Goal: Task Accomplishment & Management: Manage account settings

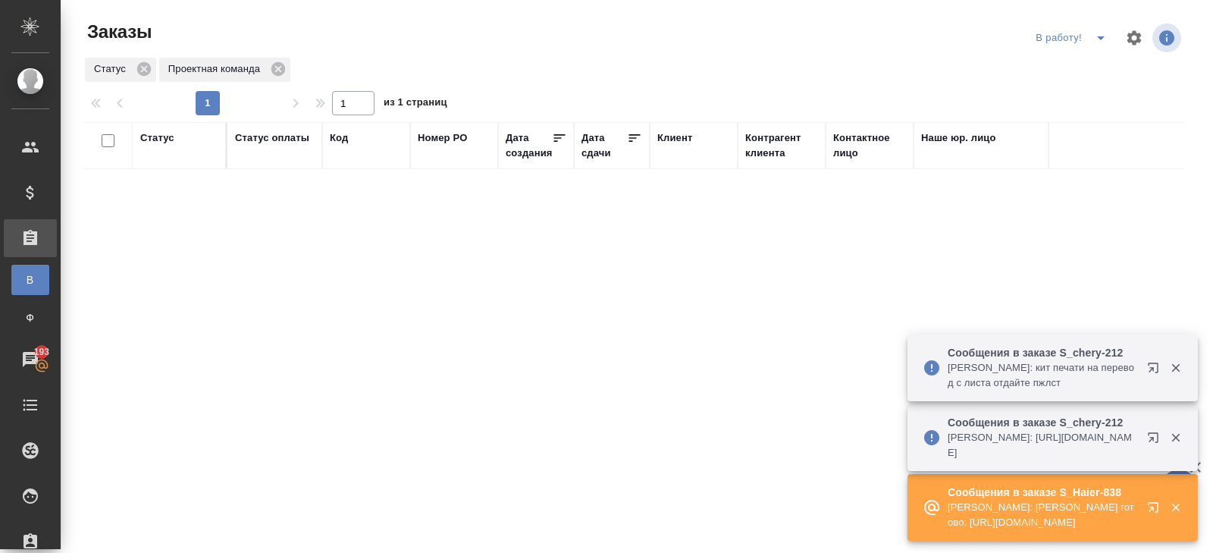
click at [1151, 437] on icon "button" at bounding box center [1153, 437] width 10 height 10
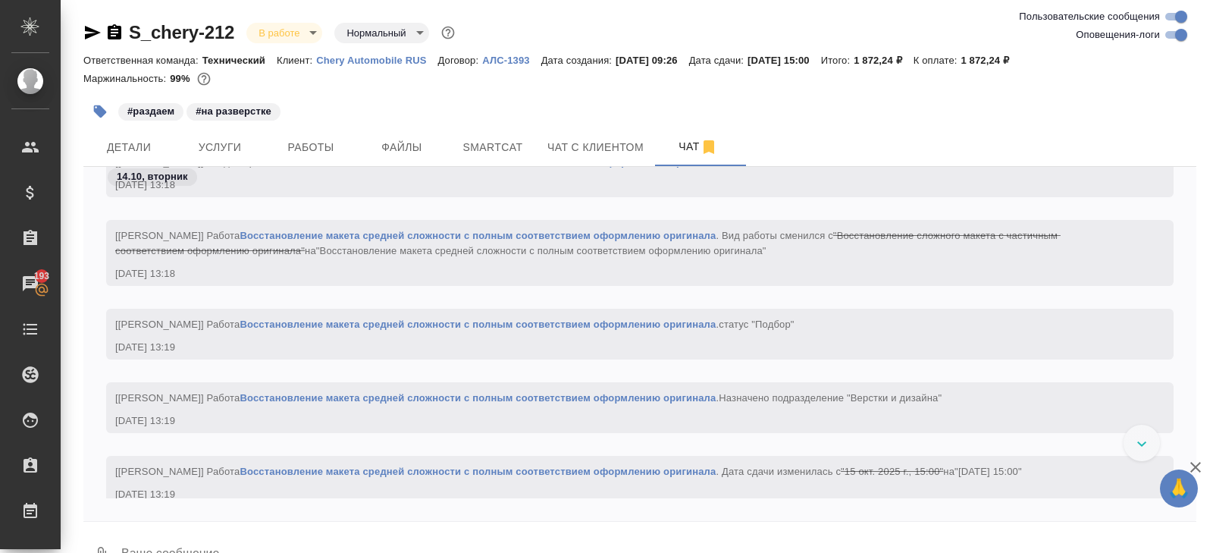
scroll to position [2069, 0]
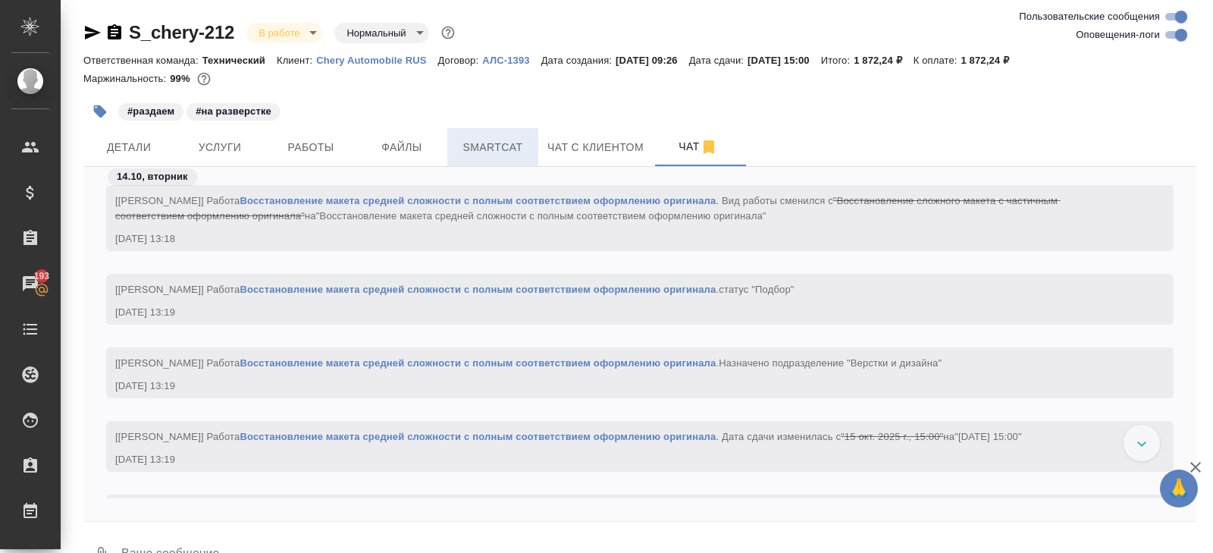
click at [501, 155] on span "Smartcat" at bounding box center [492, 147] width 73 height 19
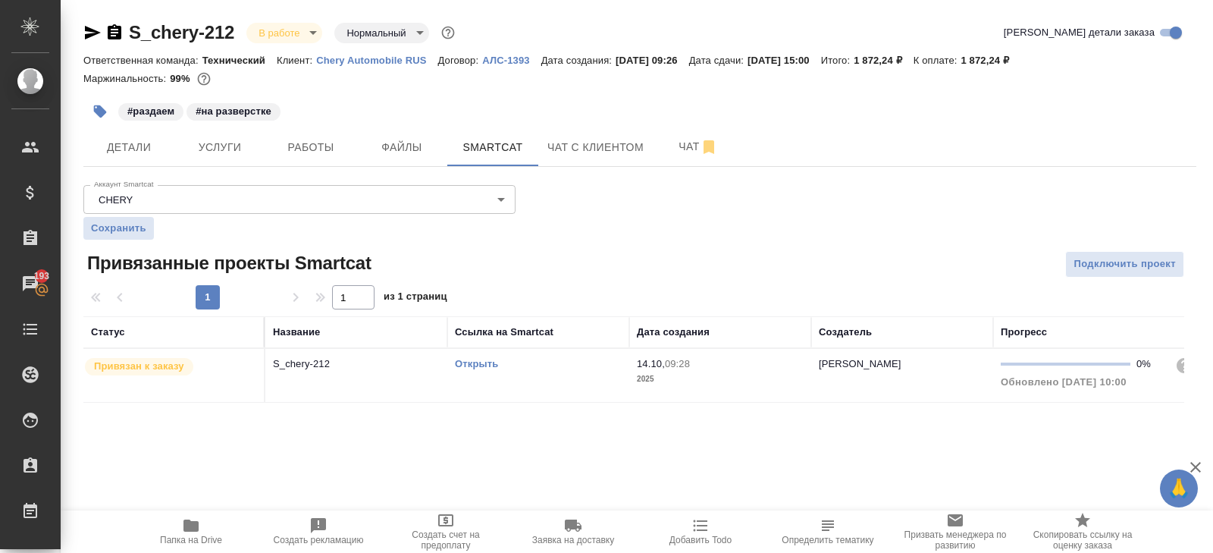
click at [465, 365] on link "Открыть" at bounding box center [476, 363] width 43 height 11
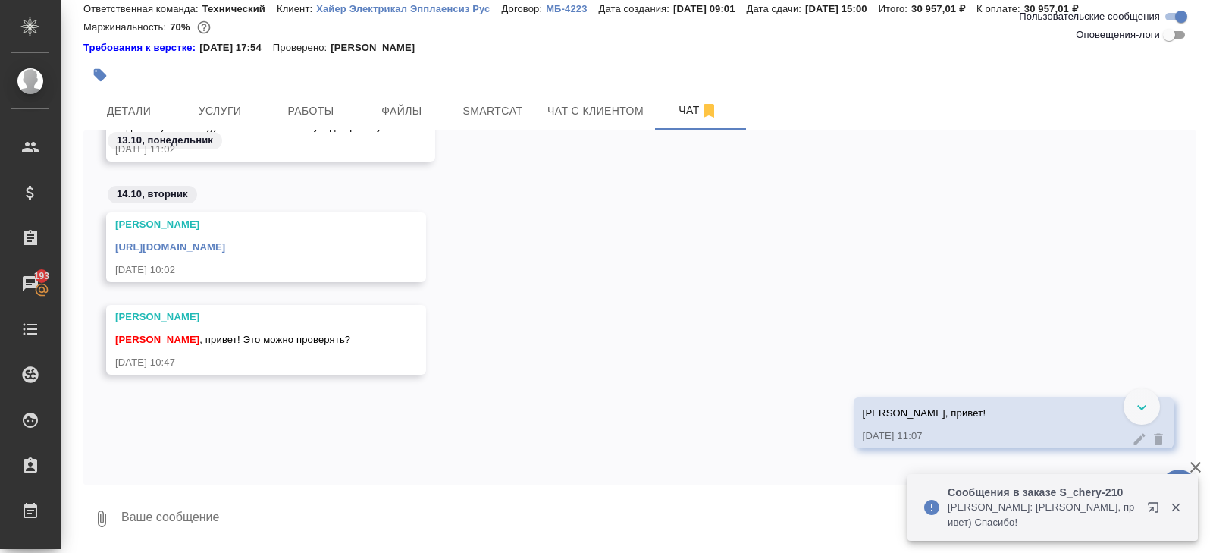
scroll to position [13159, 0]
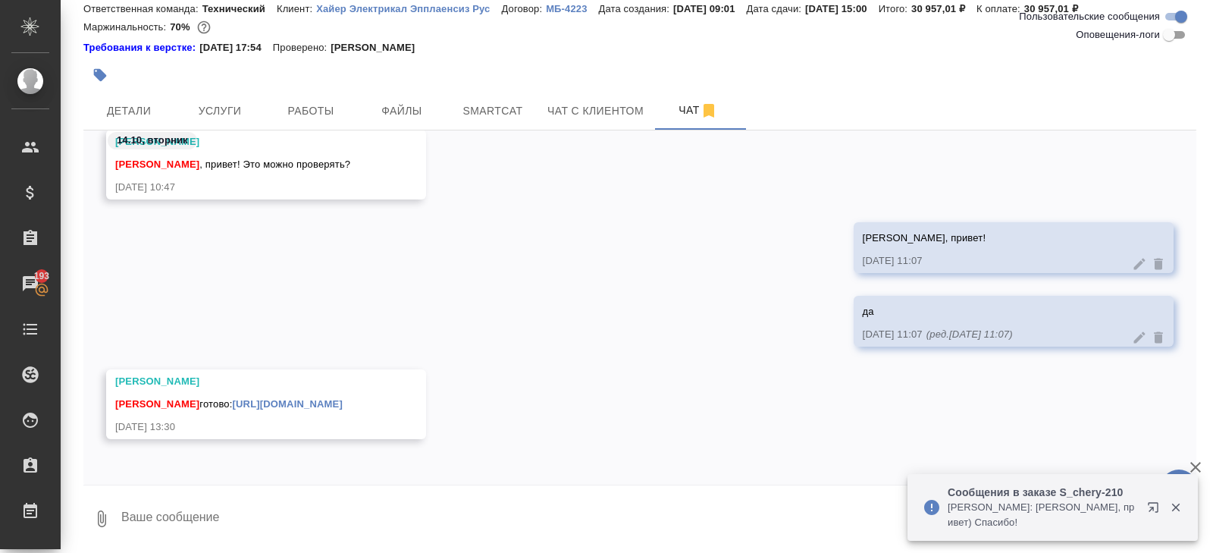
click at [201, 478] on div "14.10, вторник Румянцева Дарья Арсеньева Вера , привет! Это можно проверять? 14…" at bounding box center [639, 307] width 1113 height 354
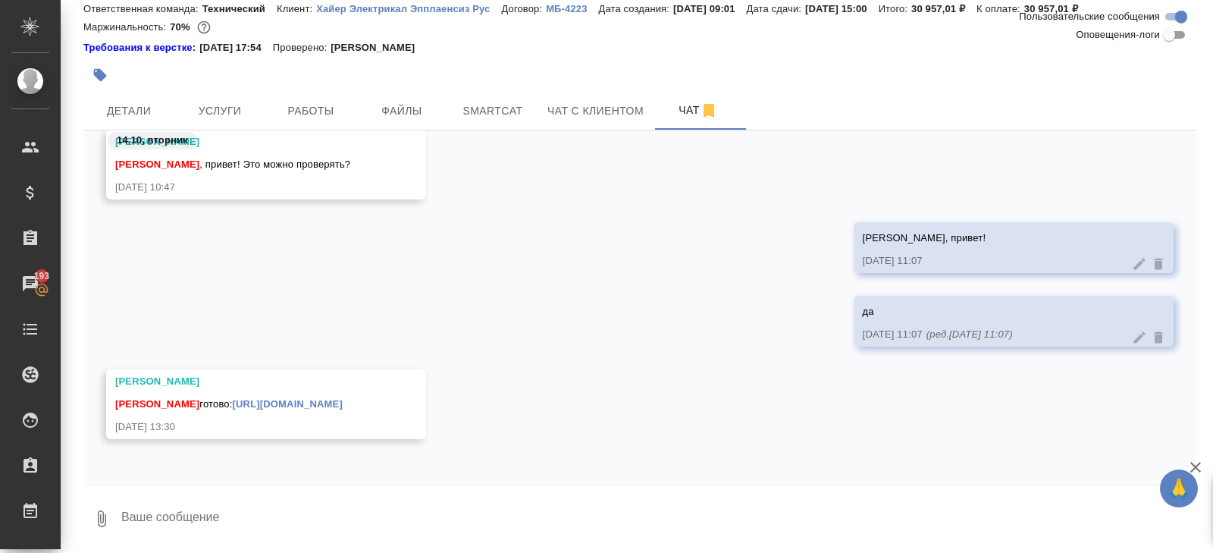
click at [205, 518] on textarea at bounding box center [658, 519] width 1076 height 52
type textarea "L"
type textarea "Даша, сдаю?"
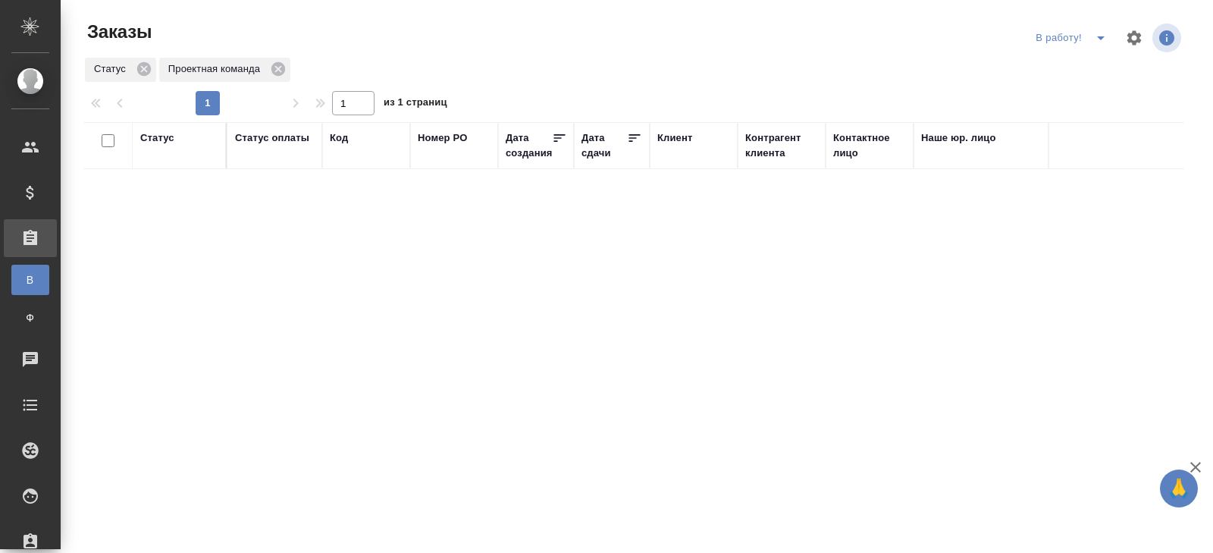
click at [1096, 39] on icon "split button" at bounding box center [1101, 38] width 18 height 18
click at [1093, 56] on li "ПМ" at bounding box center [1073, 68] width 84 height 24
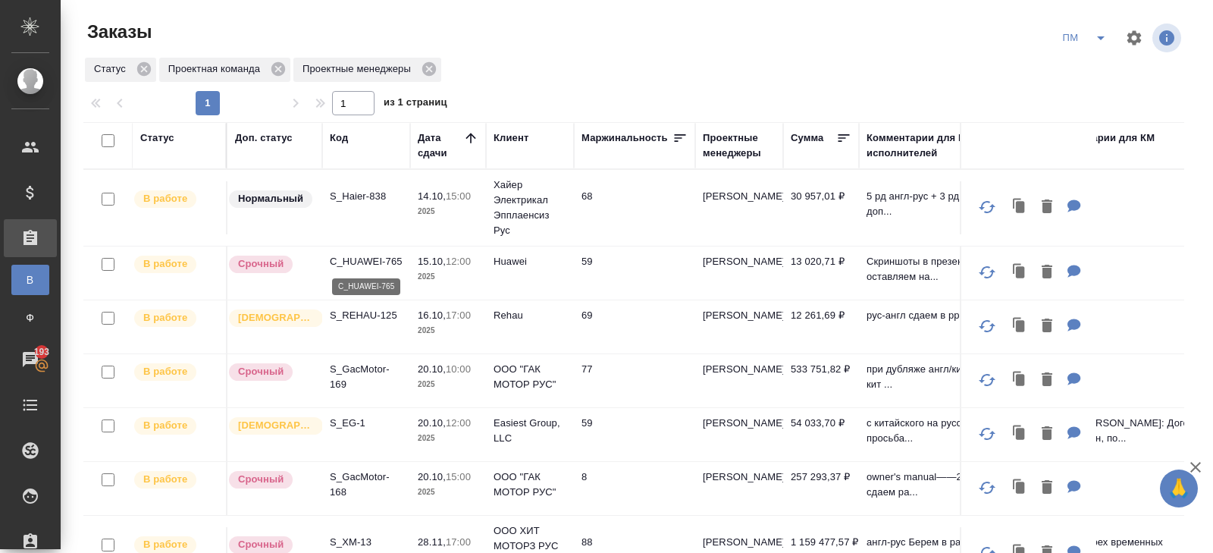
click at [368, 256] on p "C_HUAWEI-765" at bounding box center [366, 261] width 73 height 15
click at [334, 143] on div "Код" at bounding box center [339, 137] width 18 height 15
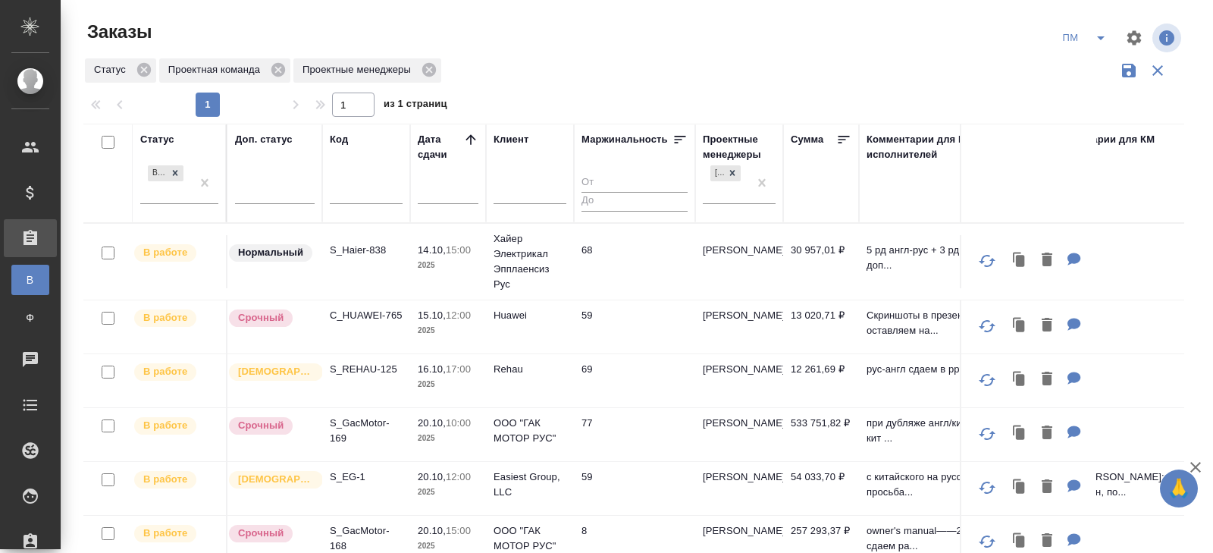
click at [344, 186] on input "text" at bounding box center [366, 193] width 73 height 19
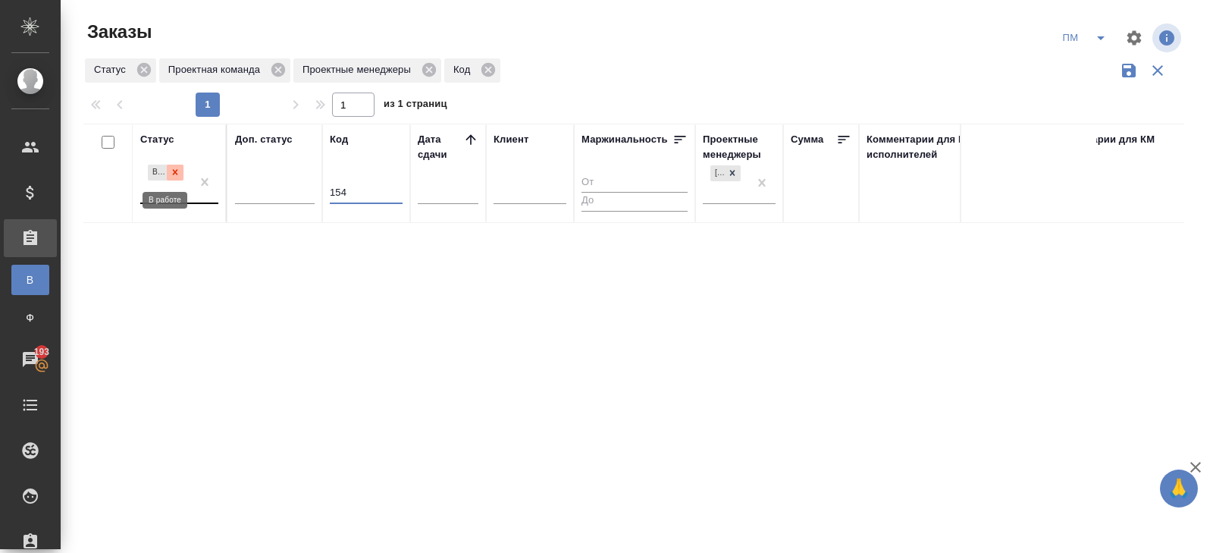
click at [176, 173] on icon at bounding box center [175, 172] width 5 height 5
type input "154"
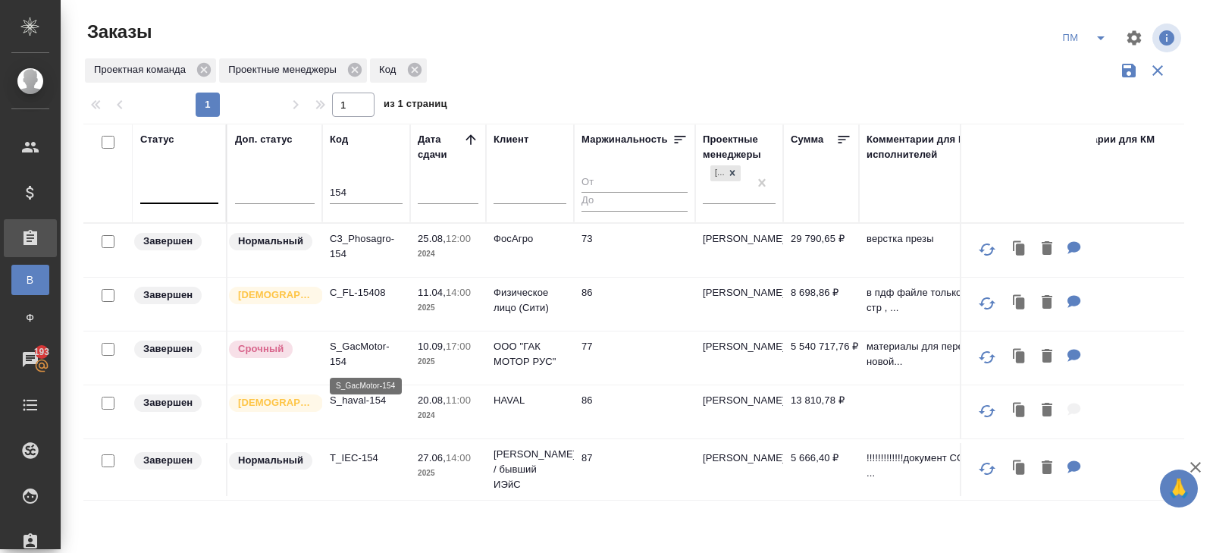
click at [349, 348] on p "S_GacMotor-154" at bounding box center [366, 354] width 73 height 30
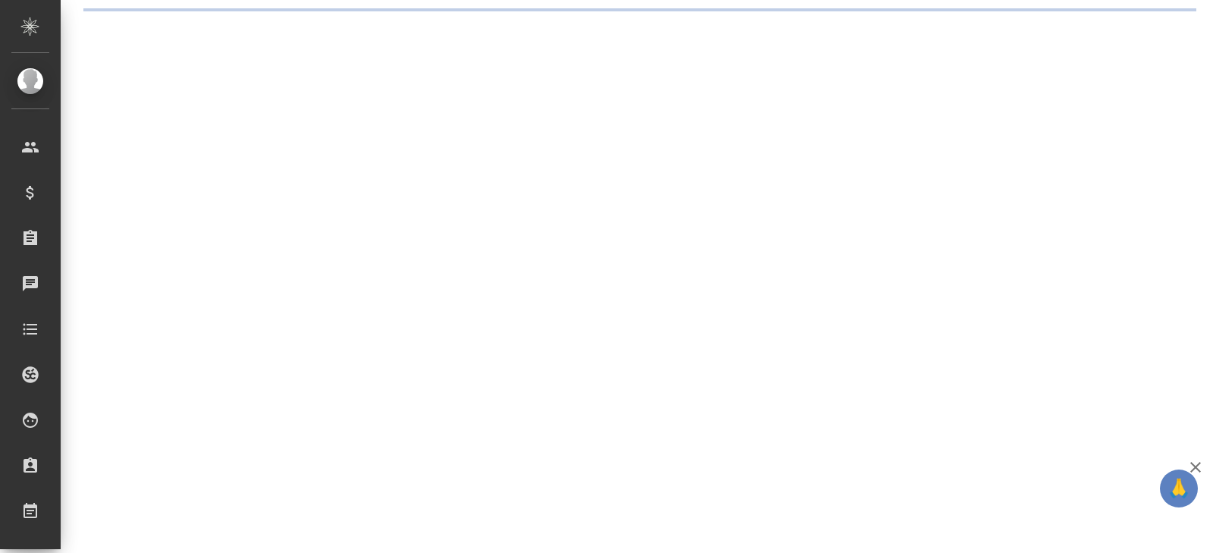
select select "RU"
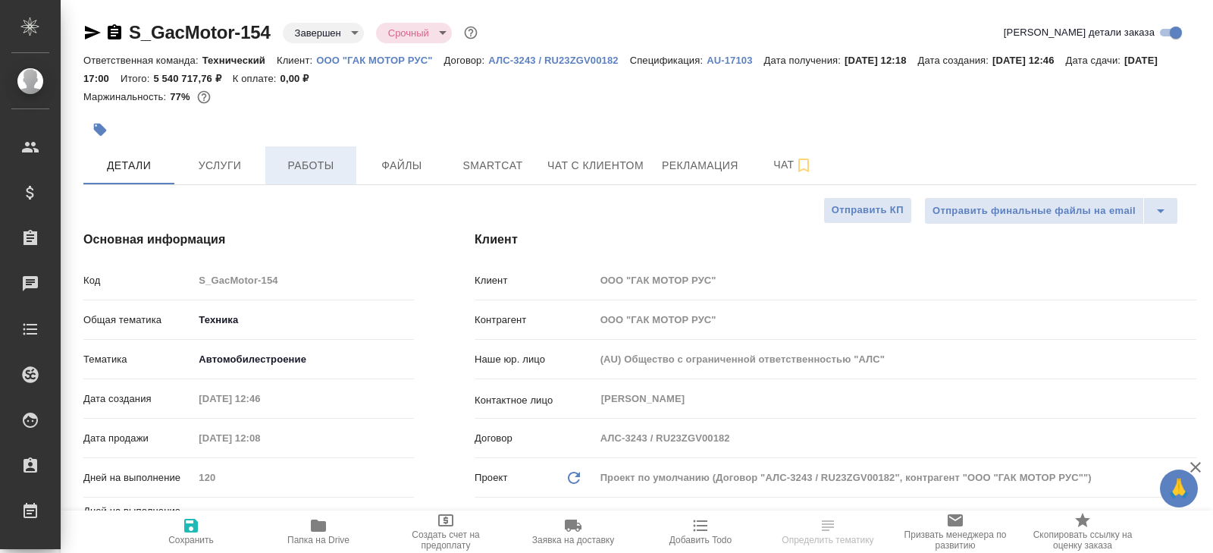
type textarea "x"
click at [318, 165] on span "Работы" at bounding box center [310, 165] width 73 height 19
type textarea "x"
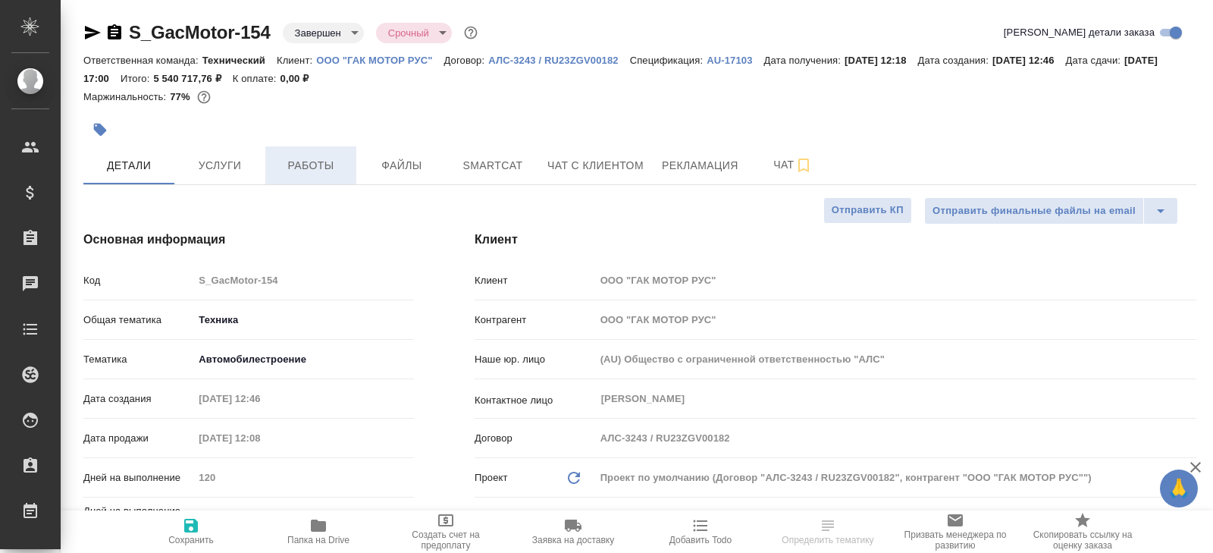
type textarea "x"
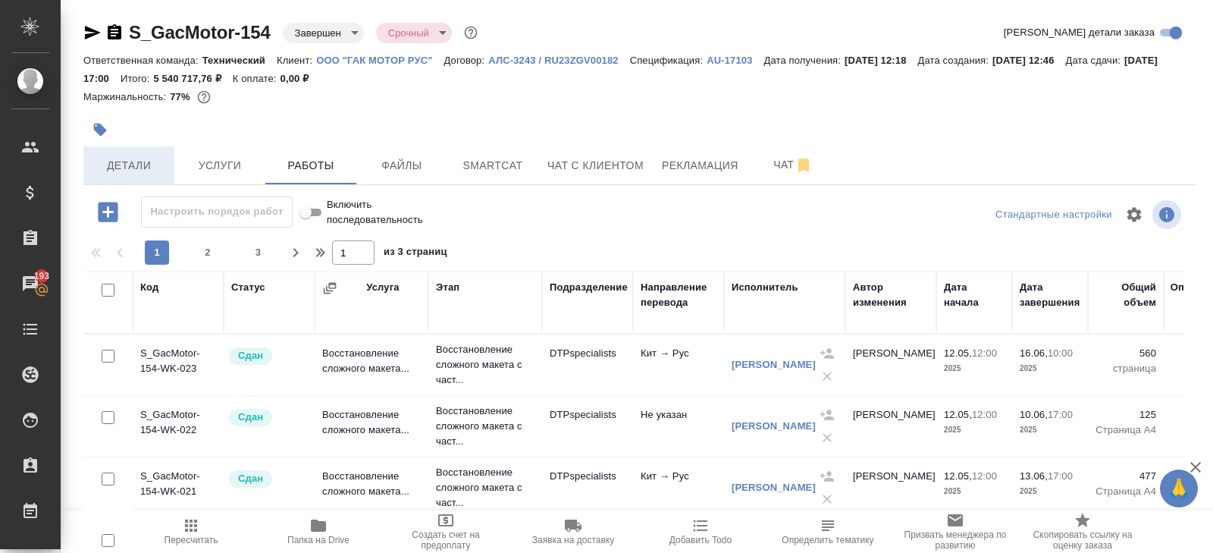
click at [124, 170] on span "Детали" at bounding box center [128, 165] width 73 height 19
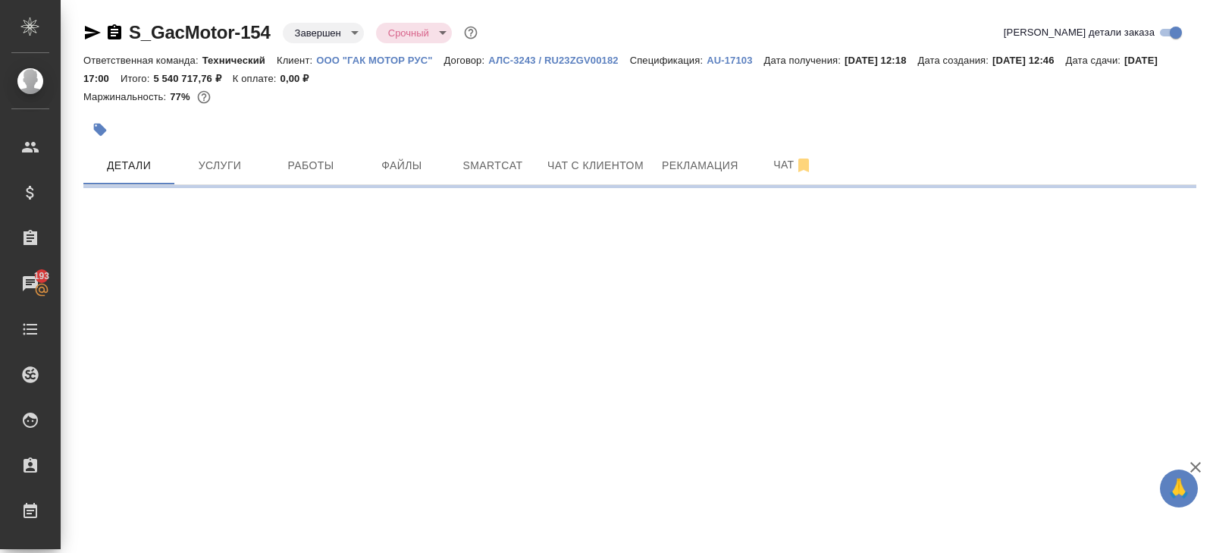
select select "RU"
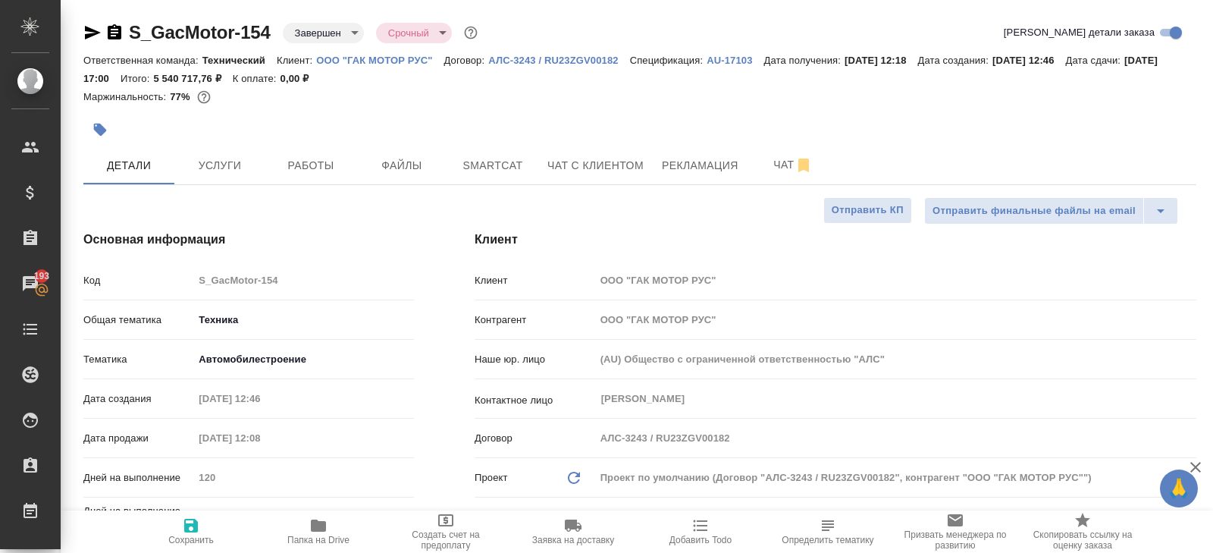
type textarea "x"
click at [787, 174] on span "Чат" at bounding box center [793, 164] width 73 height 19
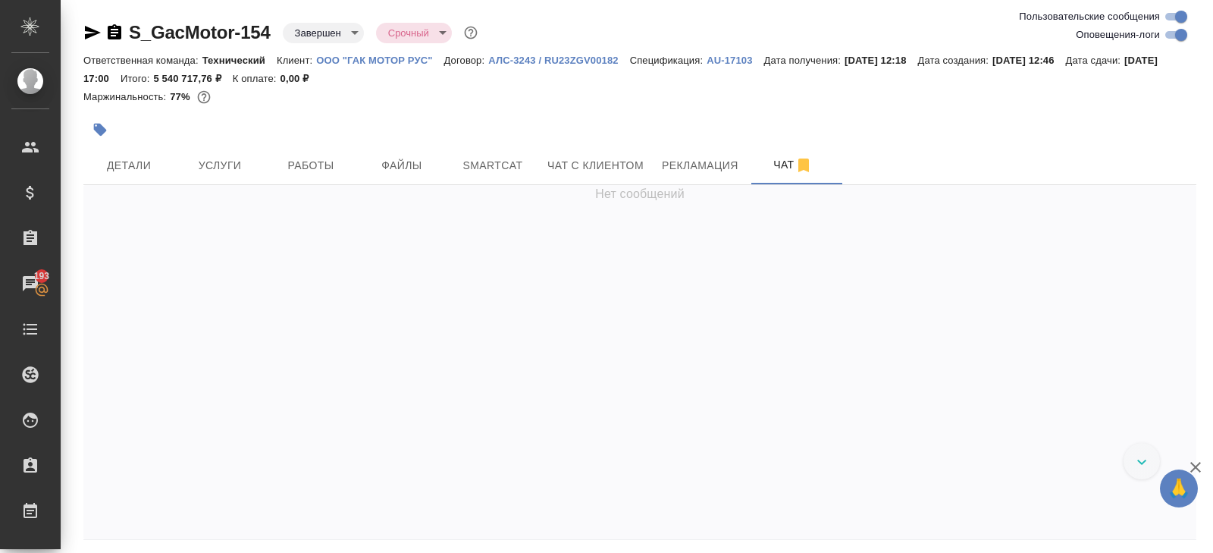
click at [1167, 33] on input "Оповещения-логи" at bounding box center [1181, 35] width 55 height 18
checkbox input "false"
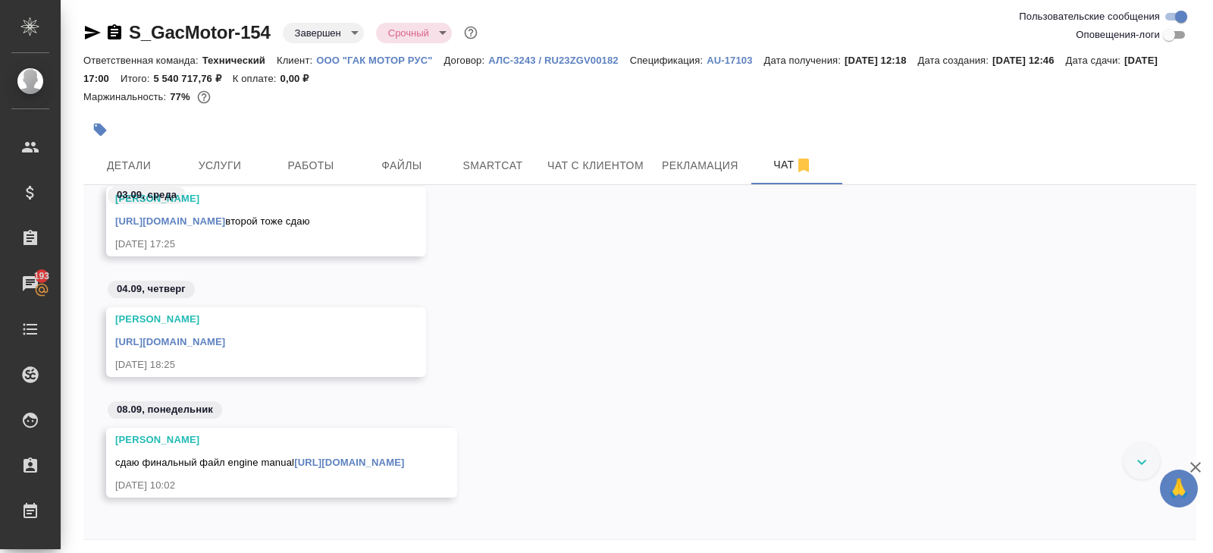
scroll to position [21540, 0]
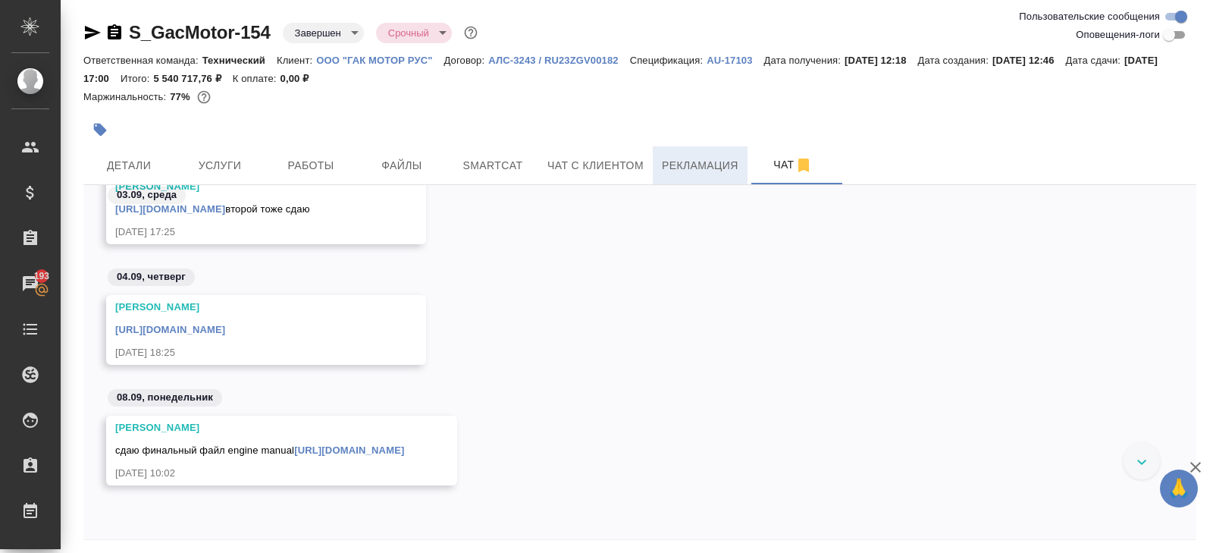
click at [683, 159] on span "Рекламация" at bounding box center [700, 165] width 77 height 19
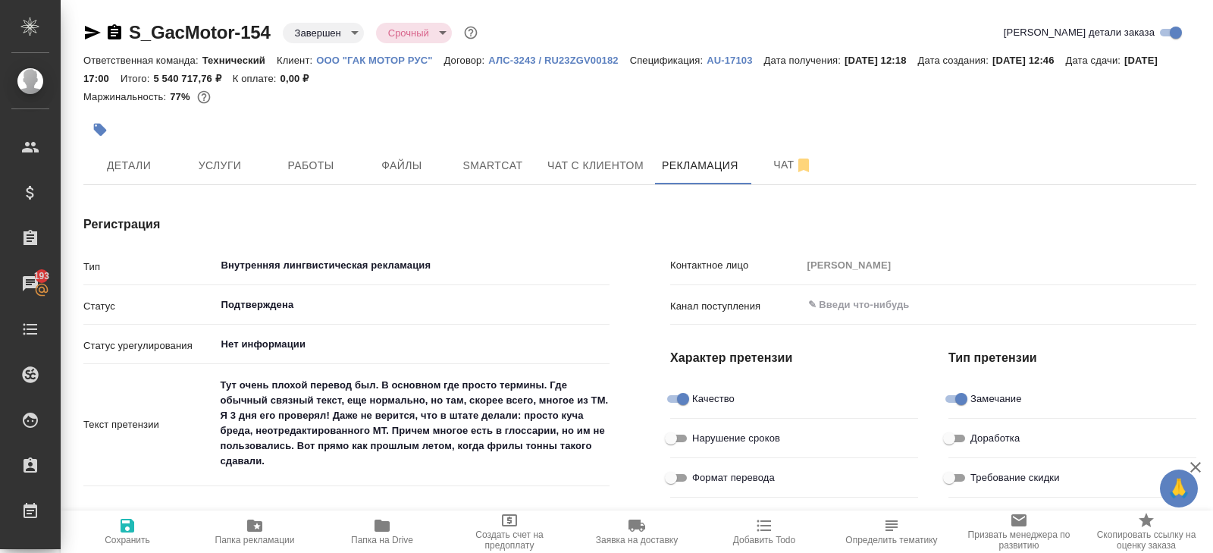
type textarea "x"
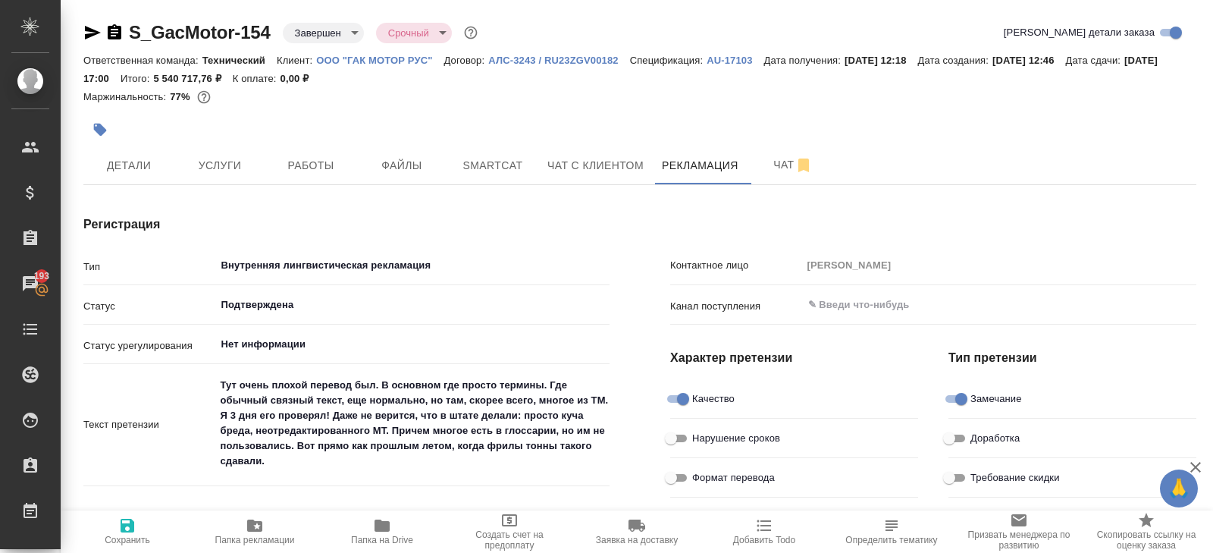
type textarea "x"
type input "Румянцева Дарья"
type textarea "x"
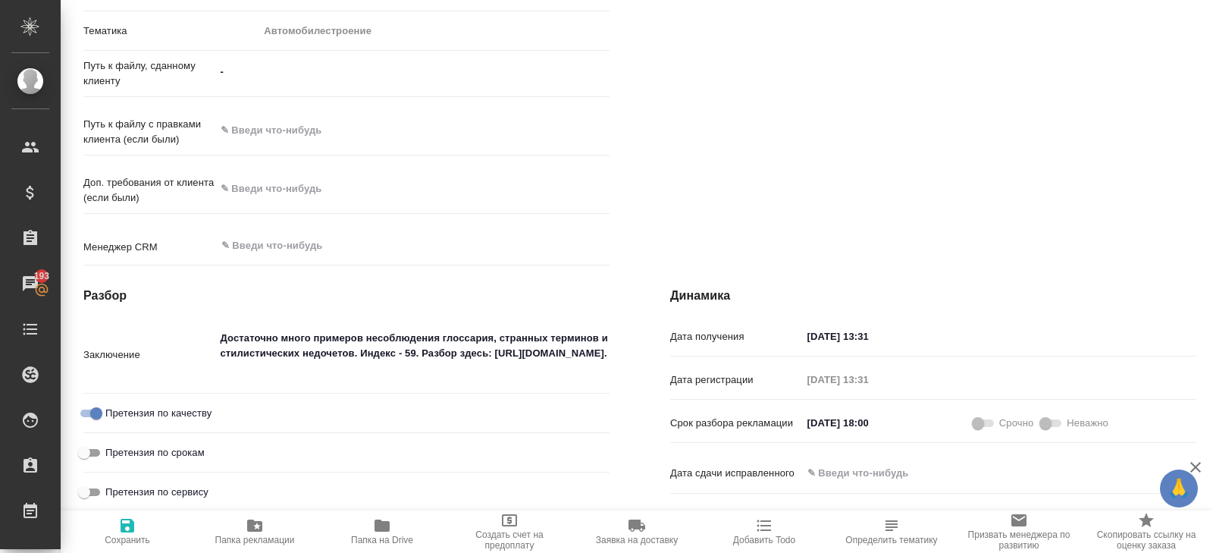
scroll to position [1256, 0]
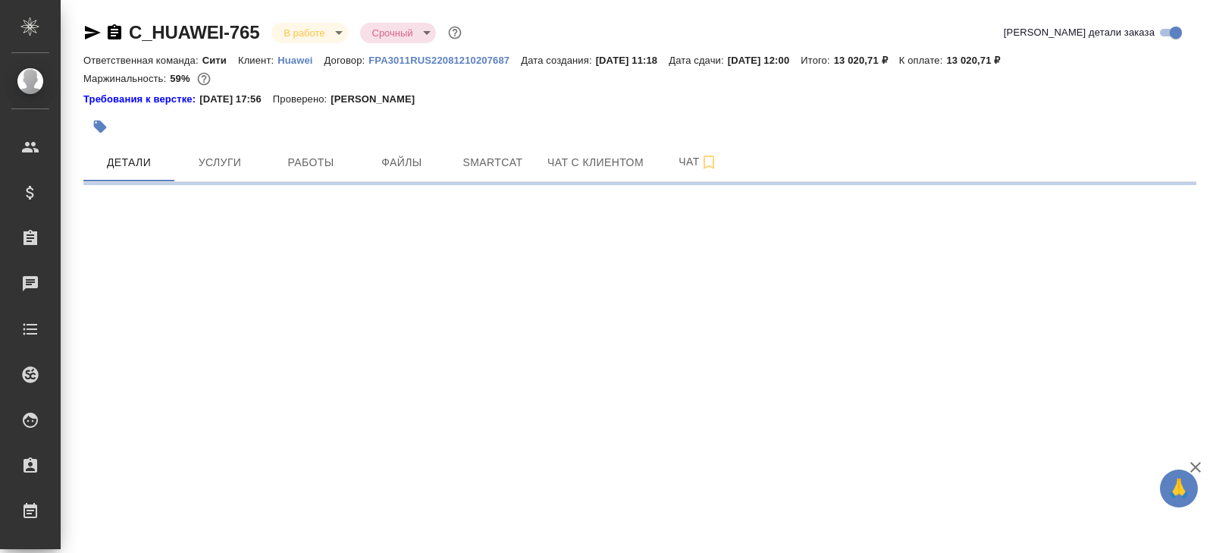
select select "RU"
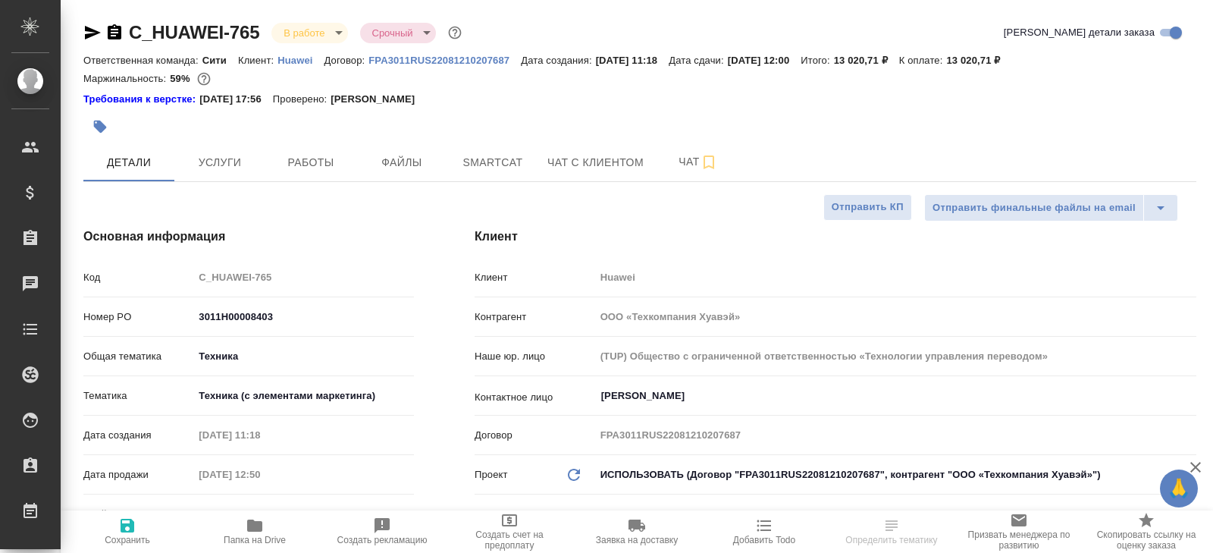
type textarea "x"
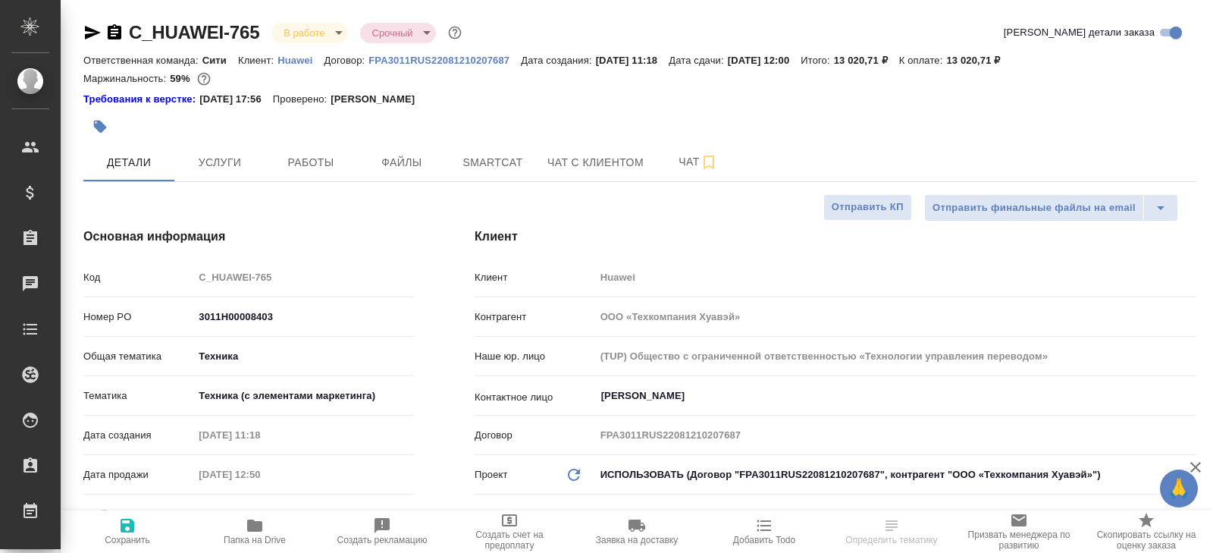
type textarea "x"
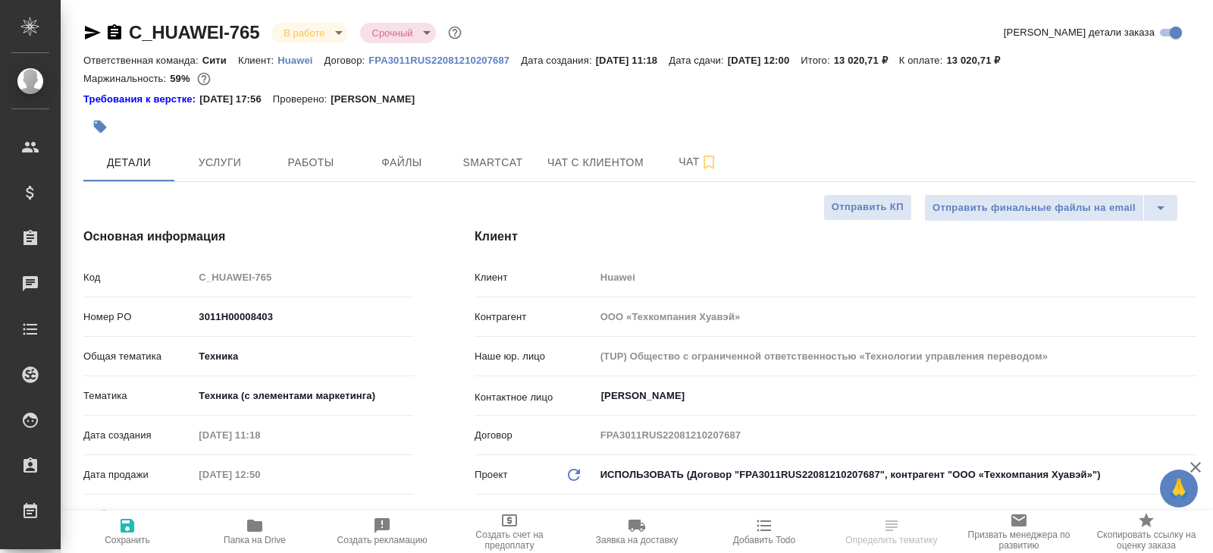
type textarea "x"
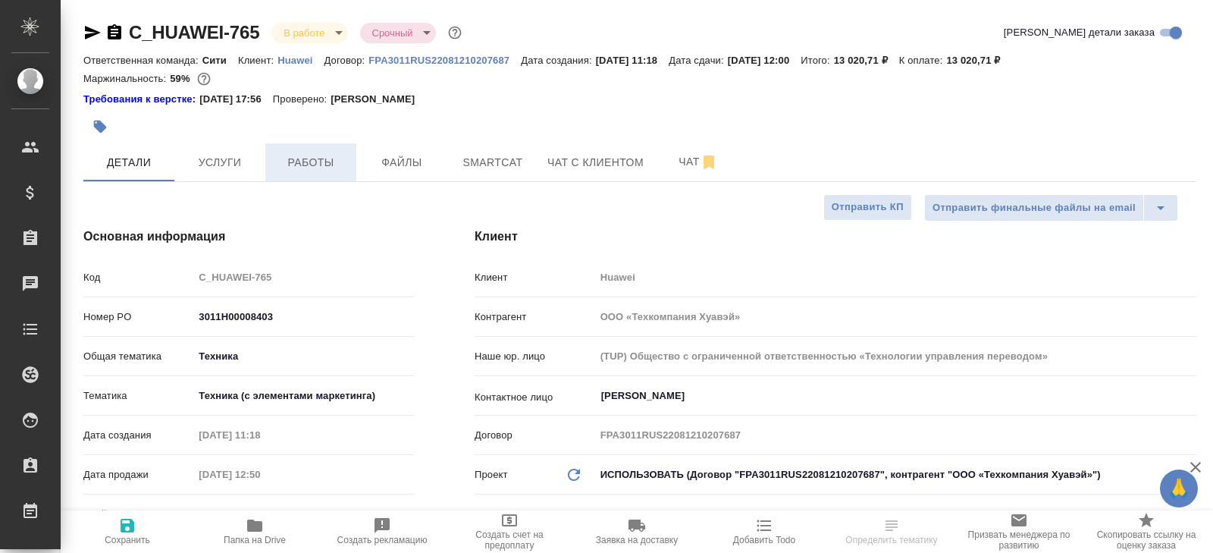
click at [318, 163] on span "Работы" at bounding box center [310, 162] width 73 height 19
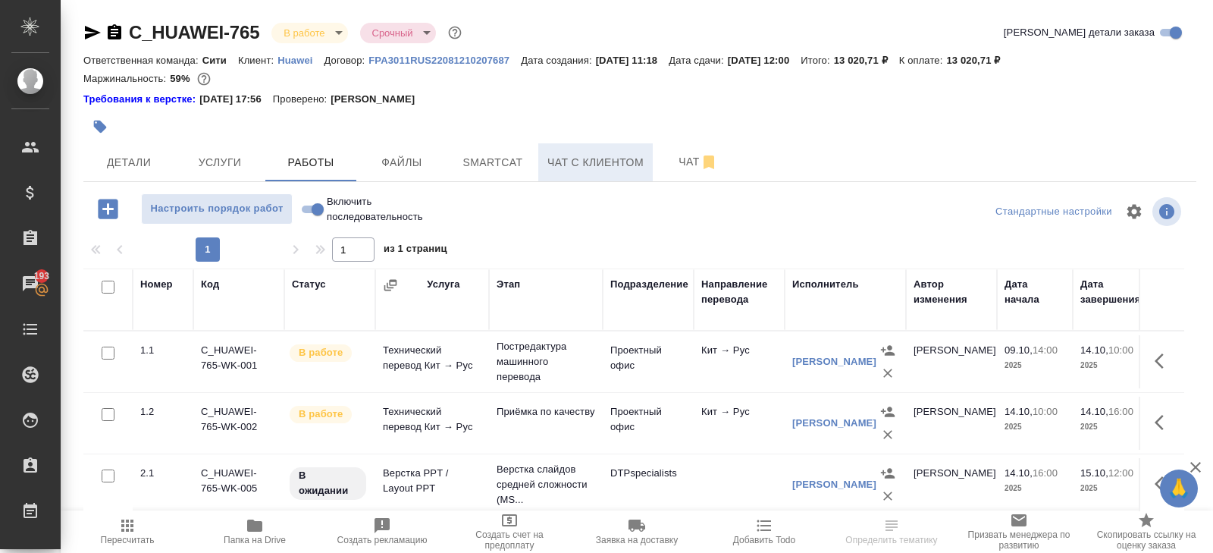
scroll to position [96, 0]
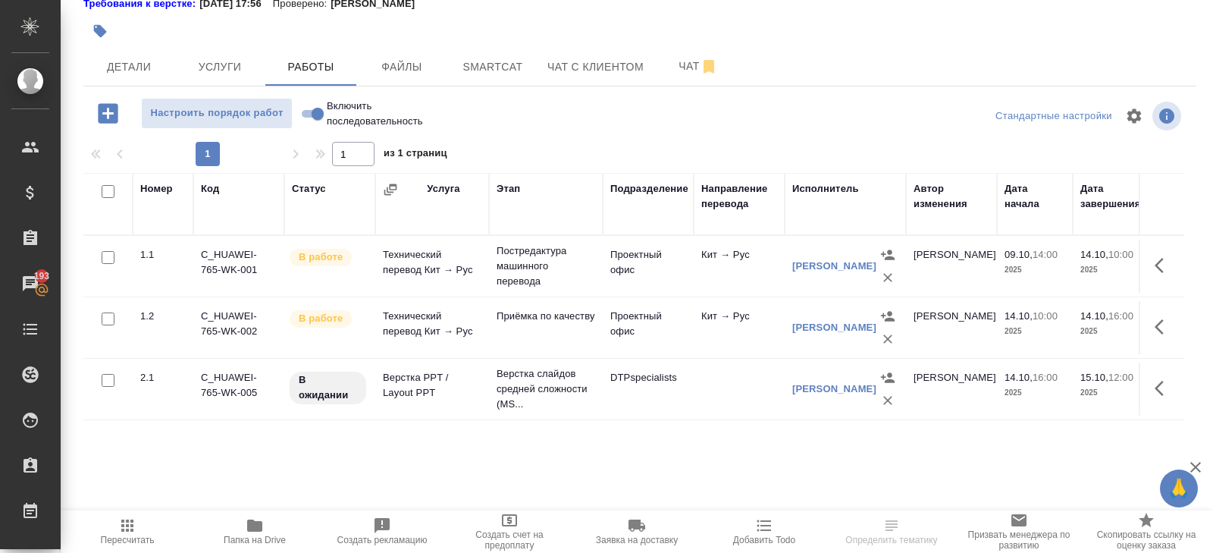
click at [1170, 379] on icon "button" at bounding box center [1163, 388] width 18 height 18
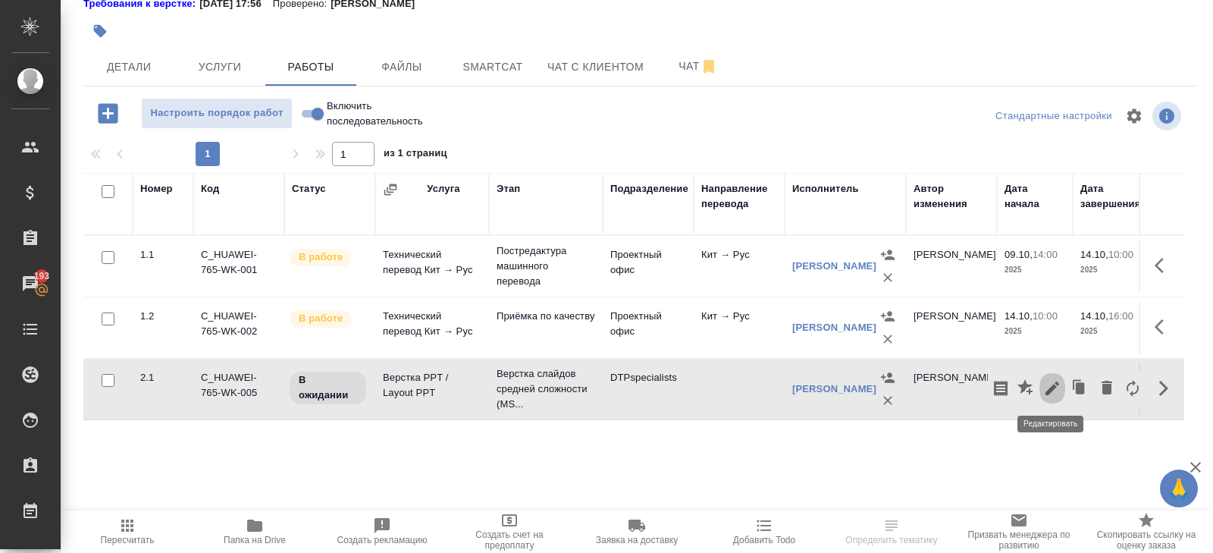
click at [1048, 393] on icon "button" at bounding box center [1052, 388] width 18 height 18
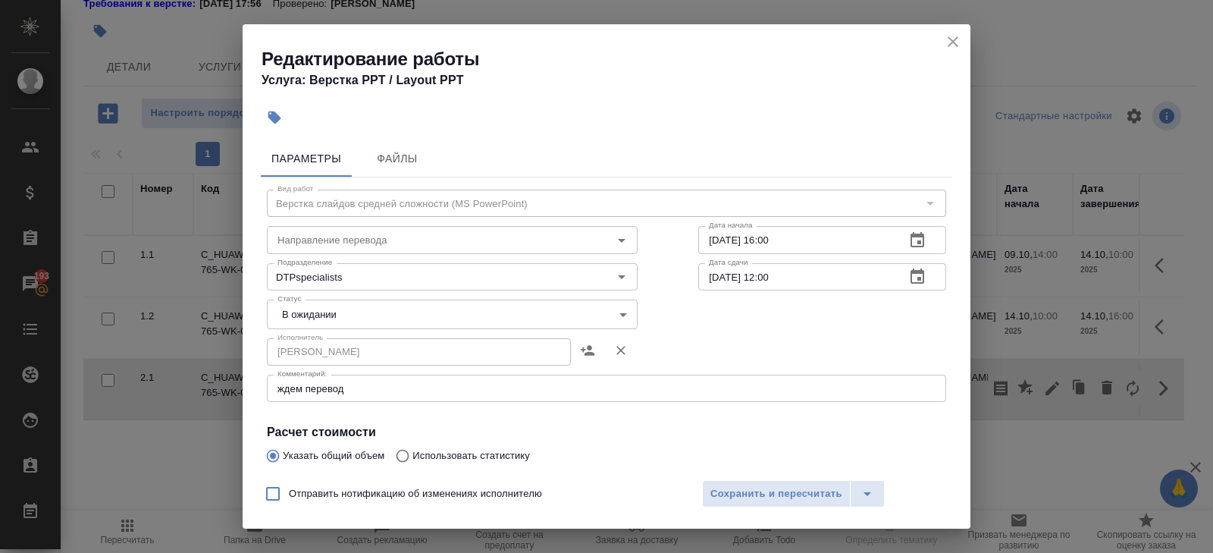
click at [372, 393] on textarea "ждем перевод" at bounding box center [606, 388] width 658 height 11
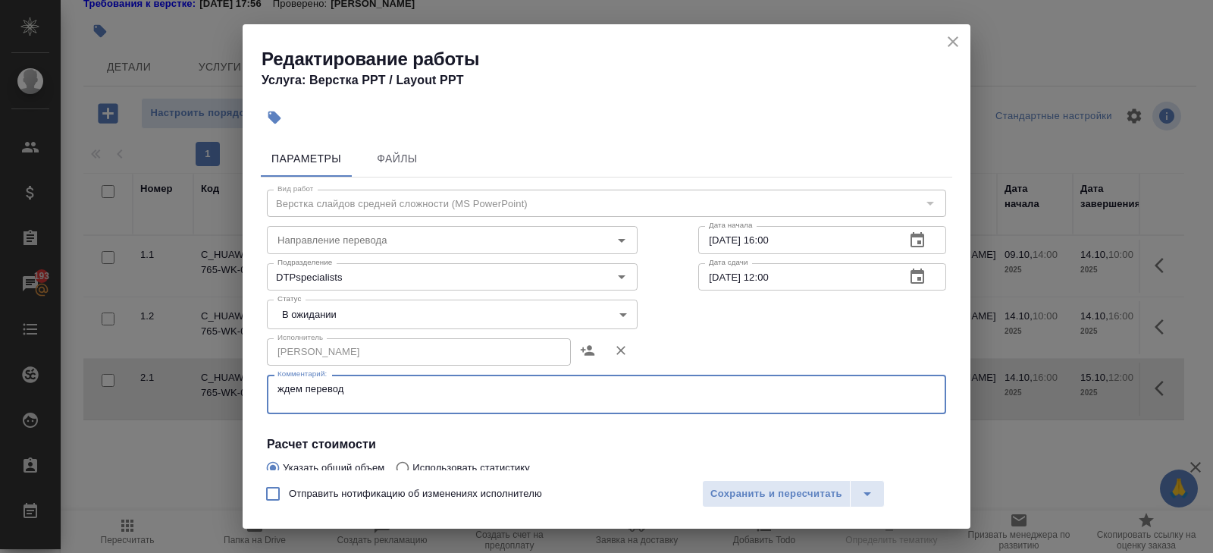
paste textarea "https://drive.awatera.com/s/k6BoaCBBdCEq3xt"
type textarea "ждем перевод https://drive.awatera.com/s/k6BoaCBBdCEq3xt"
click at [325, 320] on body "🙏 .cls-1 fill:#fff; AWATERA Belyakova Yulia Клиенты Спецификации Заказы 193 Чат…" at bounding box center [606, 276] width 1213 height 553
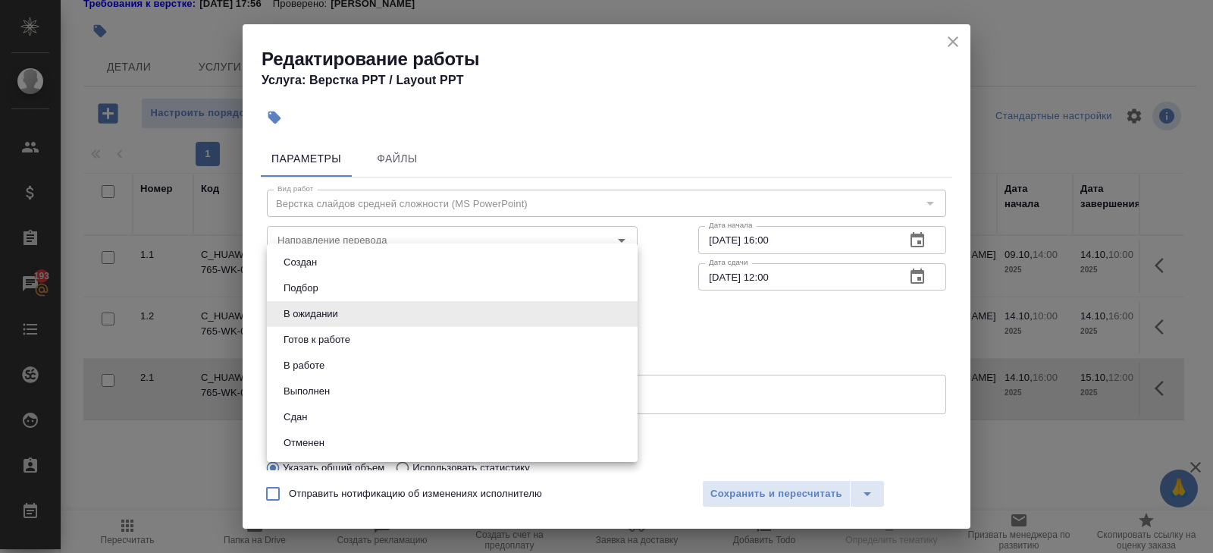
click at [325, 327] on li "Готов к работе" at bounding box center [452, 340] width 371 height 26
type input "readyForWork"
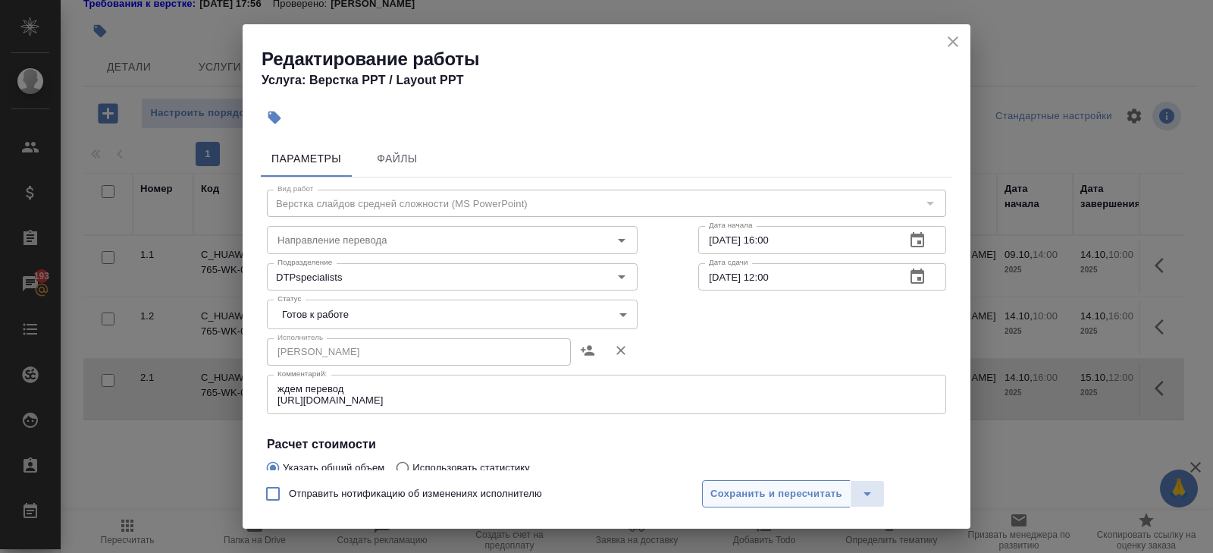
click at [719, 491] on span "Сохранить и пересчитать" at bounding box center [776, 493] width 132 height 17
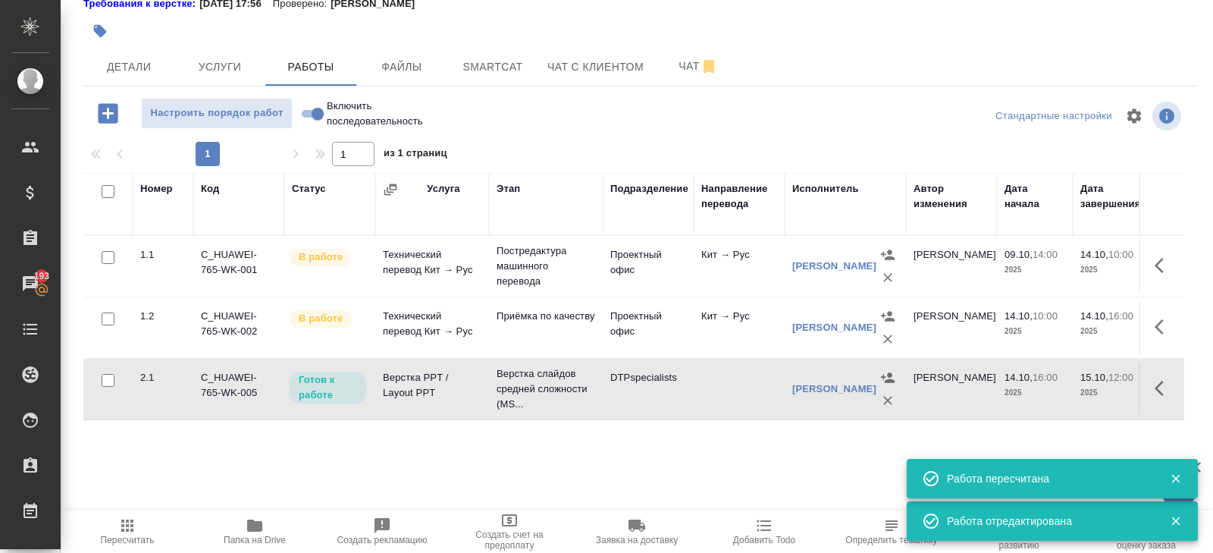
click at [109, 255] on input "checkbox" at bounding box center [108, 257] width 13 height 13
checkbox input "true"
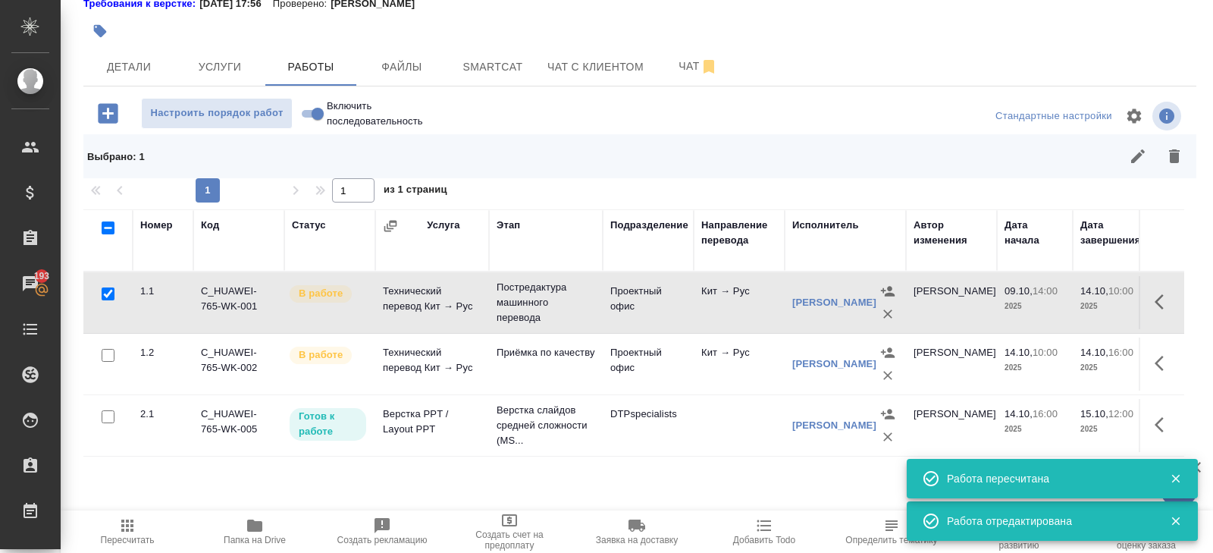
click at [109, 349] on input "checkbox" at bounding box center [108, 355] width 13 height 13
checkbox input "true"
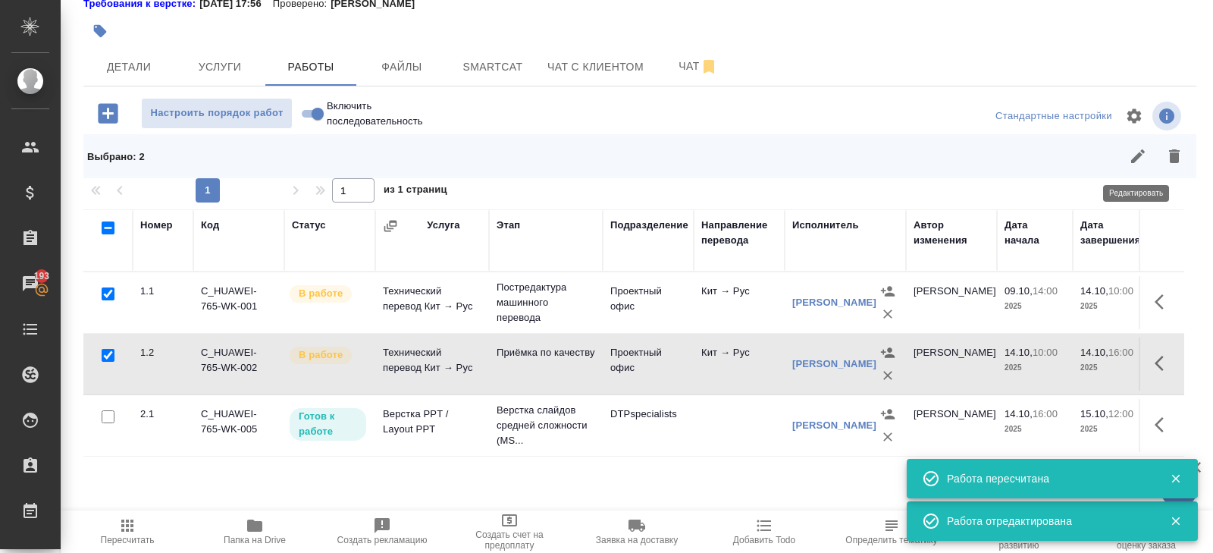
click at [1137, 153] on icon "button" at bounding box center [1138, 156] width 18 height 18
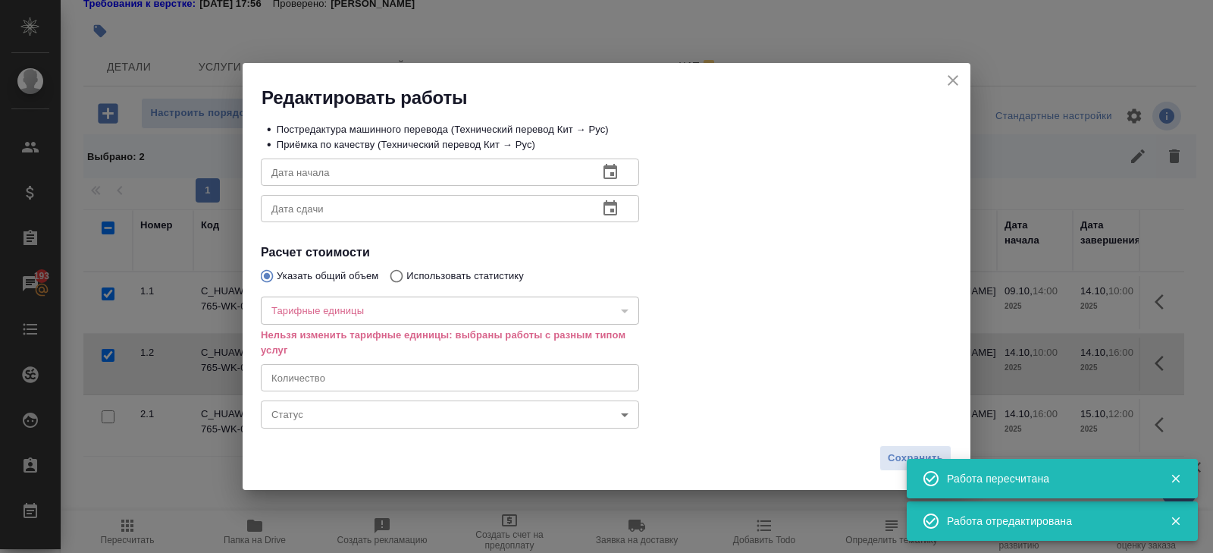
click at [292, 424] on body "🙏 .cls-1 fill:#fff; AWATERA Belyakova Yulia Клиенты Спецификации Заказы 193 Чат…" at bounding box center [606, 276] width 1213 height 553
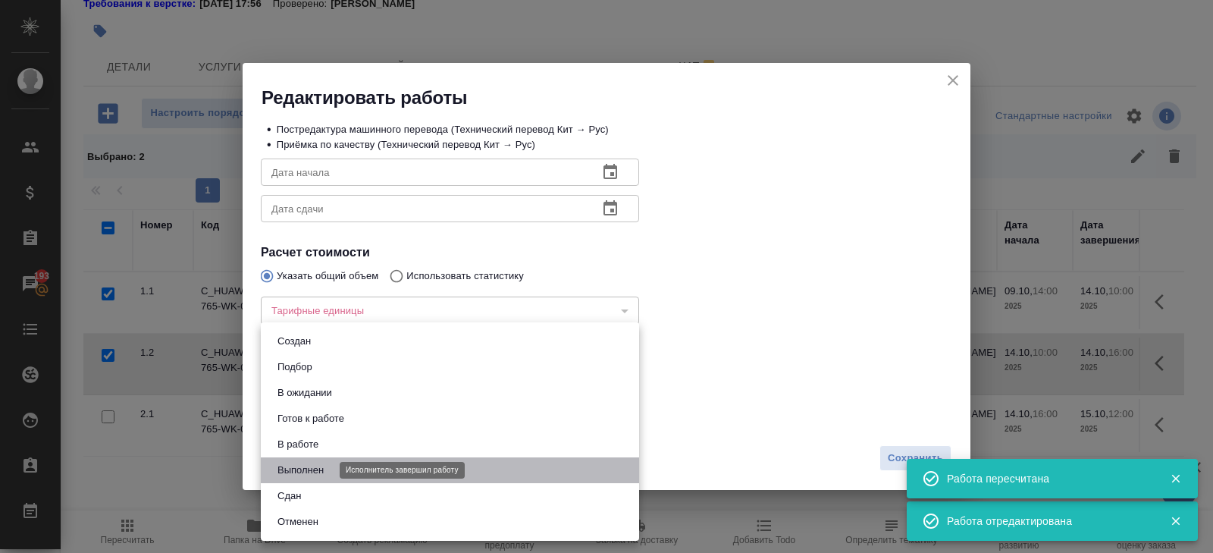
click at [308, 464] on button "Выполнен" at bounding box center [300, 470] width 55 height 17
type input "completed"
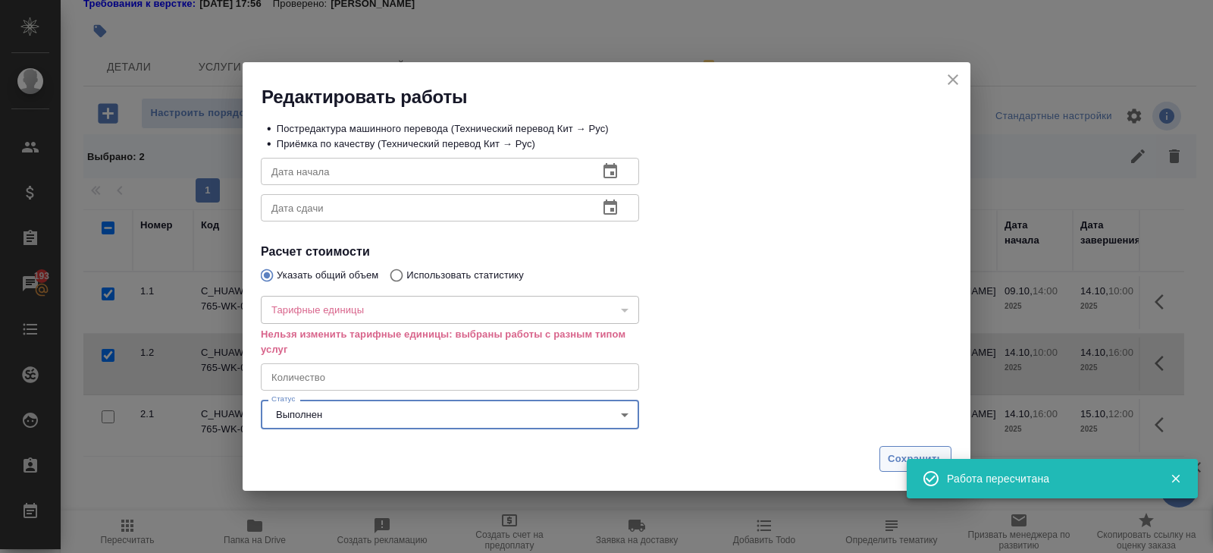
click at [910, 454] on span "Сохранить" at bounding box center [915, 458] width 55 height 17
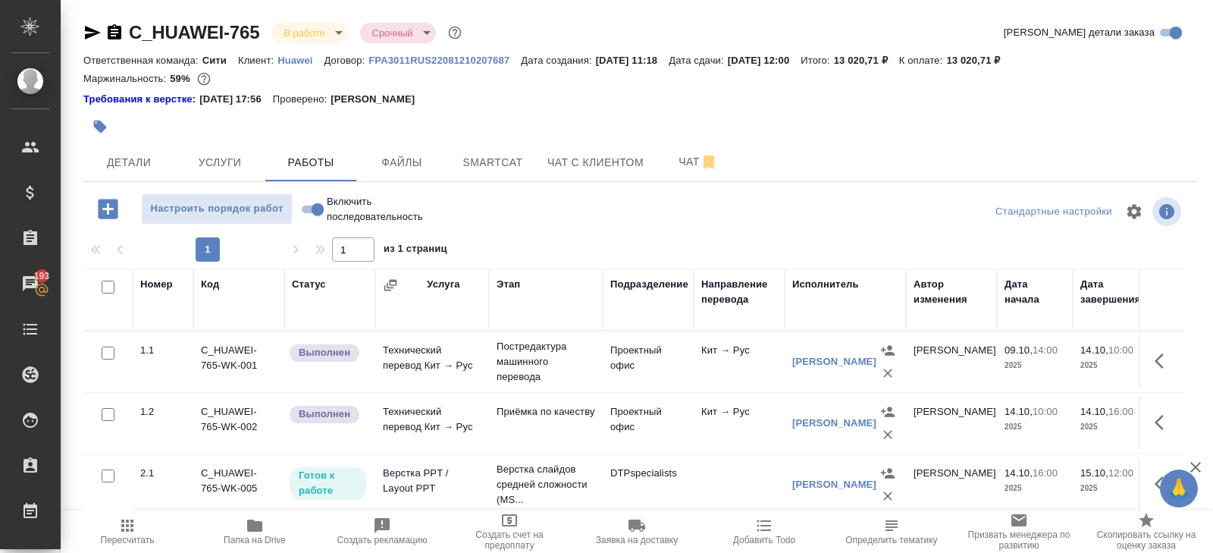
scroll to position [96, 0]
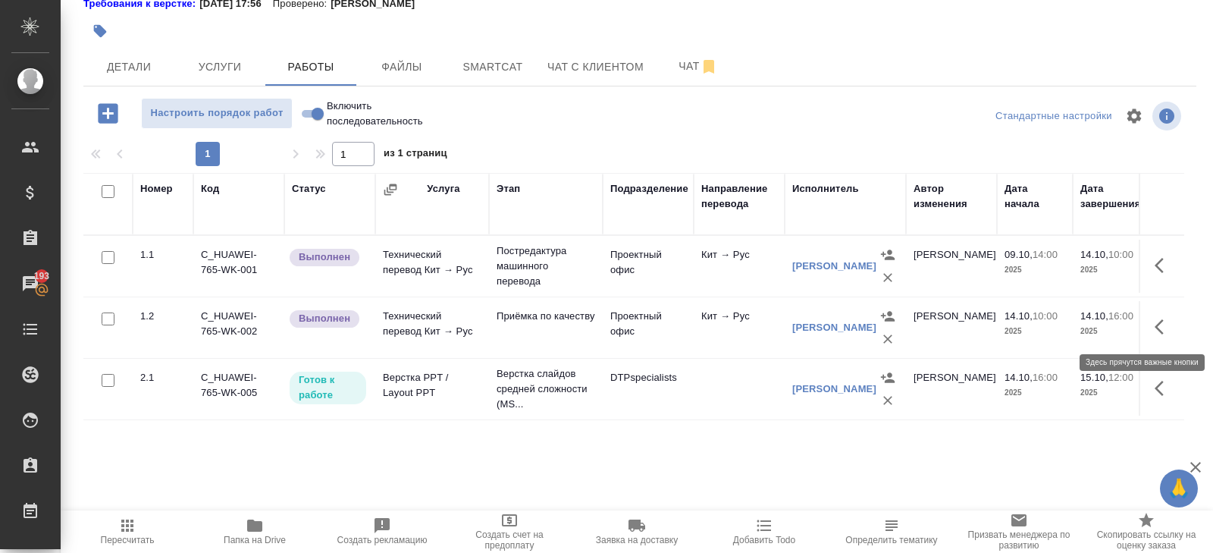
click at [1178, 326] on button "button" at bounding box center [1163, 327] width 36 height 36
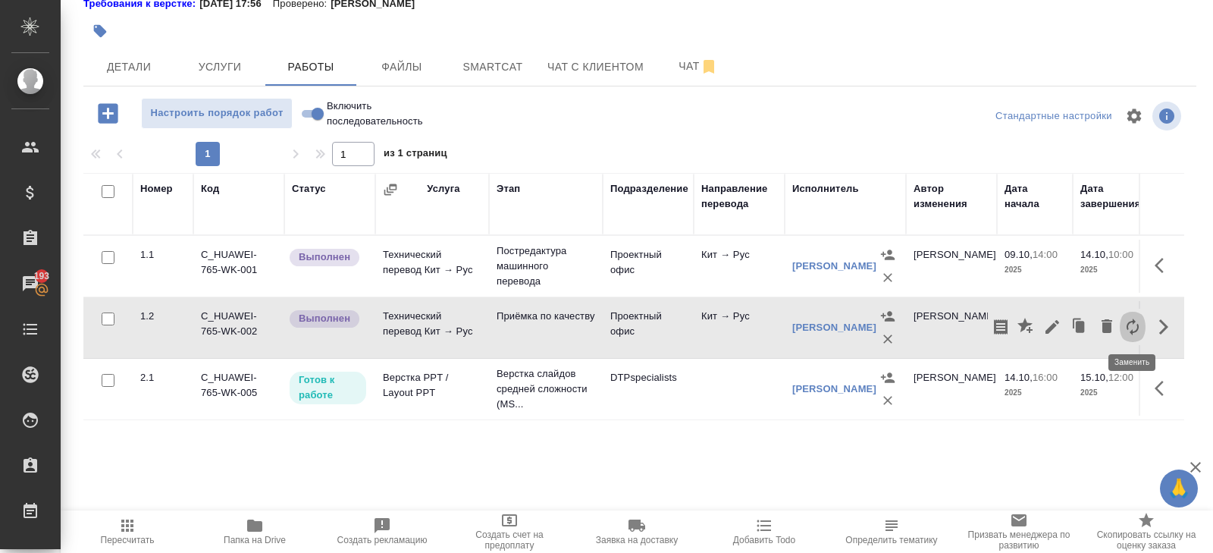
click at [1125, 328] on icon "button" at bounding box center [1132, 327] width 18 height 18
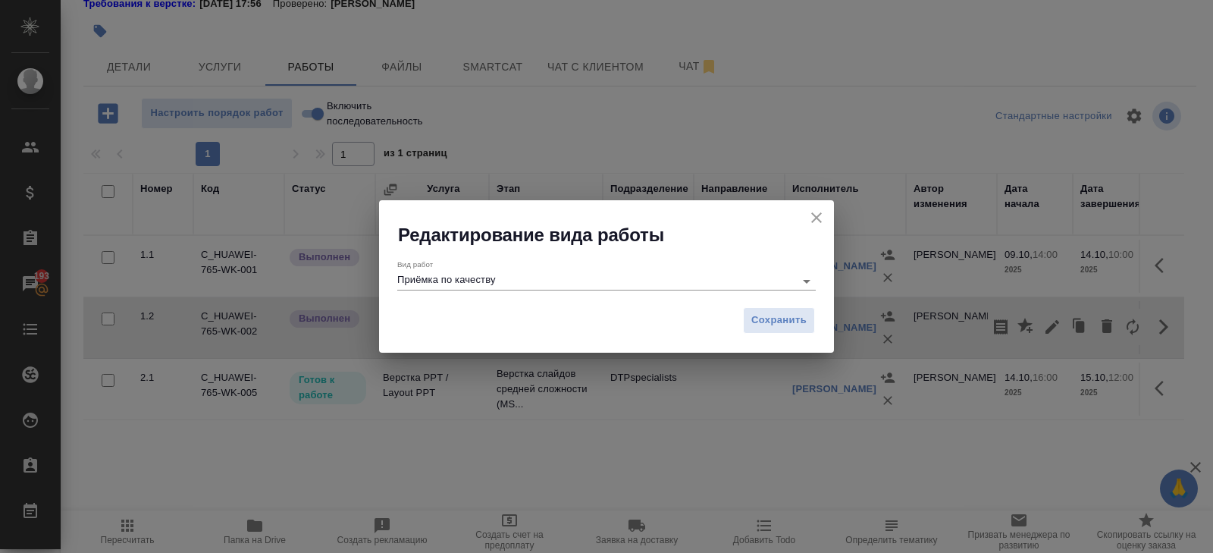
click at [528, 278] on input "Приёмка по качеству" at bounding box center [592, 280] width 390 height 18
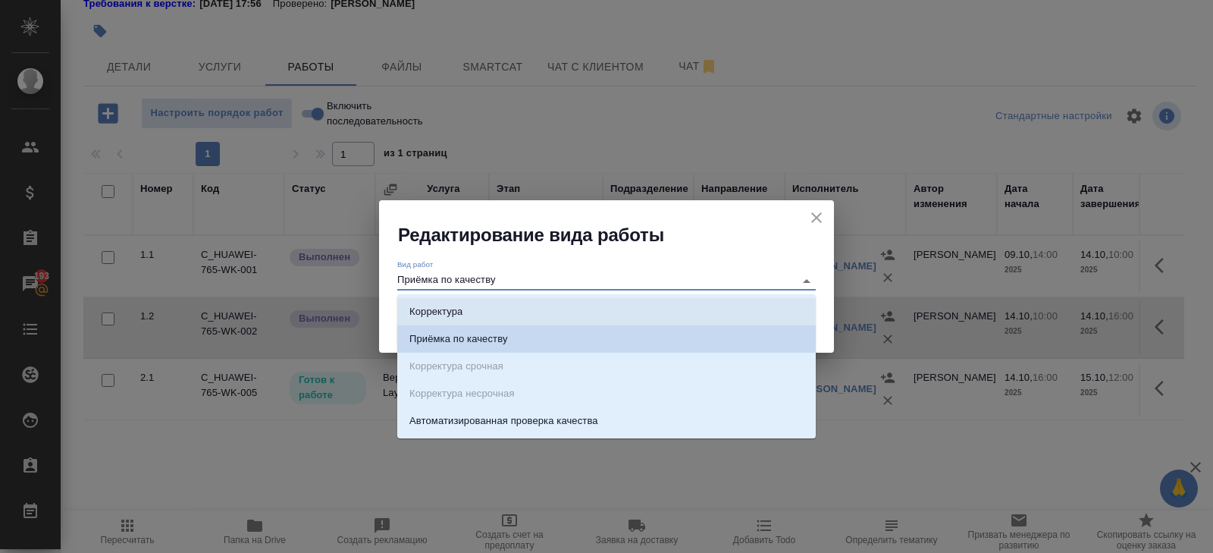
click at [467, 315] on li "Корректура" at bounding box center [606, 311] width 418 height 27
type input "Корректура"
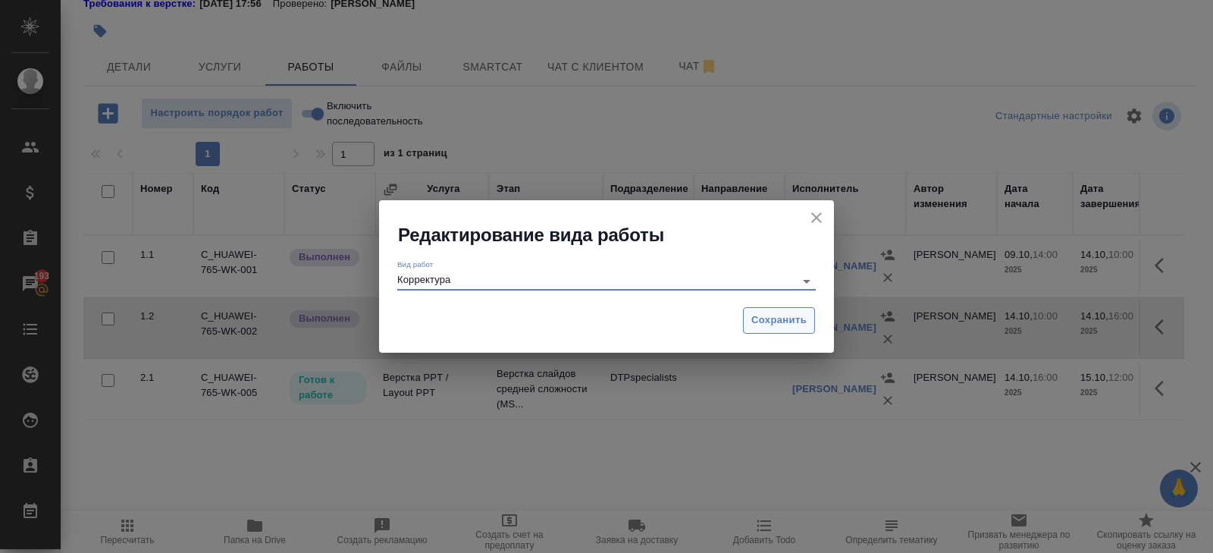
click at [761, 317] on span "Сохранить" at bounding box center [778, 320] width 55 height 17
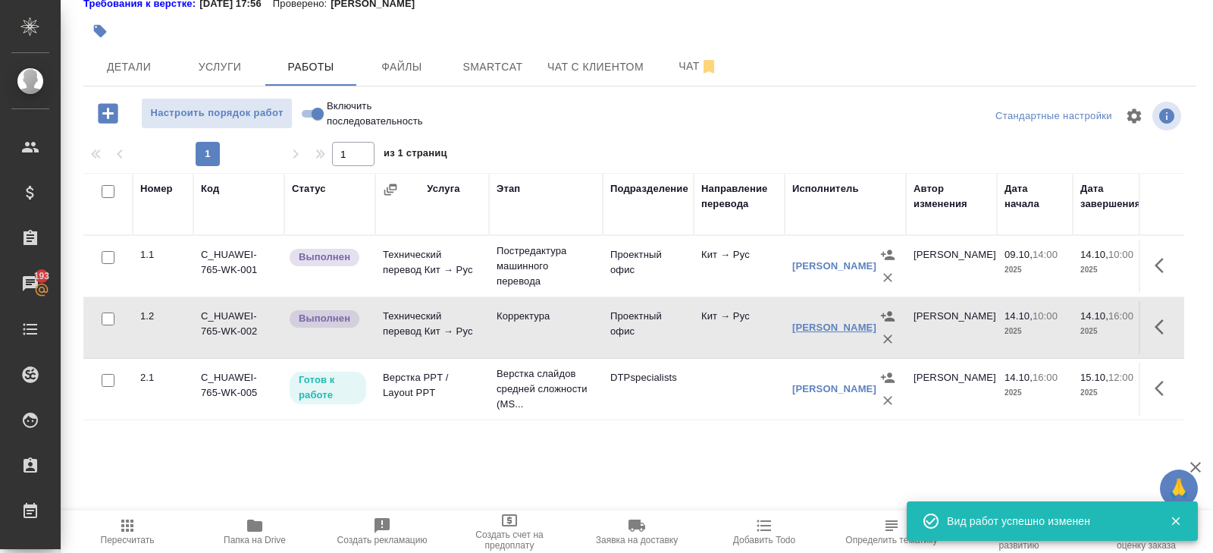
click at [804, 321] on link "[PERSON_NAME]" at bounding box center [834, 326] width 84 height 11
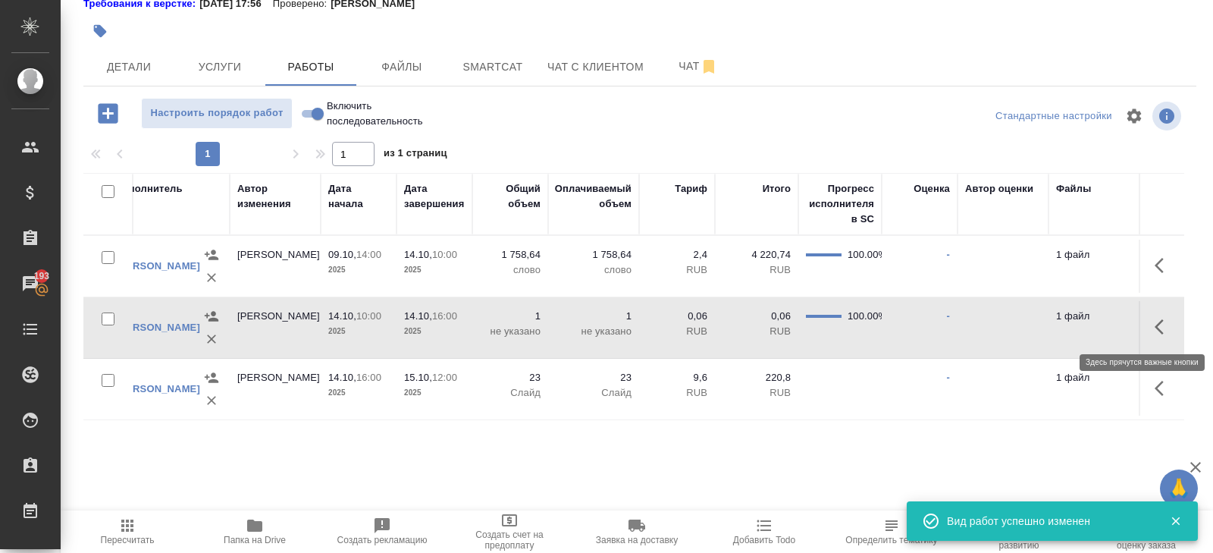
click at [1158, 325] on icon "button" at bounding box center [1163, 327] width 18 height 18
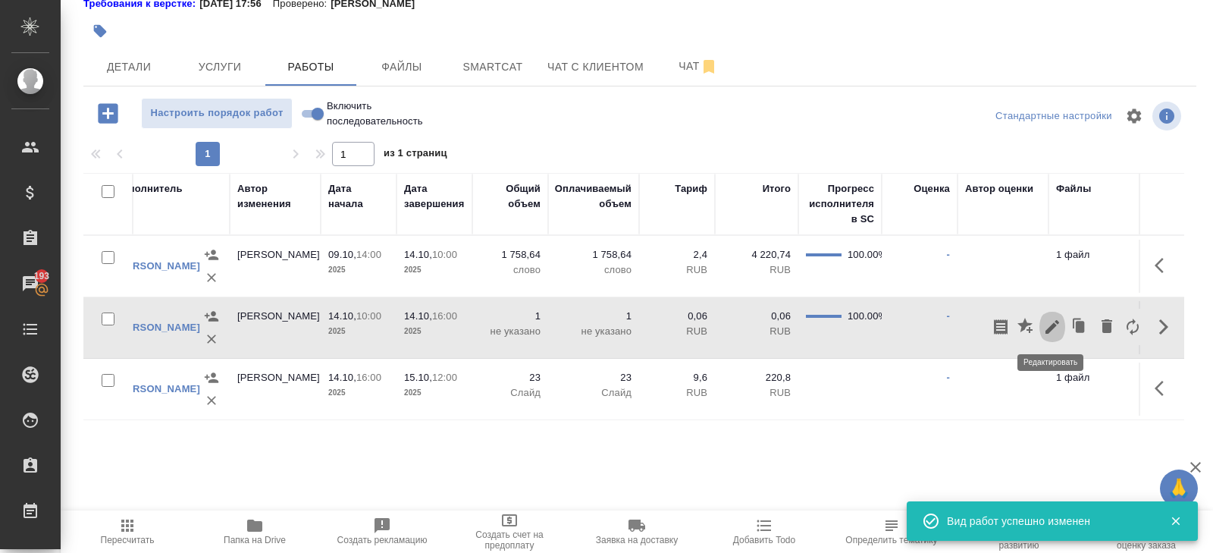
click at [1051, 327] on icon "button" at bounding box center [1052, 327] width 14 height 14
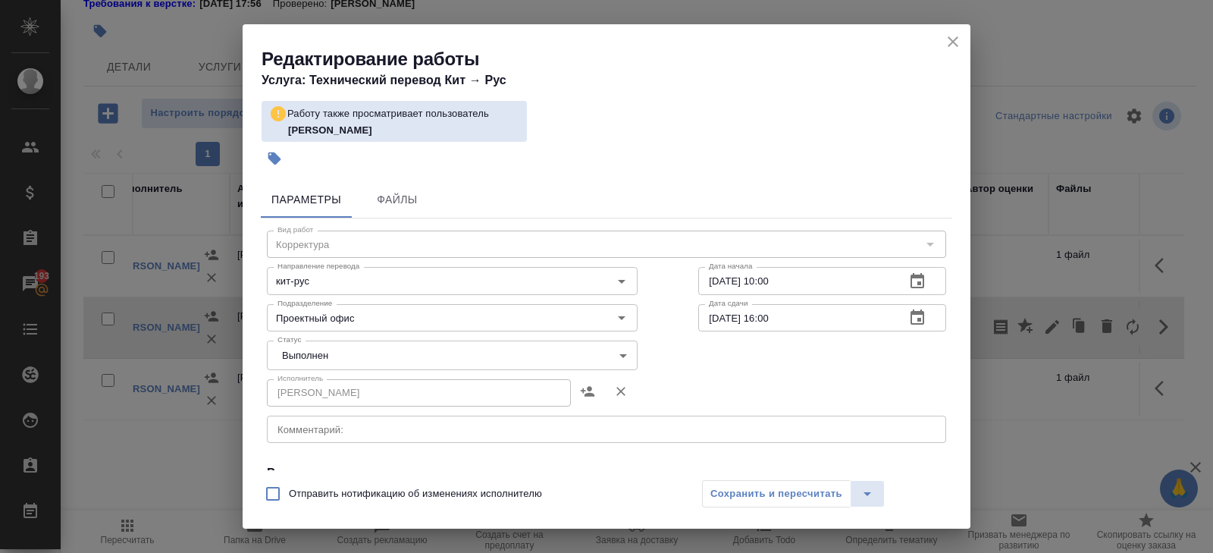
scroll to position [312, 0]
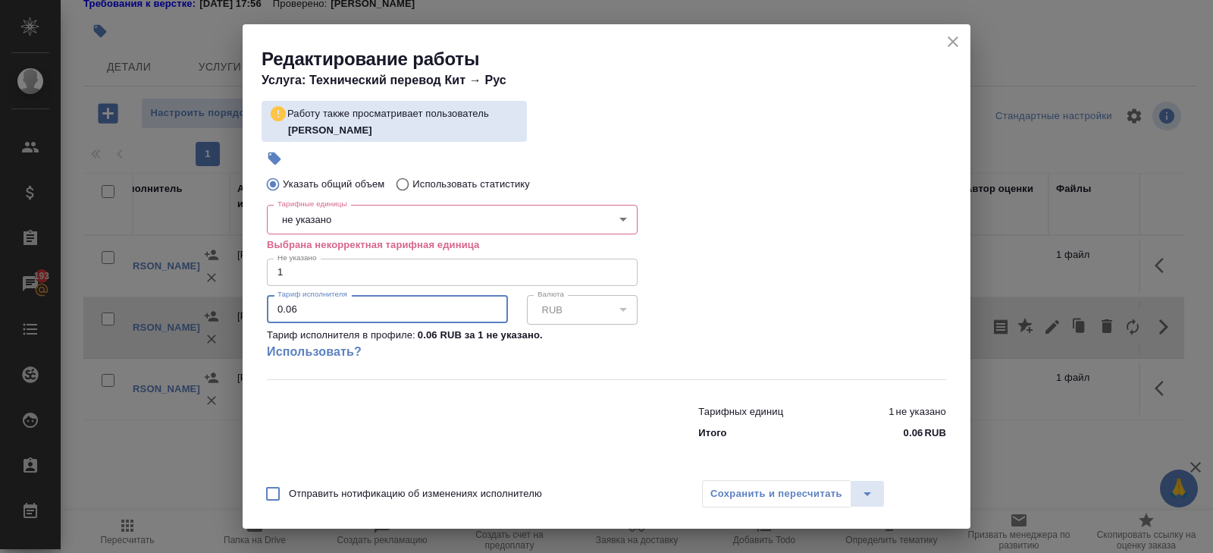
click at [318, 312] on input "0.06" at bounding box center [387, 308] width 241 height 27
type input "0.18"
click at [371, 218] on body "🙏 .cls-1 fill:#fff; AWATERA Belyakova Yulia Клиенты Спецификации Заказы 193 Чат…" at bounding box center [606, 276] width 1213 height 553
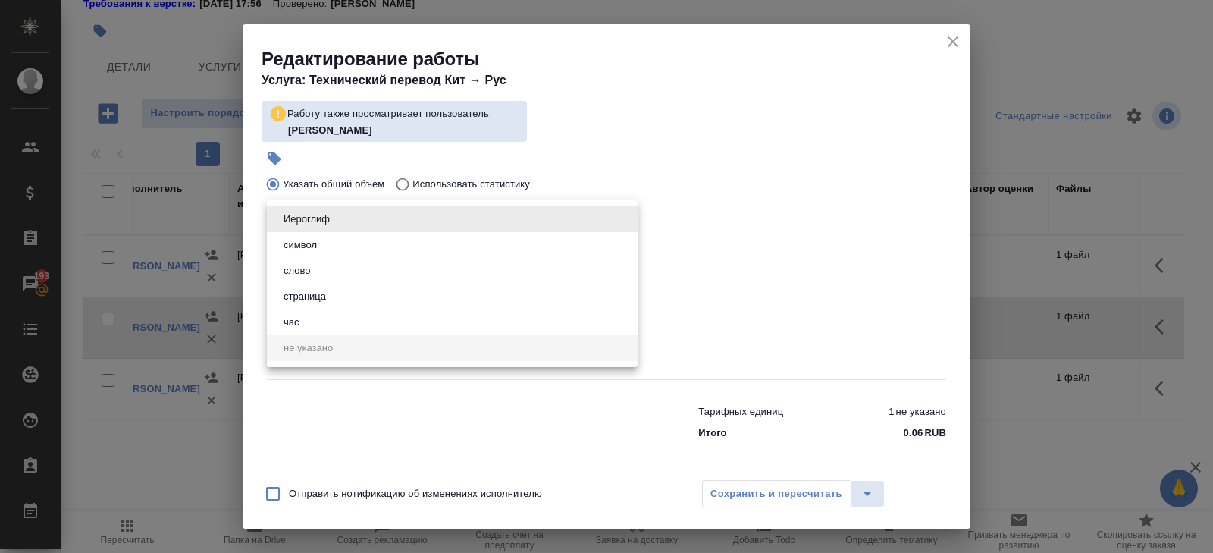
click at [309, 279] on li "слово" at bounding box center [452, 271] width 371 height 26
type input "5a8b1489cc6b4906c91bfd90"
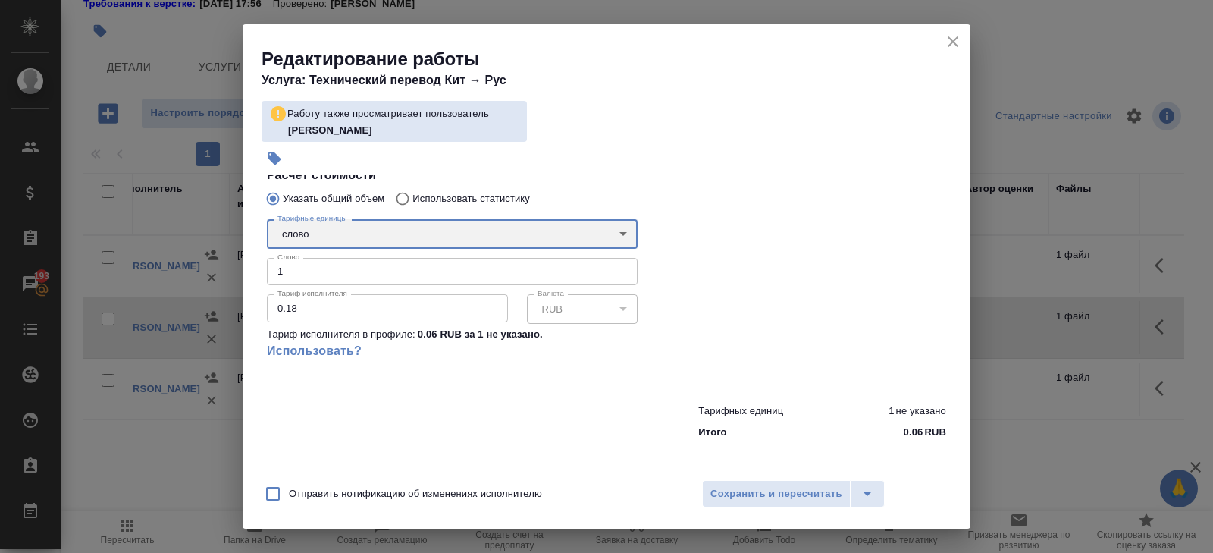
scroll to position [297, 0]
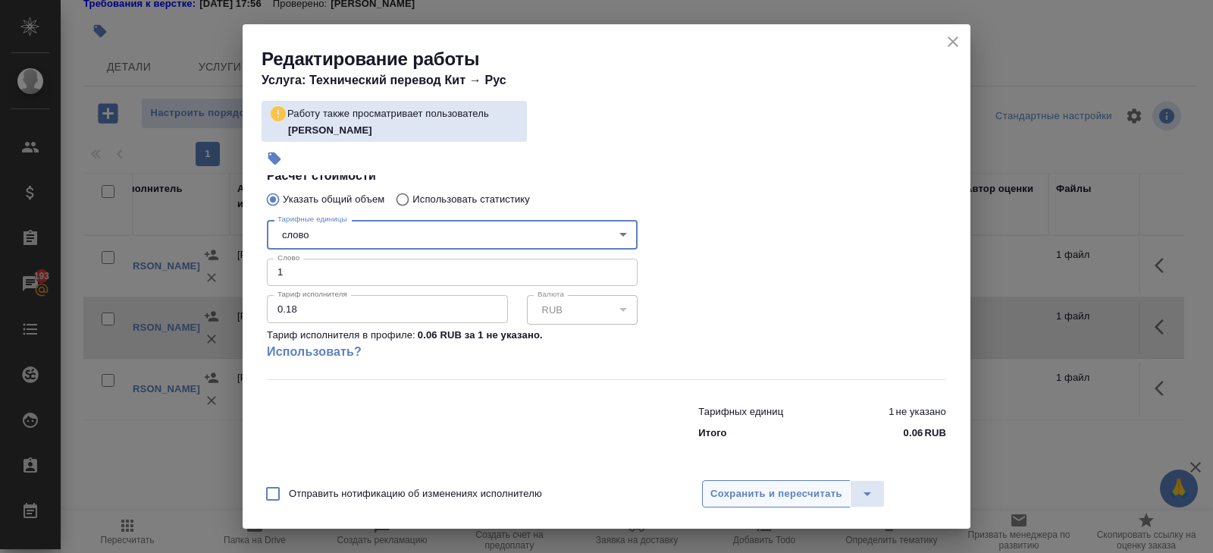
click at [755, 483] on button "Сохранить и пересчитать" at bounding box center [776, 493] width 149 height 27
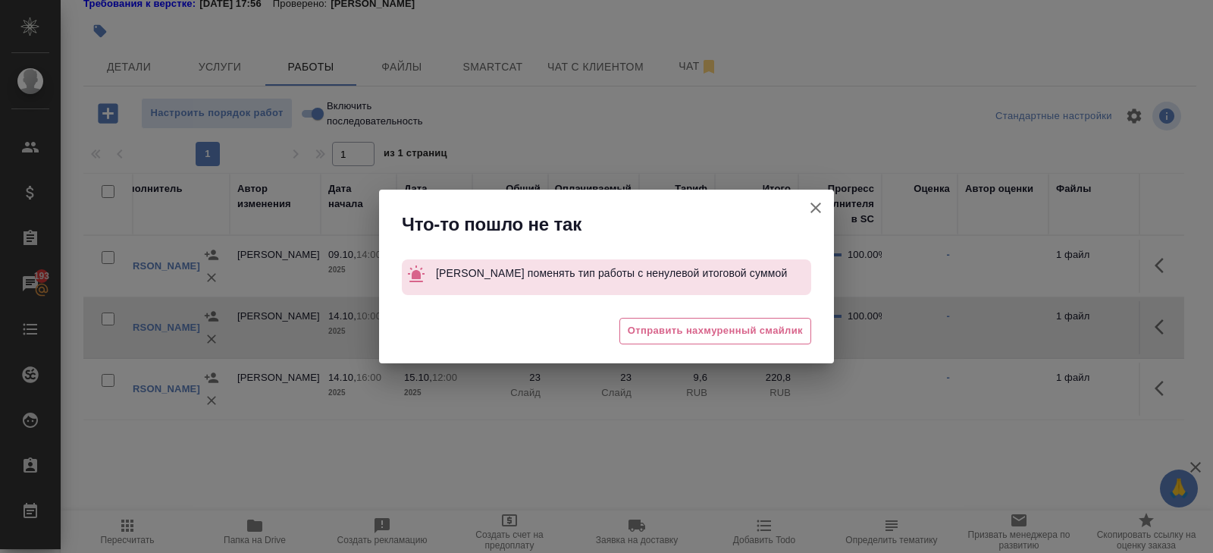
click at [822, 215] on icon "button" at bounding box center [816, 208] width 18 height 18
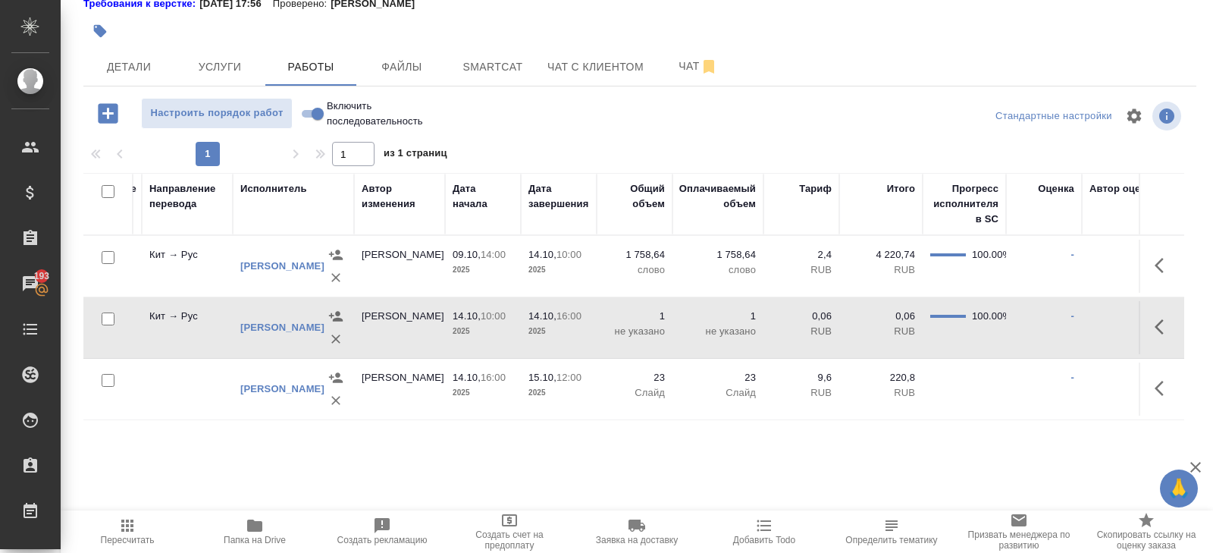
scroll to position [0, 428]
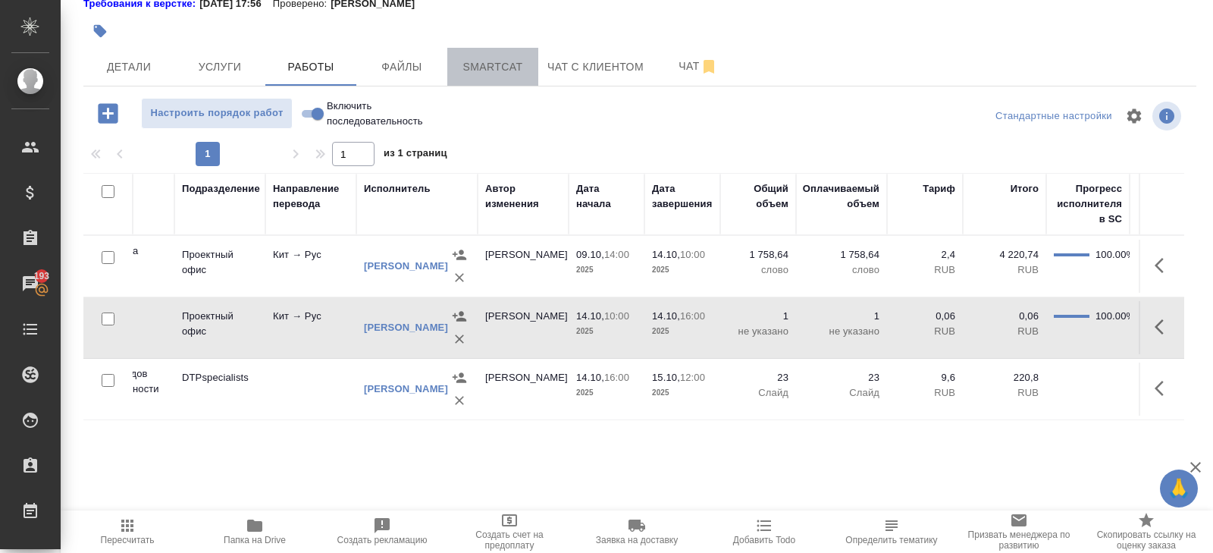
click at [478, 60] on span "Smartcat" at bounding box center [492, 67] width 73 height 19
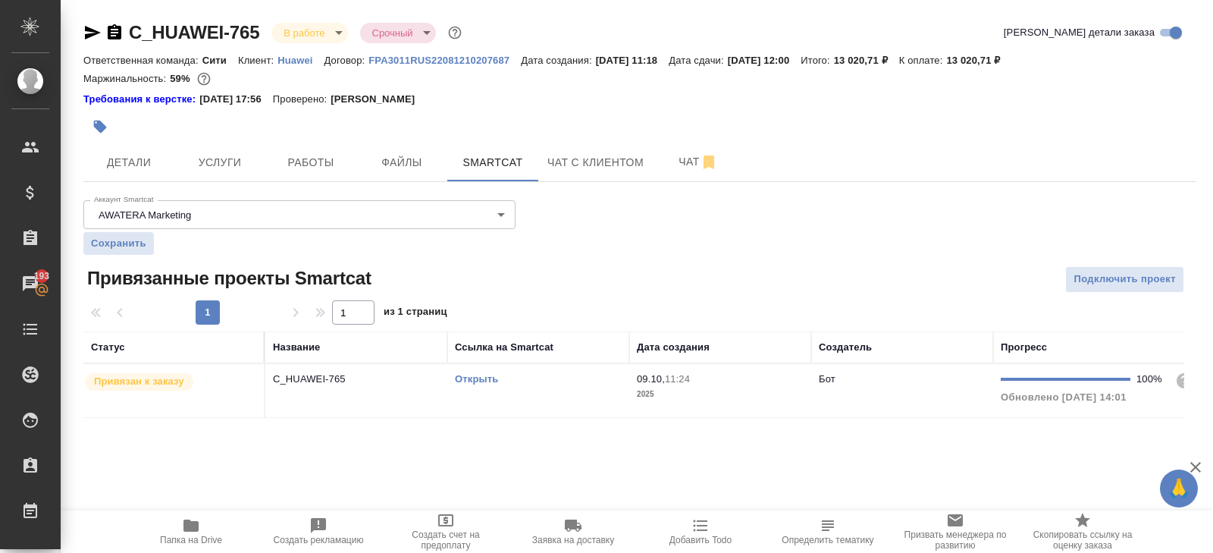
click at [479, 375] on link "Открыть" at bounding box center [476, 378] width 43 height 11
click at [571, 371] on div "Открыть" at bounding box center [538, 378] width 167 height 15
click at [321, 154] on span "Работы" at bounding box center [310, 162] width 73 height 19
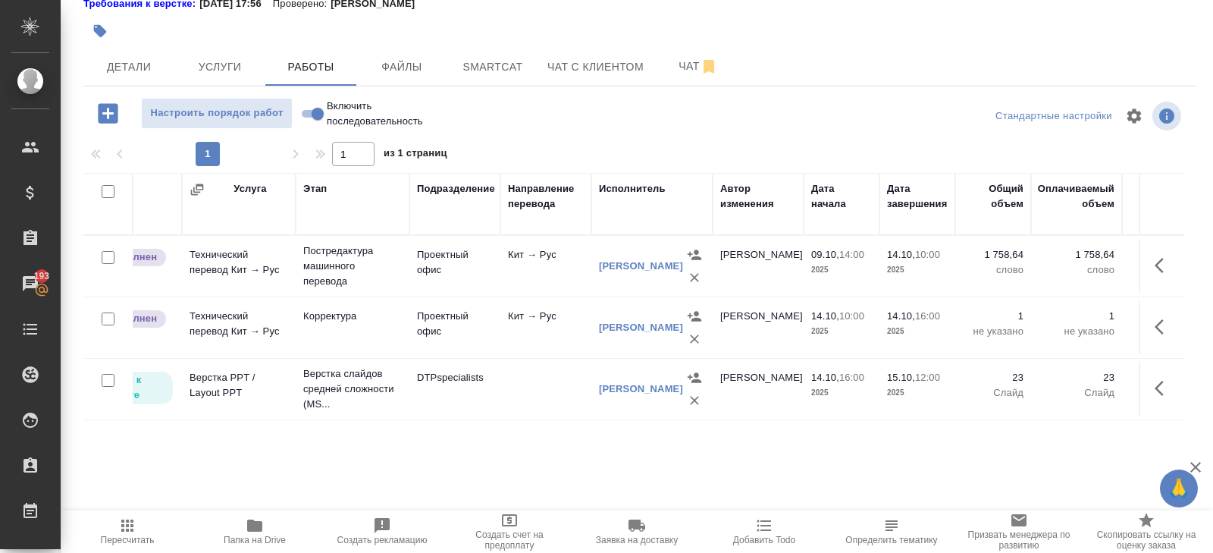
scroll to position [0, 199]
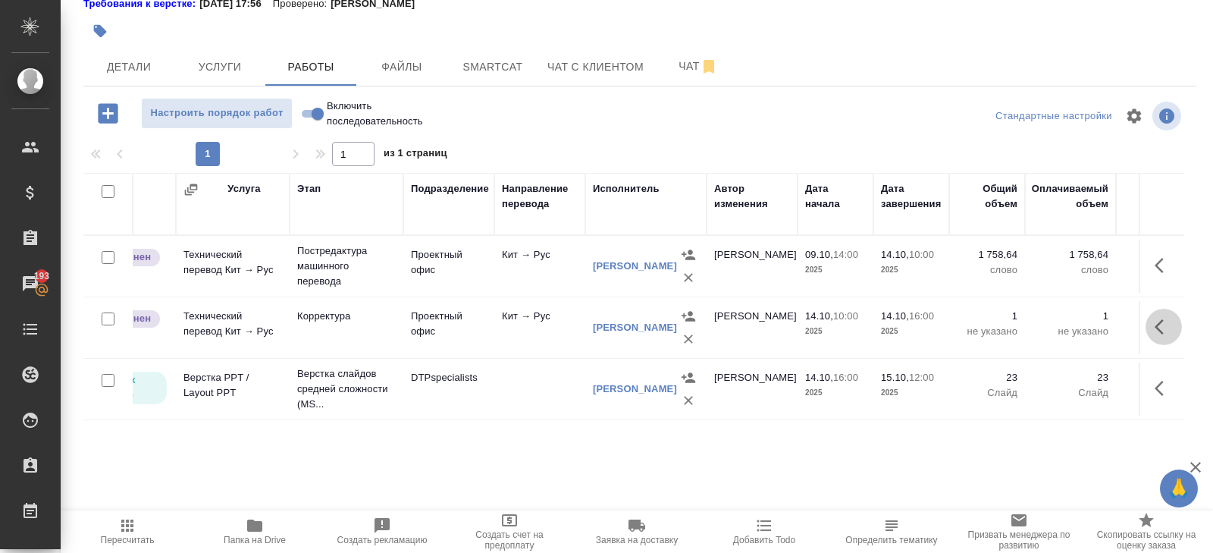
click at [1160, 323] on icon "button" at bounding box center [1163, 327] width 18 height 18
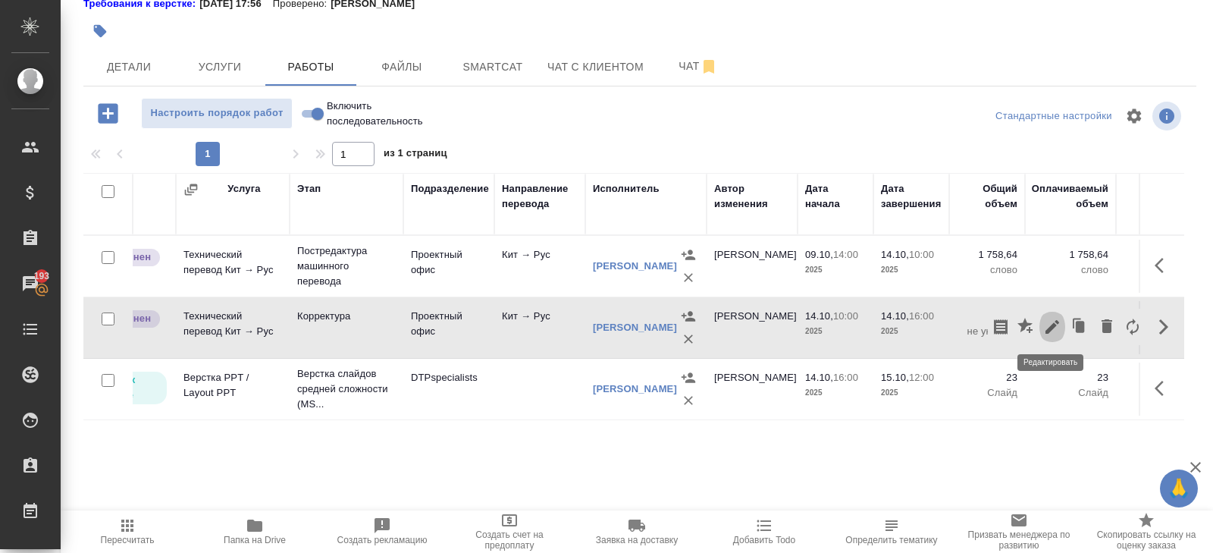
click at [1050, 325] on icon "button" at bounding box center [1052, 327] width 14 height 14
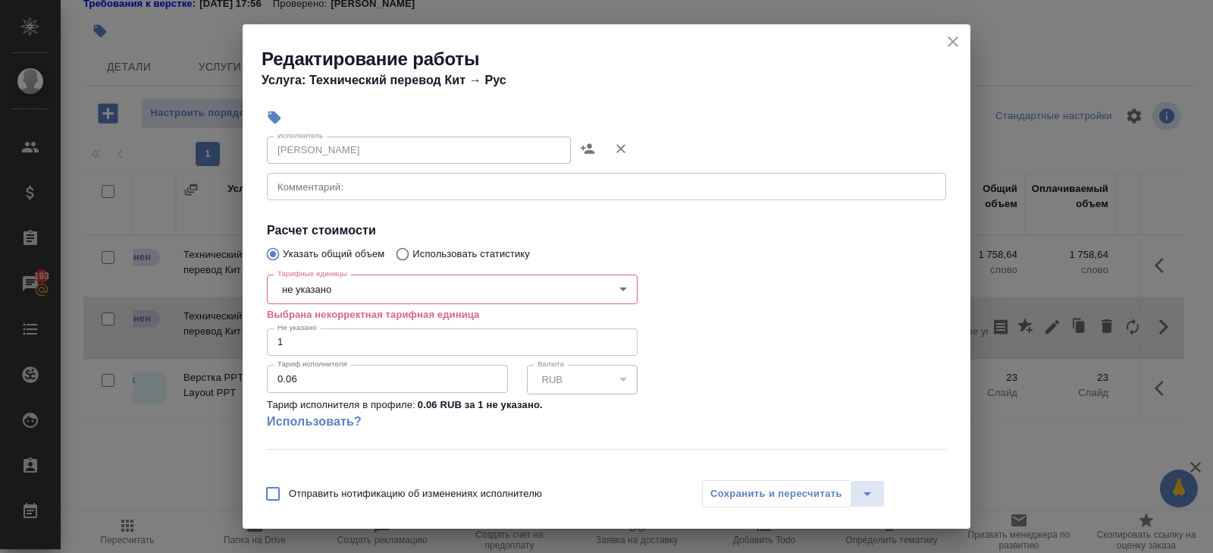
scroll to position [206, 0]
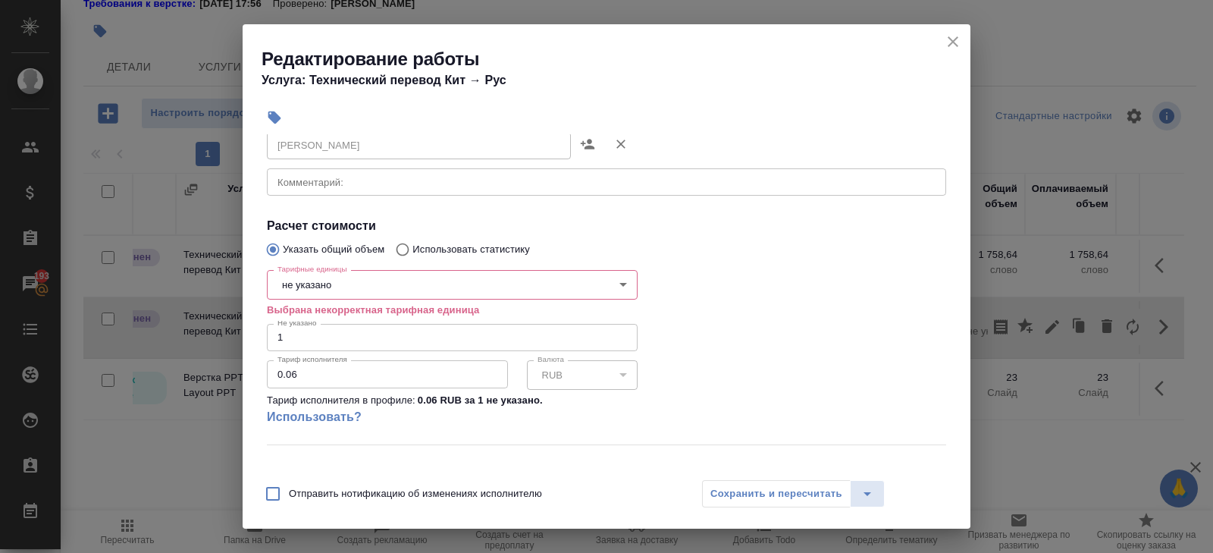
click at [307, 335] on input "1" at bounding box center [452, 337] width 371 height 27
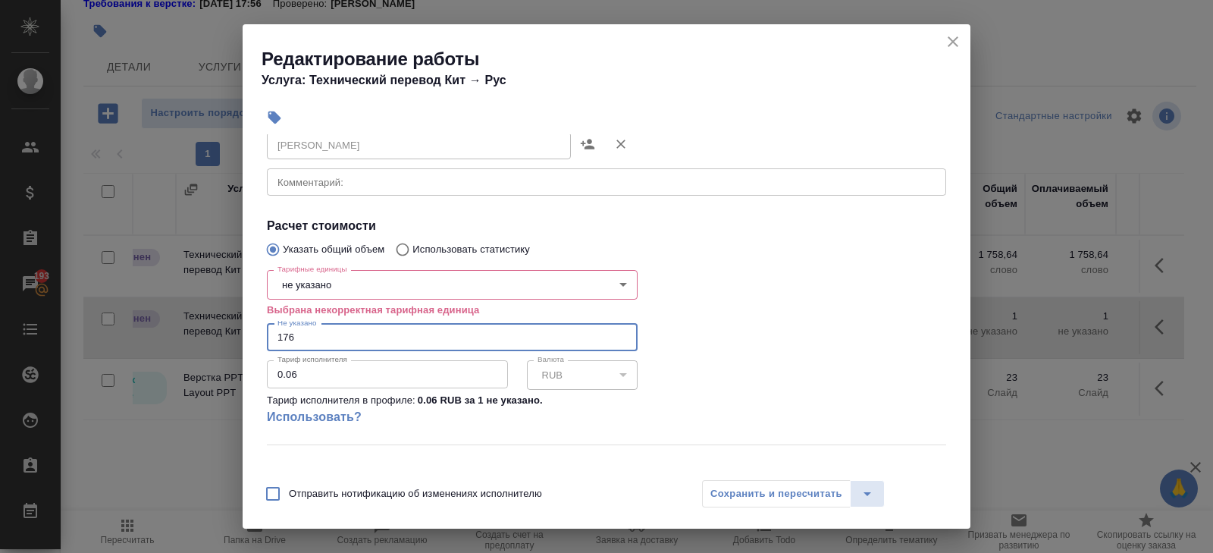
type input "1768"
type input "1768.32"
click at [305, 280] on body "🙏 .cls-1 fill:#fff; AWATERA Belyakova Yulia Клиенты Спецификации Заказы 193 Чат…" at bounding box center [606, 276] width 1213 height 553
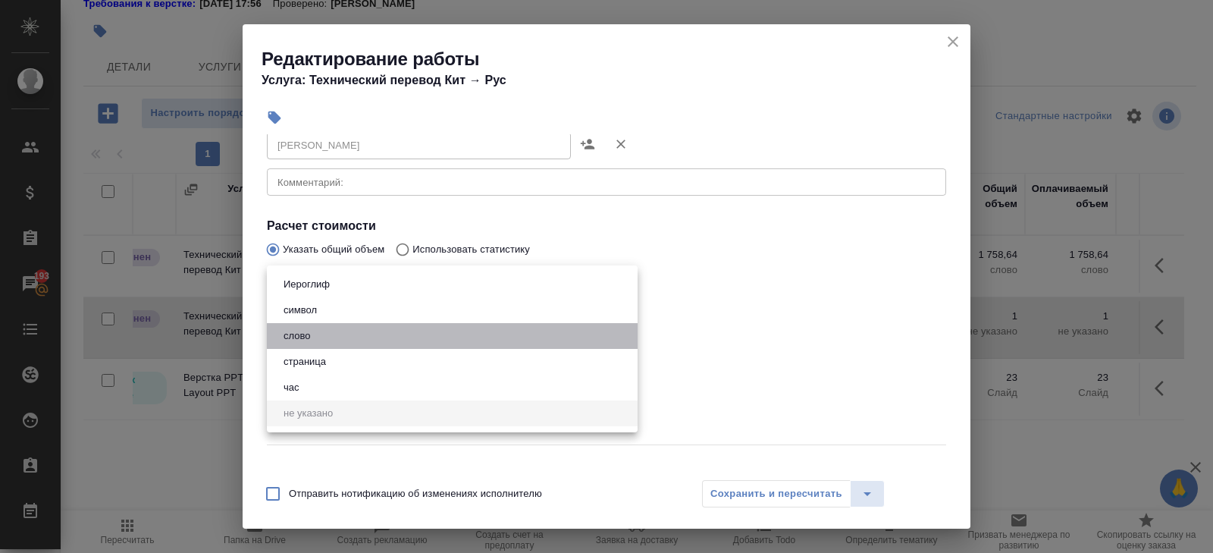
click at [306, 335] on button "слово" at bounding box center [297, 335] width 36 height 17
type input "5a8b1489cc6b4906c91bfd90"
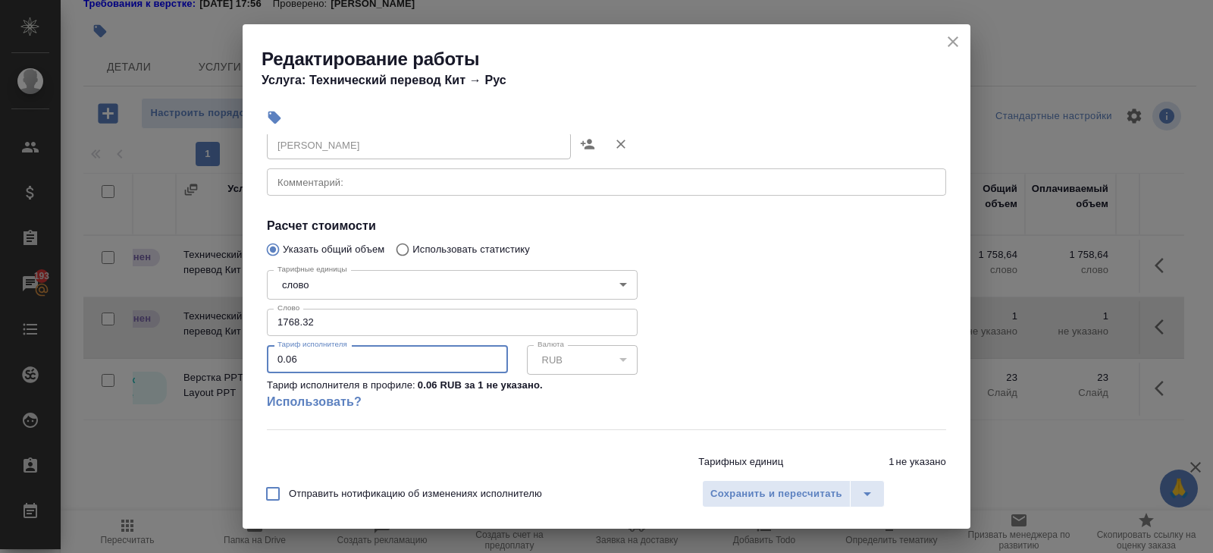
drag, startPoint x: 310, startPoint y: 357, endPoint x: 177, endPoint y: 356, distance: 133.4
click at [177, 356] on div "Редактирование работы Услуга: Технический перевод Кит → Рус Параметры Файлы Вид…" at bounding box center [606, 276] width 1213 height 553
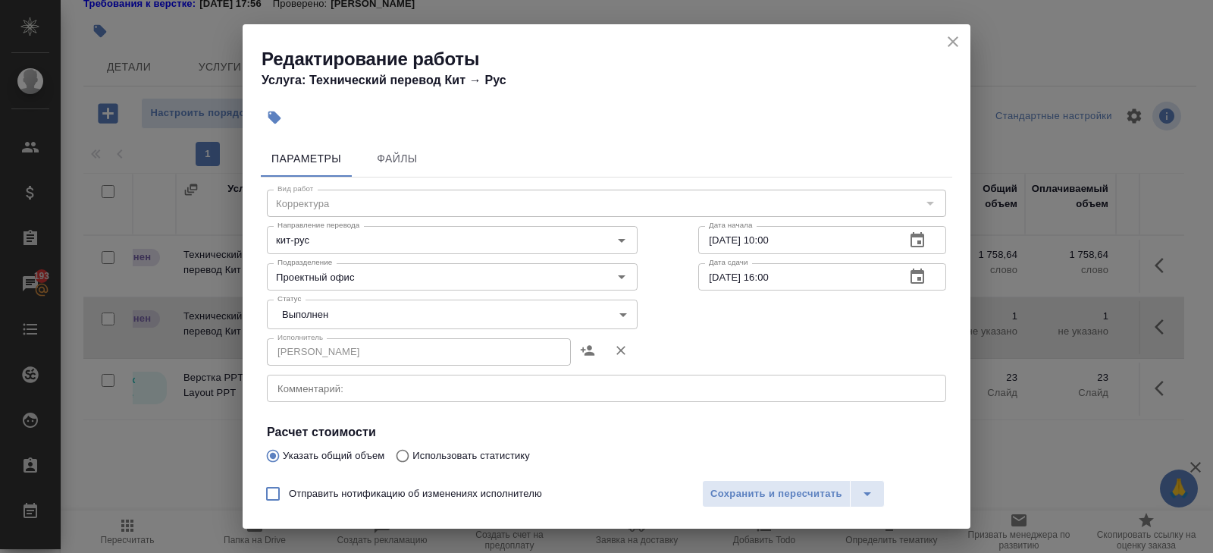
type input "0.18"
click at [319, 311] on body "🙏 .cls-1 fill:#fff; AWATERA Belyakova Yulia Клиенты Спецификации Заказы 193 Чат…" at bounding box center [606, 276] width 1213 height 553
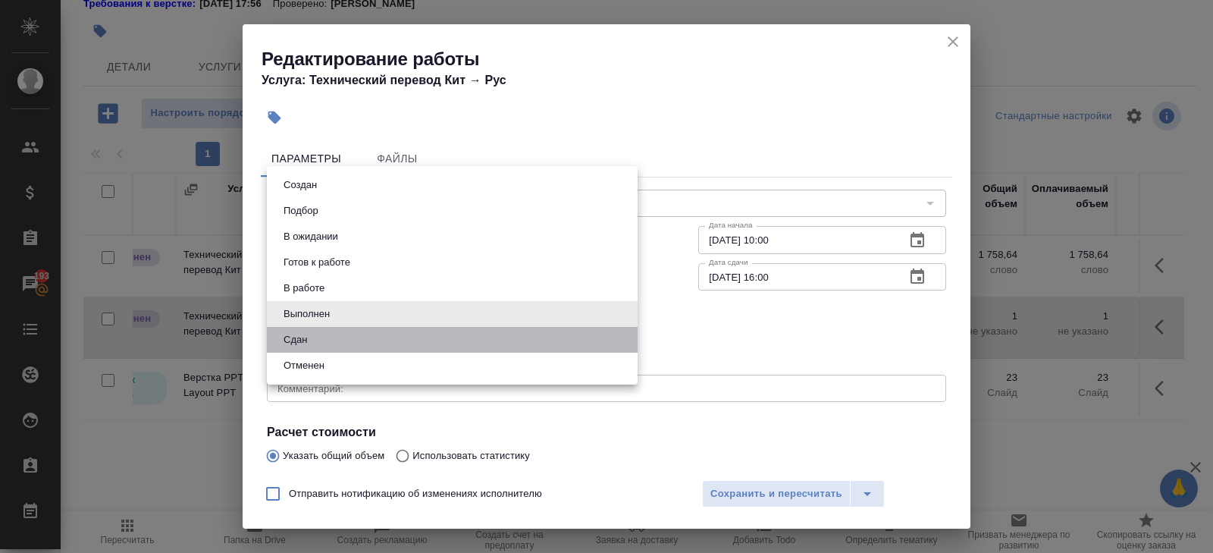
click at [313, 334] on li "Сдан" at bounding box center [452, 340] width 371 height 26
type input "closed"
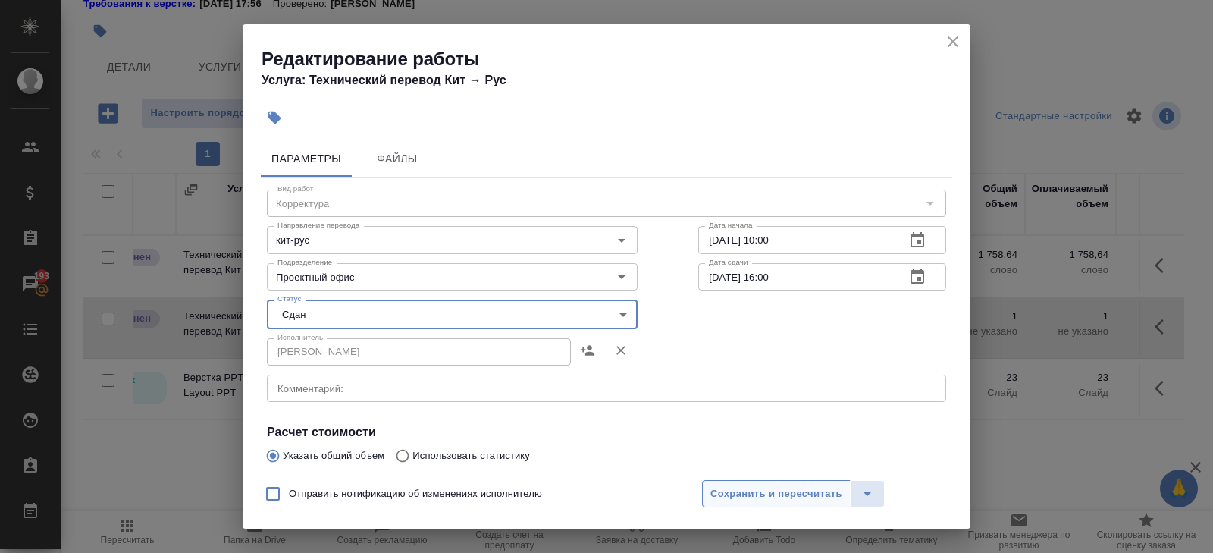
click at [725, 502] on button "Сохранить и пересчитать" at bounding box center [776, 493] width 149 height 27
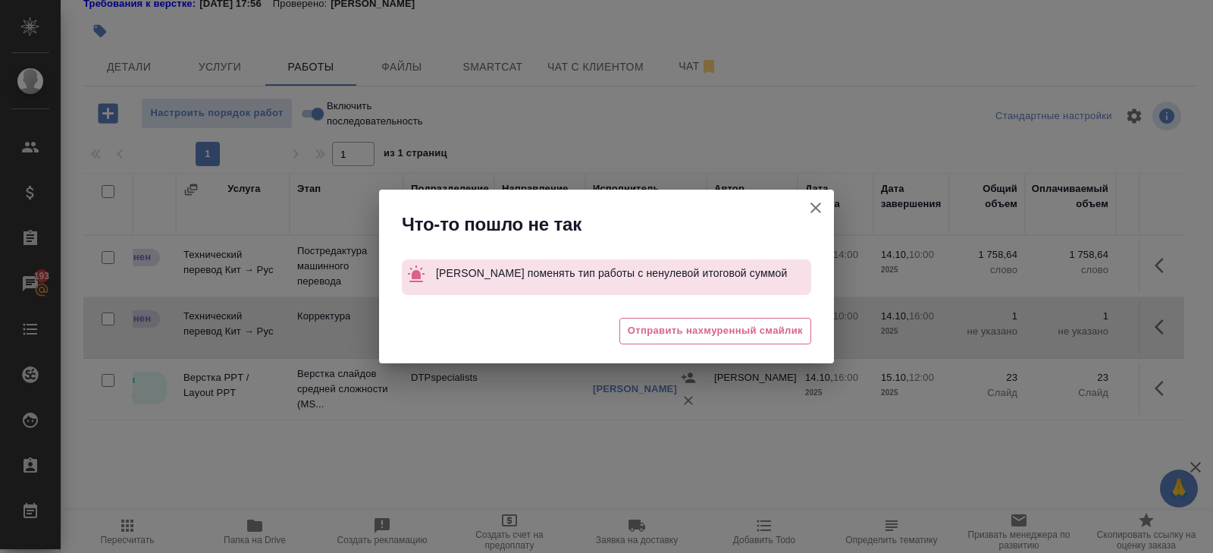
click at [820, 211] on icon "button" at bounding box center [815, 207] width 11 height 11
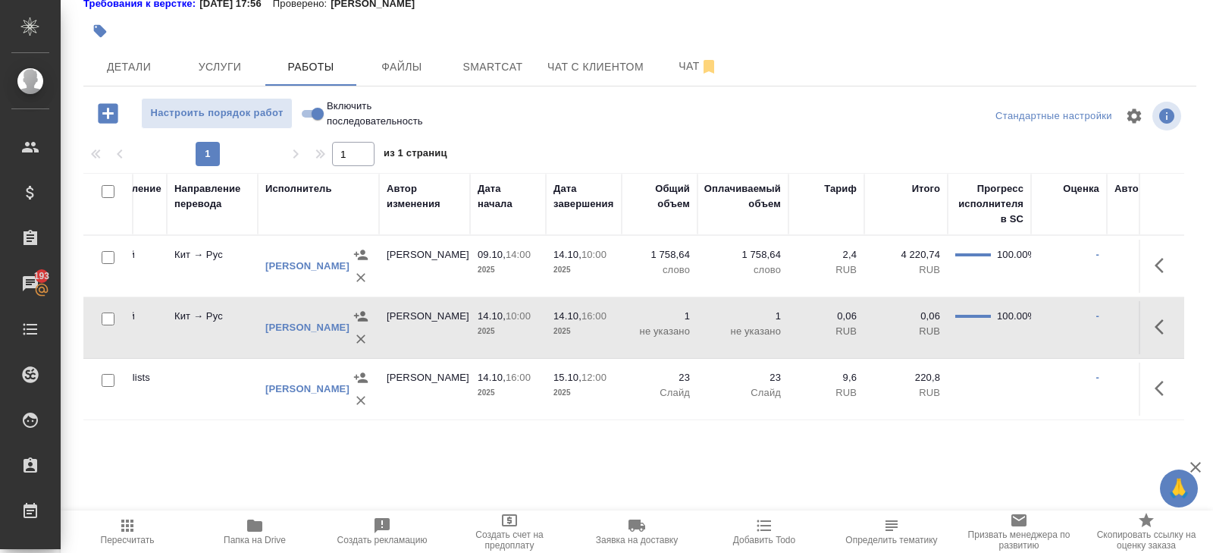
scroll to position [0, 676]
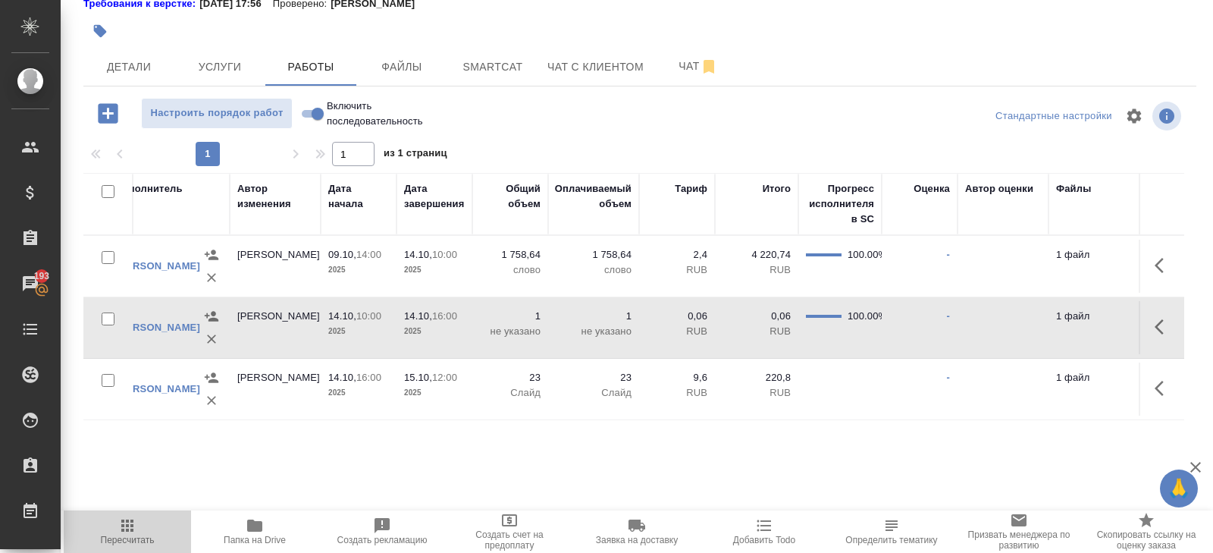
click at [120, 523] on icon "button" at bounding box center [127, 525] width 18 height 18
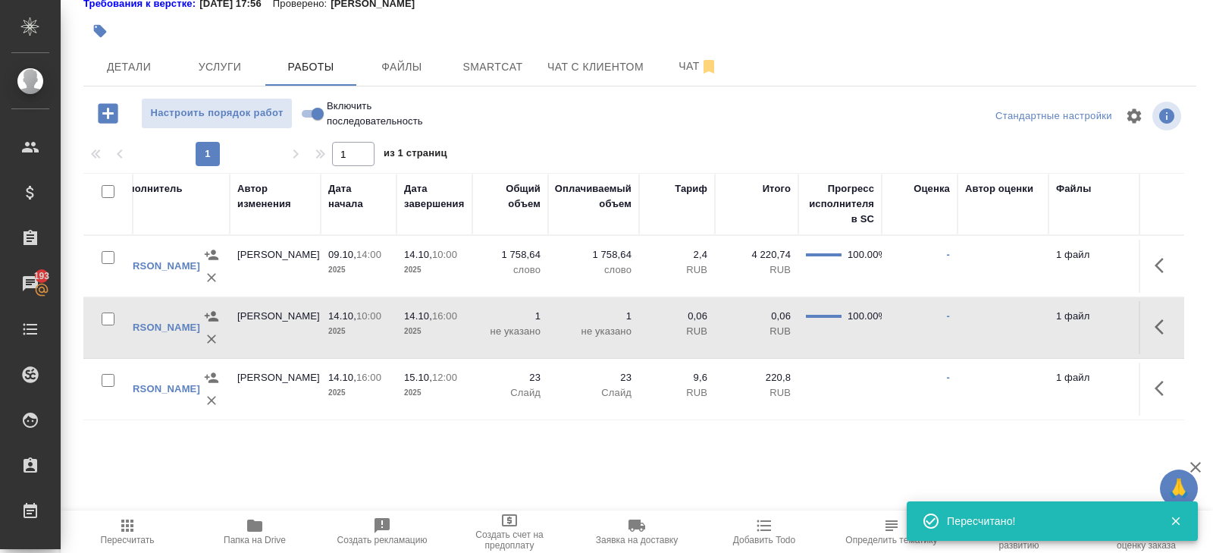
click at [1164, 321] on icon "button" at bounding box center [1163, 327] width 18 height 18
click at [1052, 323] on icon "button" at bounding box center [1052, 327] width 14 height 14
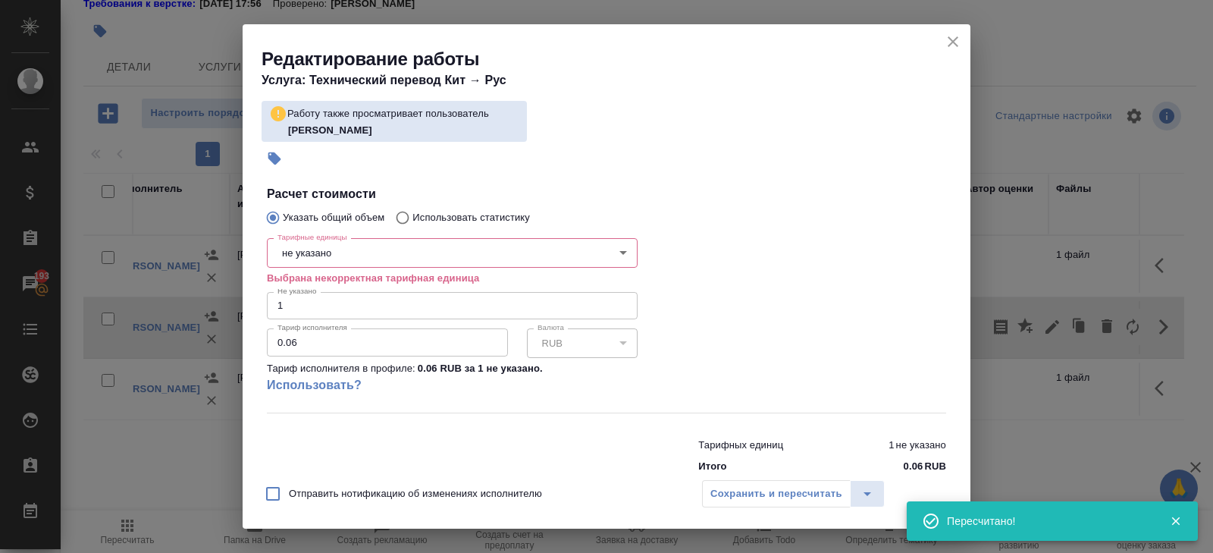
scroll to position [280, 0]
click at [294, 261] on body "🙏 .cls-1 fill:#fff; AWATERA Belyakova Yulia Клиенты Спецификации Заказы 193 Чат…" at bounding box center [606, 276] width 1213 height 553
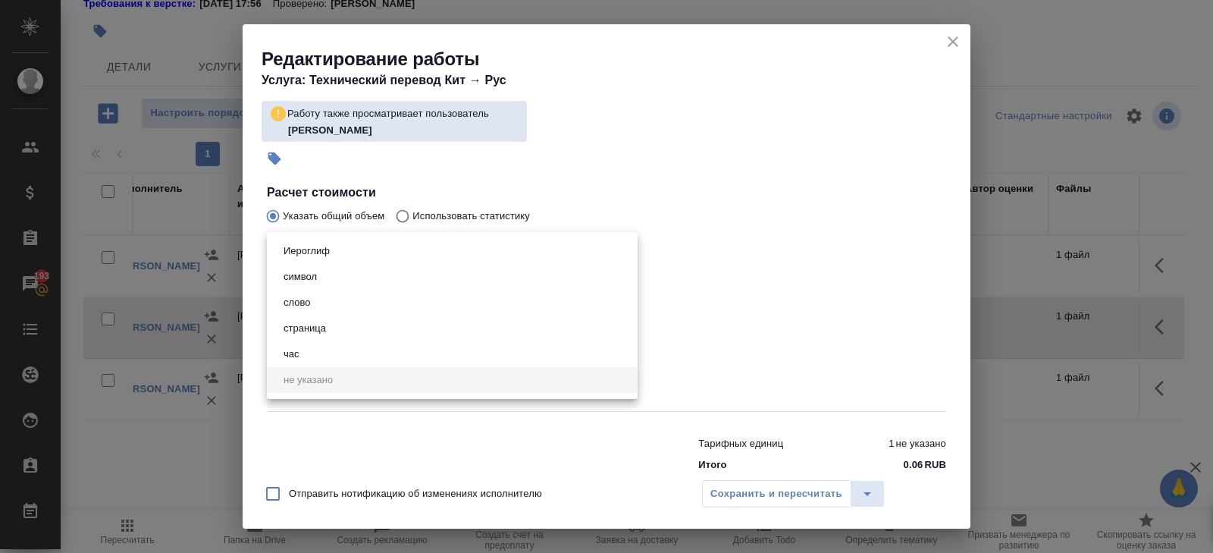
click at [298, 292] on li "слово" at bounding box center [452, 303] width 371 height 26
type input "5a8b1489cc6b4906c91bfd90"
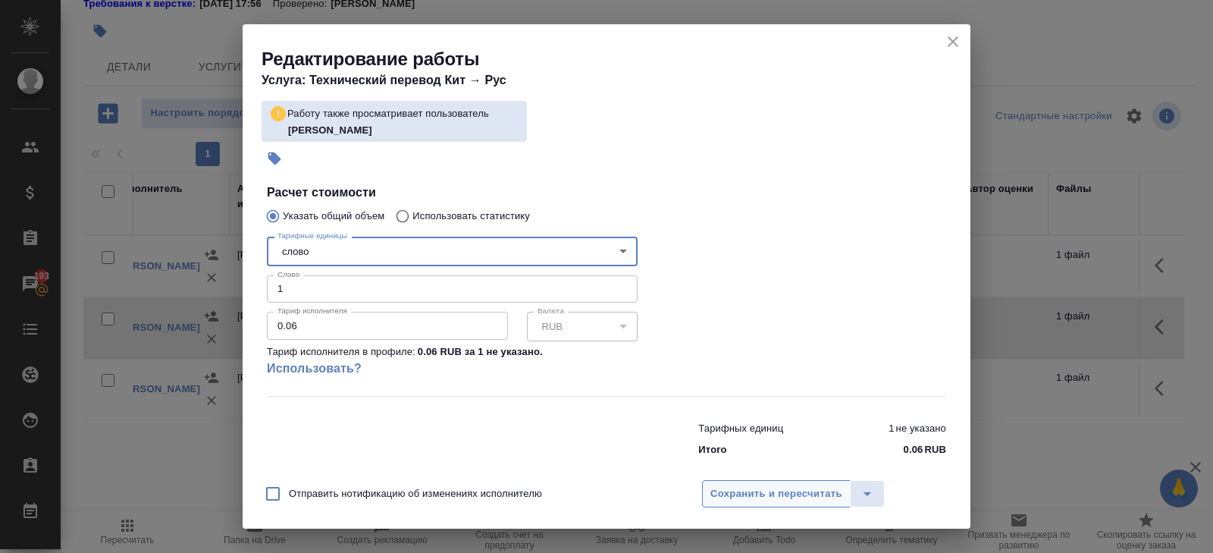
click at [757, 496] on span "Сохранить и пересчитать" at bounding box center [776, 493] width 132 height 17
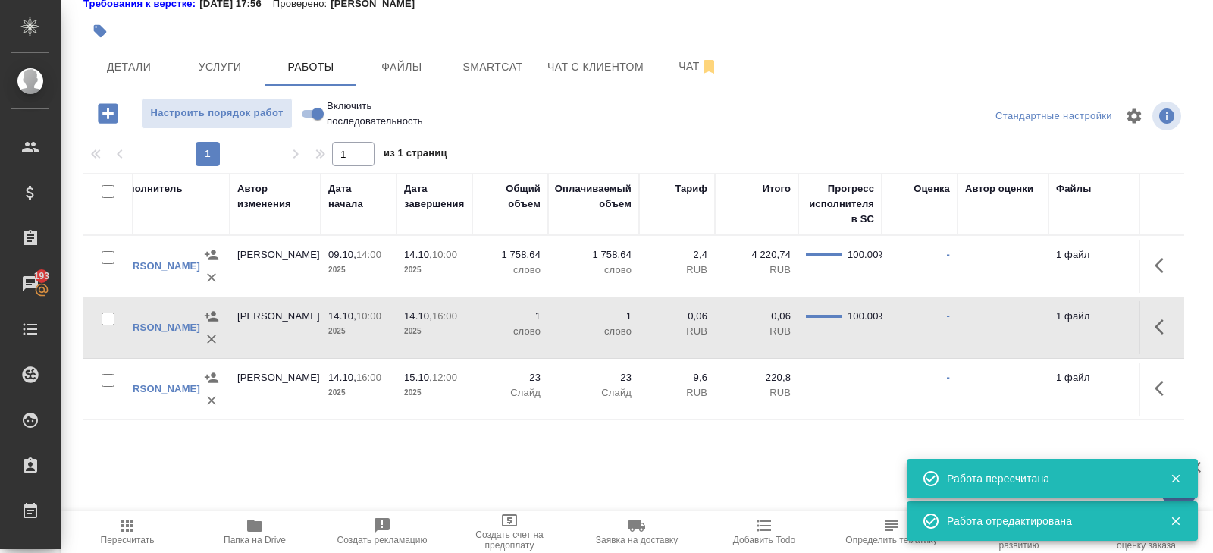
click at [1170, 328] on icon "button" at bounding box center [1163, 327] width 18 height 18
click at [1051, 327] on icon "button" at bounding box center [1052, 327] width 14 height 14
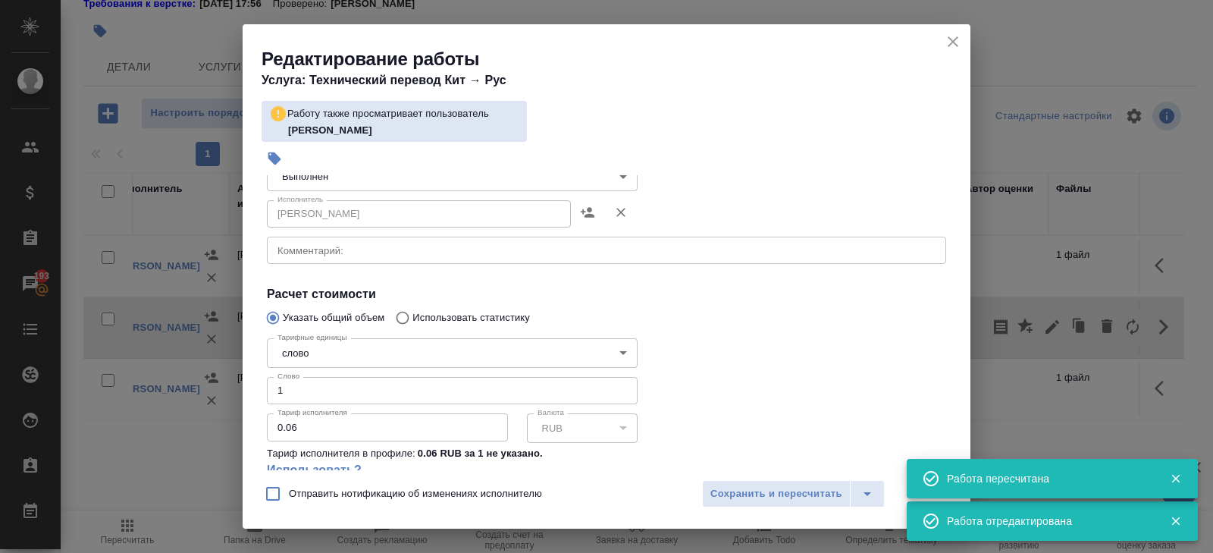
scroll to position [217, 0]
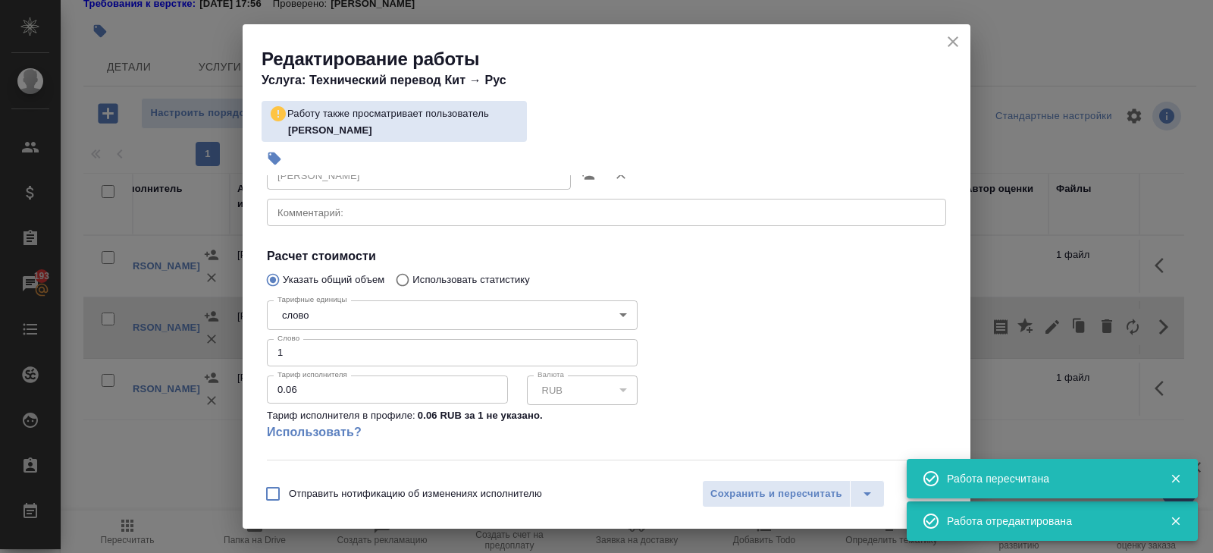
click at [315, 351] on input "1" at bounding box center [452, 352] width 371 height 27
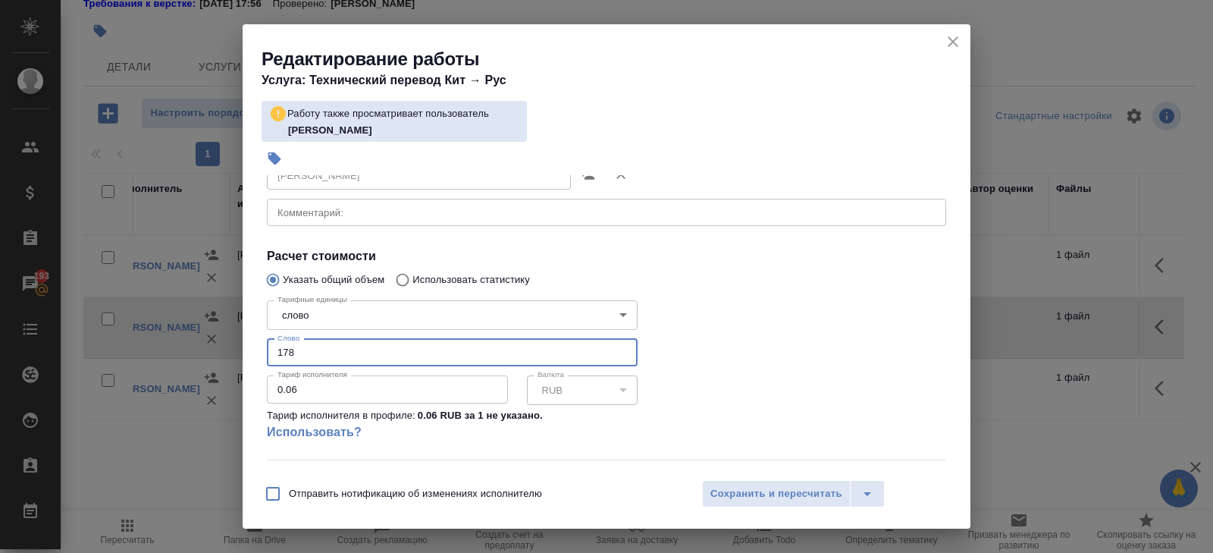
type input "1786"
type input "1786.32"
click at [306, 385] on input "0.06" at bounding box center [387, 388] width 241 height 27
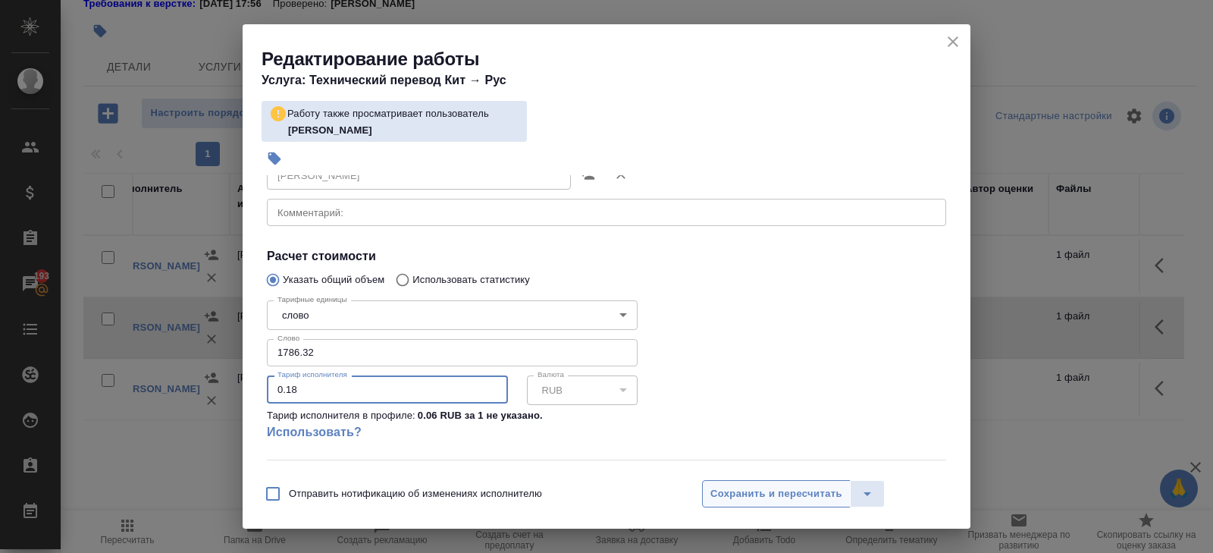
type input "0.18"
click at [744, 499] on span "Сохранить и пересчитать" at bounding box center [776, 493] width 132 height 17
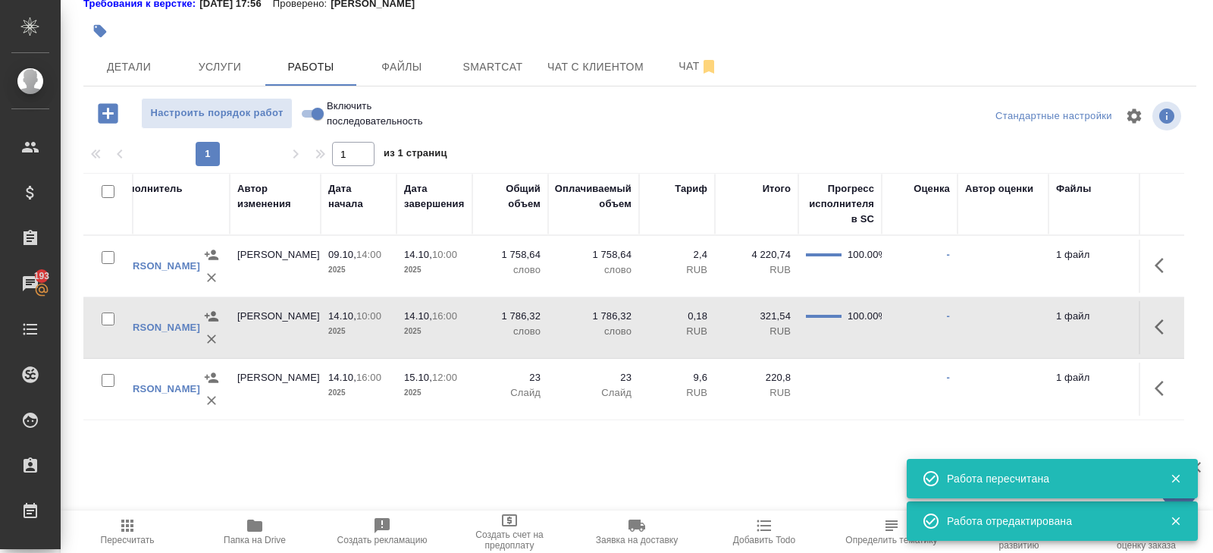
click at [1161, 330] on icon "button" at bounding box center [1158, 326] width 9 height 15
click at [1051, 324] on icon "button" at bounding box center [1052, 327] width 14 height 14
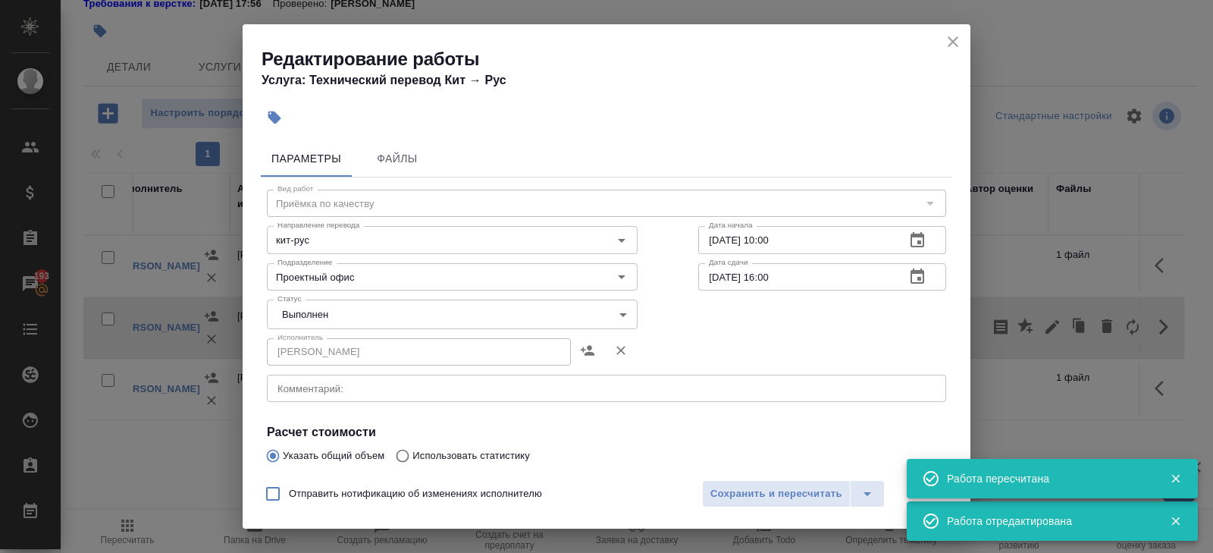
click at [311, 311] on body "🙏 .cls-1 fill:#fff; AWATERA Belyakova Yulia Клиенты Спецификации Заказы 193 Чат…" at bounding box center [606, 276] width 1213 height 553
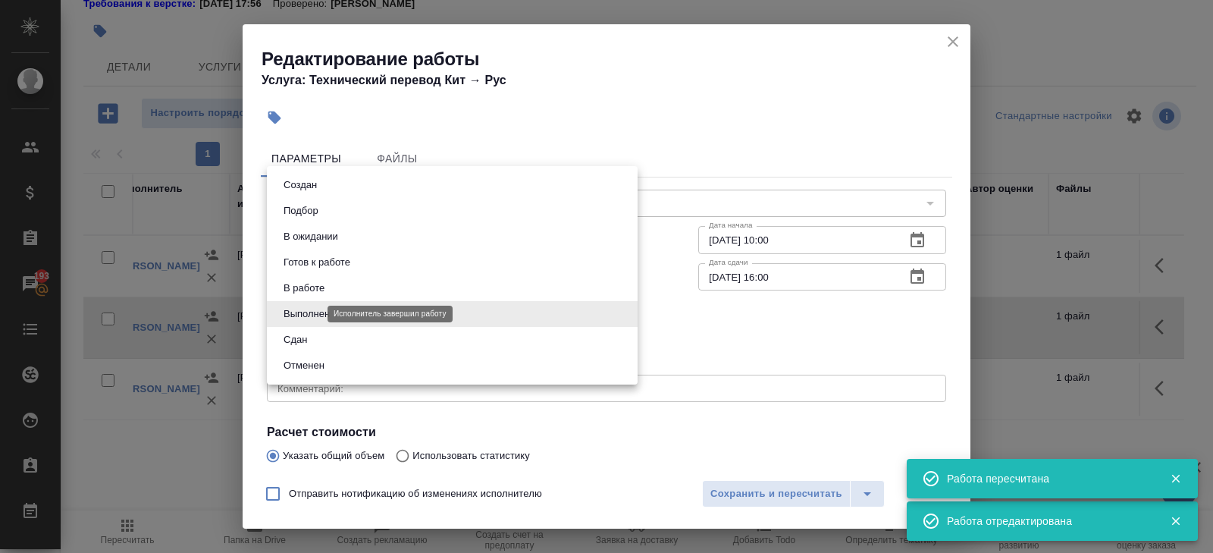
click at [311, 343] on button "Сдан" at bounding box center [295, 339] width 33 height 17
type input "closed"
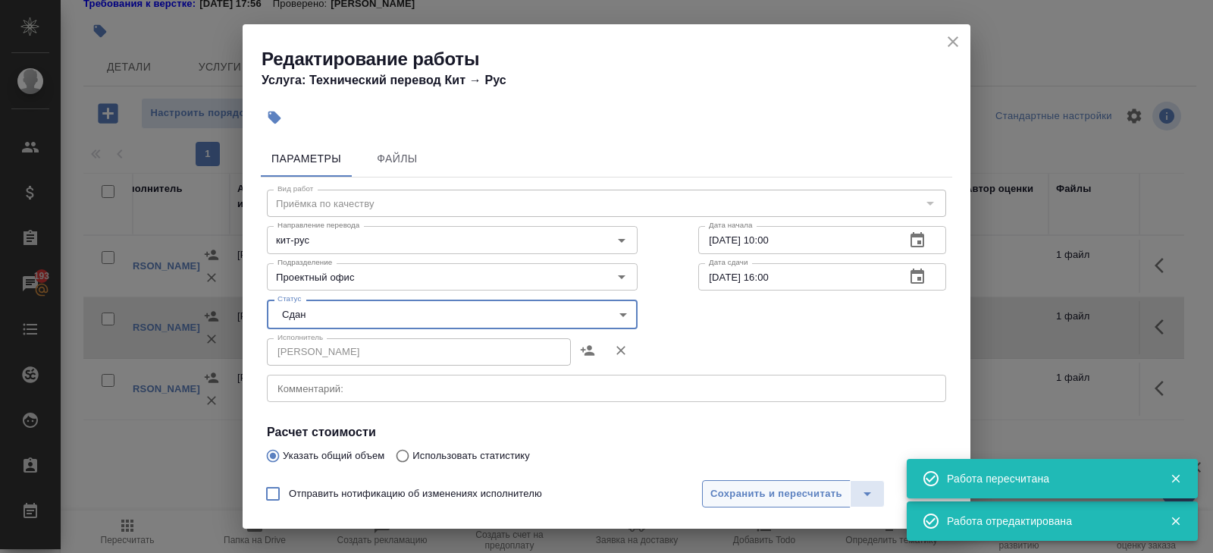
click at [751, 493] on span "Сохранить и пересчитать" at bounding box center [776, 493] width 132 height 17
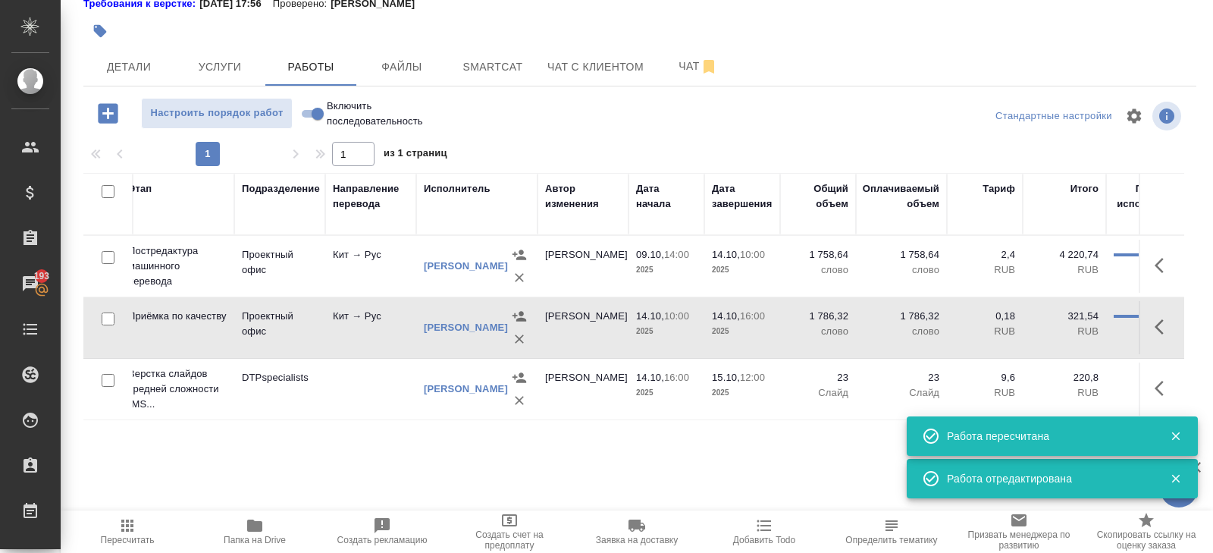
scroll to position [0, 0]
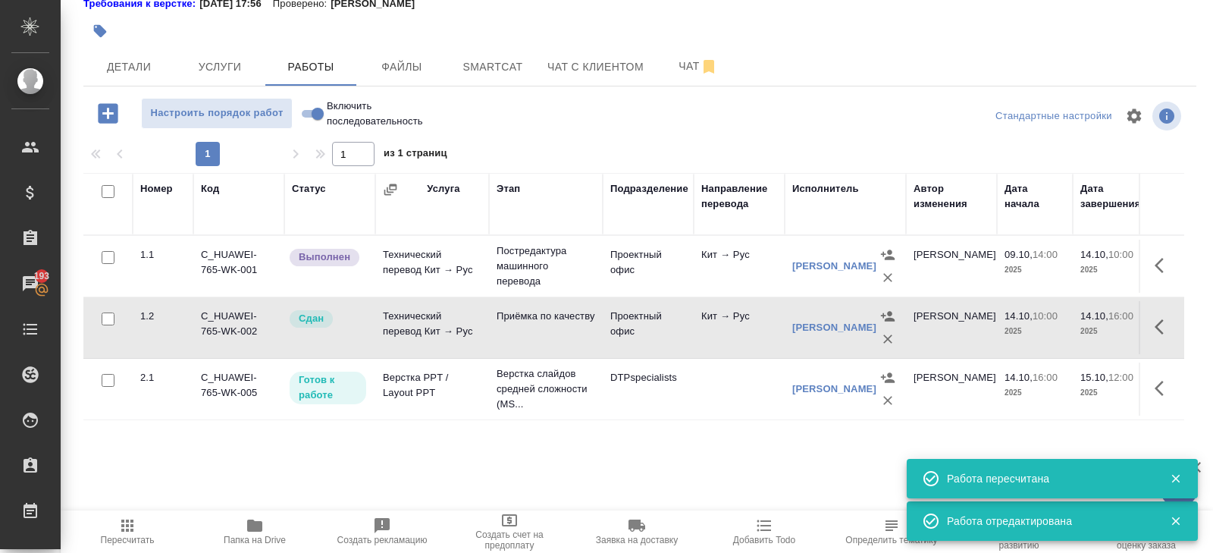
click at [125, 529] on icon "button" at bounding box center [127, 525] width 18 height 18
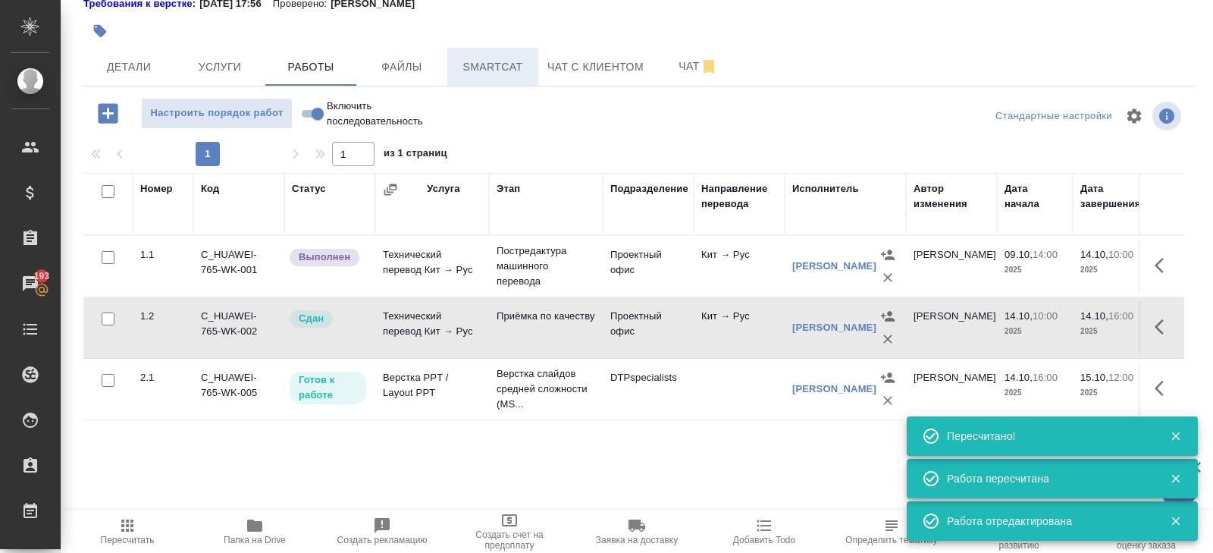
click at [500, 69] on span "Smartcat" at bounding box center [492, 67] width 73 height 19
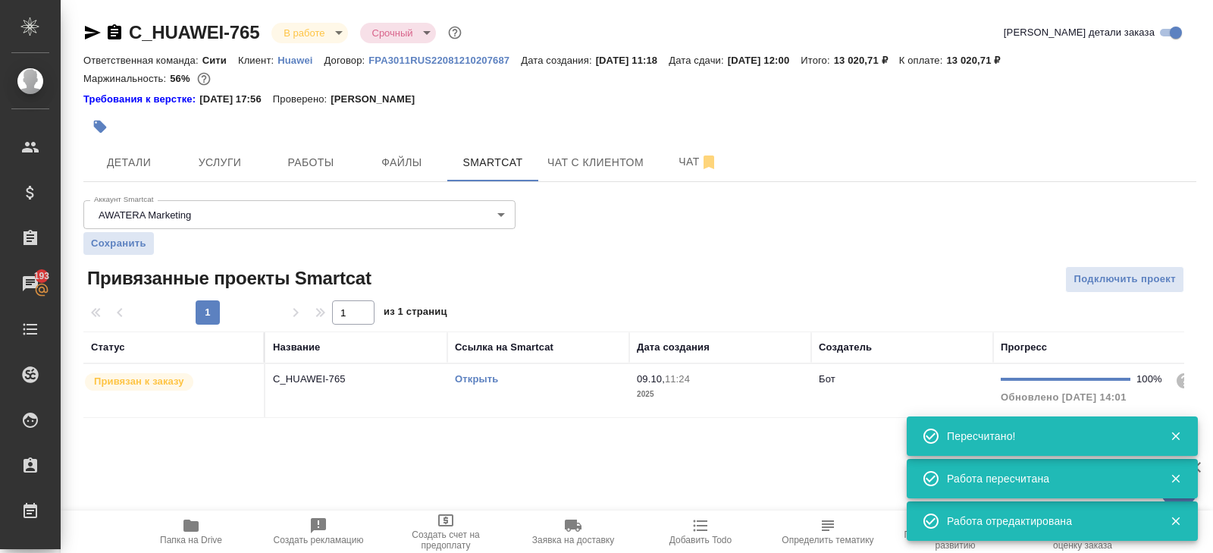
click at [563, 374] on div "Открыть" at bounding box center [538, 378] width 167 height 15
click at [324, 159] on span "Работы" at bounding box center [310, 162] width 73 height 19
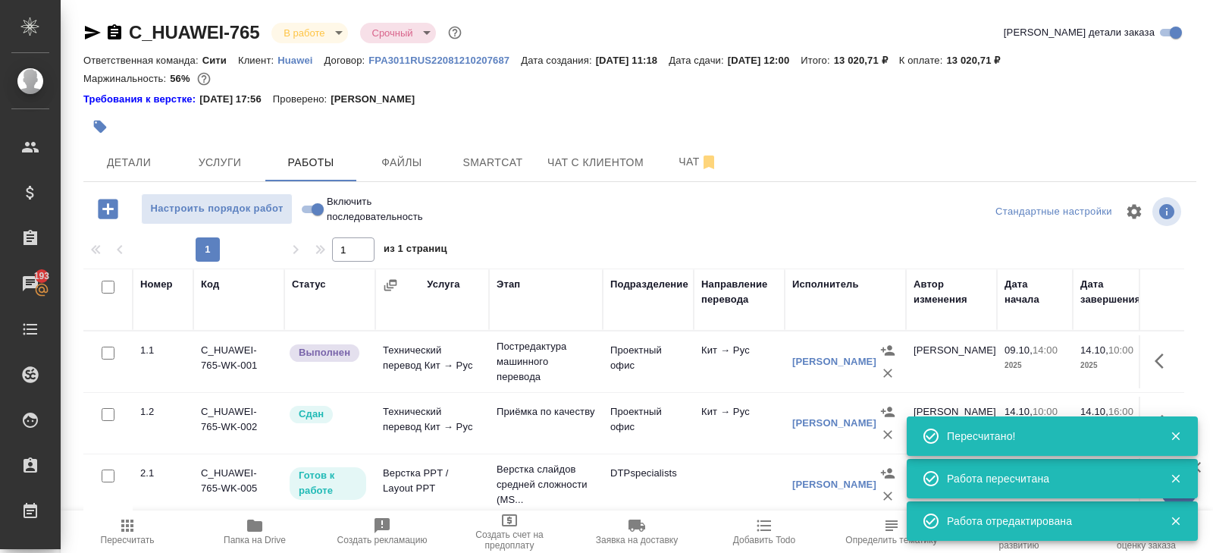
scroll to position [96, 0]
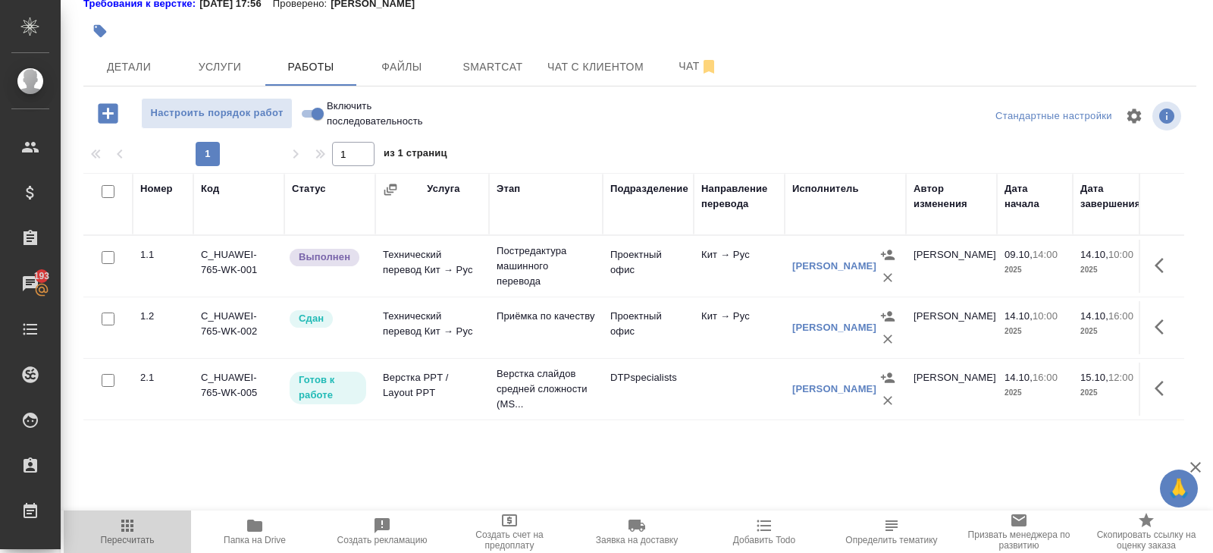
click at [140, 525] on span "Пересчитать" at bounding box center [127, 530] width 109 height 29
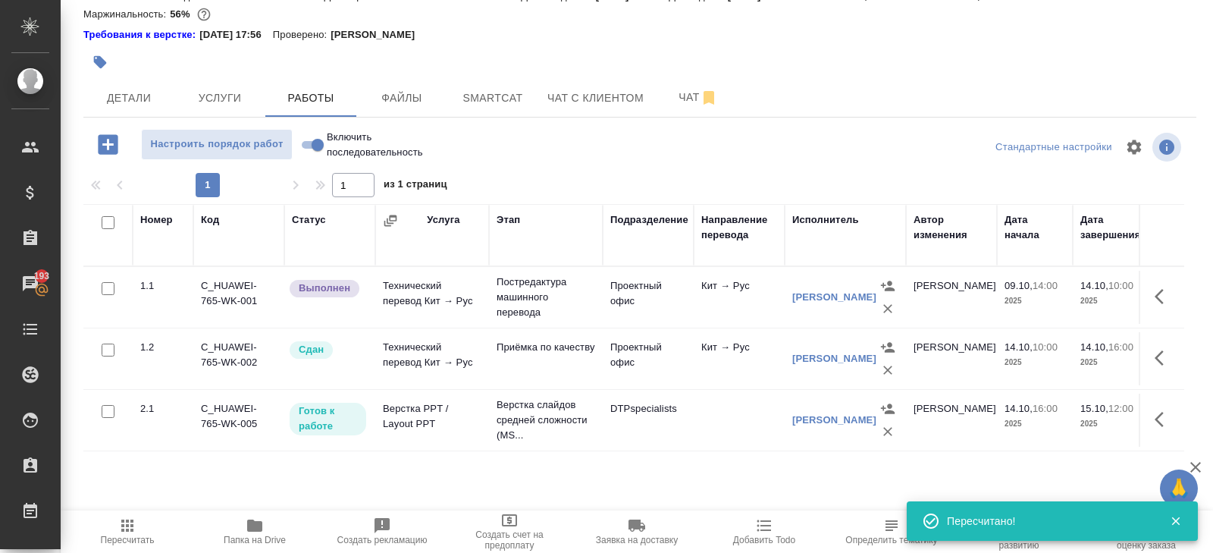
scroll to position [0, 0]
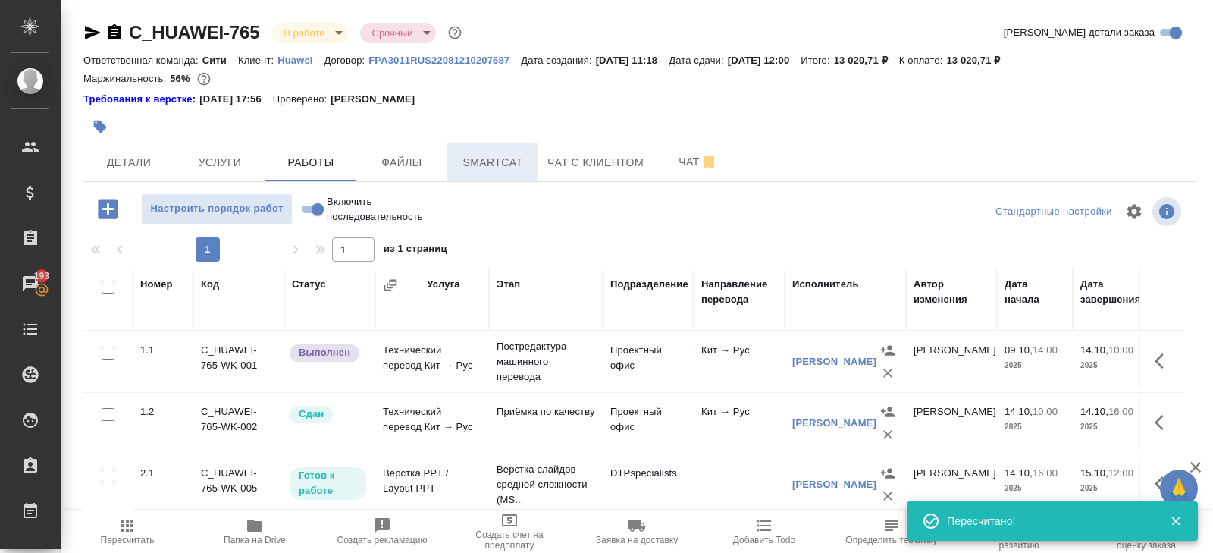
click at [485, 147] on button "Smartcat" at bounding box center [492, 162] width 91 height 38
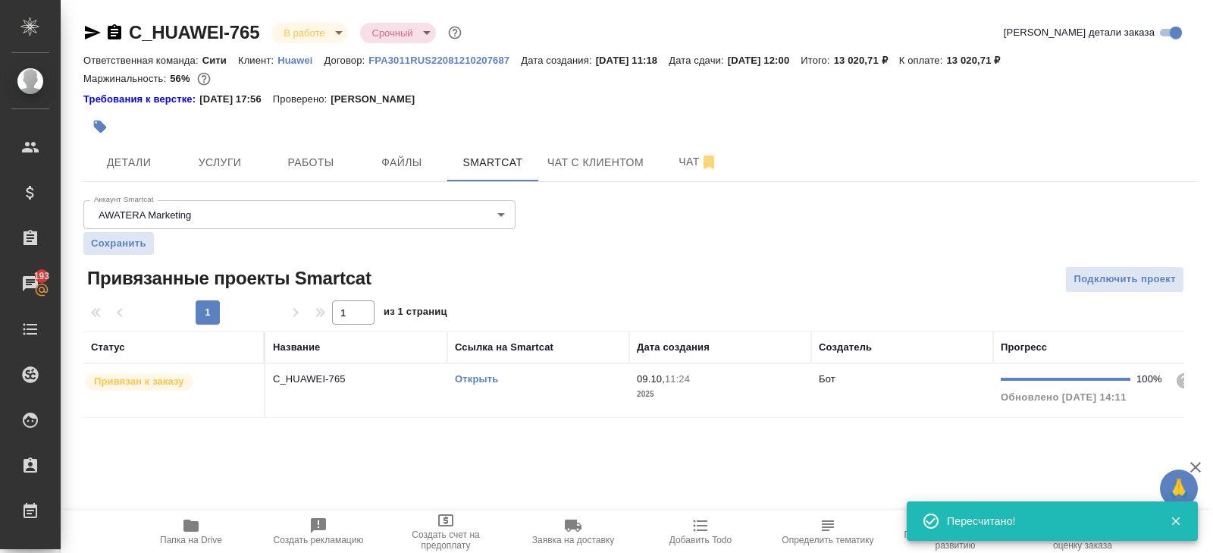
click at [551, 403] on td "Открыть" at bounding box center [538, 390] width 182 height 53
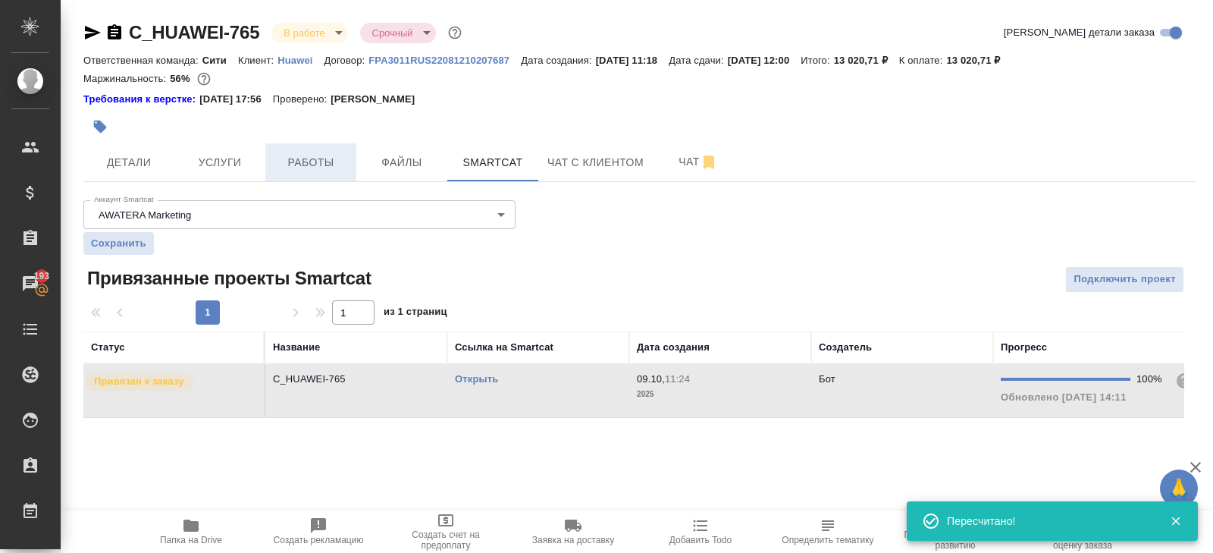
click at [306, 168] on span "Работы" at bounding box center [310, 162] width 73 height 19
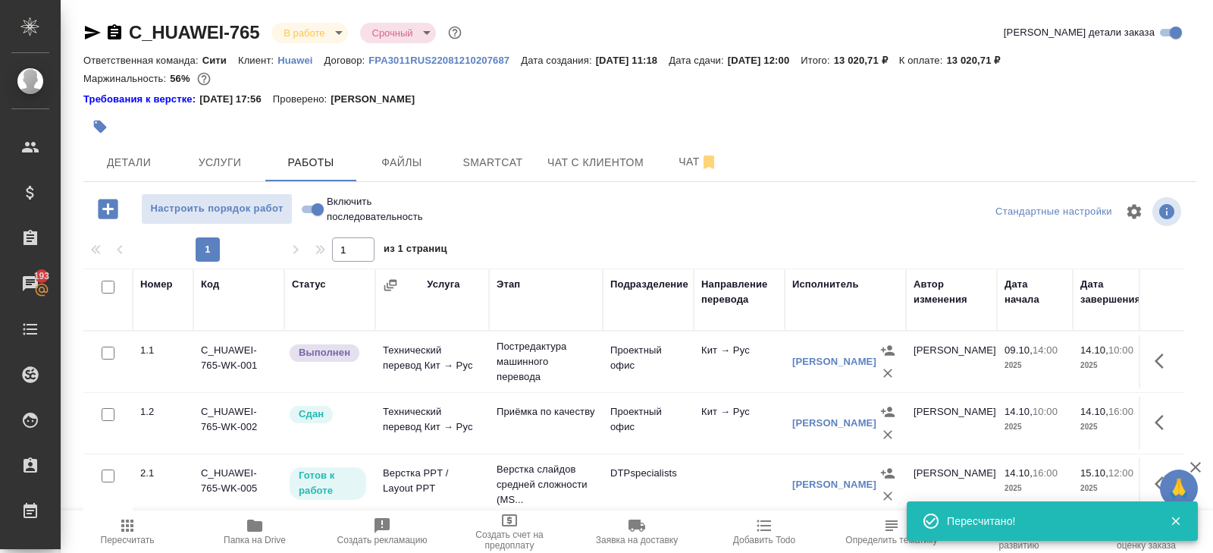
scroll to position [0, 676]
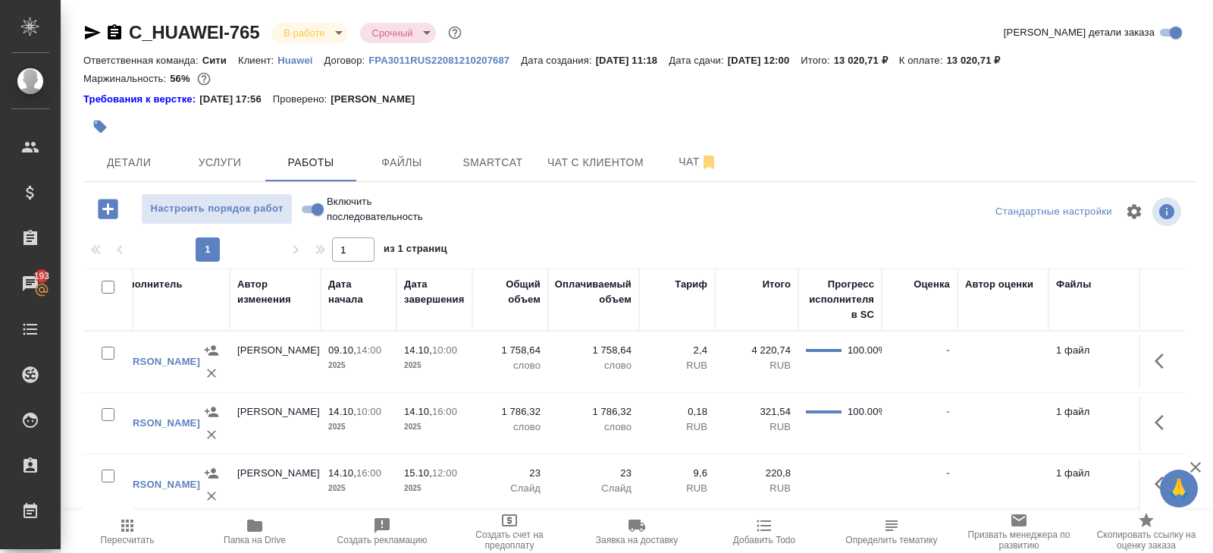
click at [125, 531] on icon "button" at bounding box center [127, 525] width 18 height 18
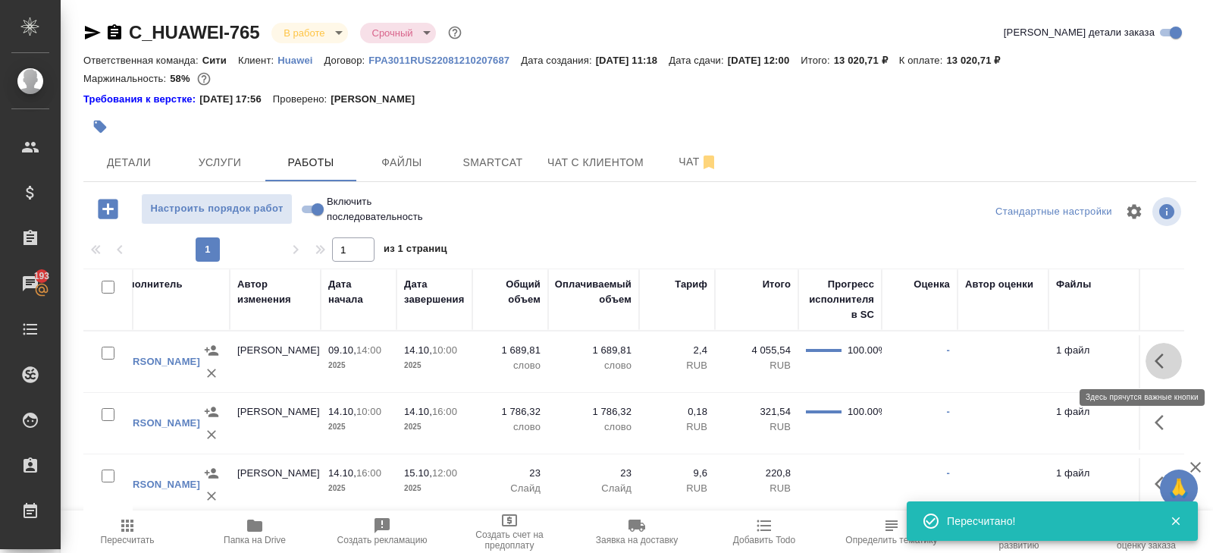
click at [1154, 358] on icon "button" at bounding box center [1163, 361] width 18 height 18
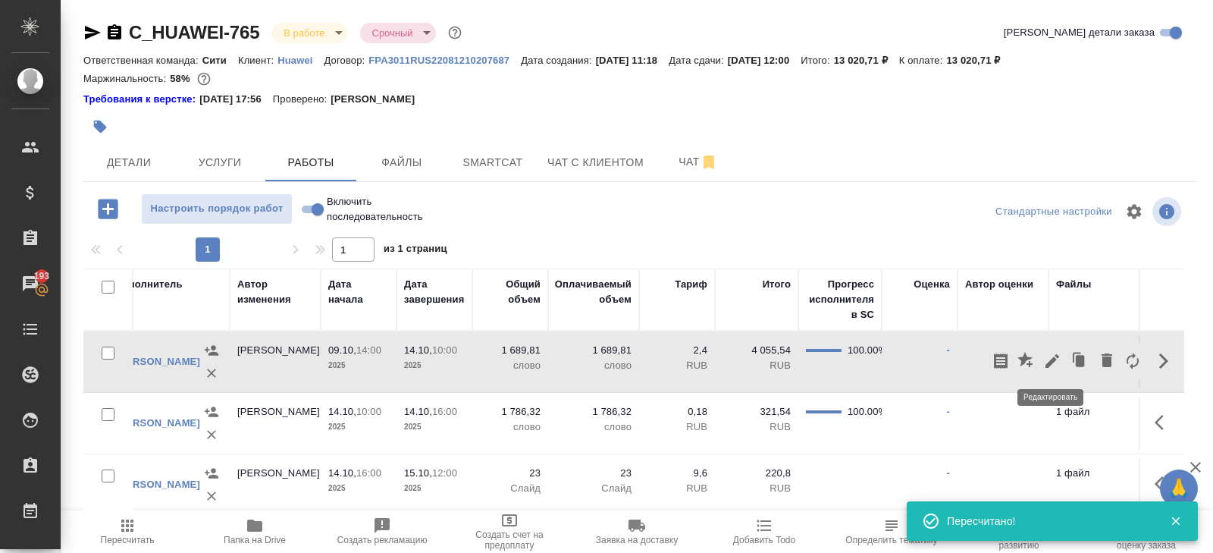
click at [1052, 361] on icon "button" at bounding box center [1052, 361] width 14 height 14
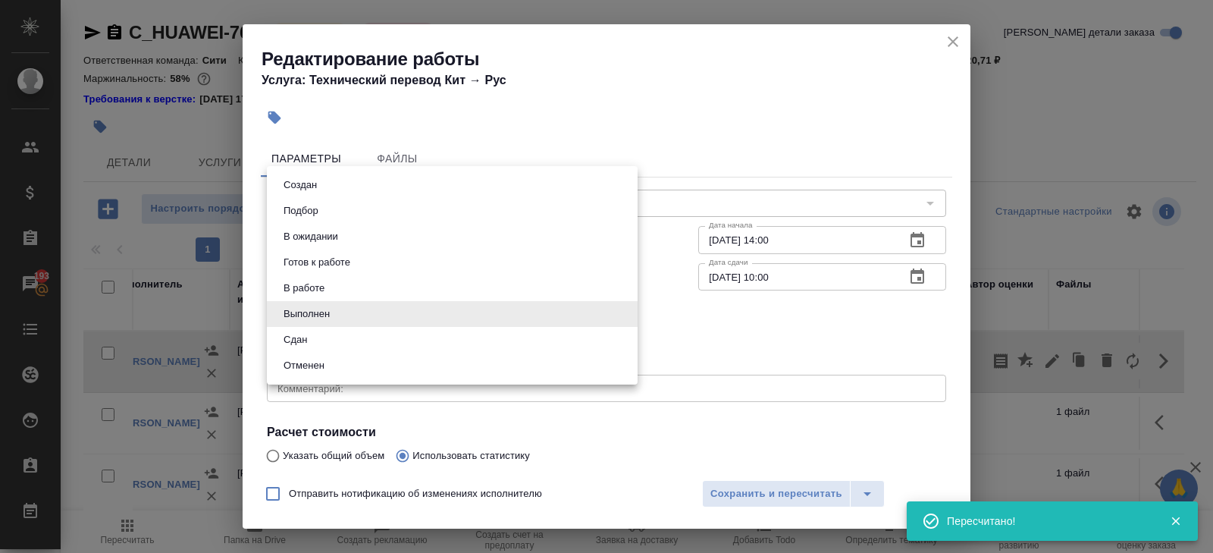
click at [301, 324] on body "🙏 .cls-1 fill:#fff; AWATERA Belyakova Yulia Клиенты Спецификации Заказы 193 Чат…" at bounding box center [606, 276] width 1213 height 553
click at [301, 338] on button "Сдан" at bounding box center [295, 339] width 33 height 17
type input "closed"
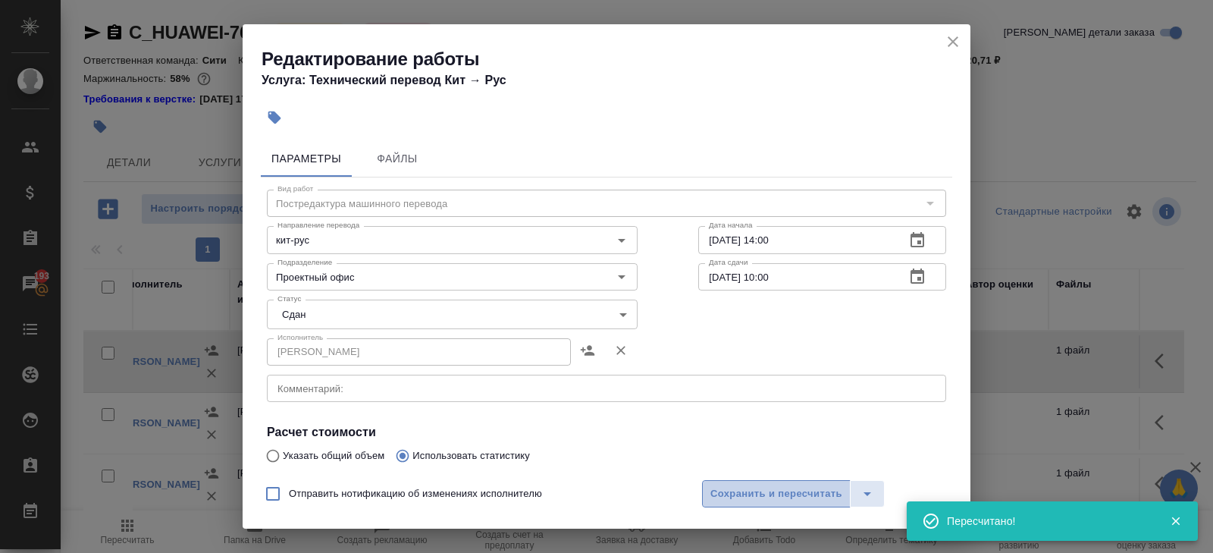
click at [771, 503] on button "Сохранить и пересчитать" at bounding box center [776, 493] width 149 height 27
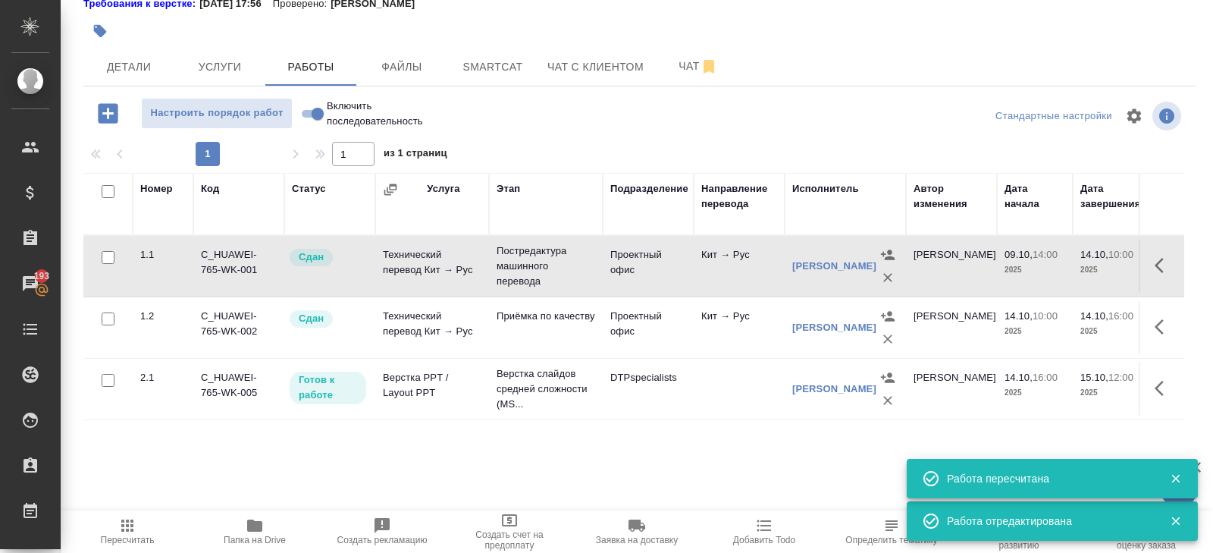
scroll to position [0, 0]
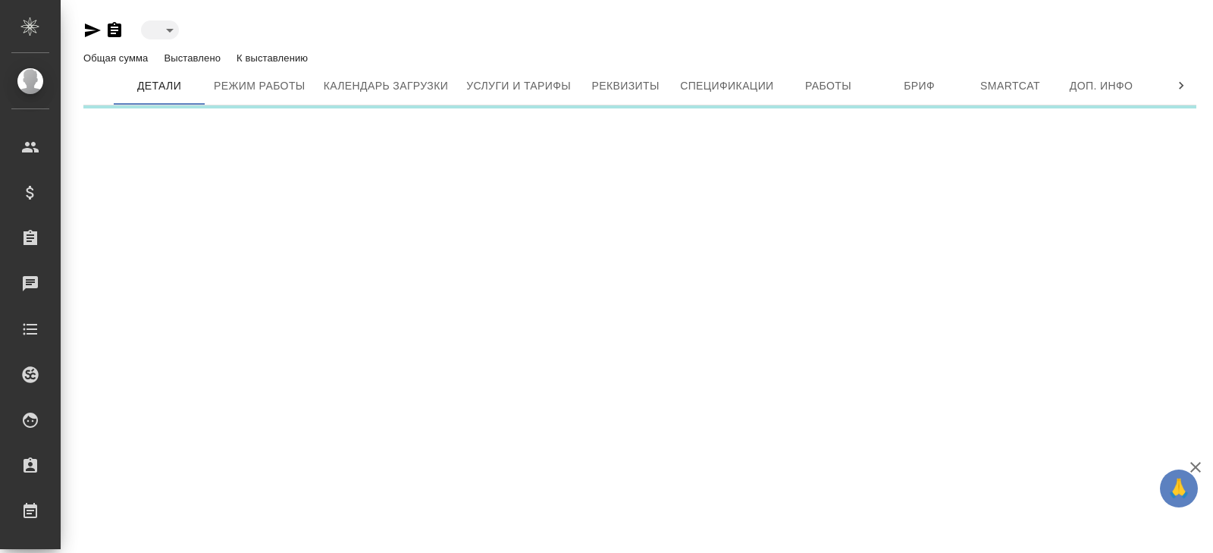
type input "active"
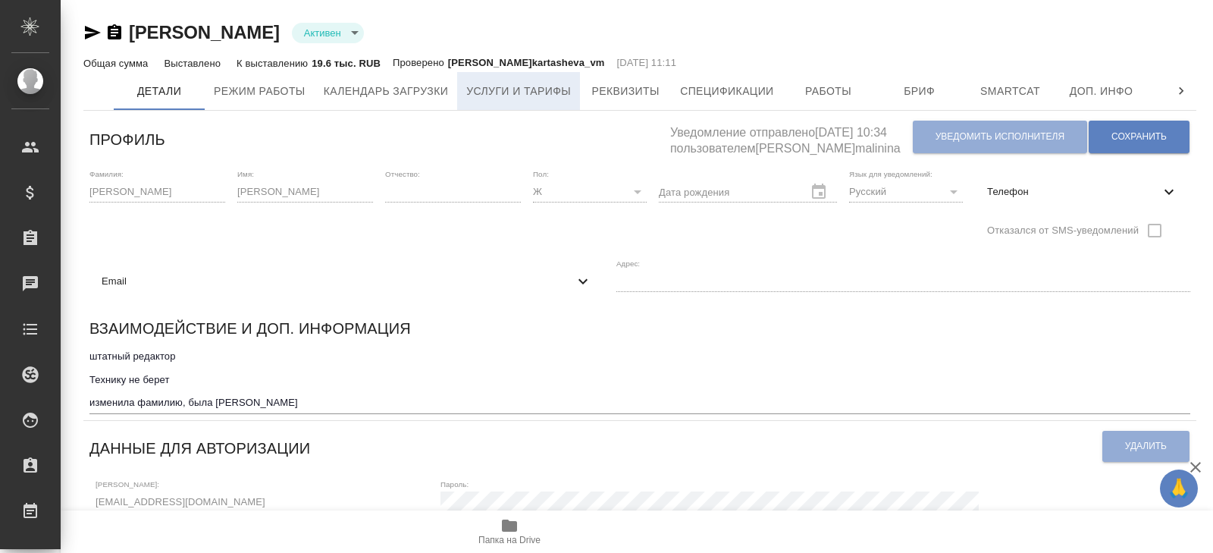
click at [507, 92] on span "Услуги и тарифы" at bounding box center [518, 91] width 105 height 19
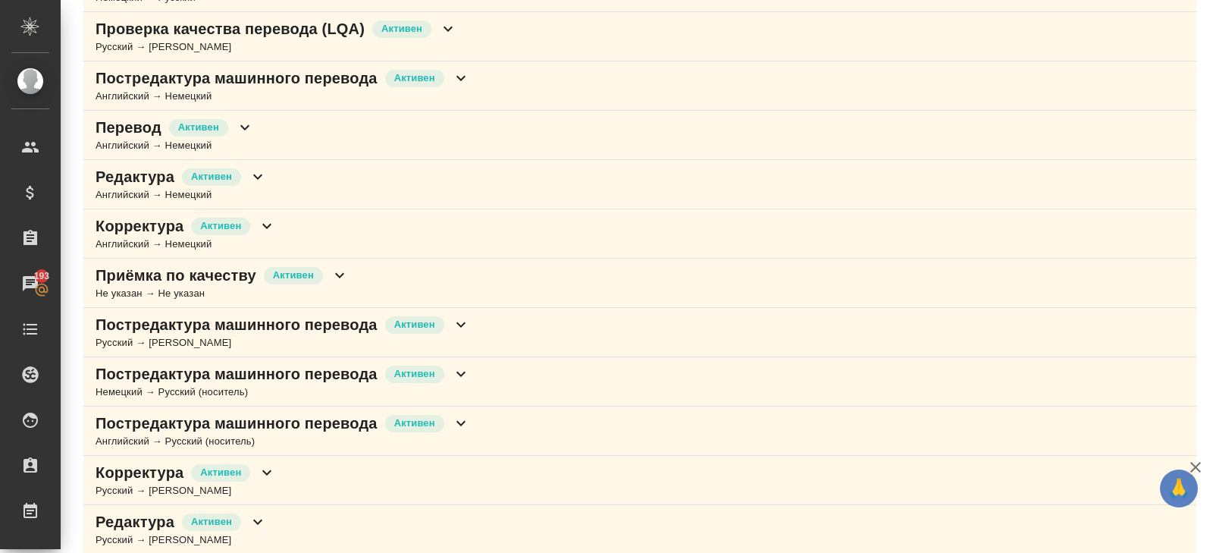
scroll to position [919, 0]
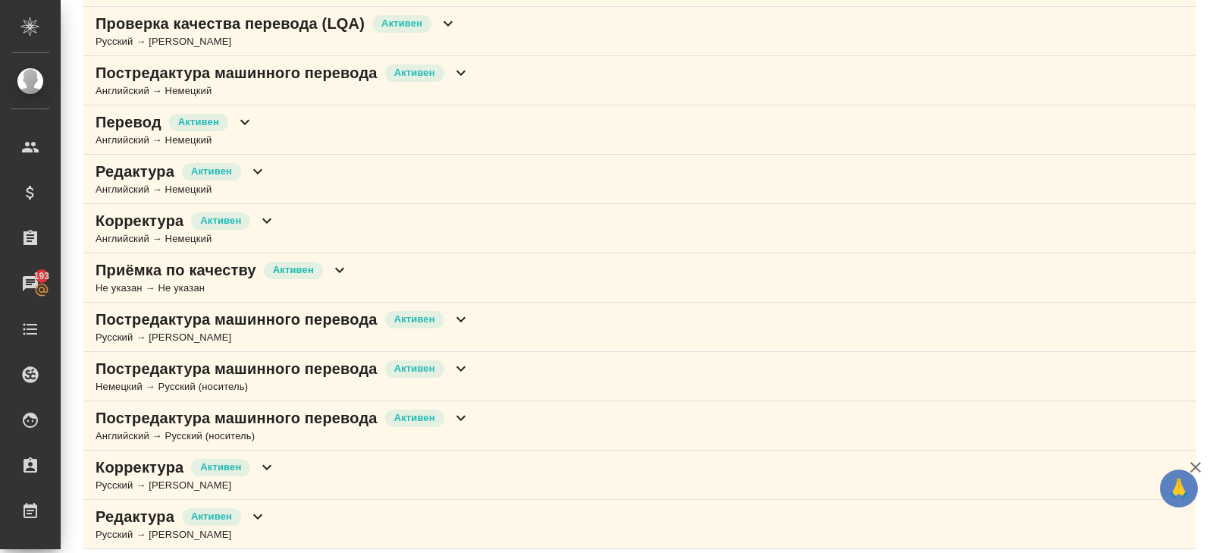
click at [255, 478] on div "Русский → [PERSON_NAME]" at bounding box center [186, 485] width 180 height 15
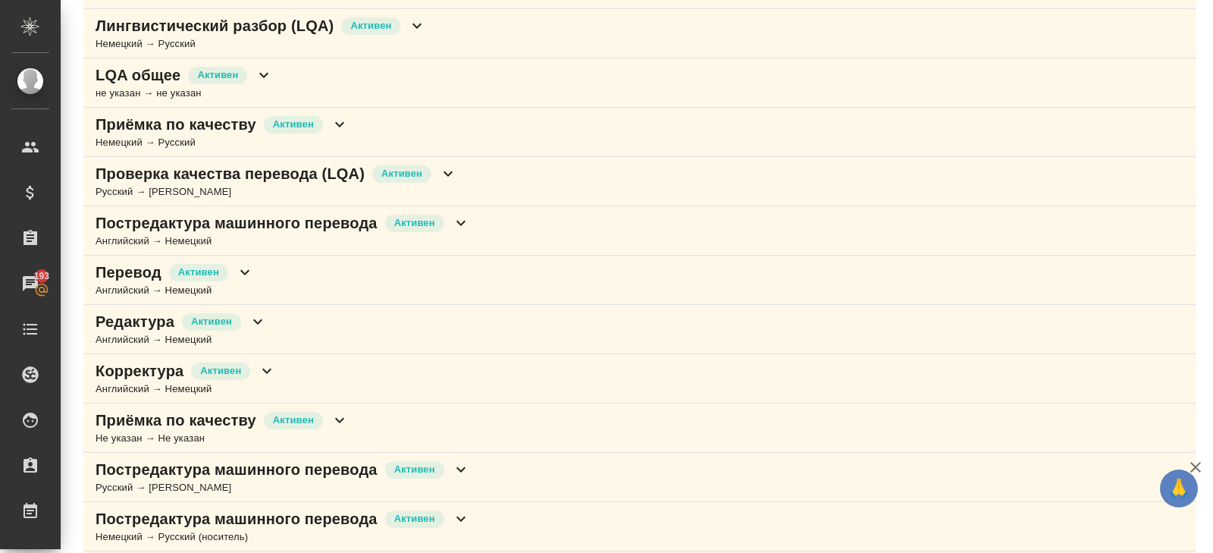
scroll to position [771, 0]
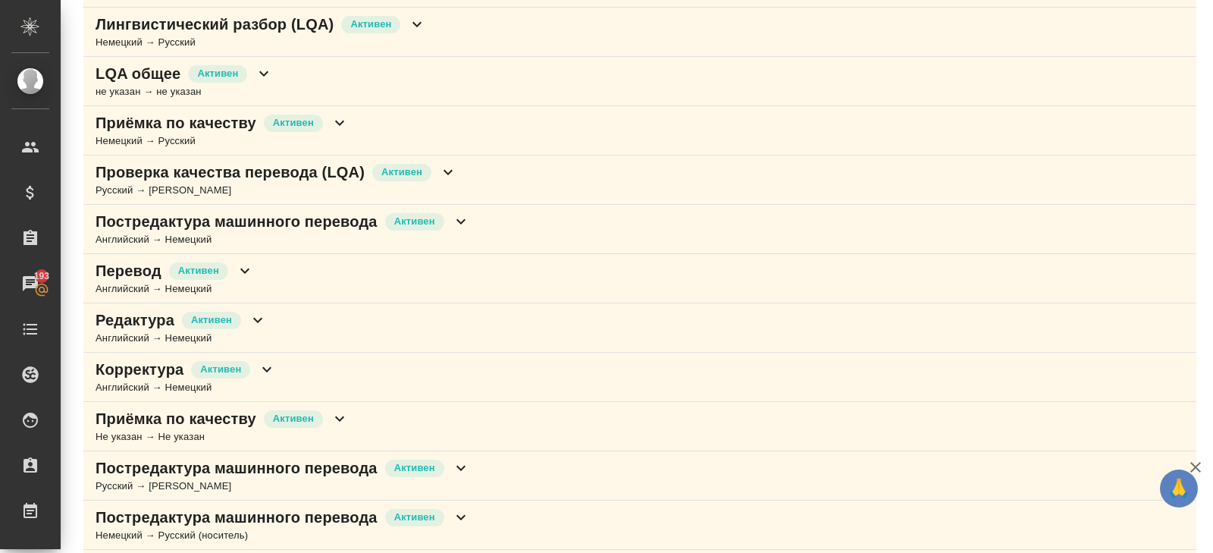
click at [257, 359] on div "Корректура Активен" at bounding box center [186, 369] width 180 height 21
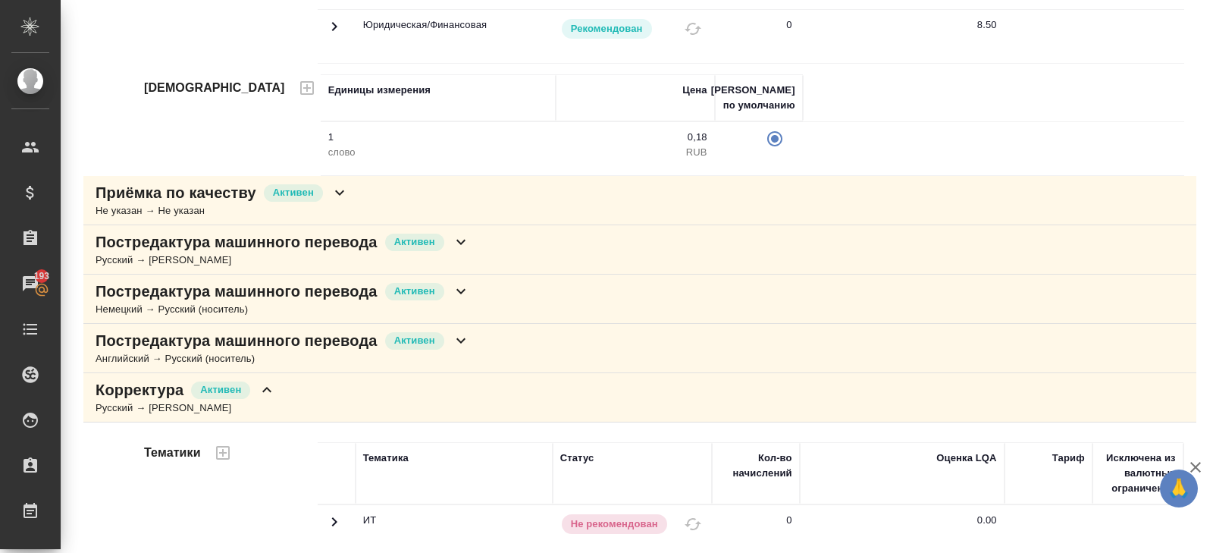
scroll to position [1621, 0]
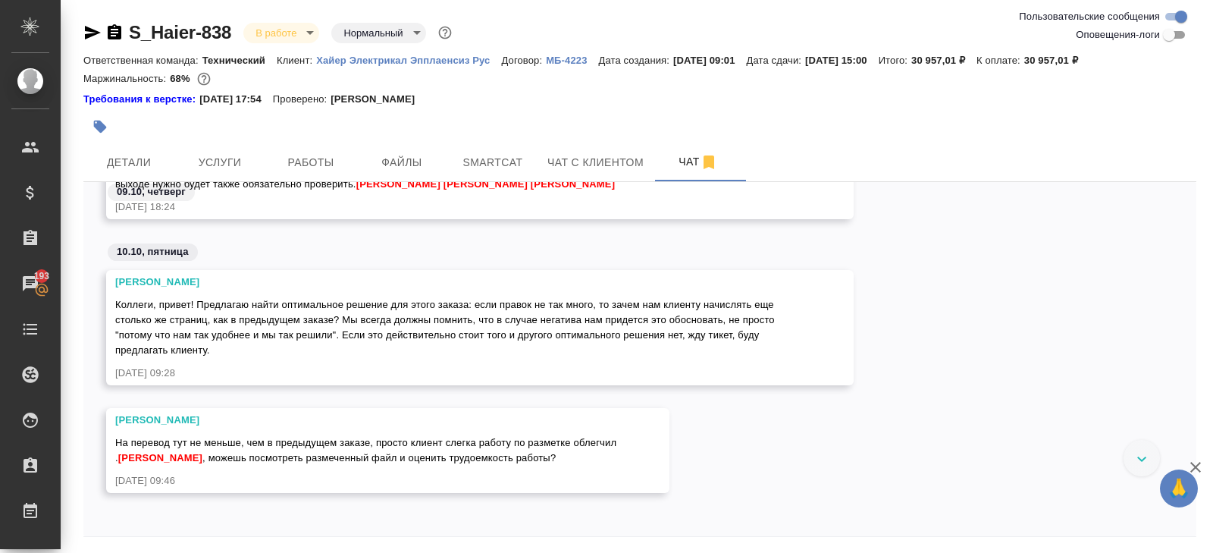
click at [1145, 458] on icon at bounding box center [1142, 458] width 10 height 5
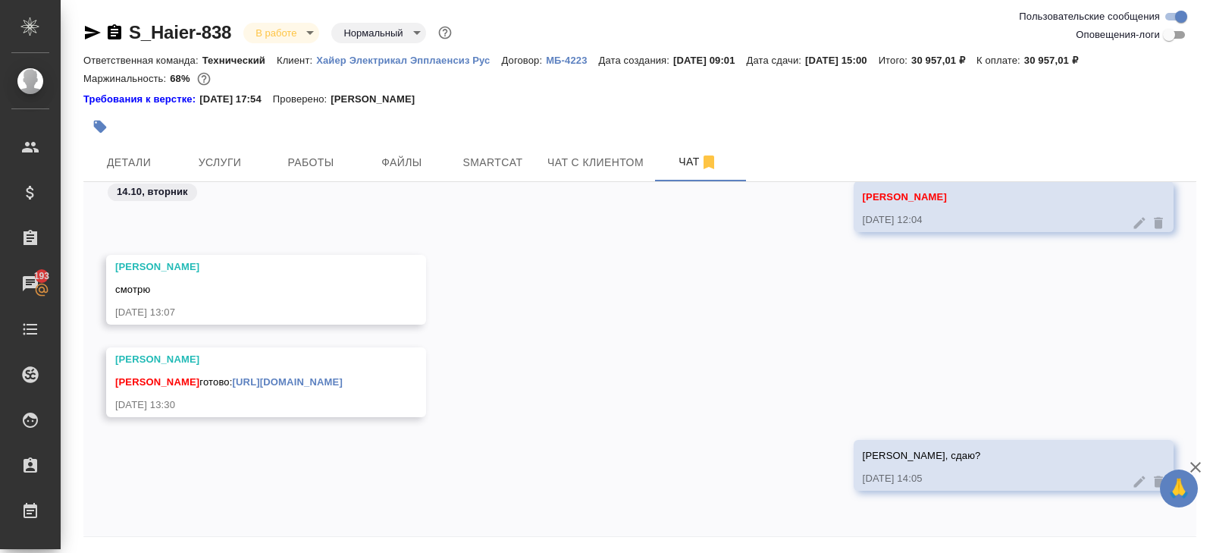
scroll to position [52, 0]
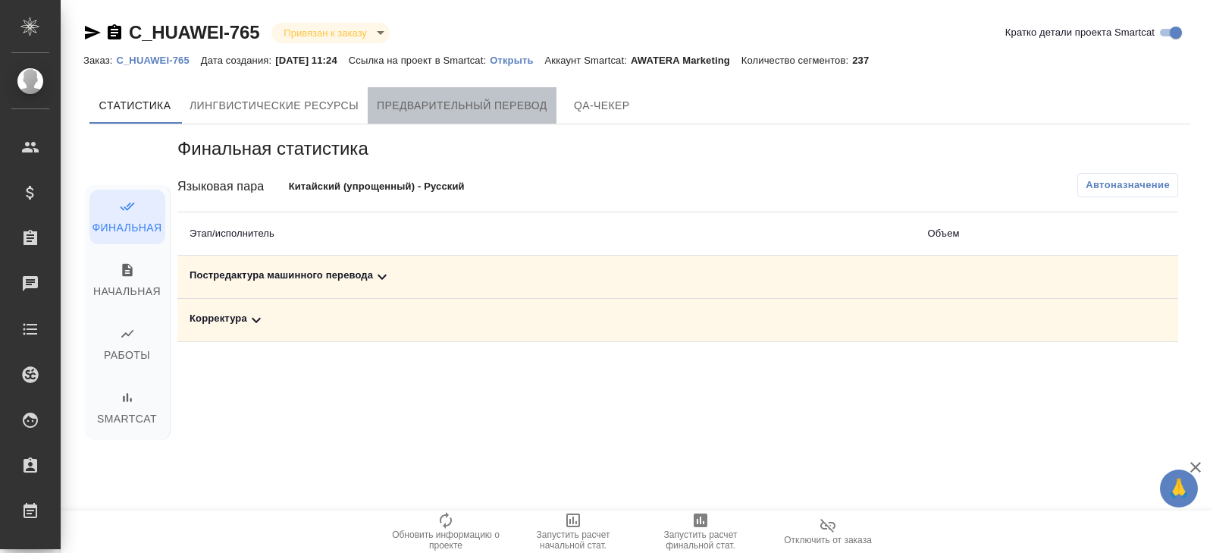
click at [431, 116] on button "Предварительный перевод" at bounding box center [462, 105] width 189 height 36
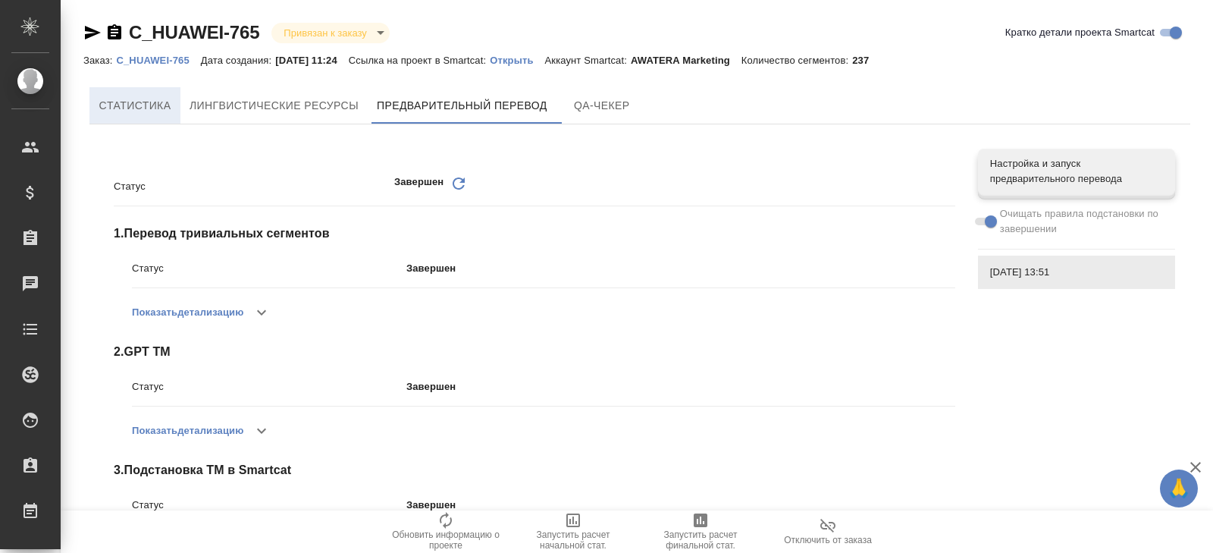
click at [161, 112] on span "Cтатистика" at bounding box center [135, 105] width 73 height 19
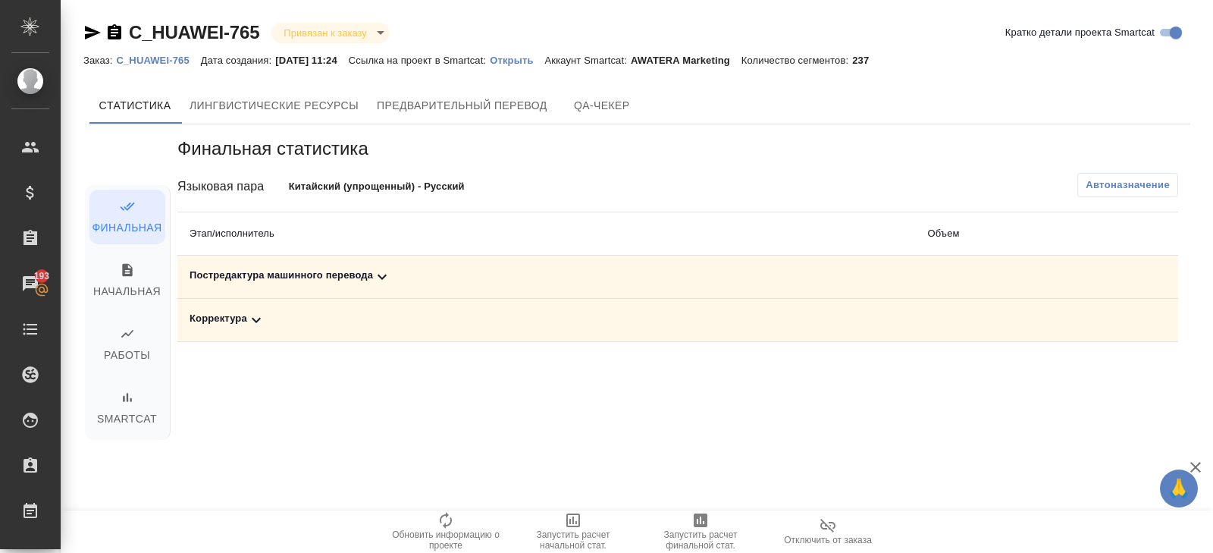
click at [393, 277] on div "Постредактура машинного перевода" at bounding box center [546, 277] width 713 height 18
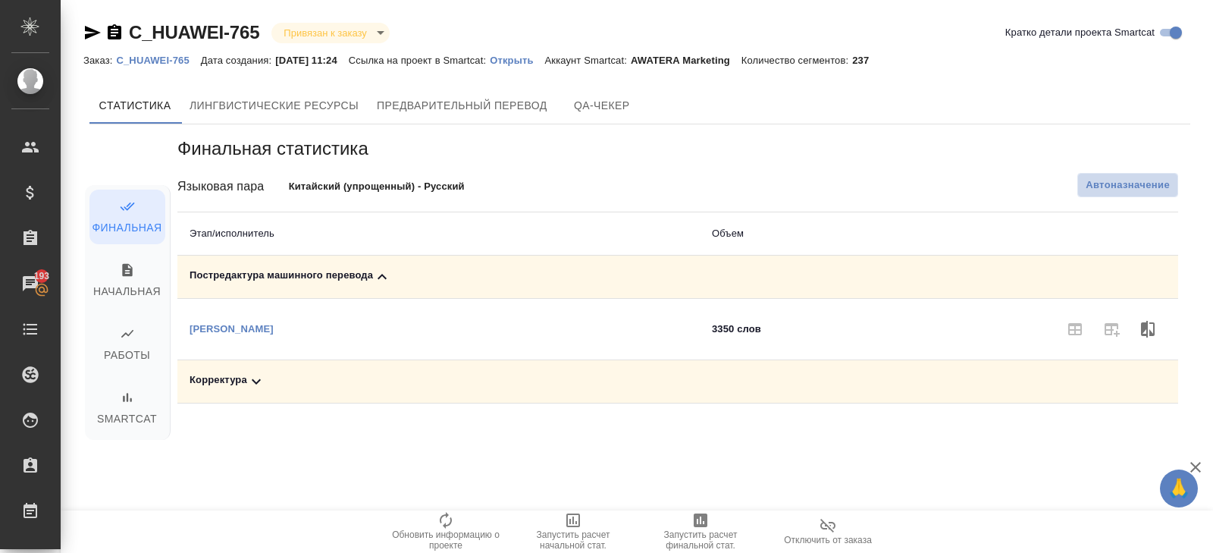
click at [1160, 182] on span "Автоназначение" at bounding box center [1127, 184] width 84 height 15
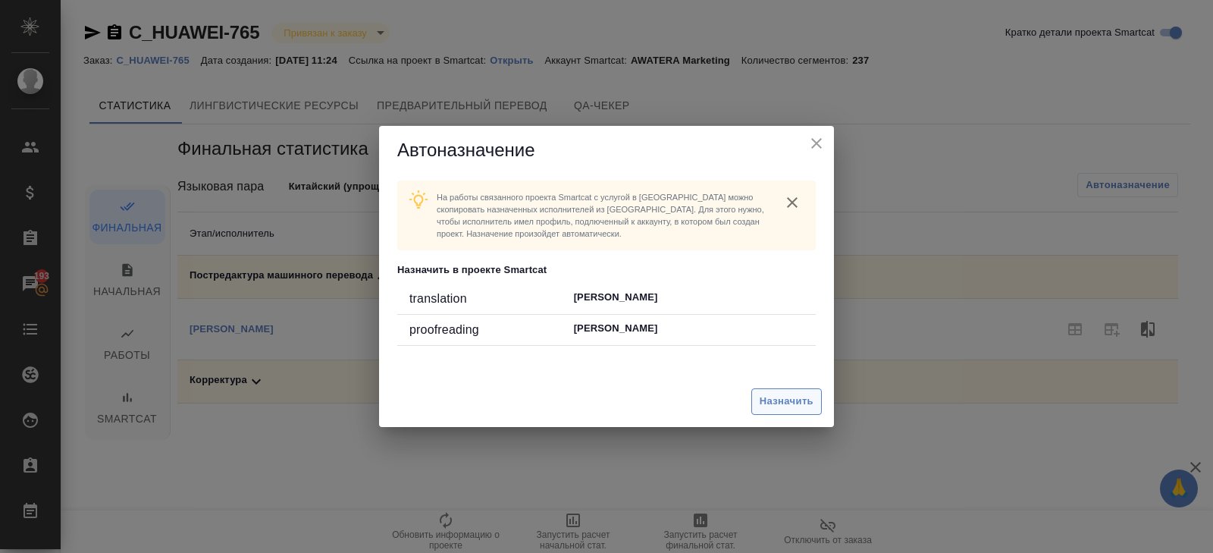
click at [818, 391] on button "Назначить" at bounding box center [786, 401] width 70 height 27
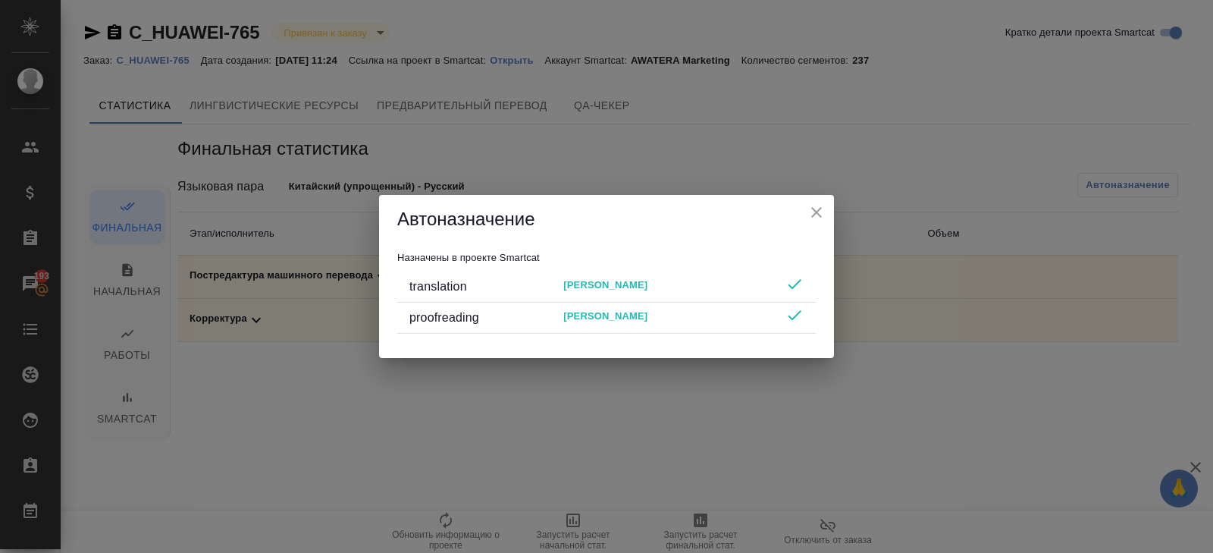
click at [812, 445] on div "Автоназначение Назначены в проекте Smartcat translation [PERSON_NAME] proofread…" at bounding box center [606, 276] width 1213 height 553
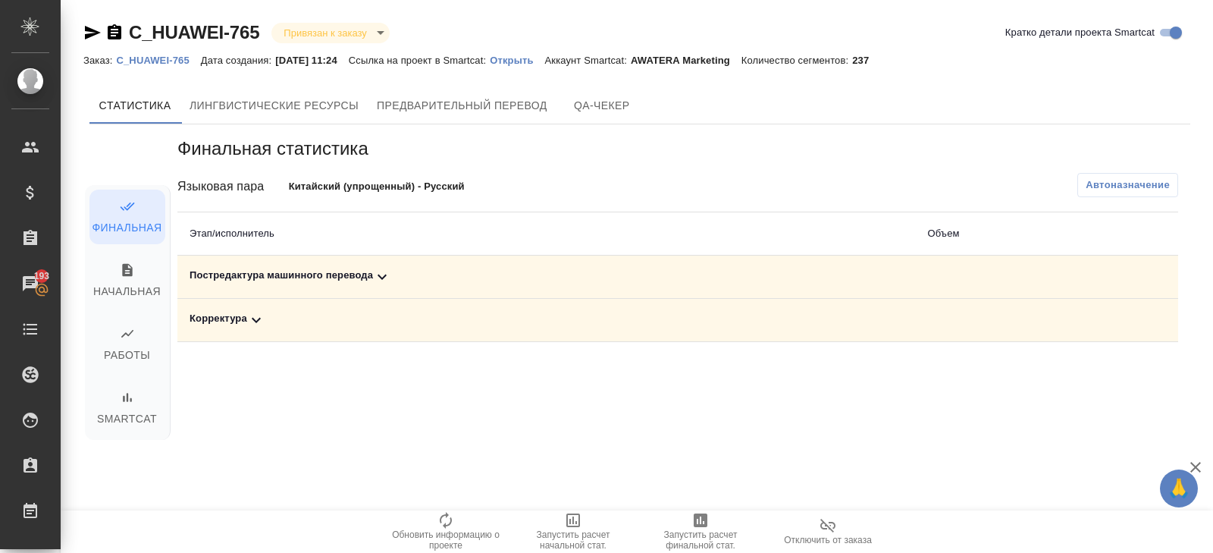
click at [703, 536] on span "Запустить расчет финальной стат." at bounding box center [700, 539] width 109 height 21
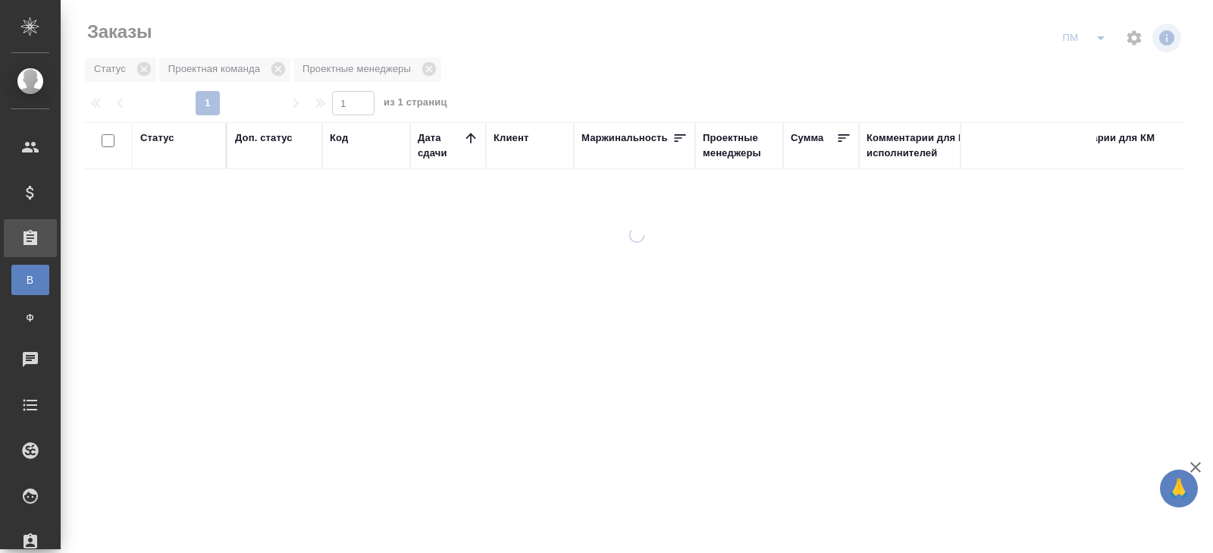
click at [1100, 39] on icon "split button" at bounding box center [1101, 38] width 8 height 4
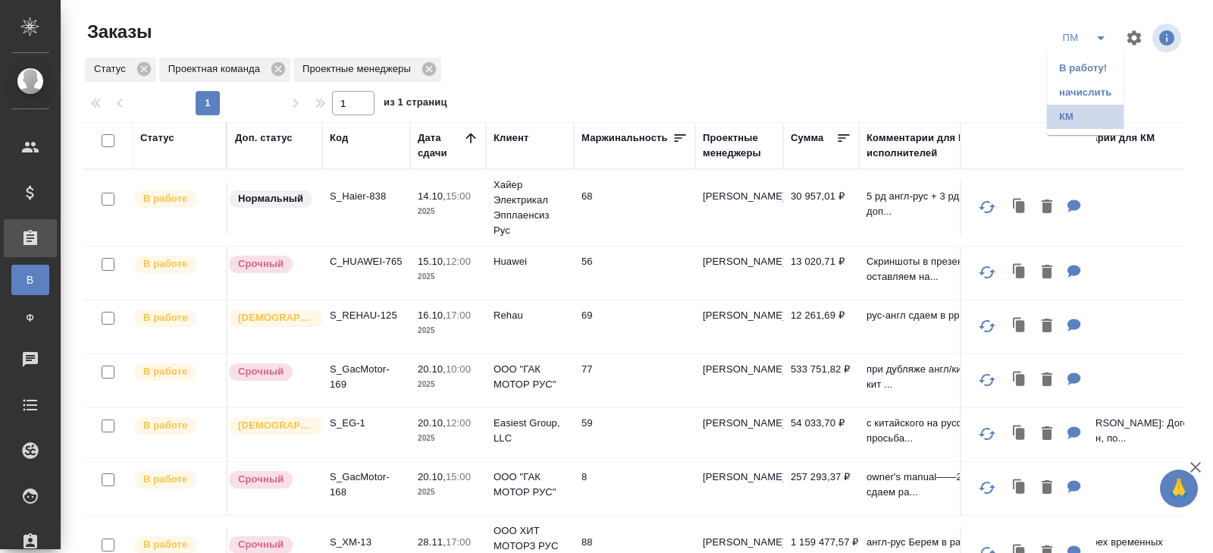
click at [1083, 105] on li "КМ" at bounding box center [1085, 117] width 77 height 24
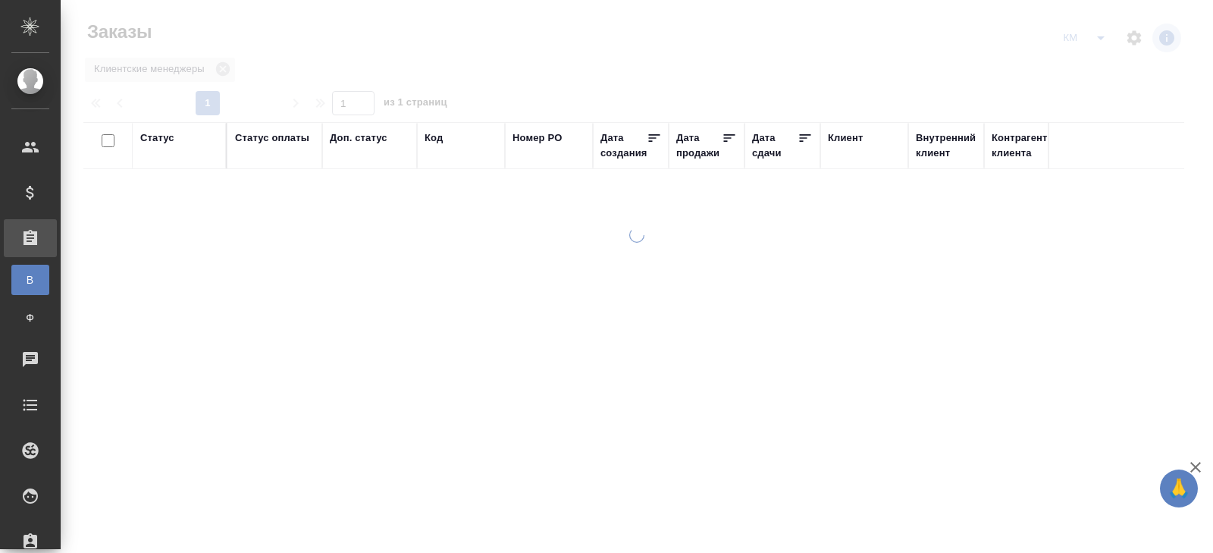
click at [1100, 39] on icon "split button" at bounding box center [1101, 38] width 8 height 4
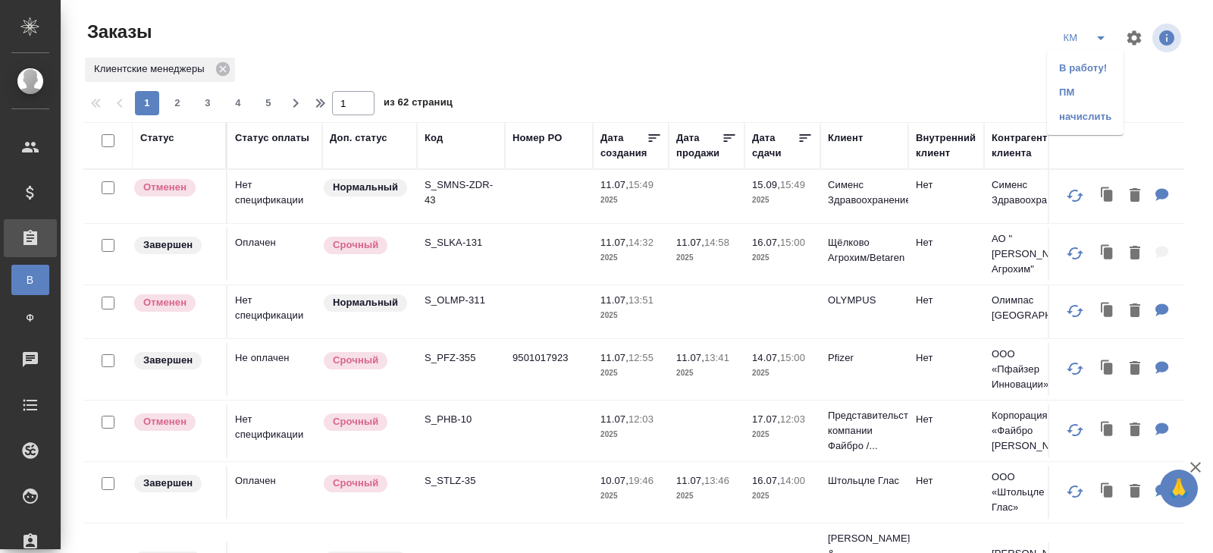
click at [1080, 116] on li "начислить" at bounding box center [1085, 117] width 77 height 24
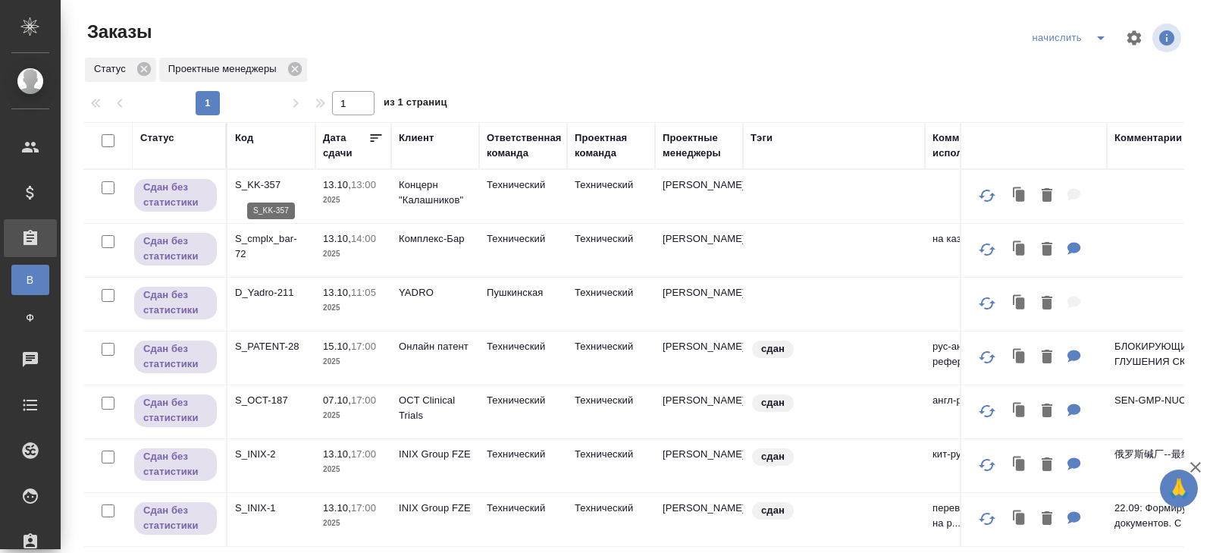
click at [254, 184] on p "S_KK-357" at bounding box center [271, 184] width 73 height 15
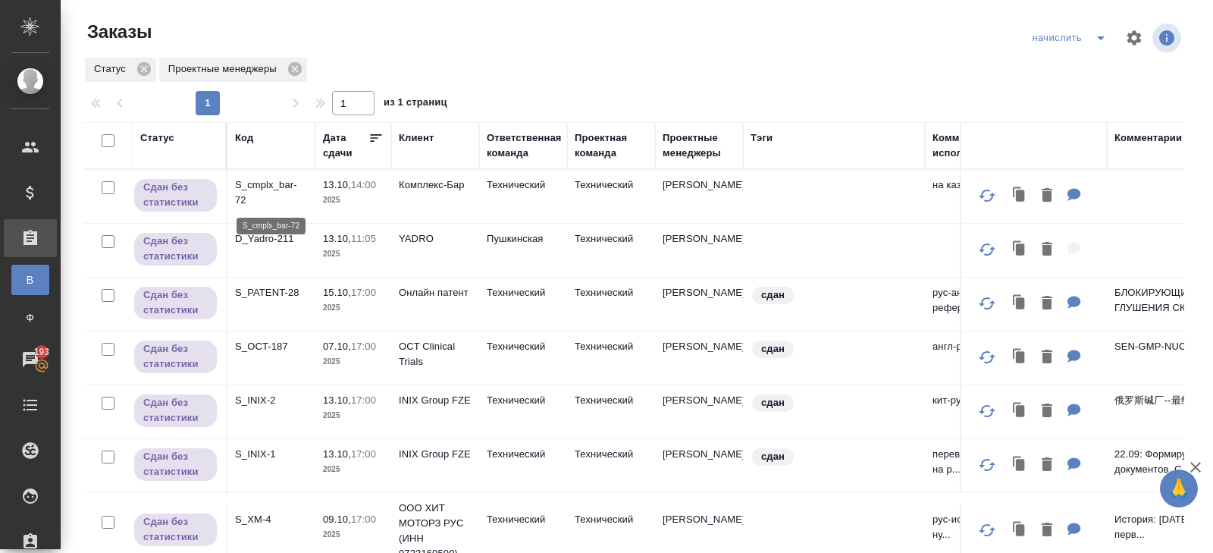
click at [243, 190] on p "S_cmplx_bar-72" at bounding box center [271, 192] width 73 height 30
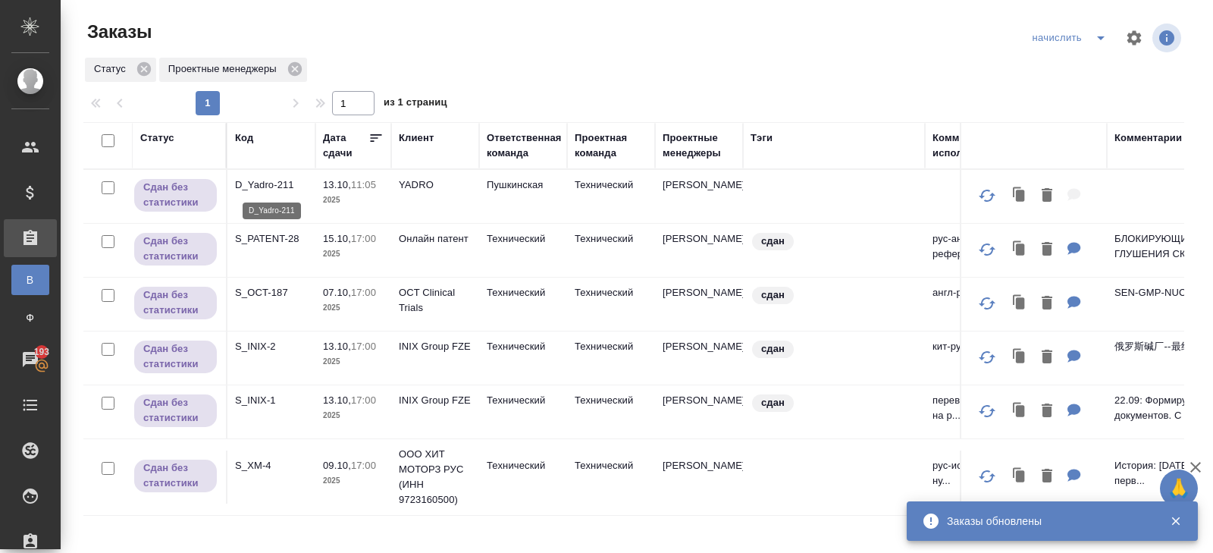
click at [252, 190] on p "D_Yadro-211" at bounding box center [271, 184] width 73 height 15
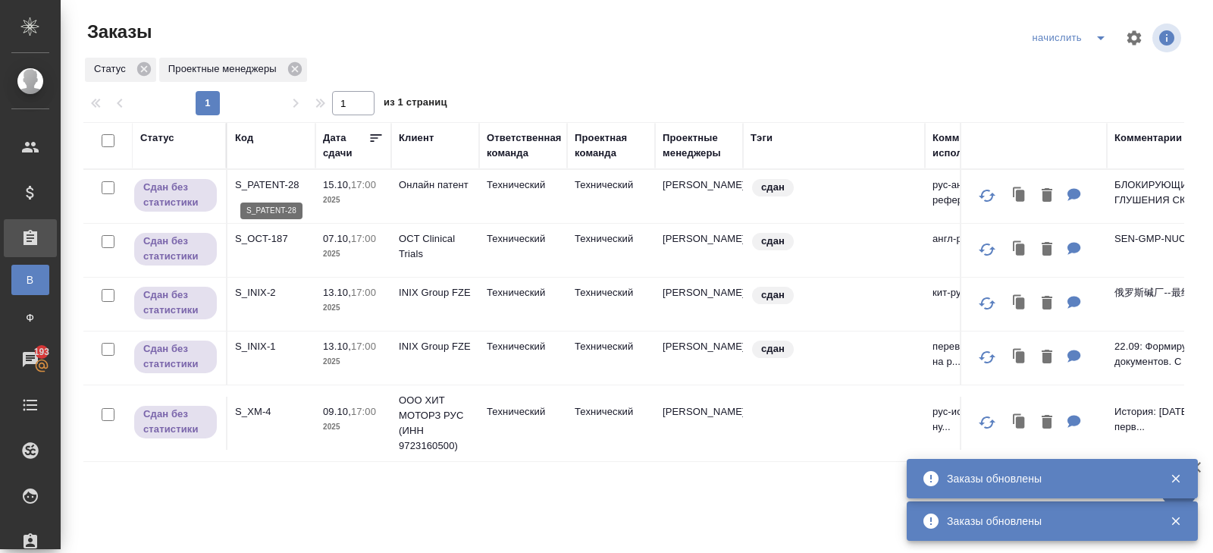
click at [255, 185] on p "S_PATENT-28" at bounding box center [271, 184] width 73 height 15
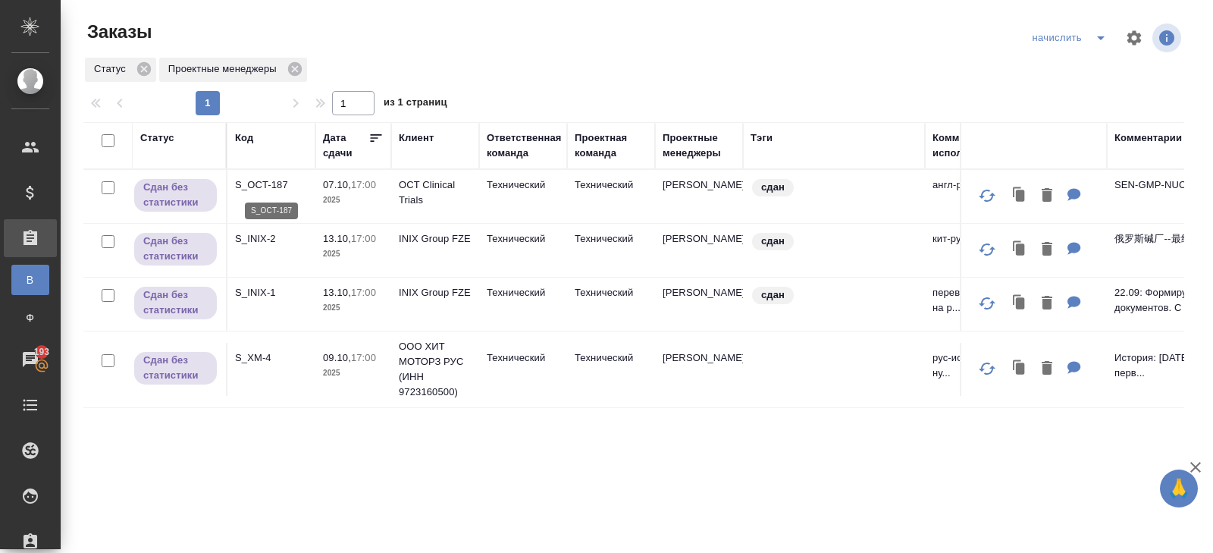
click at [252, 182] on p "S_OCT-187" at bounding box center [271, 184] width 73 height 15
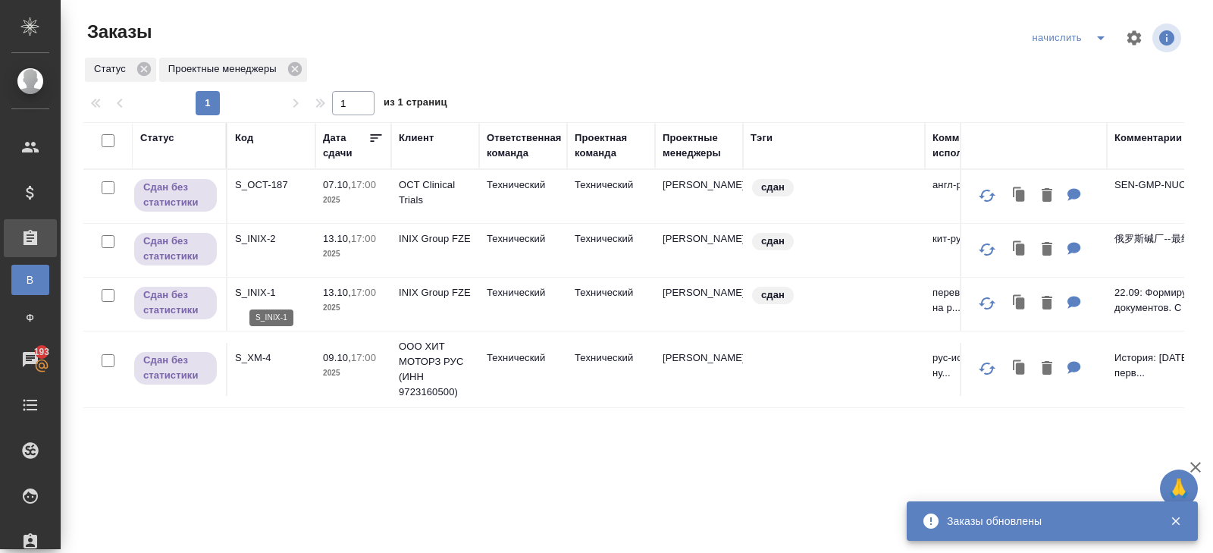
click at [260, 290] on p "S_INIX-1" at bounding box center [271, 292] width 73 height 15
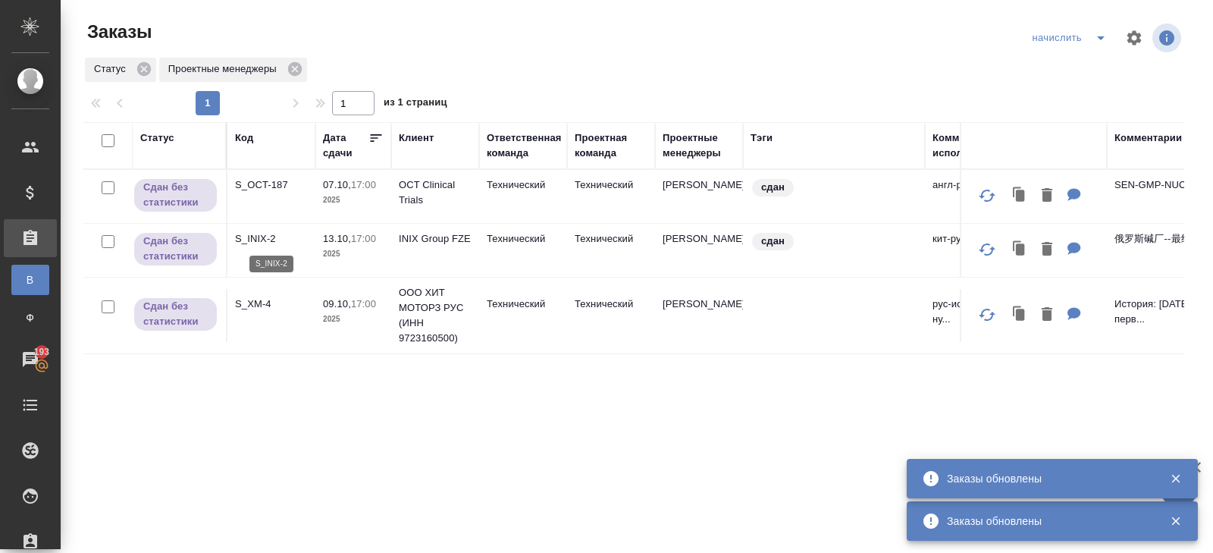
click at [256, 237] on p "S_INIX-2" at bounding box center [271, 238] width 73 height 15
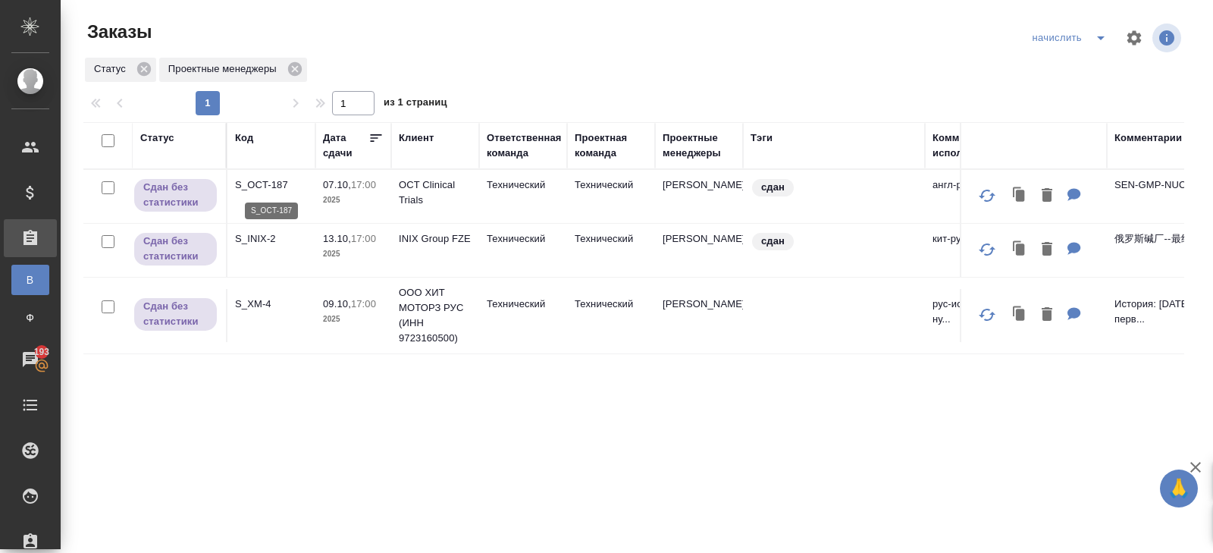
click at [256, 183] on p "S_OCT-187" at bounding box center [271, 184] width 73 height 15
click at [264, 298] on p "S_XM-4" at bounding box center [271, 303] width 73 height 15
click at [264, 183] on p "S_OCT-187" at bounding box center [271, 184] width 73 height 15
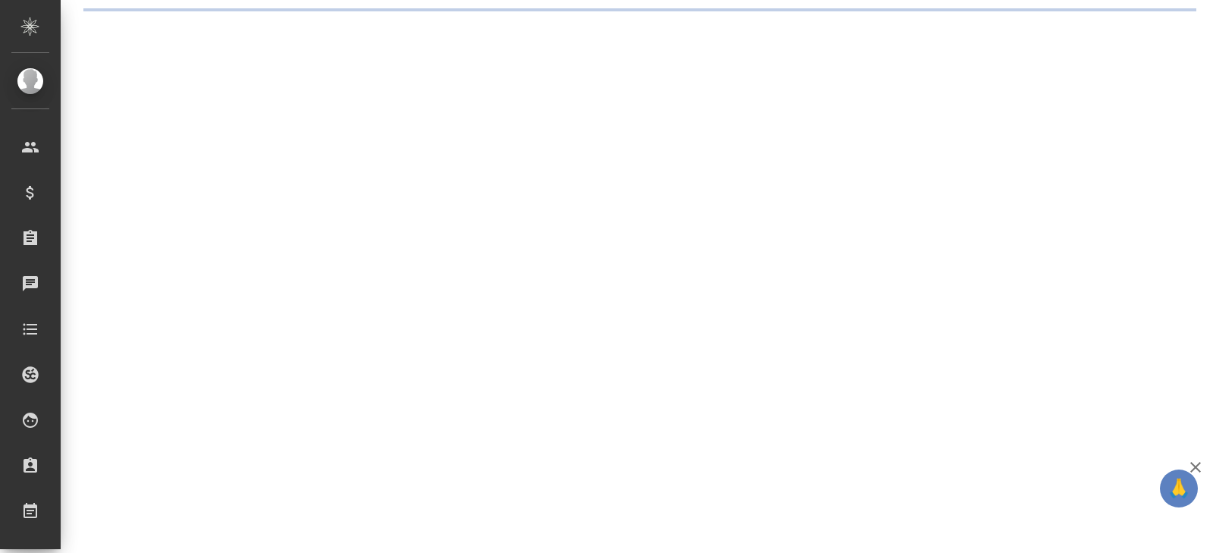
select select "RU"
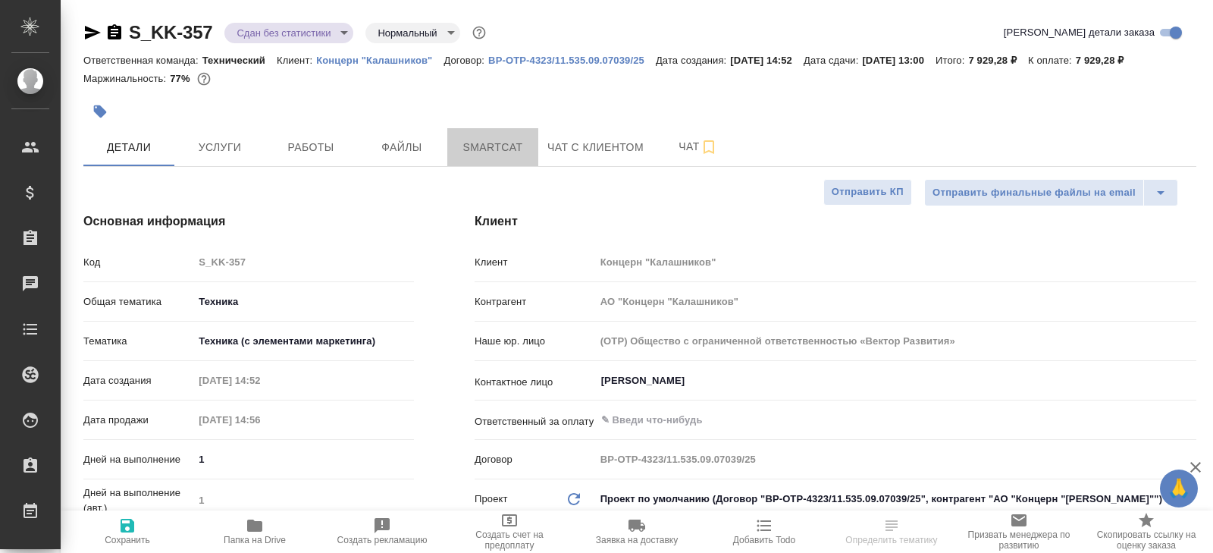
click at [493, 147] on span "Smartcat" at bounding box center [492, 147] width 73 height 19
type textarea "x"
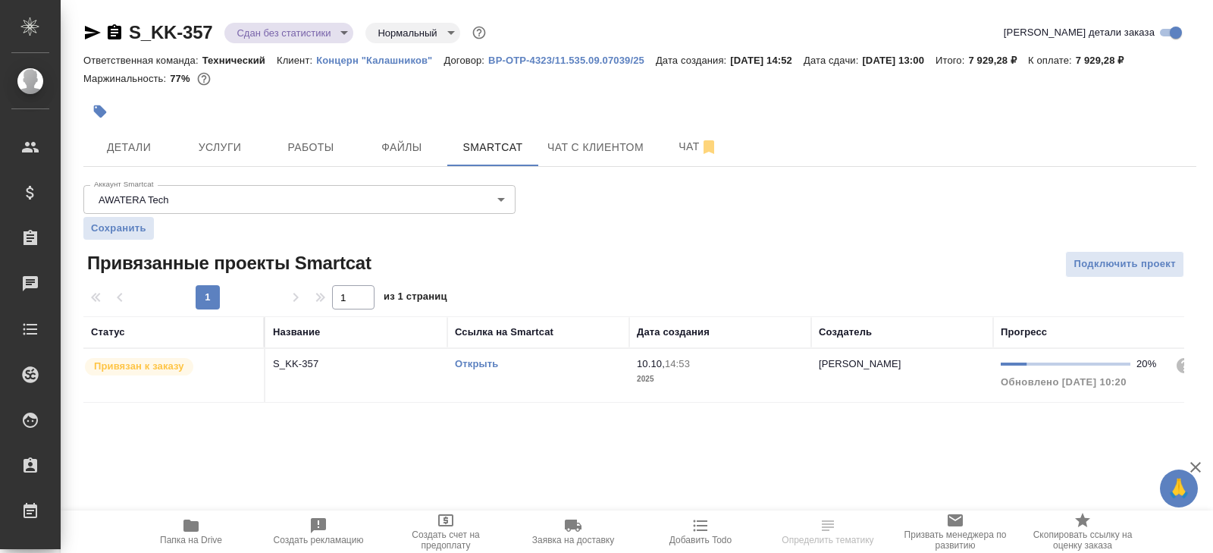
click at [565, 378] on td "Открыть" at bounding box center [538, 375] width 182 height 53
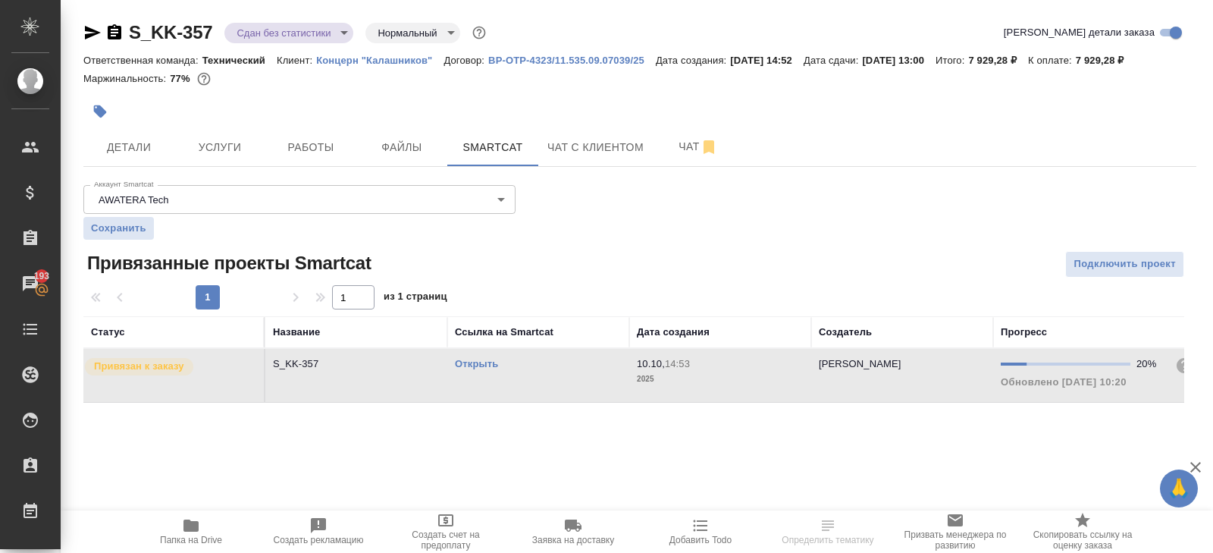
click at [324, 114] on div at bounding box center [454, 111] width 742 height 33
click at [324, 147] on span "Работы" at bounding box center [310, 147] width 73 height 19
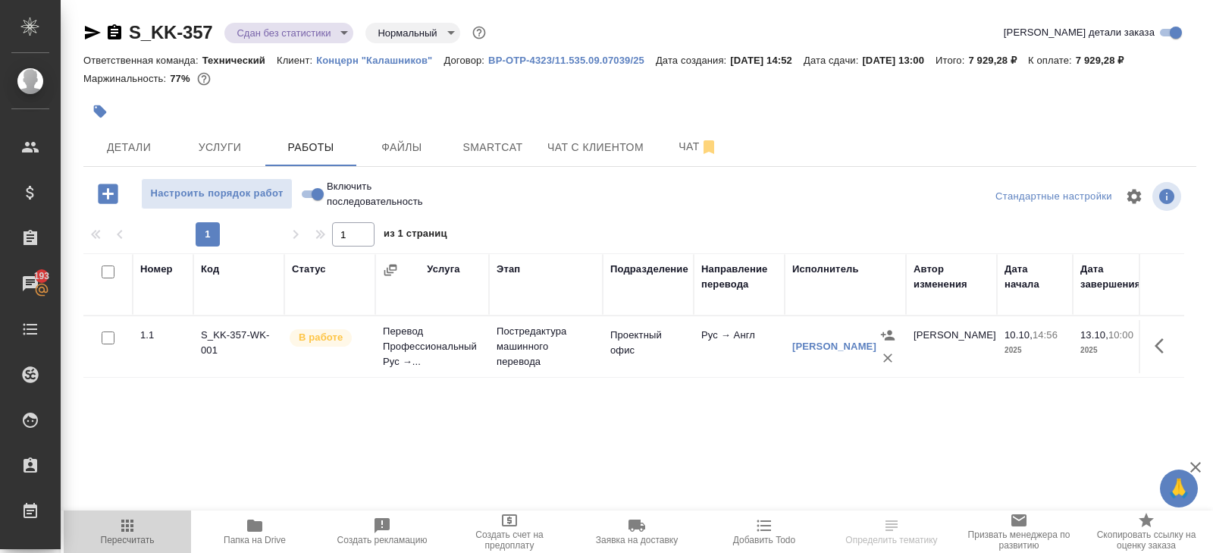
click at [146, 526] on span "Пересчитать" at bounding box center [127, 530] width 109 height 29
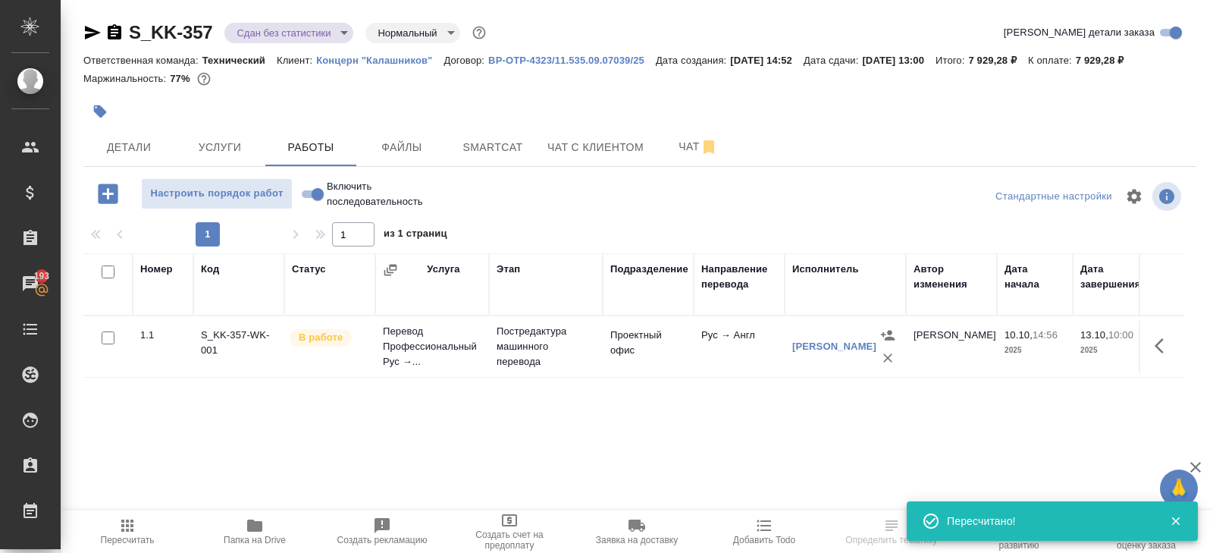
click at [1162, 349] on icon "button" at bounding box center [1163, 346] width 18 height 18
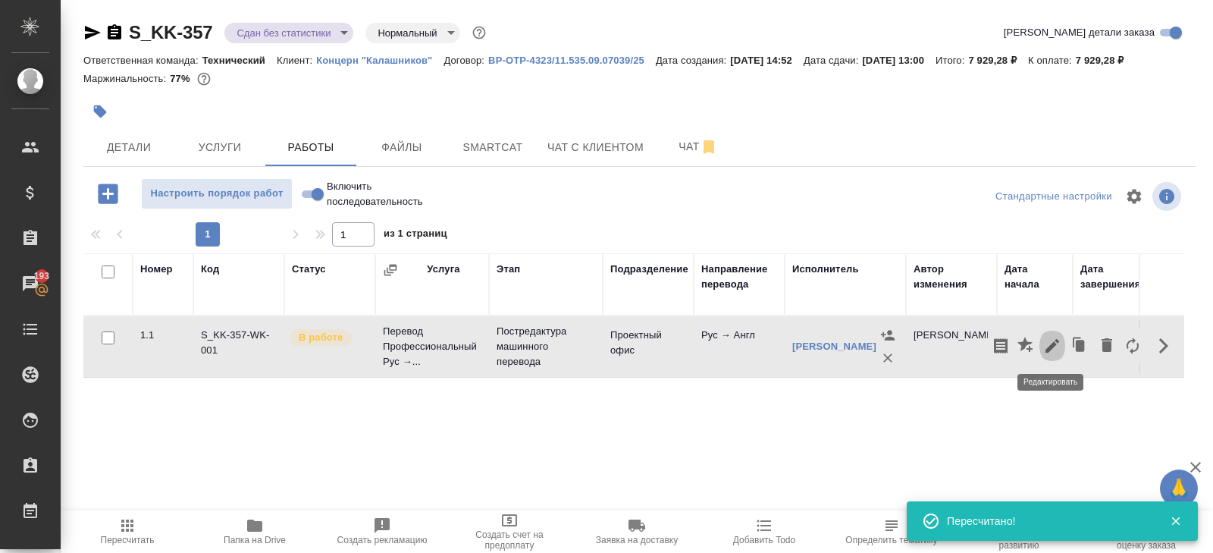
click at [1054, 347] on icon "button" at bounding box center [1052, 346] width 18 height 18
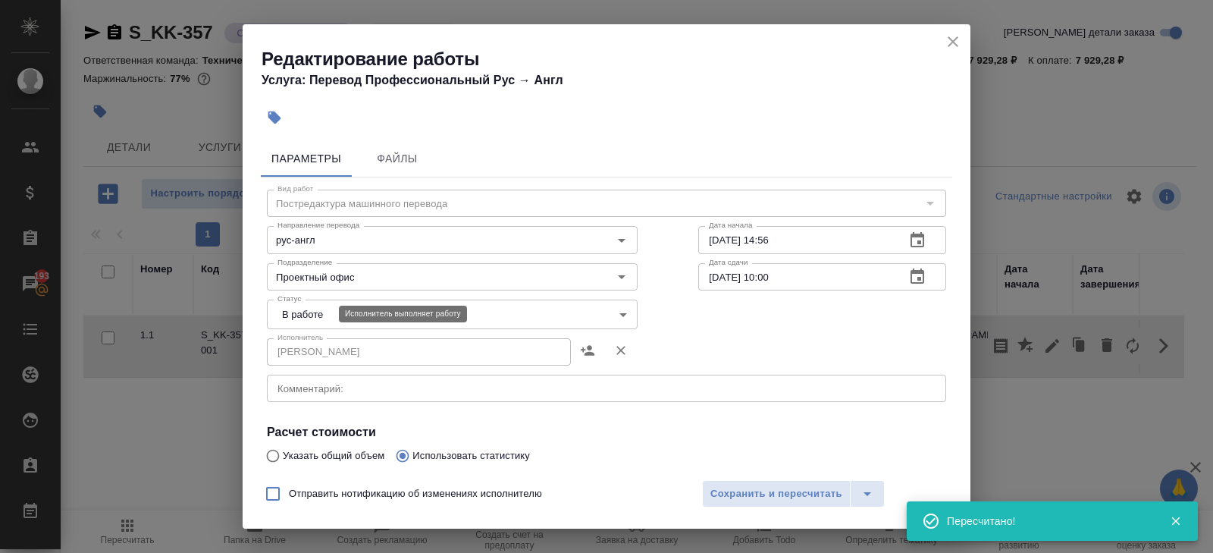
click at [289, 314] on body "🙏 .cls-1 fill:#fff; AWATERA Belyakova Yulia Клиенты Спецификации Заказы 193 Чат…" at bounding box center [606, 276] width 1213 height 553
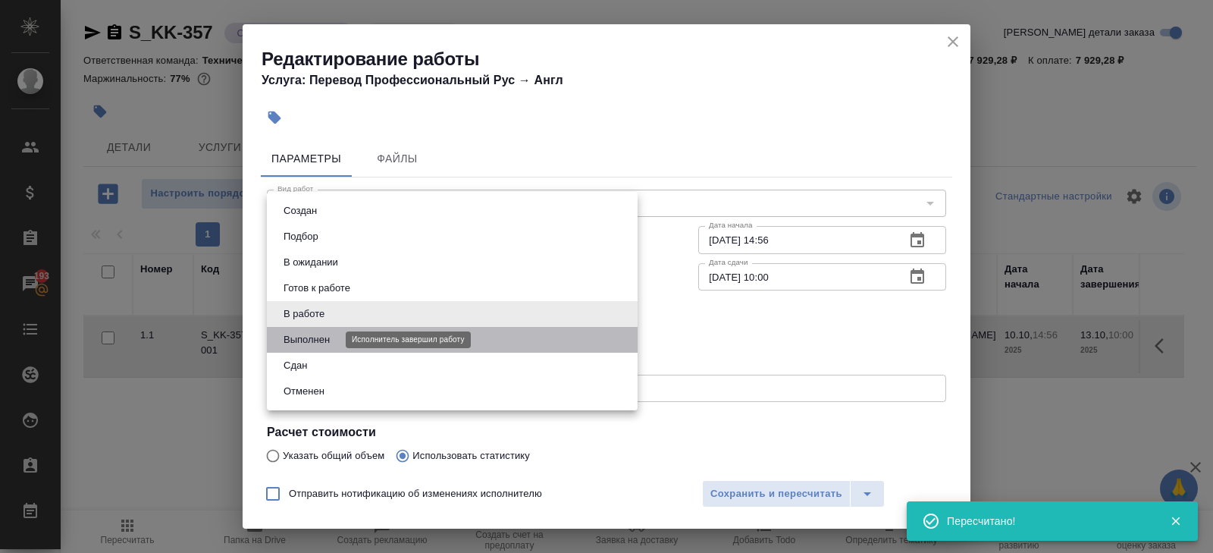
click at [295, 339] on button "Выполнен" at bounding box center [306, 339] width 55 height 17
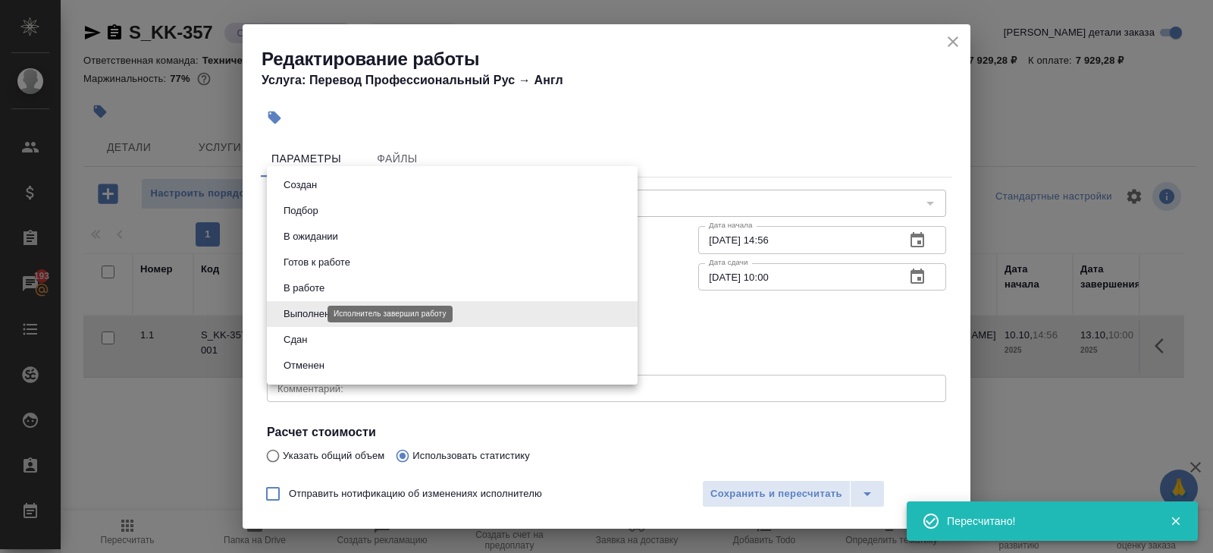
click at [297, 313] on body "🙏 .cls-1 fill:#fff; AWATERA Belyakova Yulia Клиенты Спецификации Заказы 193 Чат…" at bounding box center [606, 276] width 1213 height 553
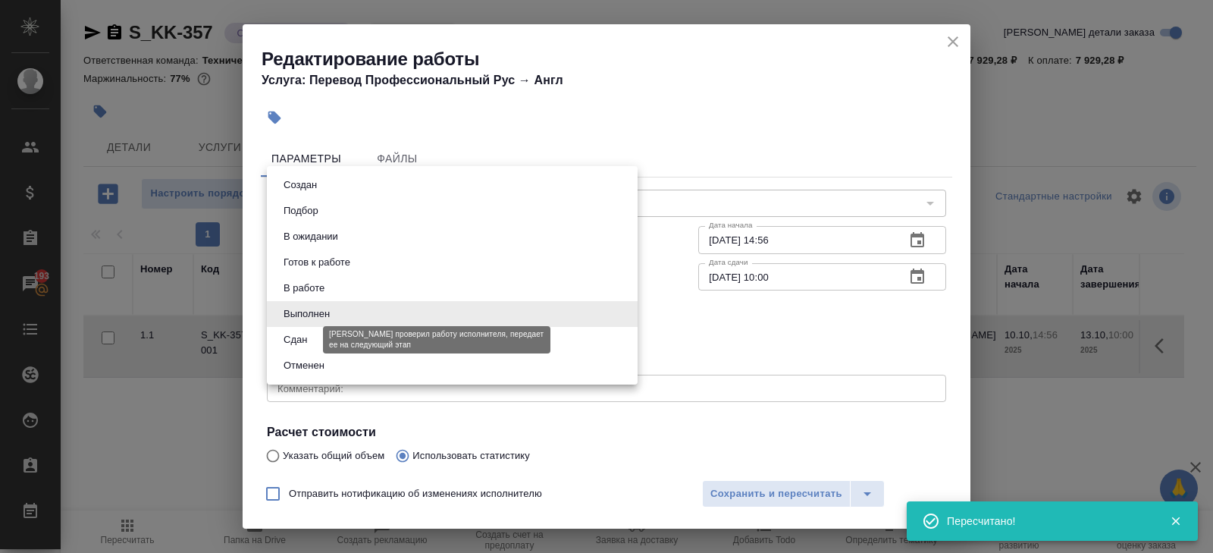
click at [296, 344] on button "Сдан" at bounding box center [295, 339] width 33 height 17
type input "closed"
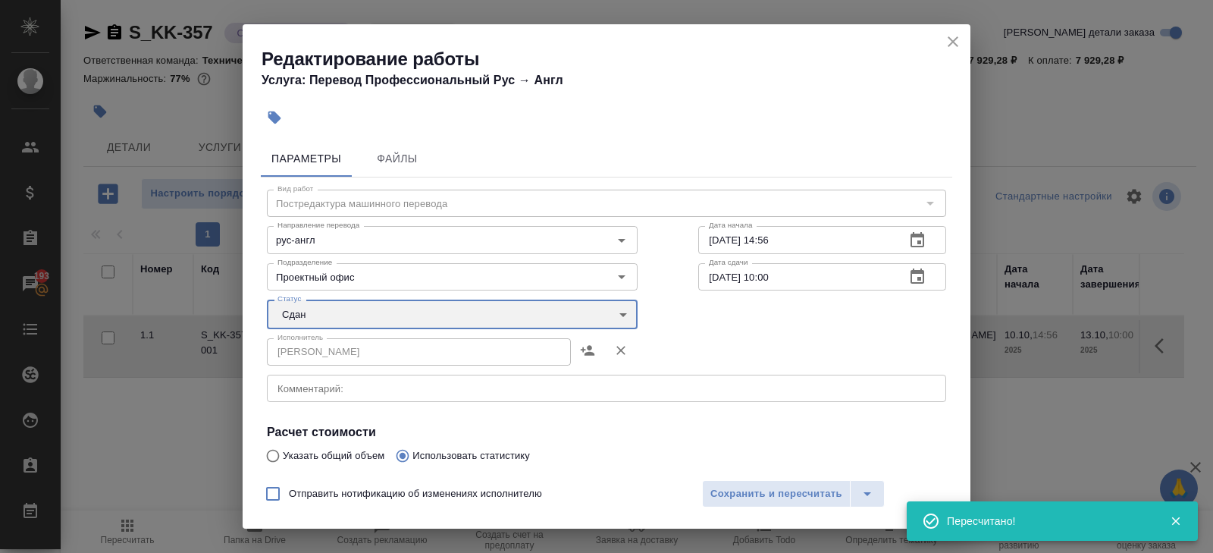
scroll to position [523, 0]
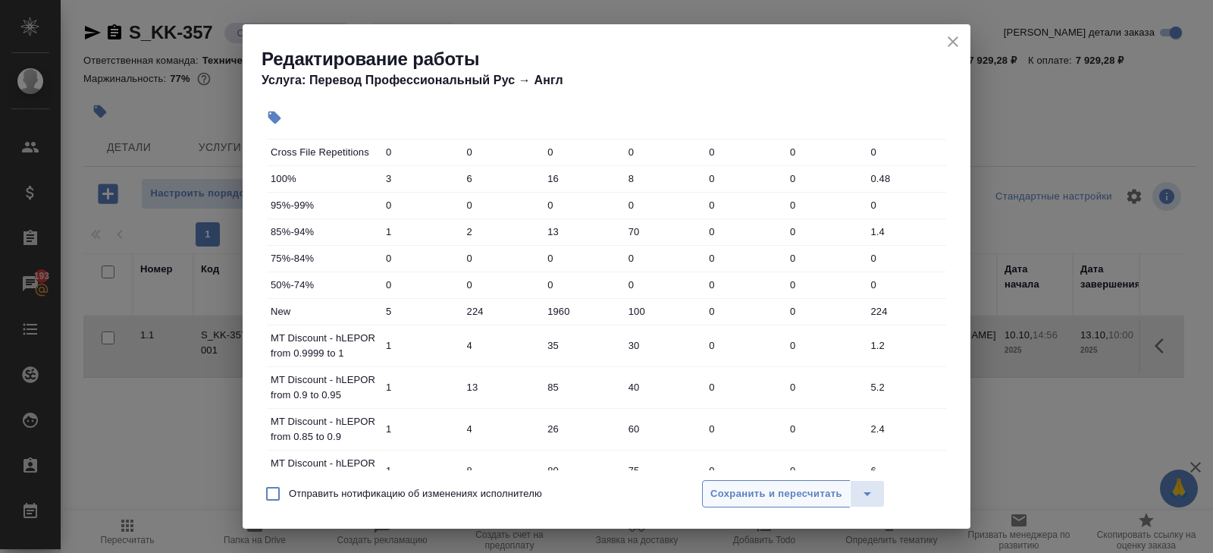
click at [712, 501] on span "Сохранить и пересчитать" at bounding box center [776, 493] width 132 height 17
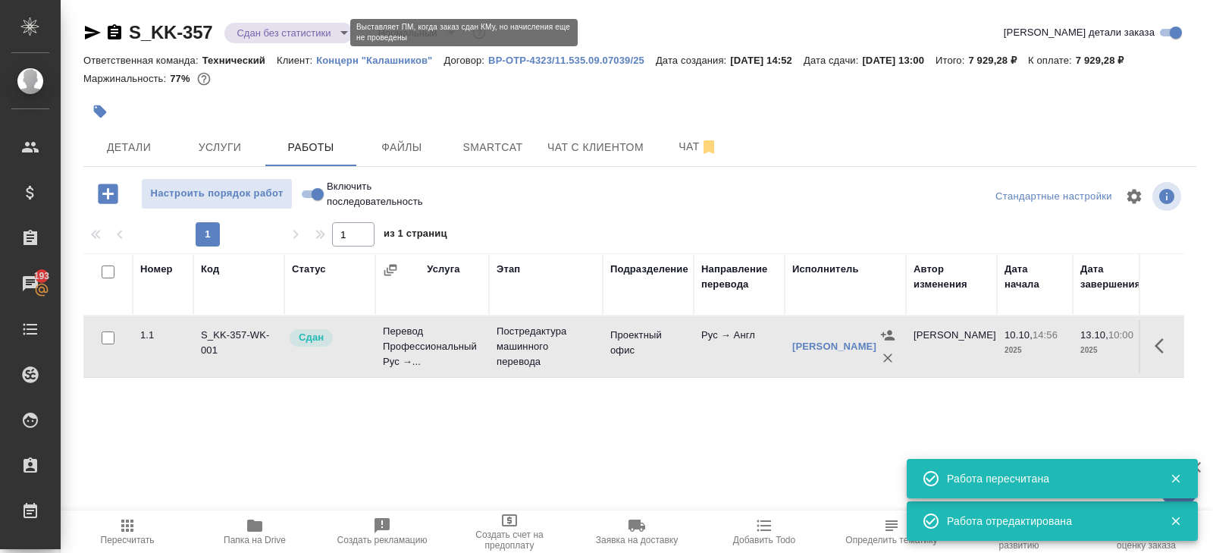
click at [284, 35] on body "🙏 .cls-1 fill:#fff; AWATERA Belyakova Yulia Клиенты Спецификации Заказы 193 Чат…" at bounding box center [606, 276] width 1213 height 553
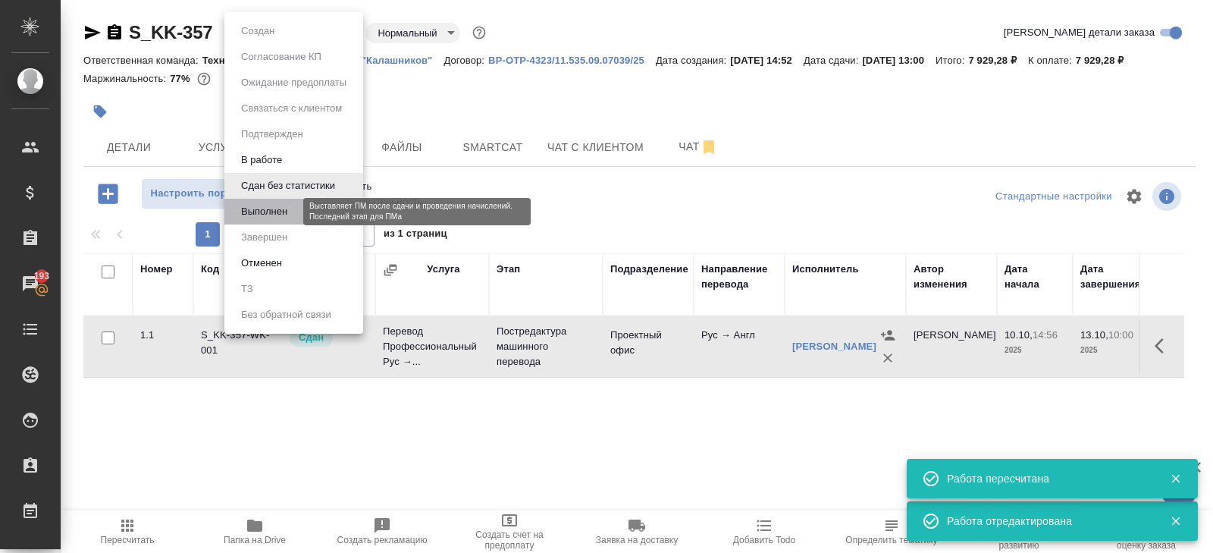
click at [284, 205] on button "Выполнен" at bounding box center [264, 211] width 55 height 17
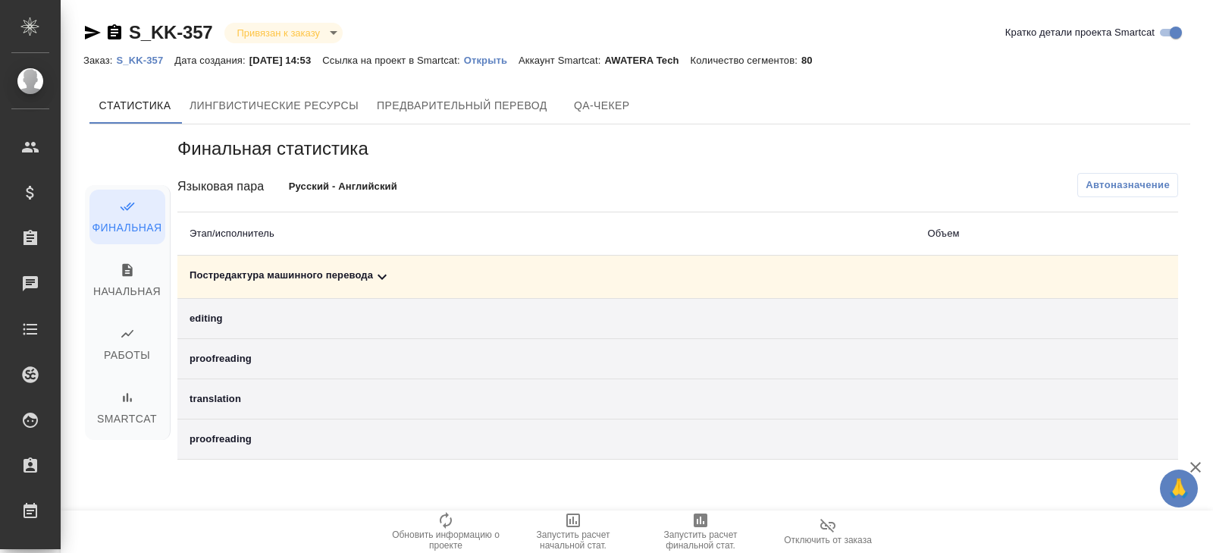
click at [382, 273] on icon at bounding box center [382, 277] width 18 height 18
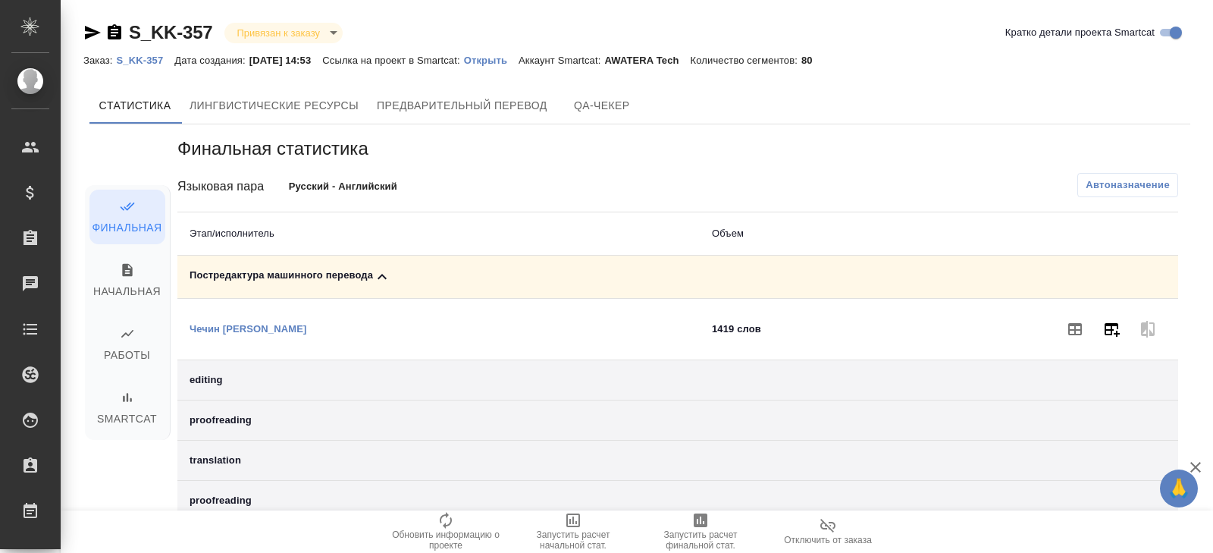
click at [1110, 321] on icon "button" at bounding box center [1111, 329] width 18 height 18
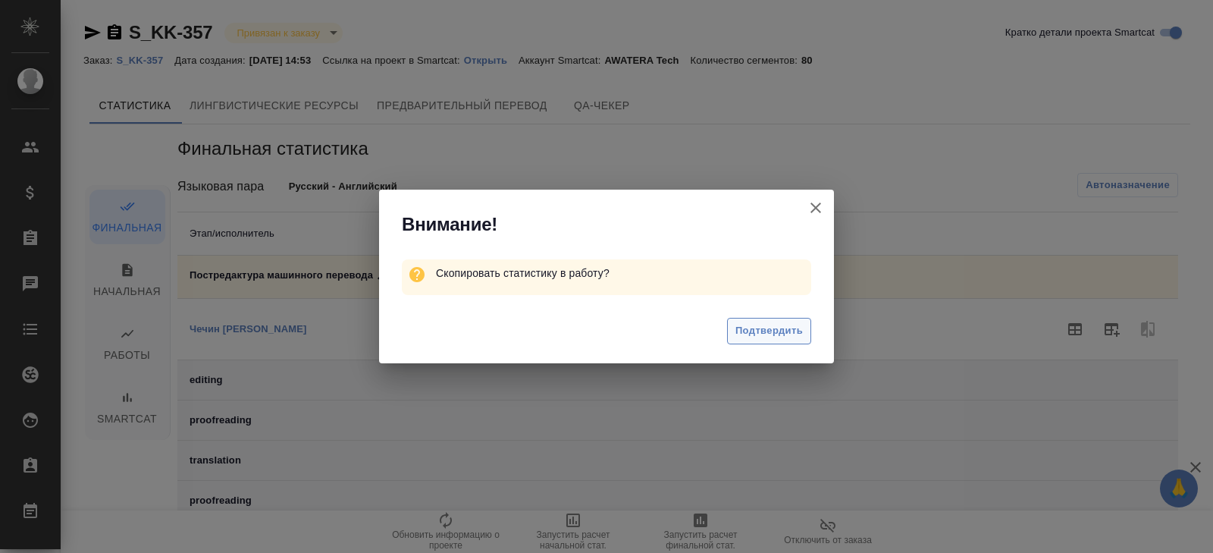
click at [785, 336] on span "Подтвердить" at bounding box center [768, 330] width 67 height 17
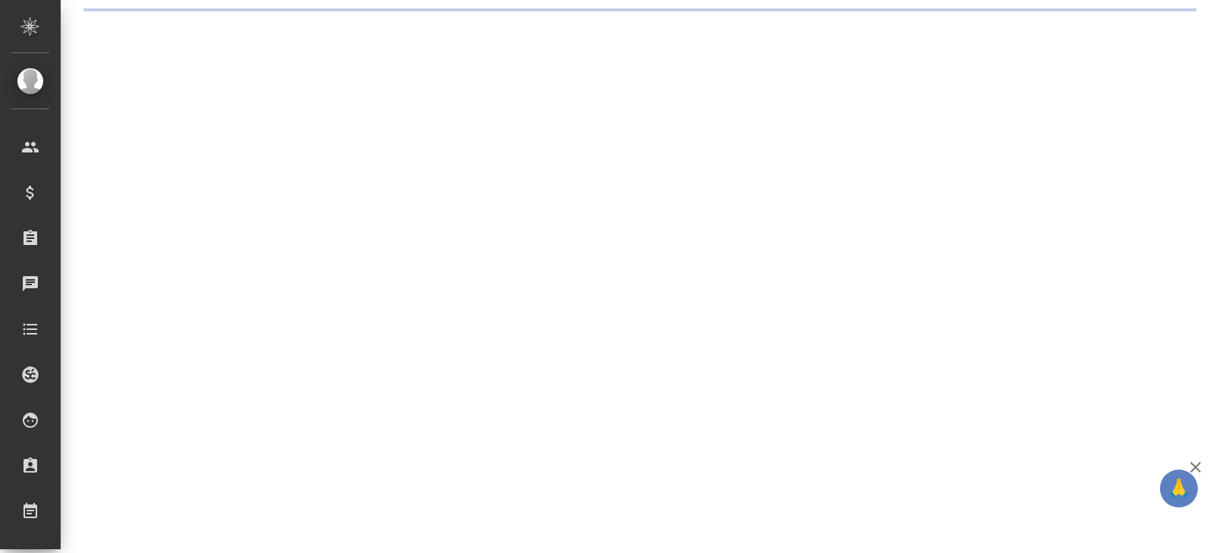
select select "RU"
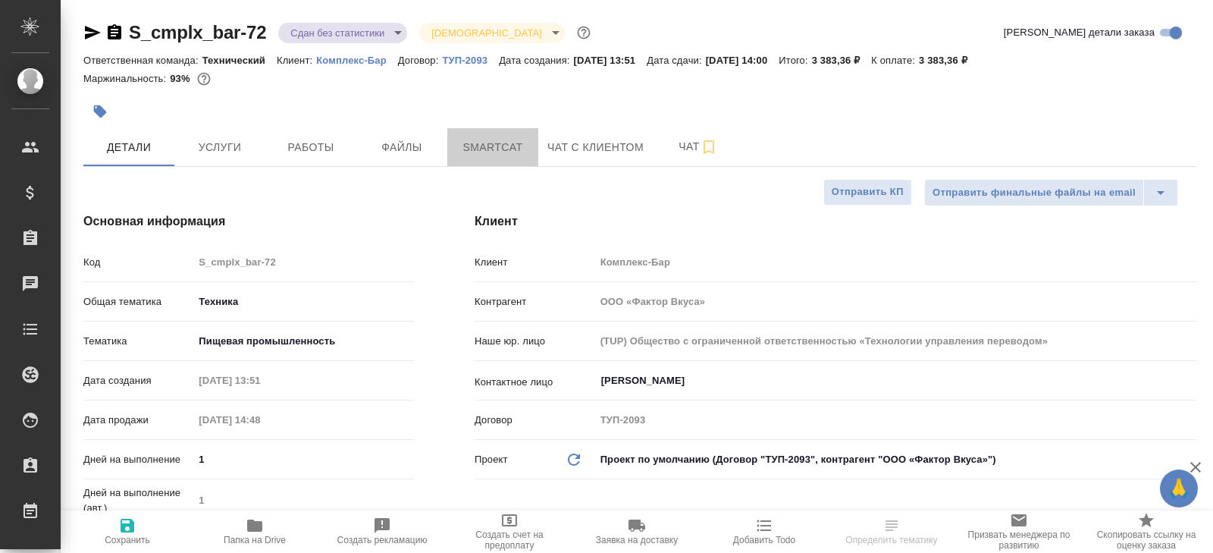
click at [490, 158] on button "Smartcat" at bounding box center [492, 147] width 91 height 38
type textarea "x"
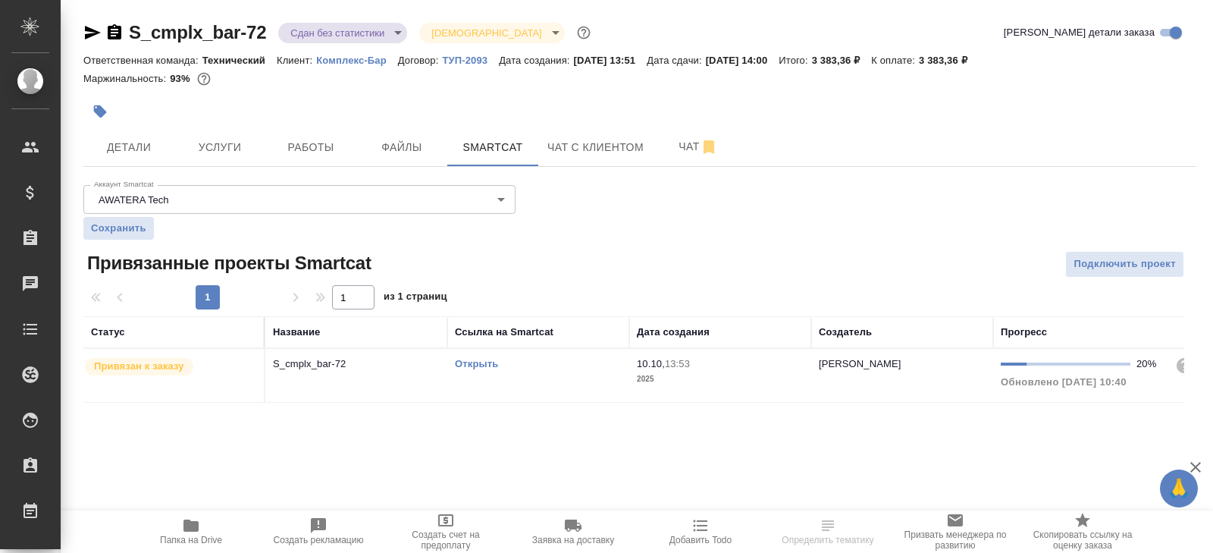
click at [541, 377] on td "Открыть" at bounding box center [538, 375] width 182 height 53
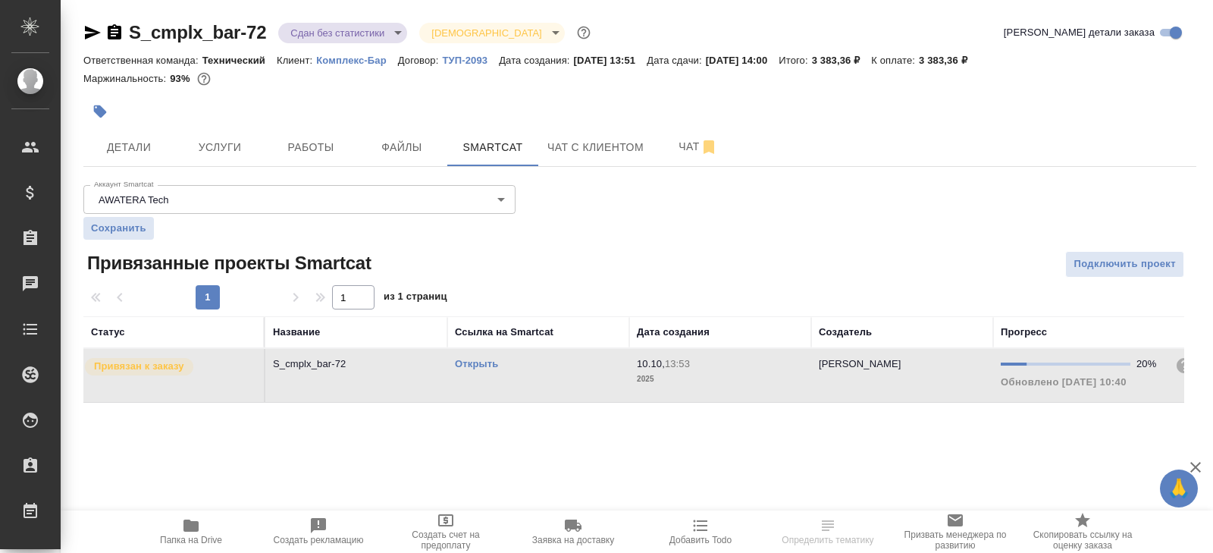
click at [541, 377] on td "Открыть" at bounding box center [538, 375] width 182 height 53
click at [341, 145] on span "Работы" at bounding box center [310, 147] width 73 height 19
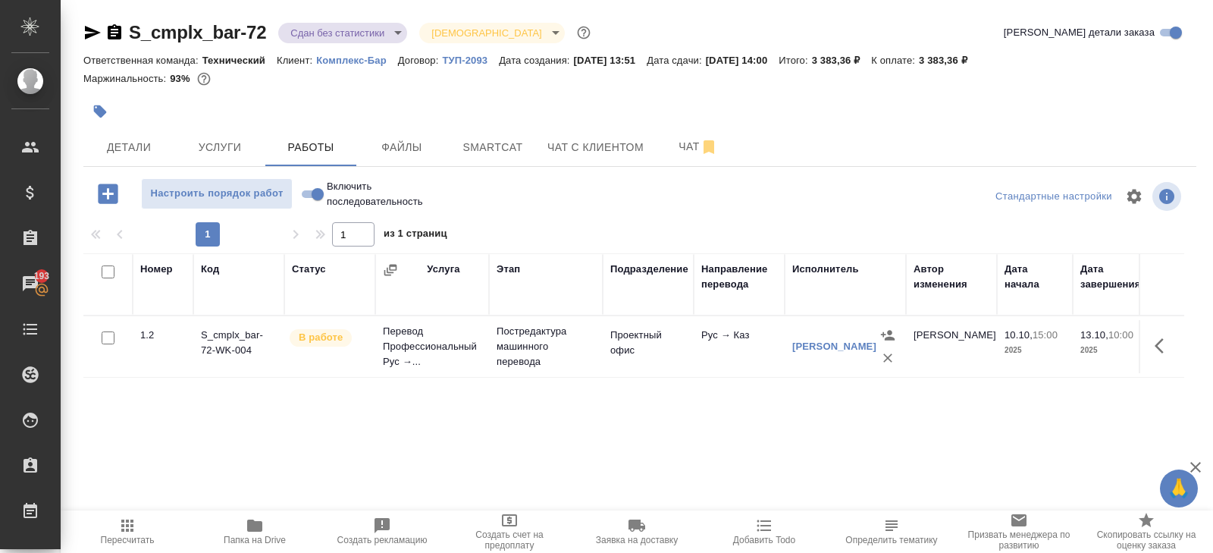
scroll to position [0, 676]
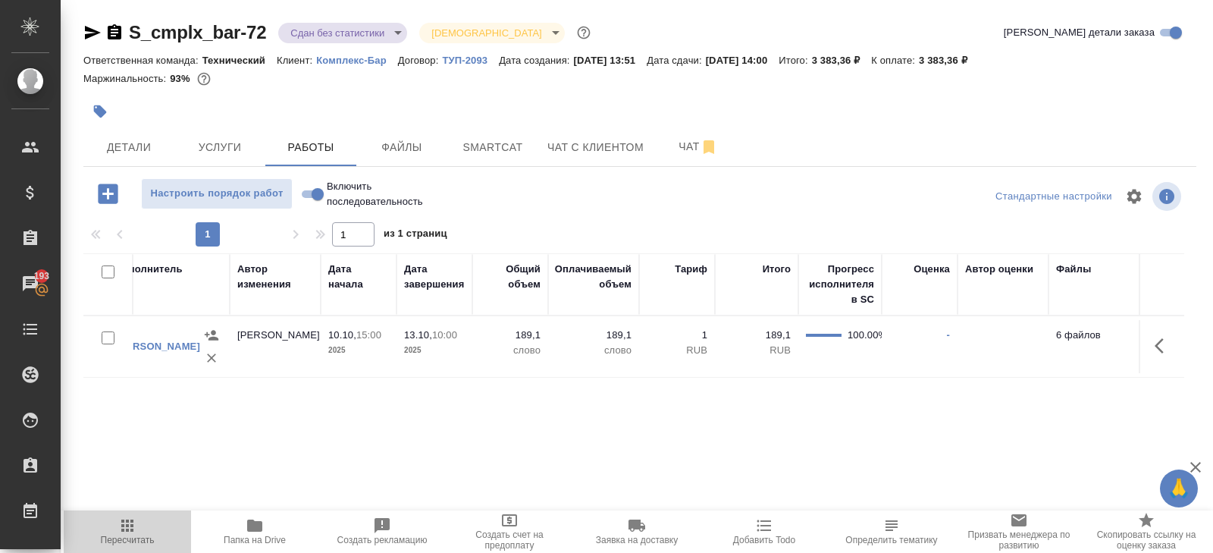
click at [124, 537] on span "Пересчитать" at bounding box center [128, 539] width 54 height 11
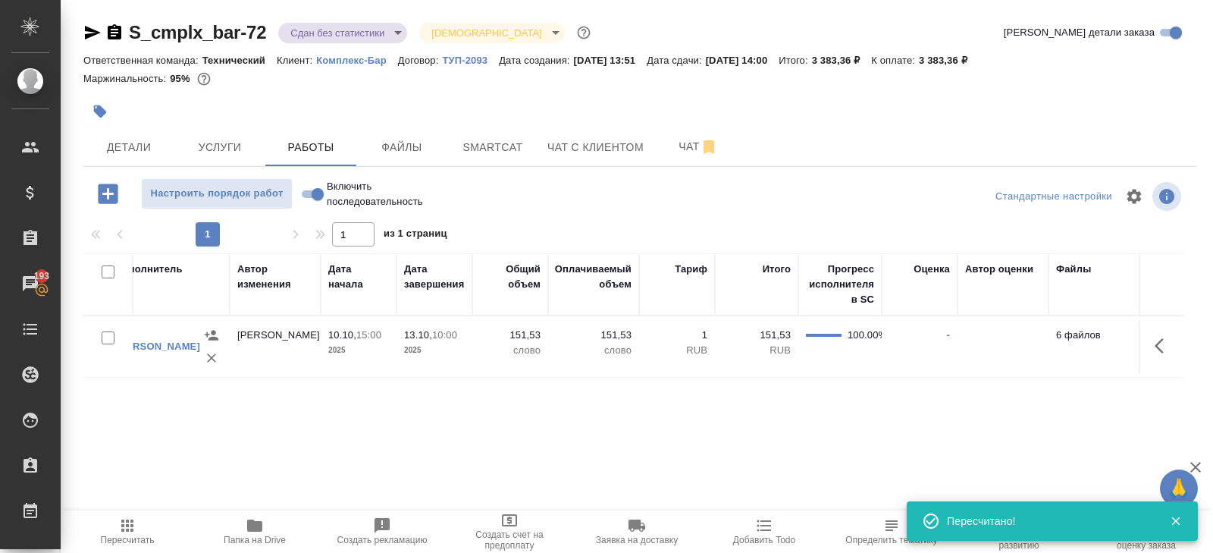
click at [1156, 333] on button "button" at bounding box center [1163, 345] width 36 height 36
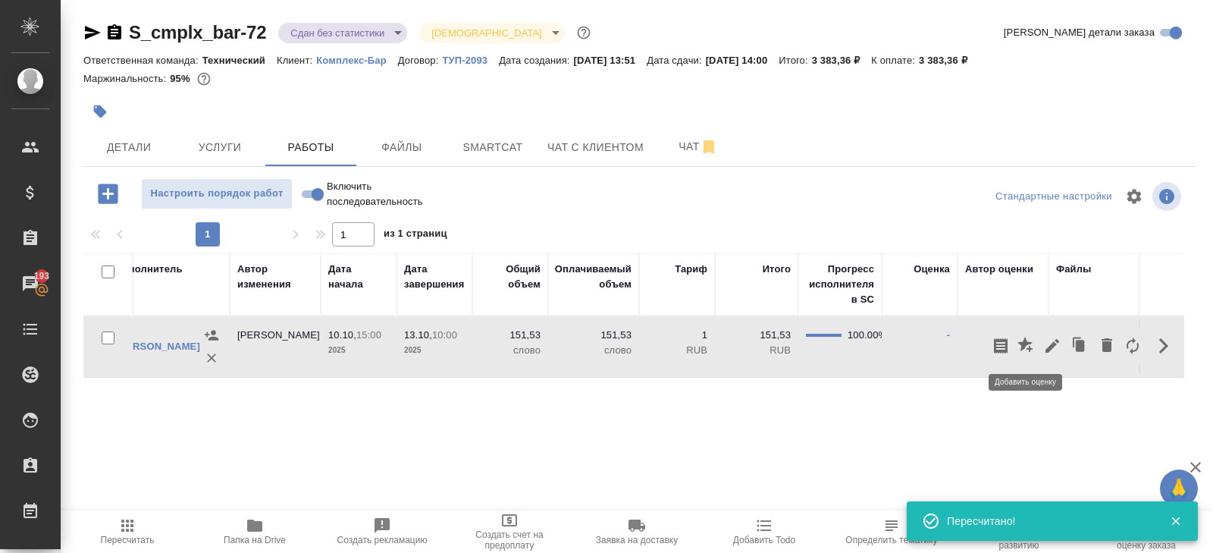
click at [1058, 345] on icon "button" at bounding box center [1052, 346] width 18 height 18
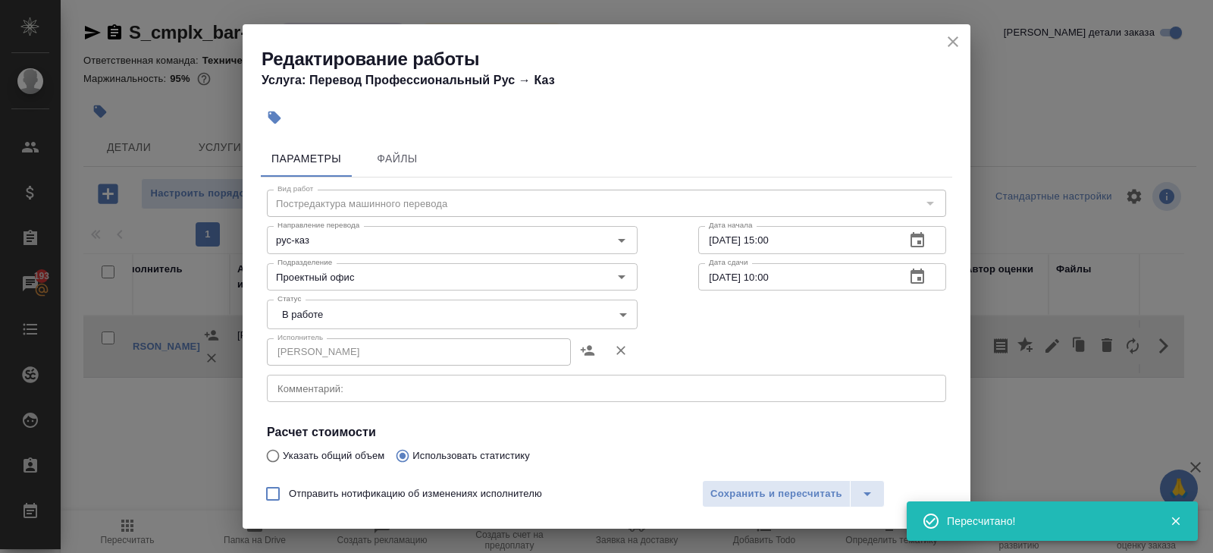
click at [327, 304] on body "🙏 .cls-1 fill:#fff; AWATERA Belyakova Yulia Клиенты Спецификации Заказы 193 Чат…" at bounding box center [606, 276] width 1213 height 553
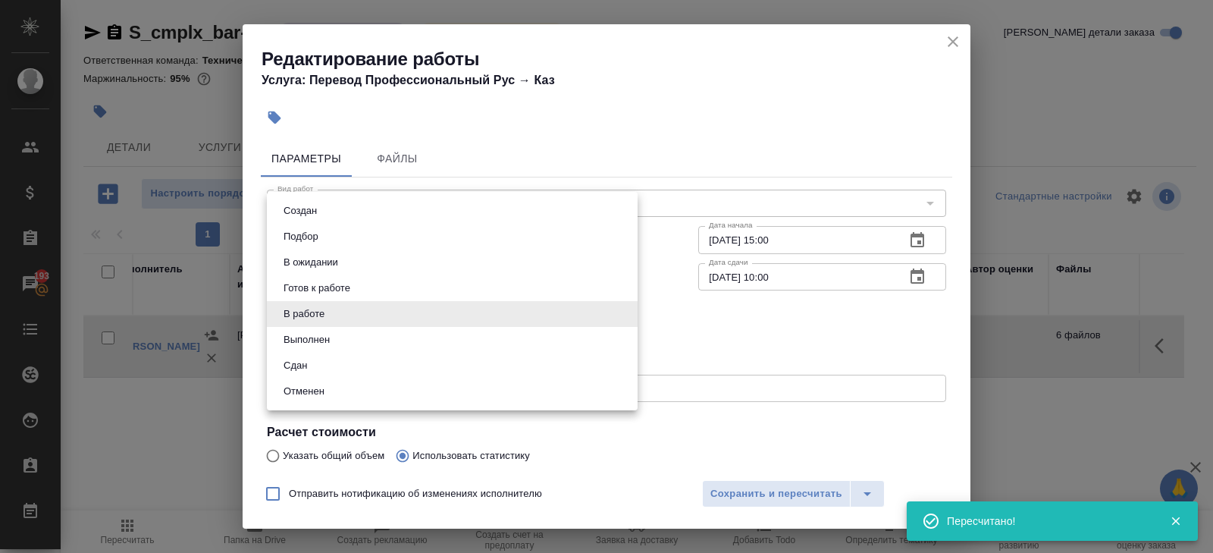
click at [315, 359] on li "Сдан" at bounding box center [452, 365] width 371 height 26
type input "closed"
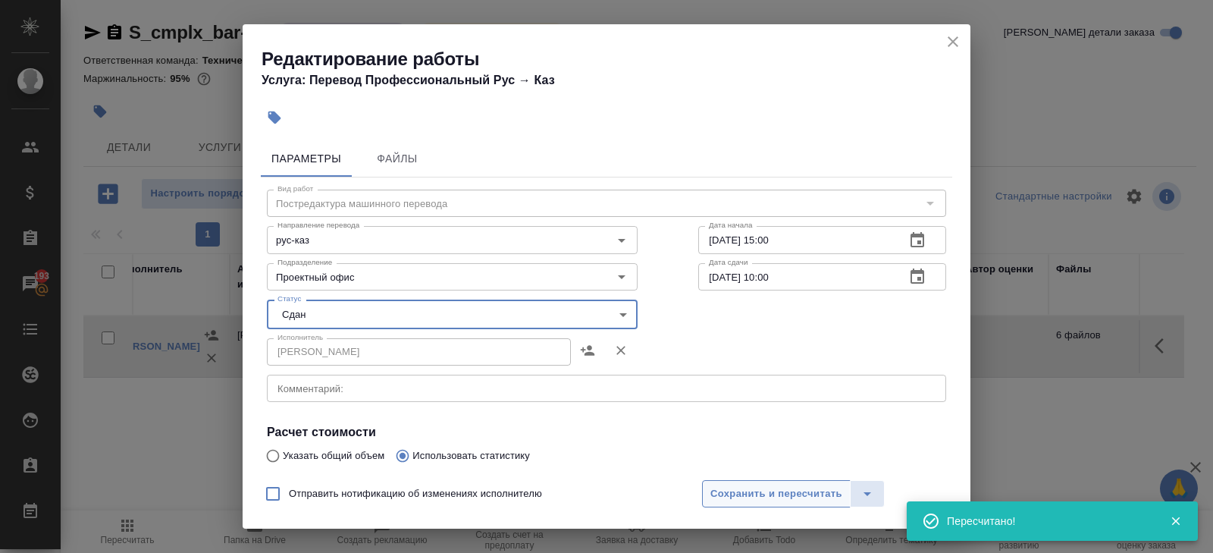
click at [719, 495] on span "Сохранить и пересчитать" at bounding box center [776, 493] width 132 height 17
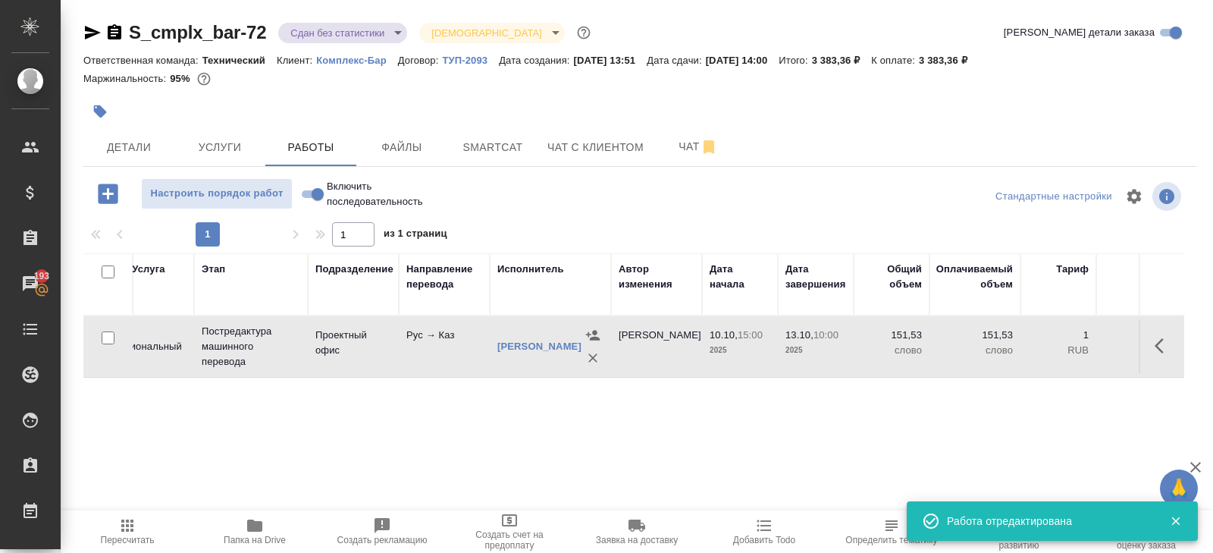
scroll to position [0, 0]
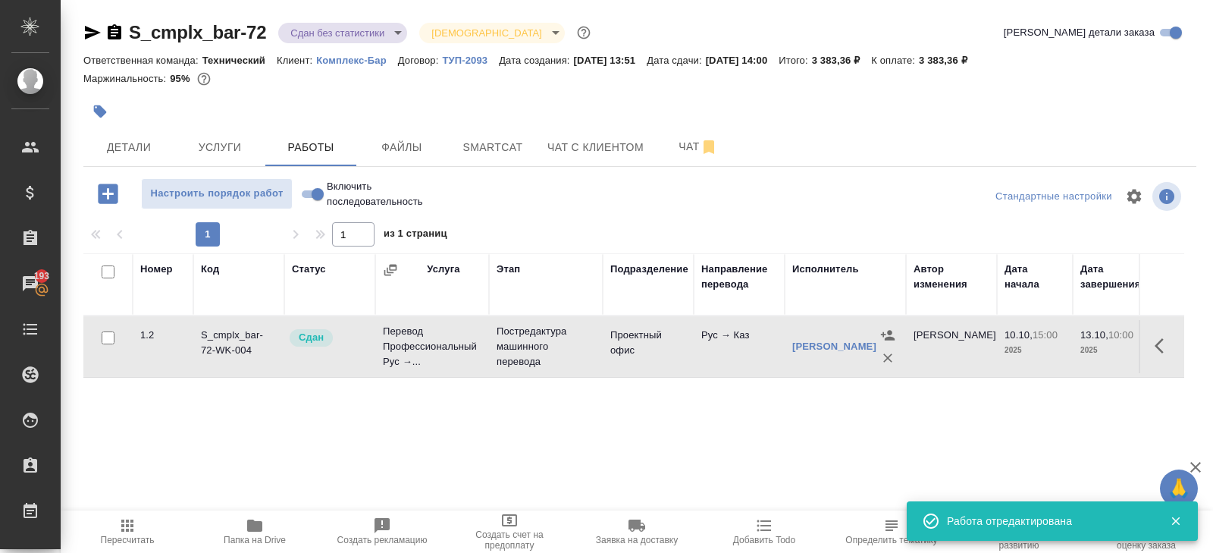
click at [125, 504] on div "Номер Код Статус Услуга Этап Подразделение Направление перевода Исполнитель Авт…" at bounding box center [633, 423] width 1101 height 341
click at [127, 522] on icon "button" at bounding box center [127, 525] width 18 height 18
click at [316, 36] on body "🙏 .cls-1 fill:#fff; AWATERA Belyakova Yulia Клиенты Спецификации Заказы 193 Чат…" at bounding box center [606, 276] width 1213 height 553
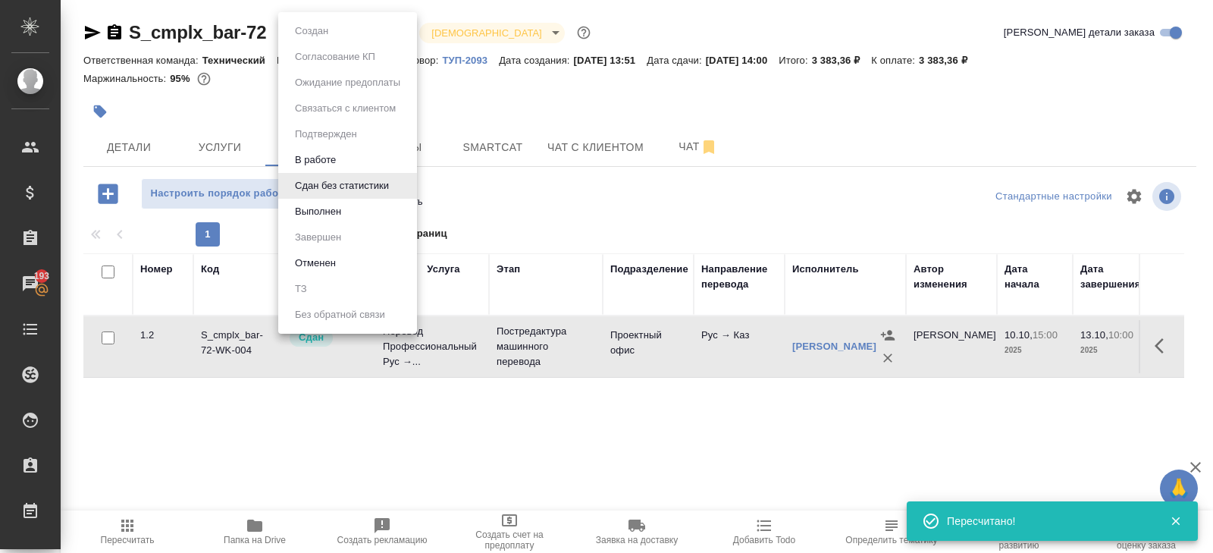
click at [313, 204] on button "Выполнен" at bounding box center [317, 211] width 55 height 17
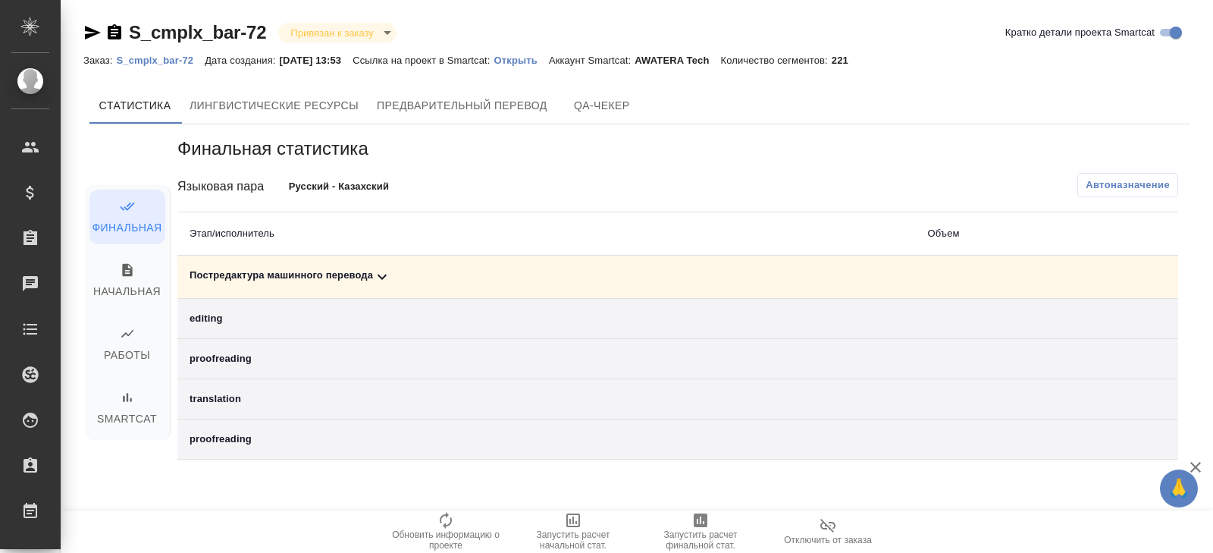
click at [359, 262] on td "Постредактура машинного перевода" at bounding box center [546, 276] width 738 height 43
click at [381, 274] on icon at bounding box center [382, 277] width 18 height 18
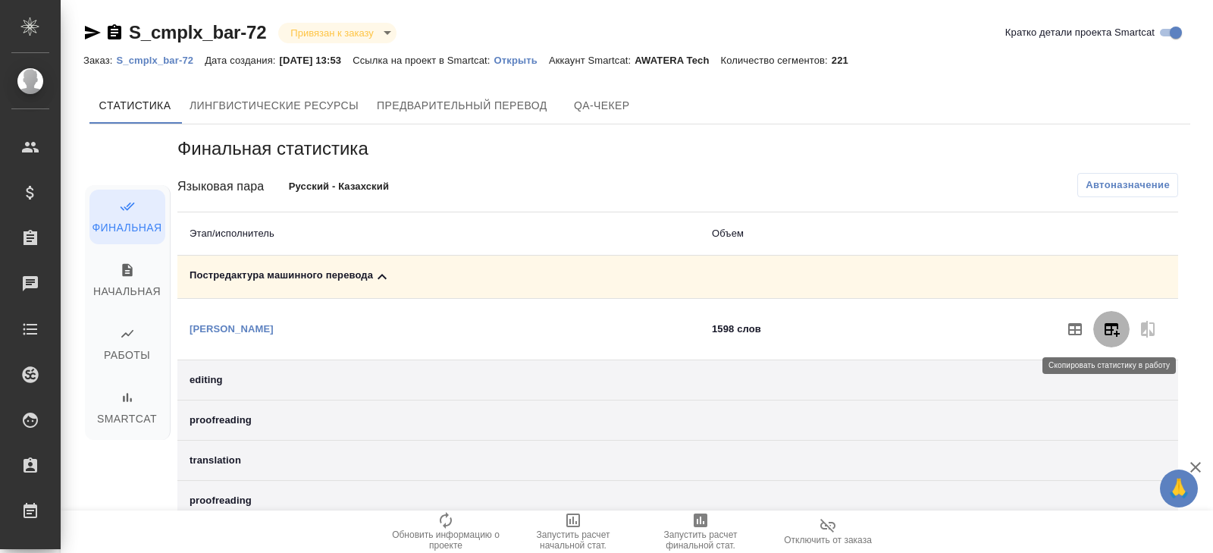
click at [1101, 330] on button "button" at bounding box center [1111, 329] width 36 height 36
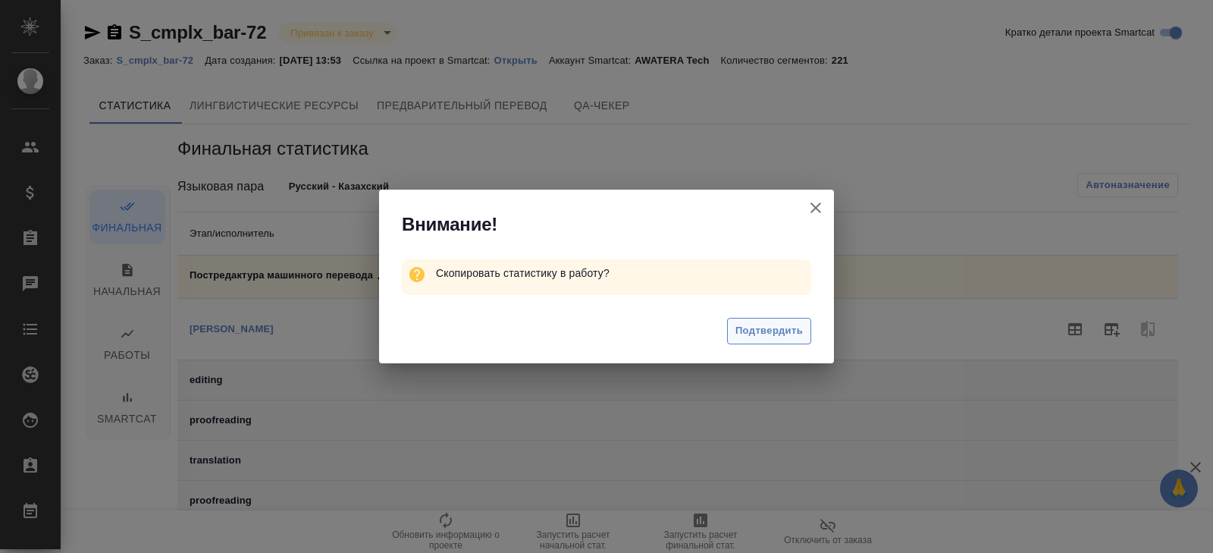
click at [788, 333] on span "Подтвердить" at bounding box center [768, 330] width 67 height 17
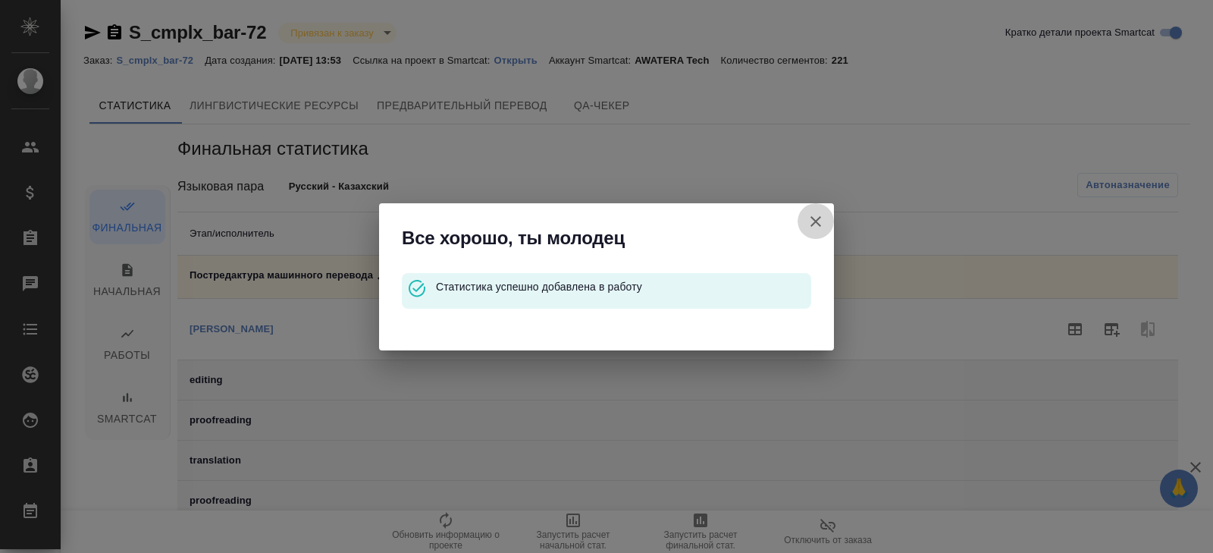
click at [815, 215] on icon "button" at bounding box center [816, 221] width 18 height 18
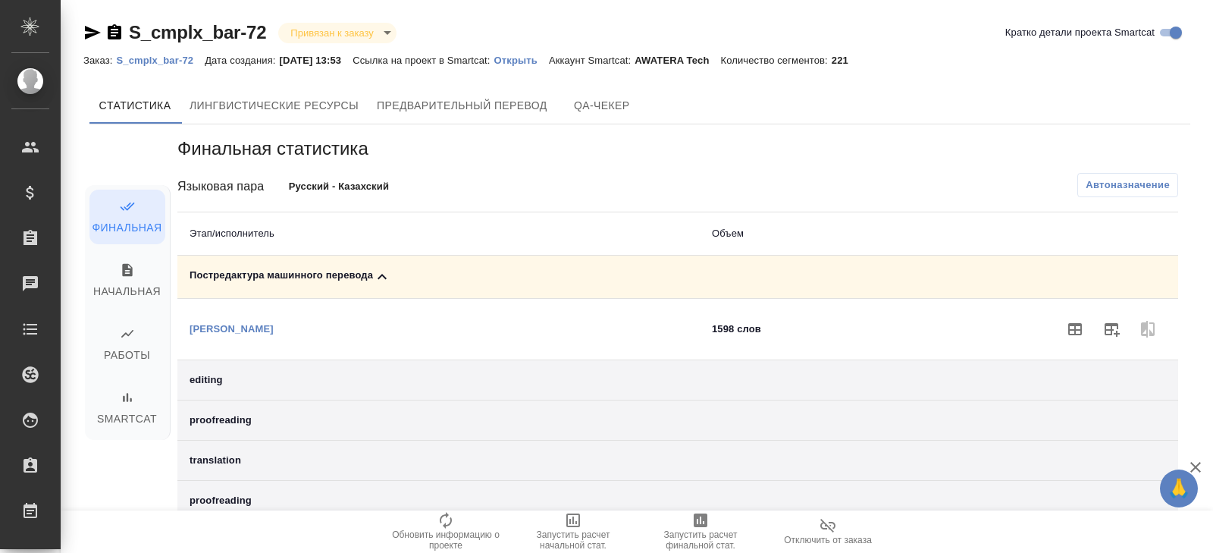
click at [327, 193] on p "Русский - Казахский" at bounding box center [400, 186] width 222 height 15
click at [327, 190] on p "Русский - Казахский" at bounding box center [400, 186] width 222 height 15
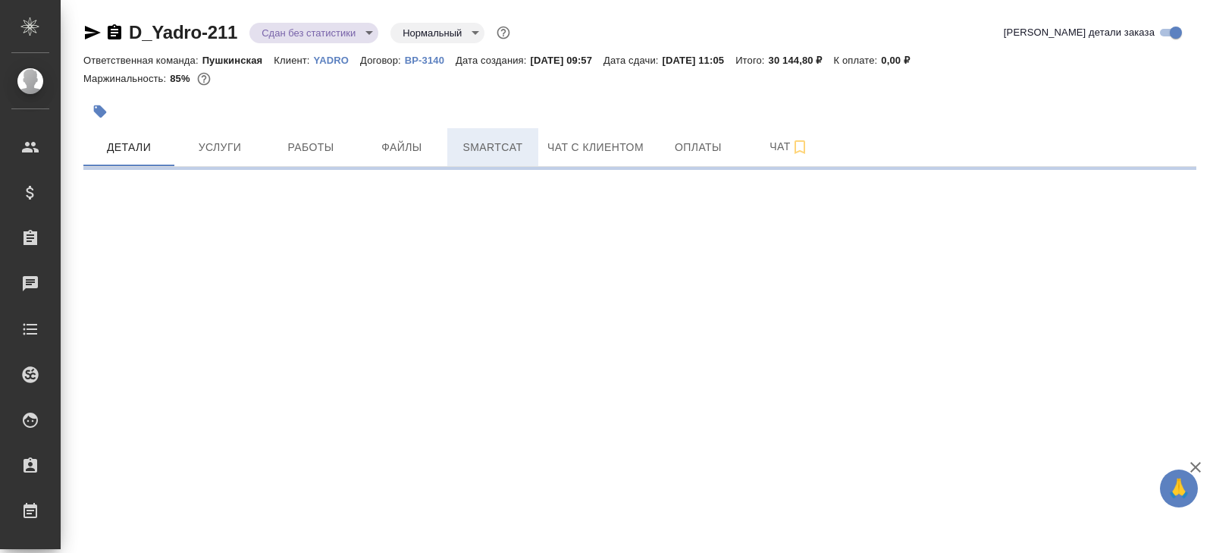
select select "RU"
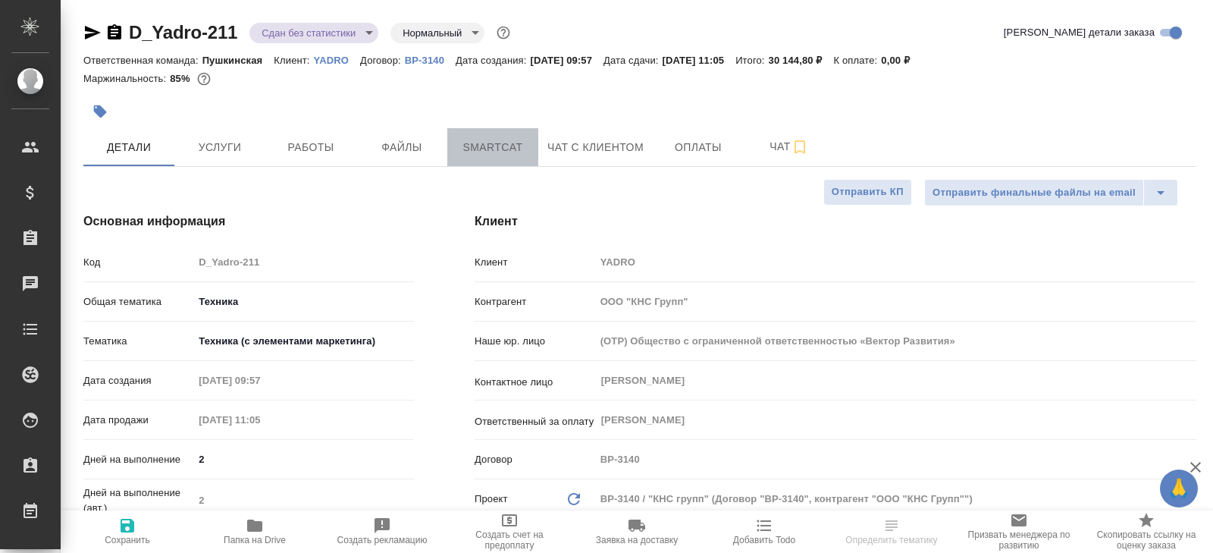
click at [456, 158] on button "Smartcat" at bounding box center [492, 147] width 91 height 38
type textarea "x"
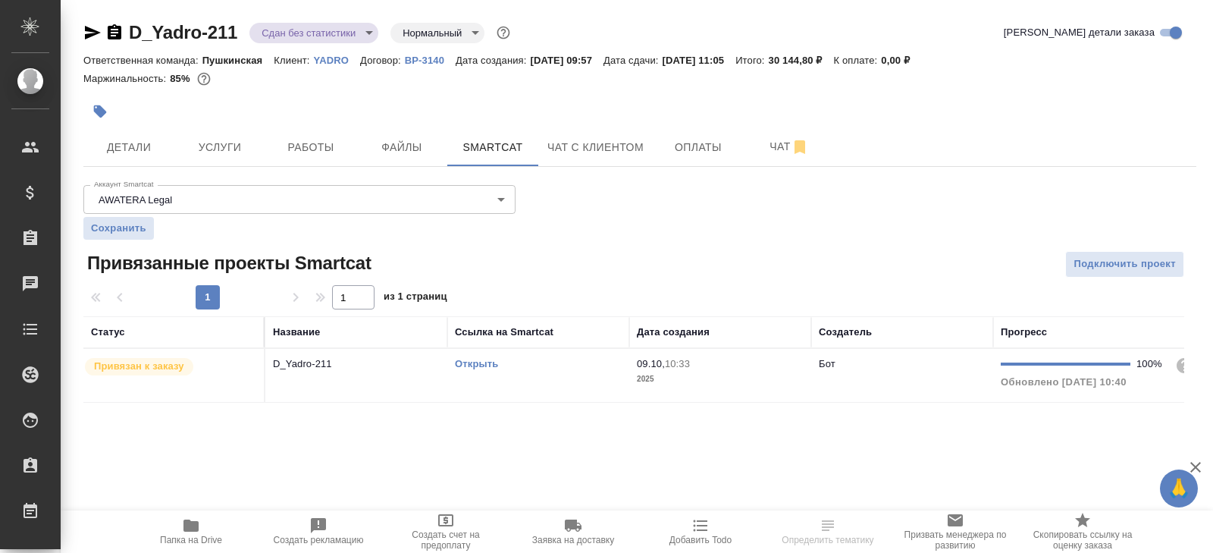
click at [534, 379] on td "Открыть" at bounding box center [538, 375] width 182 height 53
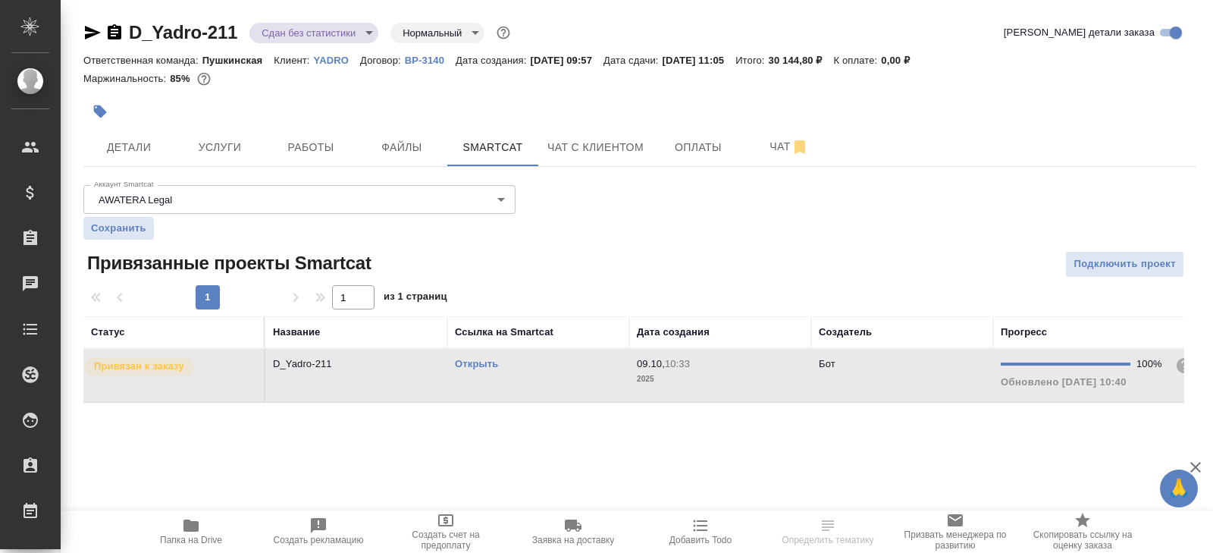
click at [534, 379] on td "Открыть" at bounding box center [538, 375] width 182 height 53
click at [302, 148] on span "Работы" at bounding box center [310, 147] width 73 height 19
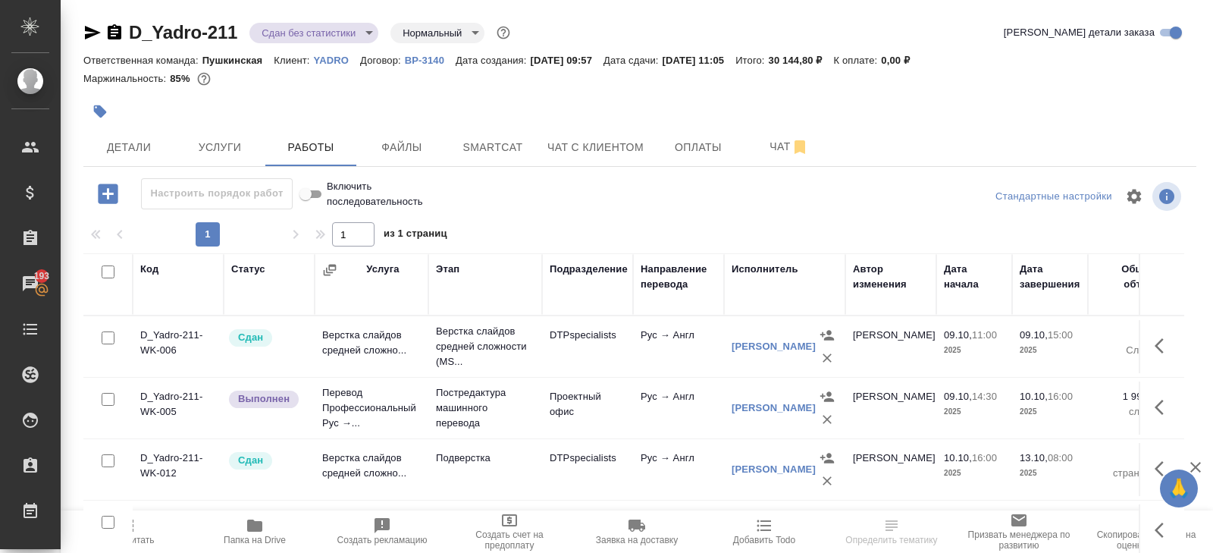
click at [129, 528] on td at bounding box center [107, 530] width 49 height 53
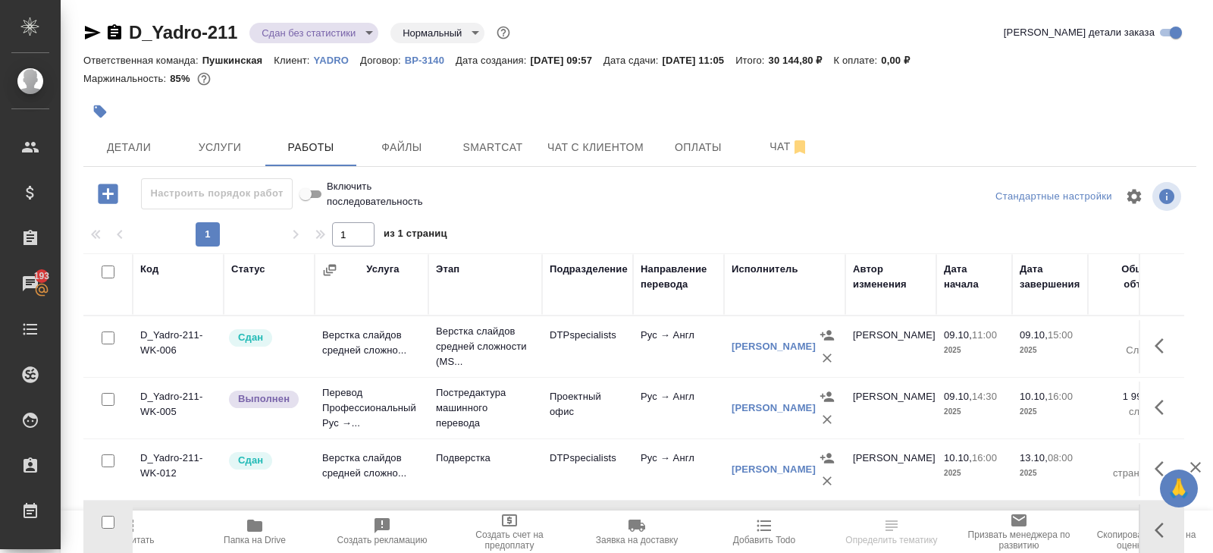
click at [140, 534] on span "Пересчитать" at bounding box center [127, 530] width 109 height 29
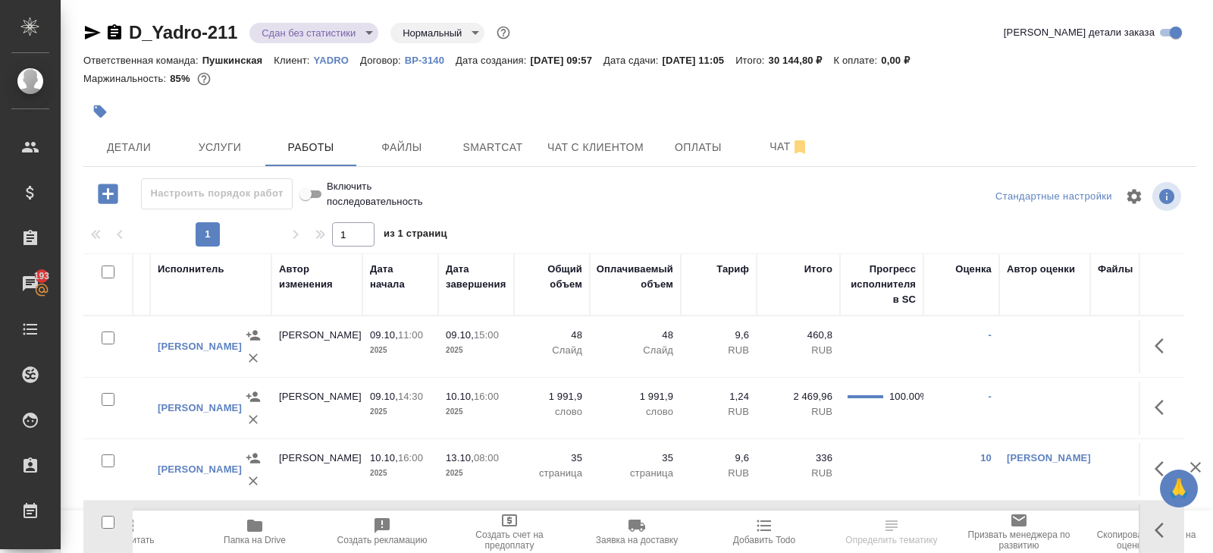
scroll to position [0, 616]
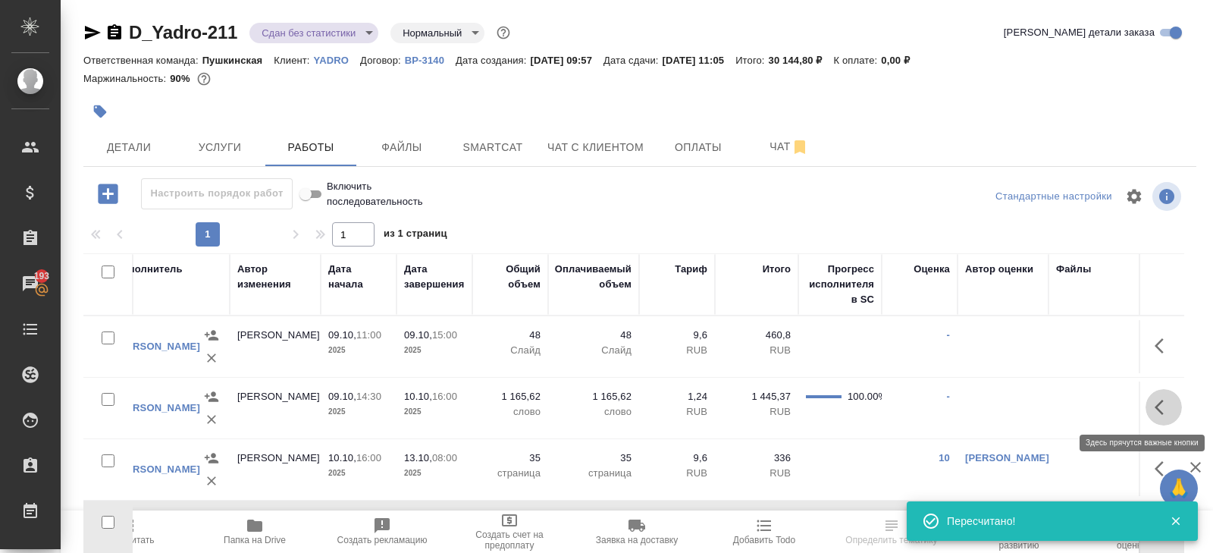
click at [1163, 407] on icon "button" at bounding box center [1163, 407] width 18 height 18
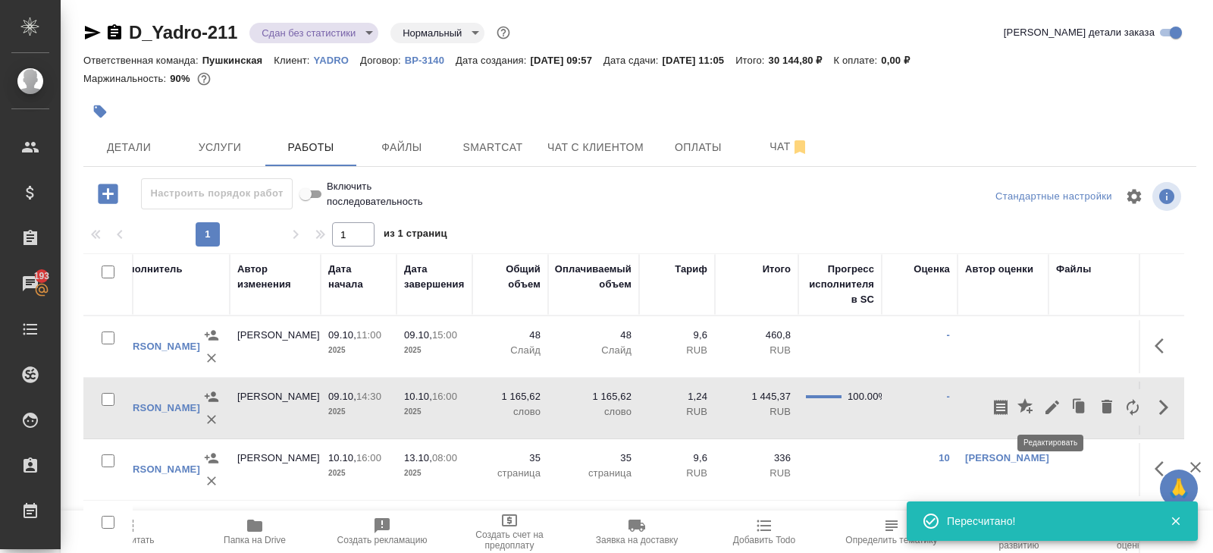
click at [1056, 404] on icon "button" at bounding box center [1052, 407] width 18 height 18
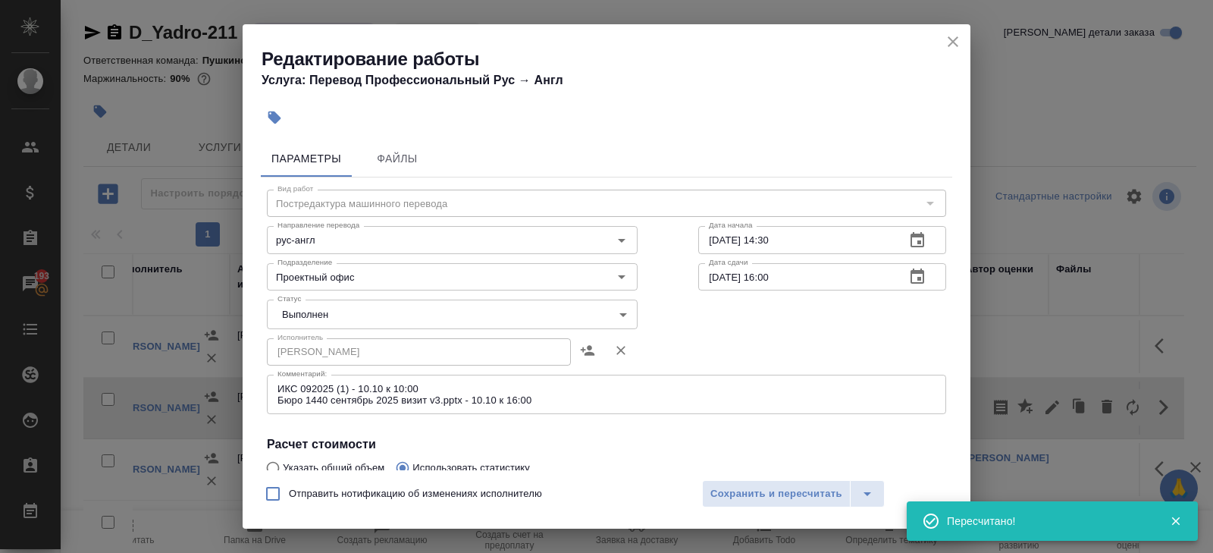
click at [338, 314] on body "🙏 .cls-1 fill:#fff; AWATERA Belyakova Yulia Клиенты Спецификации Заказы 193 Чат…" at bounding box center [606, 276] width 1213 height 553
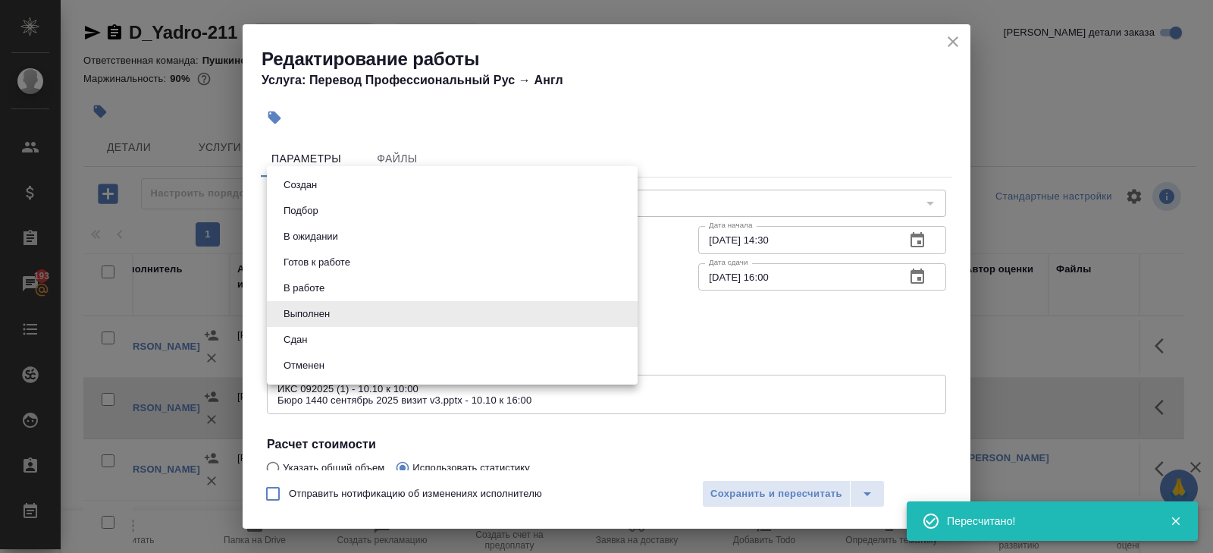
click at [318, 333] on li "Сдан" at bounding box center [452, 340] width 371 height 26
type input "closed"
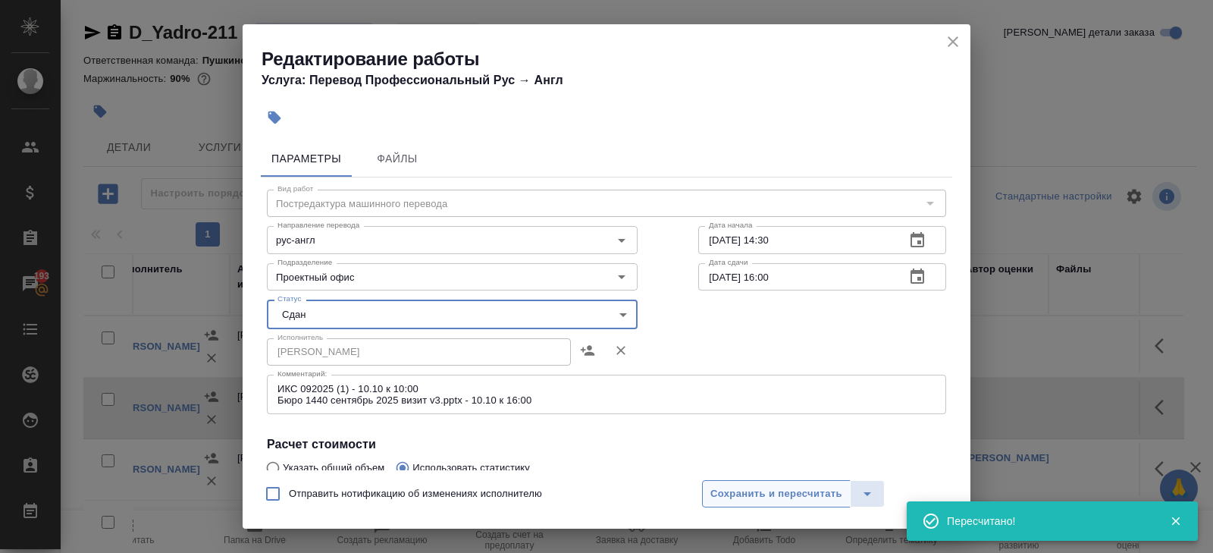
click at [800, 493] on span "Сохранить и пересчитать" at bounding box center [776, 493] width 132 height 17
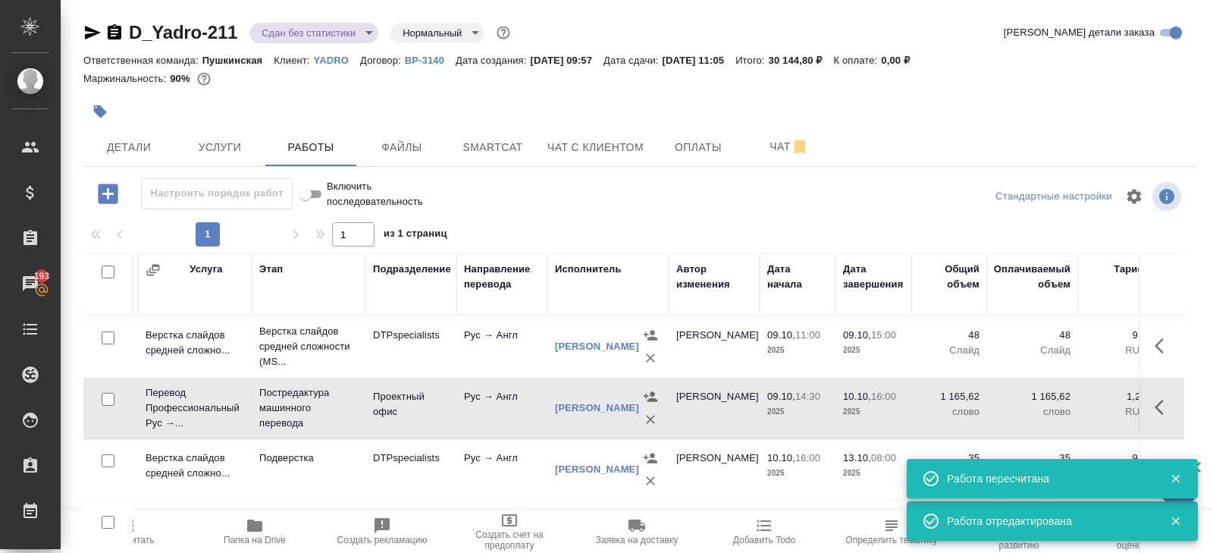
scroll to position [0, 0]
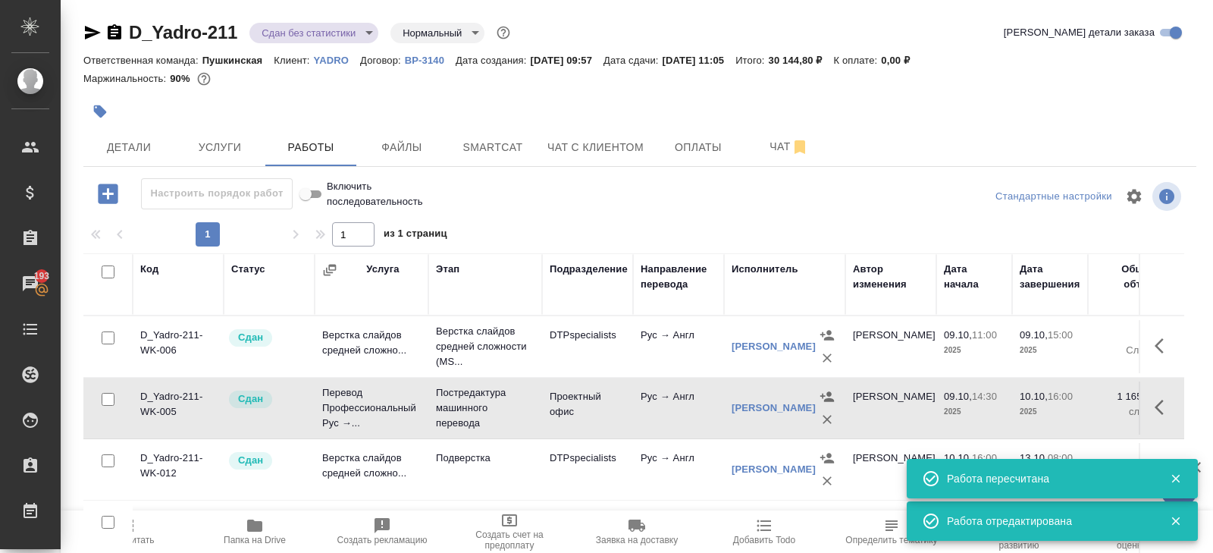
click at [312, 30] on body "🙏 .cls-1 fill:#fff; AWATERA Belyakova Yulia Клиенты Спецификации Заказы 193 Чат…" at bounding box center [606, 276] width 1213 height 553
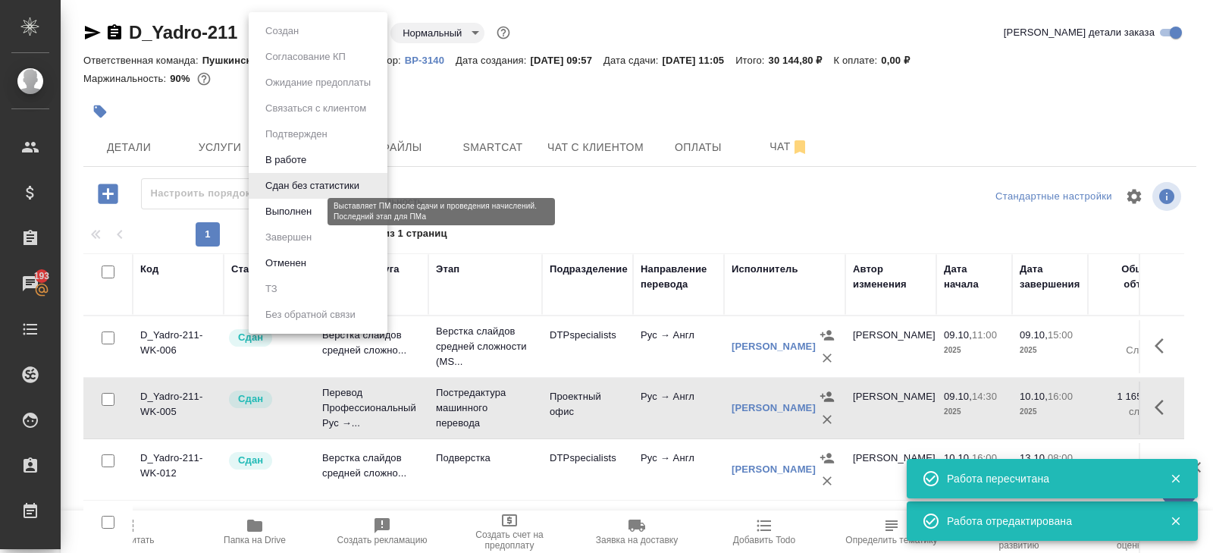
click at [314, 215] on button "Выполнен" at bounding box center [288, 211] width 55 height 17
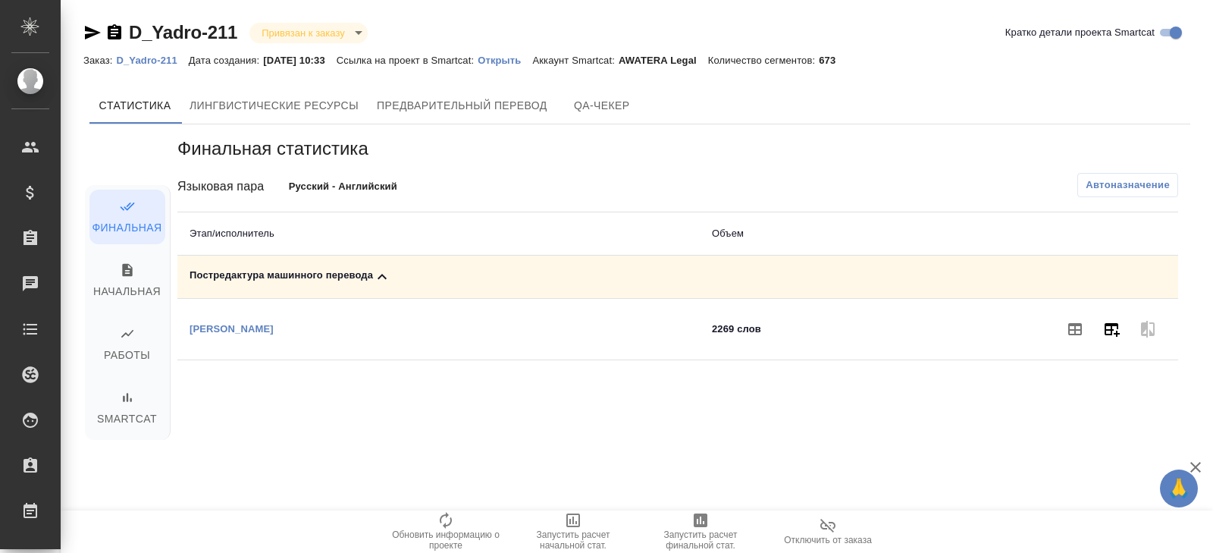
click at [1124, 319] on button "button" at bounding box center [1111, 329] width 36 height 36
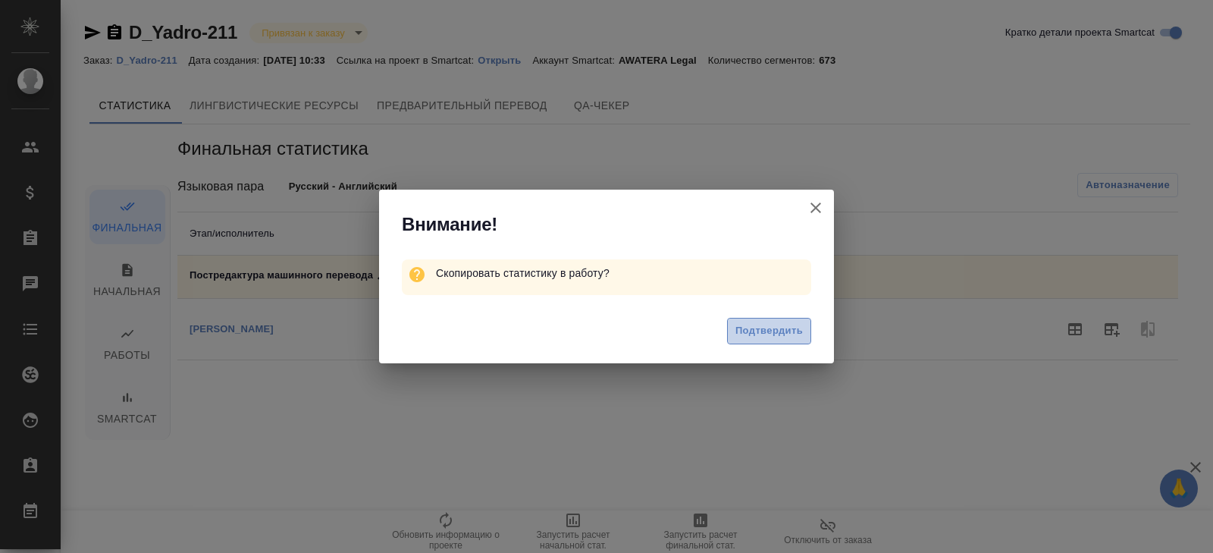
click at [800, 333] on span "Подтвердить" at bounding box center [768, 330] width 67 height 17
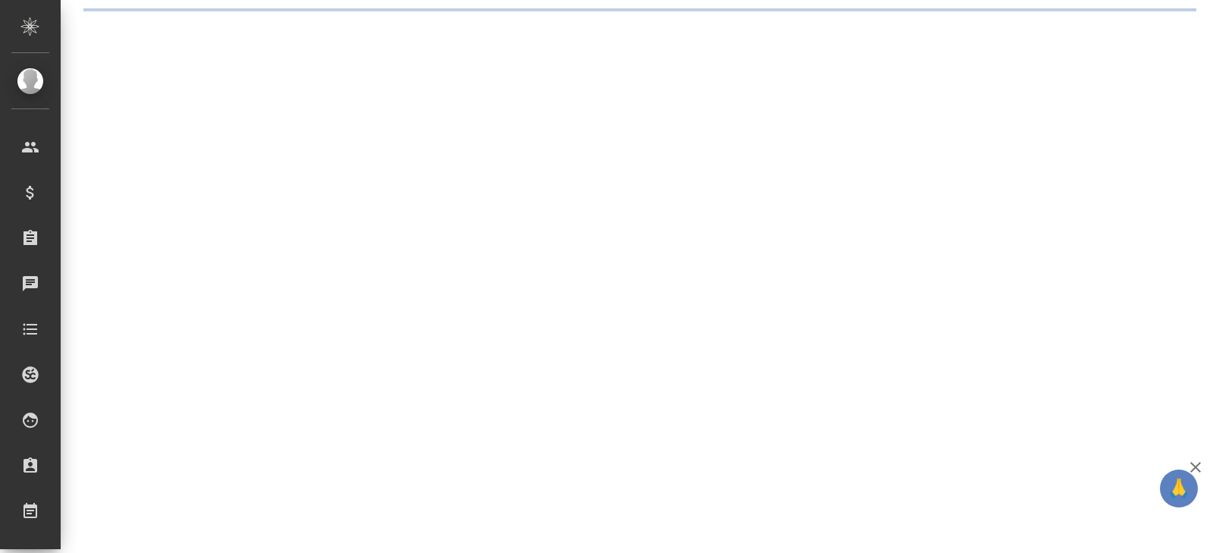
select select "RU"
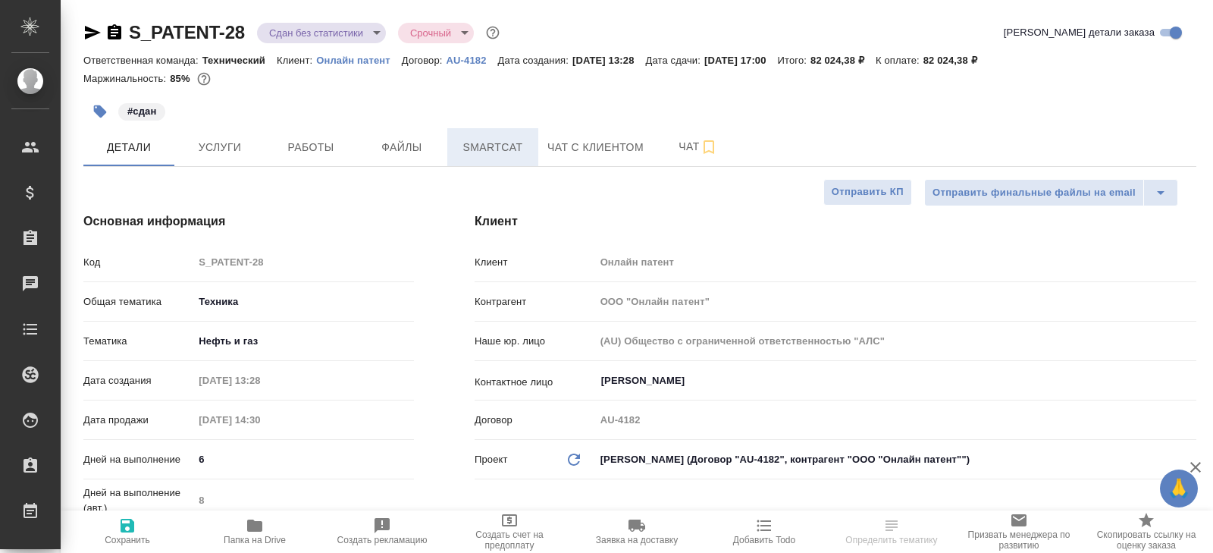
type textarea "x"
click at [489, 138] on span "Smartcat" at bounding box center [492, 147] width 73 height 19
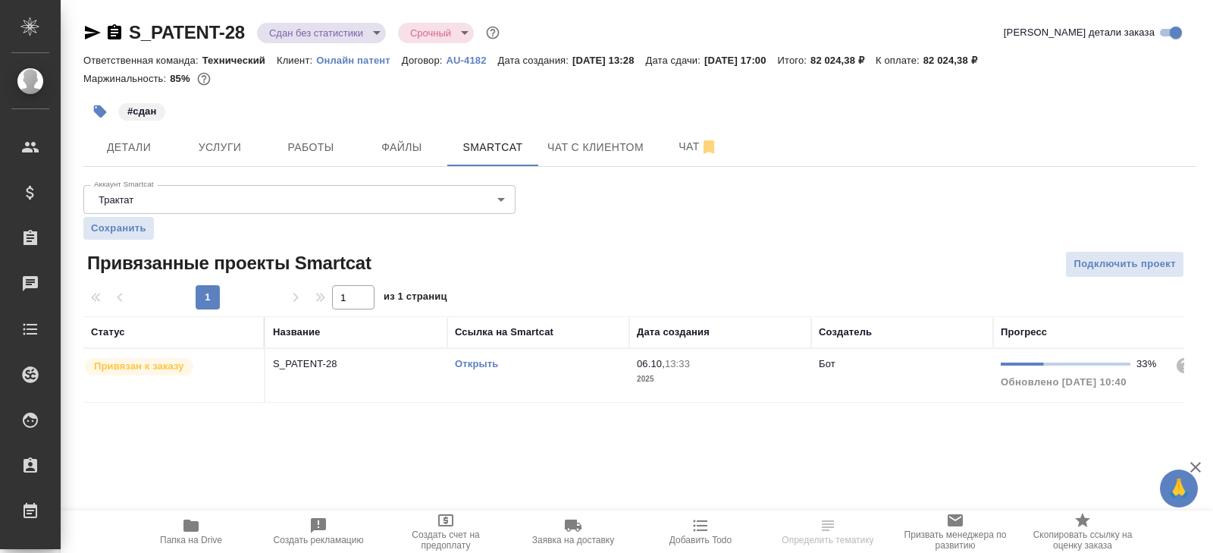
click at [531, 364] on div "Открыть" at bounding box center [538, 363] width 167 height 15
click at [342, 134] on button "Работы" at bounding box center [310, 147] width 91 height 38
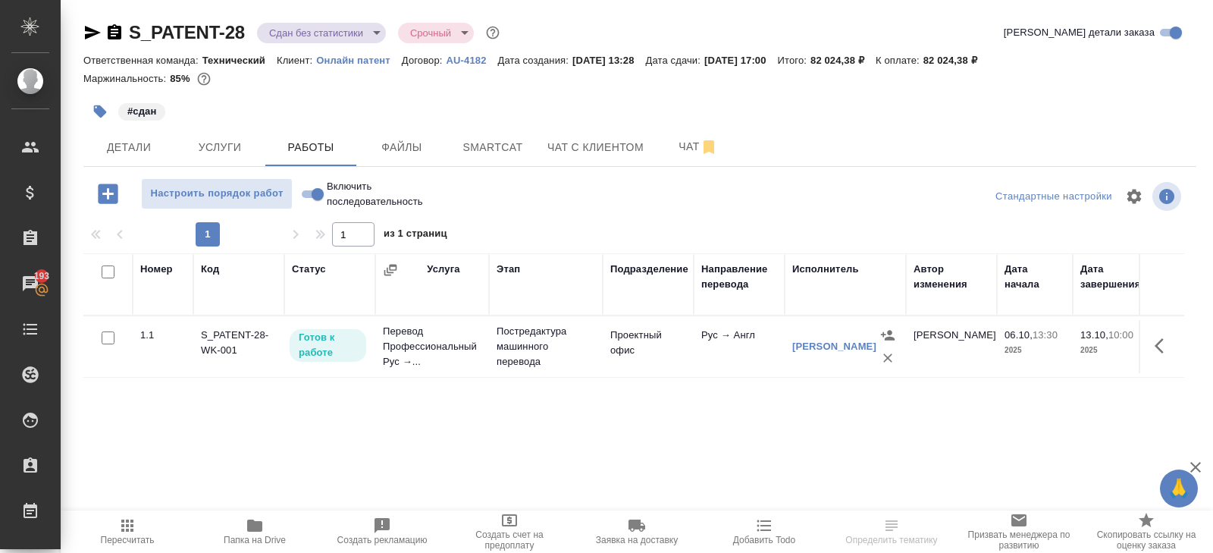
click at [130, 528] on icon "button" at bounding box center [127, 525] width 12 height 12
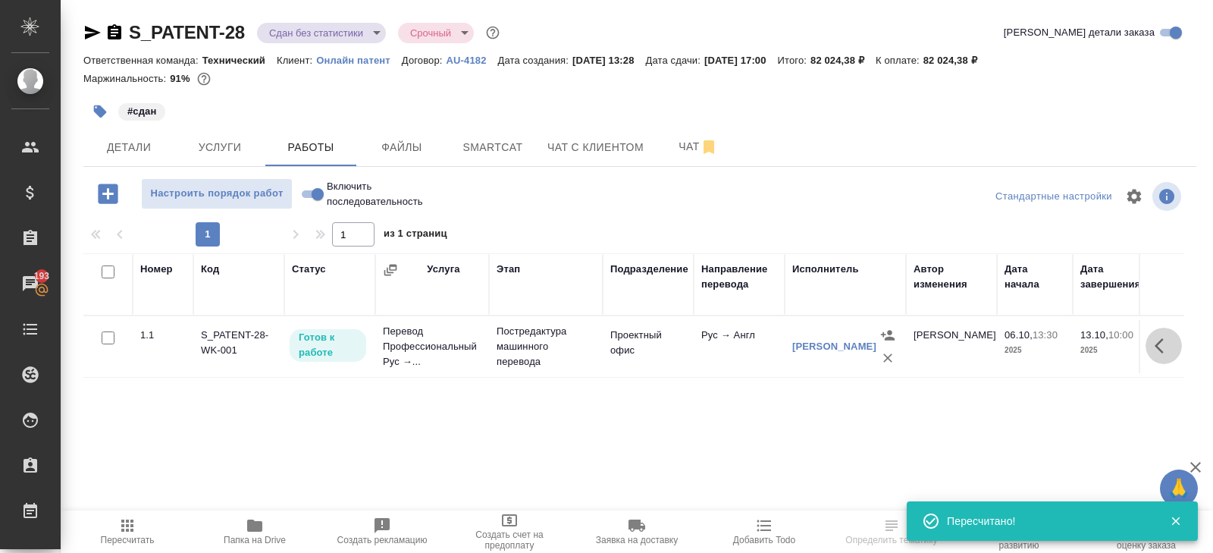
click at [1160, 348] on icon "button" at bounding box center [1158, 345] width 9 height 15
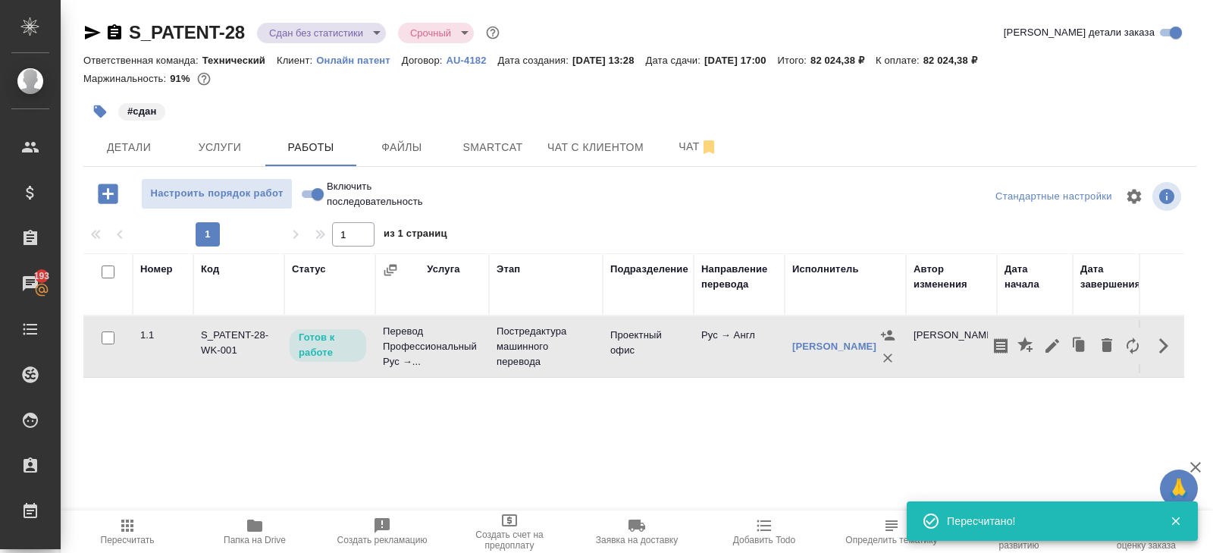
click at [1046, 343] on icon "button" at bounding box center [1052, 346] width 18 height 18
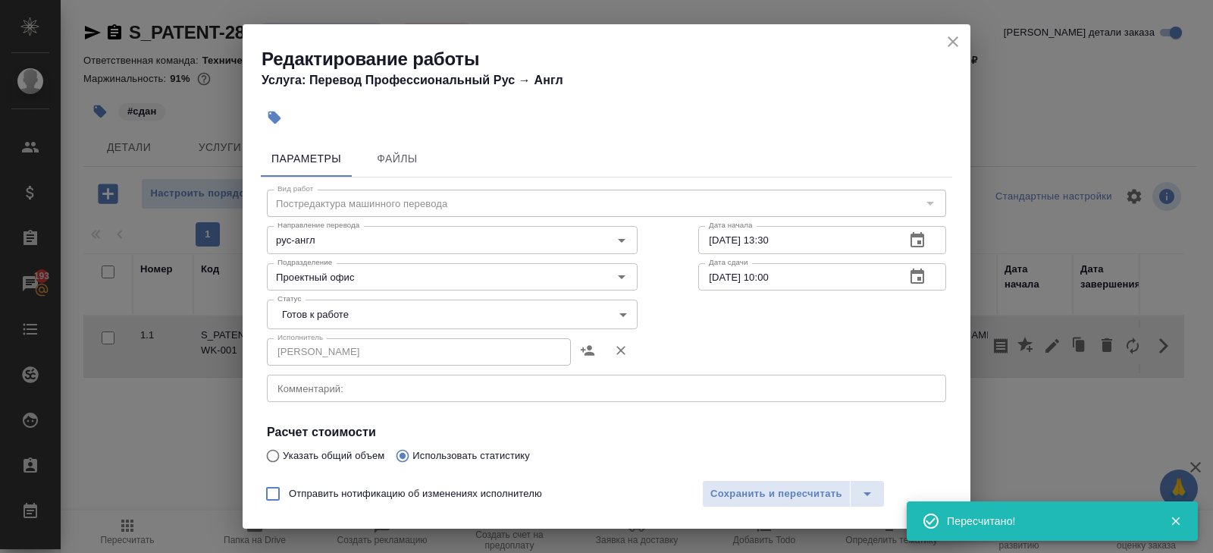
click at [346, 321] on body "🙏 .cls-1 fill:#fff; AWATERA Belyakova Yulia Клиенты Спецификации Заказы 193 Чат…" at bounding box center [606, 276] width 1213 height 553
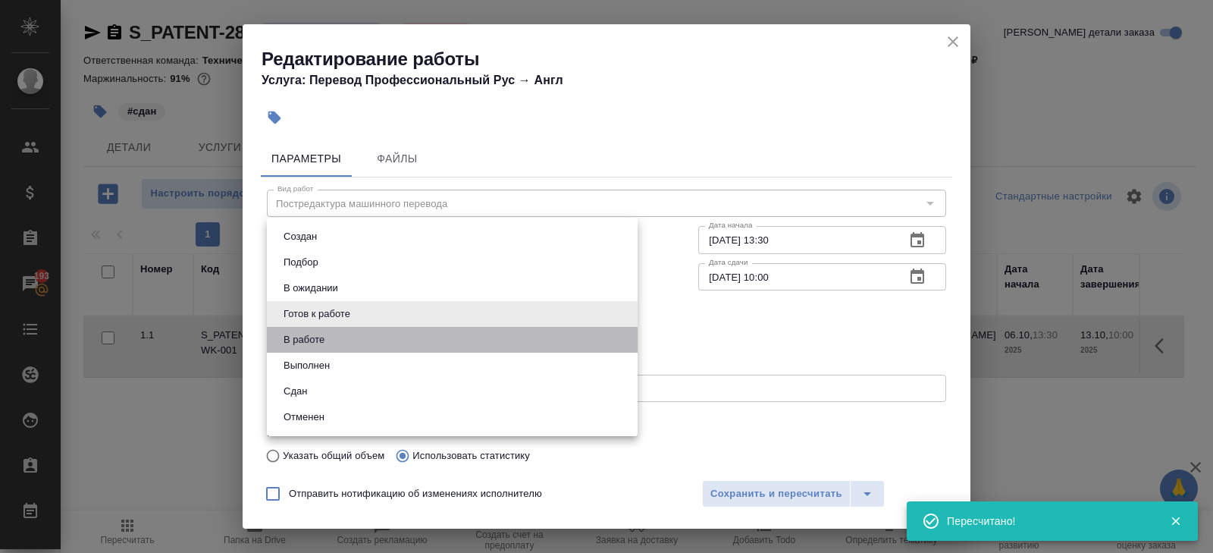
click at [337, 347] on li "В работе" at bounding box center [452, 340] width 371 height 26
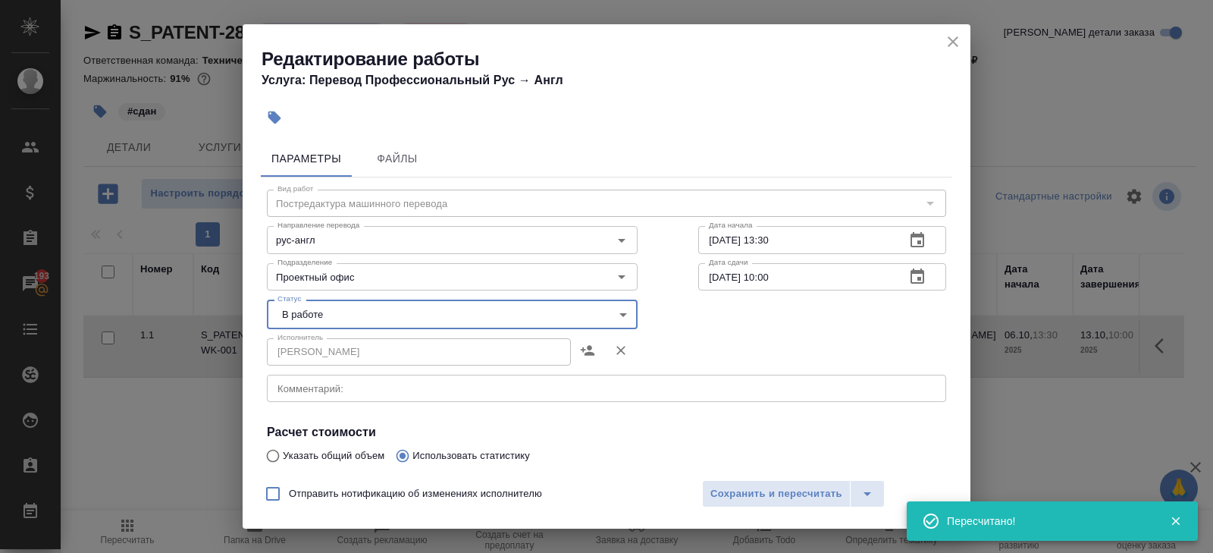
click at [322, 317] on body "🙏 .cls-1 fill:#fff; AWATERA Belyakova Yulia Клиенты Спецификации Заказы 193 Чат…" at bounding box center [606, 276] width 1213 height 553
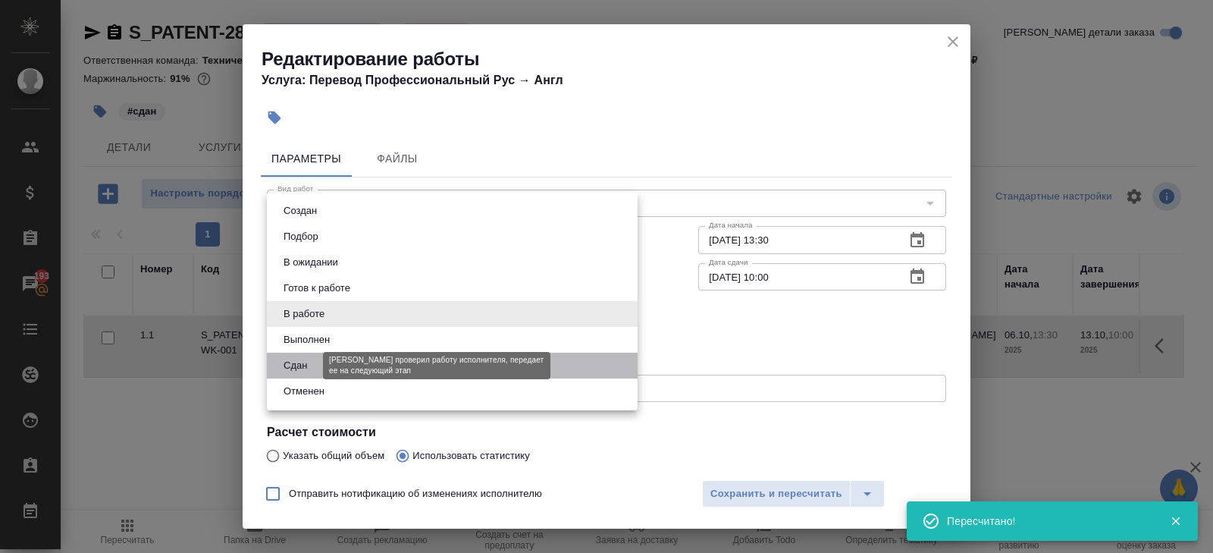
click at [310, 358] on button "Сдан" at bounding box center [295, 365] width 33 height 17
type input "closed"
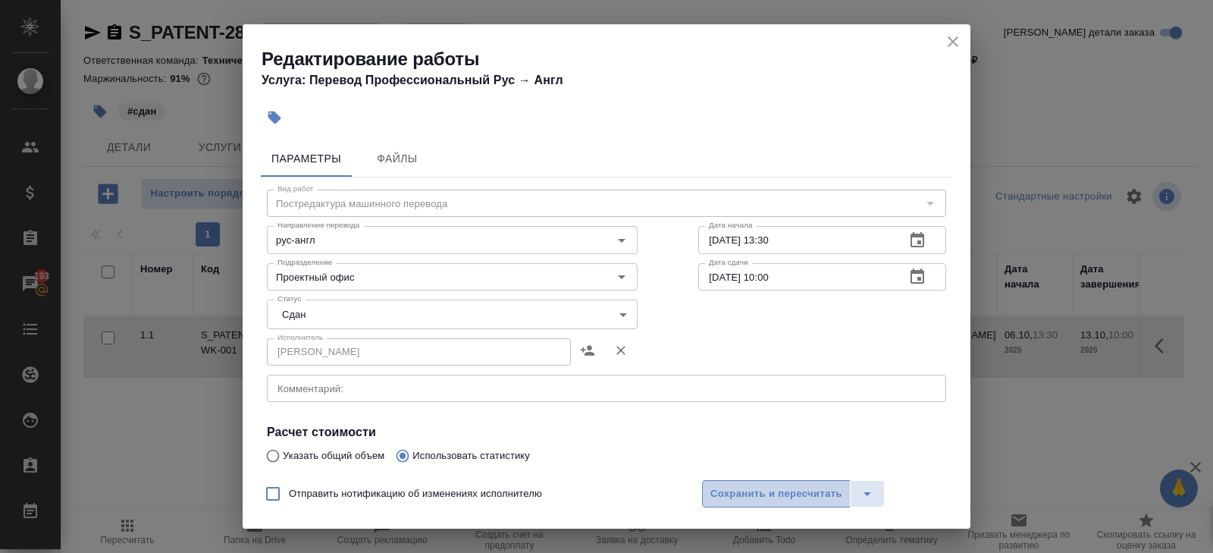
click at [778, 498] on span "Сохранить и пересчитать" at bounding box center [776, 493] width 132 height 17
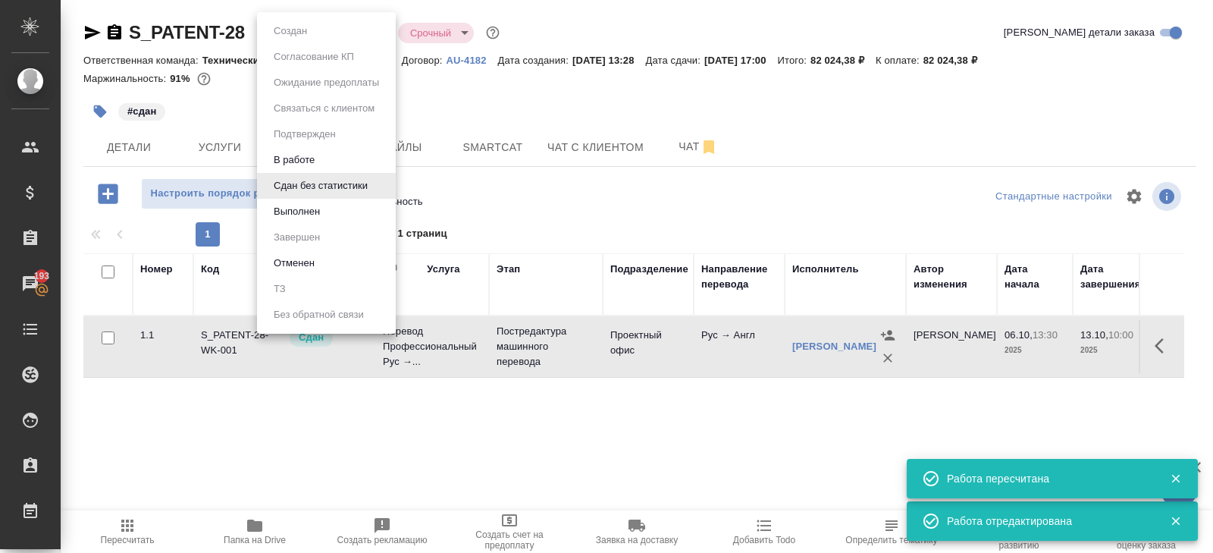
click at [298, 33] on body "🙏 .cls-1 fill:#fff; AWATERA Belyakova Yulia Клиенты Спецификации Заказы 193 Чат…" at bounding box center [606, 276] width 1213 height 553
click at [297, 221] on li "Выполнен" at bounding box center [326, 212] width 139 height 26
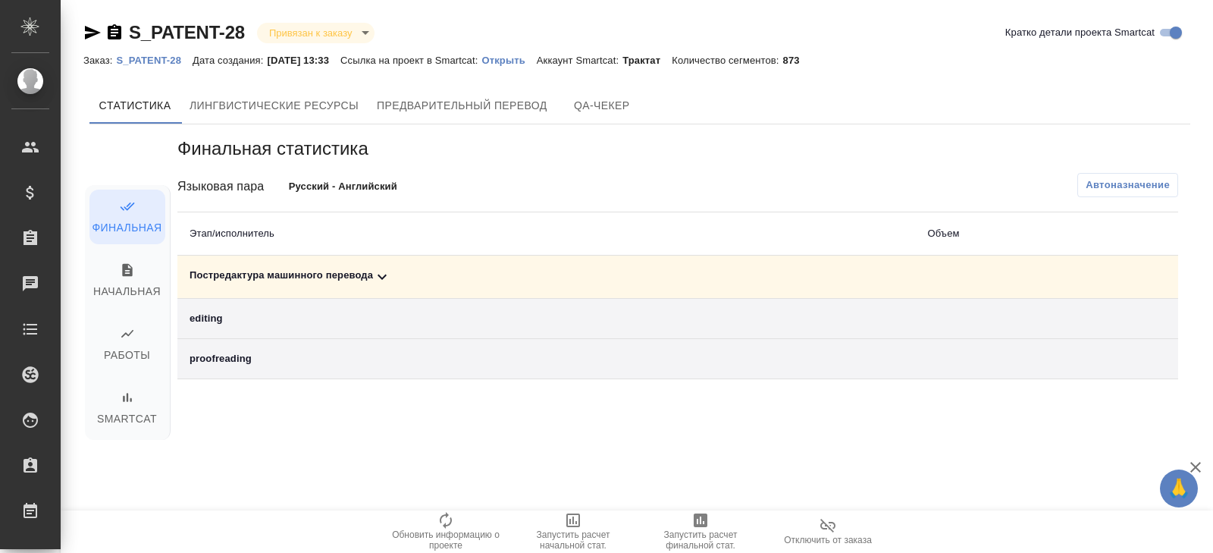
click at [379, 274] on icon at bounding box center [382, 277] width 18 height 18
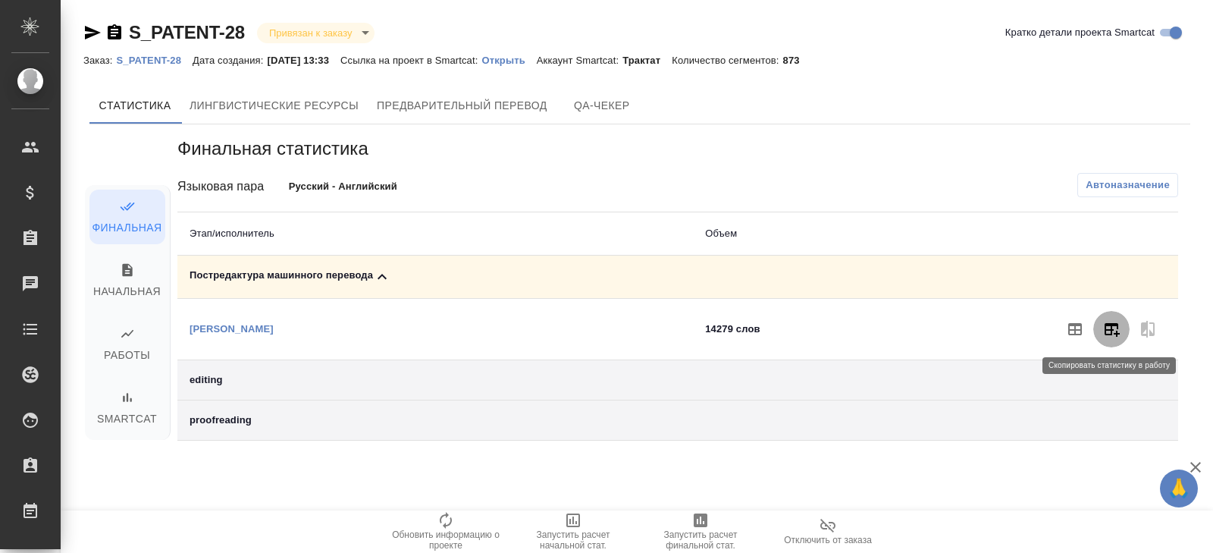
click at [1123, 324] on button "button" at bounding box center [1111, 329] width 36 height 36
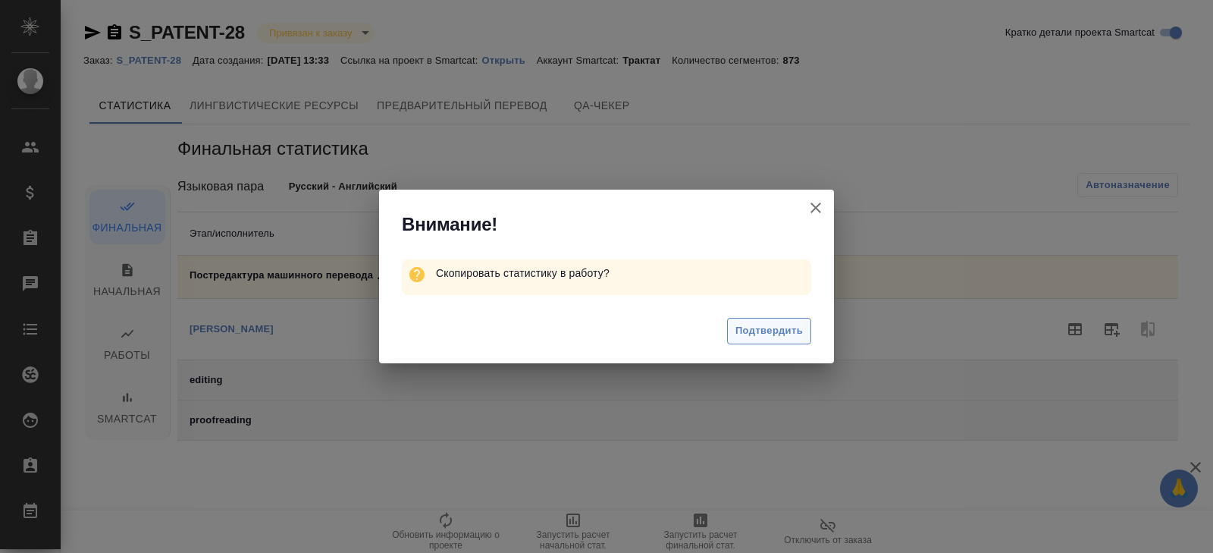
click at [787, 333] on span "Подтвердить" at bounding box center [768, 330] width 67 height 17
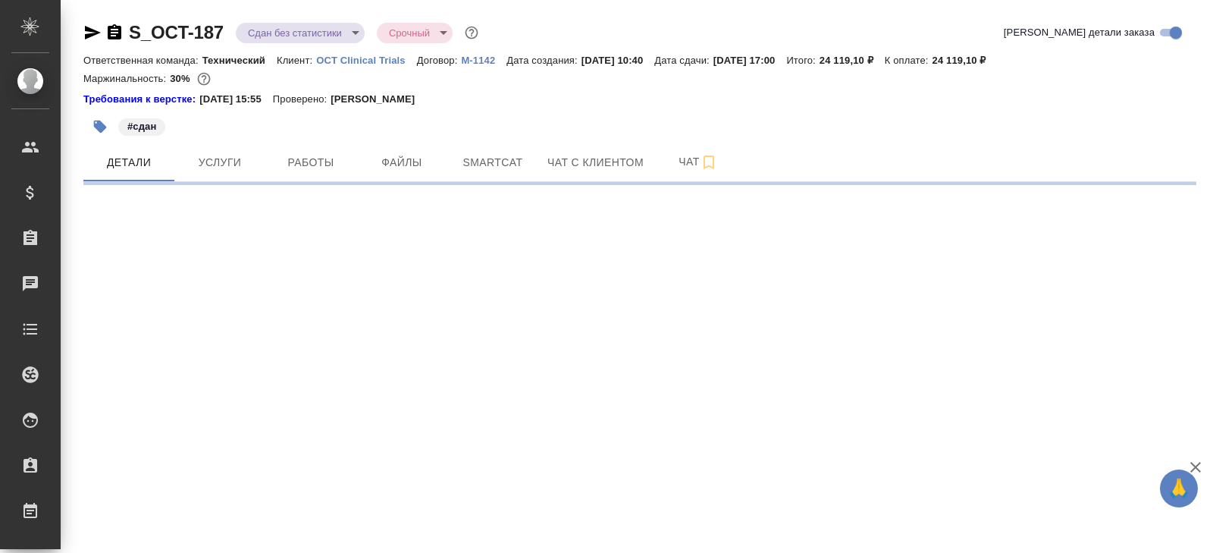
select select "RU"
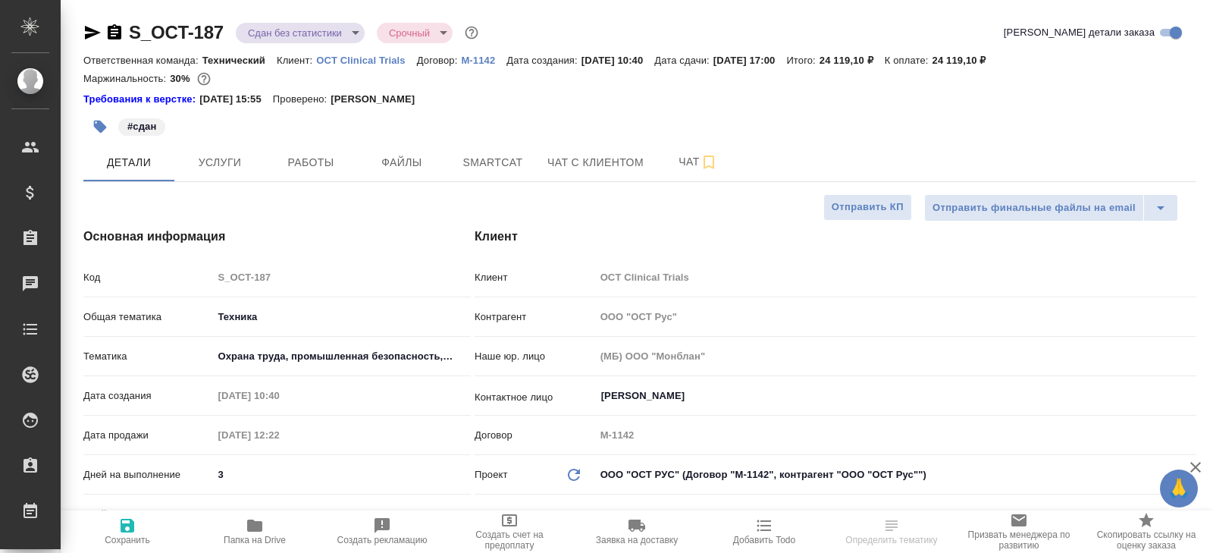
type textarea "x"
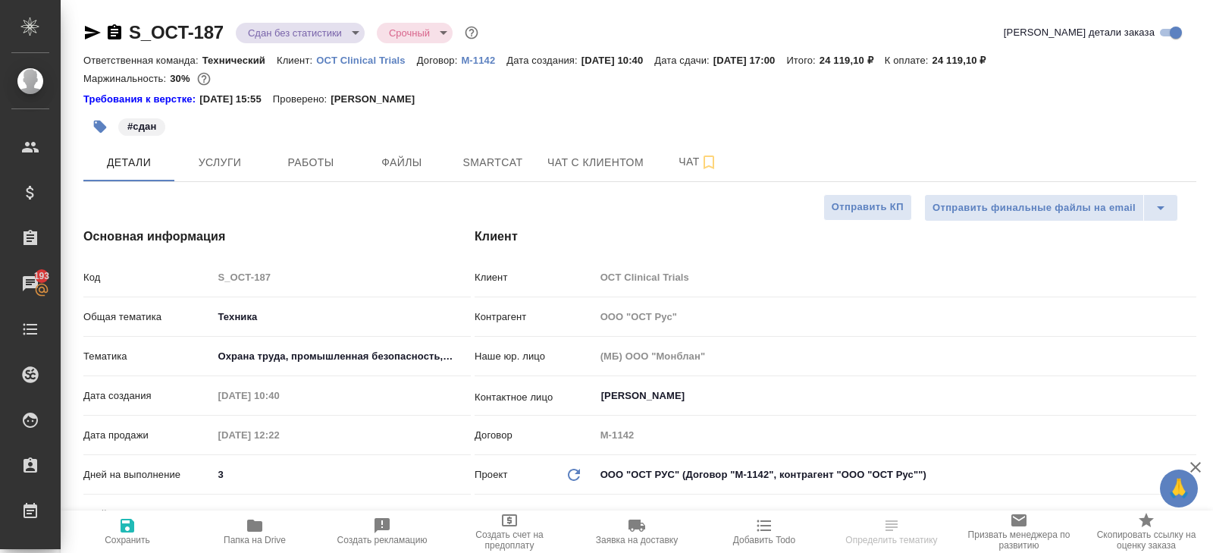
type textarea "x"
click at [523, 163] on span "Smartcat" at bounding box center [492, 162] width 73 height 19
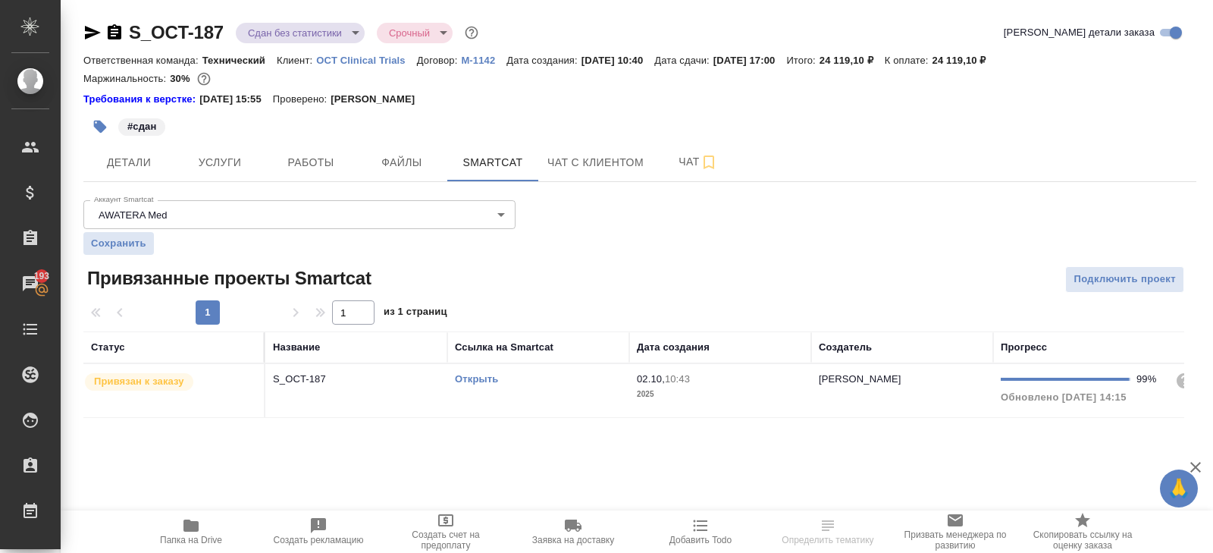
click at [561, 393] on td "Открыть" at bounding box center [538, 390] width 182 height 53
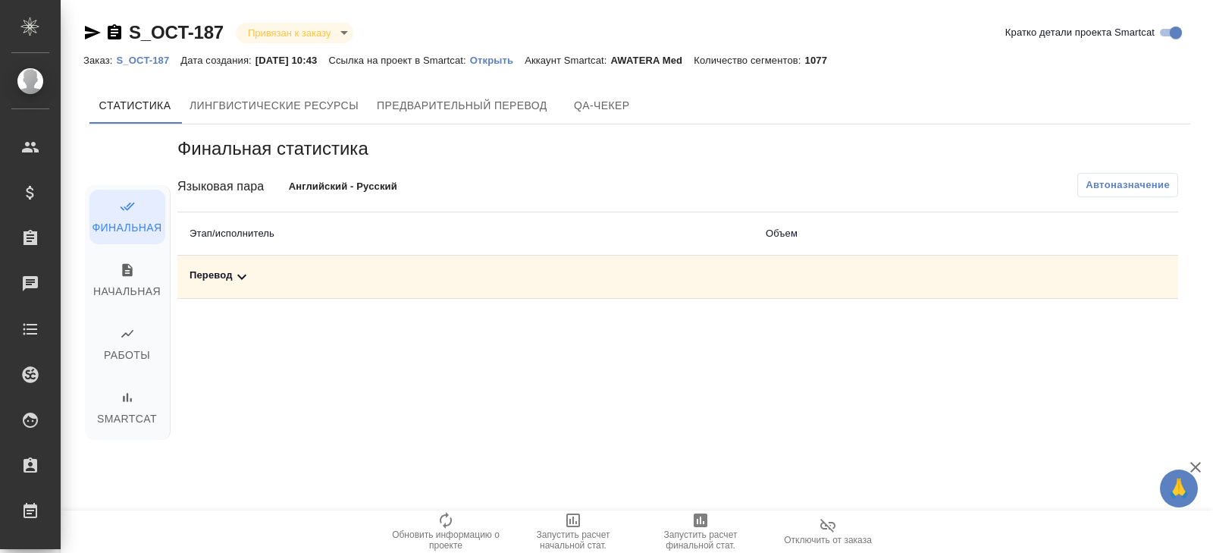
click at [237, 276] on icon at bounding box center [242, 277] width 18 height 18
click at [1118, 182] on span "Автоназначение" at bounding box center [1127, 184] width 84 height 15
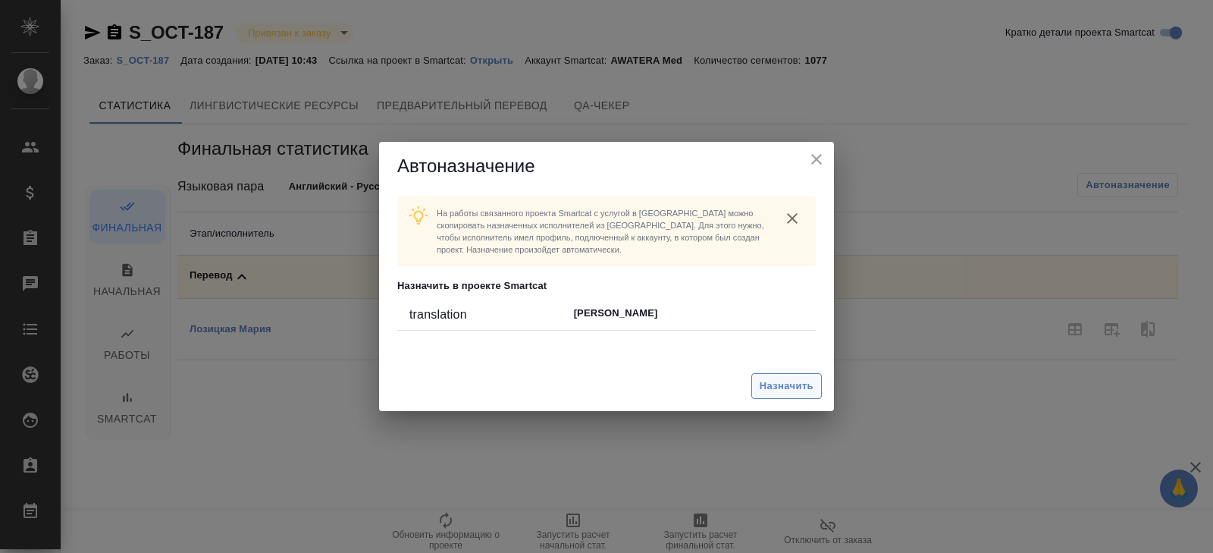
click at [805, 389] on span "Назначить" at bounding box center [787, 385] width 54 height 17
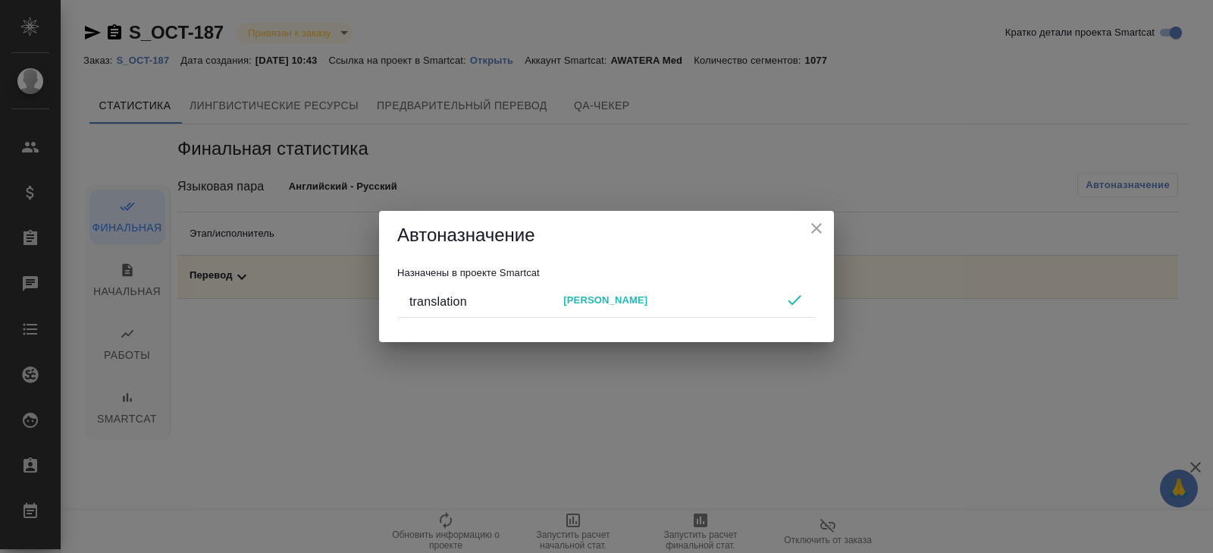
click at [805, 389] on div "Автоназначение Назначены в проекте Smartcat translation [PERSON_NAME]" at bounding box center [606, 276] width 1213 height 553
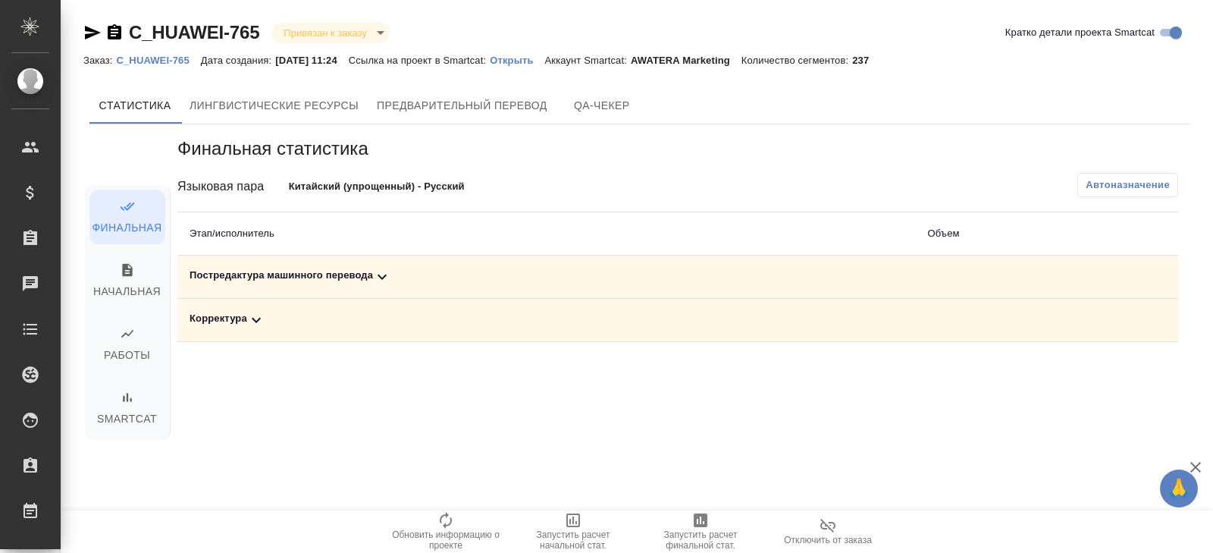
click at [378, 276] on icon at bounding box center [382, 277] width 18 height 18
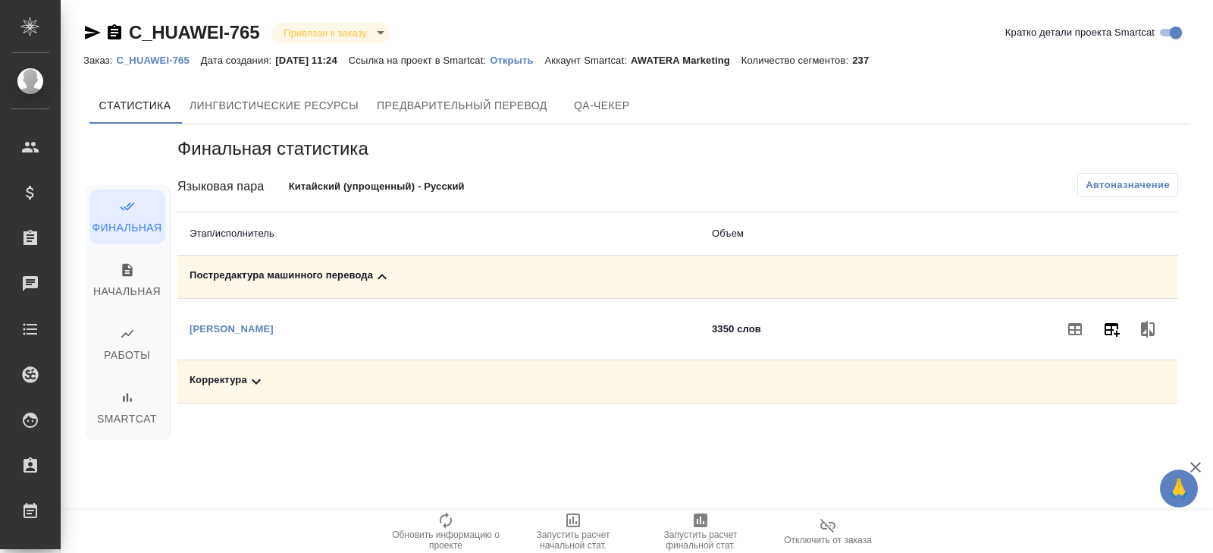
click at [1109, 324] on icon "button" at bounding box center [1111, 330] width 15 height 14
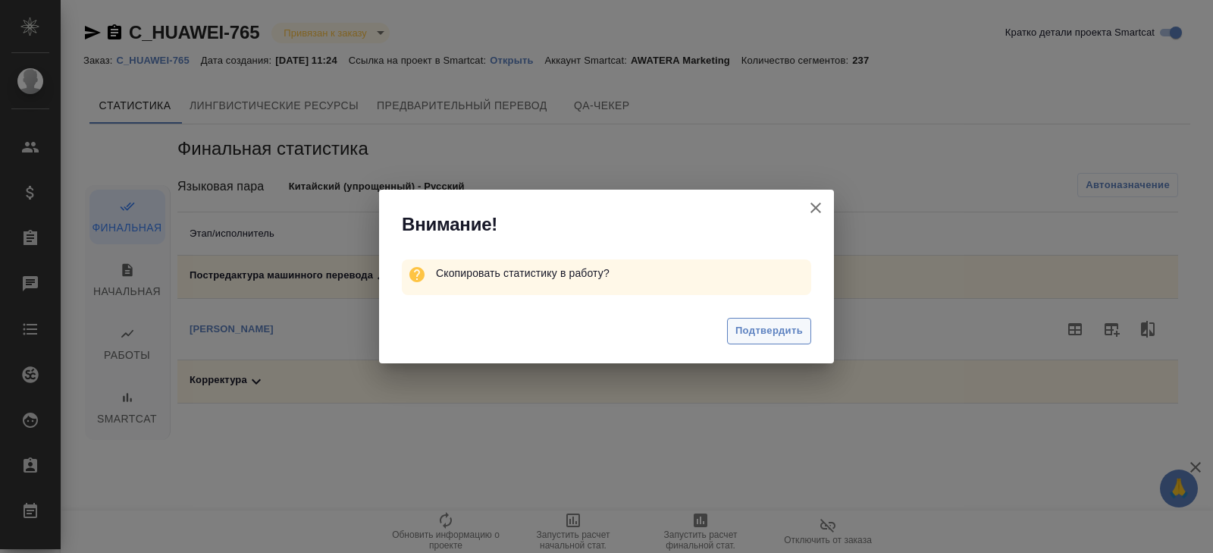
click at [788, 327] on span "Подтвердить" at bounding box center [768, 330] width 67 height 17
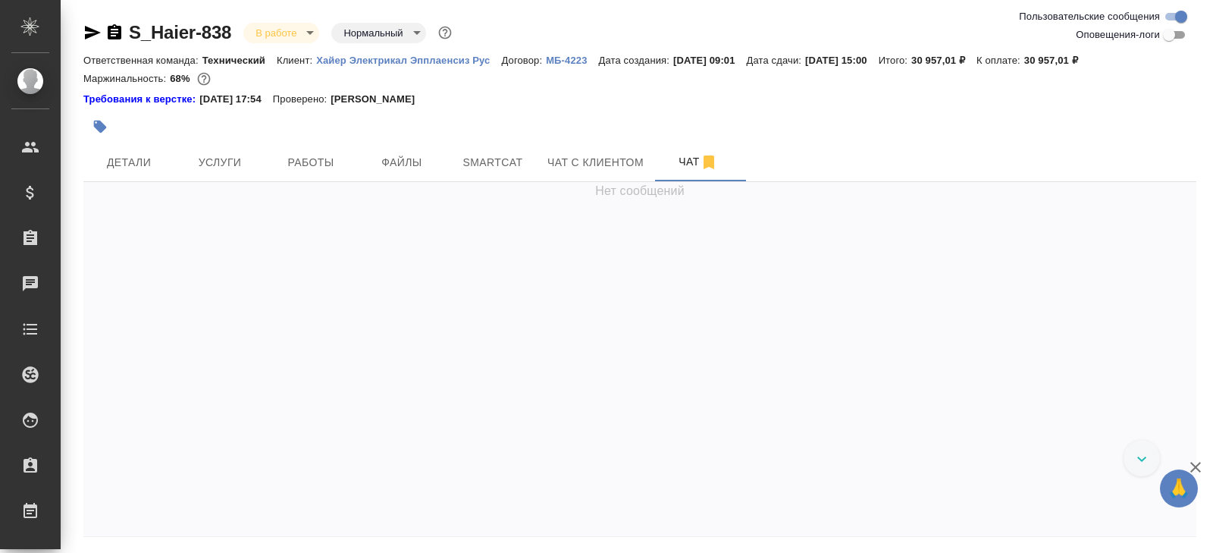
click at [81, 31] on div "S_Haier-838 В работе inProgress Нормальный normal Ответственная команда: Технич…" at bounding box center [639, 302] width 1129 height 605
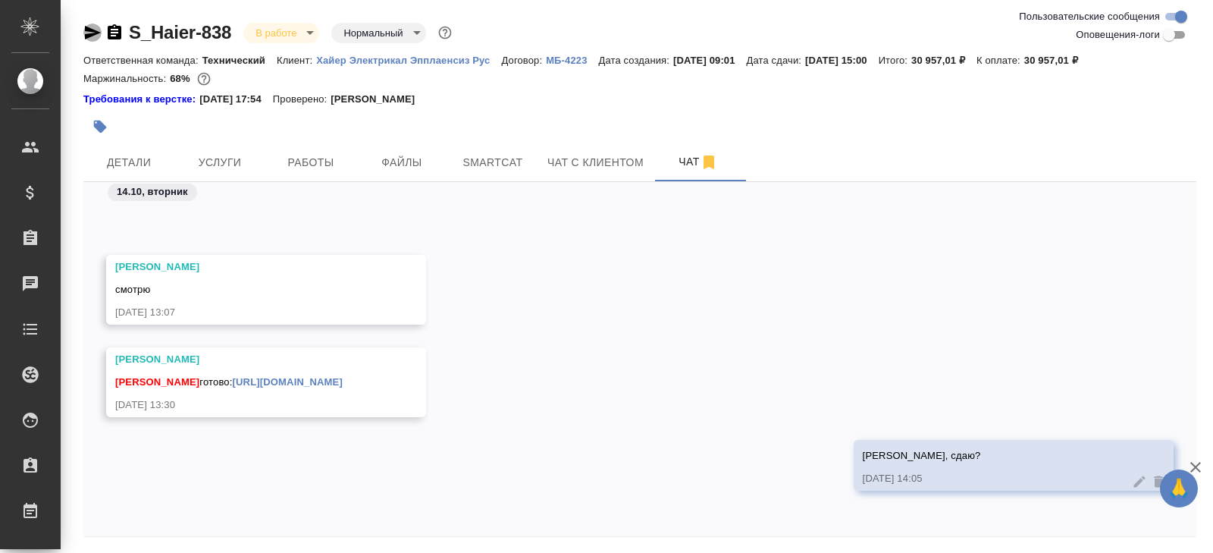
click at [88, 36] on icon "button" at bounding box center [93, 33] width 16 height 14
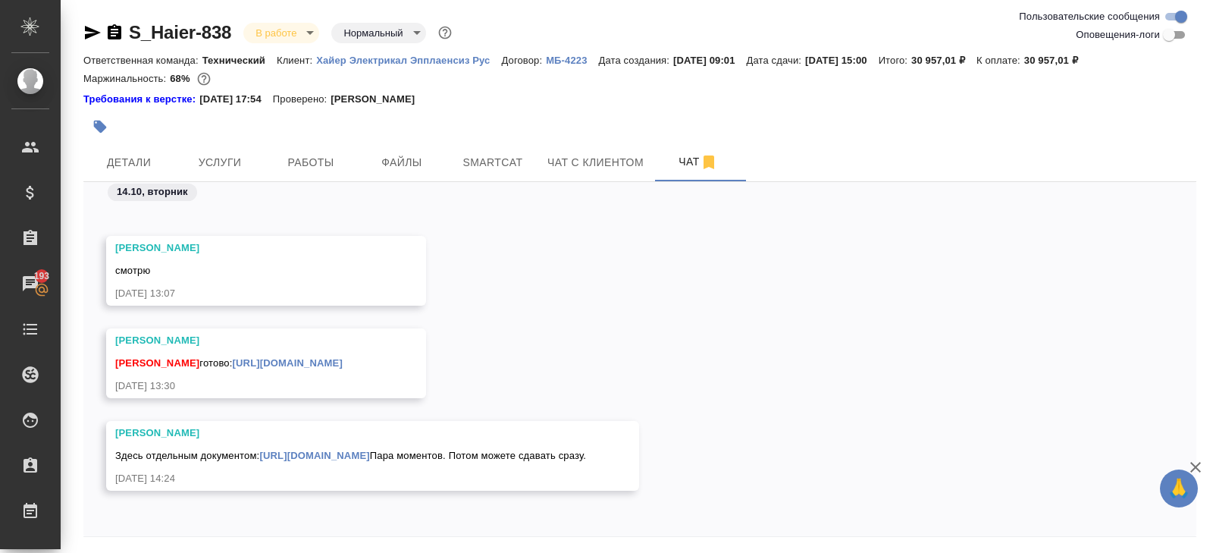
scroll to position [52, 0]
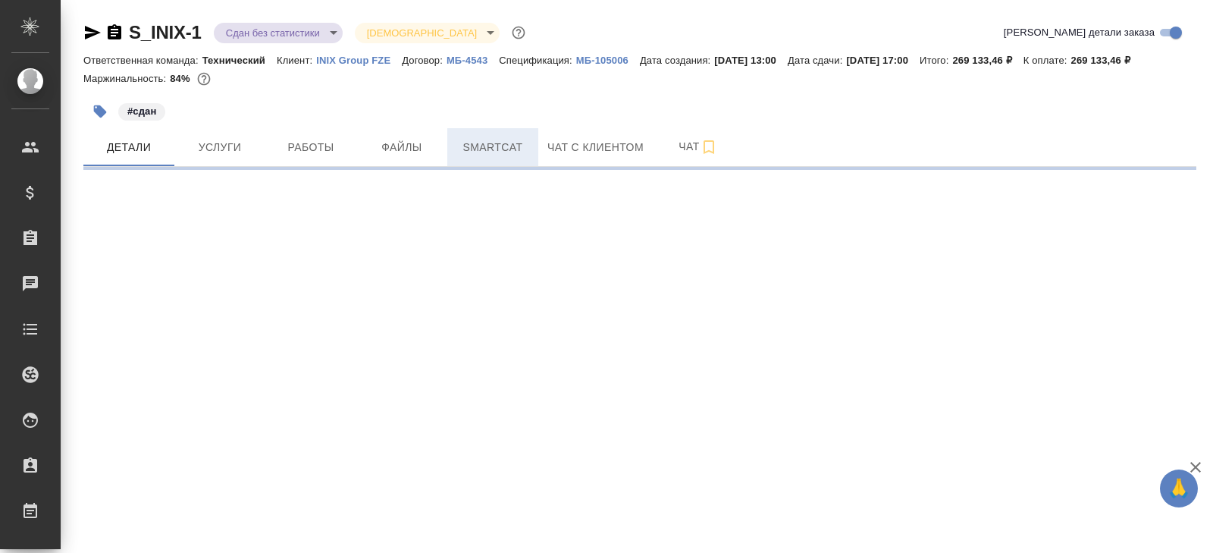
click at [509, 154] on span "Smartcat" at bounding box center [492, 147] width 73 height 19
select select "RU"
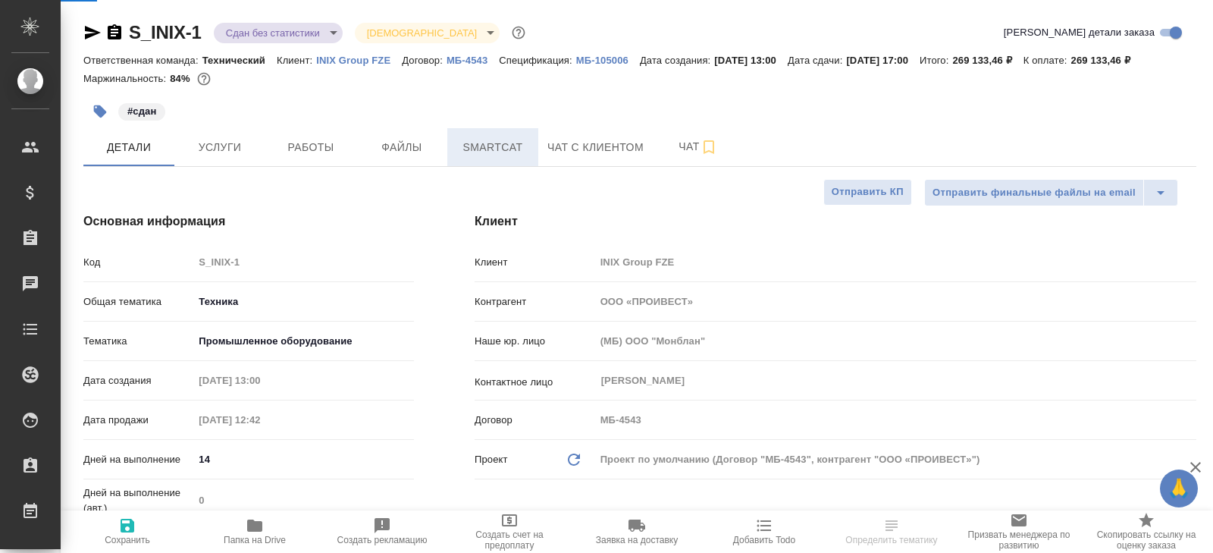
type textarea "x"
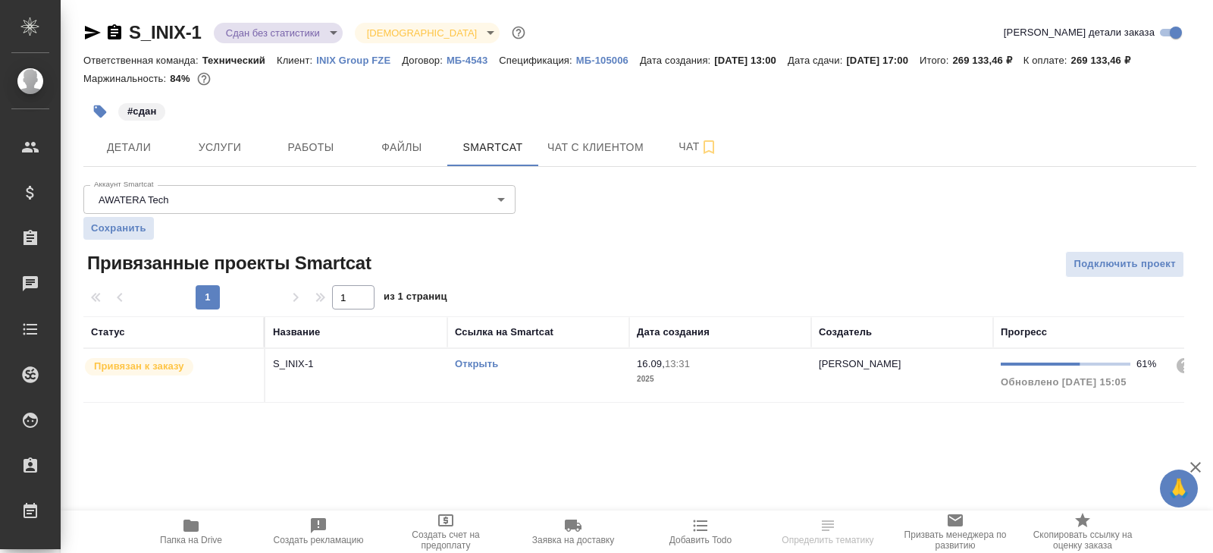
click at [550, 377] on td "Открыть" at bounding box center [538, 375] width 182 height 53
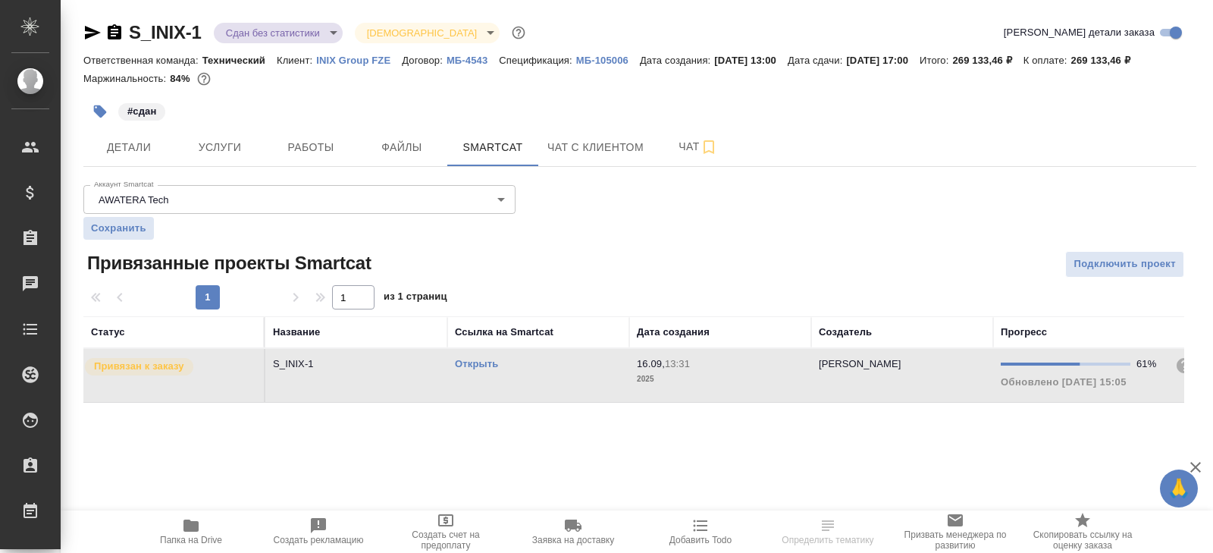
click at [550, 377] on td "Открыть" at bounding box center [538, 375] width 182 height 53
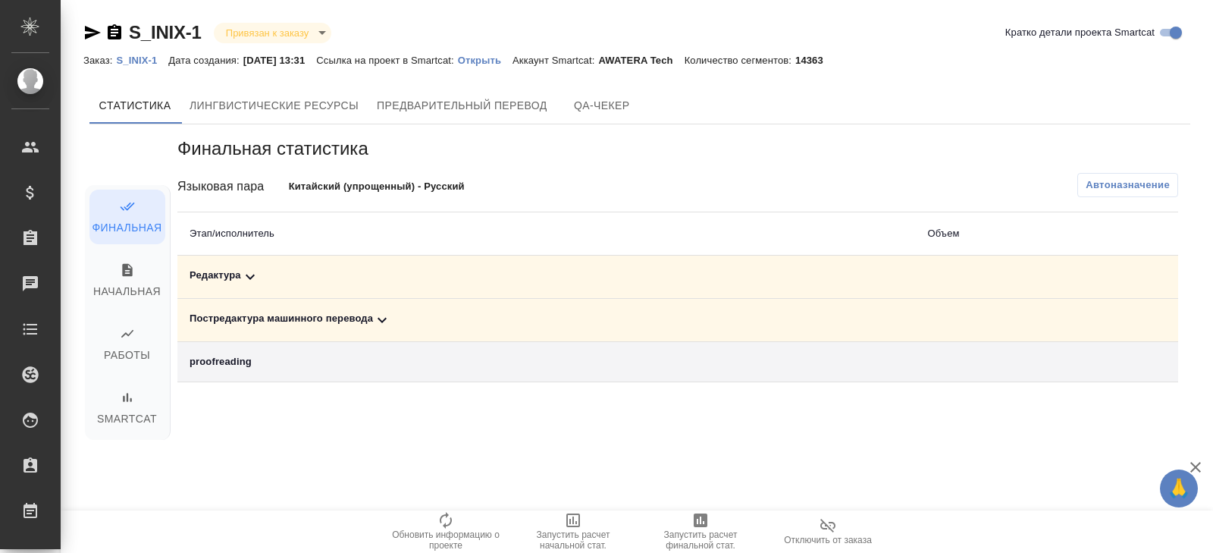
click at [365, 324] on div "Постредактура машинного перевода" at bounding box center [546, 320] width 713 height 18
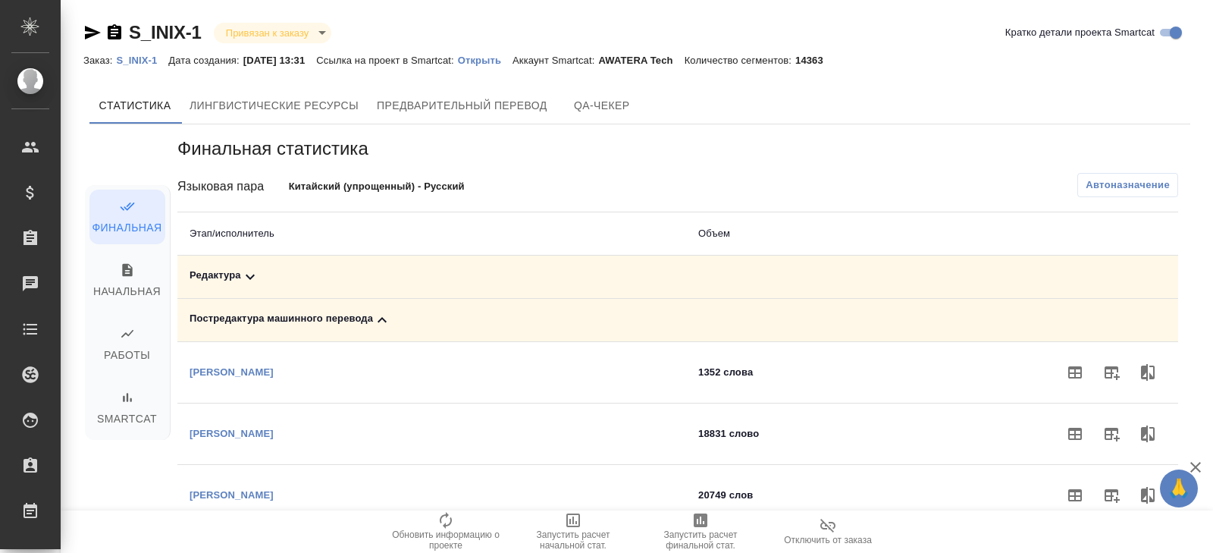
click at [236, 284] on div "Редактура" at bounding box center [432, 277] width 484 height 18
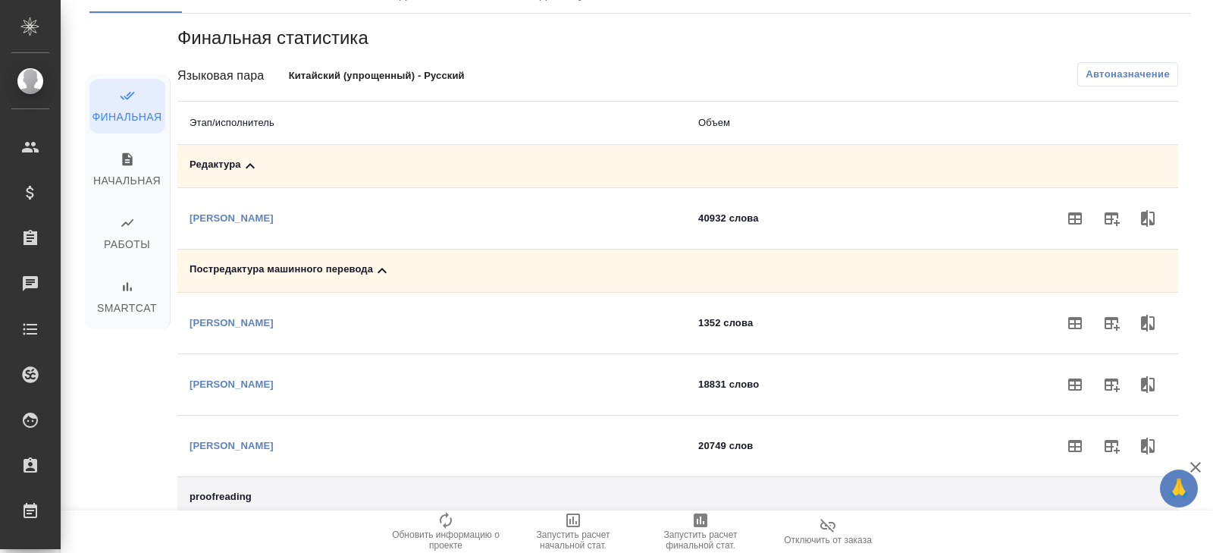
scroll to position [110, 0]
click at [1113, 322] on icon "button" at bounding box center [1111, 325] width 15 height 14
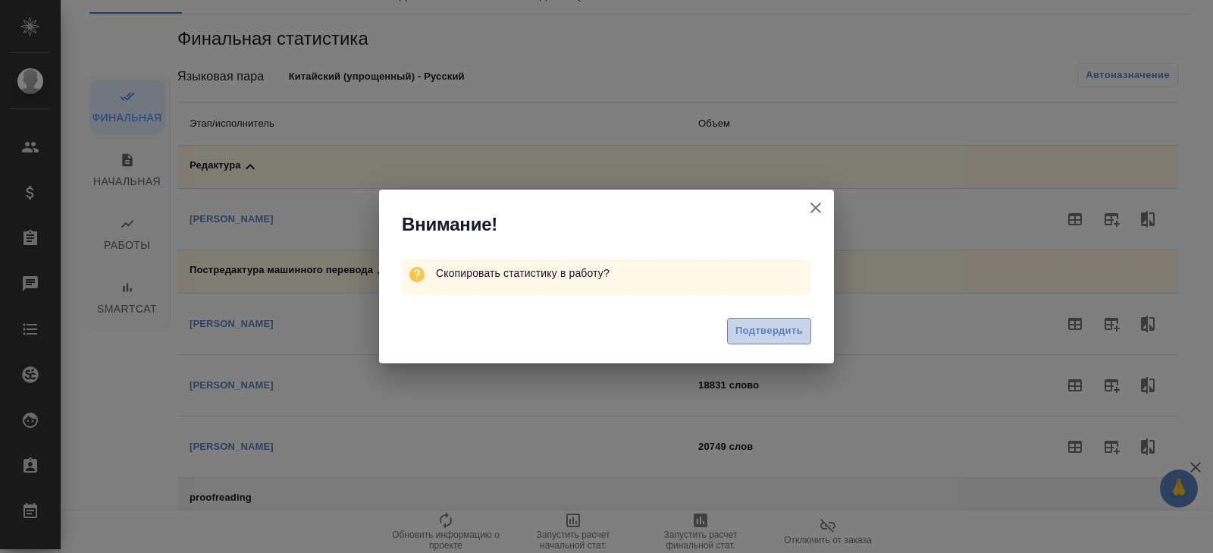
click at [747, 326] on span "Подтвердить" at bounding box center [768, 330] width 67 height 17
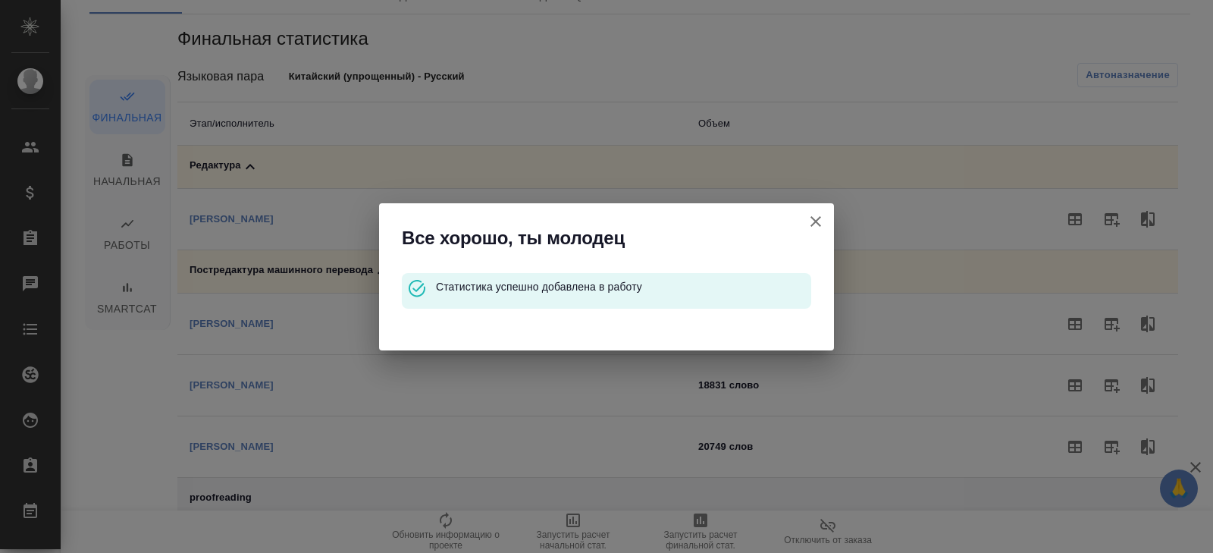
click at [1091, 369] on div "Все хорошо, ты молодец Статистика успешно добавлена в работу" at bounding box center [606, 276] width 1213 height 553
click at [817, 223] on icon "button" at bounding box center [815, 221] width 11 height 11
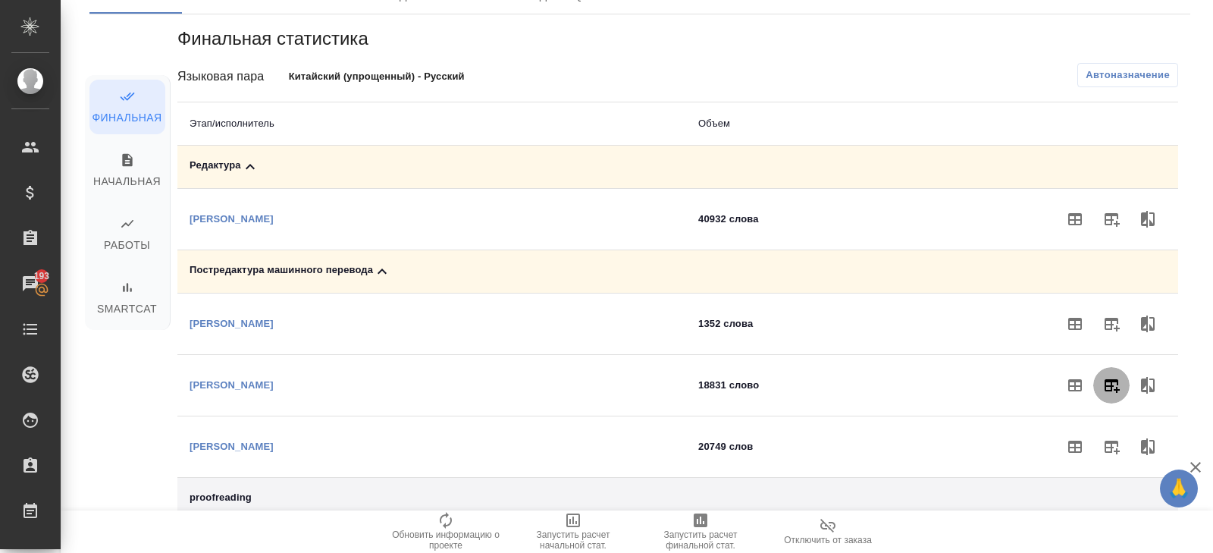
click at [1112, 387] on icon "button" at bounding box center [1111, 385] width 18 height 18
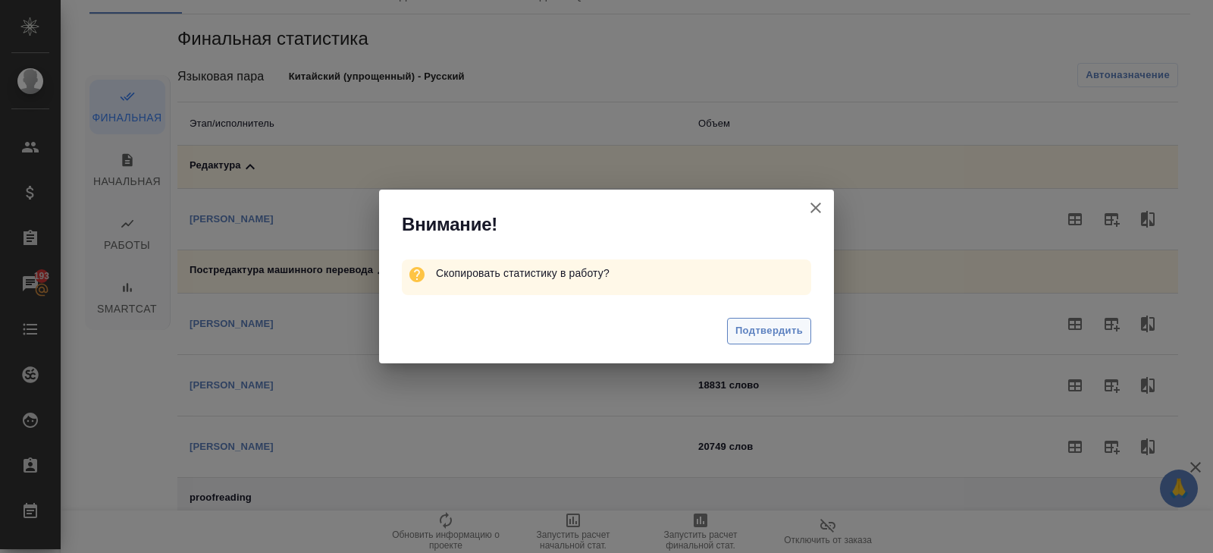
click at [782, 333] on span "Подтвердить" at bounding box center [768, 330] width 67 height 17
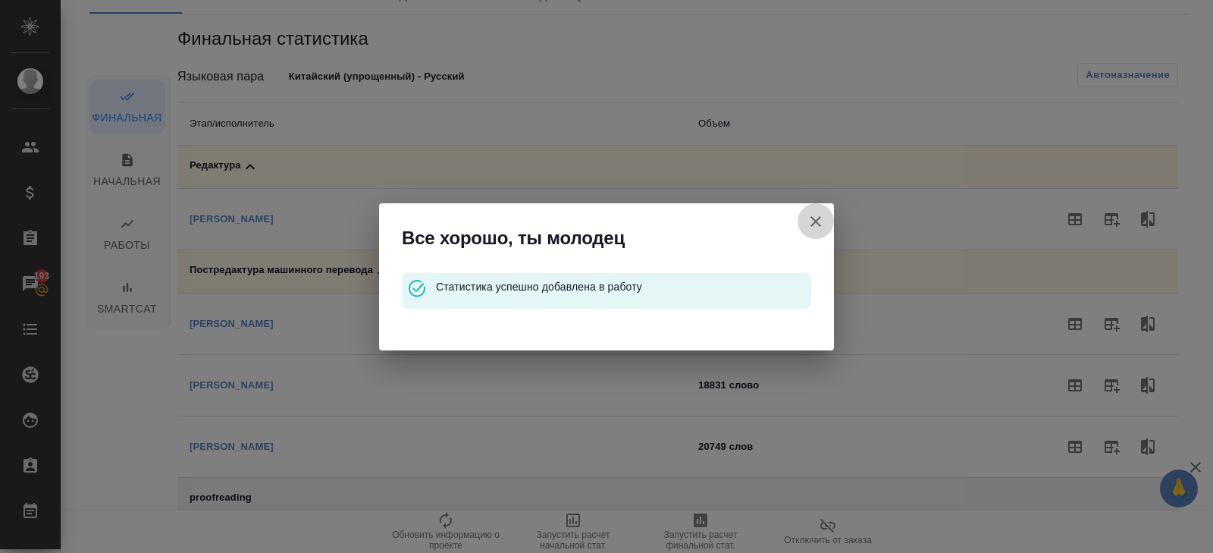
click at [820, 219] on icon "button" at bounding box center [816, 221] width 18 height 18
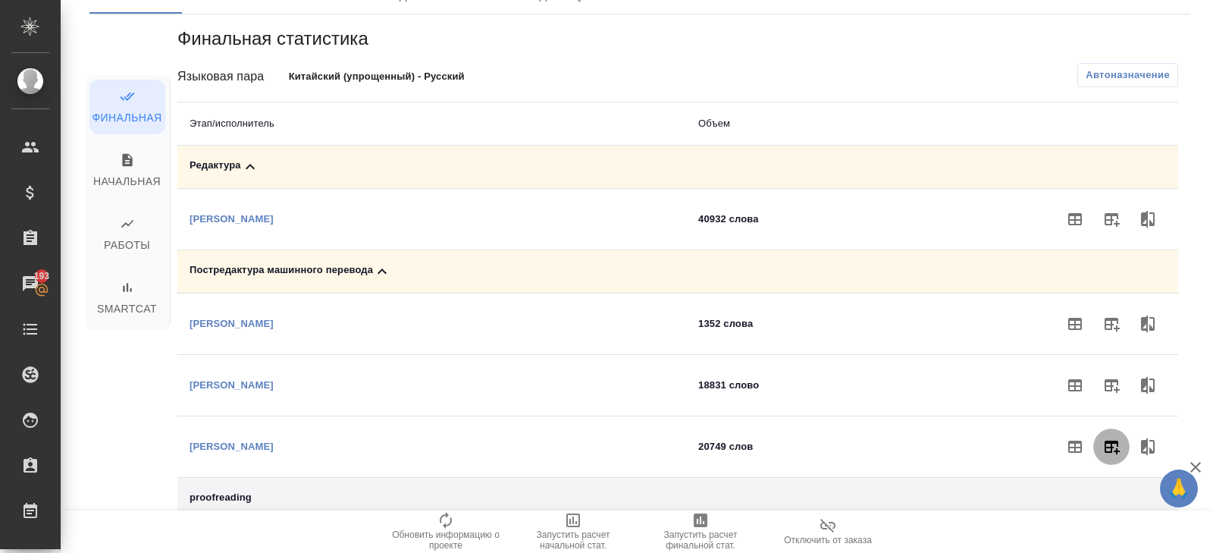
click at [1106, 440] on icon "button" at bounding box center [1111, 447] width 15 height 14
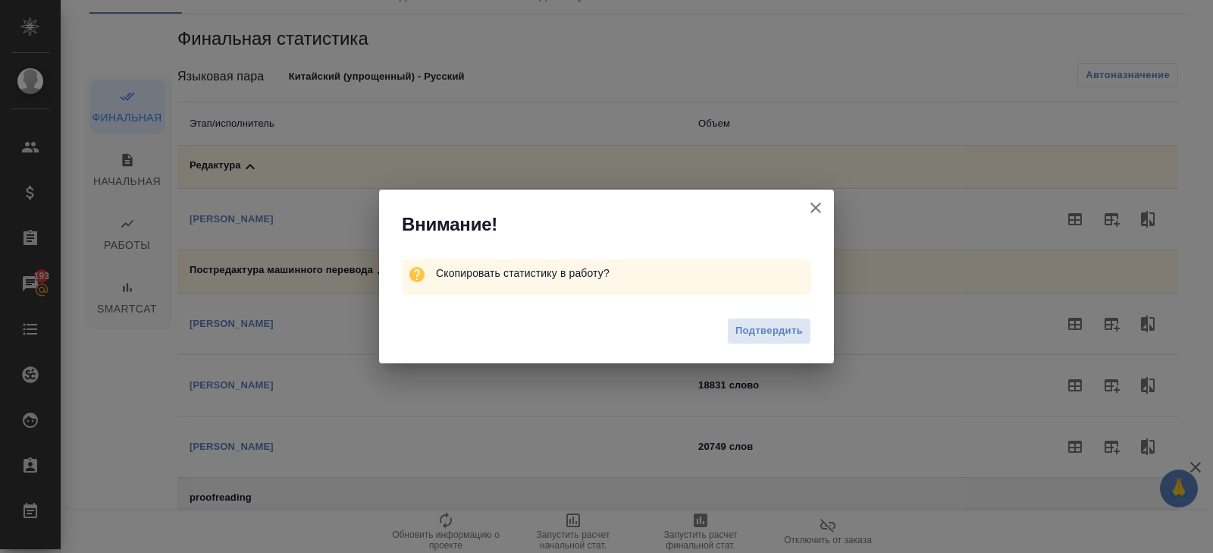
click at [778, 315] on div "Подтвердить" at bounding box center [606, 332] width 455 height 61
click at [780, 324] on span "Подтвердить" at bounding box center [768, 330] width 67 height 17
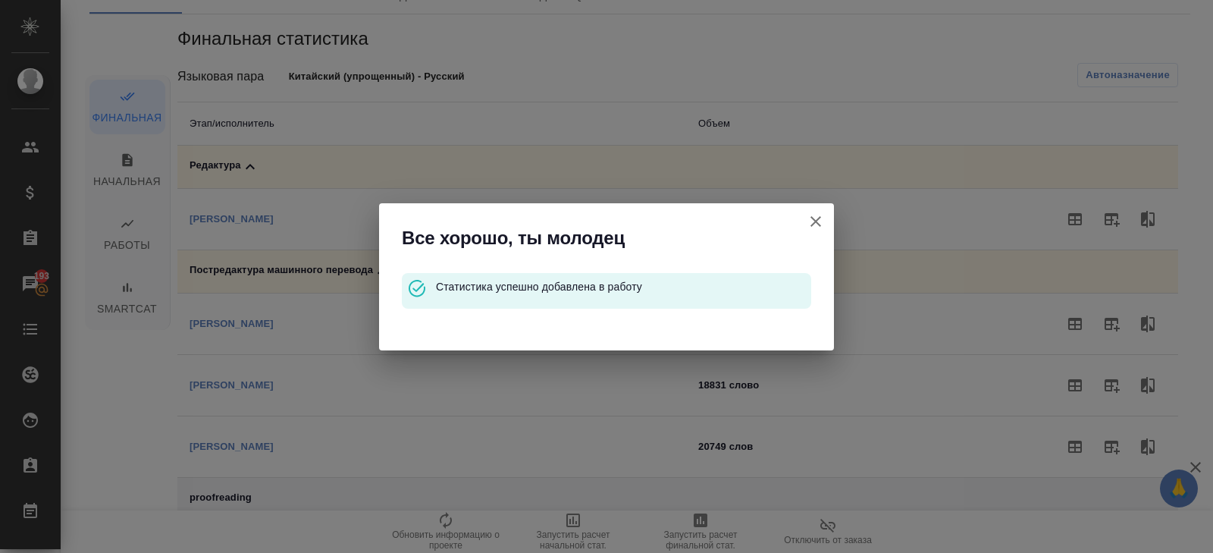
click at [813, 225] on icon "button" at bounding box center [816, 221] width 18 height 18
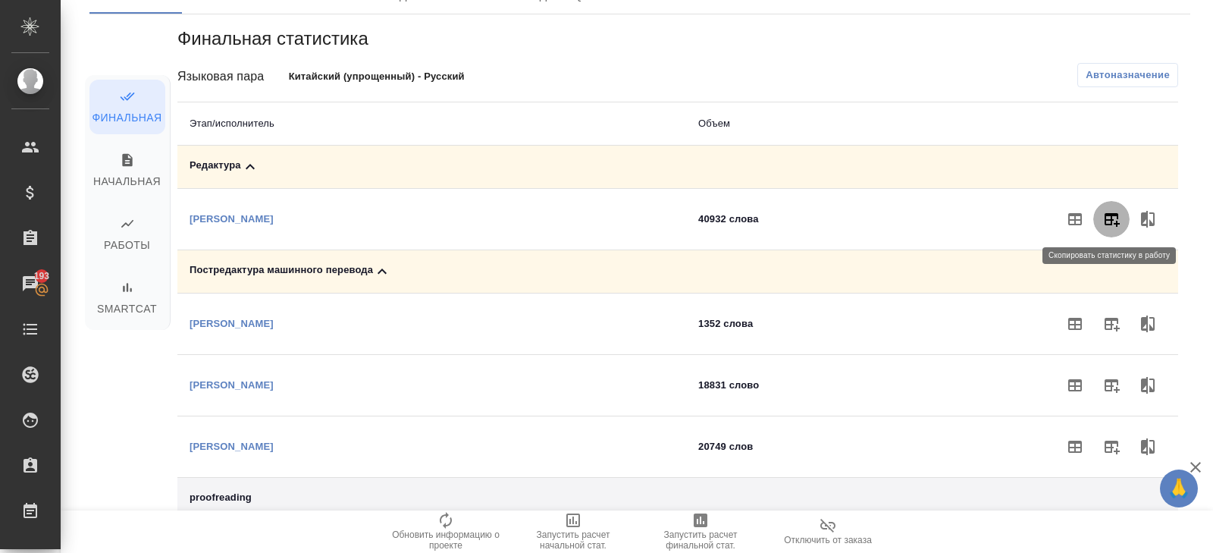
click at [1109, 218] on icon "button" at bounding box center [1111, 220] width 15 height 14
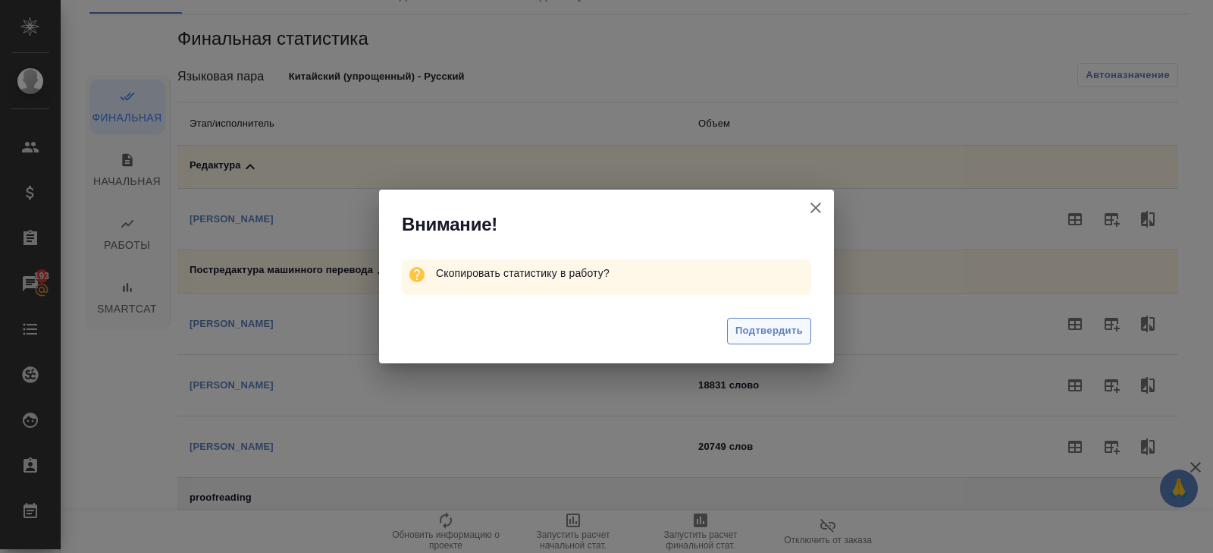
click at [797, 330] on span "Подтвердить" at bounding box center [768, 330] width 67 height 17
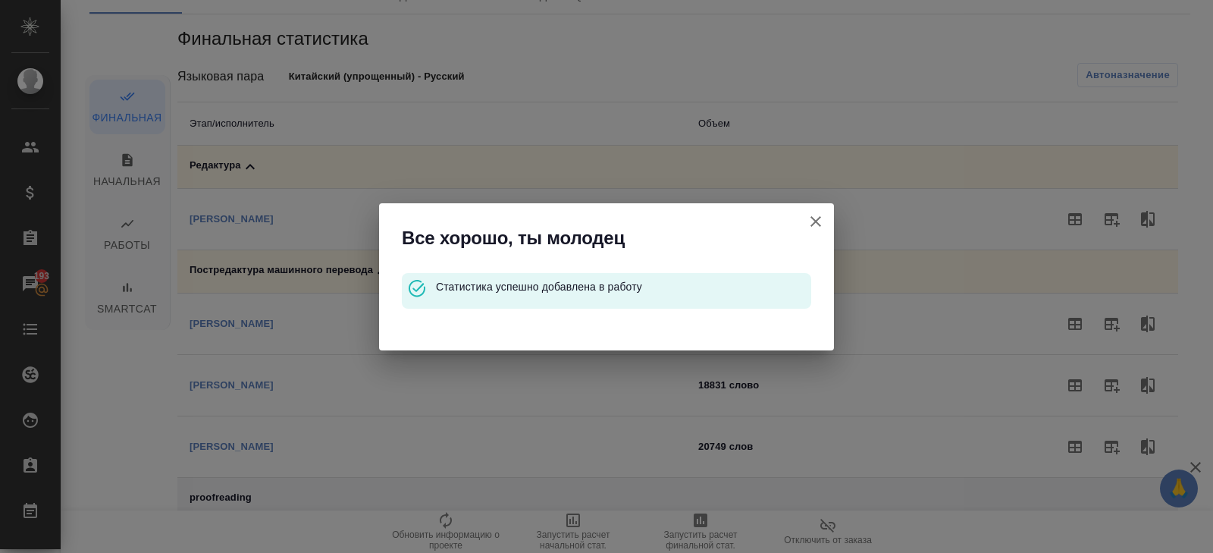
click at [820, 222] on icon "button" at bounding box center [816, 221] width 18 height 18
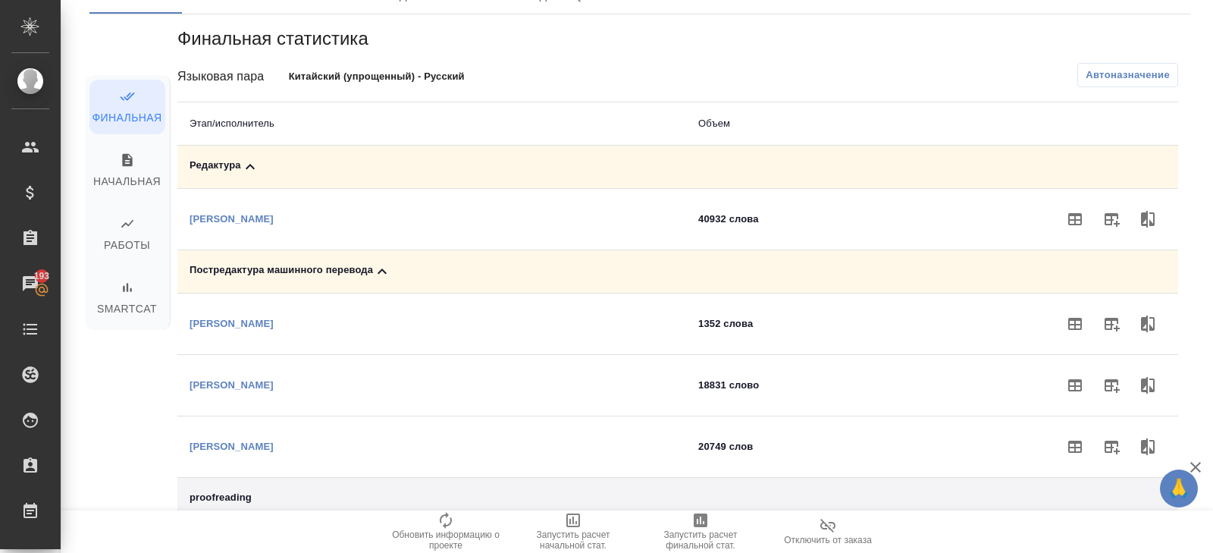
scroll to position [0, 0]
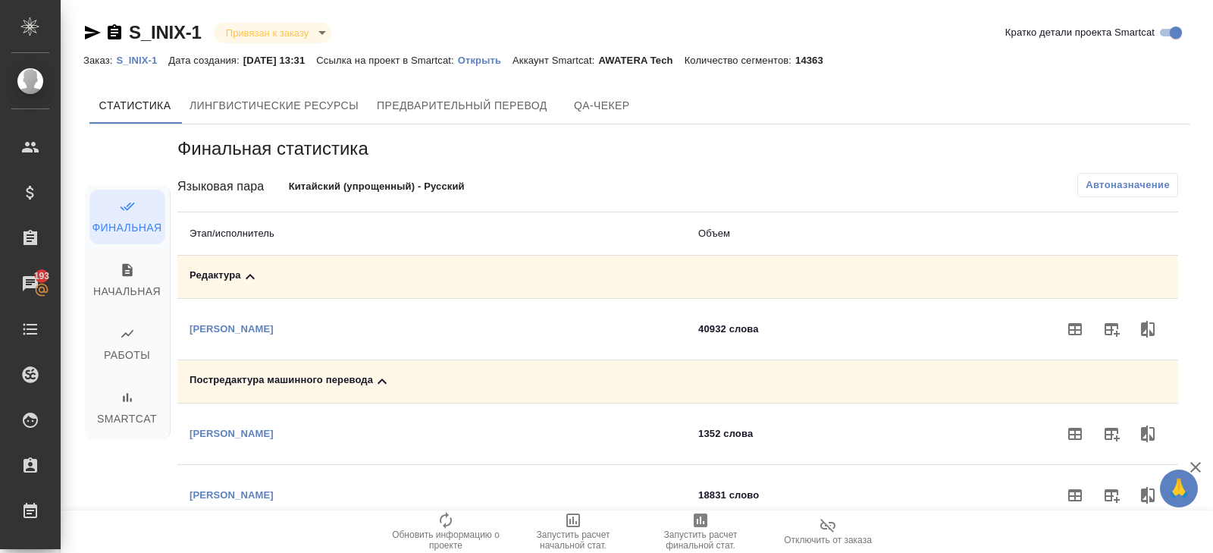
click at [137, 58] on p "S_INIX-1" at bounding box center [142, 60] width 52 height 11
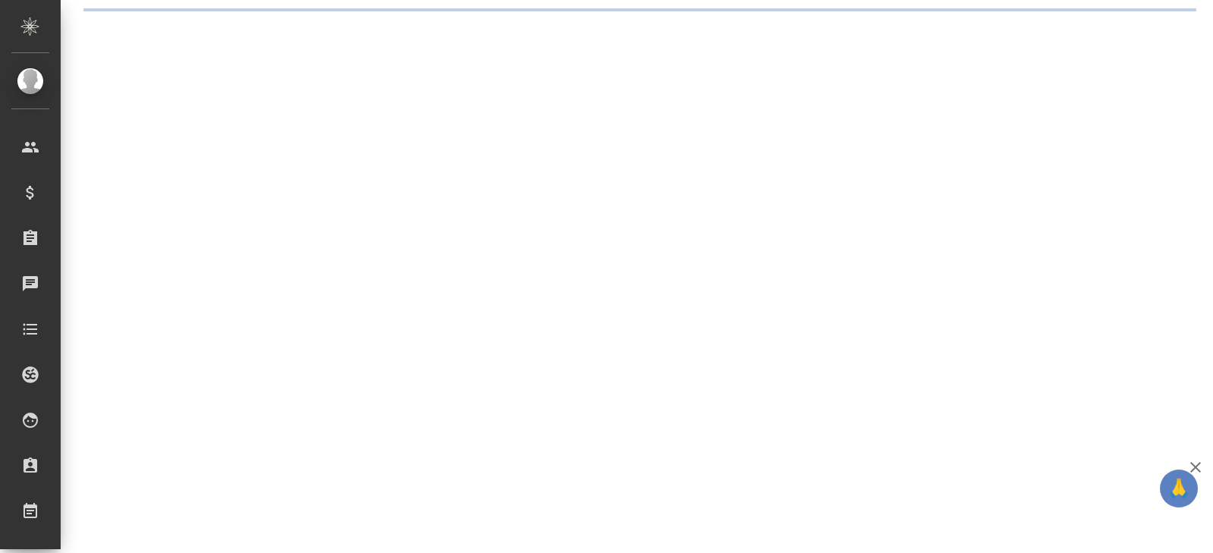
select select "RU"
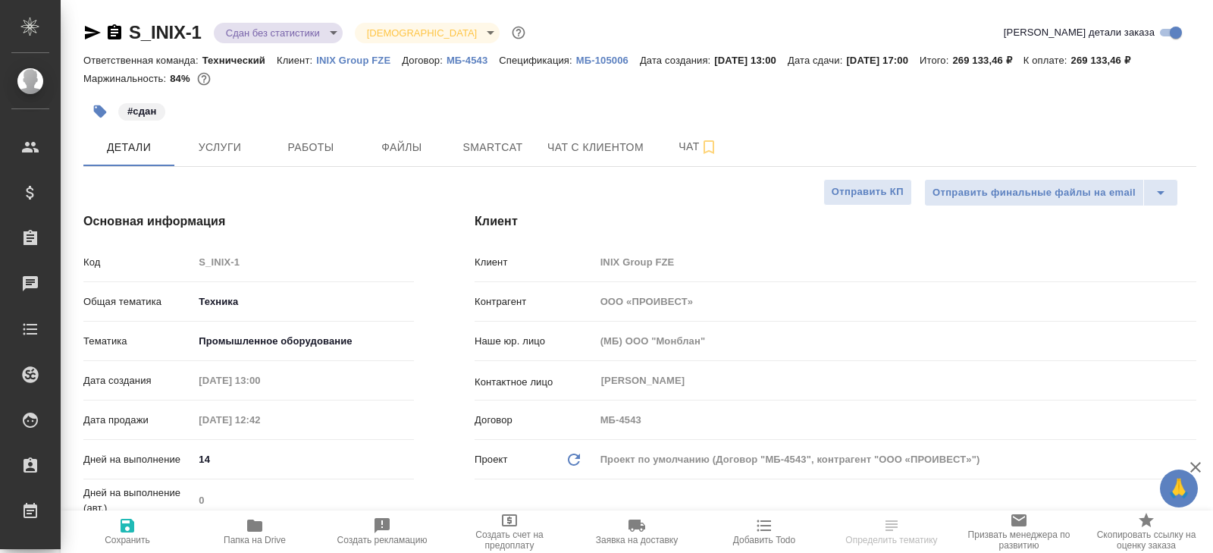
type textarea "x"
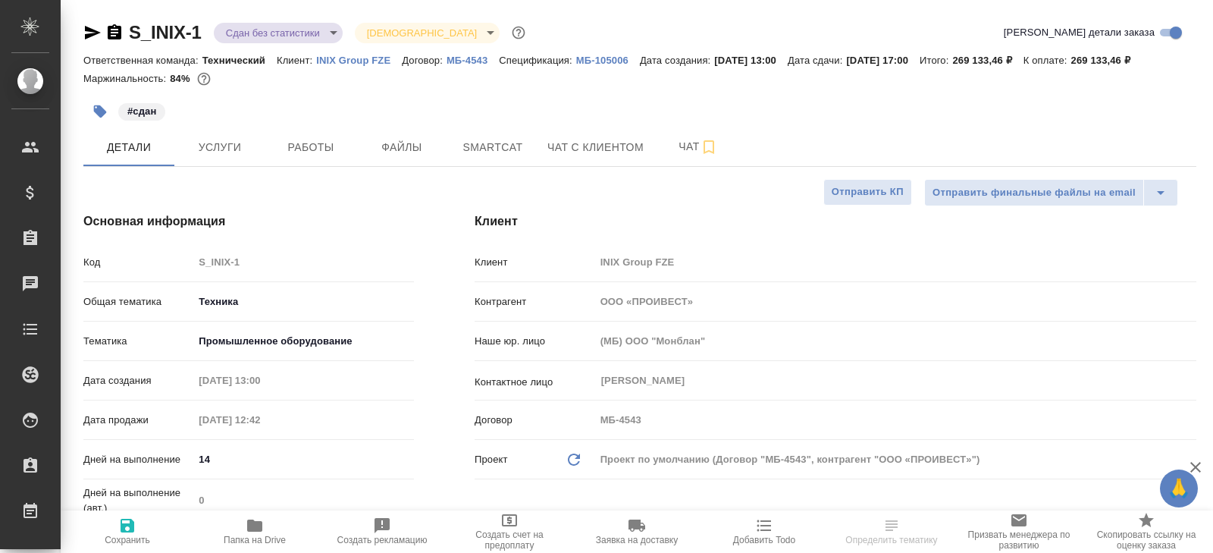
type textarea "x"
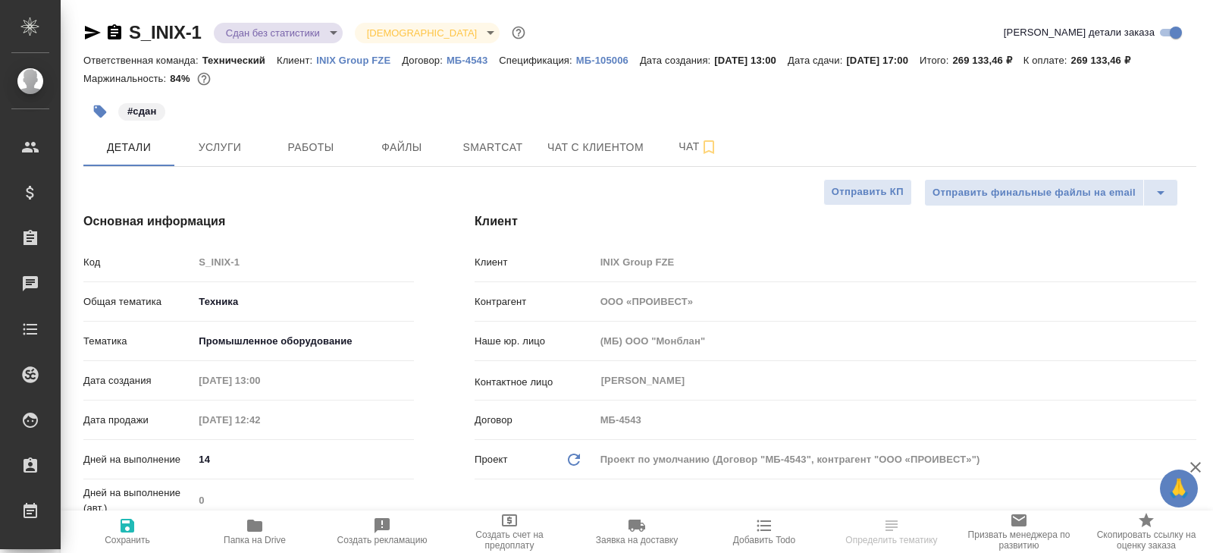
type textarea "x"
click at [327, 159] on button "Работы" at bounding box center [310, 147] width 91 height 38
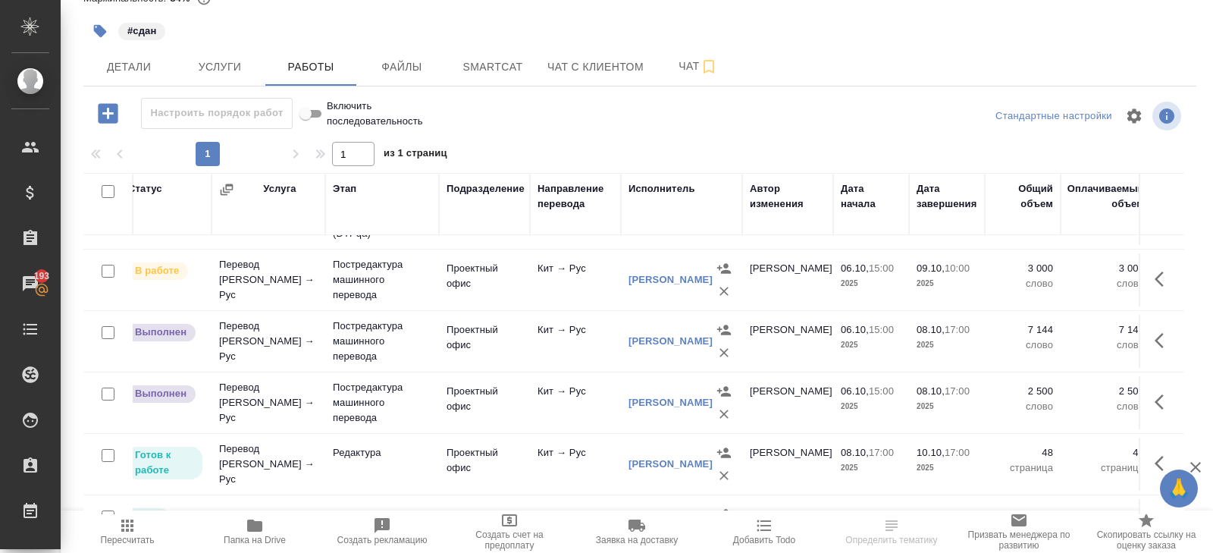
scroll to position [293, 103]
click at [128, 528] on icon "button" at bounding box center [127, 525] width 12 height 12
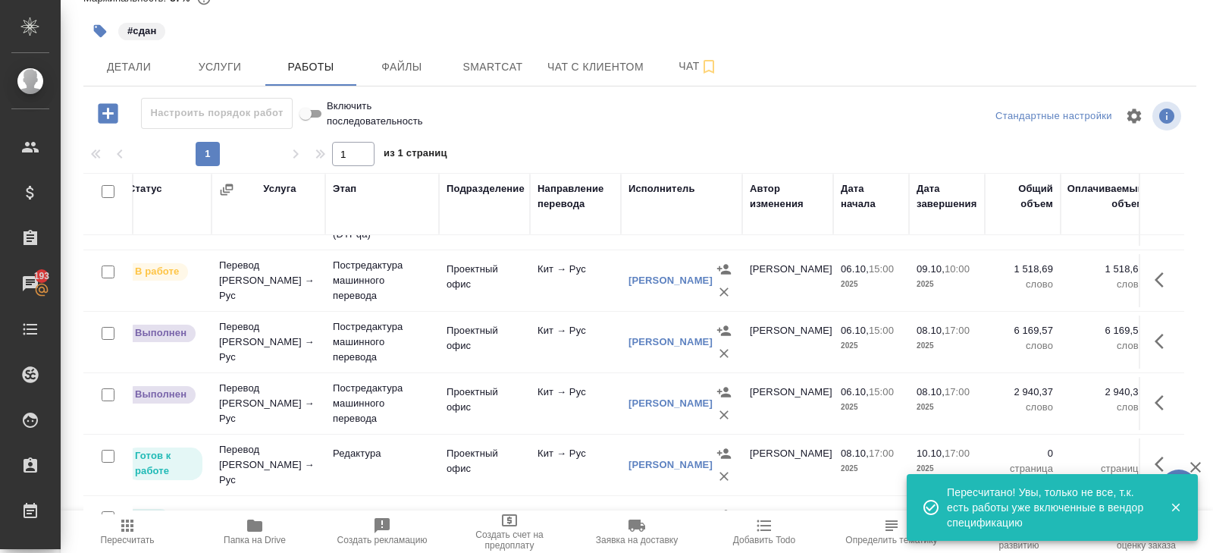
click at [109, 393] on input "checkbox" at bounding box center [108, 394] width 13 height 13
checkbox input "true"
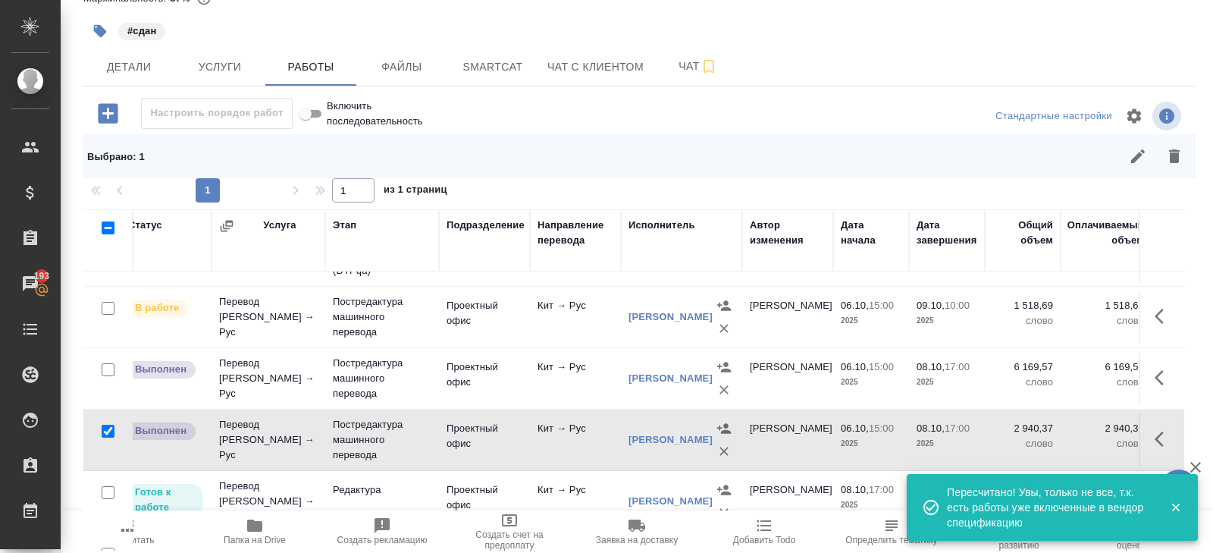
click at [109, 367] on input "checkbox" at bounding box center [108, 369] width 13 height 13
checkbox input "true"
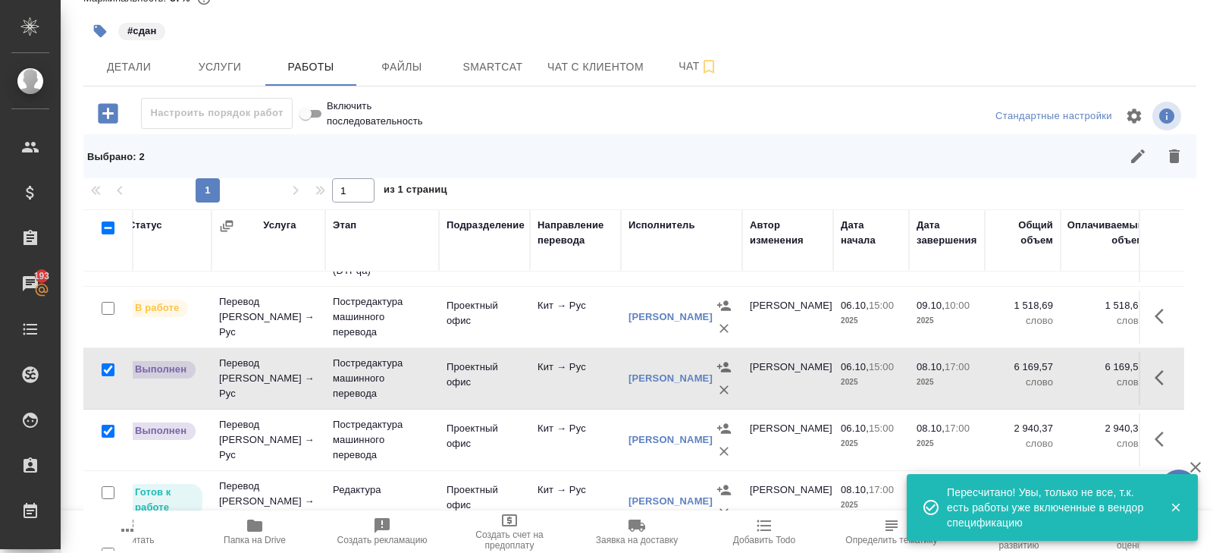
click at [107, 303] on input "checkbox" at bounding box center [108, 308] width 13 height 13
checkbox input "true"
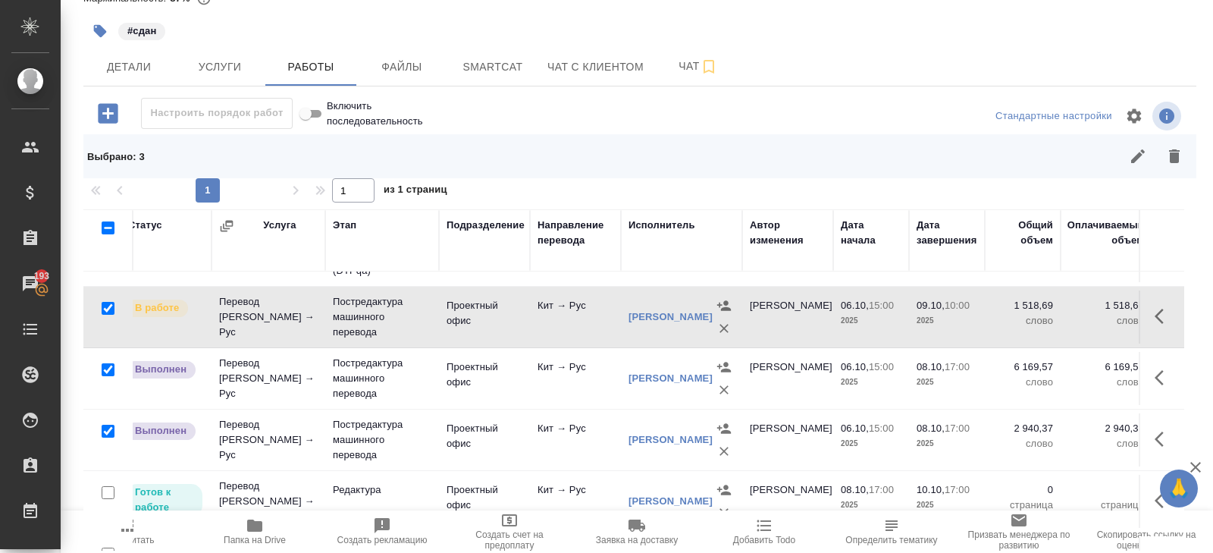
click at [1133, 157] on icon "button" at bounding box center [1138, 156] width 18 height 18
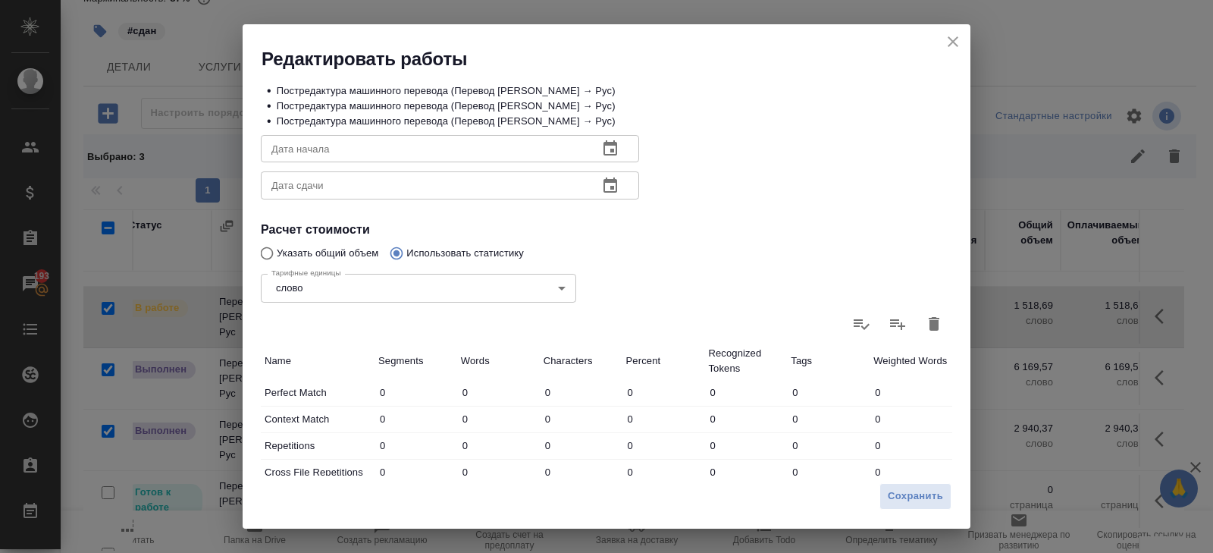
scroll to position [260, 0]
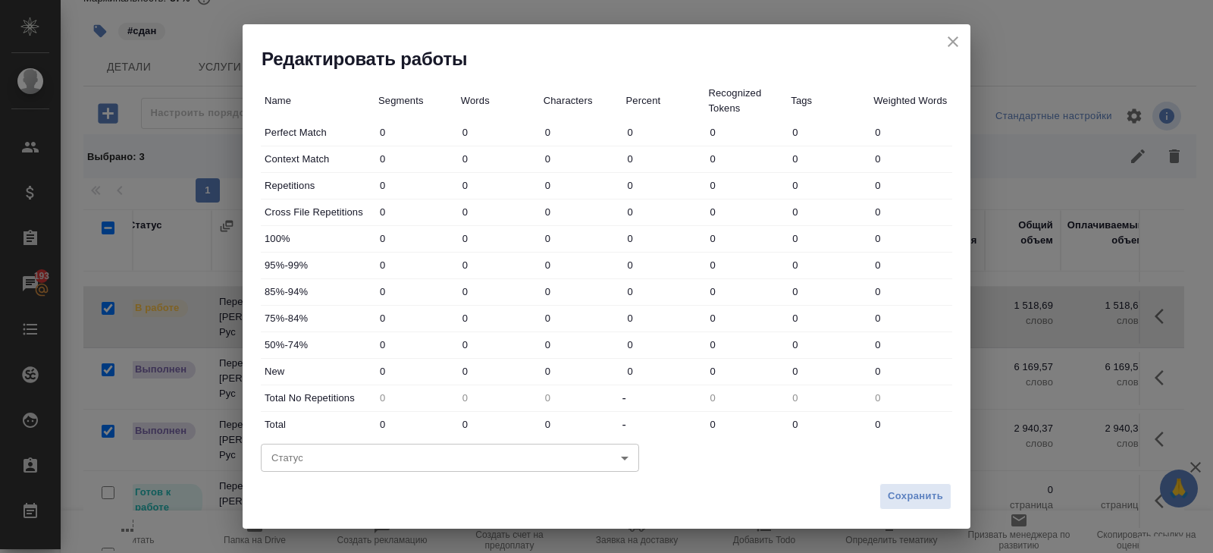
click at [313, 451] on body "🙏 .cls-1 fill:#fff; AWATERA Belyakova Yulia Клиенты Спецификации Заказы 193 Чат…" at bounding box center [606, 276] width 1213 height 553
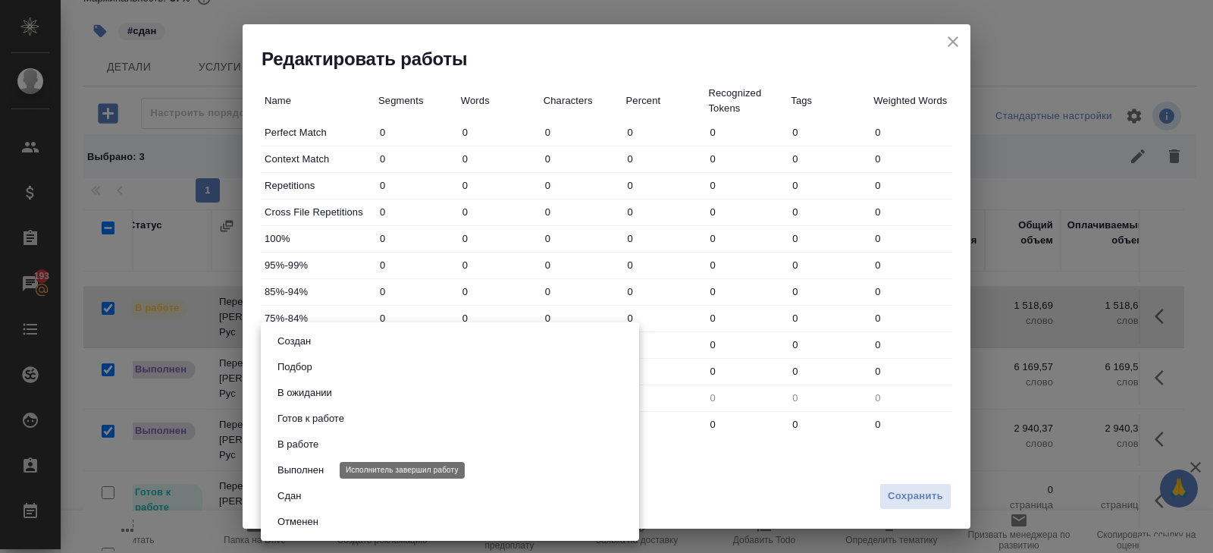
click at [308, 493] on li "Сдан" at bounding box center [450, 496] width 378 height 26
type input "closed"
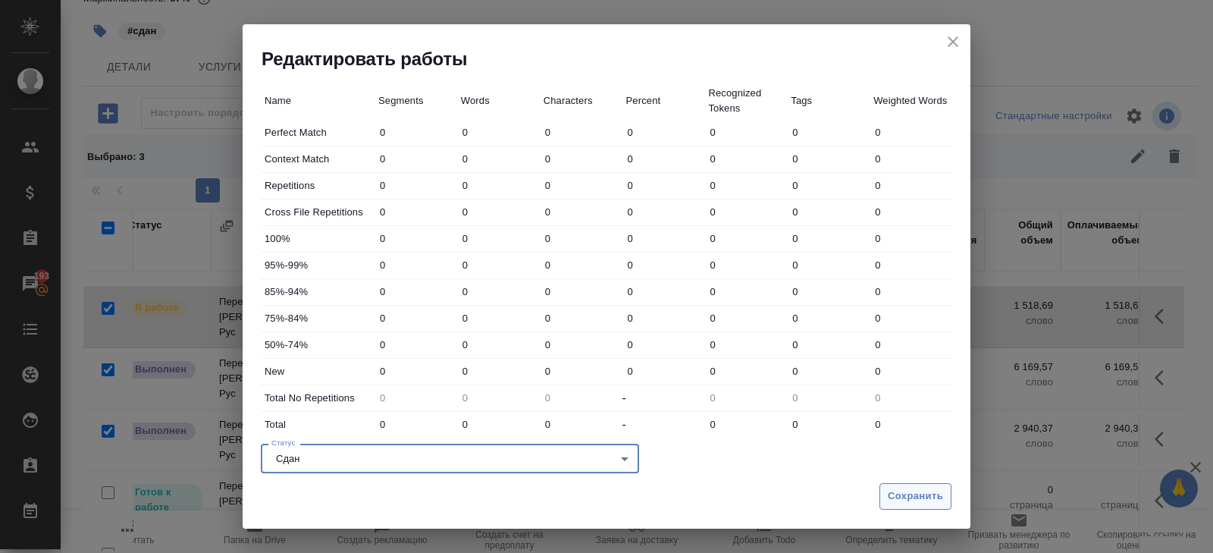
click at [907, 490] on span "Сохранить" at bounding box center [915, 495] width 55 height 17
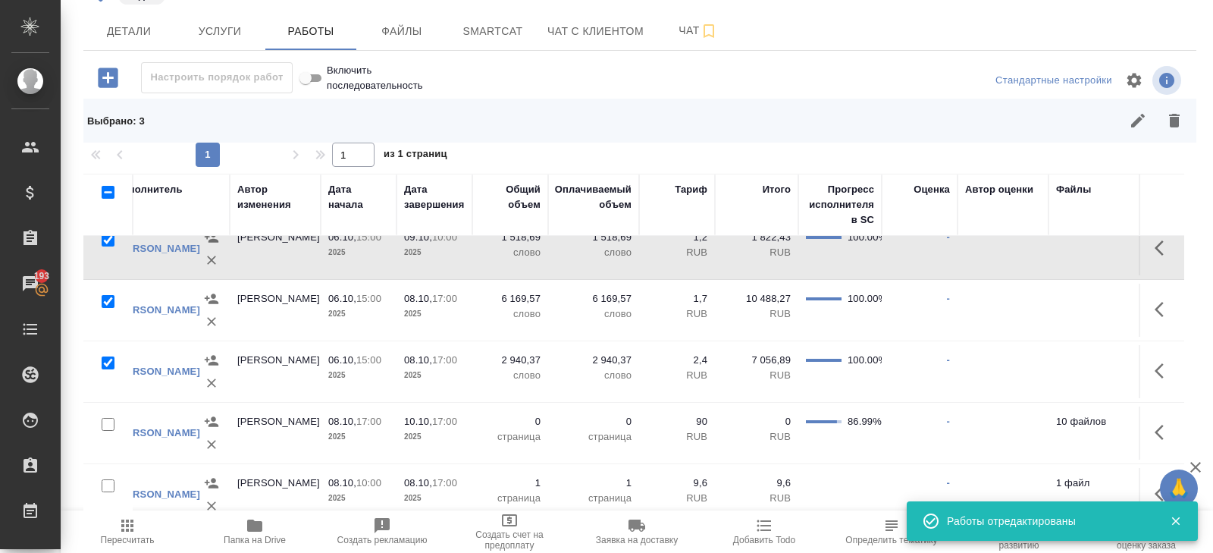
scroll to position [327, 616]
click at [1165, 421] on icon "button" at bounding box center [1163, 430] width 18 height 18
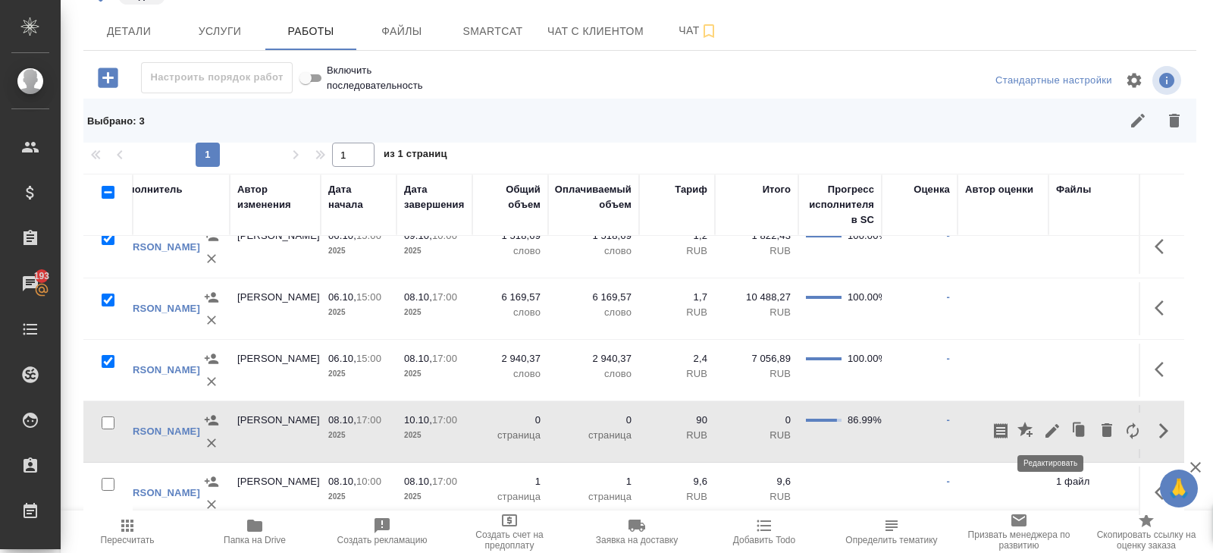
click at [1045, 431] on icon "button" at bounding box center [1052, 431] width 14 height 14
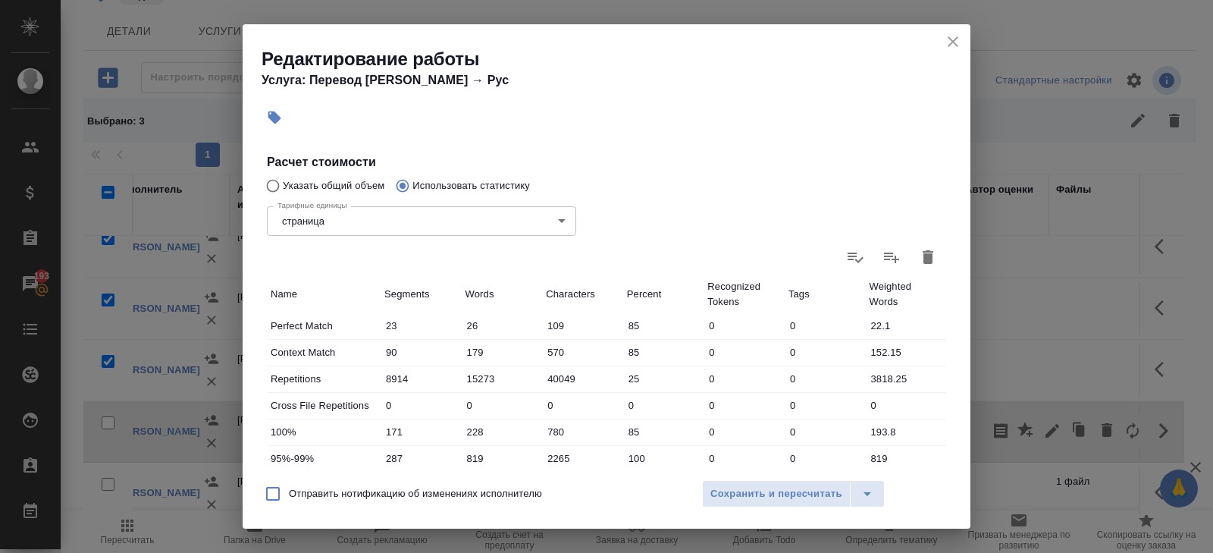
scroll to position [305, 0]
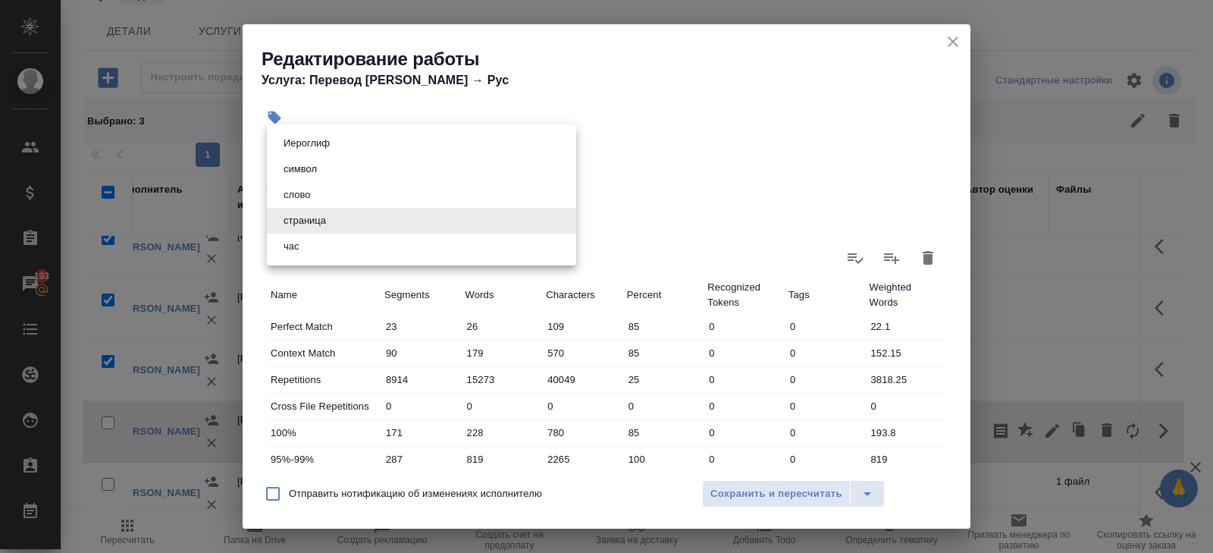
click at [461, 227] on body "🙏 .cls-1 fill:#fff; AWATERA Belyakova Yulia Клиенты Спецификации Заказы 193 Чат…" at bounding box center [606, 276] width 1213 height 553
click at [309, 190] on button "слово" at bounding box center [297, 194] width 36 height 17
type input "5a8b1489cc6b4906c91bfd90"
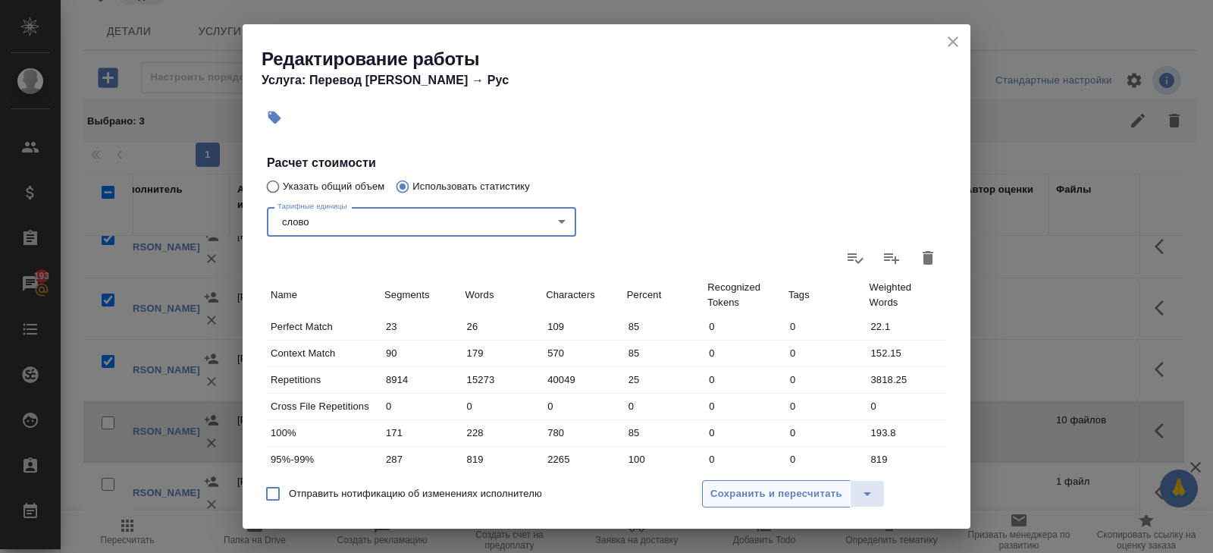
click at [756, 492] on span "Сохранить и пересчитать" at bounding box center [776, 493] width 132 height 17
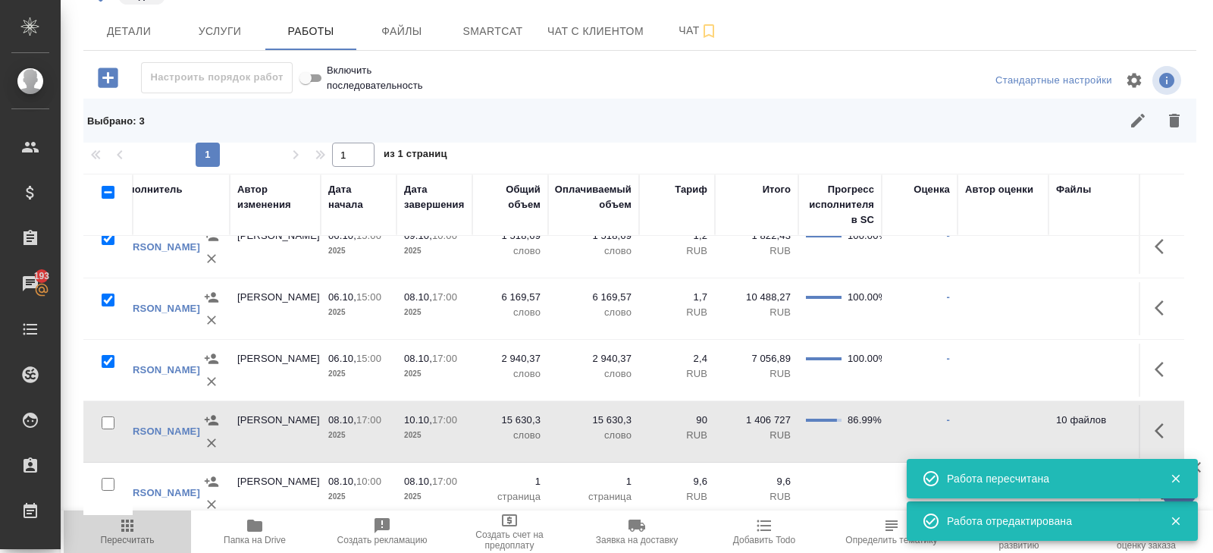
click at [129, 528] on icon "button" at bounding box center [127, 525] width 18 height 18
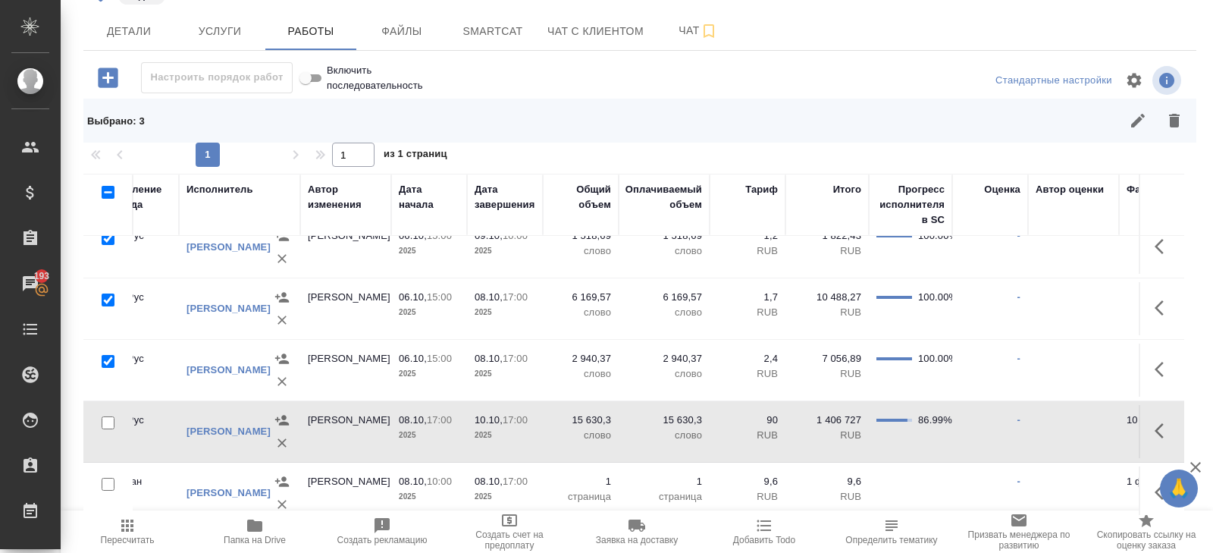
scroll to position [327, 529]
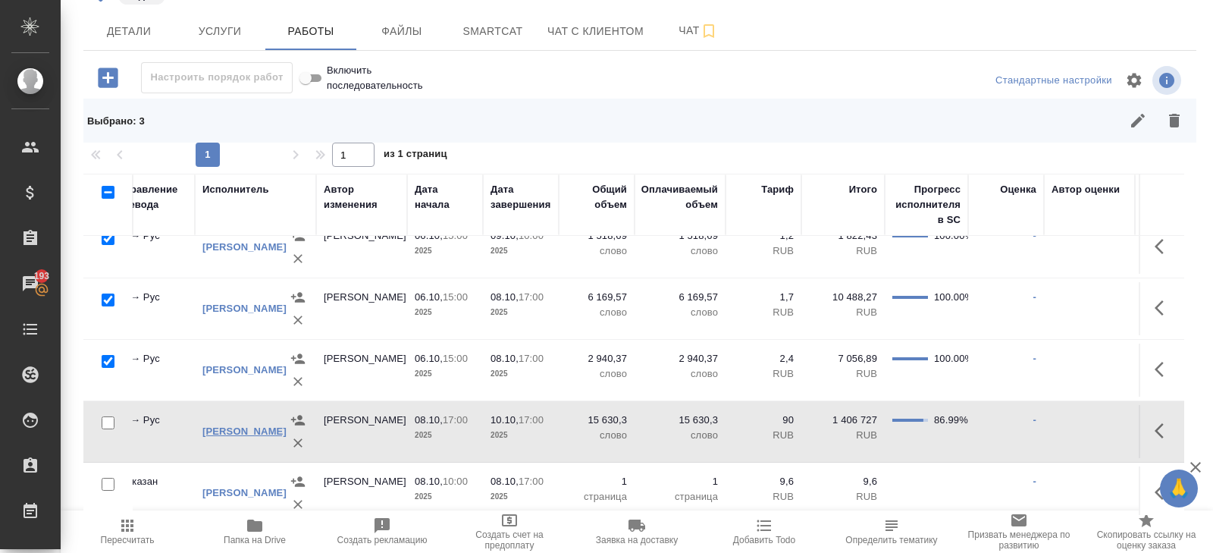
click at [262, 425] on link "МАНГУЛ АННА" at bounding box center [244, 430] width 84 height 11
click at [1167, 430] on icon "button" at bounding box center [1163, 430] width 18 height 18
click at [1052, 424] on icon "button" at bounding box center [1052, 431] width 14 height 14
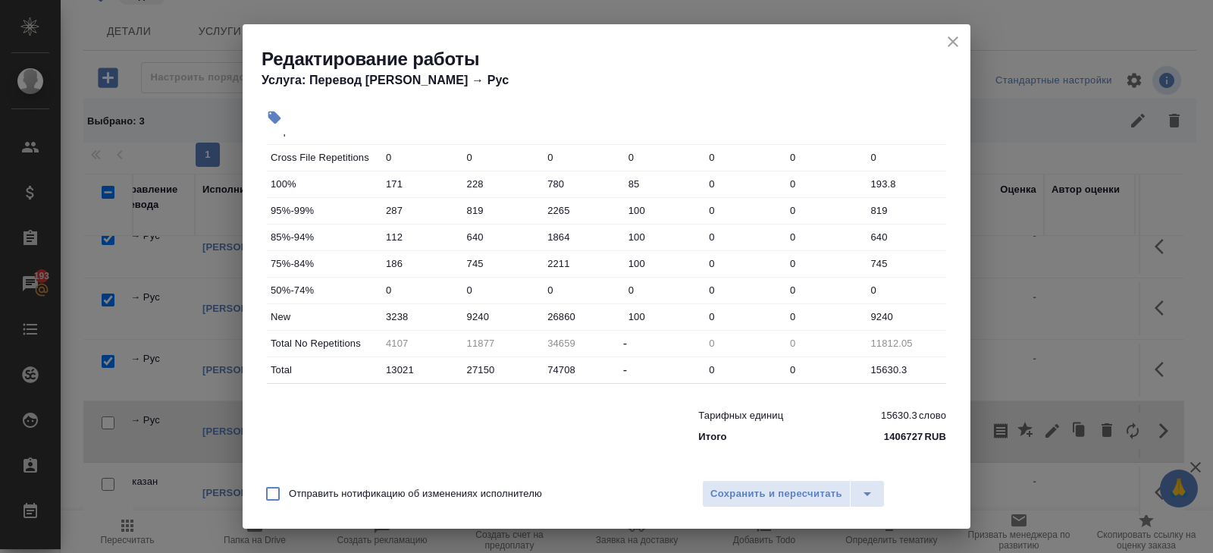
scroll to position [68, 0]
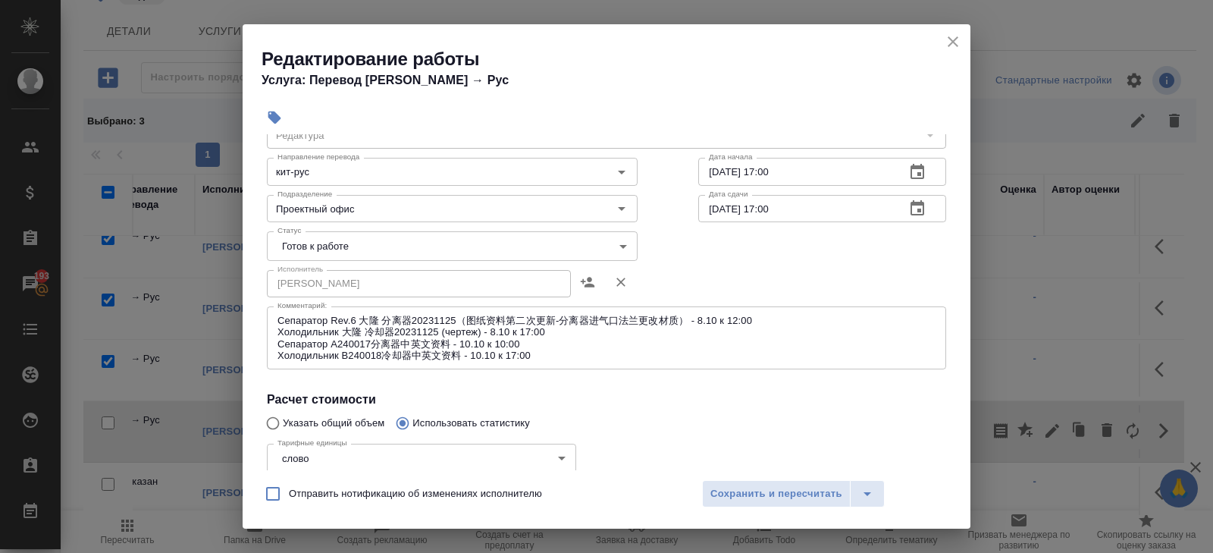
click at [296, 426] on div "Тарифные единицы слово 5a8b1489cc6b4906c91bfd90 Тарифные единицы" at bounding box center [422, 456] width 370 height 99
click at [274, 426] on input "Указать общий объем" at bounding box center [270, 423] width 24 height 29
radio input "true"
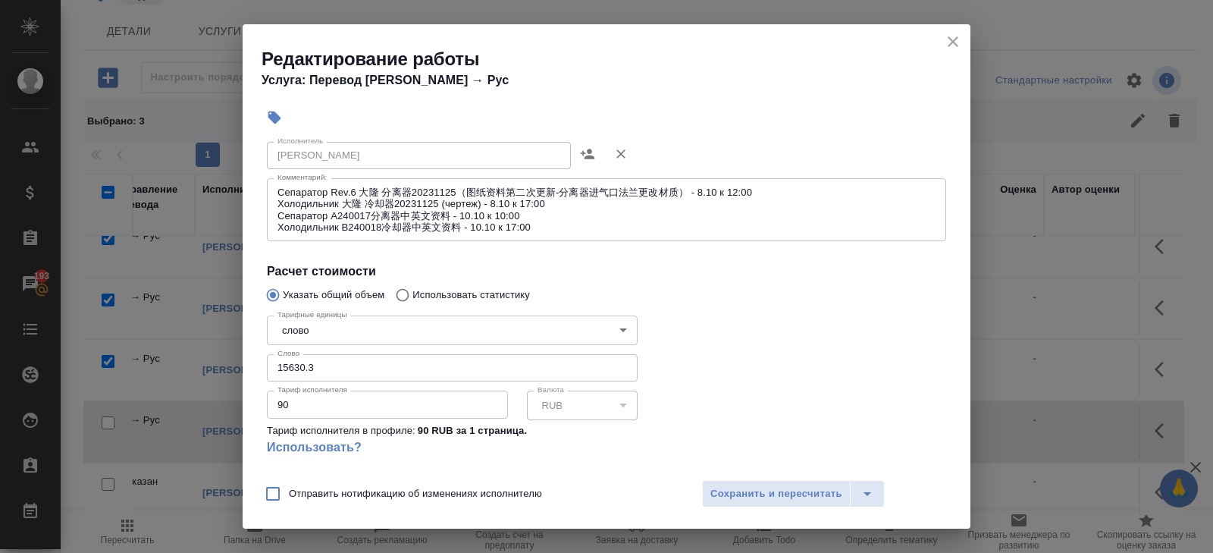
scroll to position [271, 0]
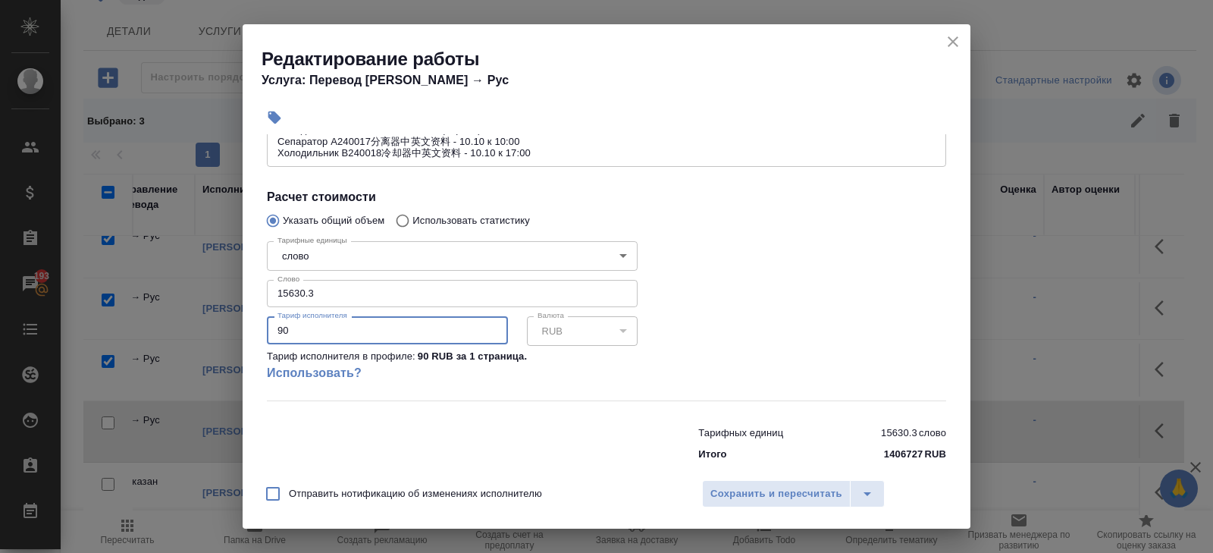
drag, startPoint x: 296, startPoint y: 332, endPoint x: 208, endPoint y: 320, distance: 88.8
click at [208, 320] on div "Редактирование работы Услуга: Перевод Стандарт Кит → Рус Параметры Файлы Вид ра…" at bounding box center [606, 276] width 1213 height 553
type input "0.36"
click at [719, 492] on span "Сохранить и пересчитать" at bounding box center [776, 493] width 132 height 17
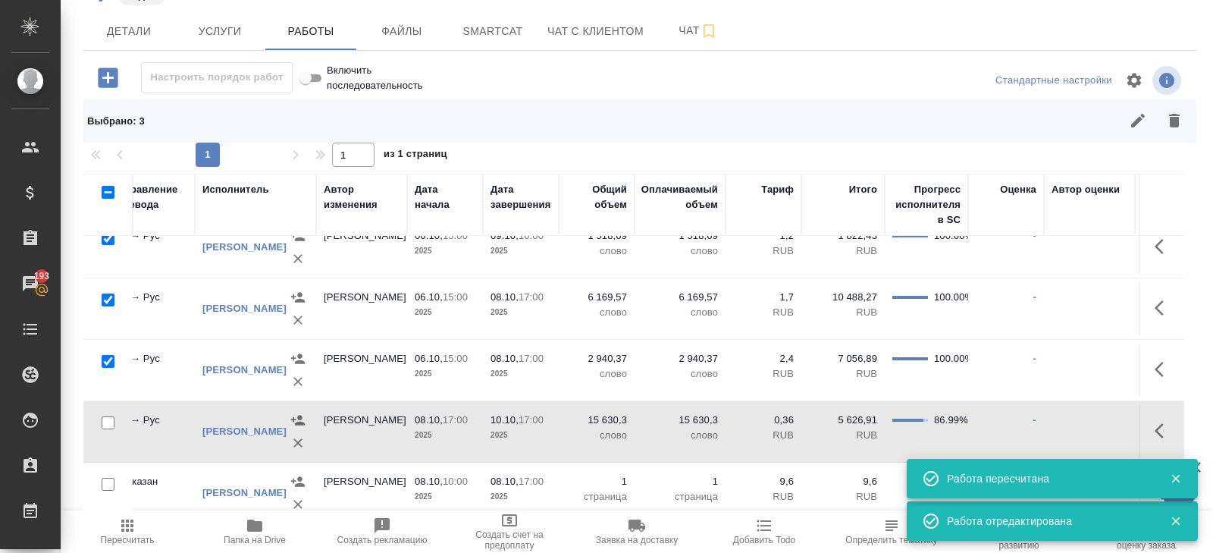
click at [129, 528] on icon "button" at bounding box center [127, 525] width 18 height 18
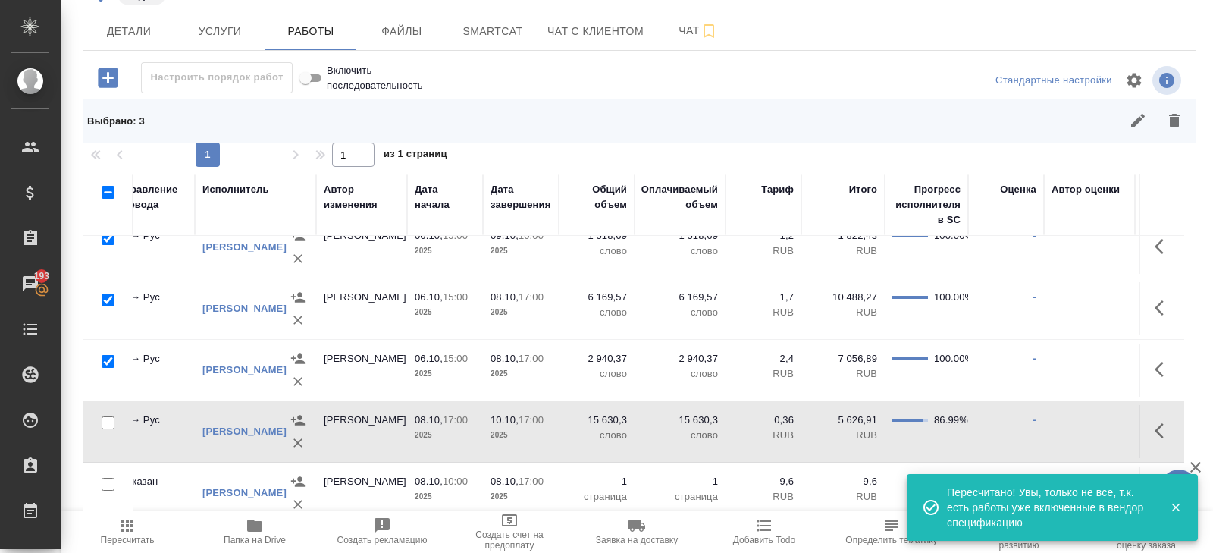
scroll to position [327, 0]
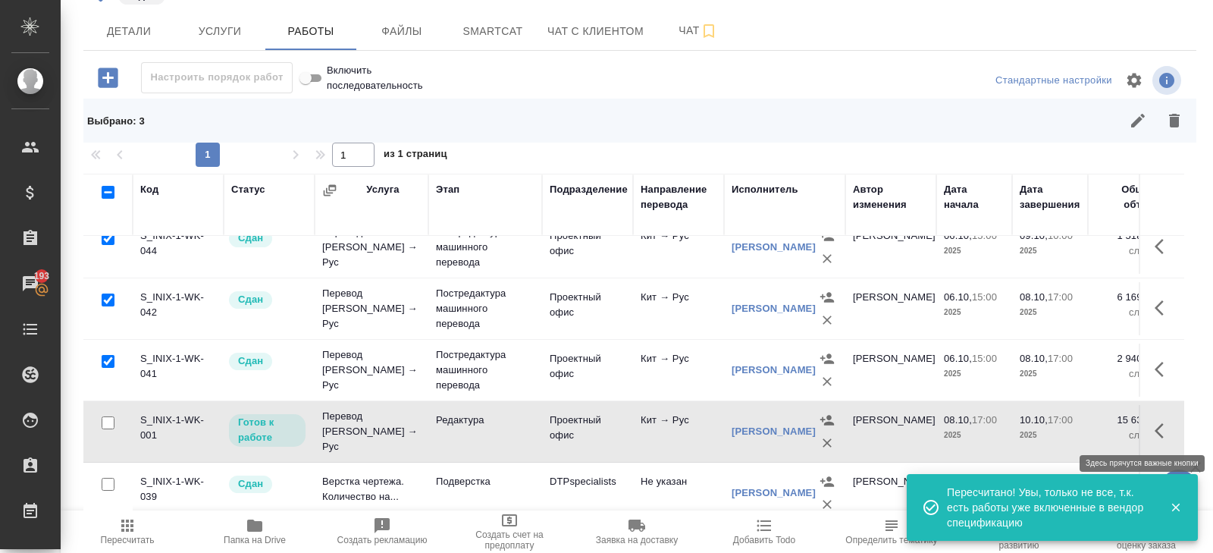
click at [1161, 434] on icon "button" at bounding box center [1163, 430] width 18 height 18
click at [1048, 431] on icon "button" at bounding box center [1052, 431] width 14 height 14
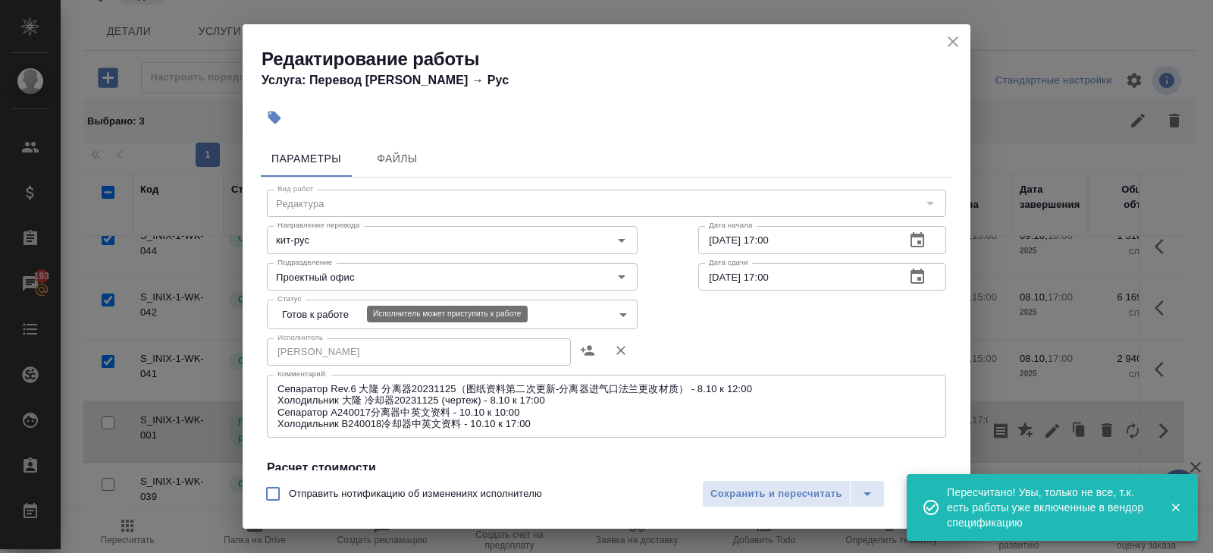
click at [299, 316] on body "🙏 .cls-1 fill:#fff; AWATERA Belyakova Yulia Клиенты Спецификации Заказы 193 Чат…" at bounding box center [606, 276] width 1213 height 553
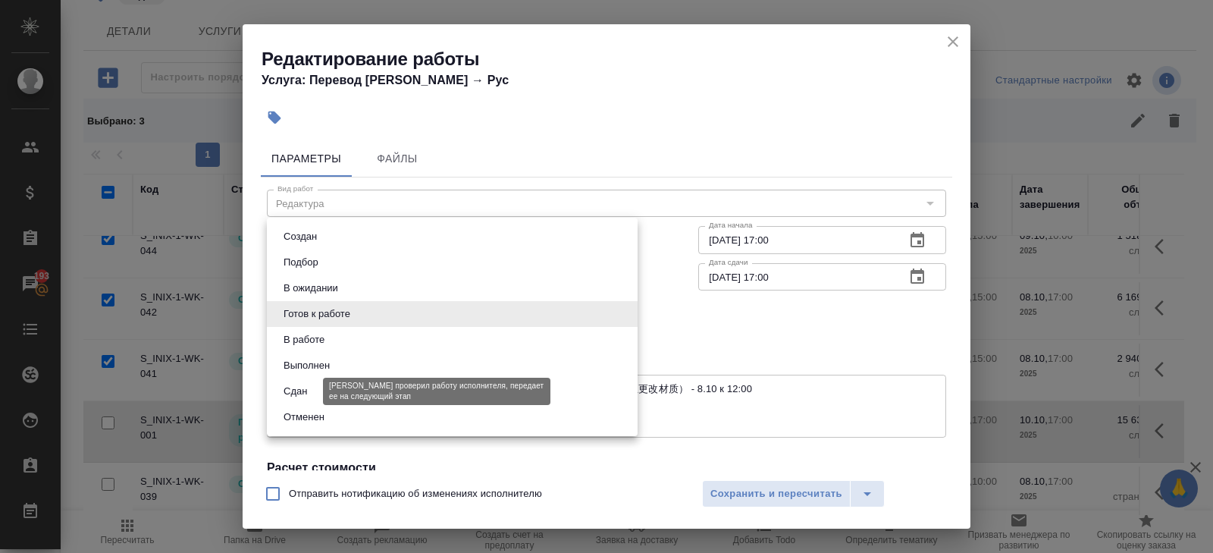
click at [304, 384] on button "Сдан" at bounding box center [295, 391] width 33 height 17
type input "closed"
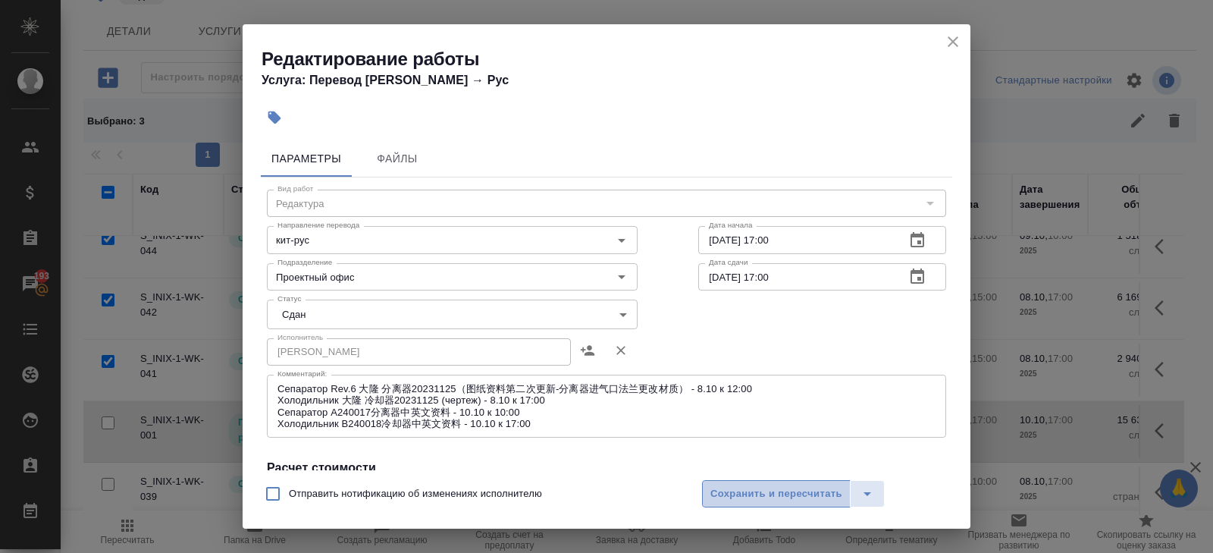
click at [767, 493] on span "Сохранить и пересчитать" at bounding box center [776, 493] width 132 height 17
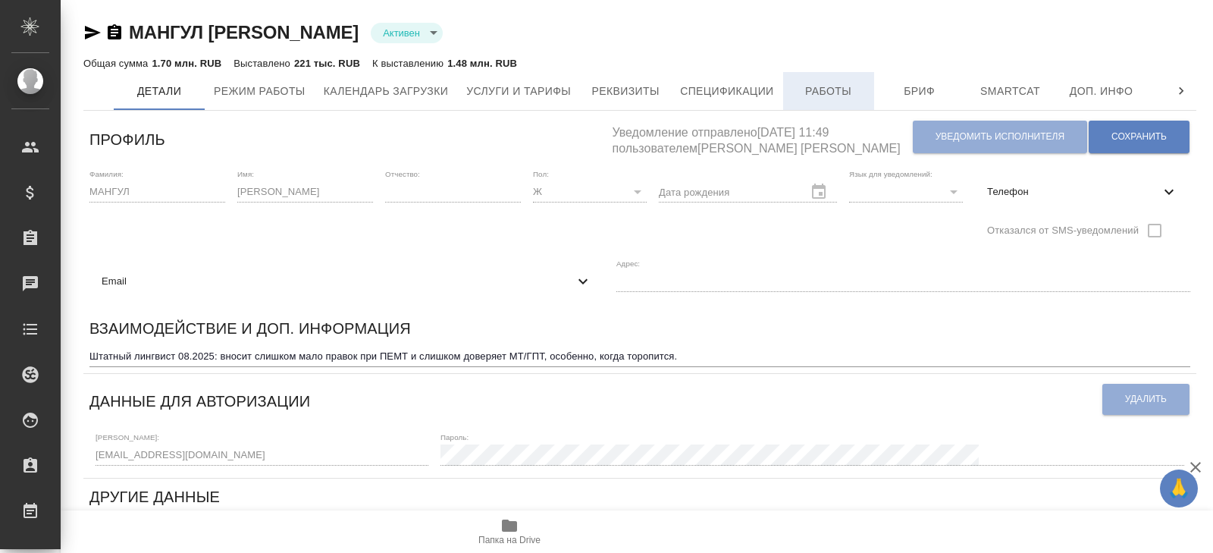
click at [797, 96] on button "Работы" at bounding box center [828, 91] width 91 height 38
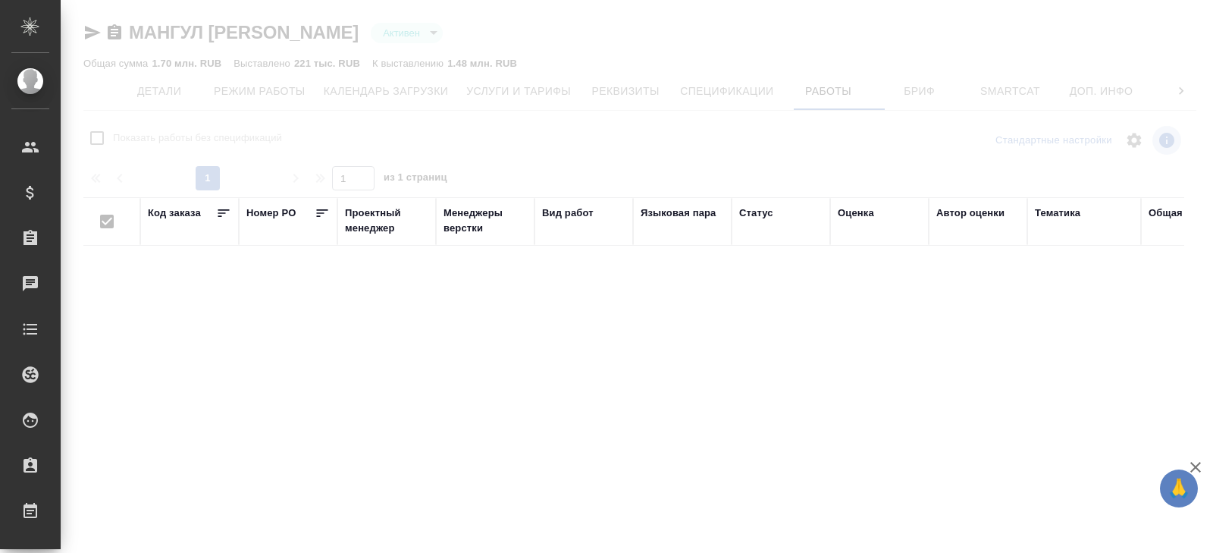
checkbox input "false"
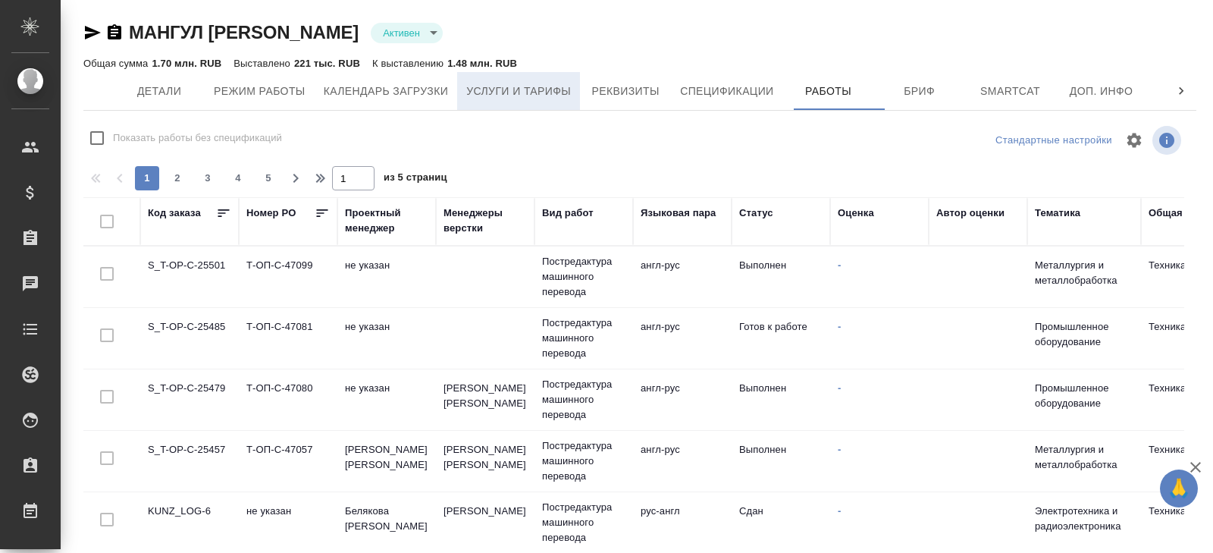
click at [530, 86] on span "Услуги и тарифы" at bounding box center [518, 91] width 105 height 19
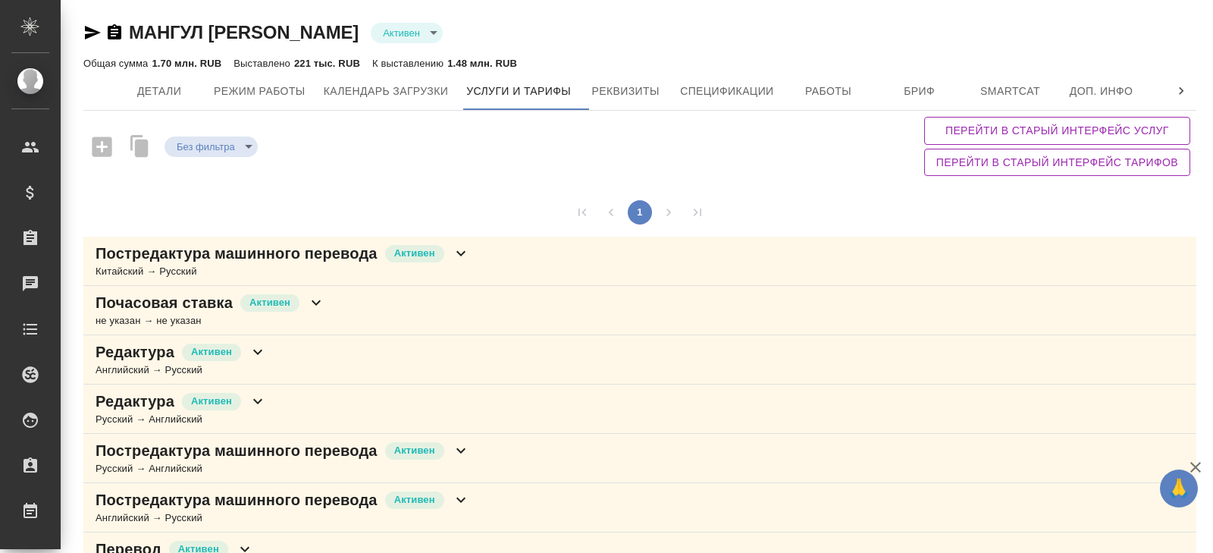
scroll to position [88, 0]
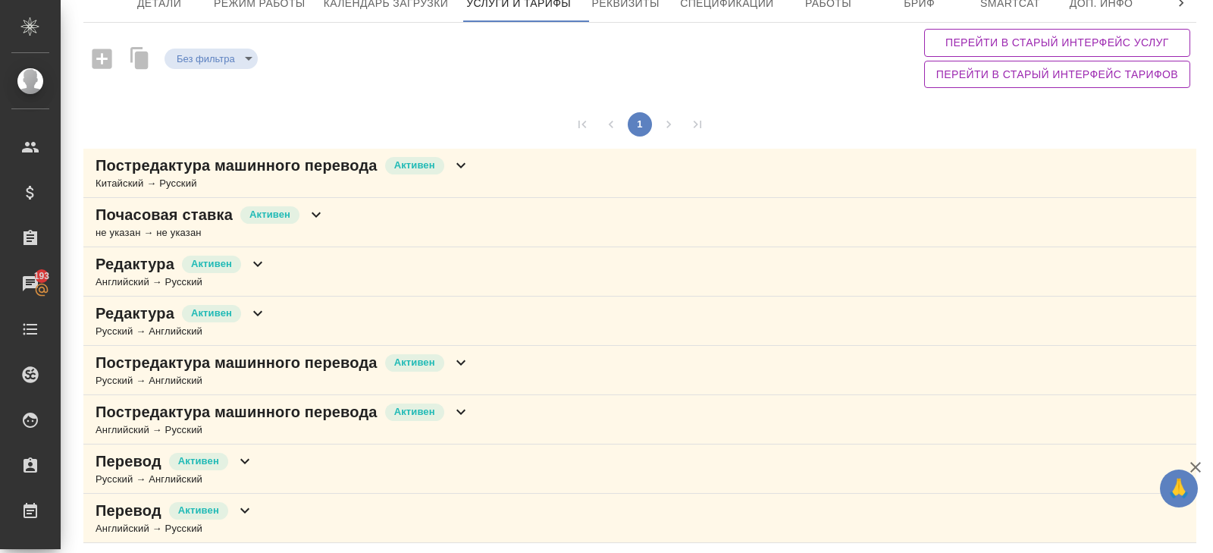
click at [266, 274] on div "Английский → Русский" at bounding box center [181, 281] width 171 height 15
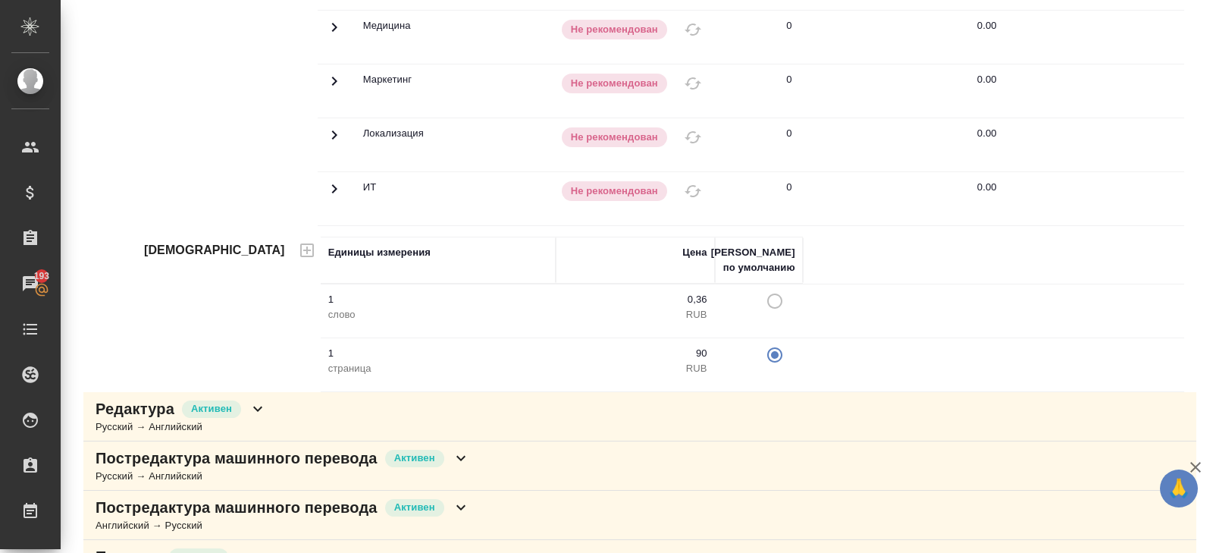
scroll to position [675, 0]
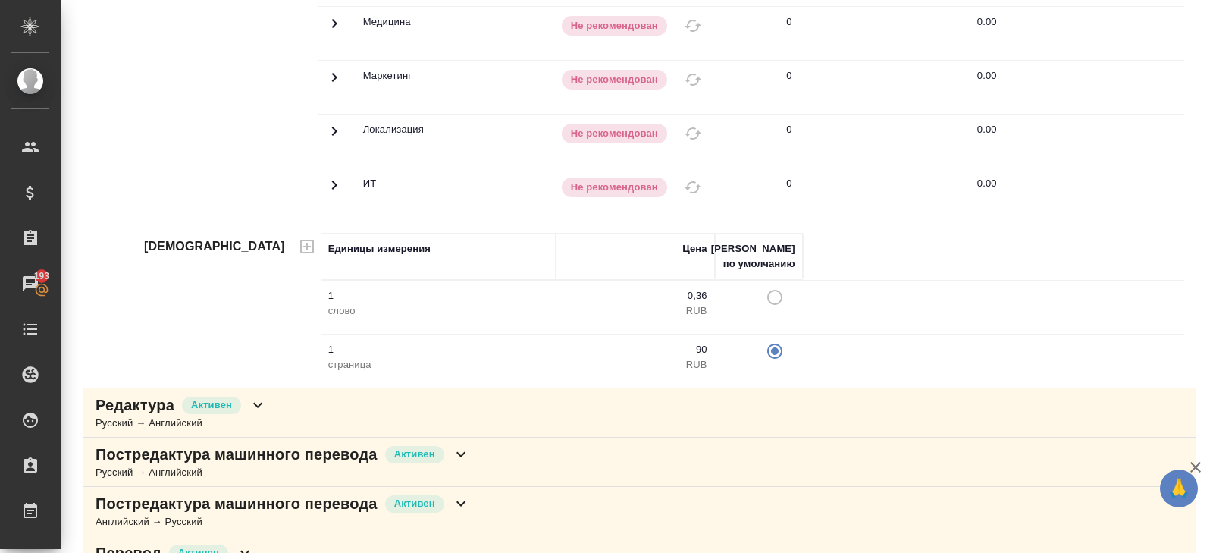
click at [779, 284] on td at bounding box center [759, 306] width 88 height 53
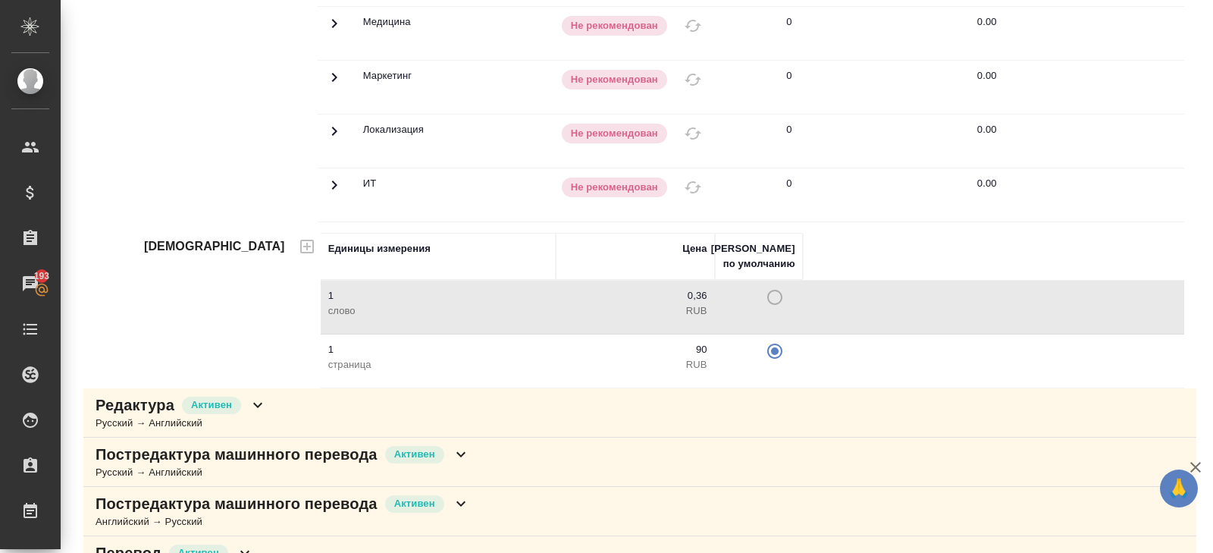
click at [776, 295] on td at bounding box center [759, 306] width 88 height 53
click at [774, 290] on td at bounding box center [759, 306] width 88 height 53
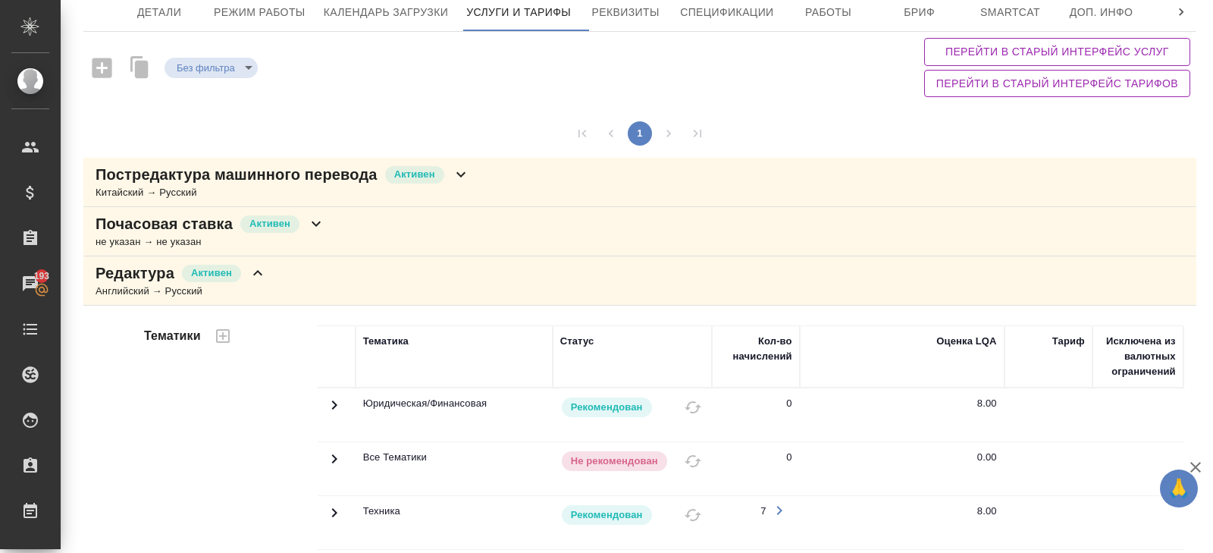
scroll to position [0, 0]
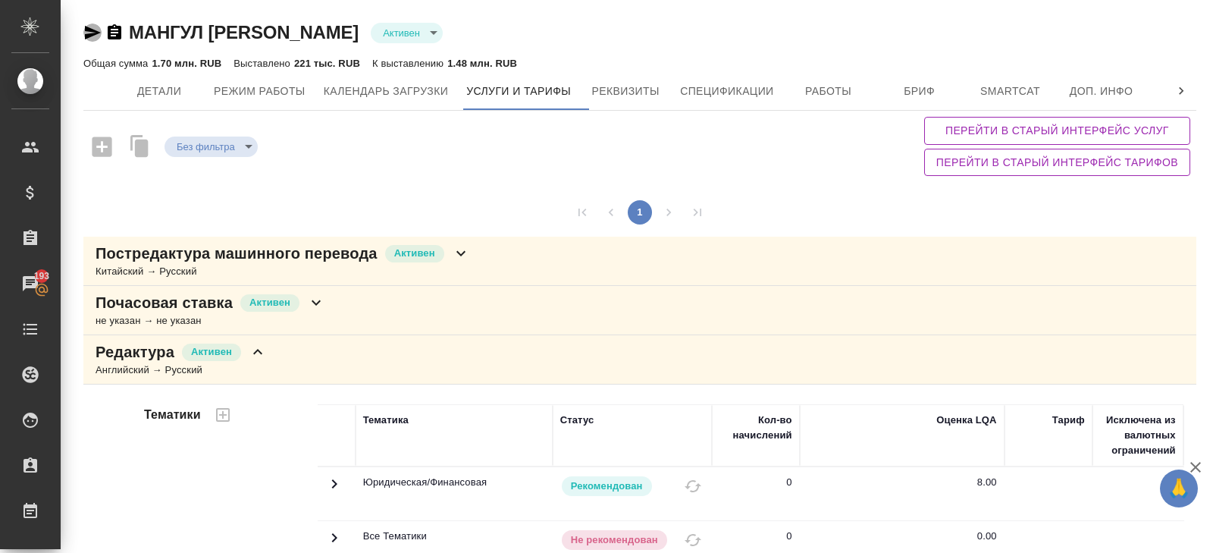
click at [90, 35] on icon "button" at bounding box center [93, 33] width 16 height 14
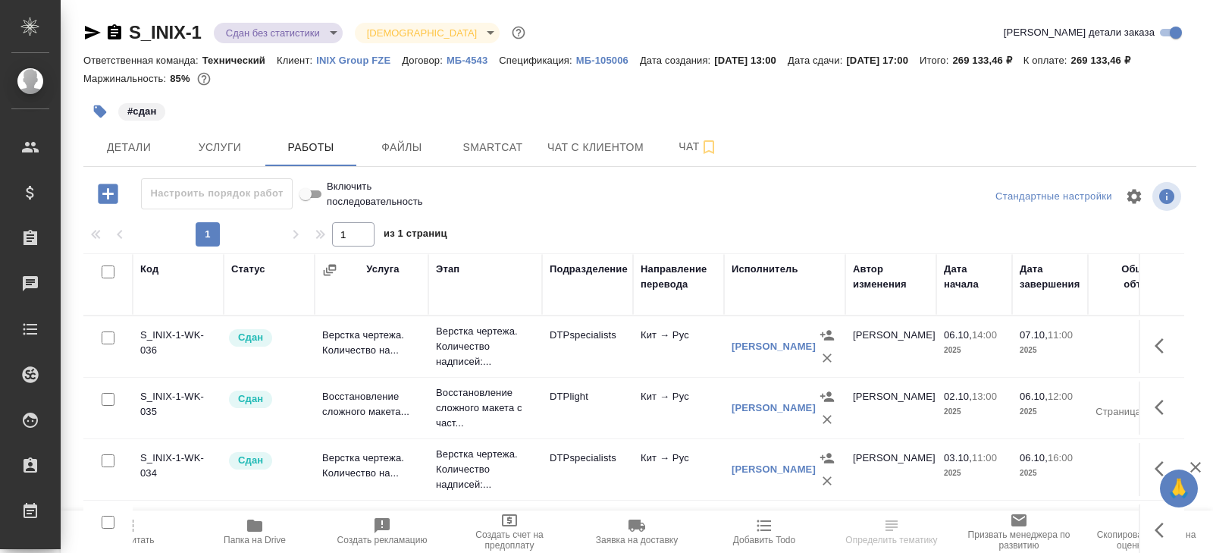
click at [249, 36] on body "🙏 .cls-1 fill:#fff; AWATERA Belyakova Yulia Клиенты Спецификации Заказы Чаты To…" at bounding box center [606, 276] width 1213 height 553
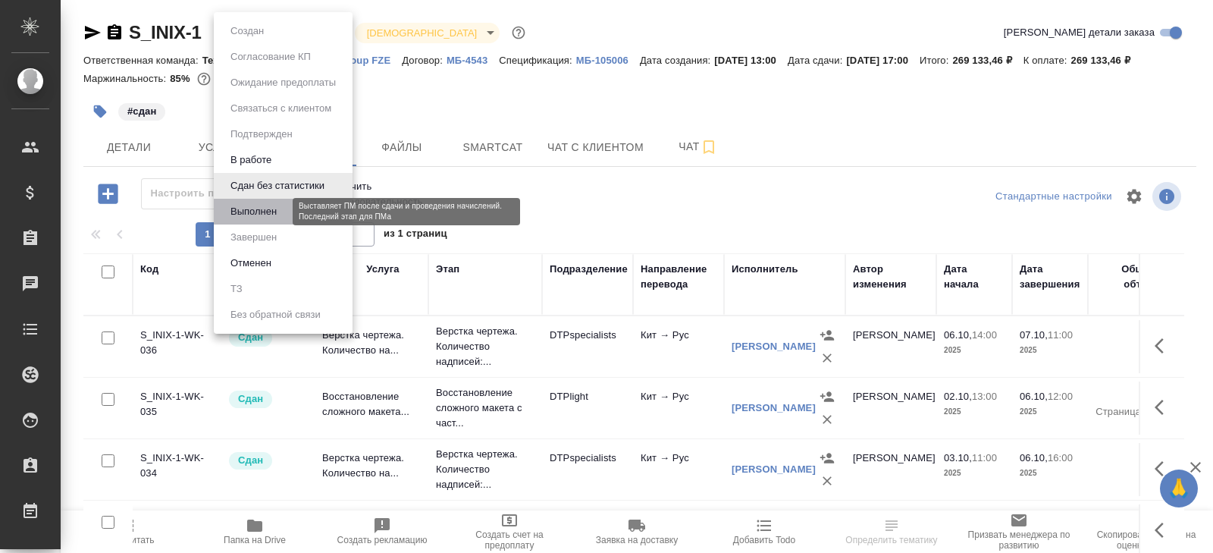
click at [250, 210] on button "Выполнен" at bounding box center [253, 211] width 55 height 17
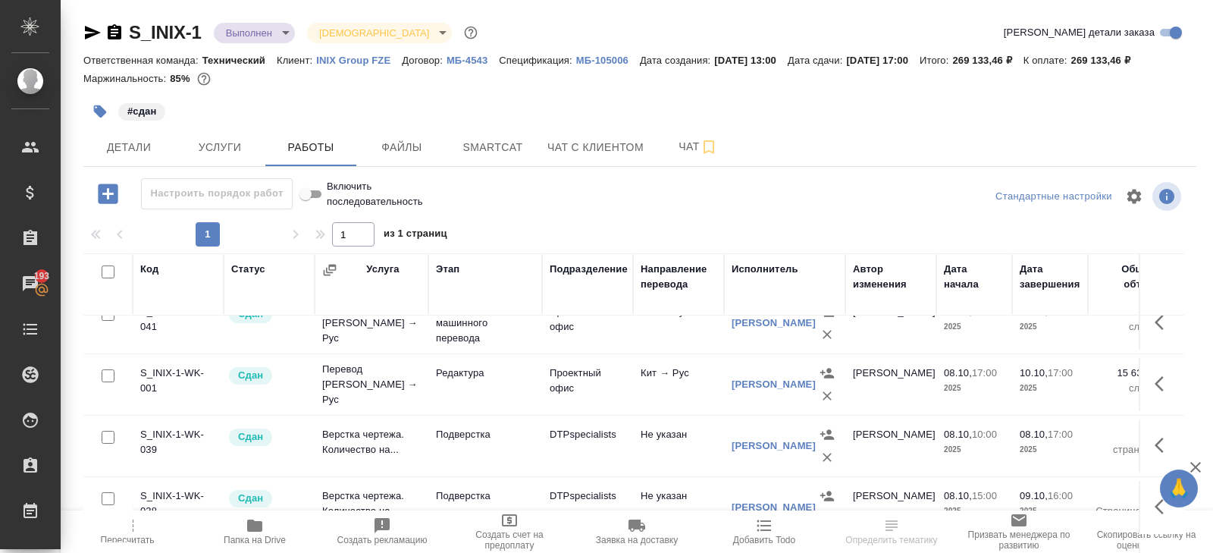
scroll to position [80, 0]
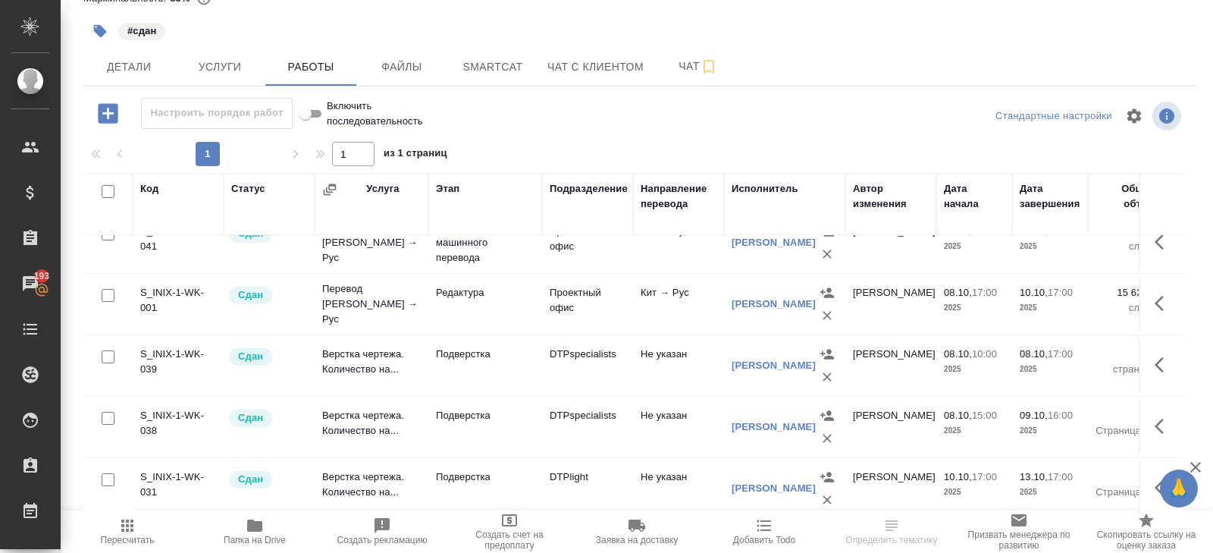
click at [1158, 300] on icon "button" at bounding box center [1163, 303] width 18 height 18
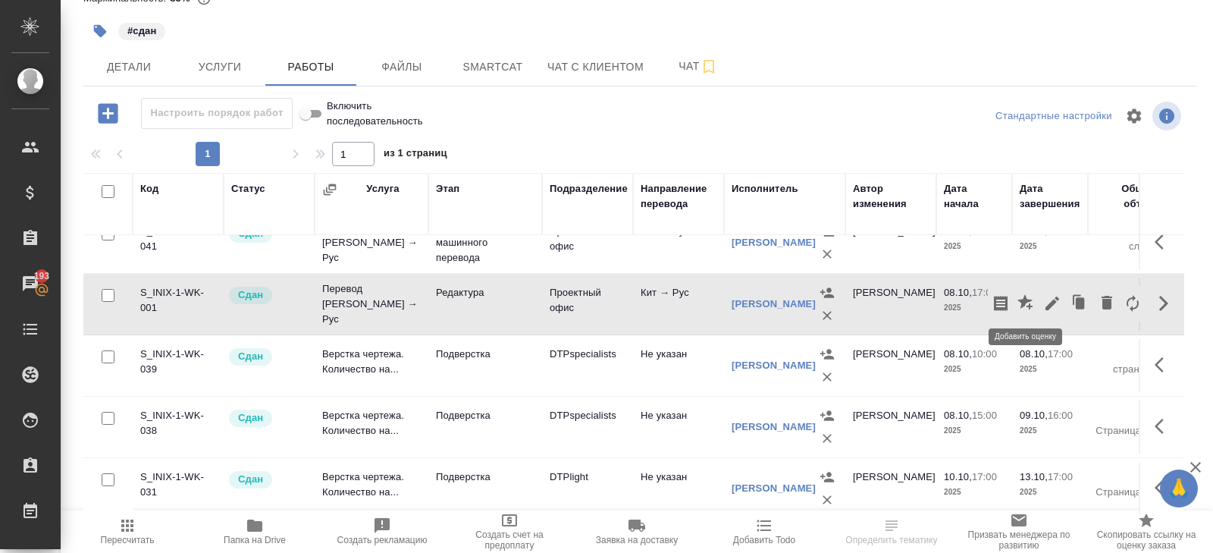
click at [1004, 299] on icon "button" at bounding box center [1000, 303] width 18 height 18
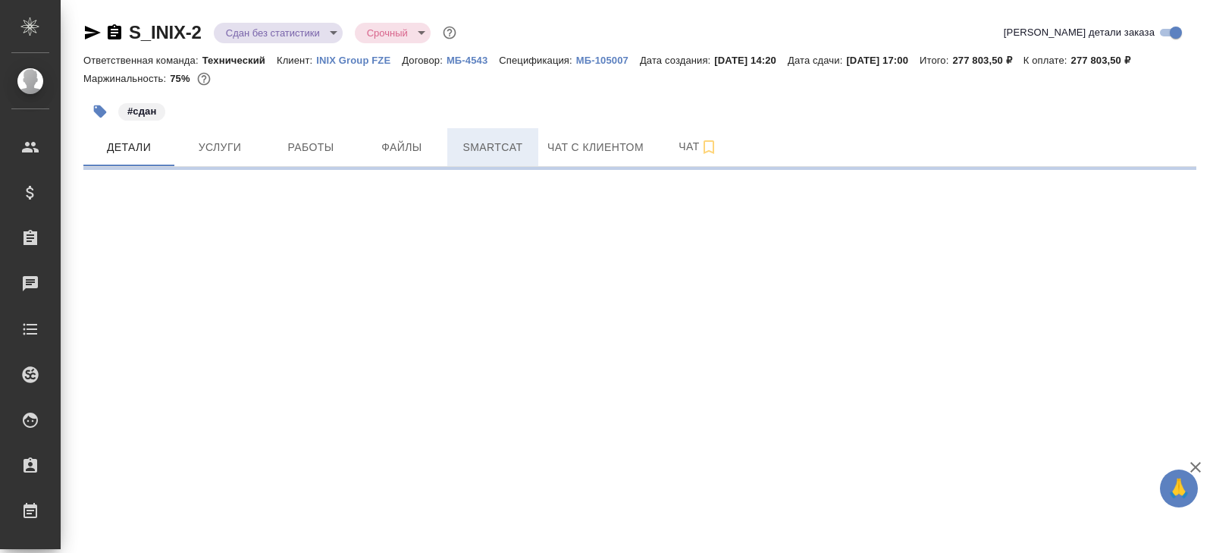
select select "RU"
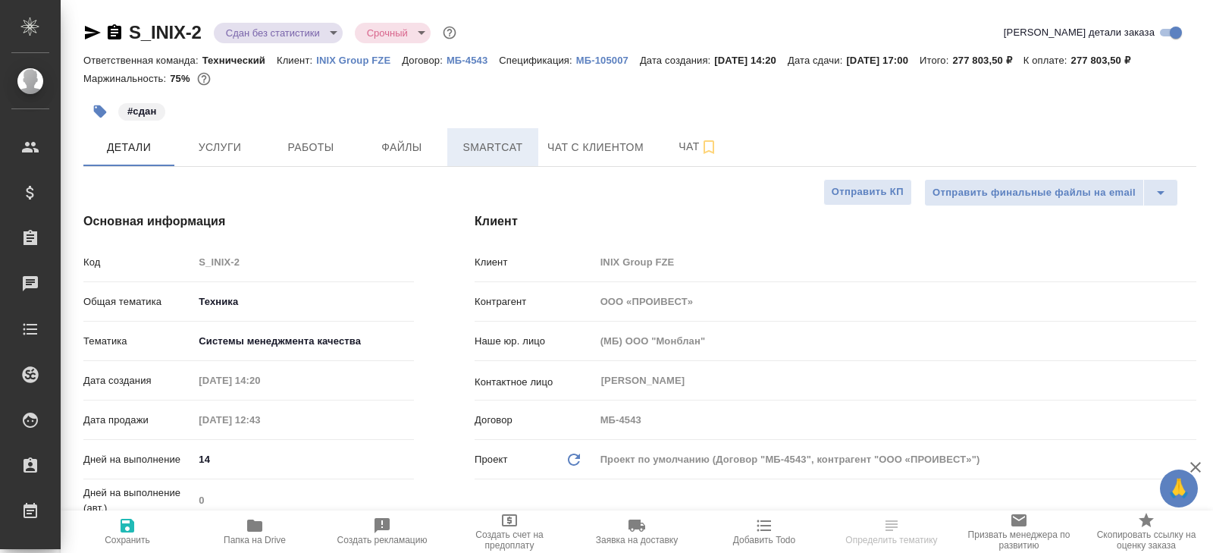
type textarea "x"
click at [525, 149] on span "Smartcat" at bounding box center [492, 147] width 73 height 19
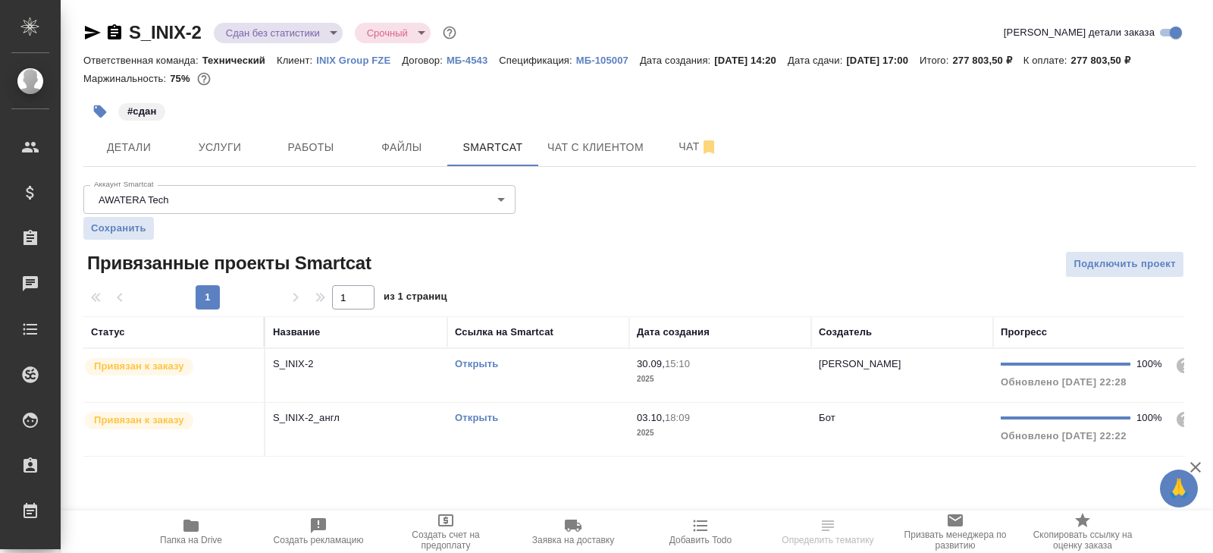
click at [537, 360] on div "Открыть" at bounding box center [538, 363] width 167 height 15
click at [577, 426] on td "Открыть" at bounding box center [538, 429] width 182 height 53
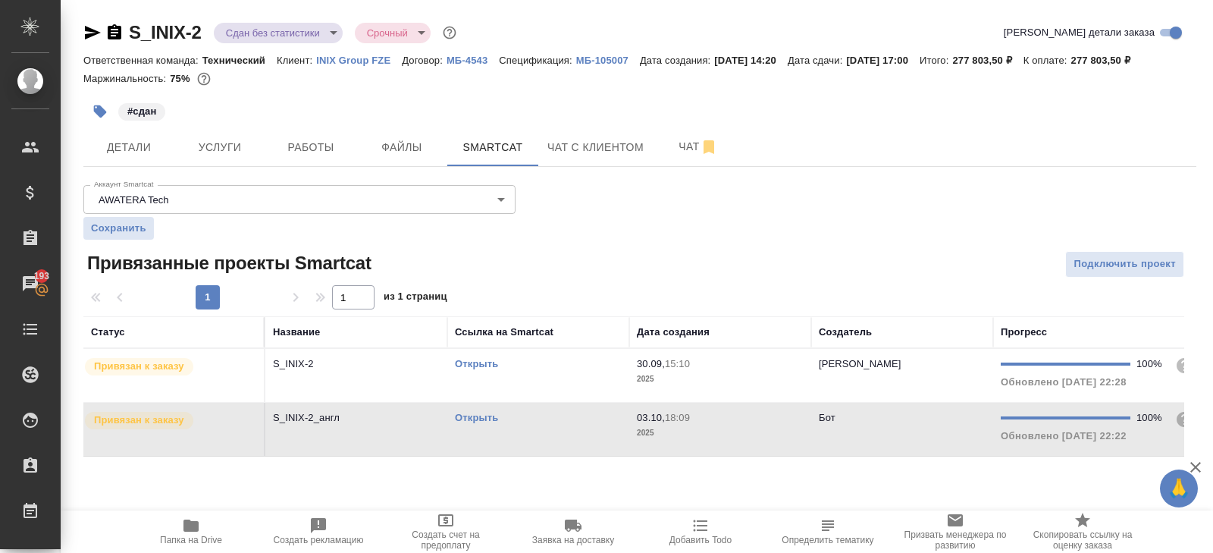
click at [577, 426] on td "Открыть" at bounding box center [538, 429] width 182 height 53
click at [304, 139] on span "Работы" at bounding box center [310, 147] width 73 height 19
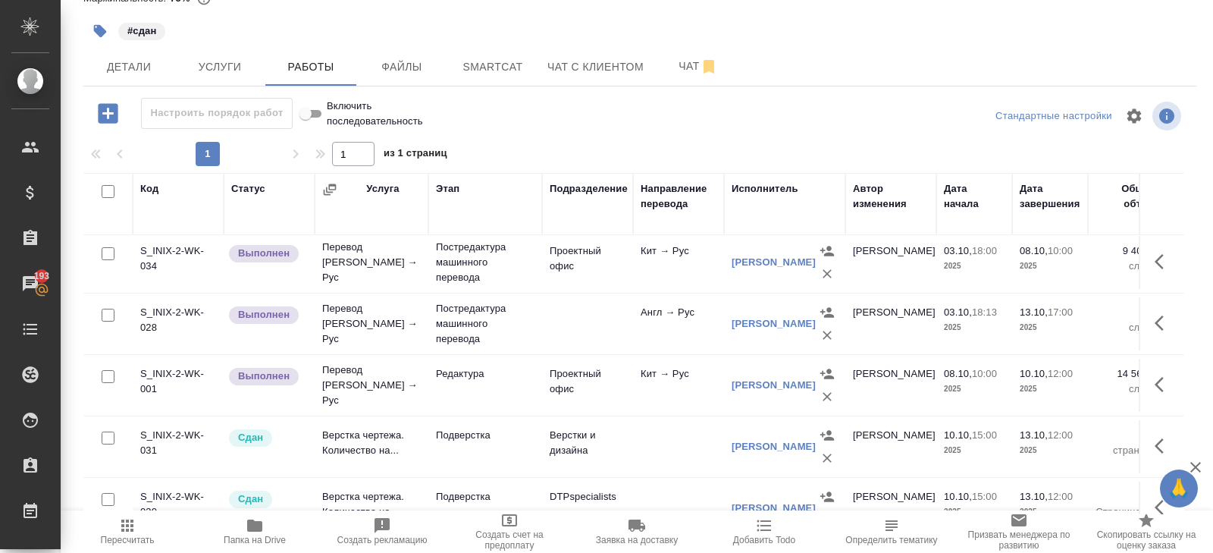
scroll to position [557, 0]
click at [1163, 313] on icon "button" at bounding box center [1163, 322] width 18 height 18
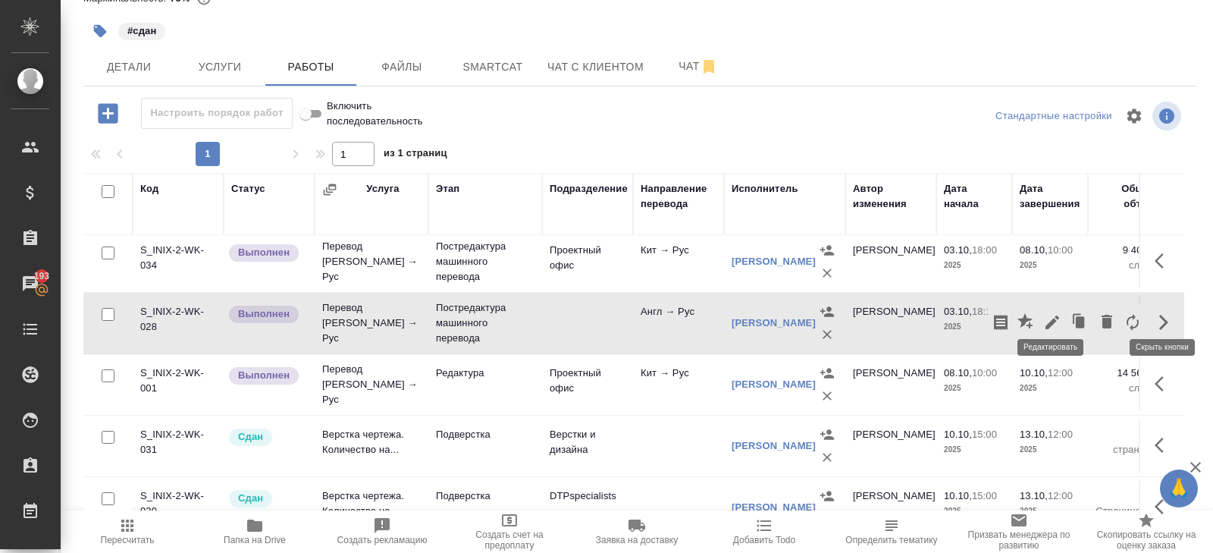
click at [1038, 309] on button "button" at bounding box center [1026, 322] width 26 height 36
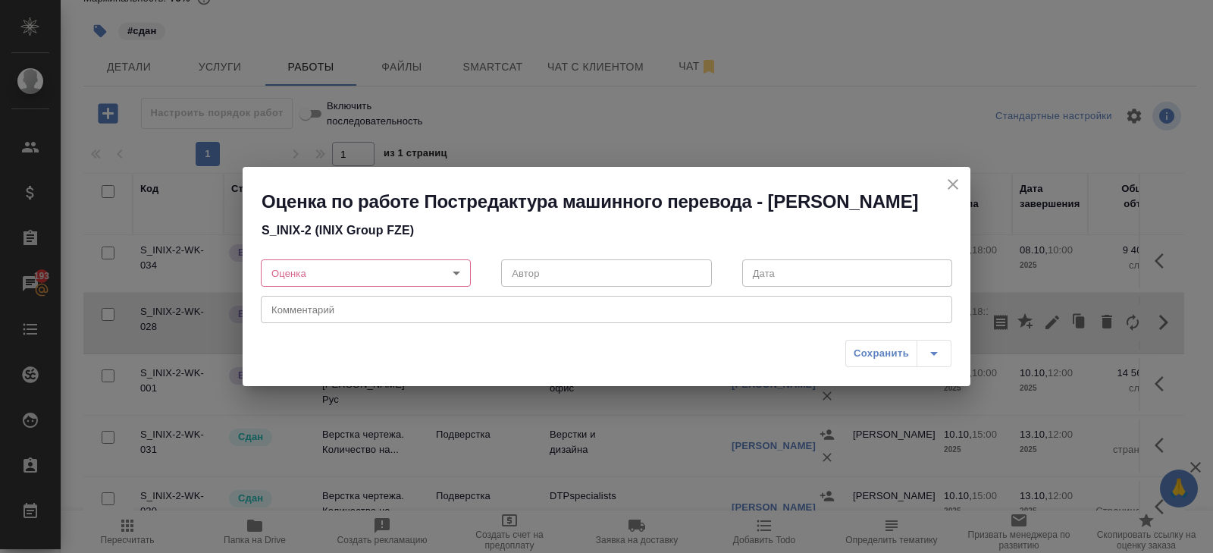
click at [1051, 311] on div "Оценка по работе Постредактура машинного перевода - Корешков Алексей S_INIX-2 (…" at bounding box center [606, 276] width 1213 height 553
click at [954, 183] on icon "close" at bounding box center [953, 184] width 11 height 11
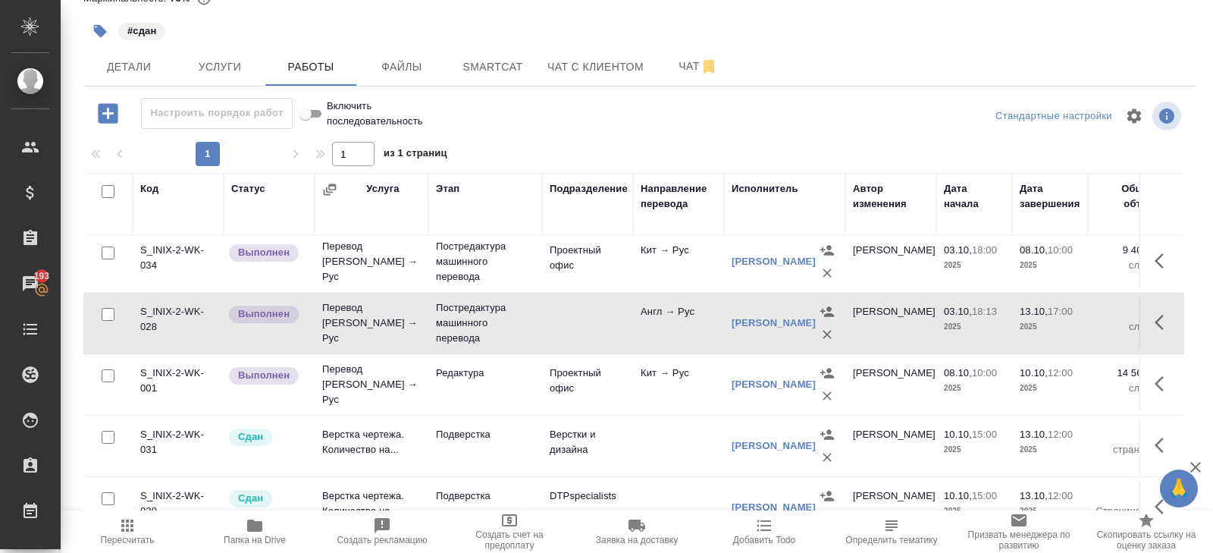
click at [1156, 313] on icon "button" at bounding box center [1163, 322] width 18 height 18
click at [1064, 304] on button "button" at bounding box center [1052, 322] width 26 height 36
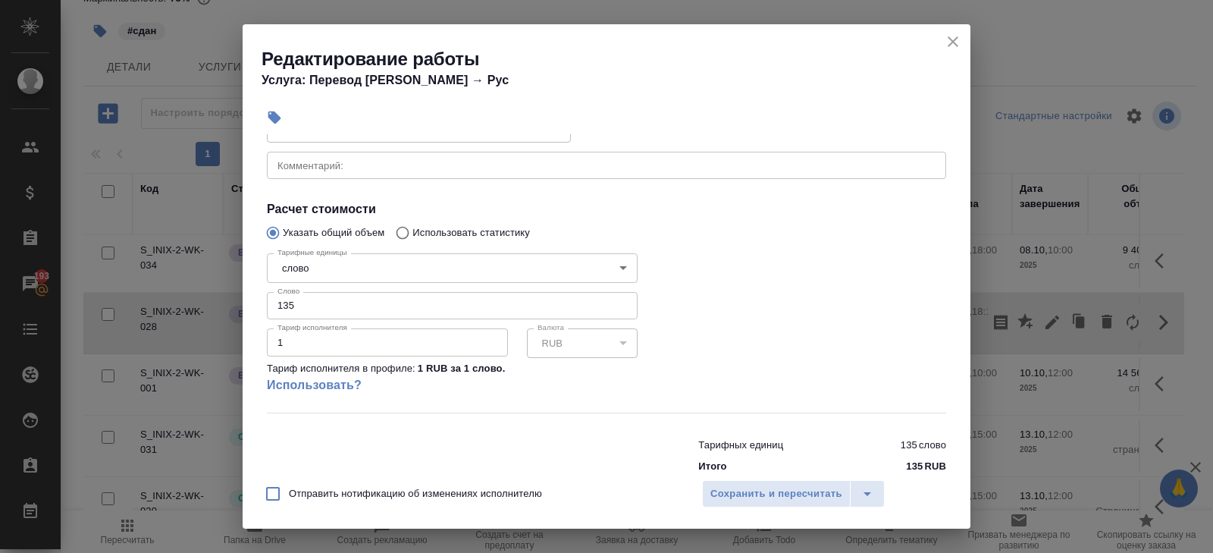
scroll to position [225, 0]
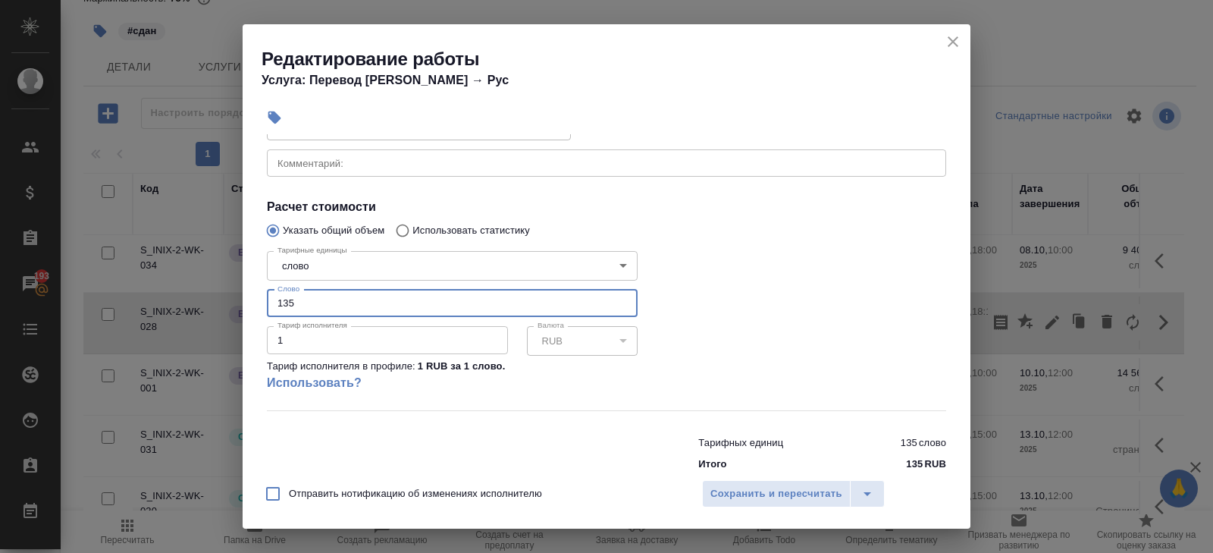
drag, startPoint x: 324, startPoint y: 295, endPoint x: 373, endPoint y: 309, distance: 51.1
click at [374, 311] on input "135" at bounding box center [452, 303] width 371 height 27
type input "126"
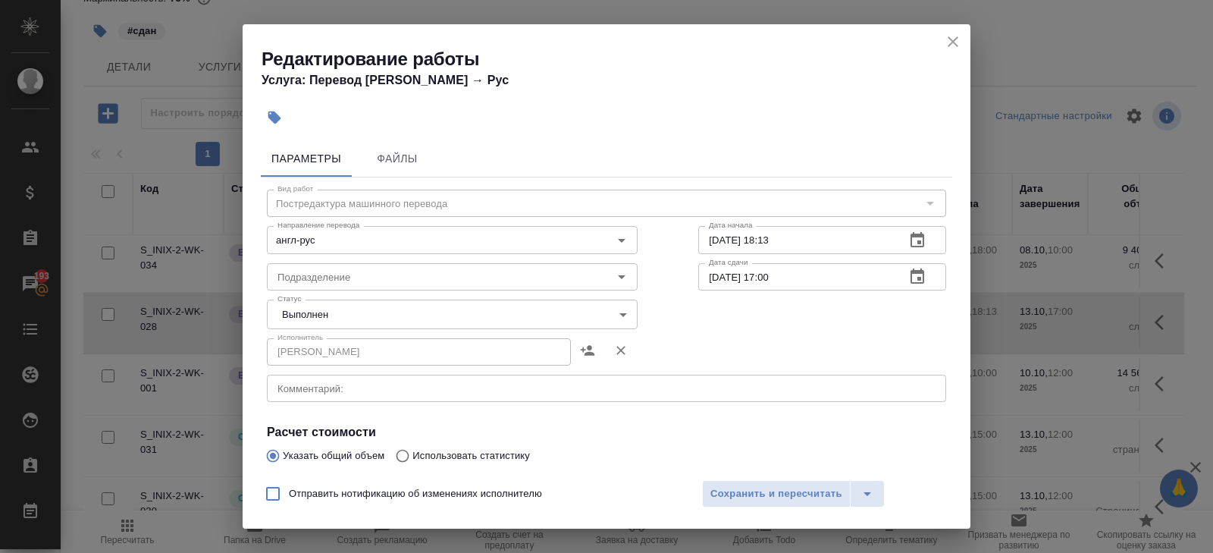
type input "126.35"
click at [299, 307] on body "🙏 .cls-1 fill:#fff; AWATERA Belyakova Yulia Клиенты Спецификации Заказы 193 Чат…" at bounding box center [606, 276] width 1213 height 553
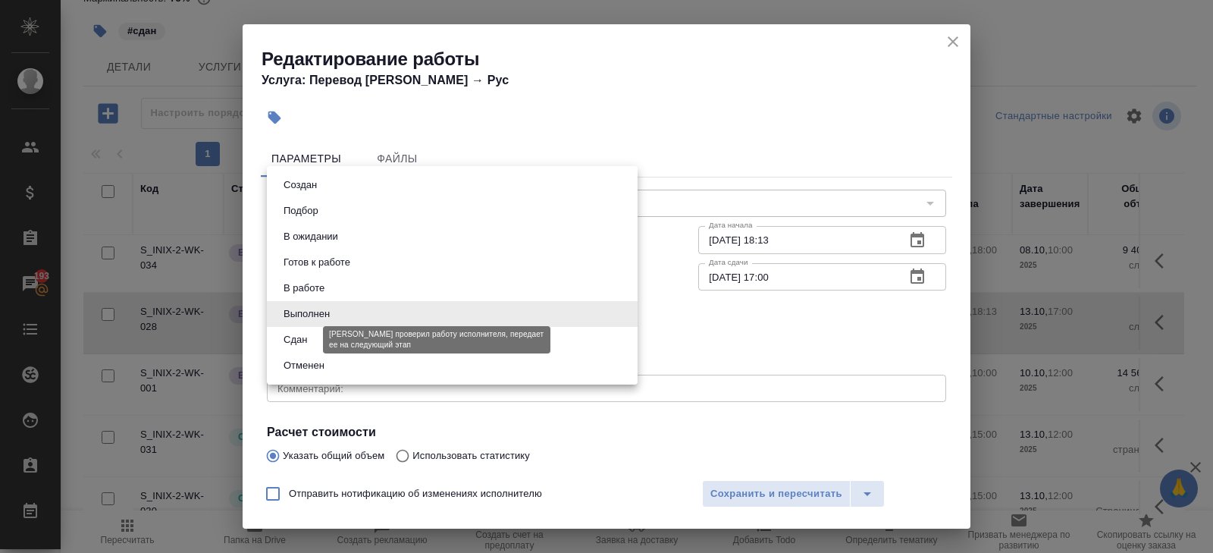
click at [299, 340] on button "Сдан" at bounding box center [295, 339] width 33 height 17
type input "closed"
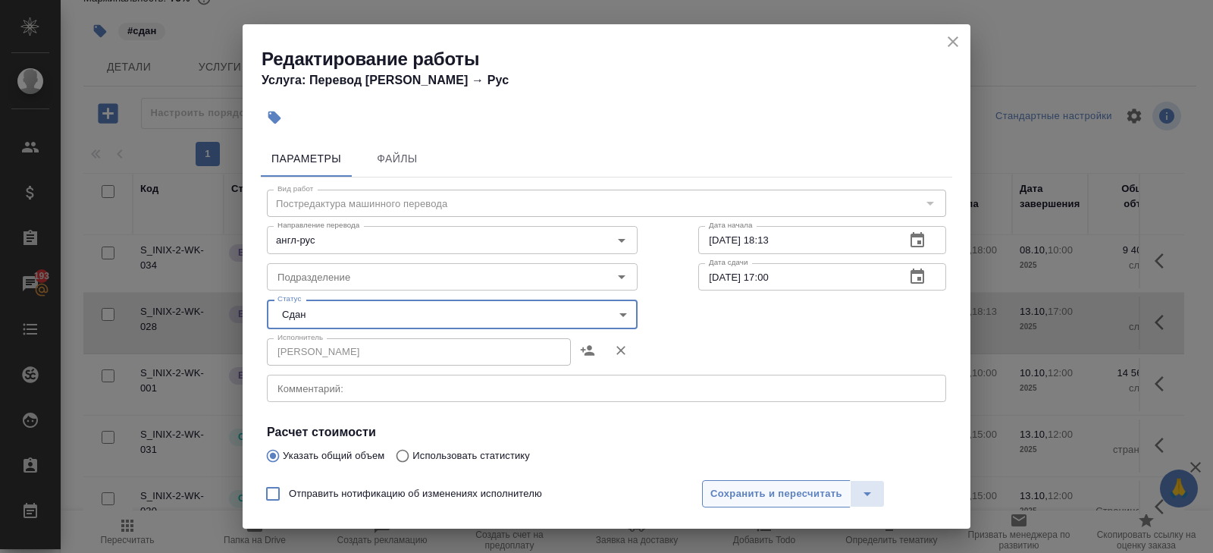
click at [716, 482] on button "Сохранить и пересчитать" at bounding box center [776, 493] width 149 height 27
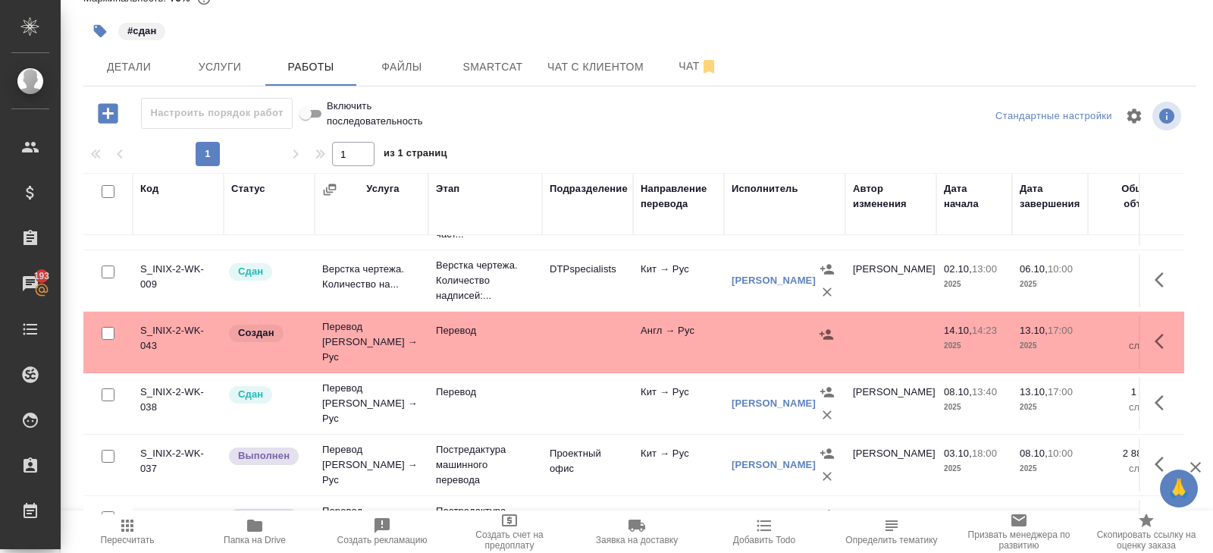
scroll to position [156, 0]
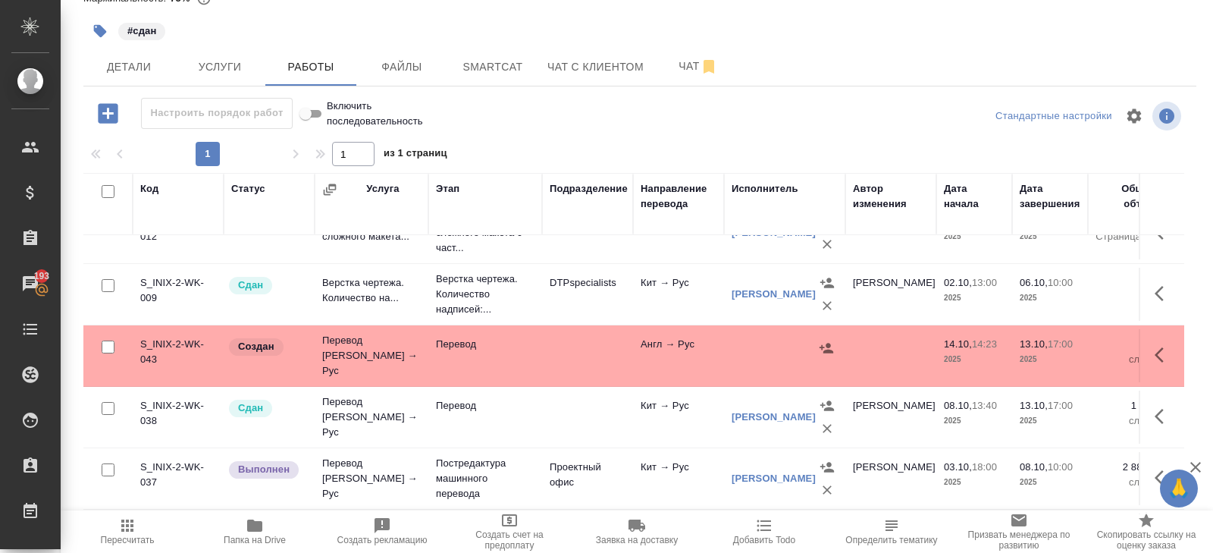
click at [1161, 346] on icon "button" at bounding box center [1163, 355] width 18 height 18
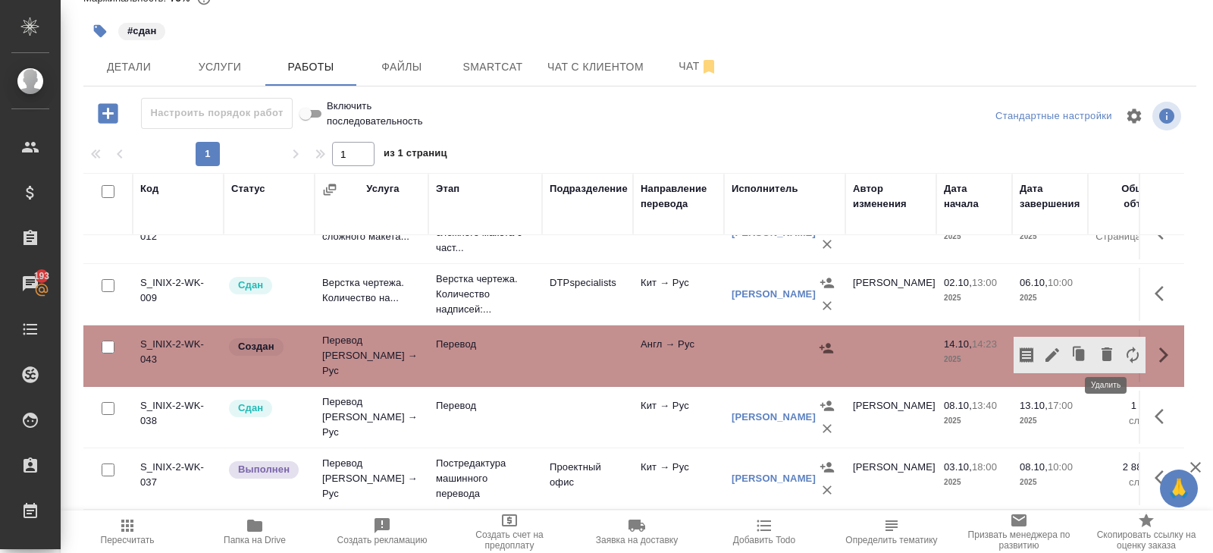
click at [1112, 347] on icon "button" at bounding box center [1107, 354] width 18 height 18
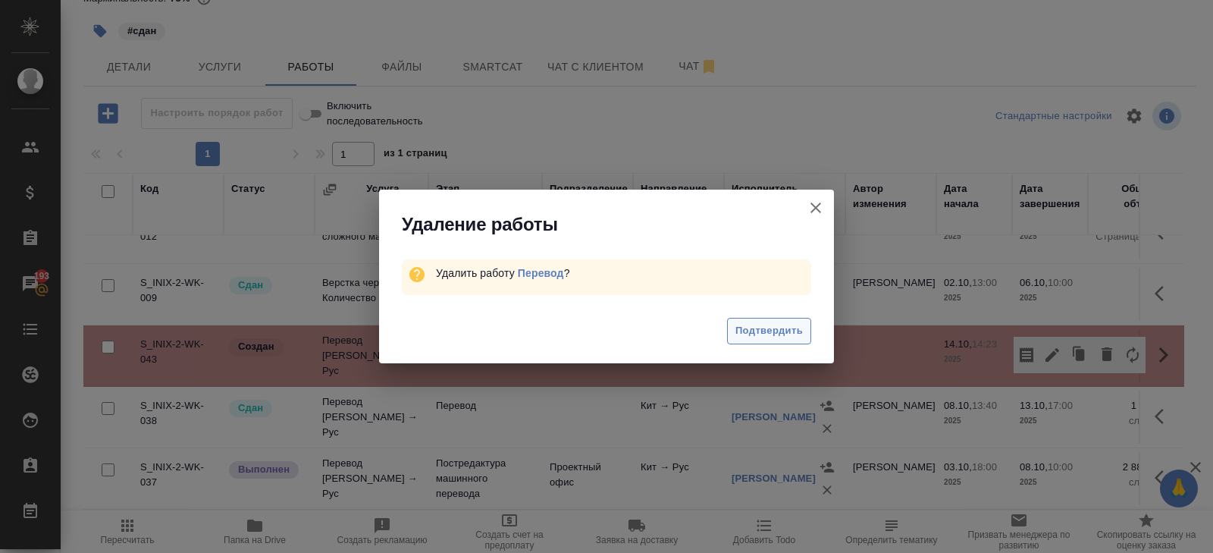
click at [767, 324] on span "Подтвердить" at bounding box center [768, 330] width 67 height 17
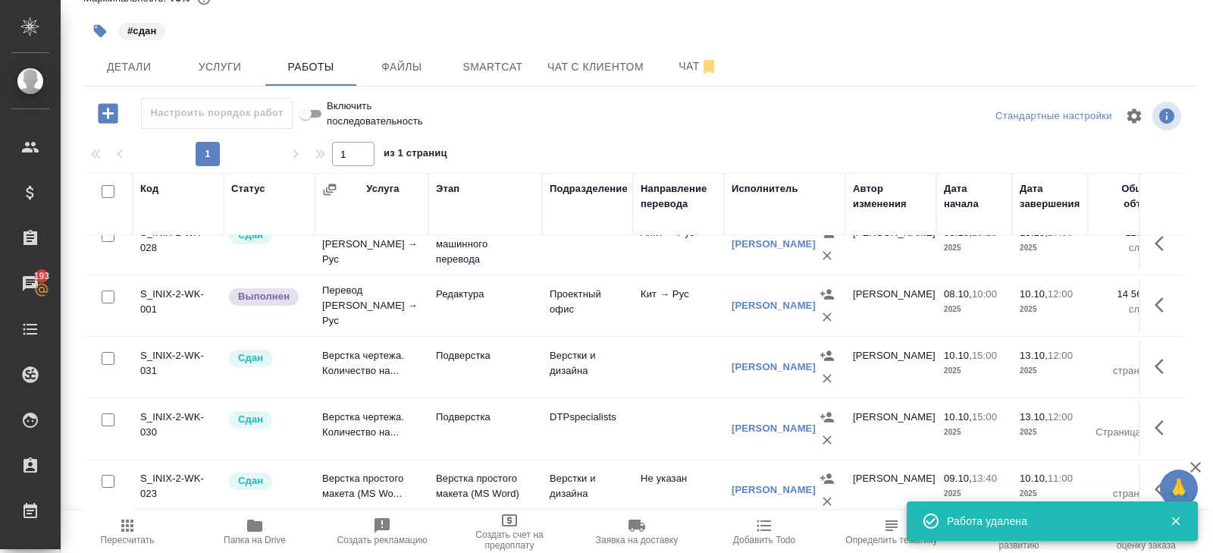
scroll to position [0, 0]
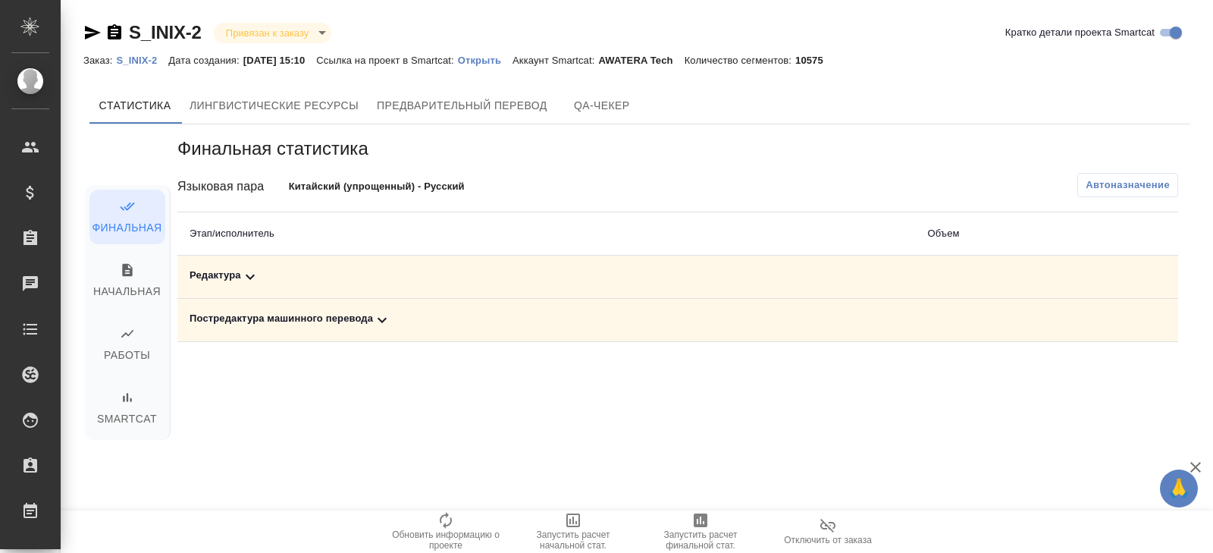
click at [398, 320] on div "Постредактура машинного перевода" at bounding box center [546, 320] width 713 height 18
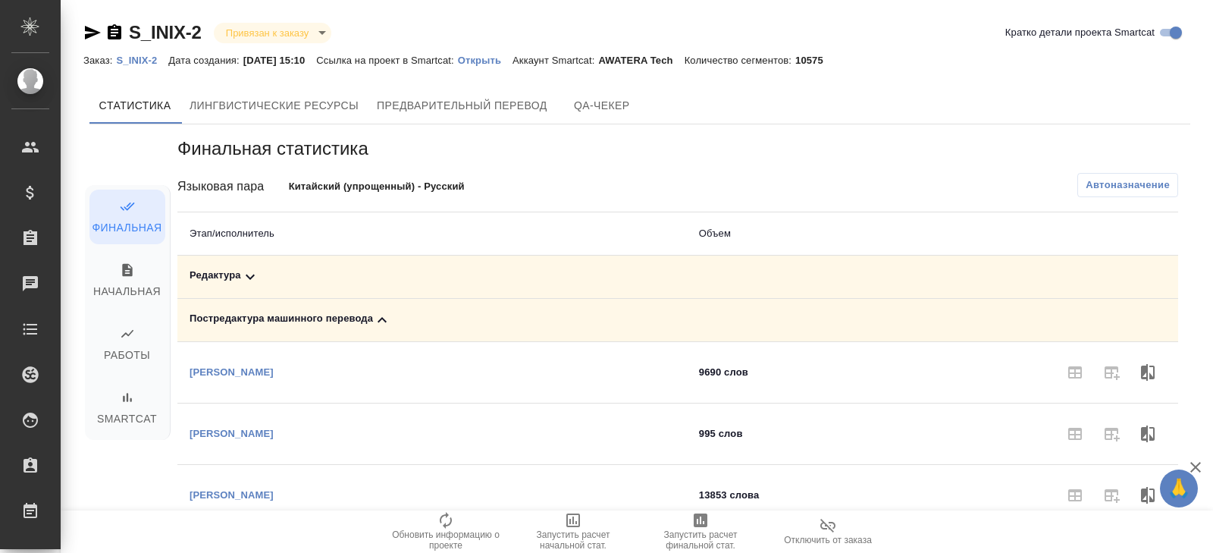
click at [246, 280] on icon at bounding box center [250, 277] width 18 height 18
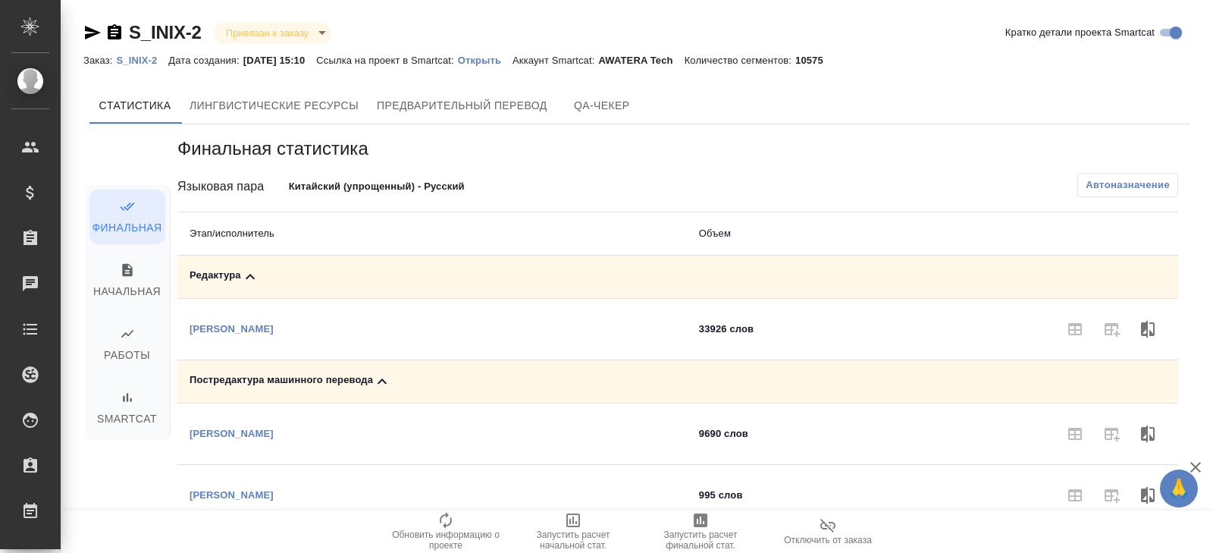
click at [1117, 190] on span "Автоназначение" at bounding box center [1127, 184] width 84 height 15
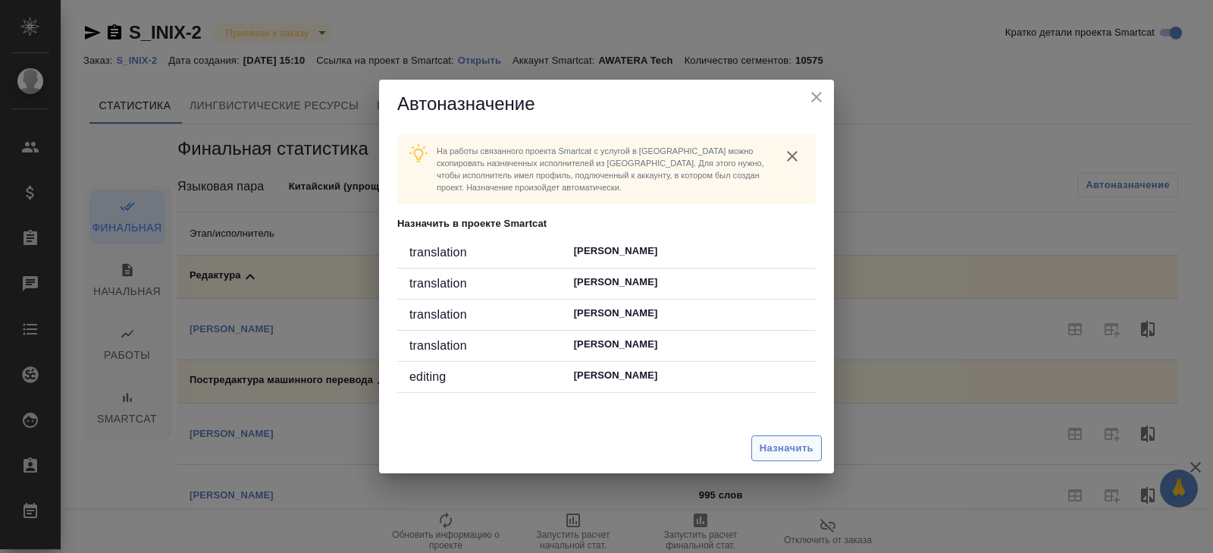
click at [773, 451] on span "Назначить" at bounding box center [787, 448] width 54 height 17
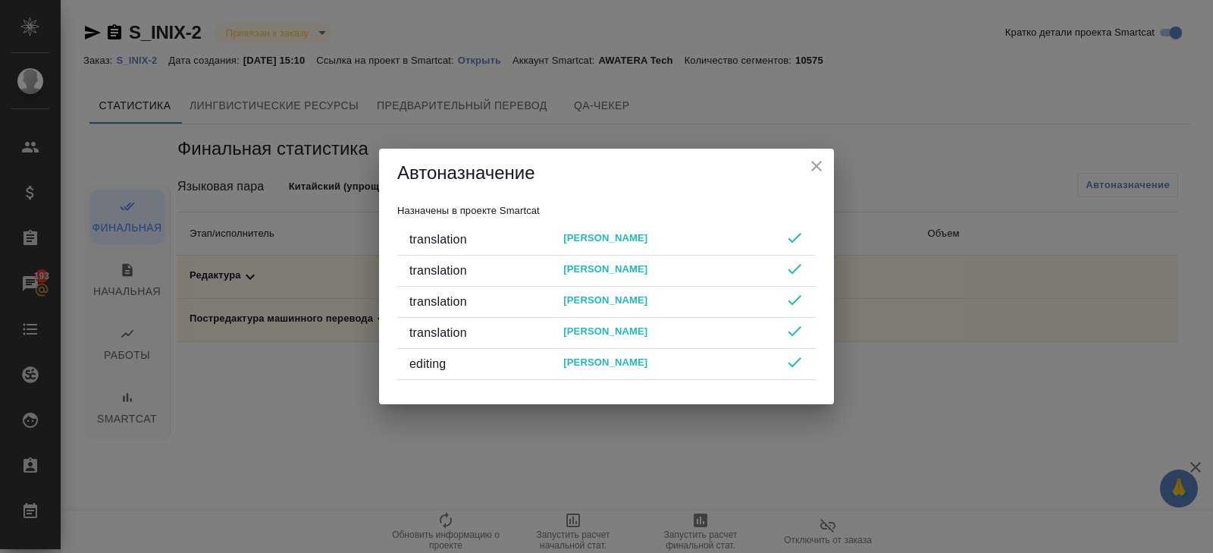
click at [900, 193] on div "Автоназначение Назначены в проекте Smartcat translation [PERSON_NAME] Айнат tra…" at bounding box center [606, 276] width 1213 height 553
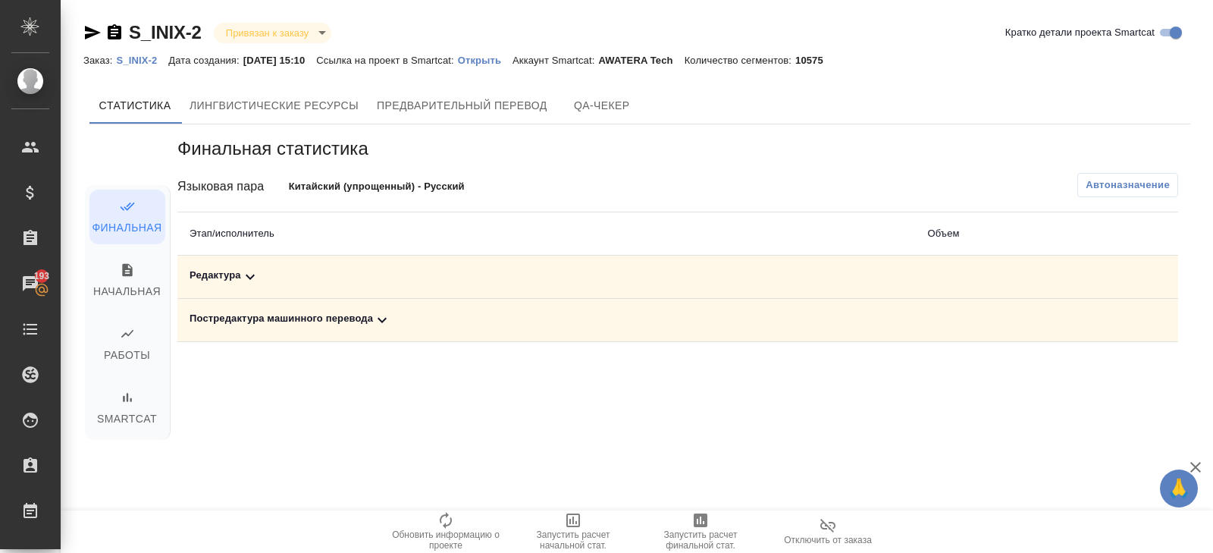
click at [686, 526] on span "Запустить расчет финальной стат." at bounding box center [700, 530] width 109 height 39
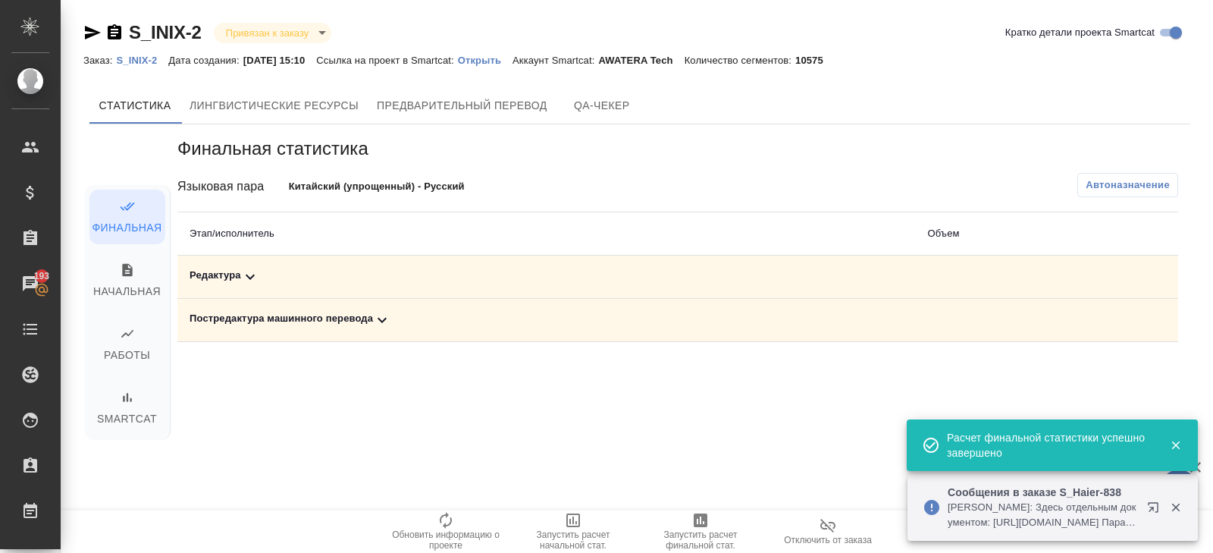
click at [381, 318] on icon at bounding box center [381, 320] width 9 height 5
click at [256, 280] on icon at bounding box center [250, 277] width 18 height 18
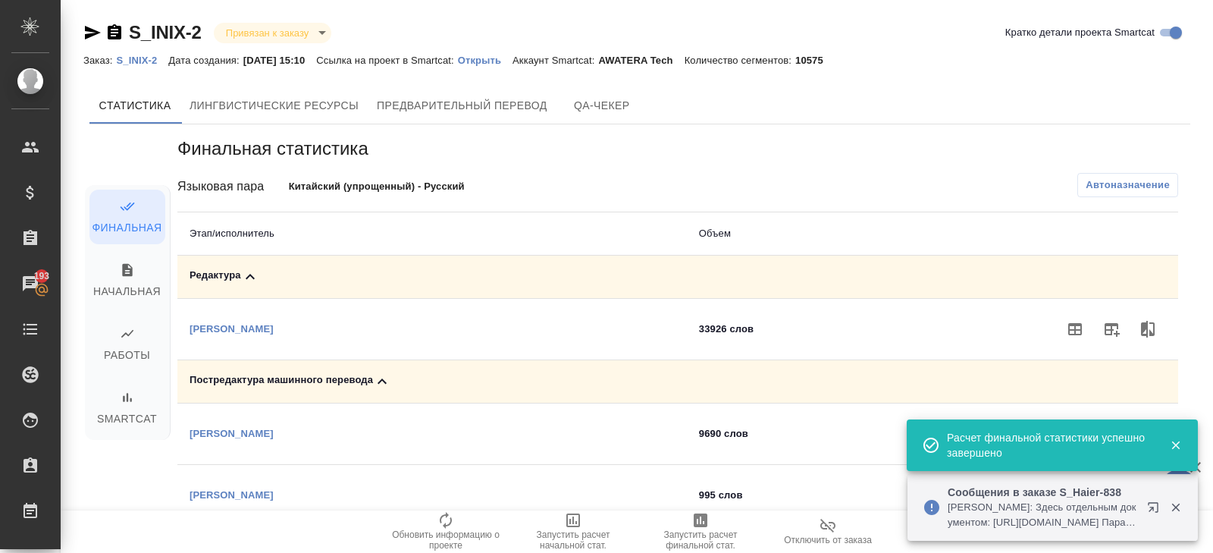
scroll to position [132, 0]
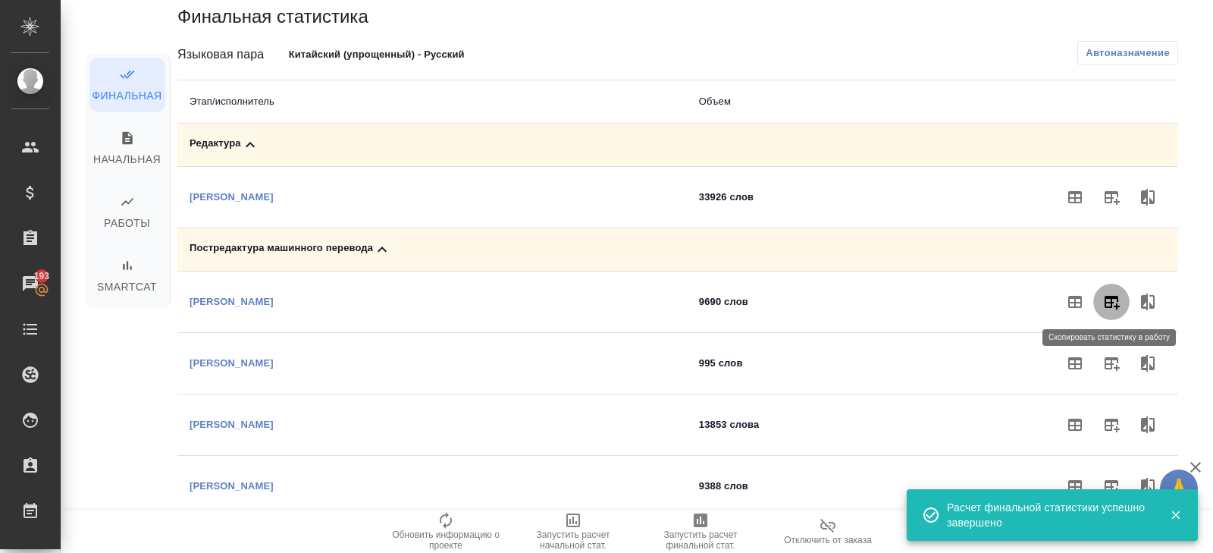
click at [1108, 303] on icon "button" at bounding box center [1111, 302] width 18 height 18
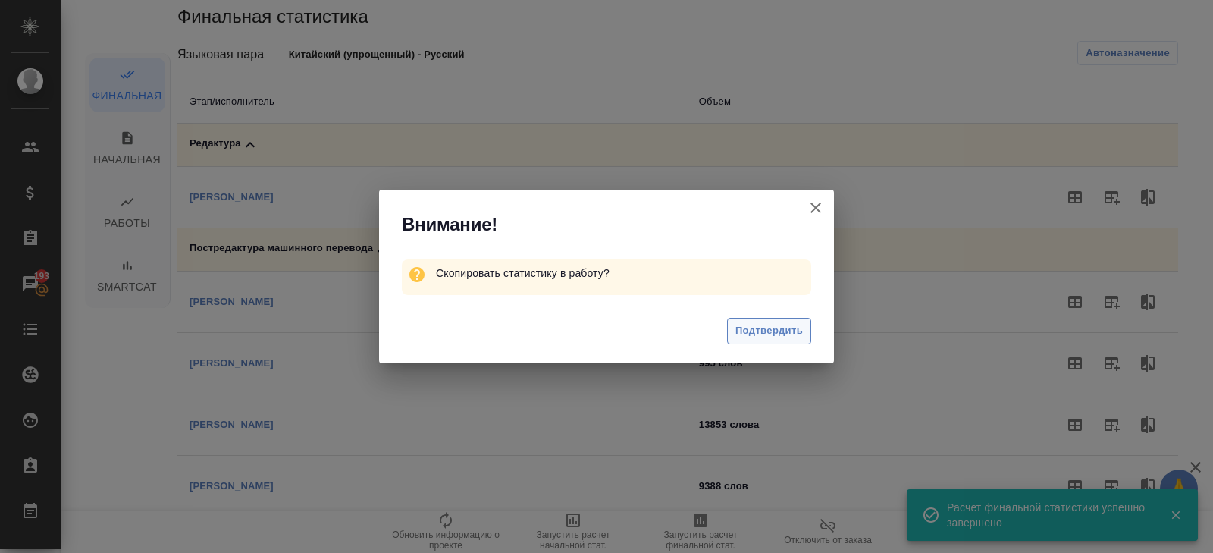
click at [738, 330] on span "Подтвердить" at bounding box center [768, 330] width 67 height 17
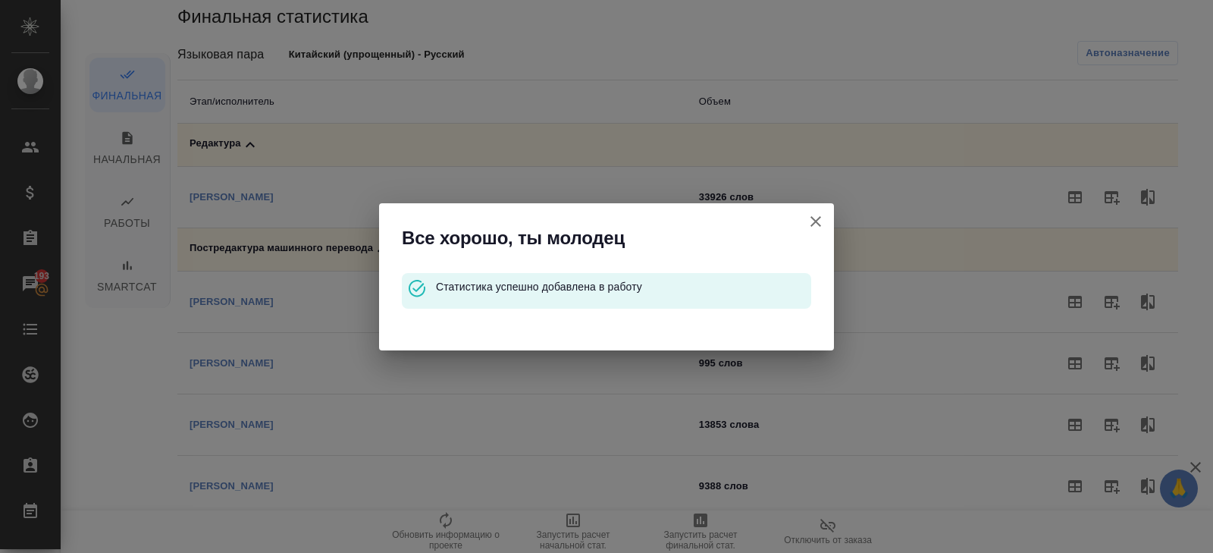
click at [813, 218] on icon "button" at bounding box center [815, 221] width 11 height 11
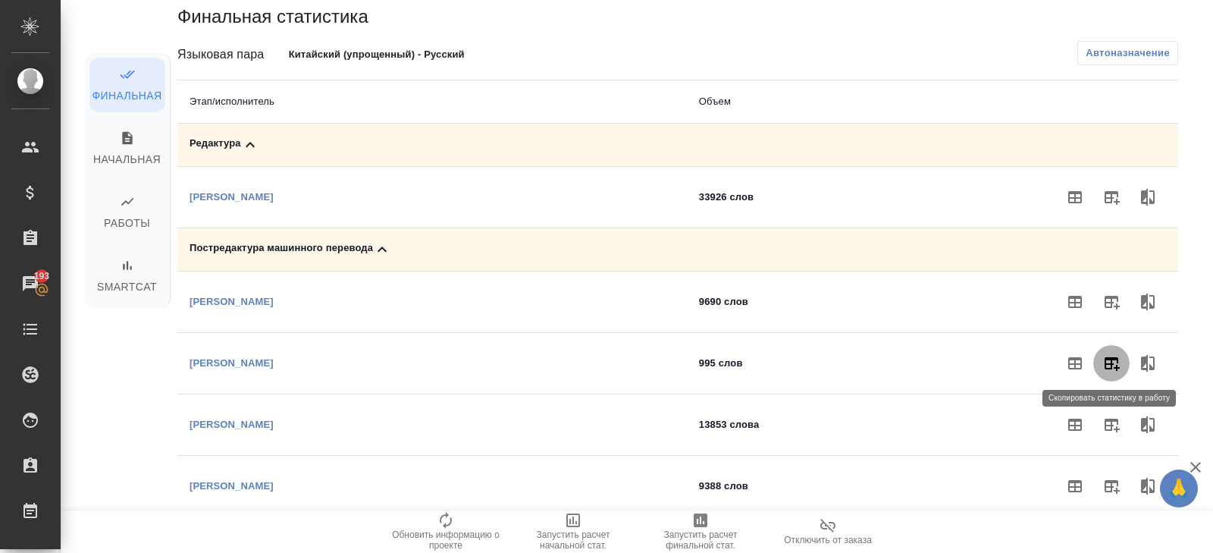
click at [1109, 365] on icon "button" at bounding box center [1111, 363] width 18 height 18
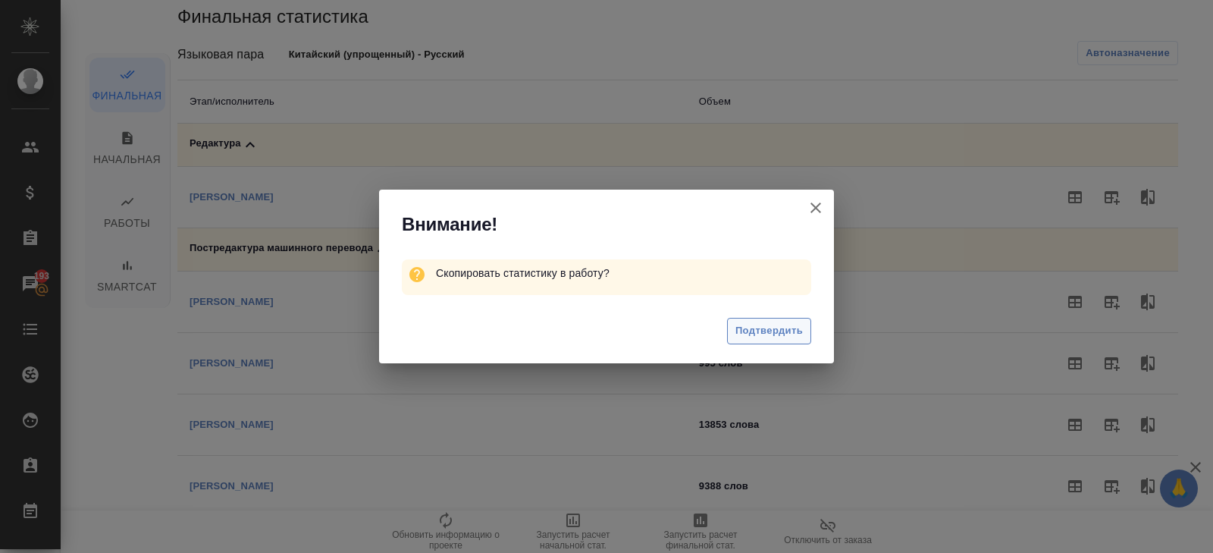
click at [800, 328] on span "Подтвердить" at bounding box center [768, 330] width 67 height 17
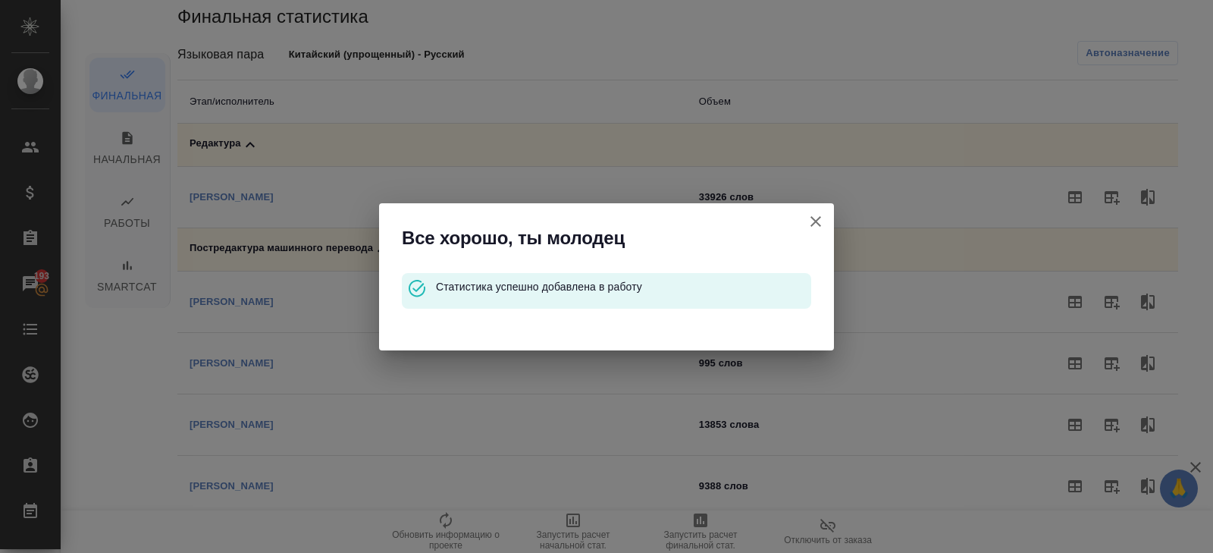
click at [817, 221] on icon "button" at bounding box center [816, 221] width 18 height 18
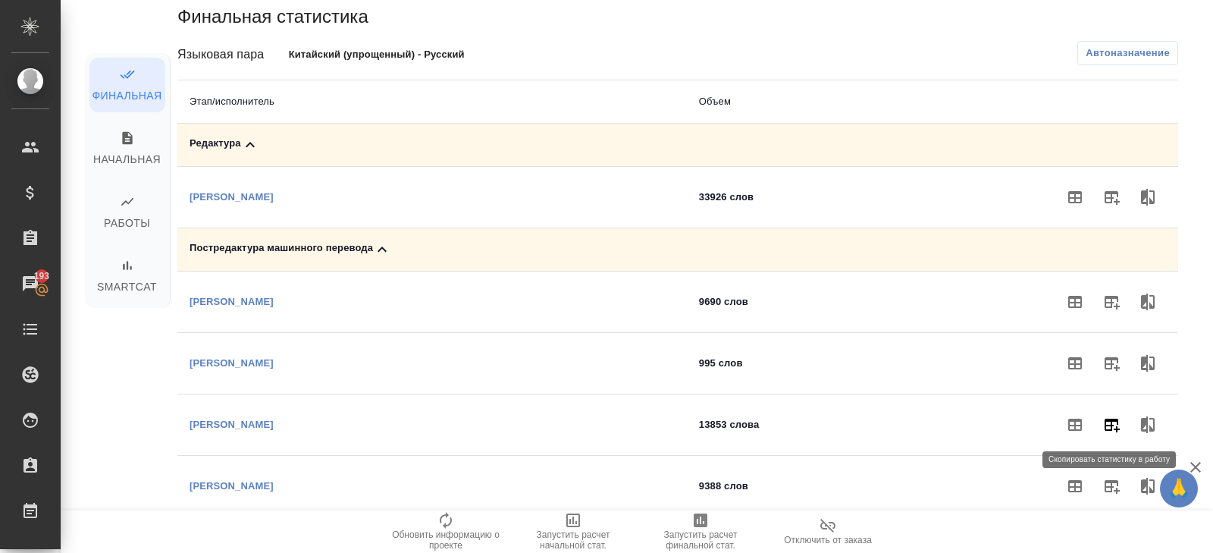
click at [1107, 425] on icon "button" at bounding box center [1111, 424] width 18 height 18
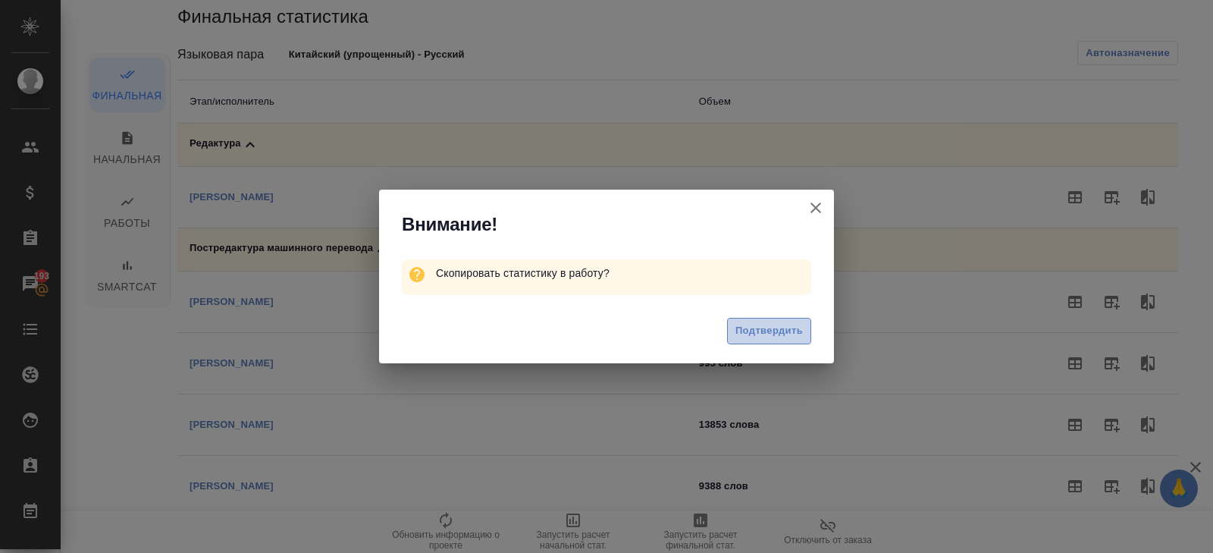
click at [769, 337] on span "Подтвердить" at bounding box center [768, 330] width 67 height 17
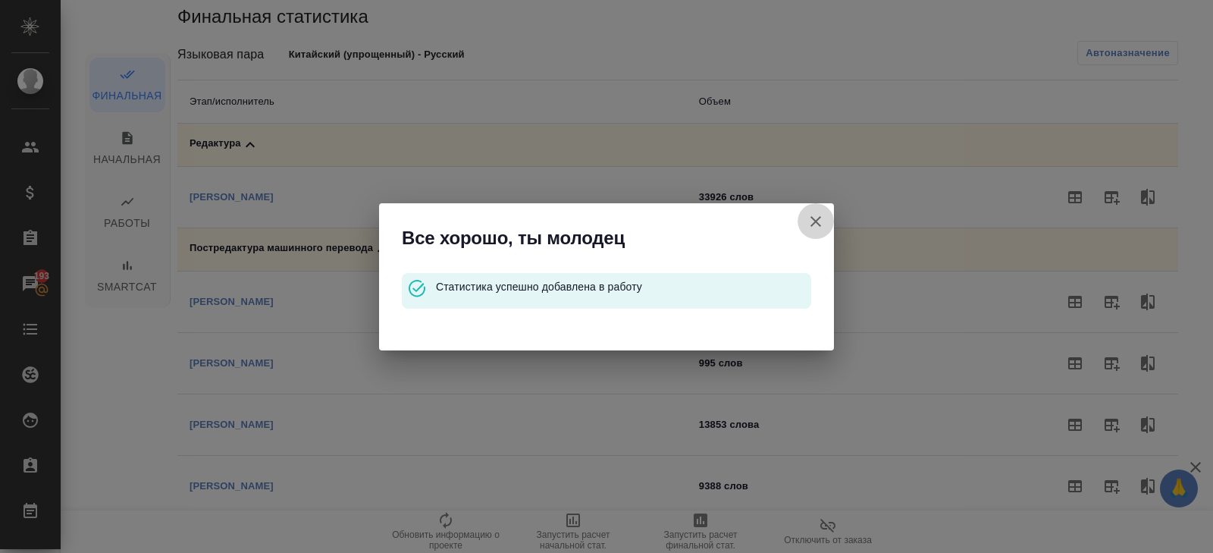
click at [816, 219] on icon "button" at bounding box center [815, 221] width 11 height 11
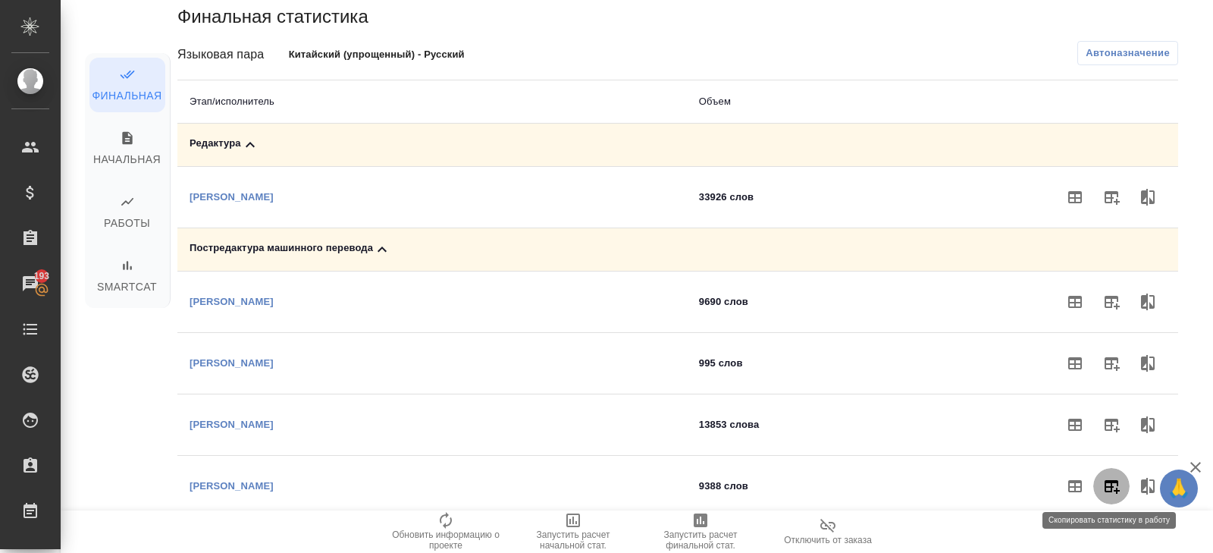
click at [1114, 492] on icon "button" at bounding box center [1111, 486] width 18 height 18
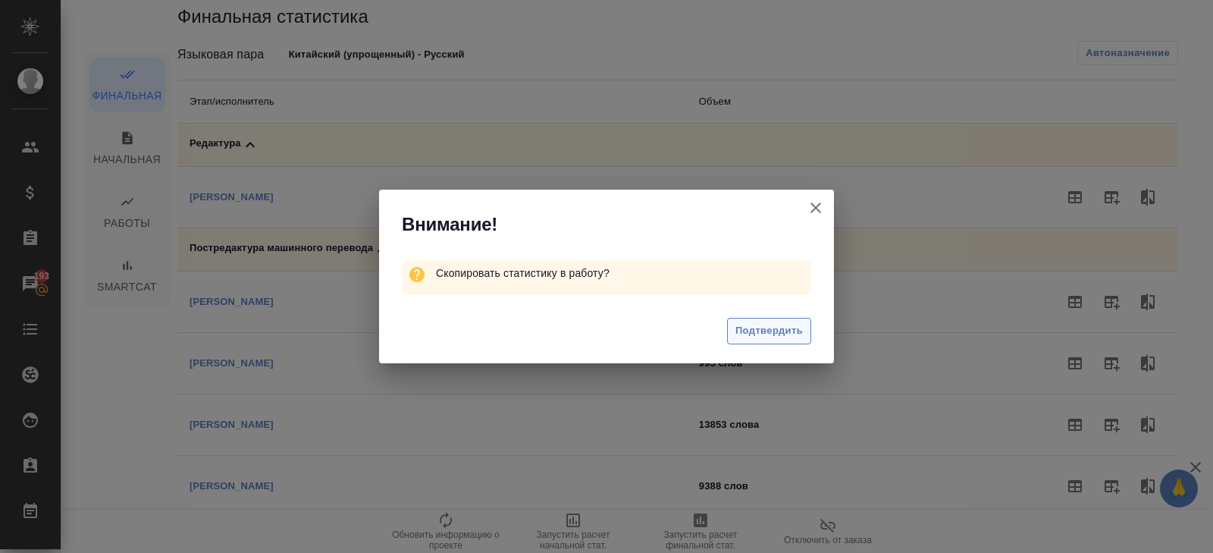
click at [792, 336] on span "Подтвердить" at bounding box center [768, 330] width 67 height 17
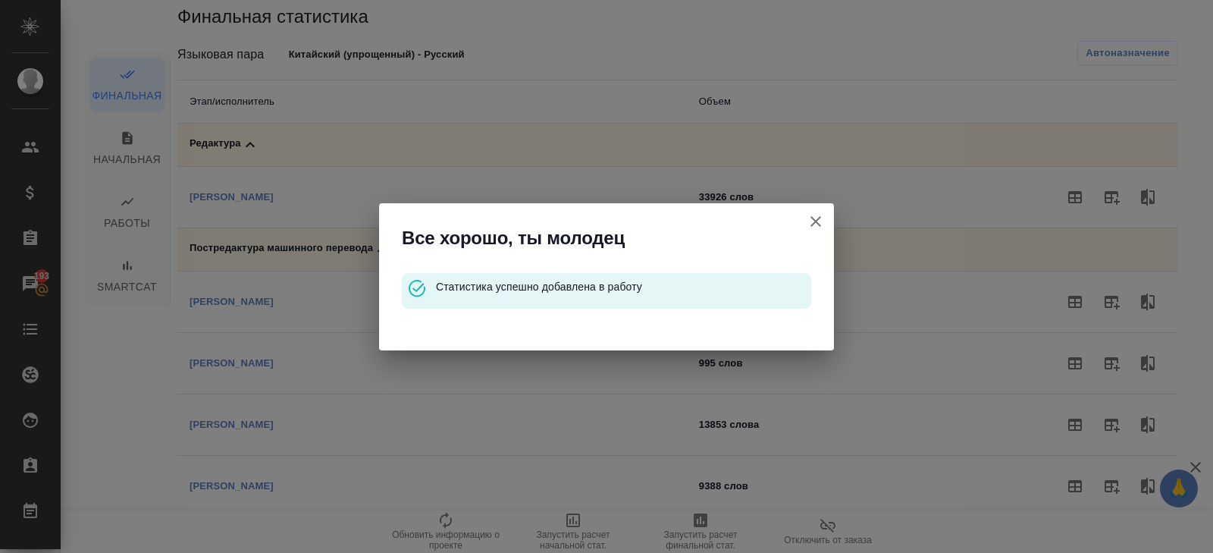
click at [814, 218] on icon "button" at bounding box center [816, 221] width 18 height 18
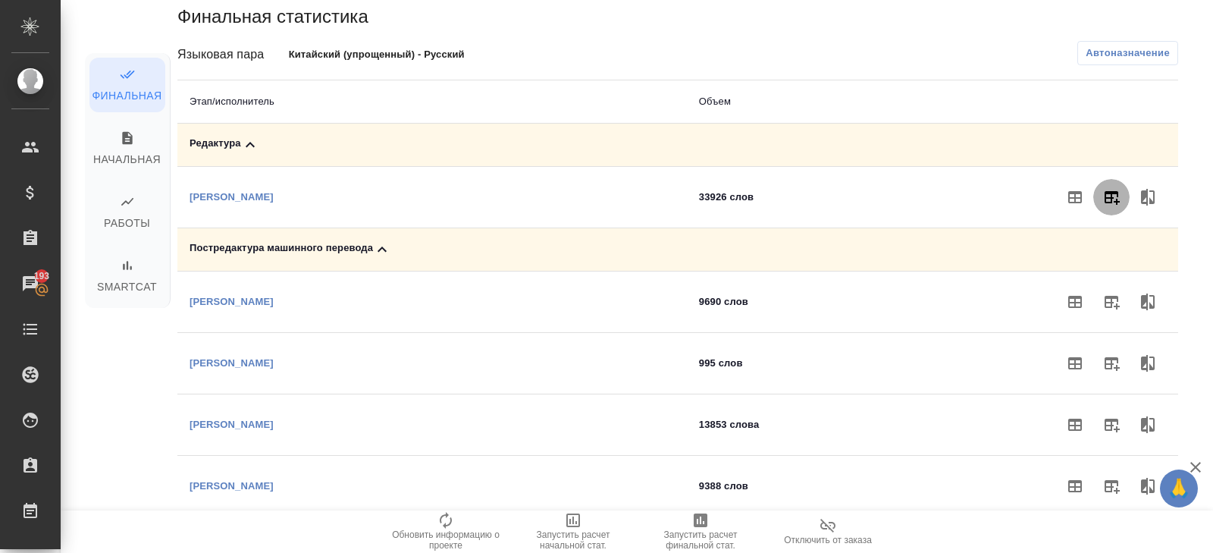
click at [1102, 199] on icon "button" at bounding box center [1111, 197] width 18 height 18
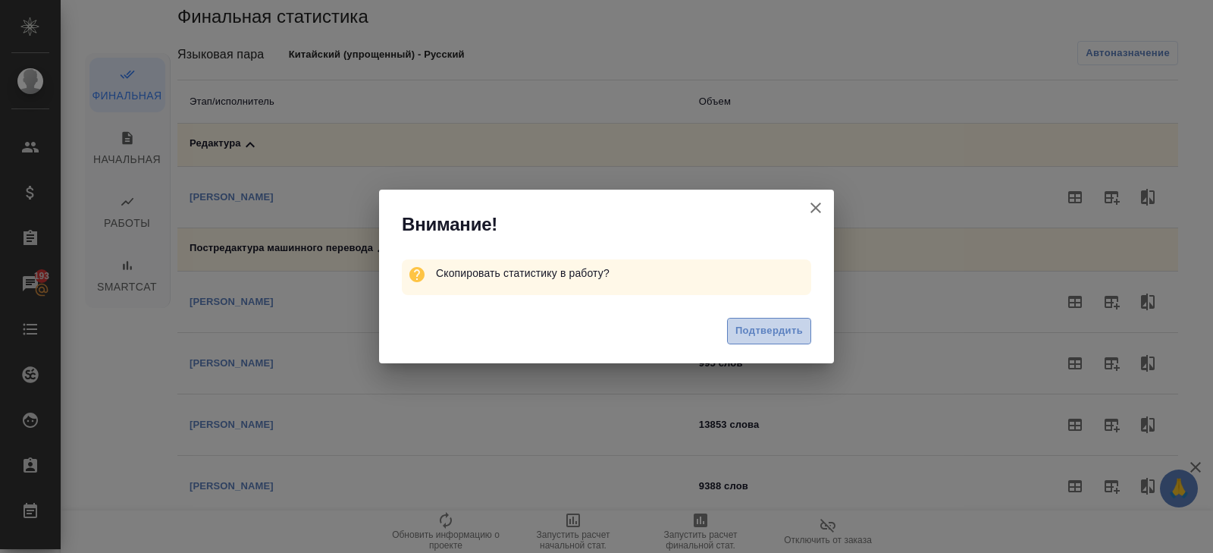
click at [770, 331] on span "Подтвердить" at bounding box center [768, 330] width 67 height 17
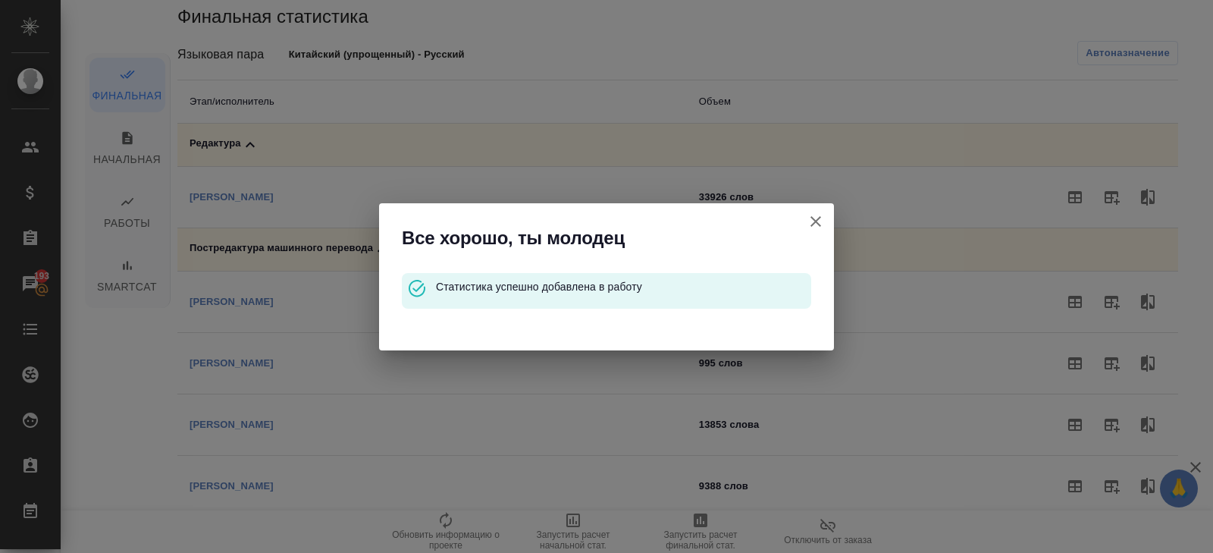
click at [813, 224] on icon "button" at bounding box center [815, 221] width 11 height 11
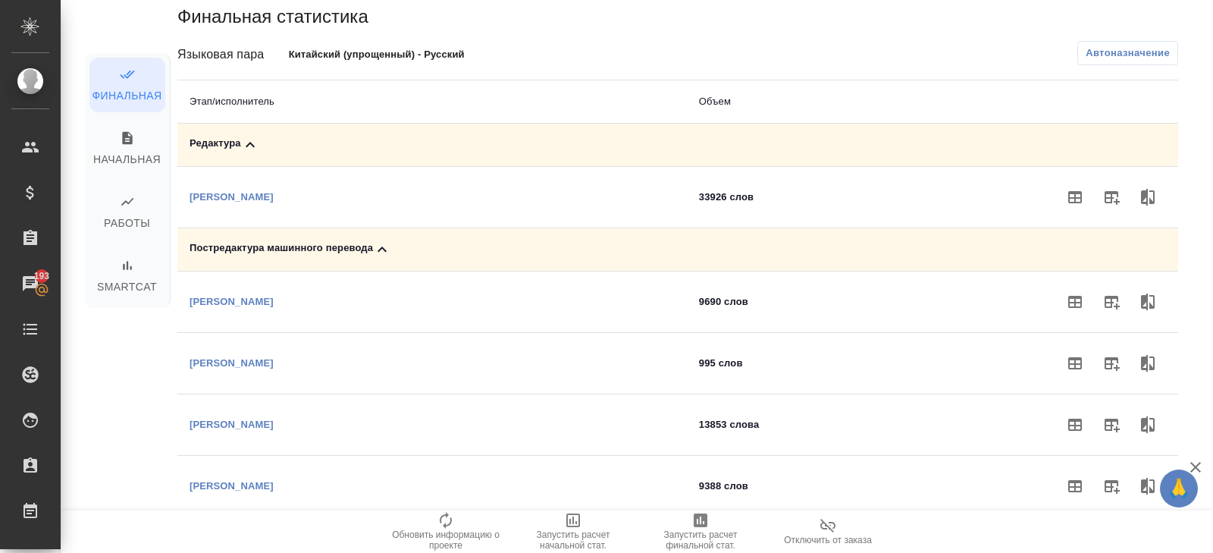
scroll to position [0, 0]
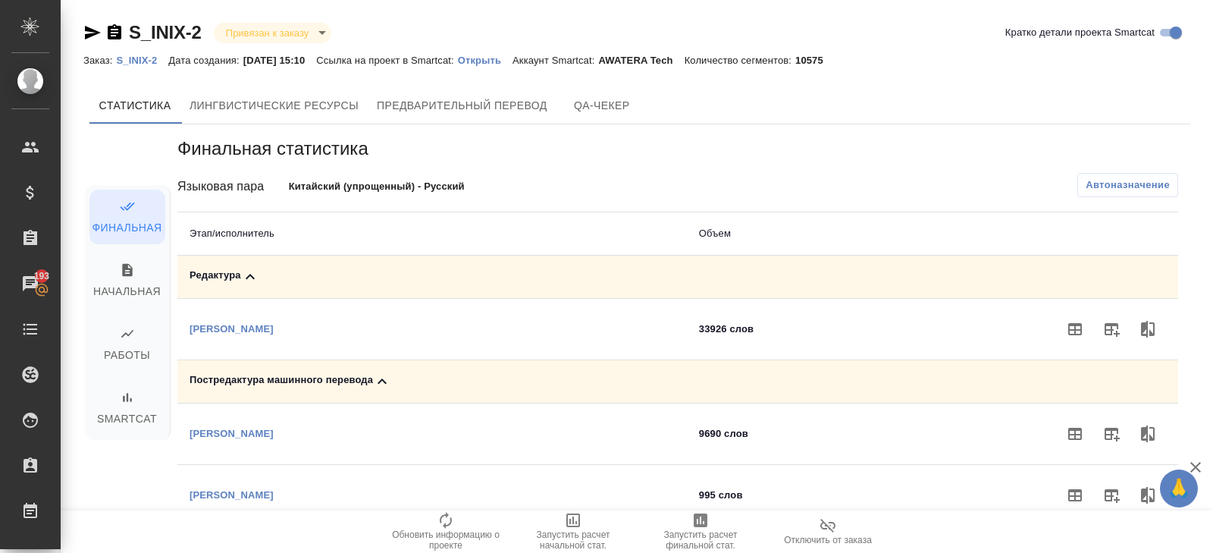
click at [148, 61] on p "S_INIX-2" at bounding box center [142, 60] width 52 height 11
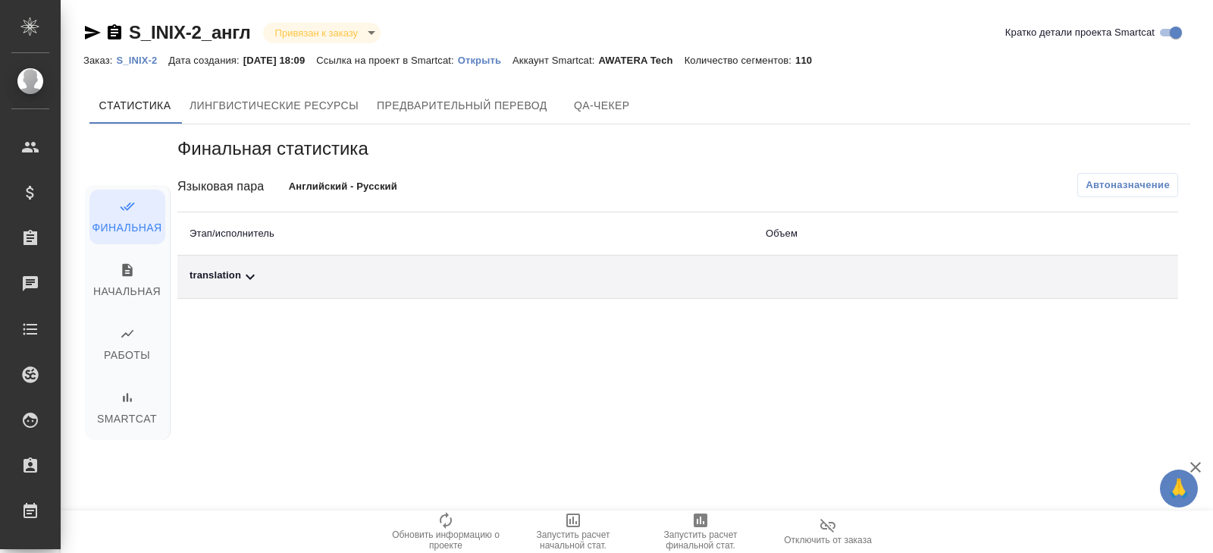
click at [251, 268] on icon at bounding box center [250, 277] width 18 height 18
click at [1123, 178] on span "Автоназначение" at bounding box center [1127, 184] width 84 height 15
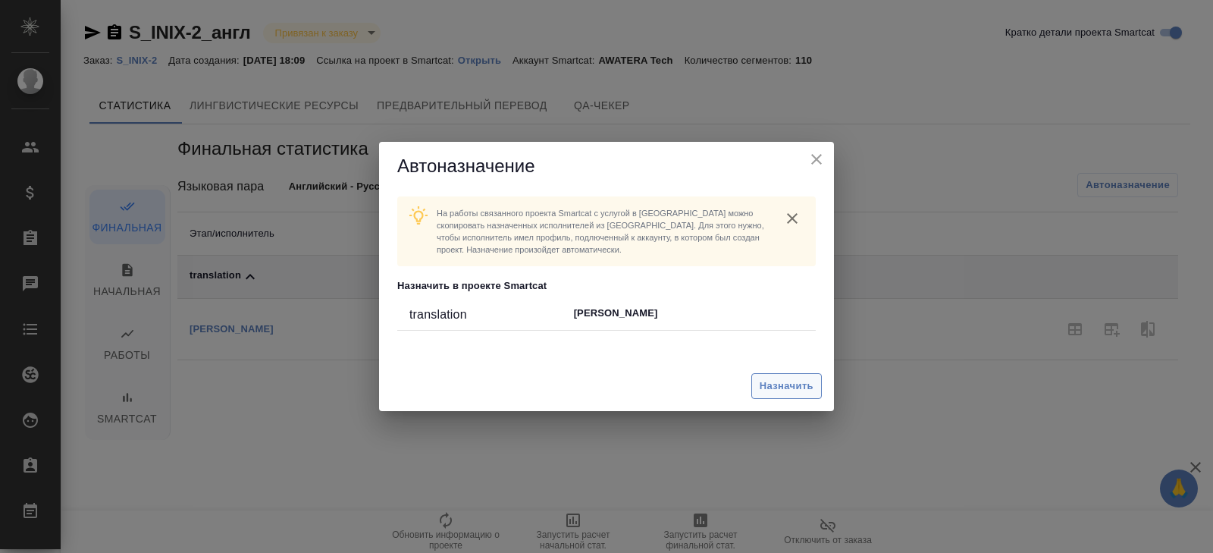
click at [801, 376] on button "Назначить" at bounding box center [786, 386] width 70 height 27
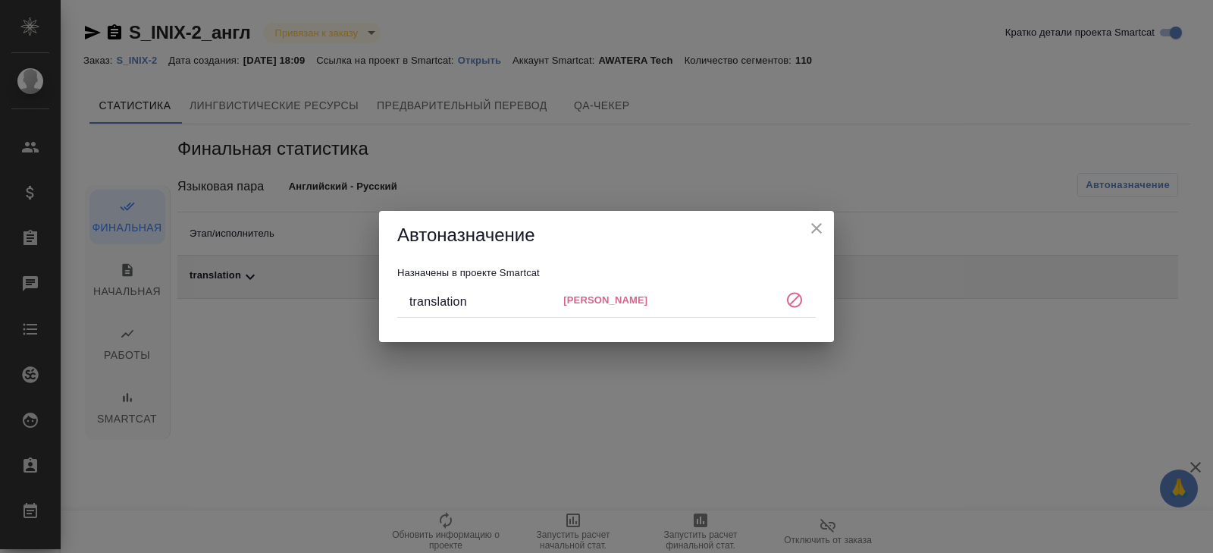
click at [762, 417] on div "Автоназначение Назначены в проекте Smartcat translation [PERSON_NAME]" at bounding box center [606, 276] width 1213 height 553
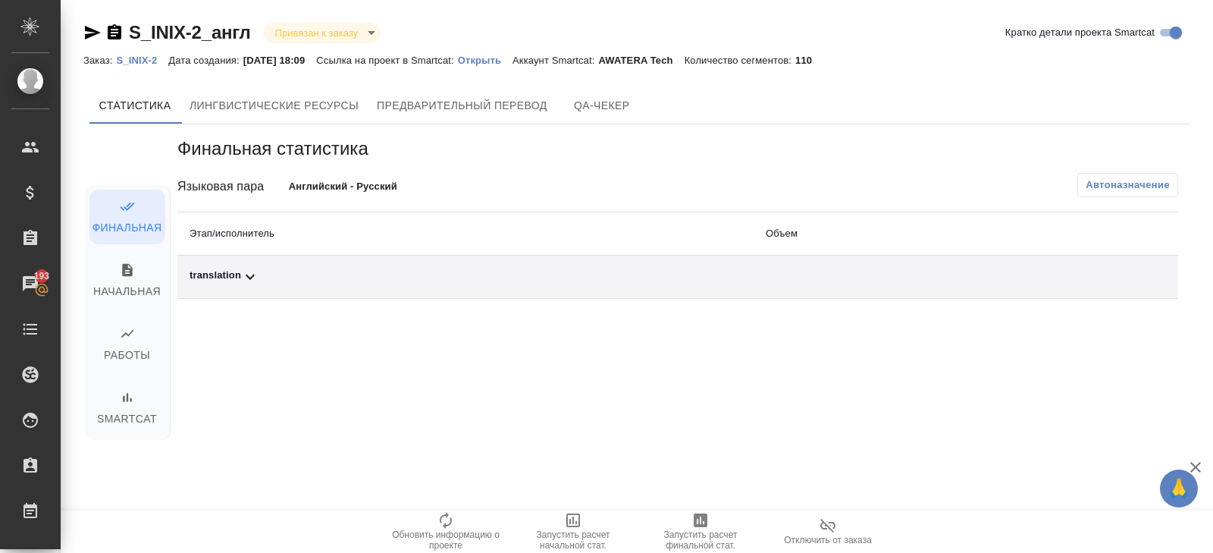
click at [505, 61] on p "Открыть" at bounding box center [485, 60] width 55 height 11
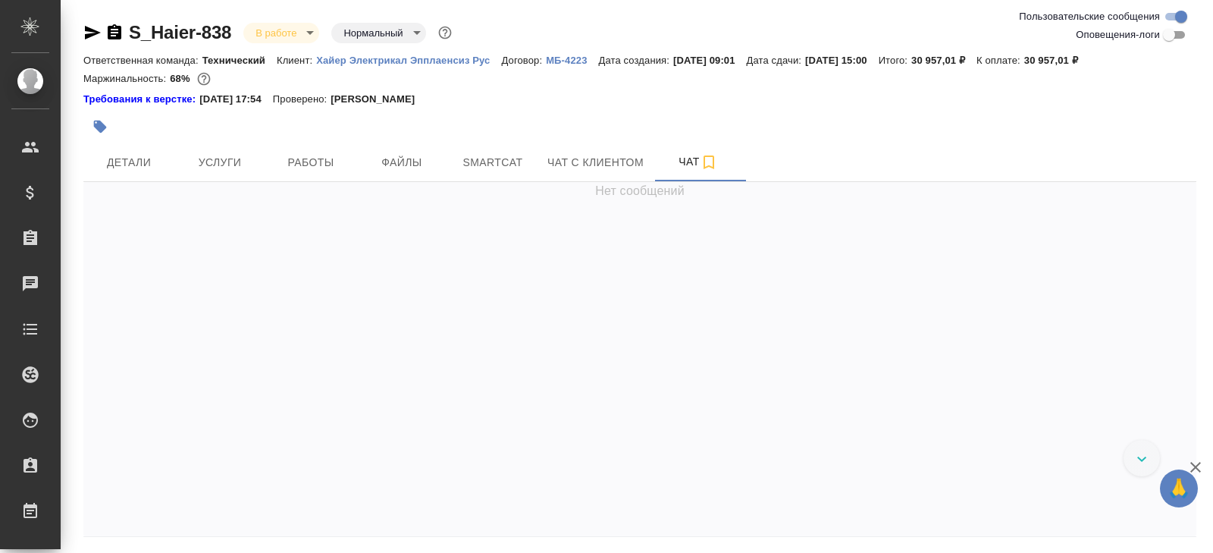
scroll to position [52, 0]
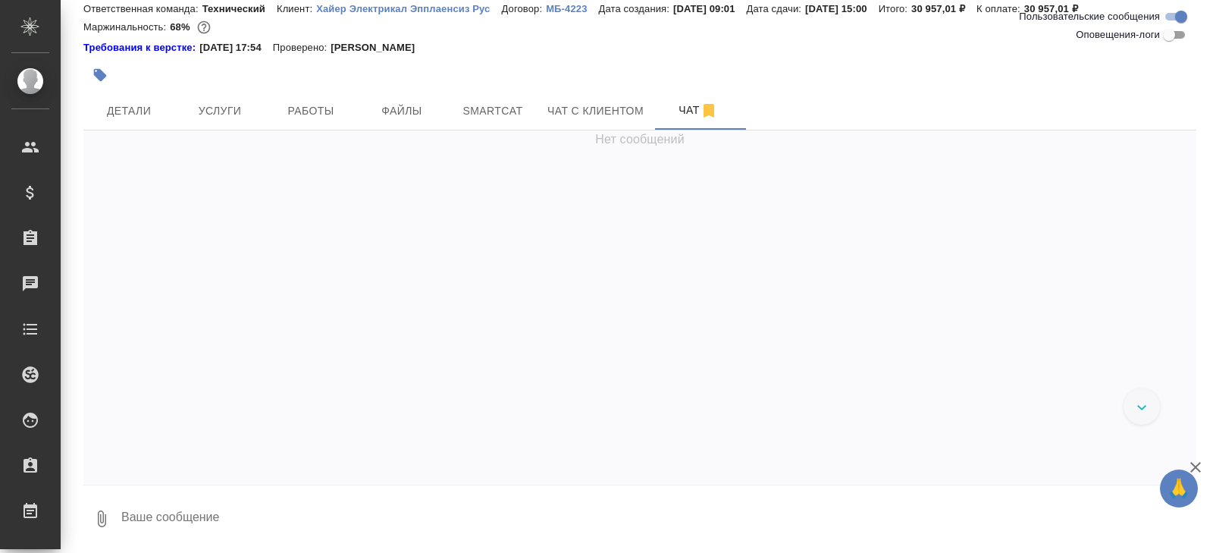
click at [196, 520] on textarea at bounding box center [658, 519] width 1076 height 52
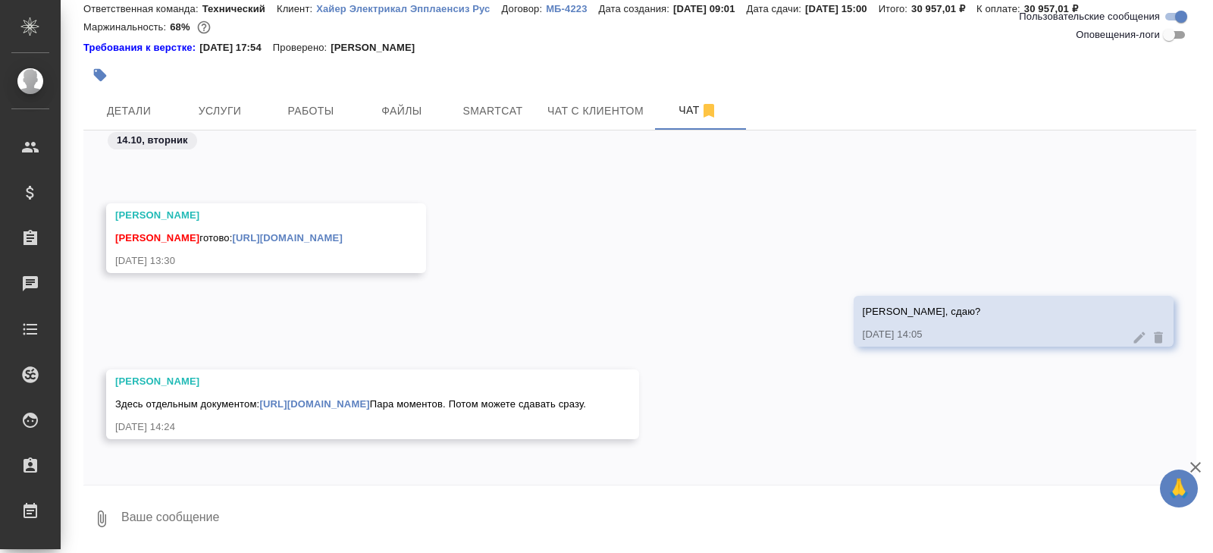
type textarea """
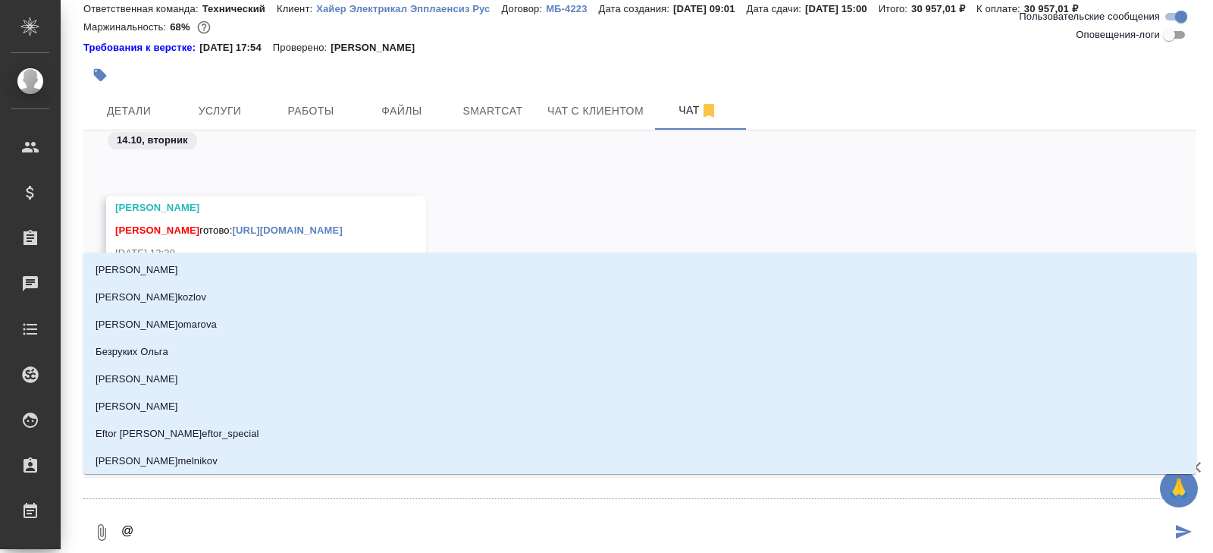
type textarea "@а"
type input "а"
type textarea "@аср"
type input "аср"
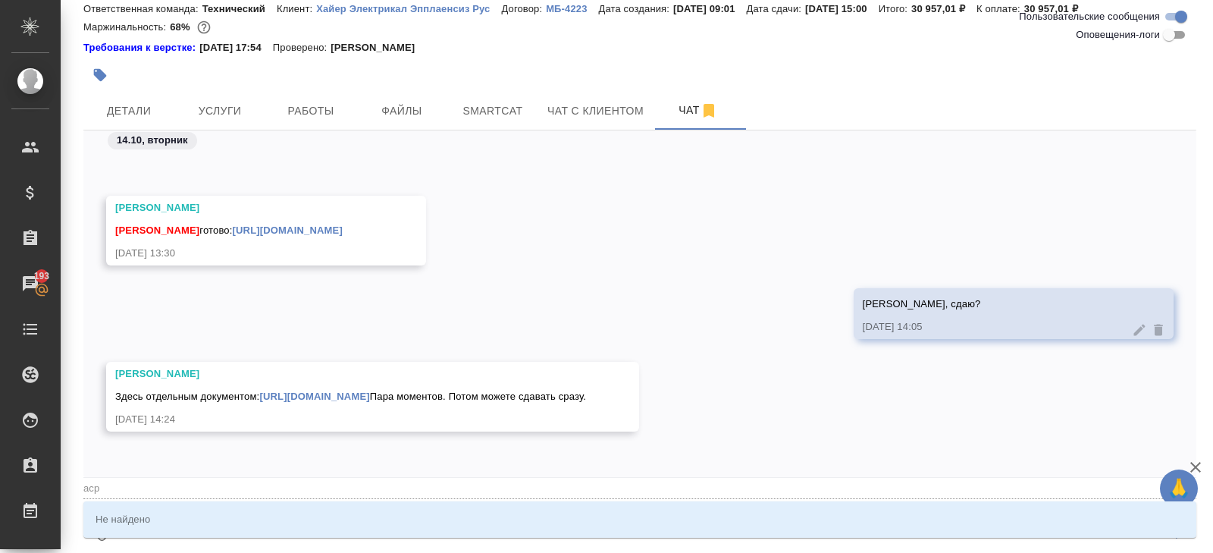
type textarea "@ас"
type input "ас"
type textarea "@а"
type input "а"
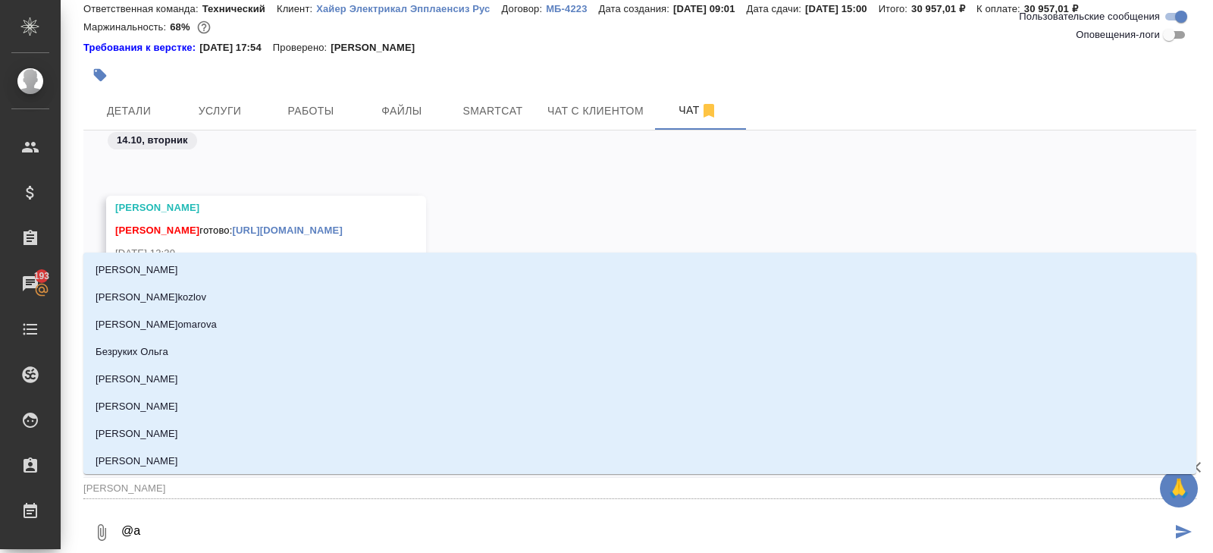
type textarea "@ар"
type input "ар"
type textarea "@арс"
type input "арс"
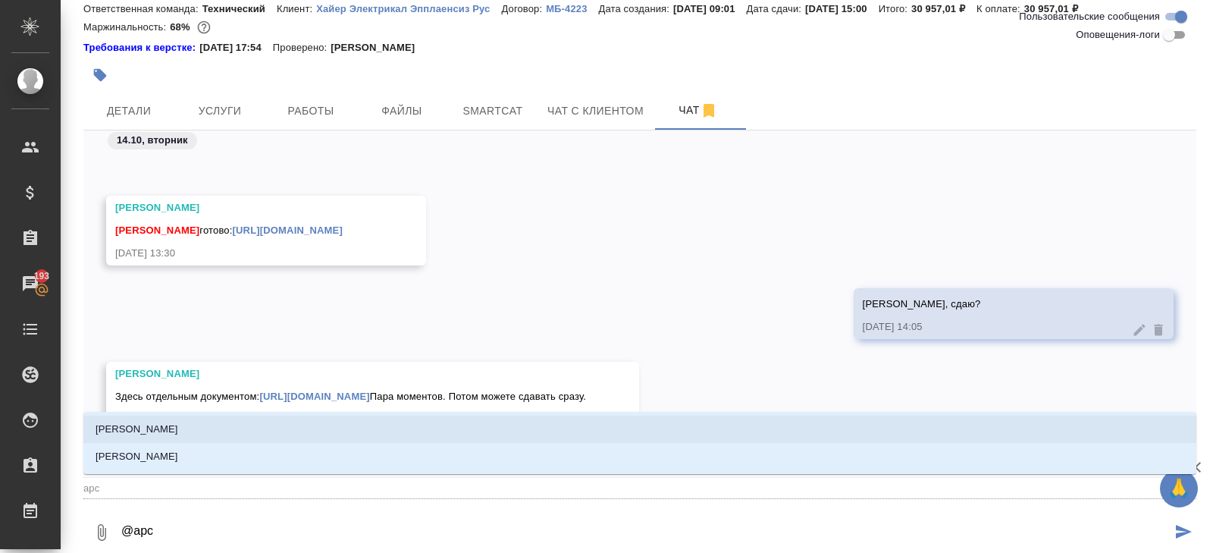
click at [163, 424] on p "Арсеньева Вера" at bounding box center [137, 428] width 83 height 15
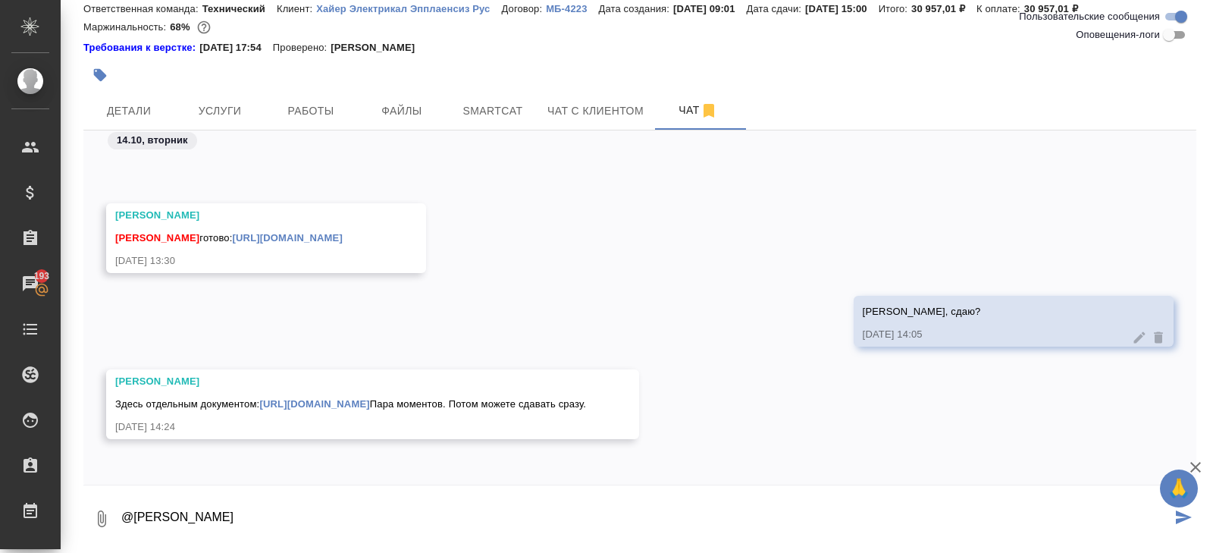
type textarea "@Арсеньева Вера"
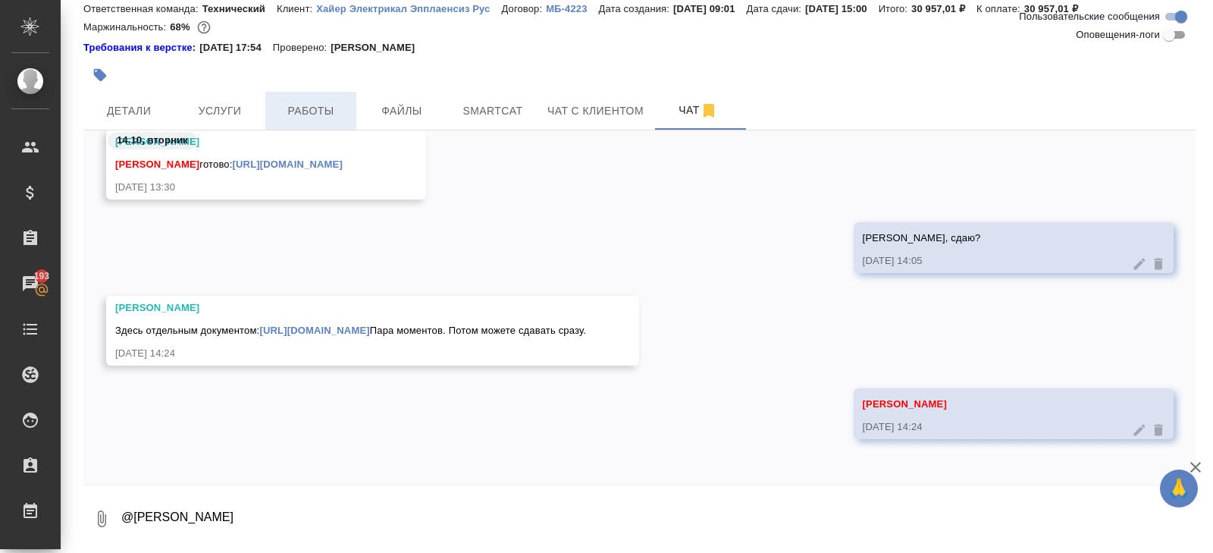
click at [345, 106] on span "Работы" at bounding box center [310, 111] width 73 height 19
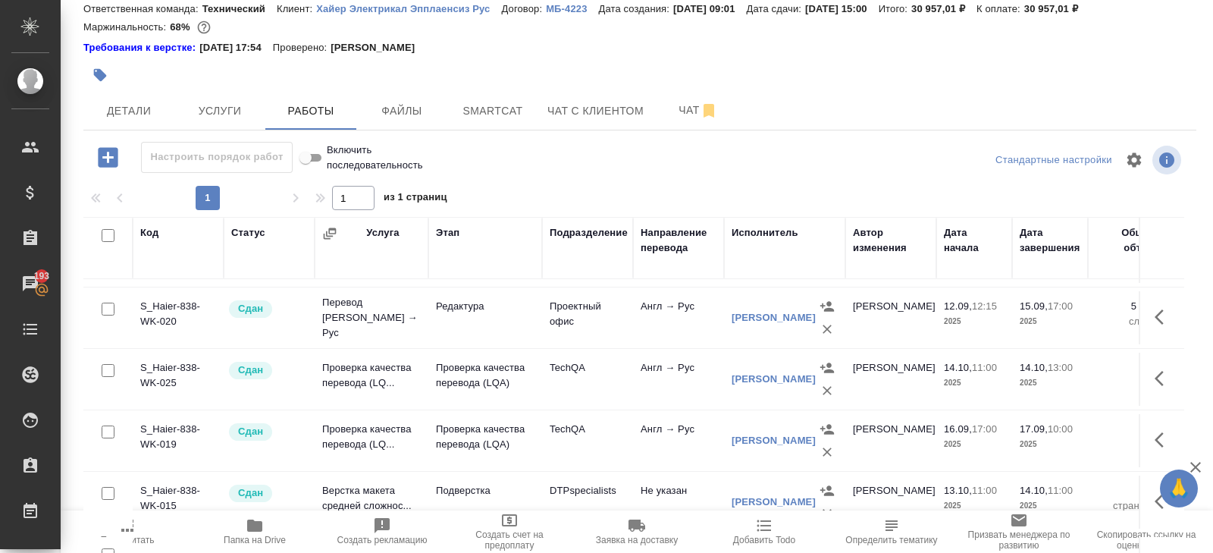
scroll to position [453, 0]
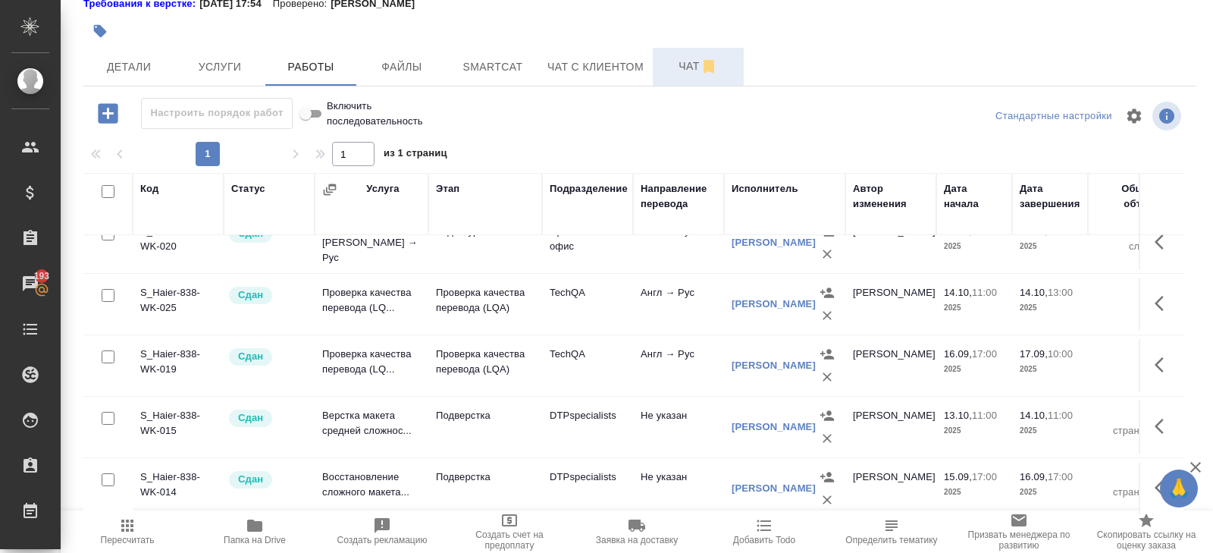
click at [702, 54] on button "Чат" at bounding box center [698, 67] width 91 height 38
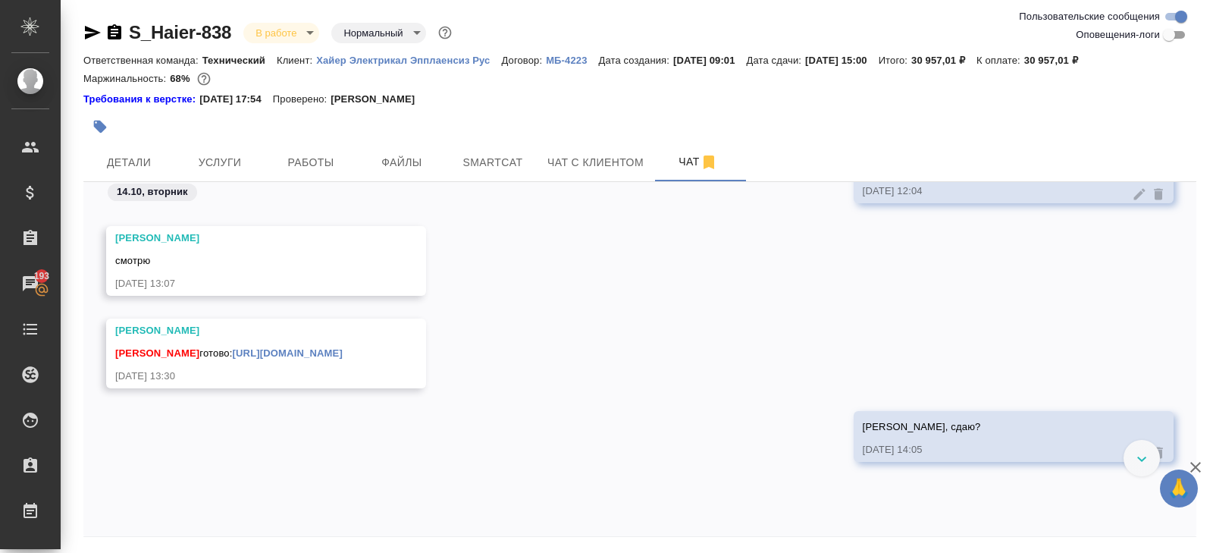
click at [93, 32] on icon "button" at bounding box center [92, 32] width 18 height 18
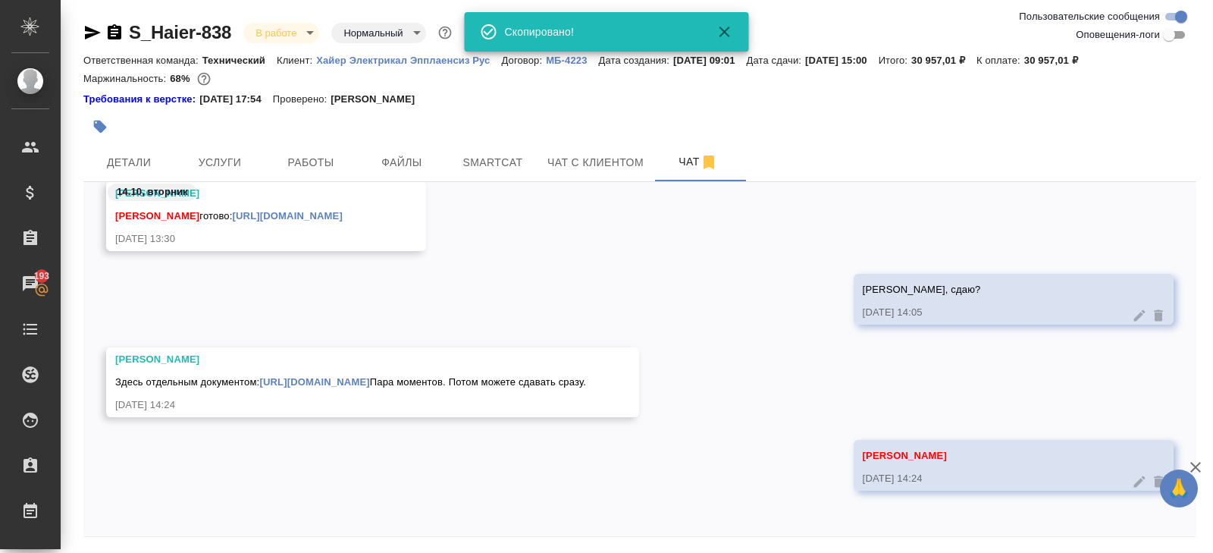
scroll to position [52, 0]
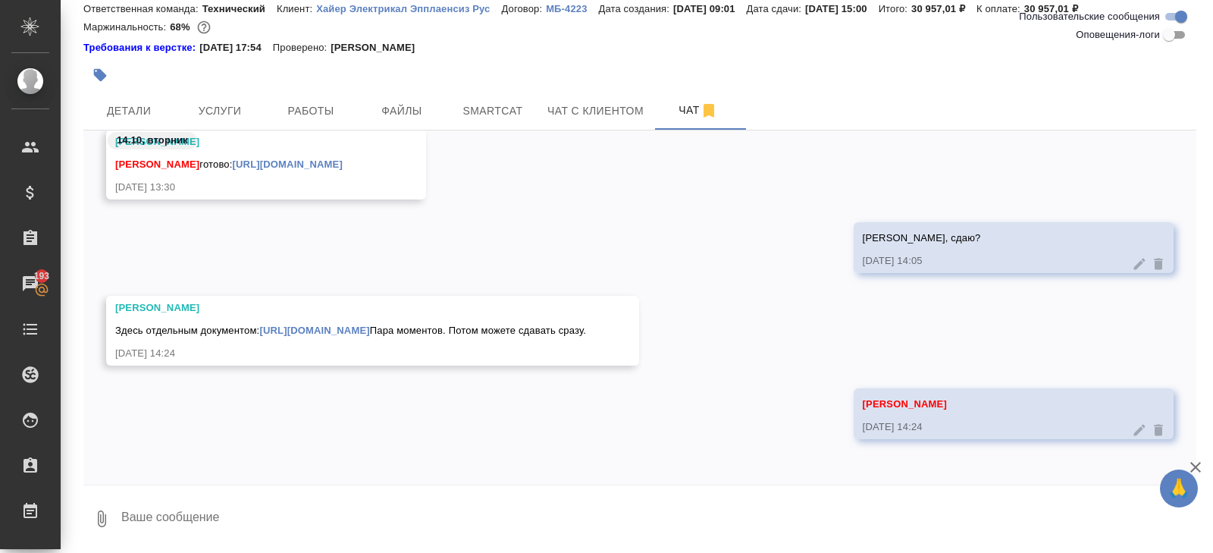
click at [319, 493] on textarea at bounding box center [658, 519] width 1076 height 52
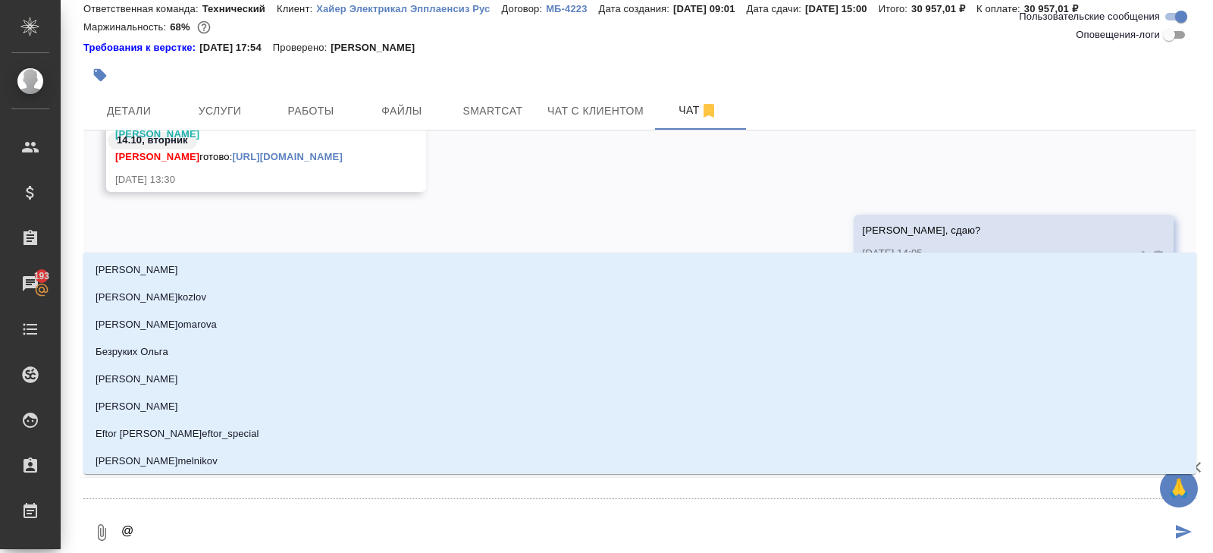
type textarea "@м"
type input "м"
type textarea "@ма"
type input "ма"
type textarea "@мат"
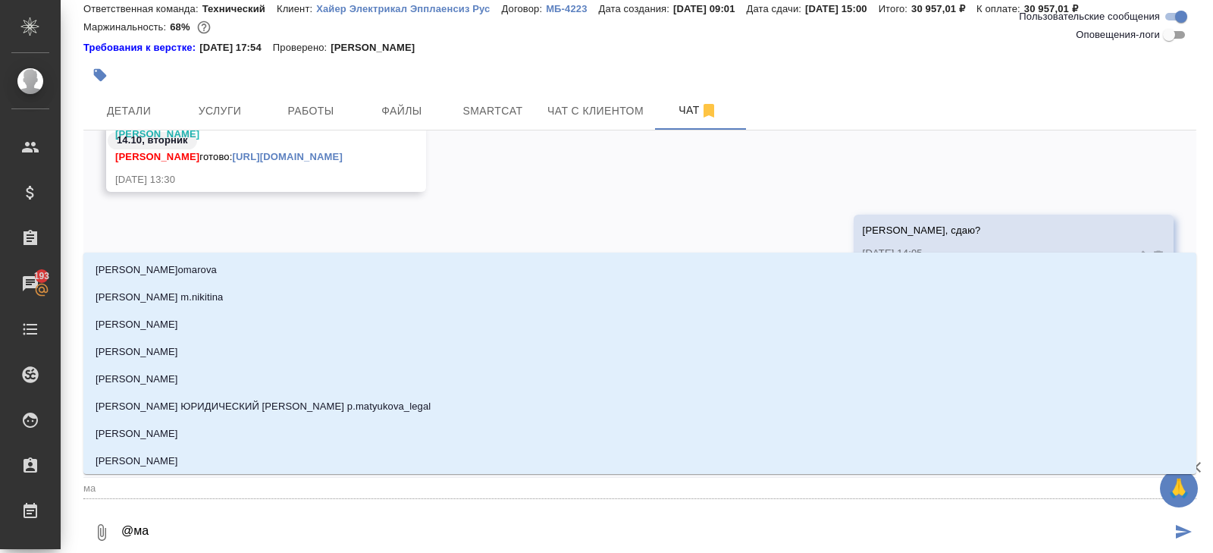
type input "мат"
type textarea "@матв"
type input "матв"
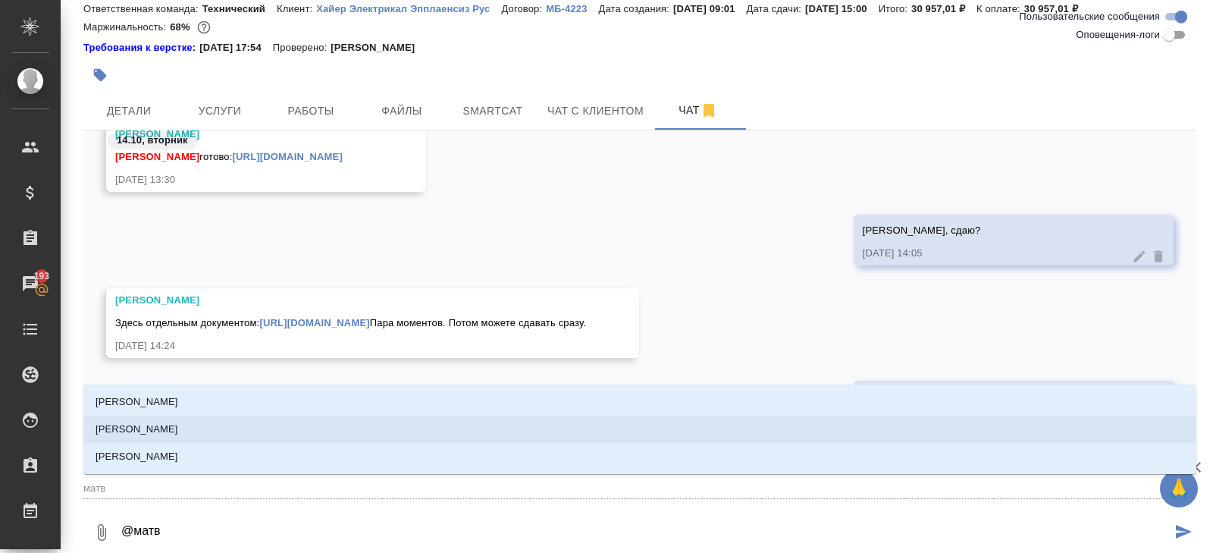
click at [236, 422] on li "Матвеева Мария" at bounding box center [639, 428] width 1113 height 27
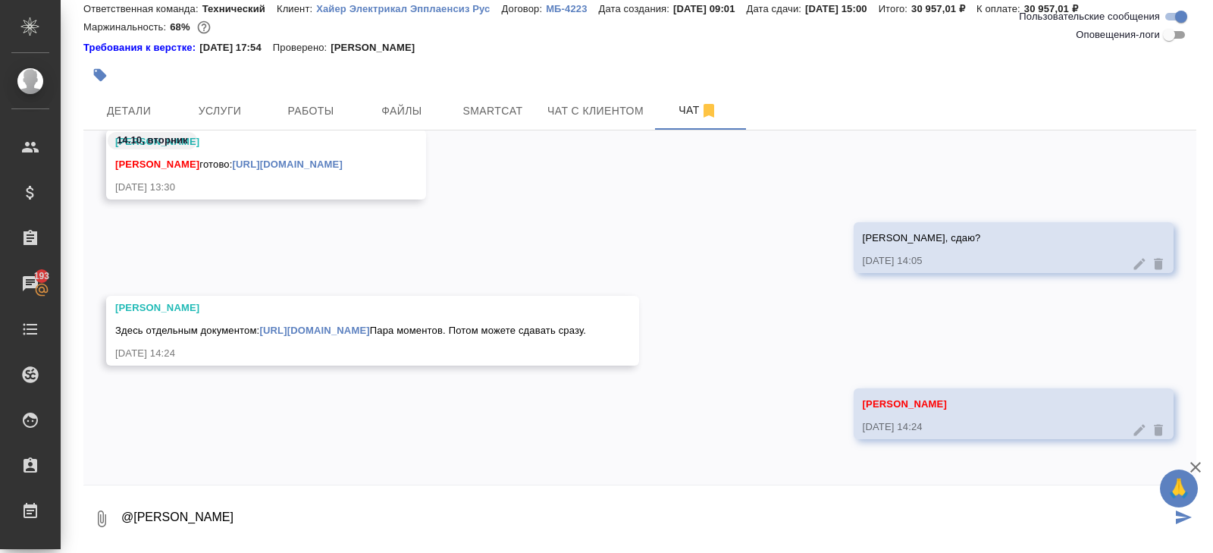
type textarea "@Матвеева Мария"
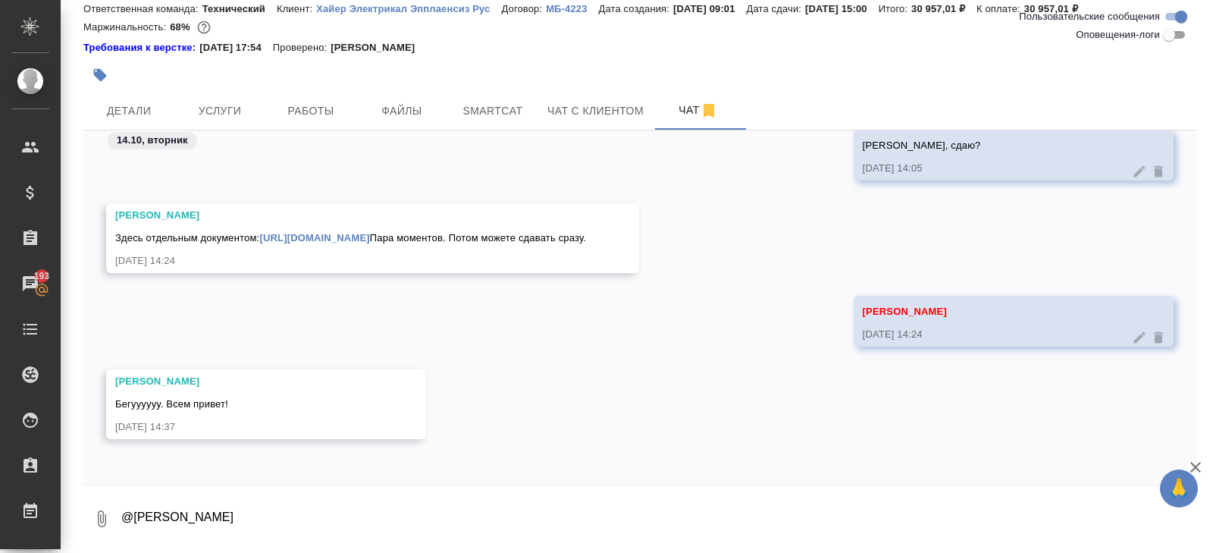
scroll to position [7341, 0]
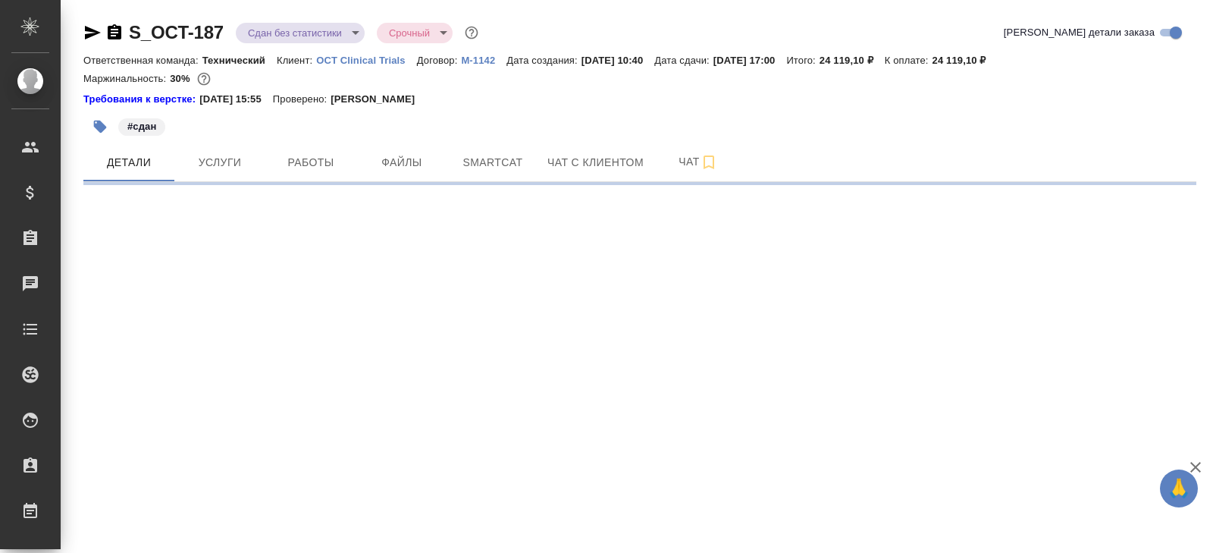
select select "RU"
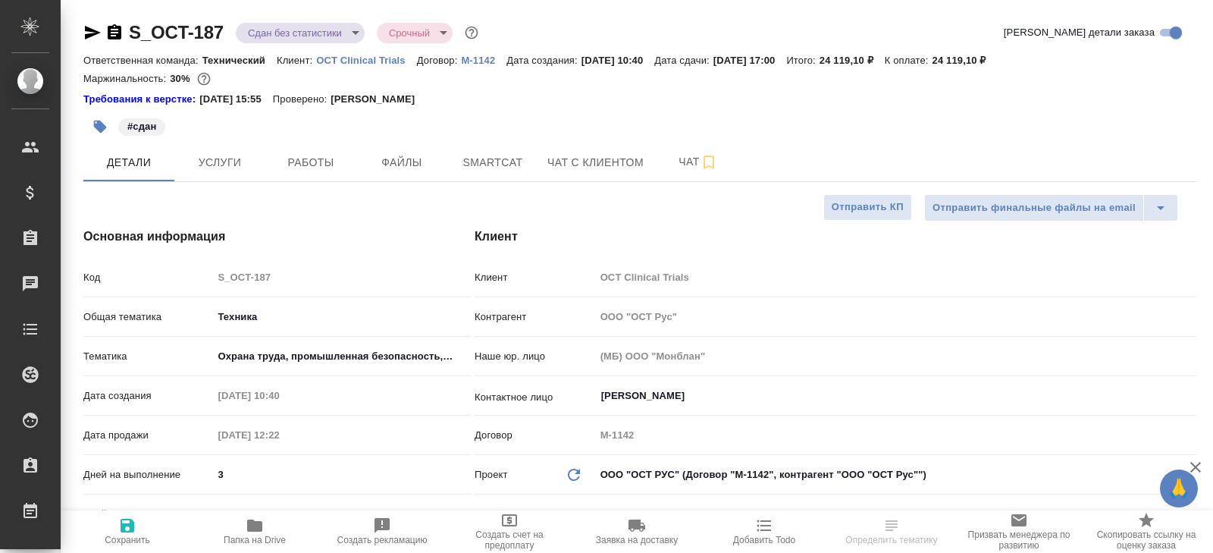
type textarea "x"
click at [694, 159] on span "Чат" at bounding box center [698, 161] width 73 height 19
type textarea "x"
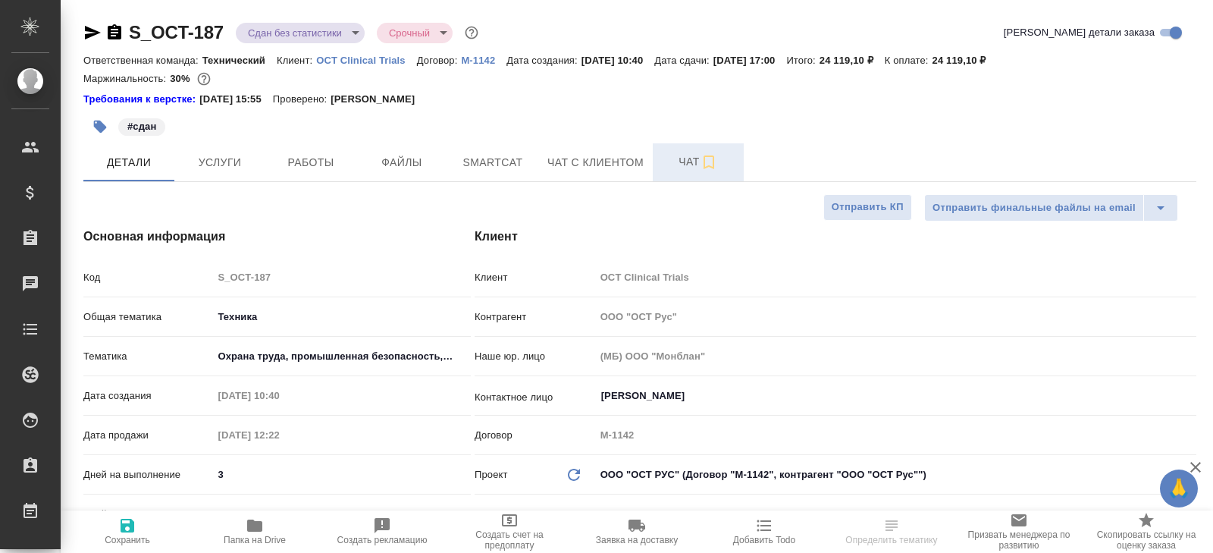
type textarea "x"
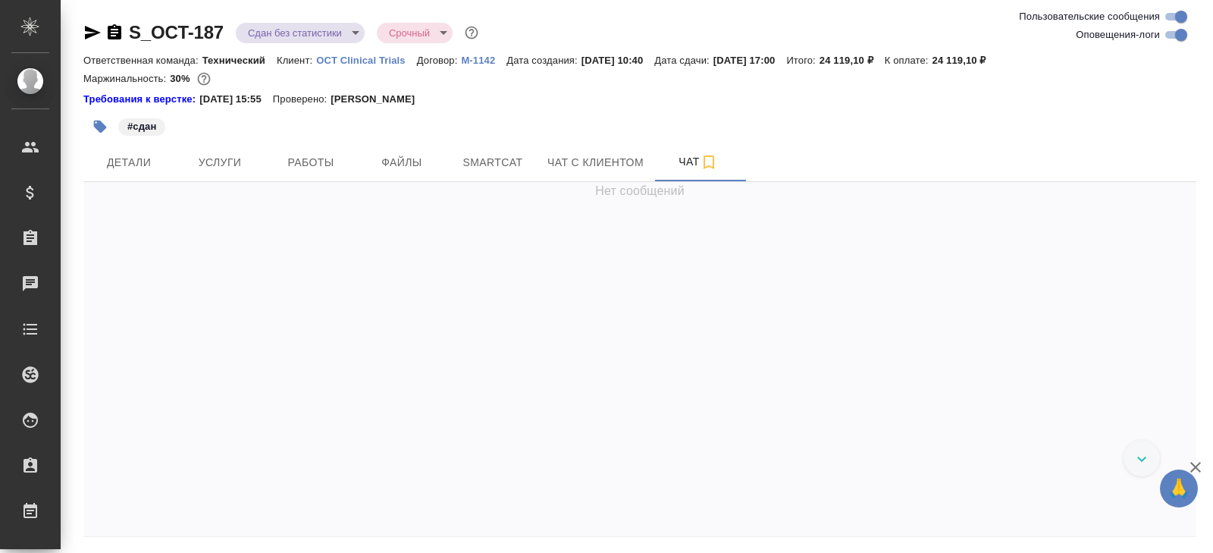
click at [1172, 38] on input "Оповещения-логи" at bounding box center [1181, 35] width 55 height 18
checkbox input "false"
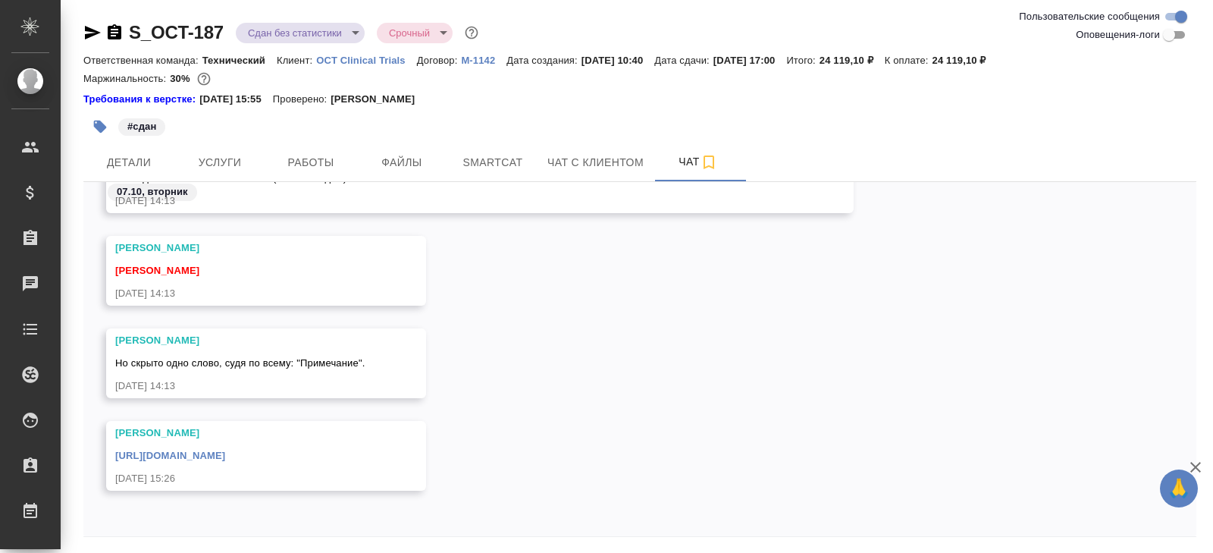
scroll to position [52, 0]
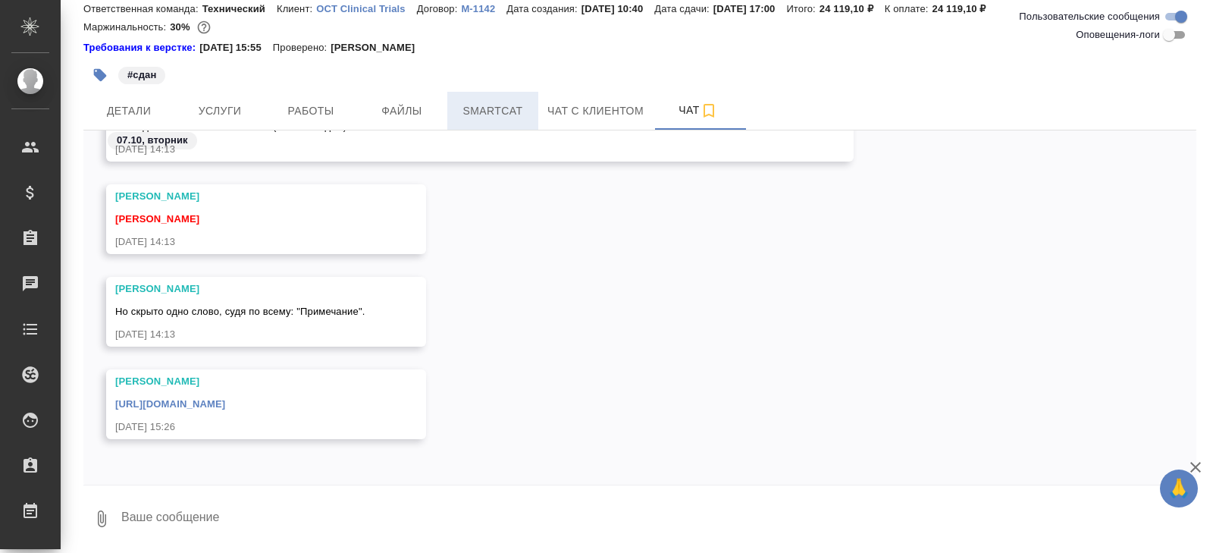
click at [496, 123] on button "Smartcat" at bounding box center [492, 111] width 91 height 38
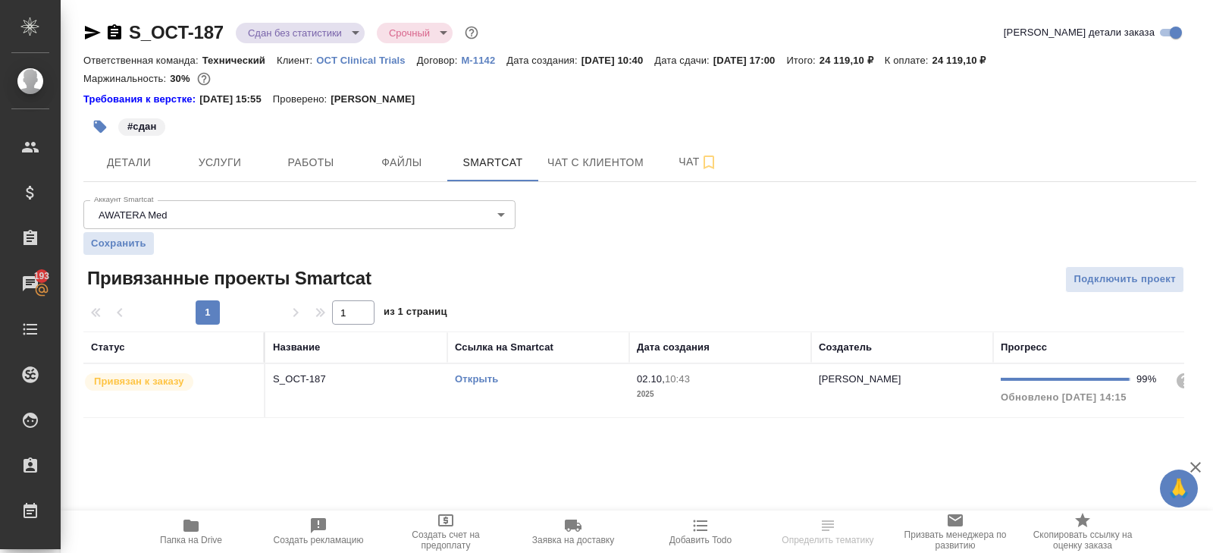
click at [556, 391] on td "Открыть" at bounding box center [538, 390] width 182 height 53
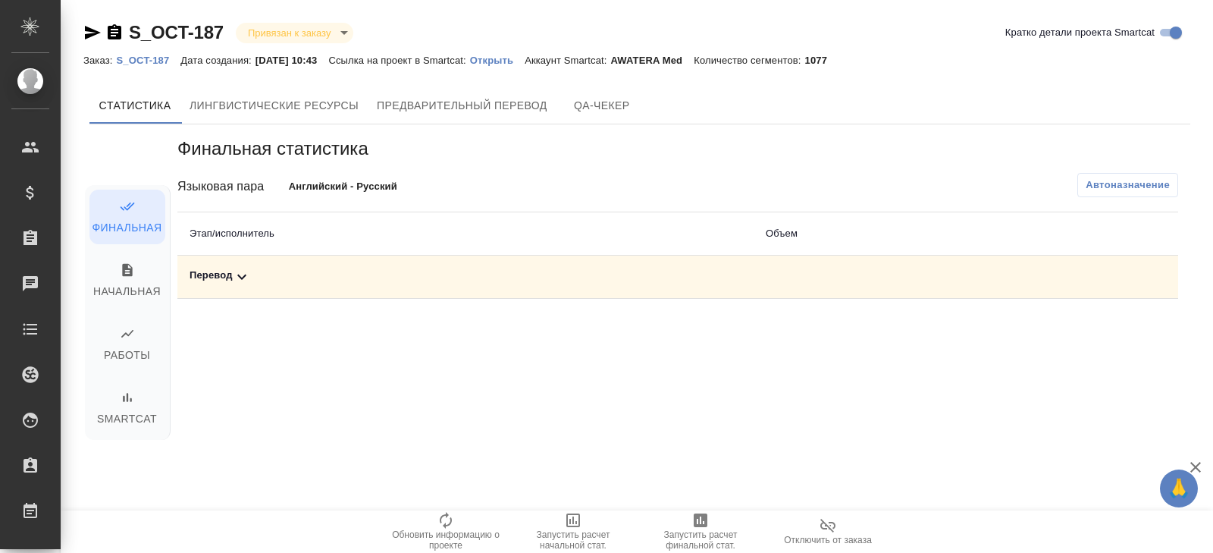
click at [243, 270] on icon at bounding box center [242, 277] width 18 height 18
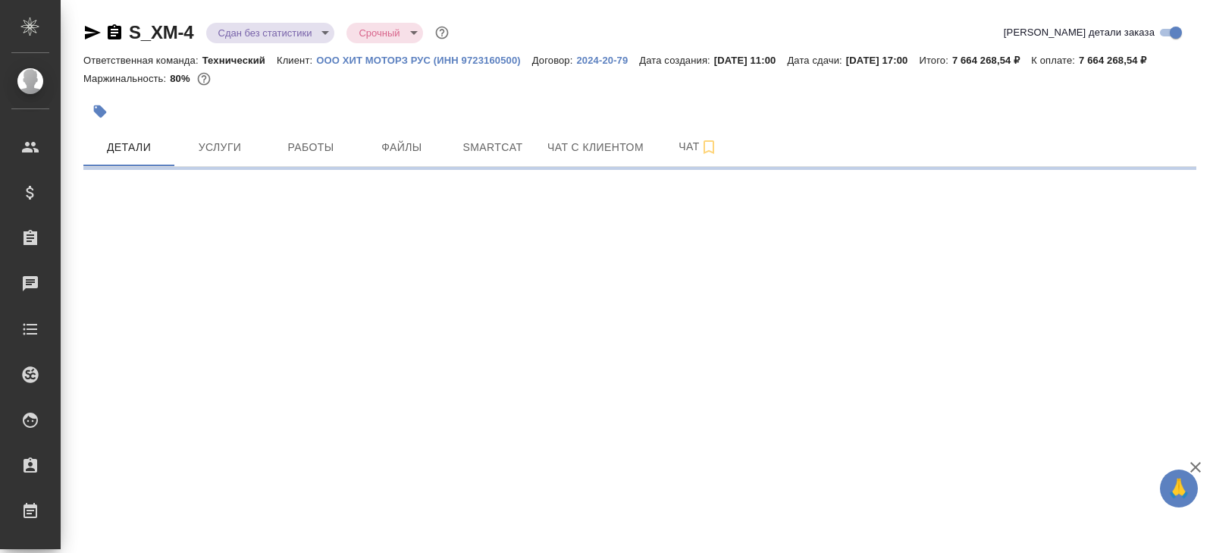
select select "RU"
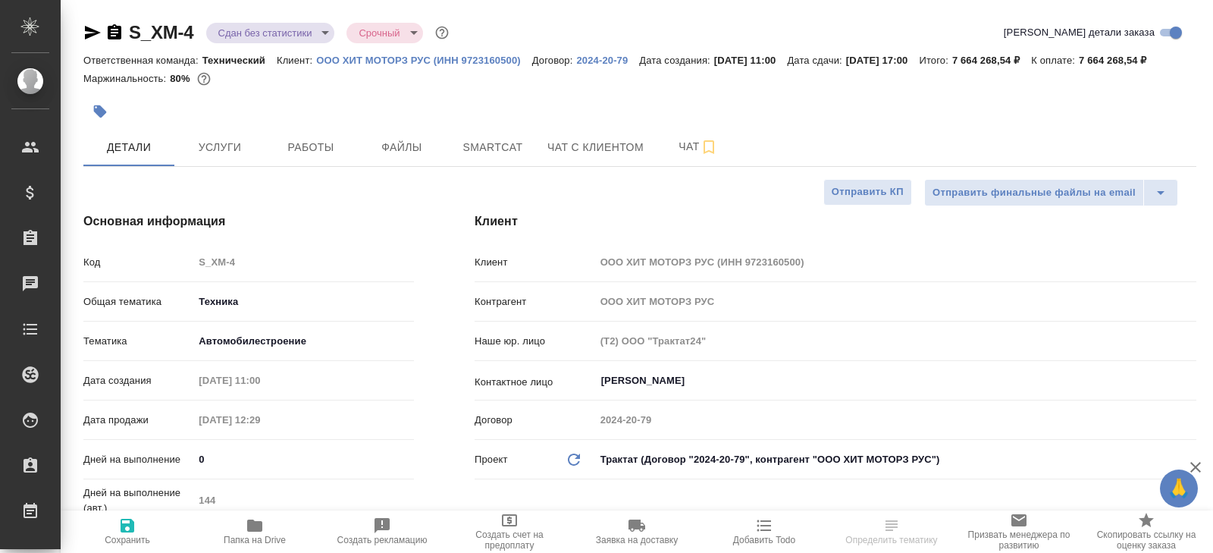
type textarea "x"
click at [91, 30] on icon "button" at bounding box center [93, 33] width 16 height 14
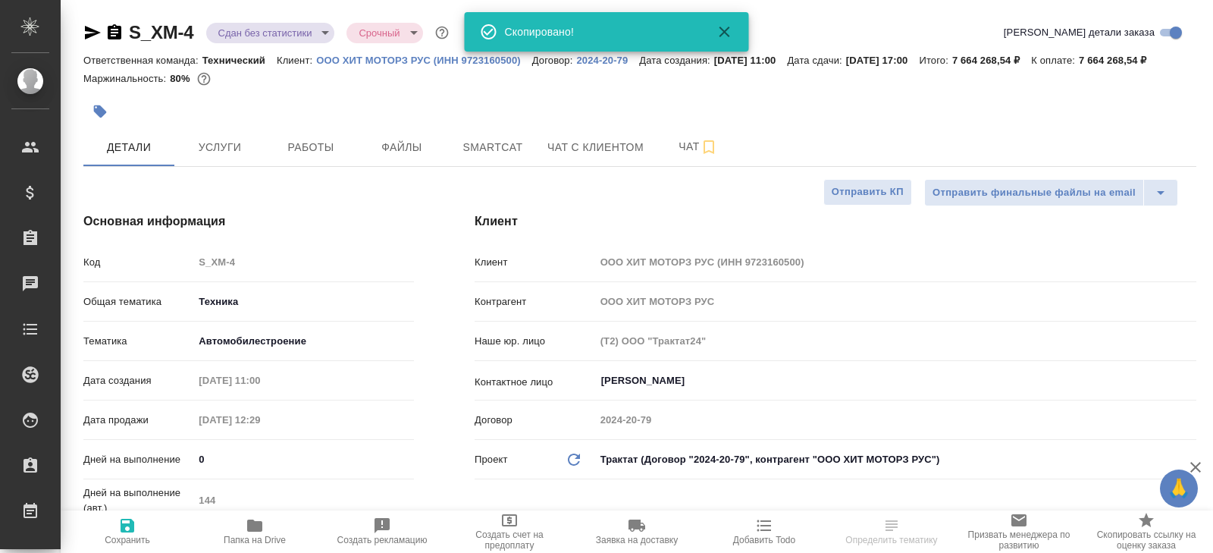
type textarea "x"
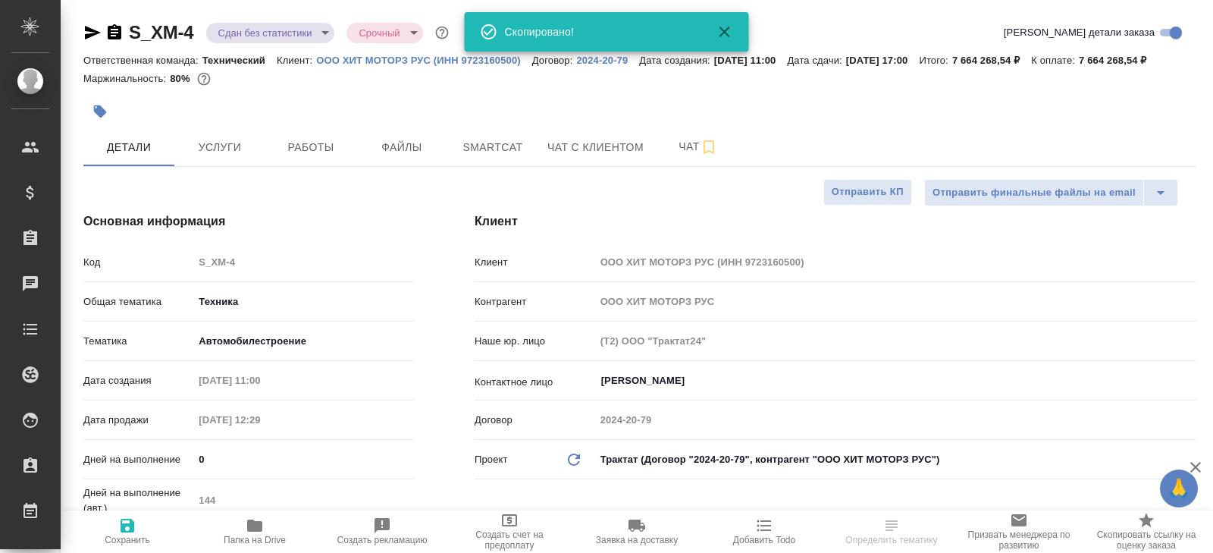
type textarea "x"
select select "RU"
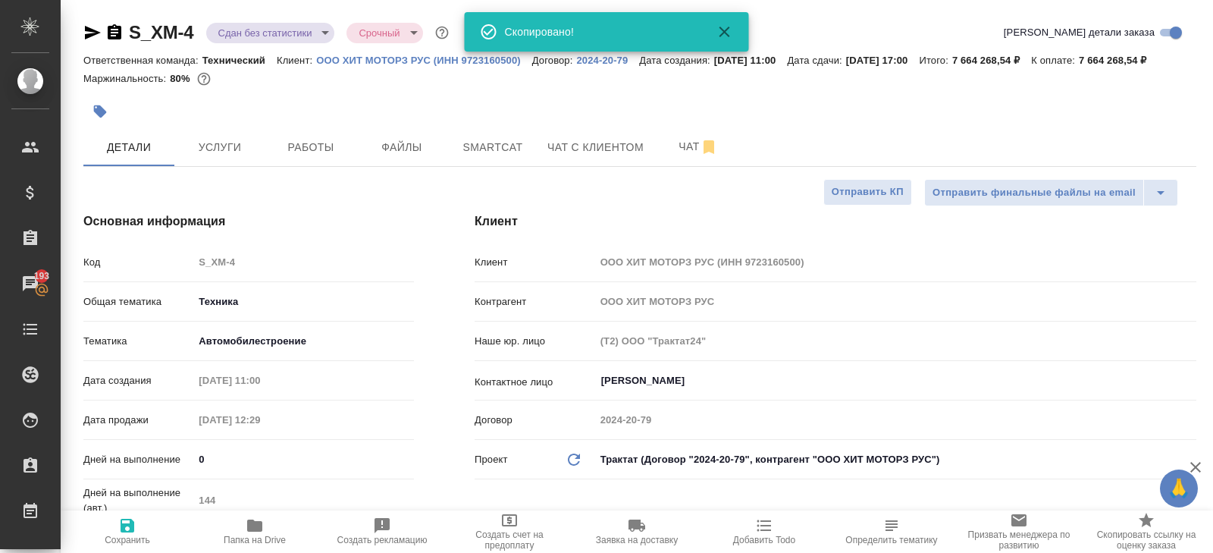
type textarea "x"
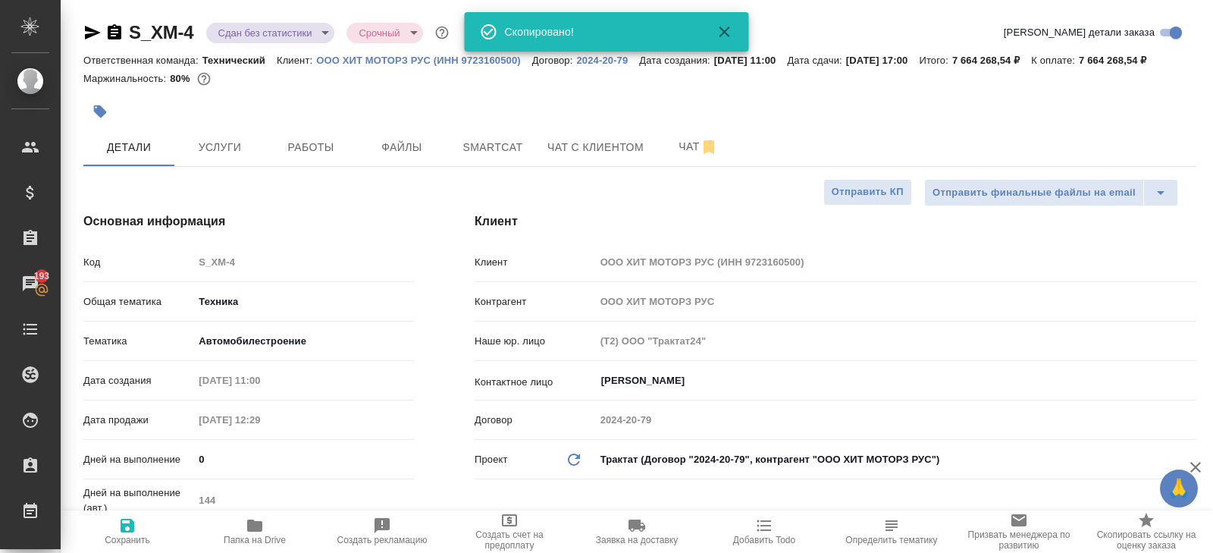
type textarea "x"
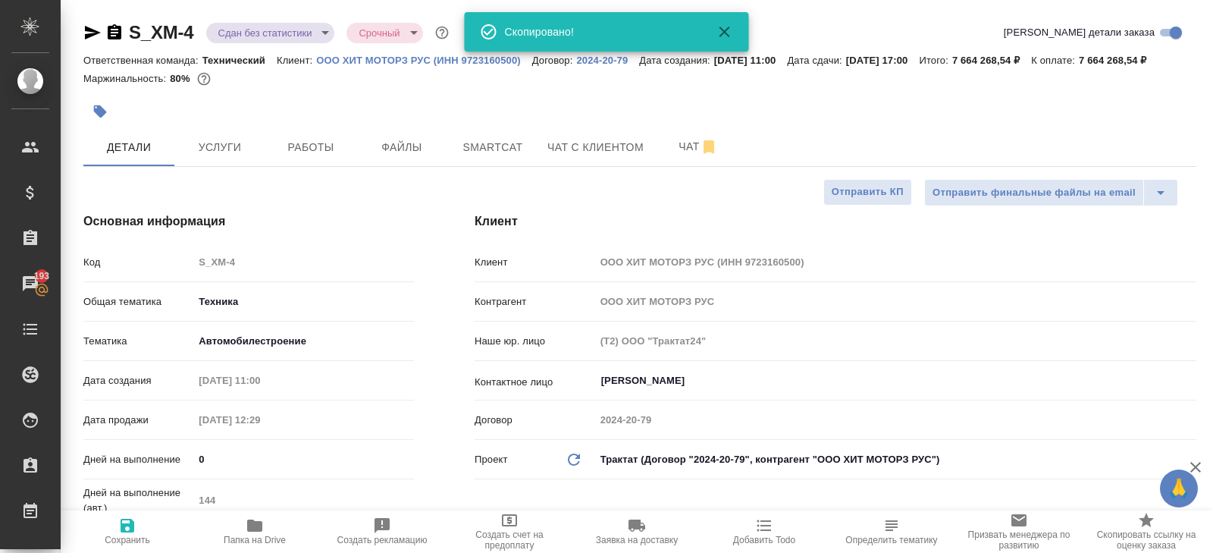
type textarea "x"
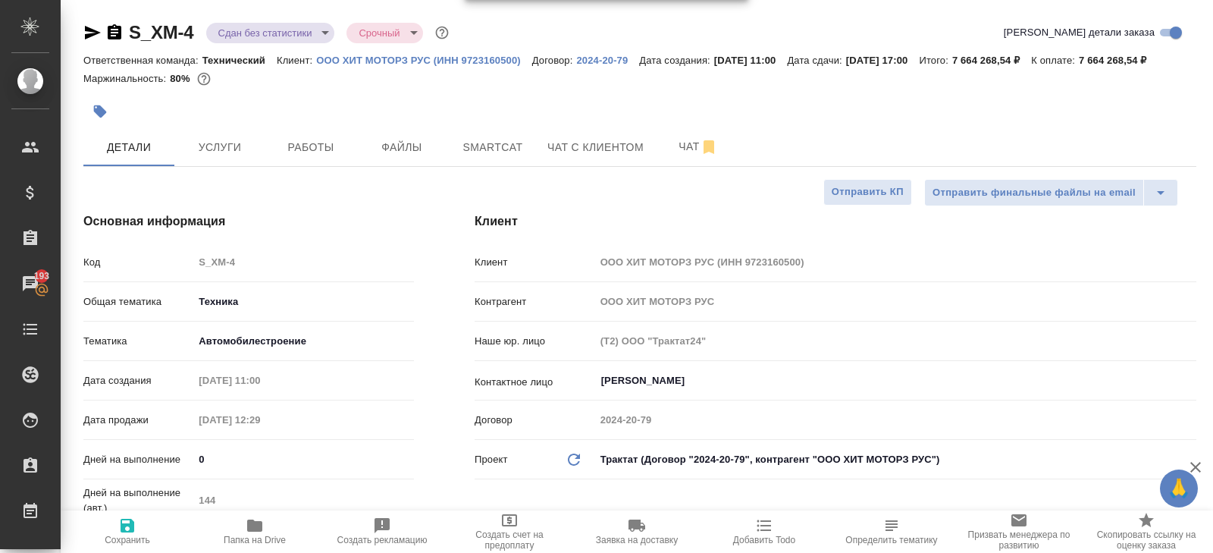
type textarea "x"
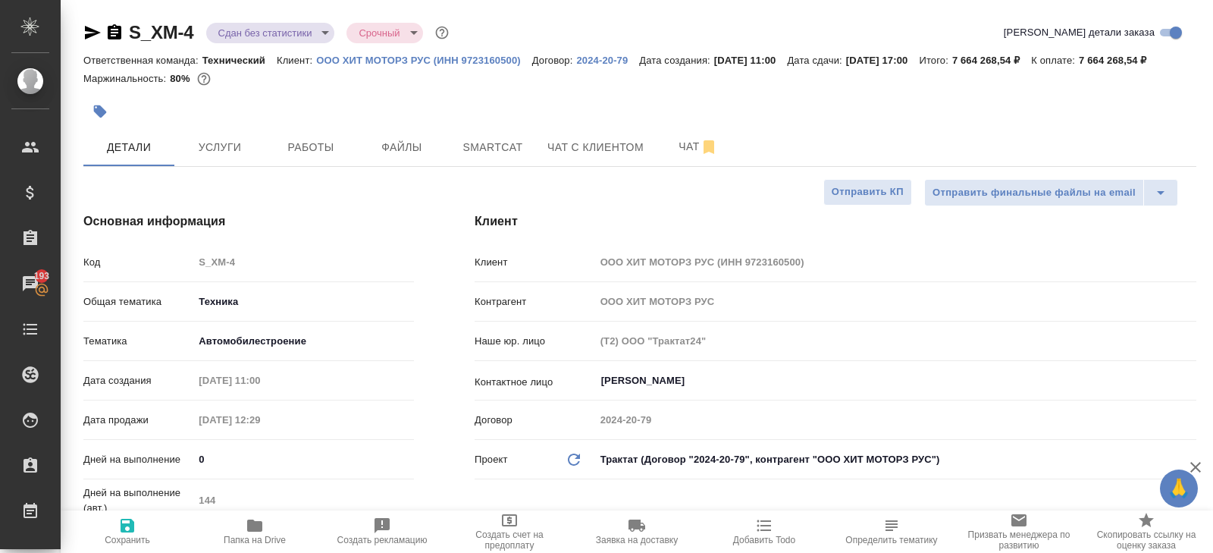
type textarea "x"
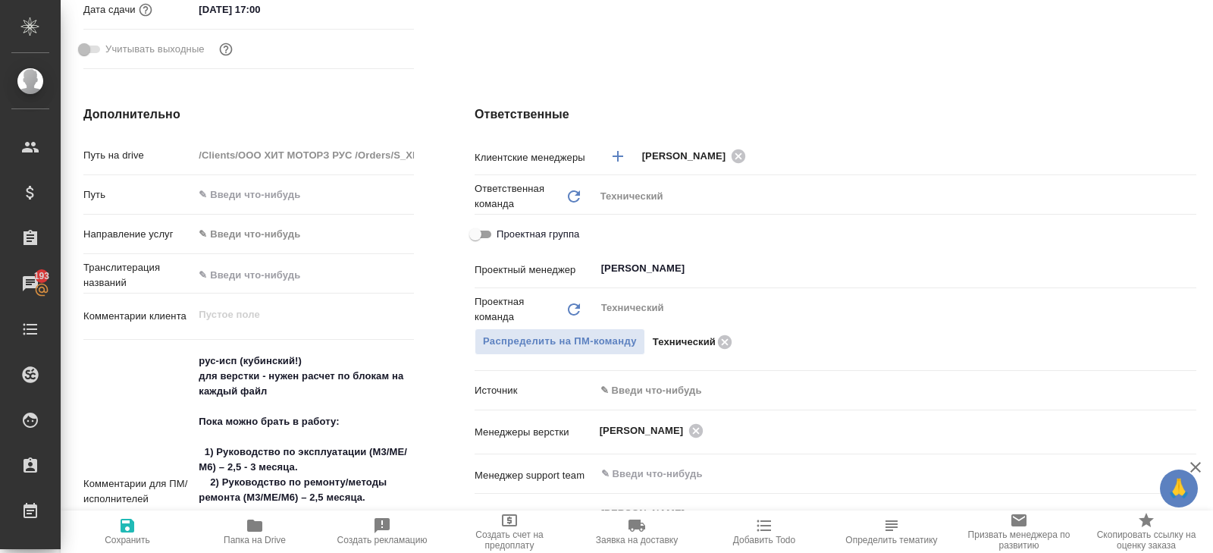
scroll to position [540, 0]
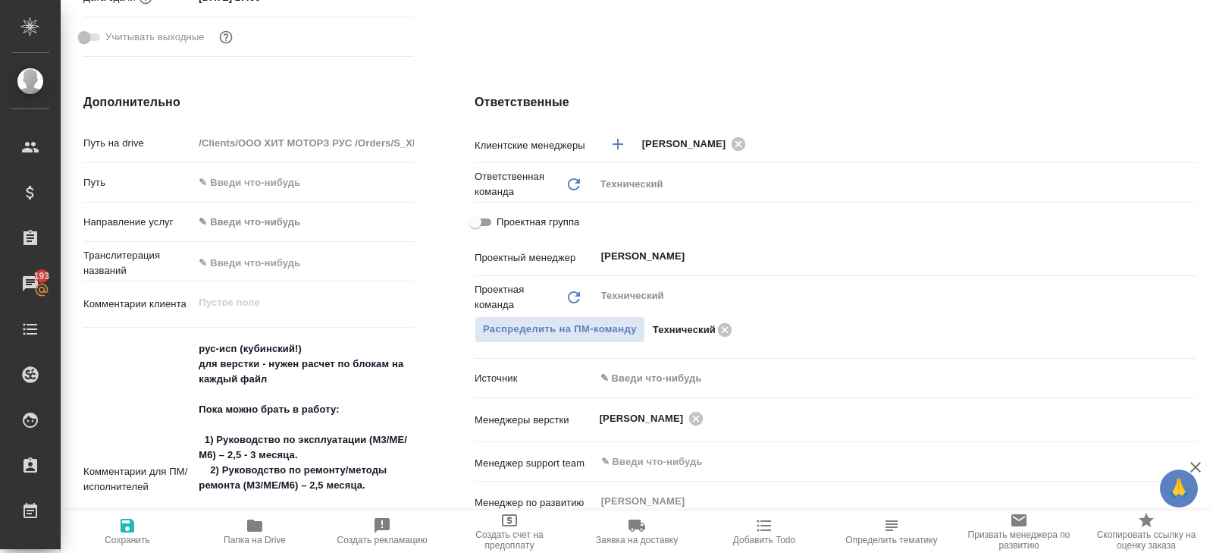
click at [532, 230] on span "Проектная группа" at bounding box center [538, 222] width 83 height 15
click at [503, 231] on input "Проектная группа" at bounding box center [475, 222] width 55 height 18
checkbox input "true"
type textarea "x"
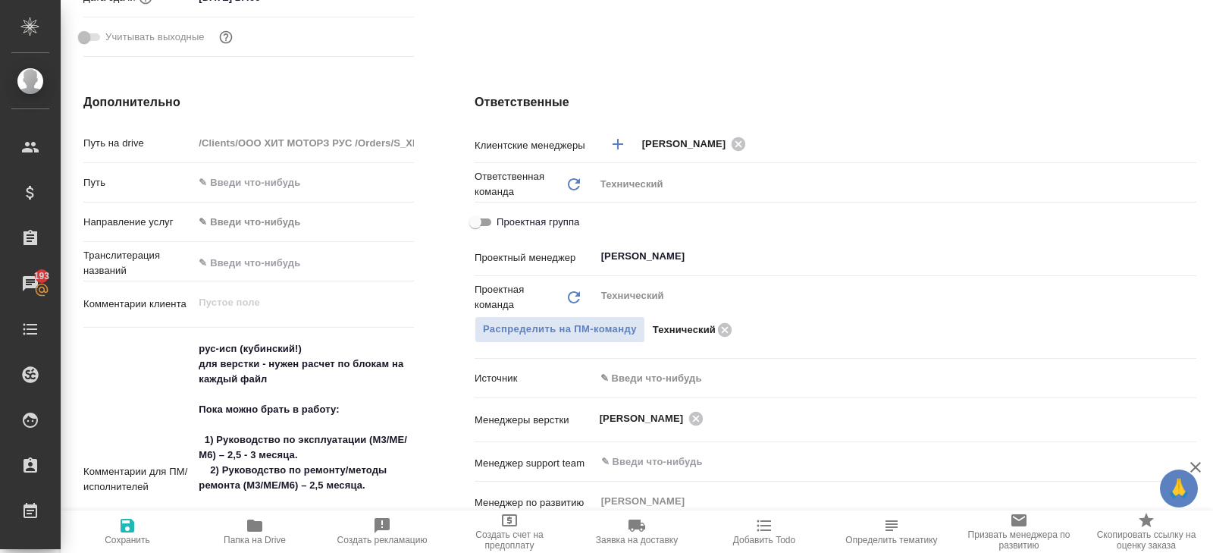
type textarea "x"
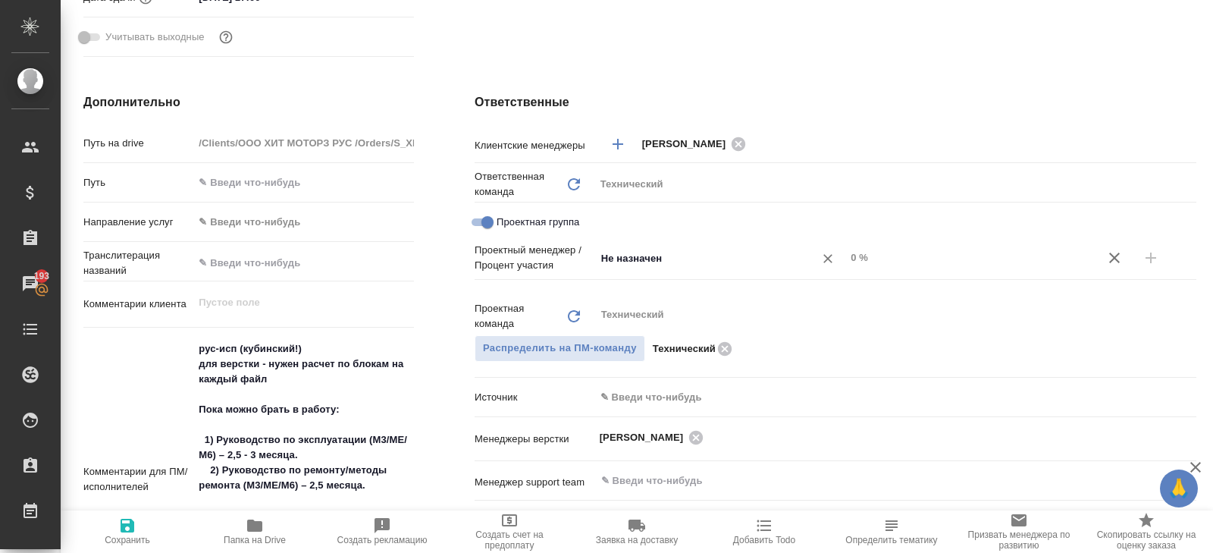
click at [682, 267] on input "Не назначен" at bounding box center [695, 258] width 191 height 18
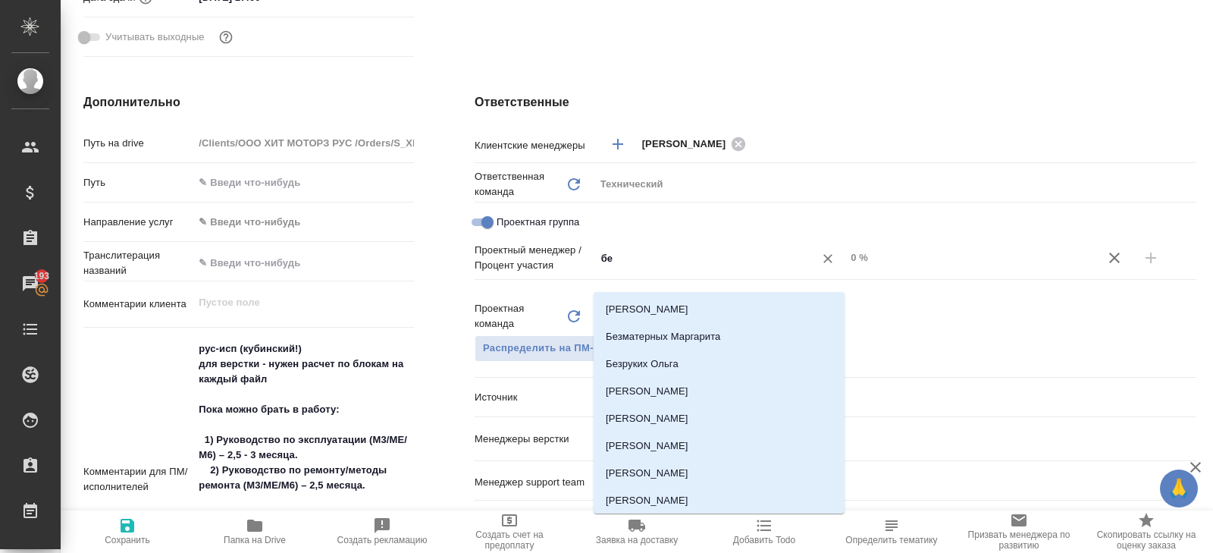
type input "бел"
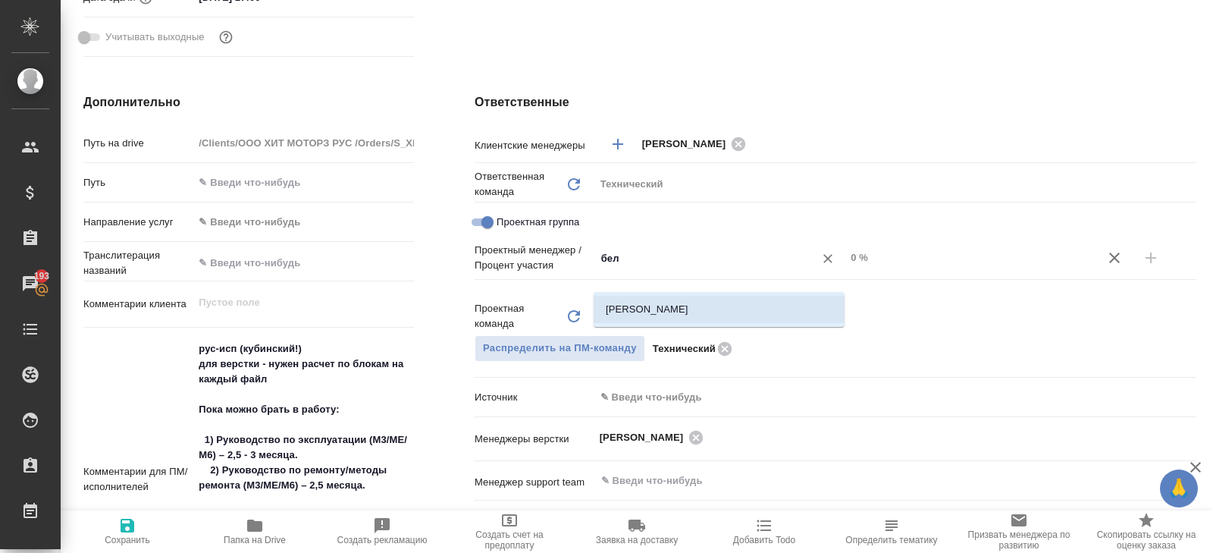
click at [688, 308] on li "[PERSON_NAME]" at bounding box center [719, 309] width 251 height 27
type textarea "x"
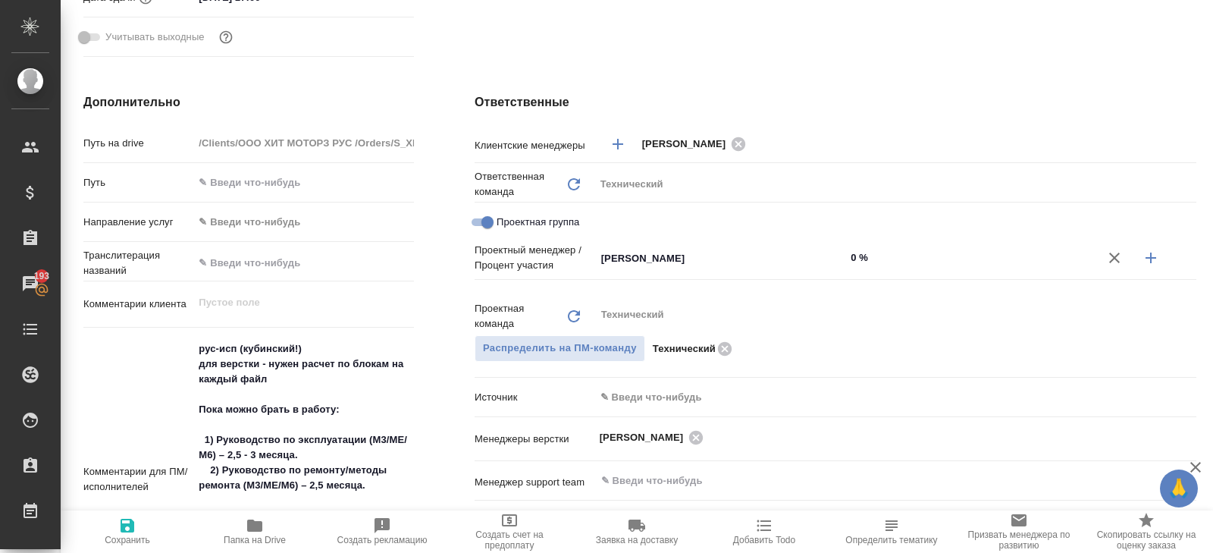
click at [861, 268] on input "0 %" at bounding box center [970, 257] width 251 height 22
type textarea "x"
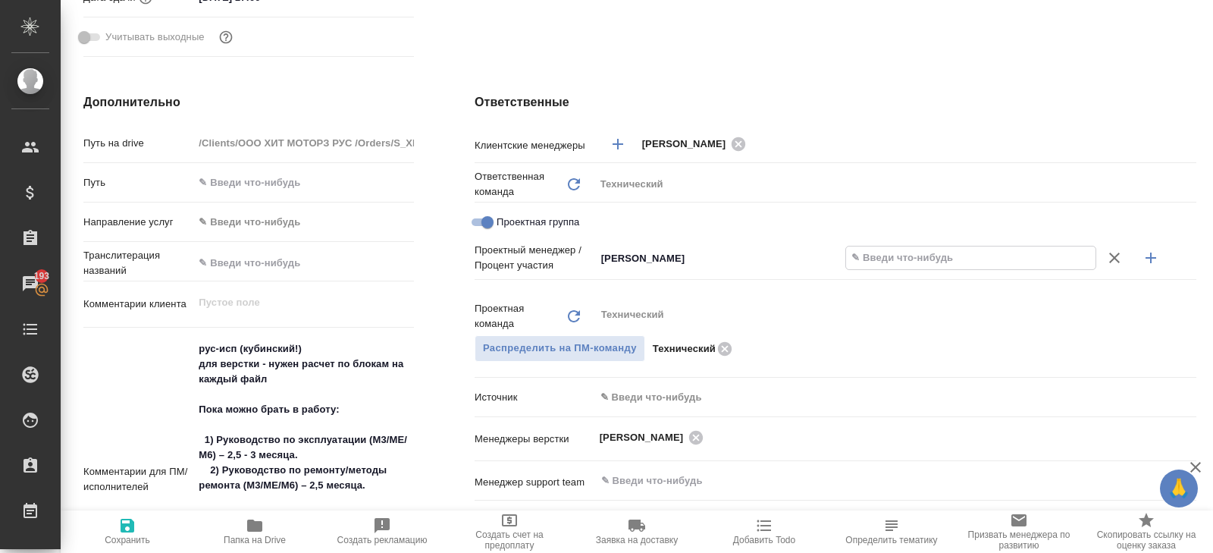
type textarea "x"
type input "5 %"
type textarea "x"
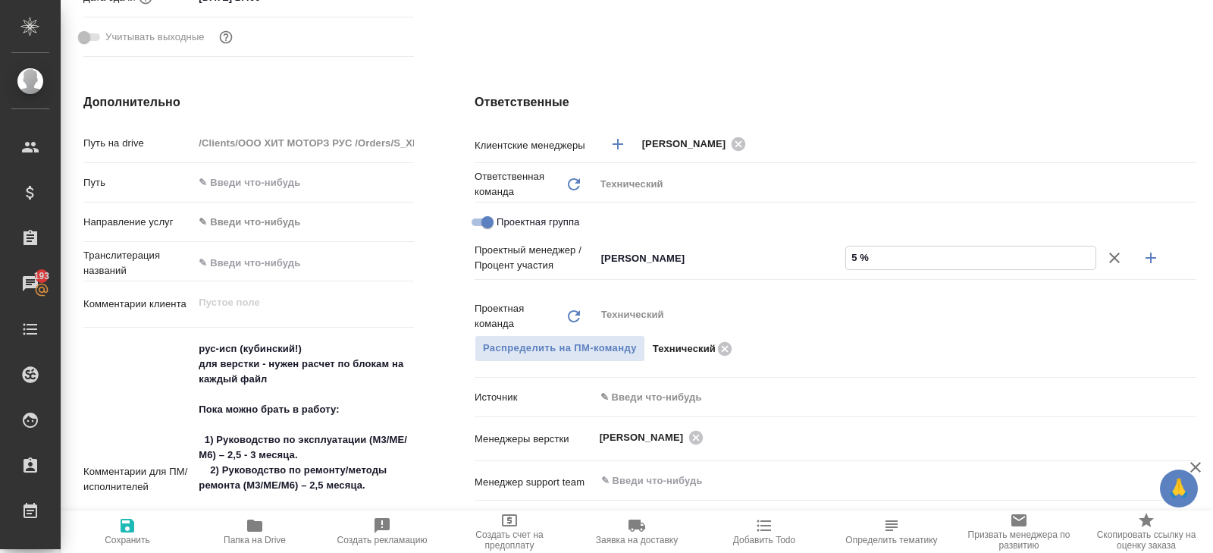
type textarea "x"
type input "50 %"
click at [1158, 267] on icon "button" at bounding box center [1151, 258] width 18 height 18
type textarea "x"
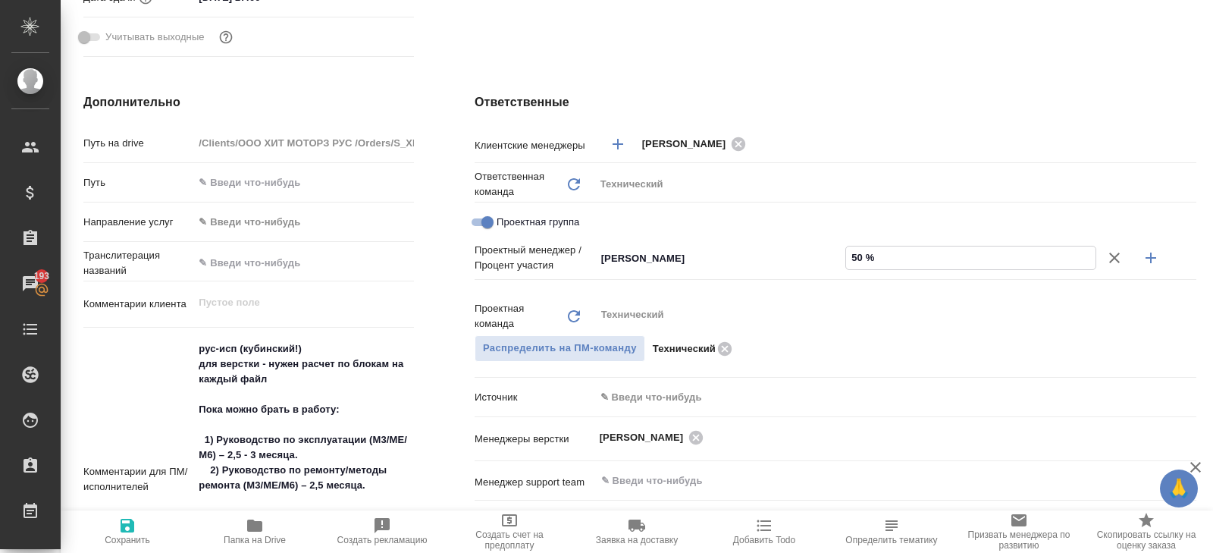
type textarea "x"
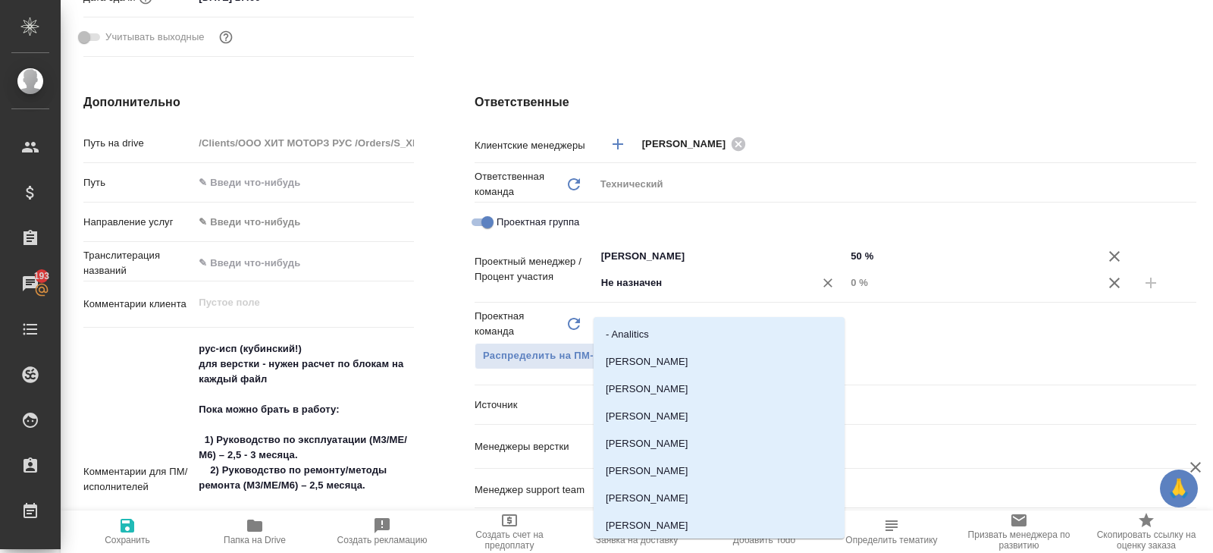
click at [672, 292] on input "Не назначен" at bounding box center [695, 283] width 191 height 18
type input "баб"
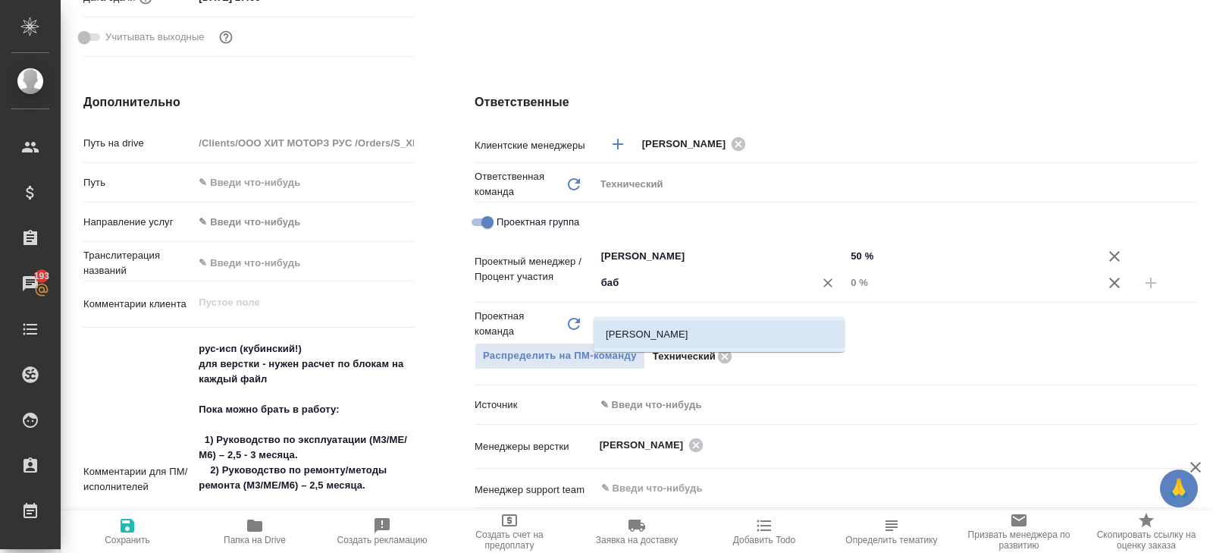
click at [673, 334] on li "[PERSON_NAME]" at bounding box center [719, 334] width 251 height 27
type textarea "x"
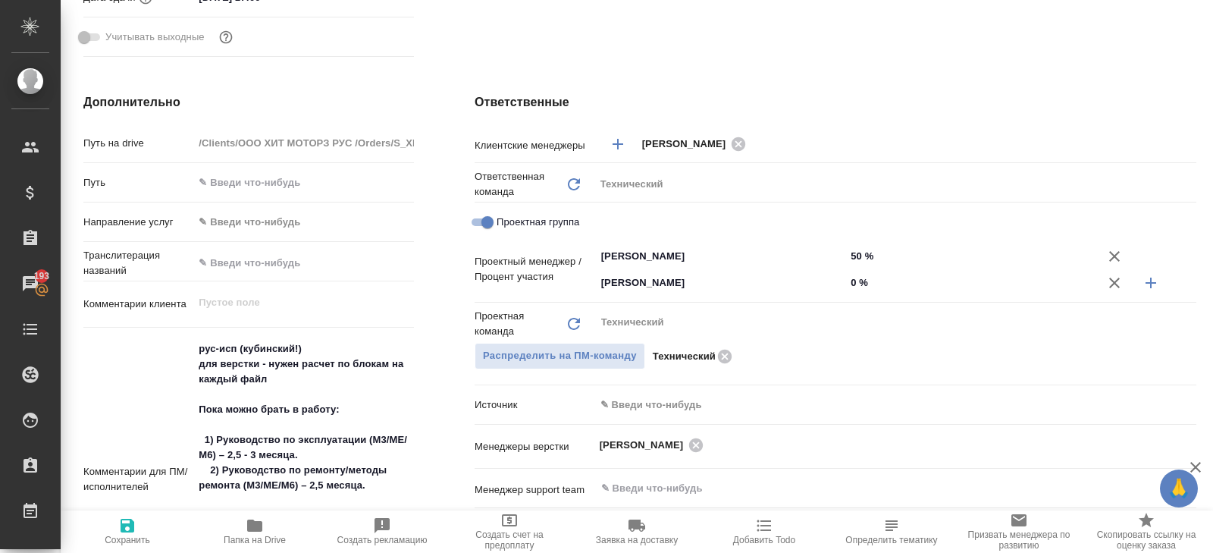
click at [858, 293] on input "0 %" at bounding box center [970, 282] width 251 height 22
type input "0 %"
type textarea "x"
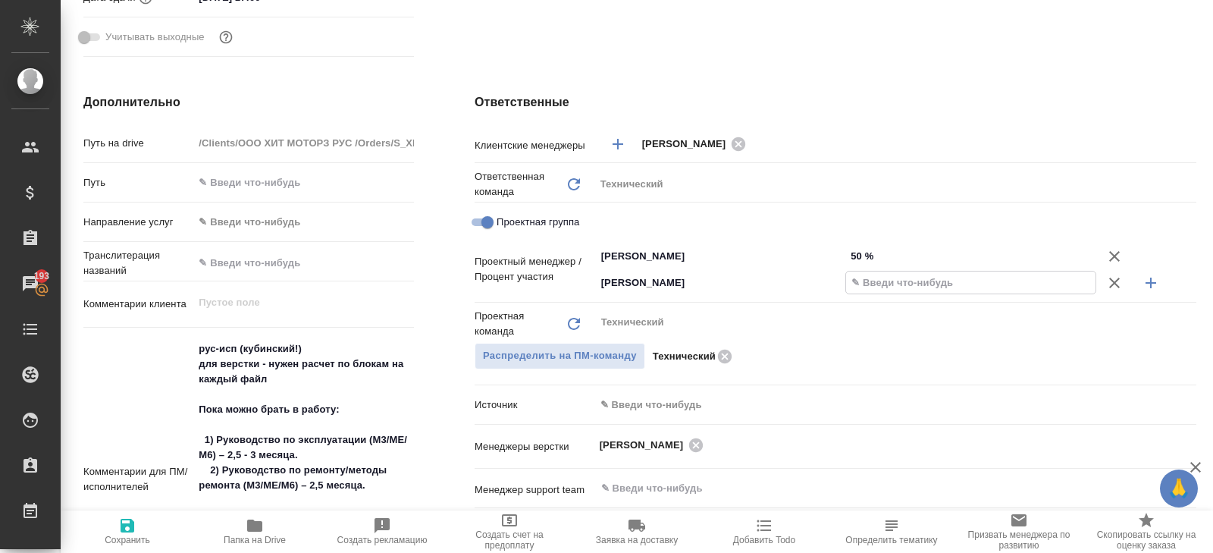
type textarea "x"
type input "5 %"
type textarea "x"
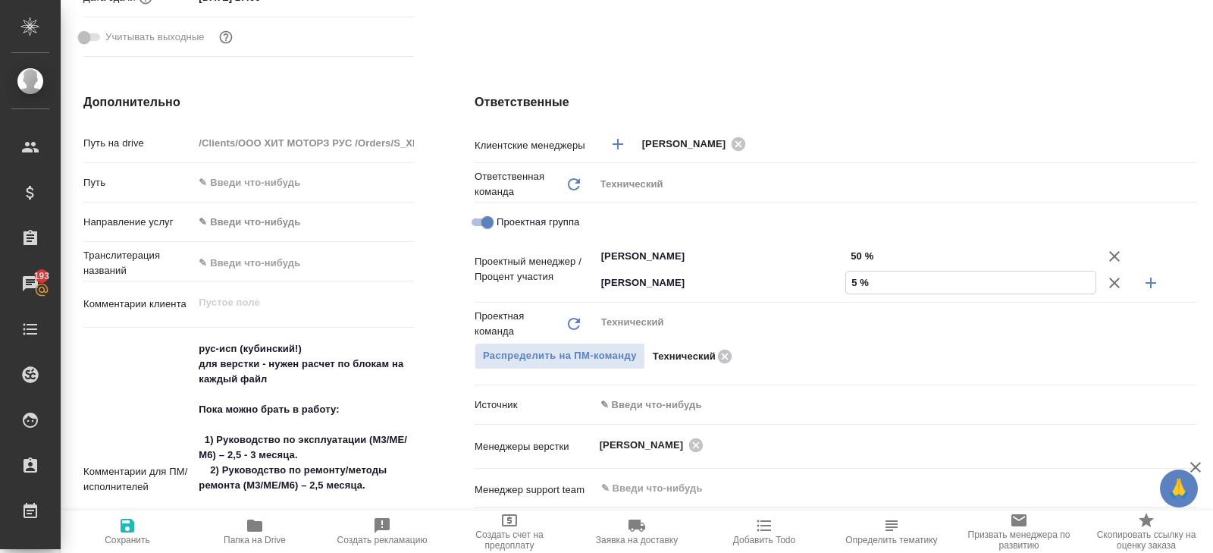
type textarea "x"
type input "50 %"
click at [133, 524] on icon "button" at bounding box center [128, 525] width 14 height 14
type textarea "x"
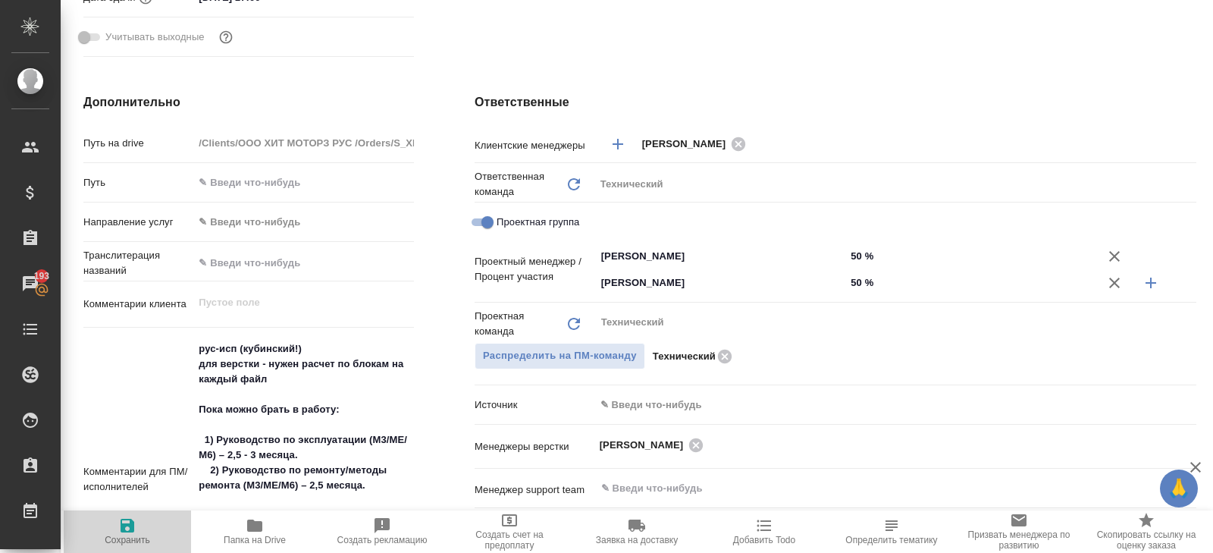
type textarea "x"
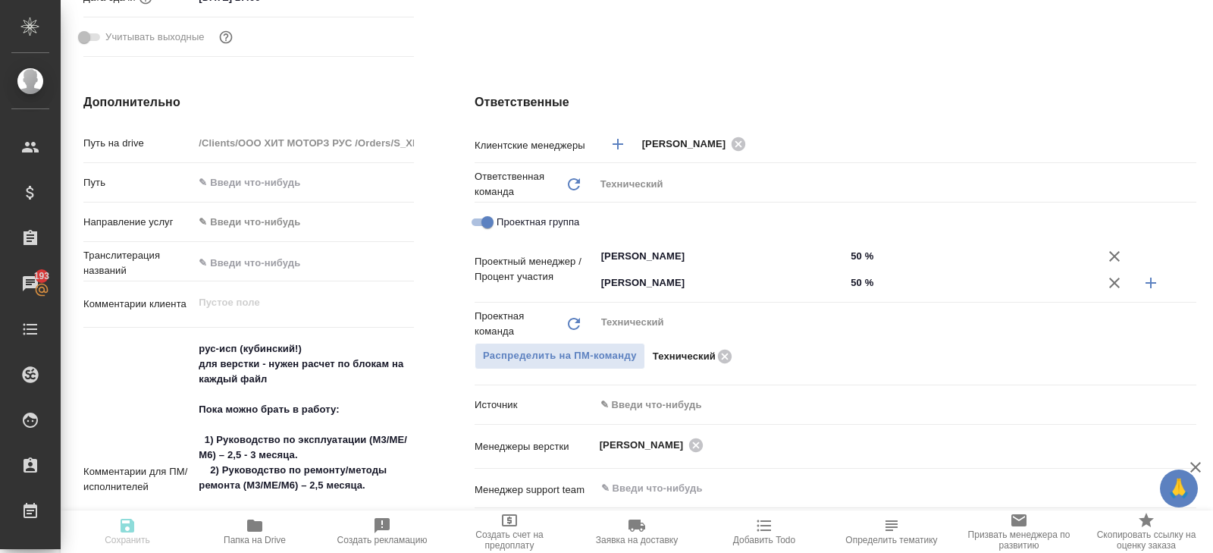
type textarea "x"
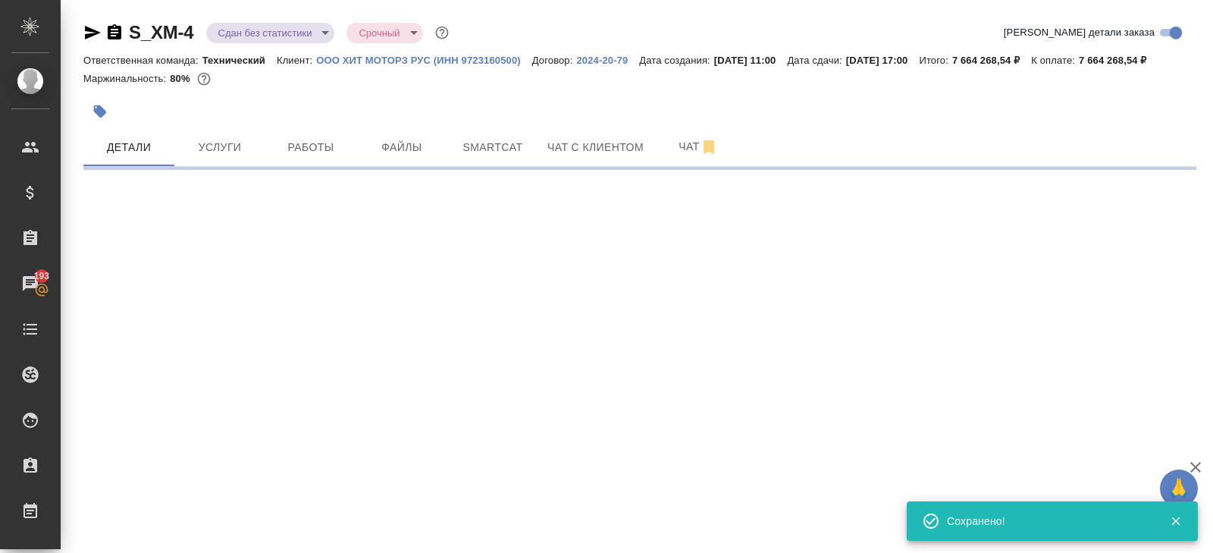
scroll to position [0, 0]
select select "RU"
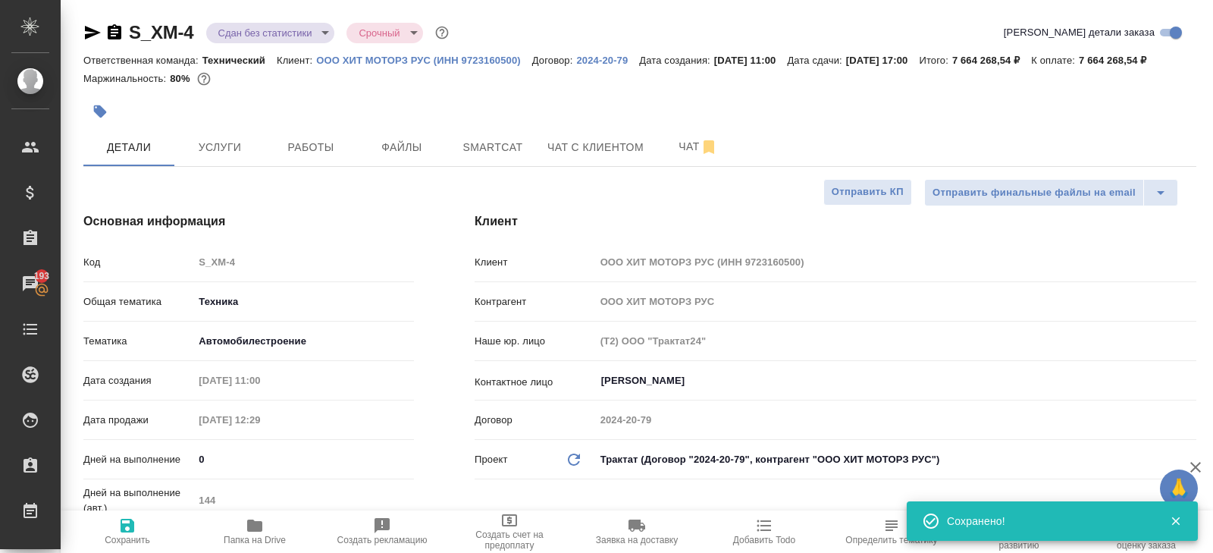
type textarea "x"
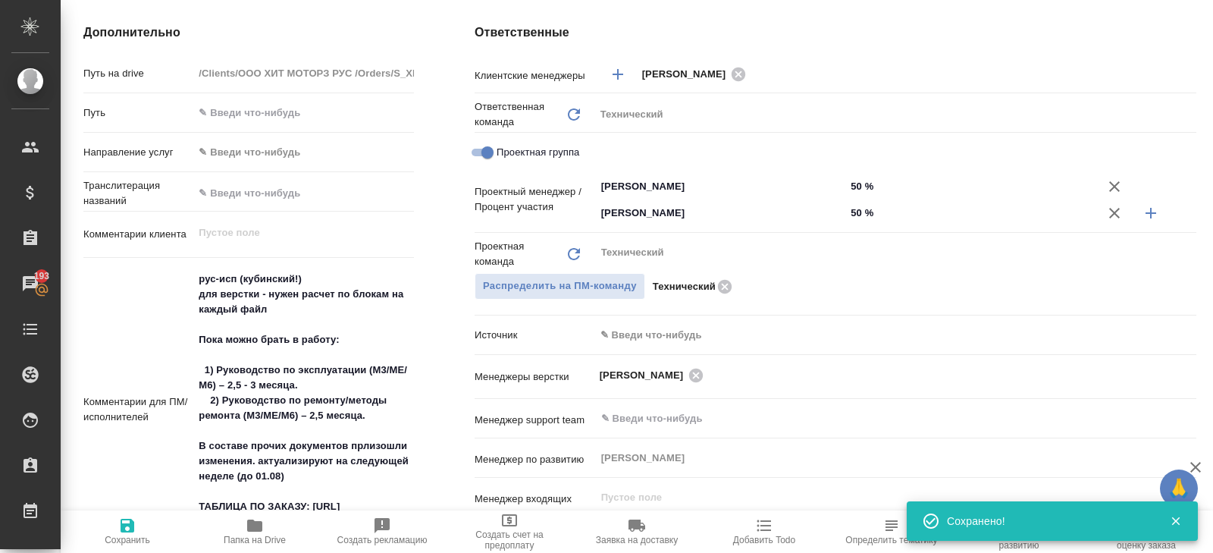
scroll to position [617, 0]
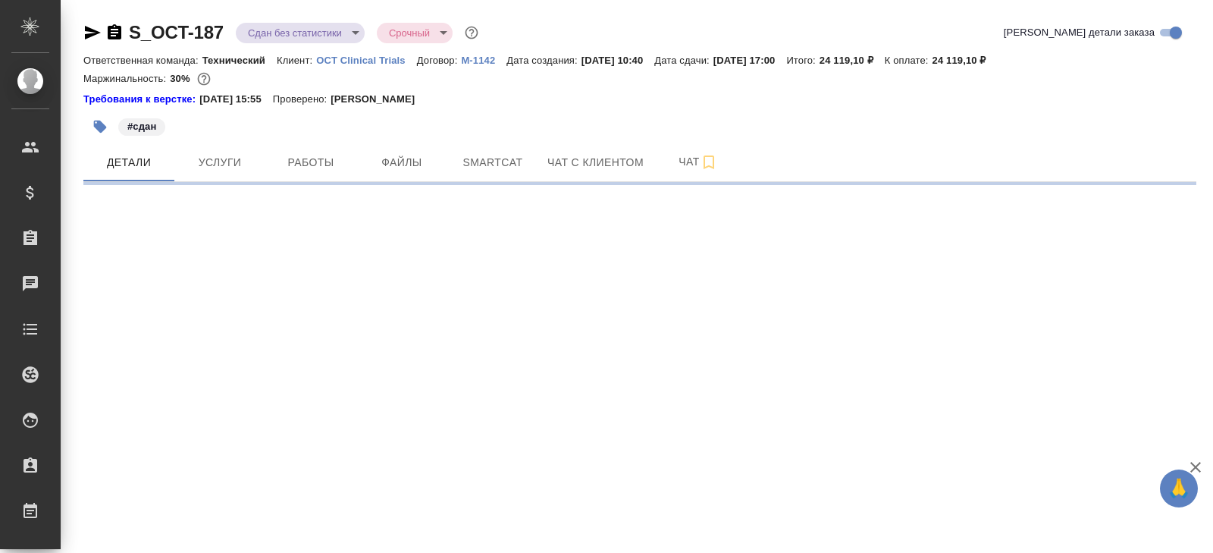
select select "RU"
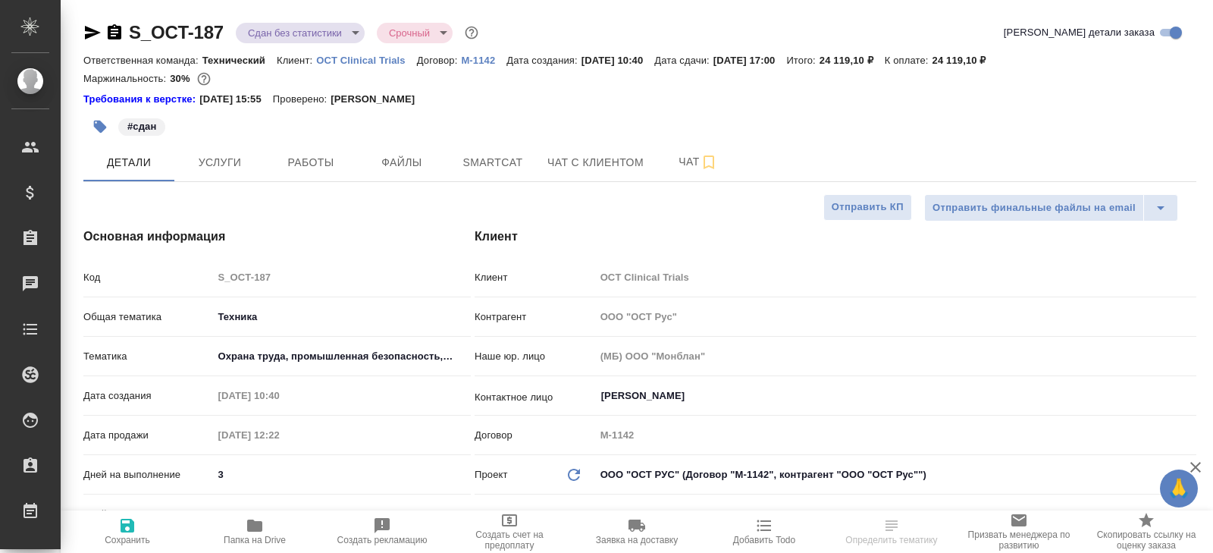
type textarea "x"
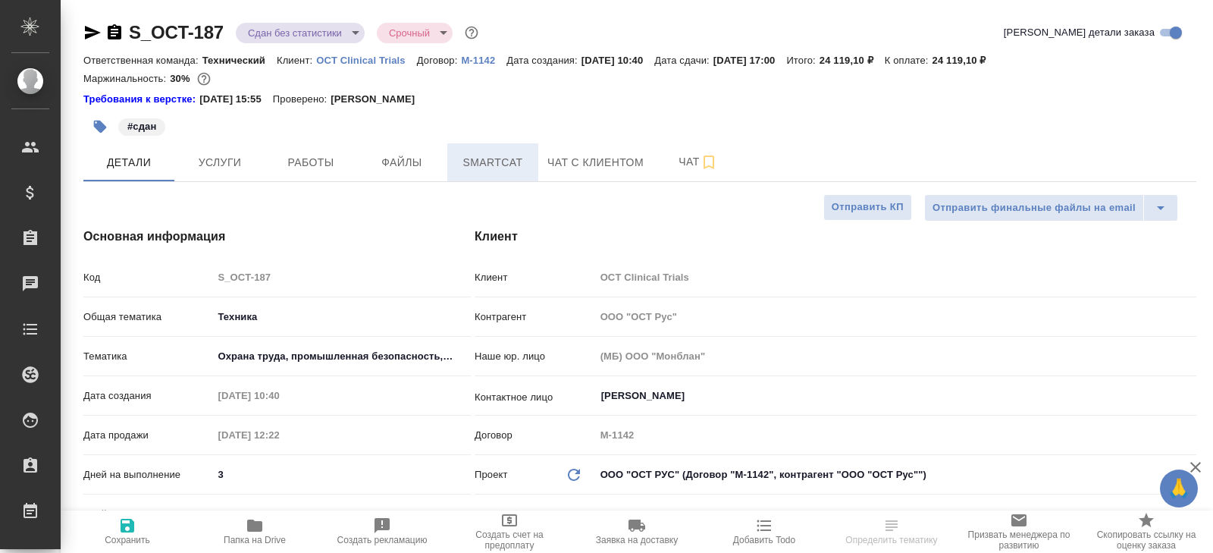
type textarea "x"
click at [487, 174] on button "Smartcat" at bounding box center [492, 162] width 91 height 38
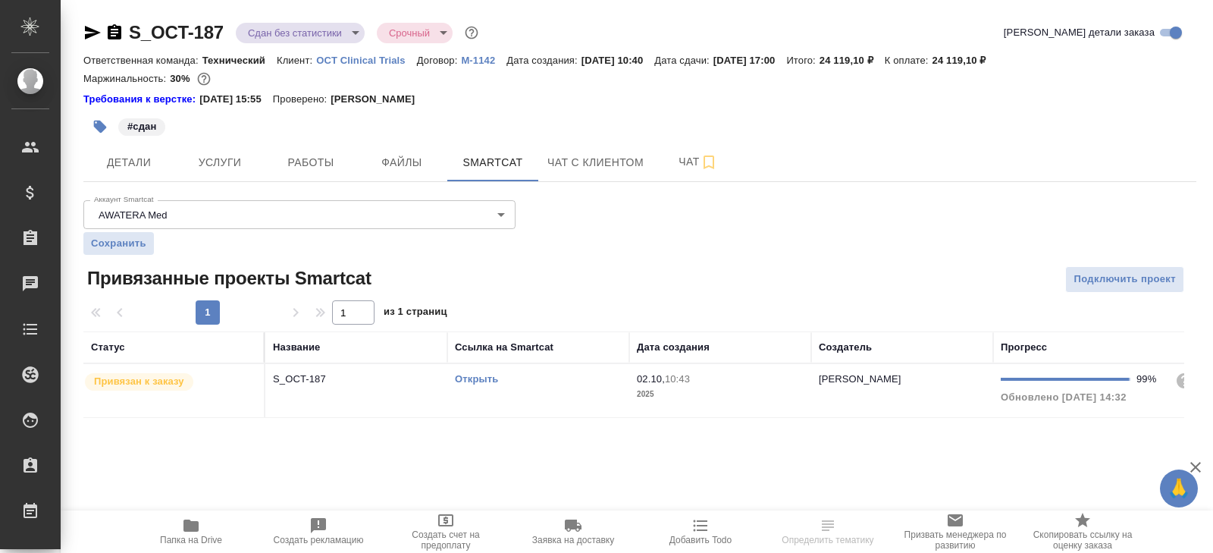
click at [535, 377] on div "Открыть" at bounding box center [538, 378] width 167 height 15
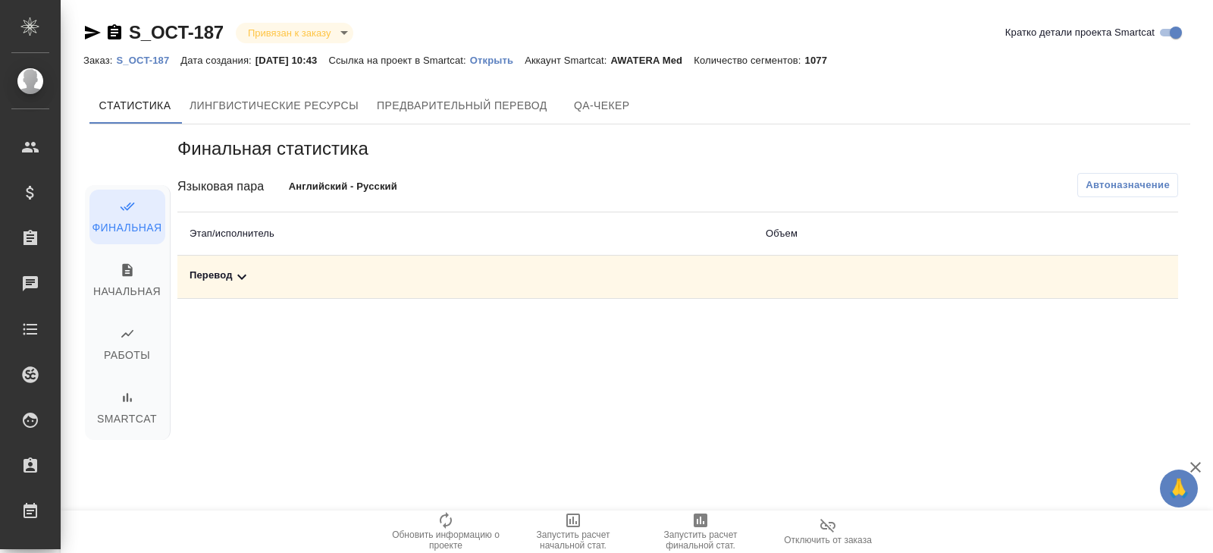
click at [250, 274] on div "Перевод" at bounding box center [466, 277] width 552 height 18
click at [1111, 177] on span "Автоназначение" at bounding box center [1127, 184] width 84 height 15
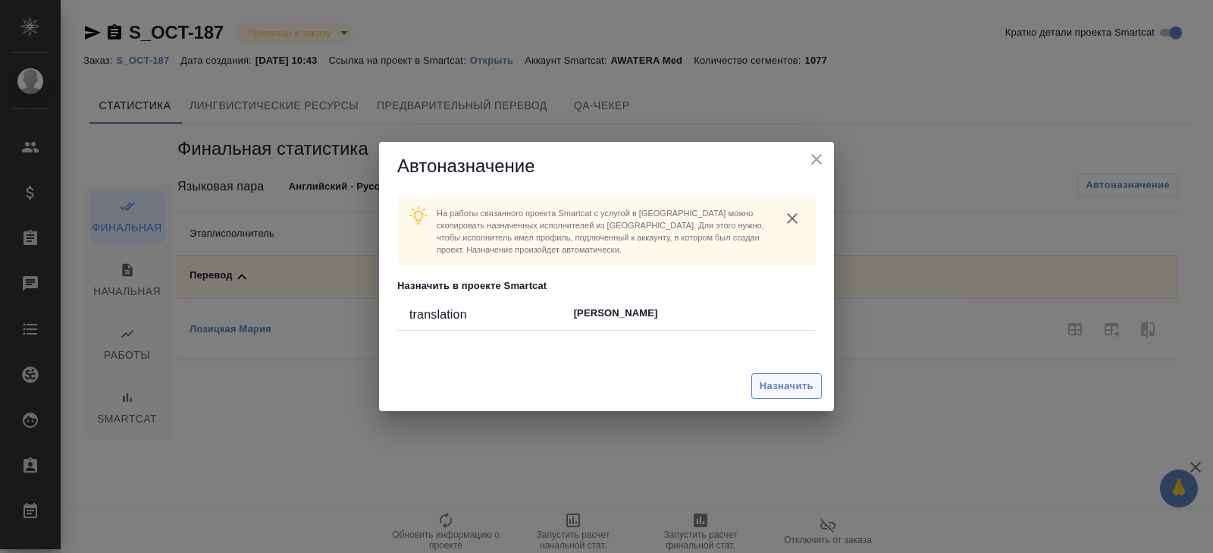
click at [790, 396] on button "Назначить" at bounding box center [786, 386] width 70 height 27
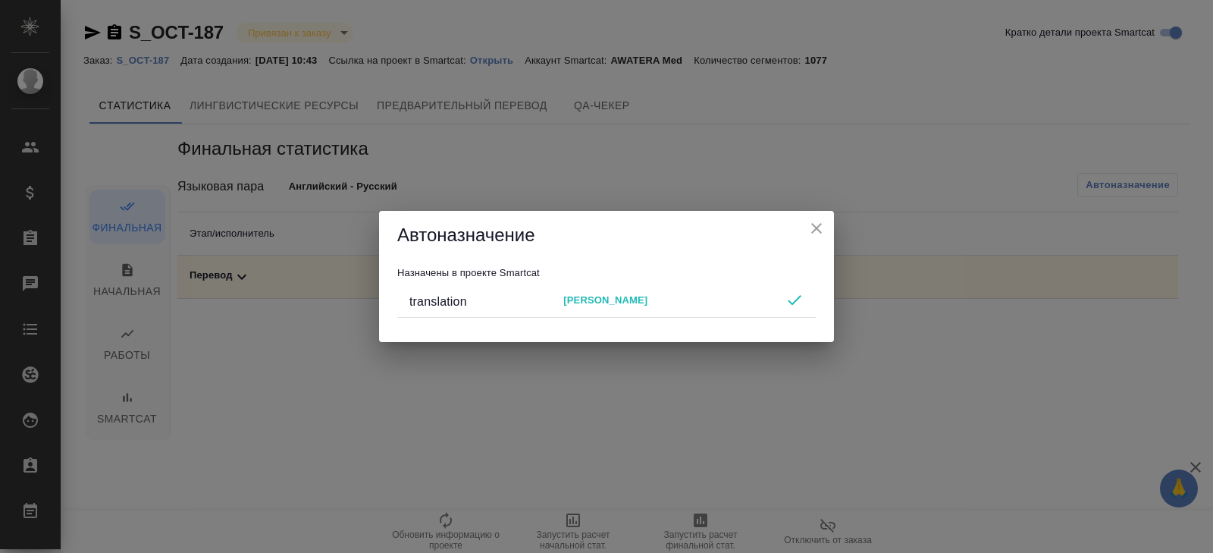
click at [785, 382] on div "Автоназначение Назначены в проекте Smartcat translation Maria Lozitskaia" at bounding box center [606, 276] width 1213 height 553
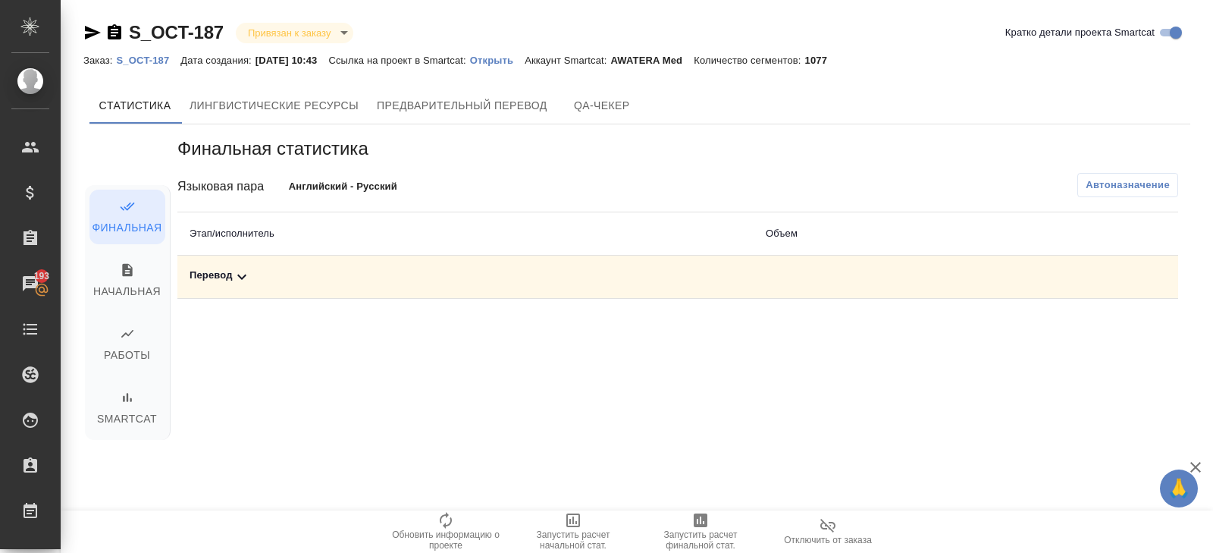
click at [157, 59] on p "S_OCT-187" at bounding box center [148, 60] width 64 height 11
click at [238, 126] on div "Финальная статистика Языковая пара Английский - Русский Автоназначение Этап/исп…" at bounding box center [677, 289] width 1025 height 331
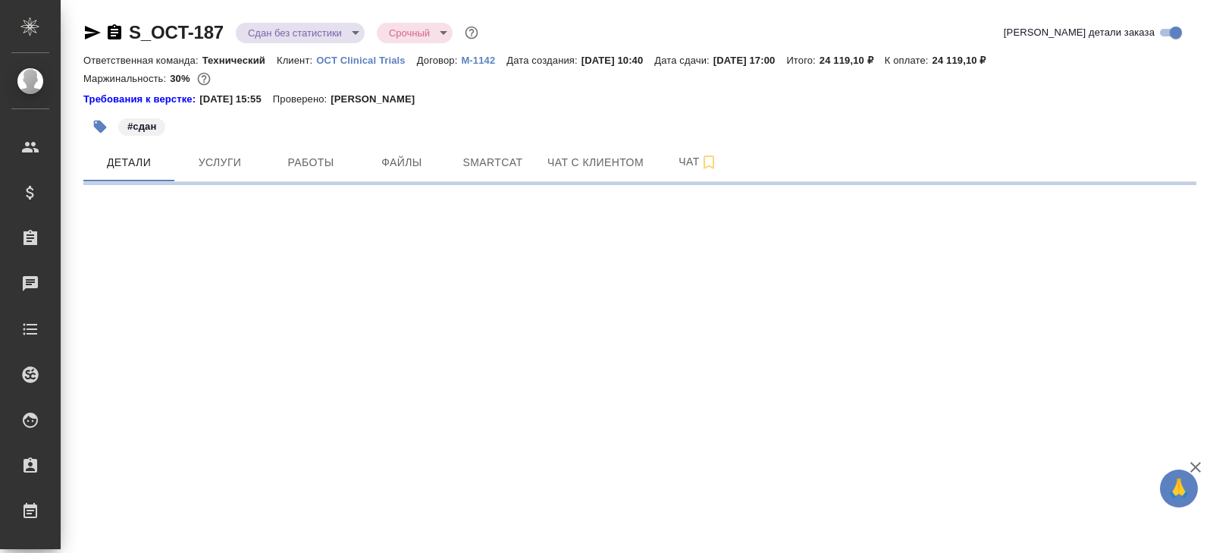
select select "RU"
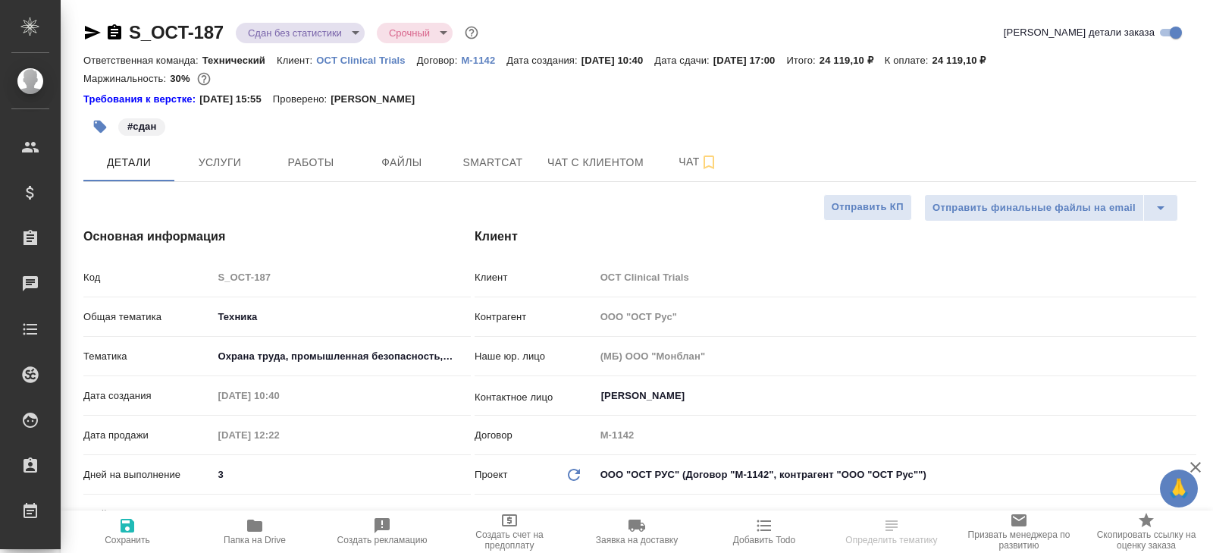
type textarea "x"
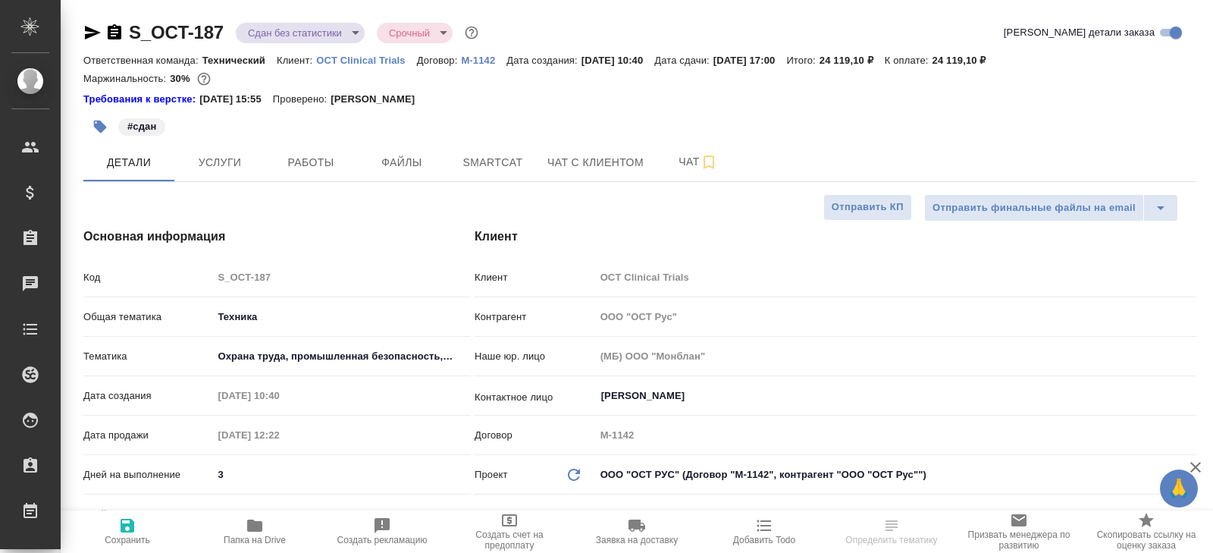
type textarea "x"
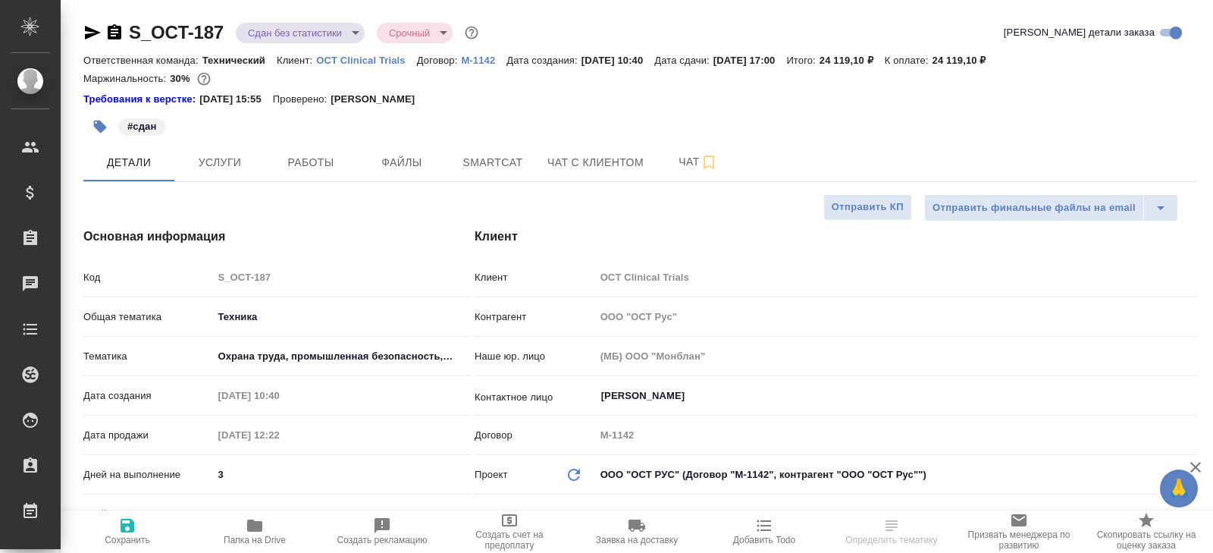
type textarea "x"
click at [236, 168] on span "Услуги" at bounding box center [219, 162] width 73 height 19
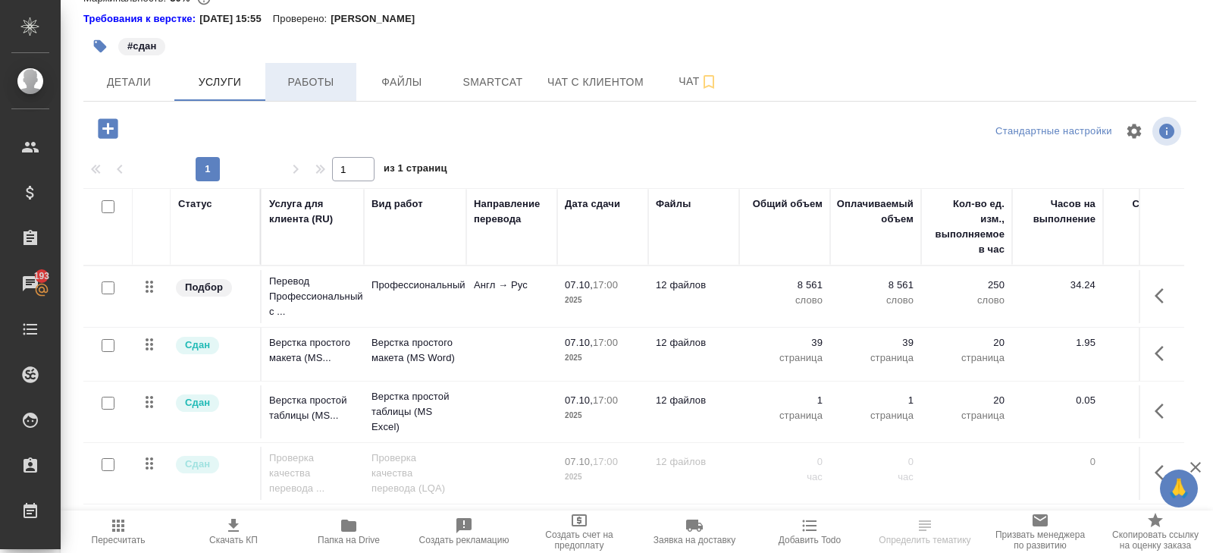
click at [318, 72] on button "Работы" at bounding box center [310, 82] width 91 height 38
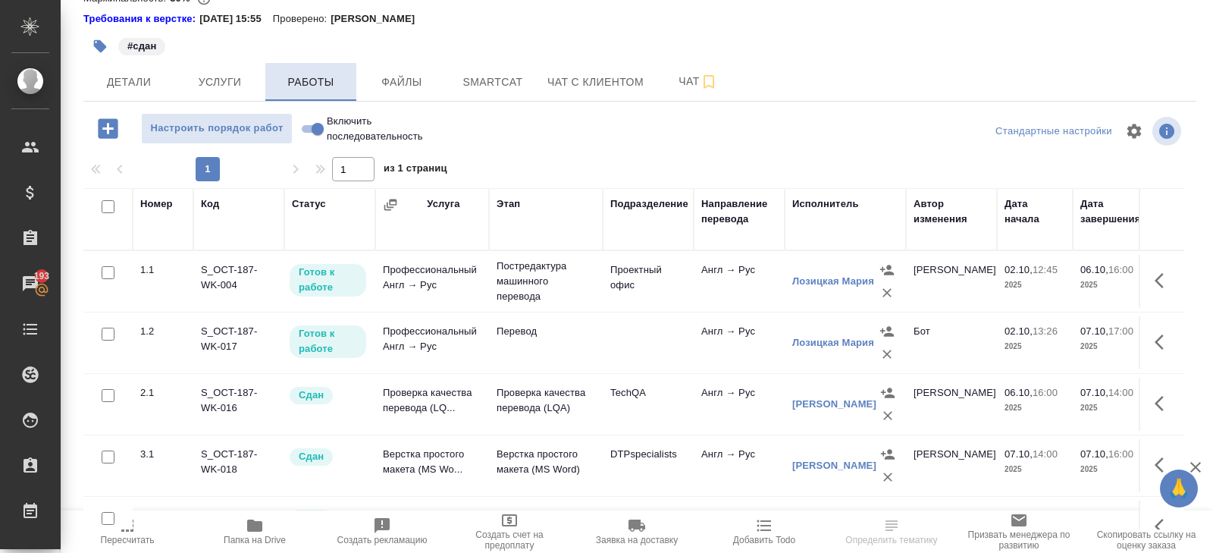
scroll to position [96, 0]
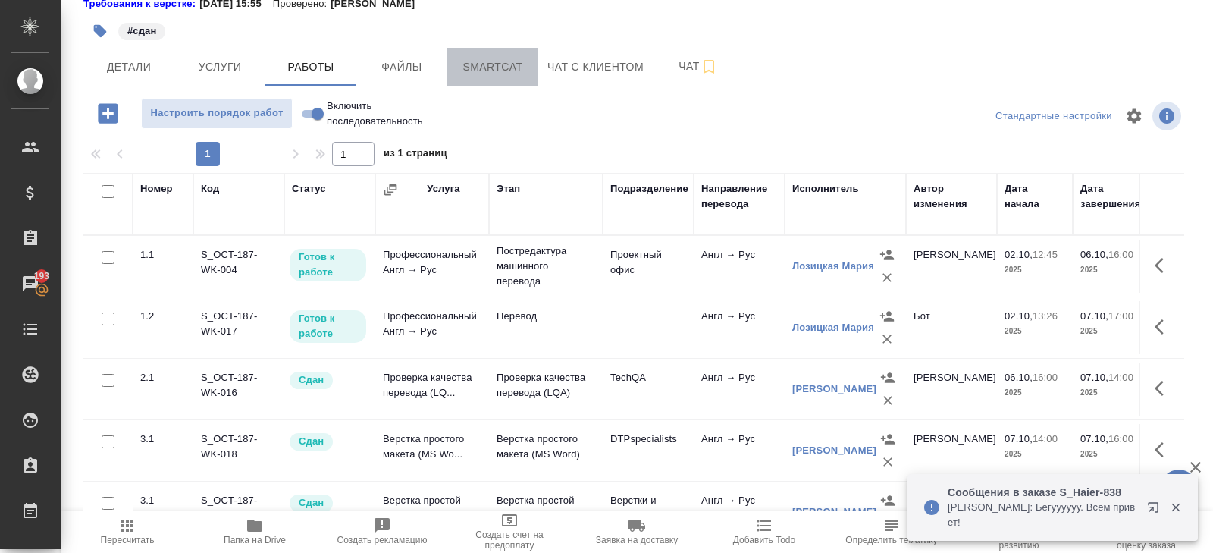
click at [487, 58] on span "Smartcat" at bounding box center [492, 67] width 73 height 19
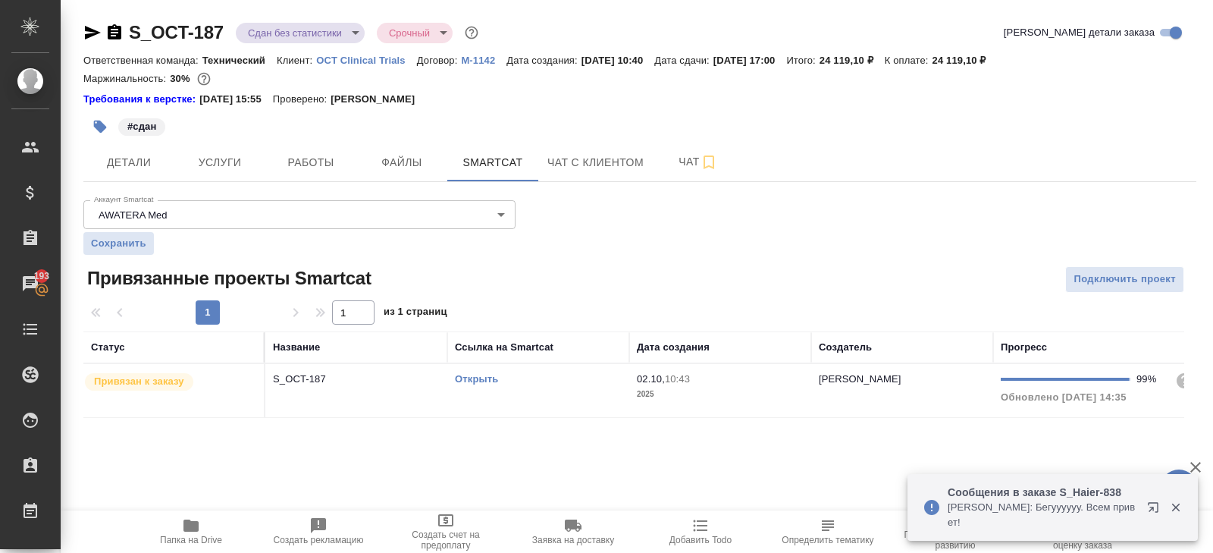
click at [476, 373] on link "Открыть" at bounding box center [476, 378] width 43 height 11
click at [550, 405] on td "Открыть" at bounding box center [538, 390] width 182 height 53
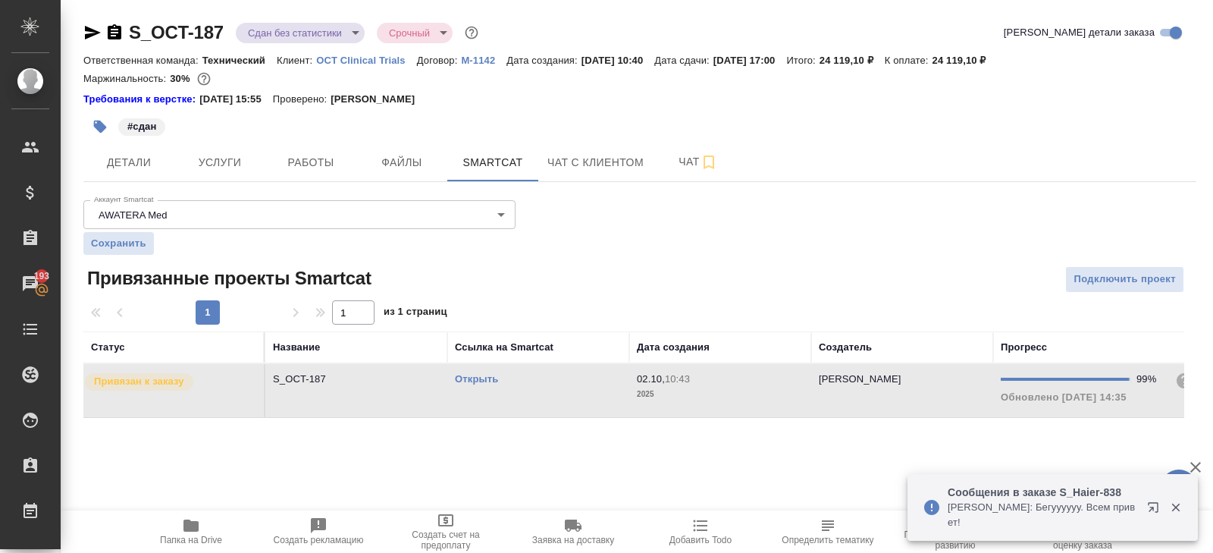
click at [550, 405] on td "Открыть" at bounding box center [538, 390] width 182 height 53
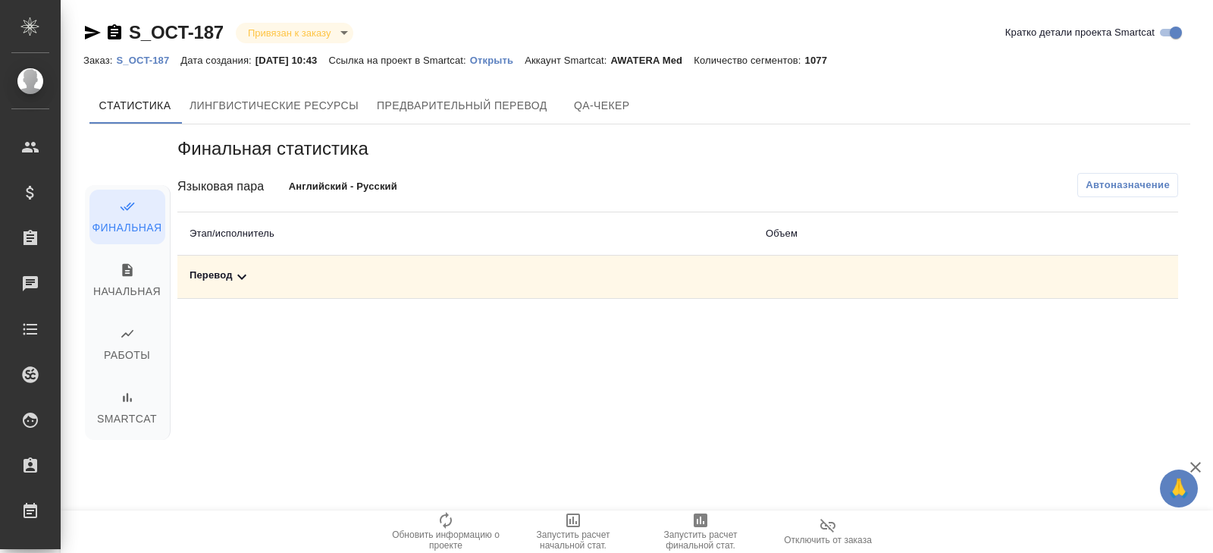
click at [1142, 199] on div "Финальная статистика Языковая пара Английский - Русский Автоназначение Этап/исп…" at bounding box center [677, 217] width 1001 height 162
click at [1142, 177] on span "Автоназначение" at bounding box center [1127, 184] width 84 height 15
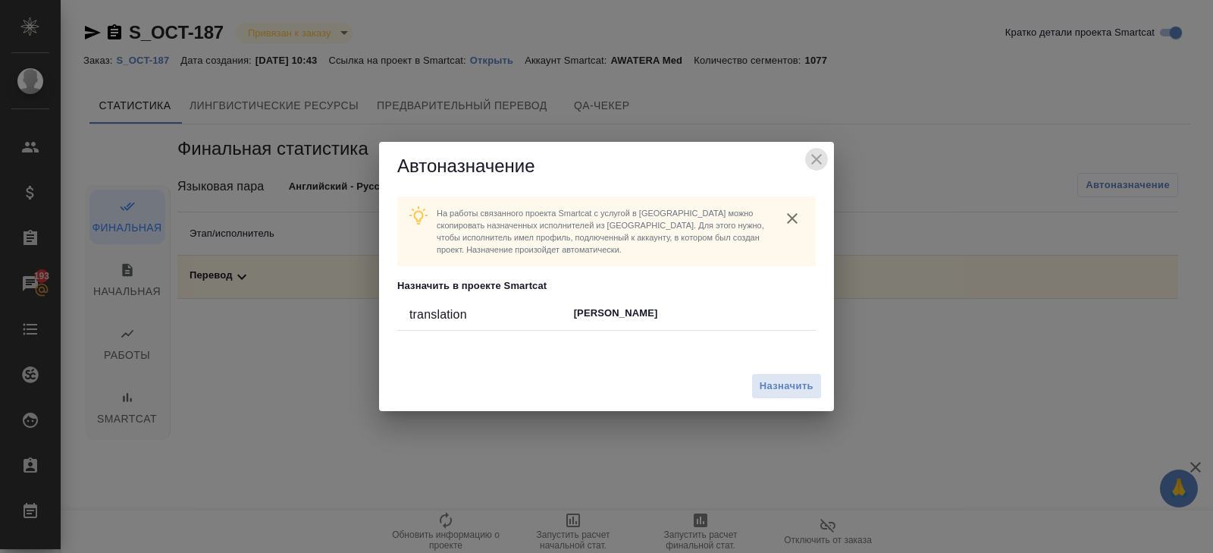
click at [816, 152] on icon "close" at bounding box center [816, 159] width 18 height 18
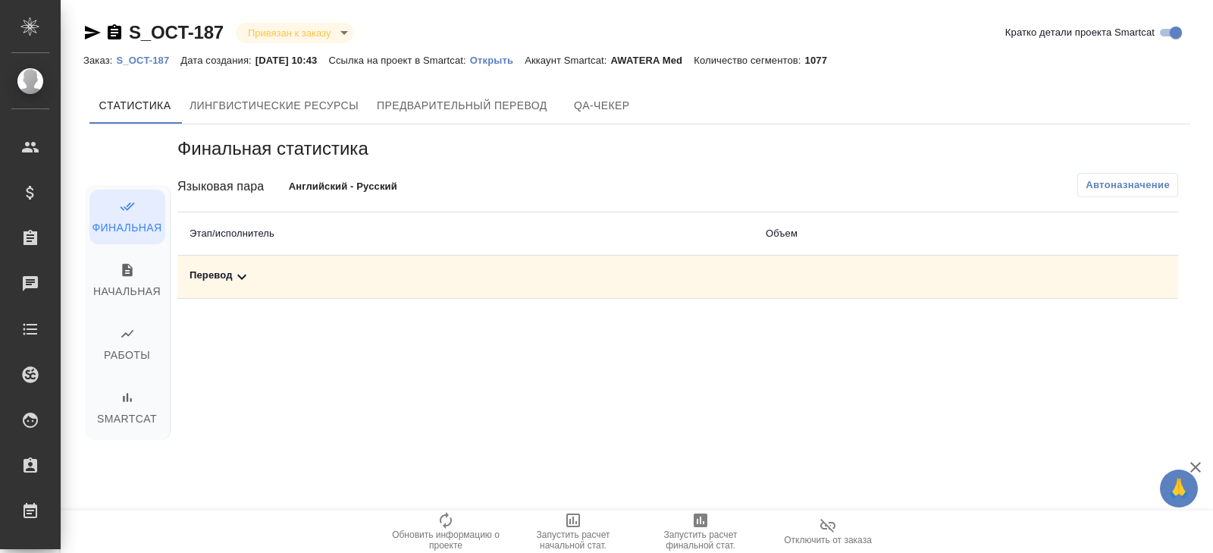
click at [283, 252] on th "Этап/исполнитель" at bounding box center [465, 233] width 576 height 43
click at [250, 265] on td "Перевод" at bounding box center [465, 276] width 576 height 43
click at [239, 269] on icon at bounding box center [242, 277] width 18 height 18
click at [1126, 179] on span "Автоназначение" at bounding box center [1127, 184] width 84 height 15
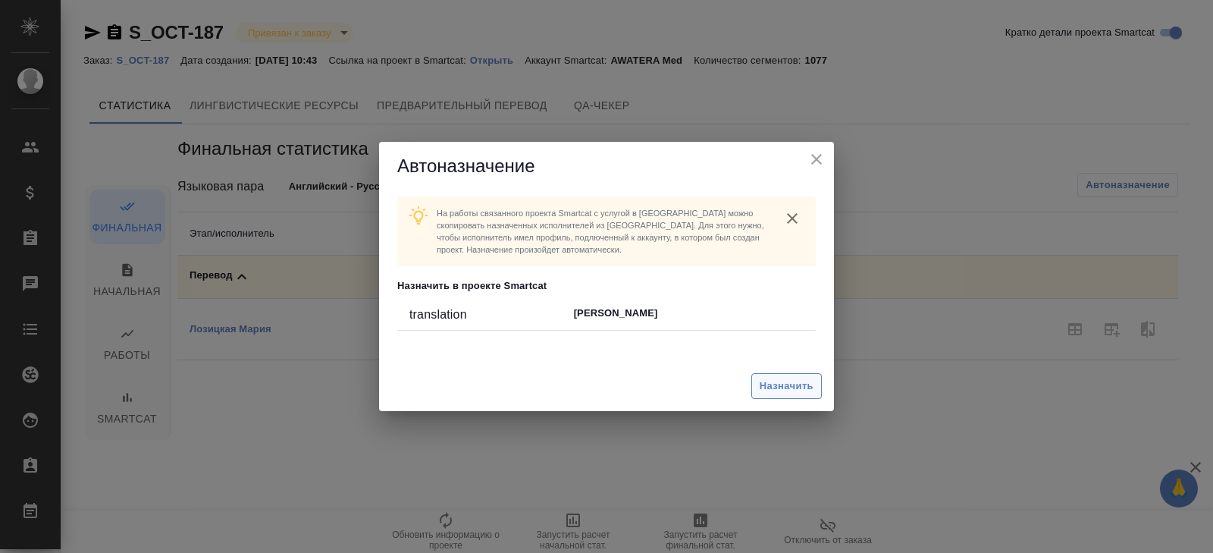
click at [786, 379] on span "Назначить" at bounding box center [787, 385] width 54 height 17
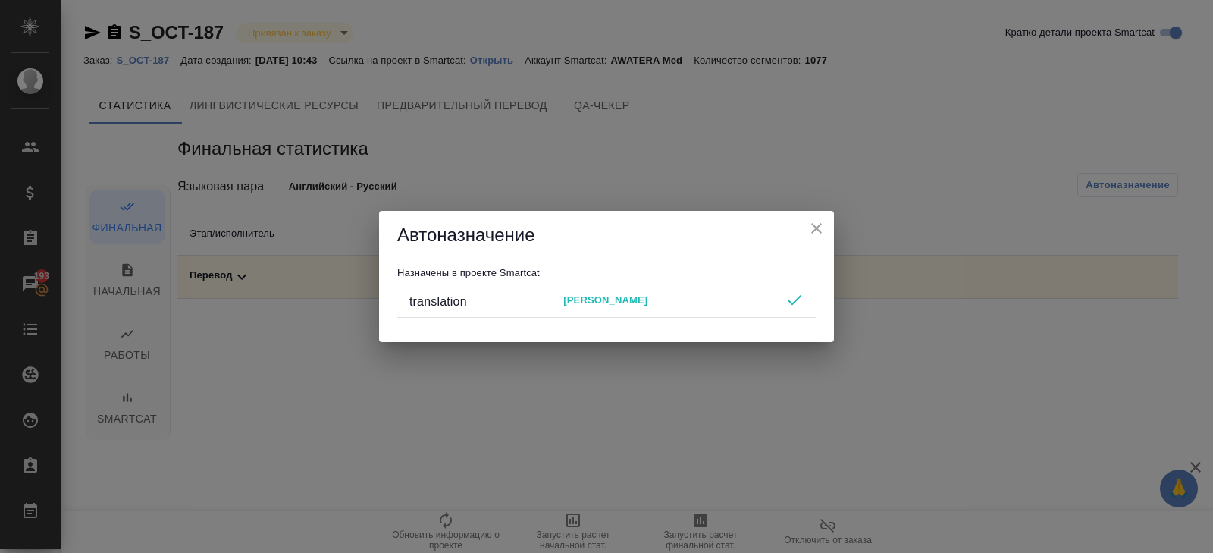
click at [737, 458] on div "Автоназначение Назначены в проекте Smartcat translation Maria Lozitskaia" at bounding box center [606, 276] width 1213 height 553
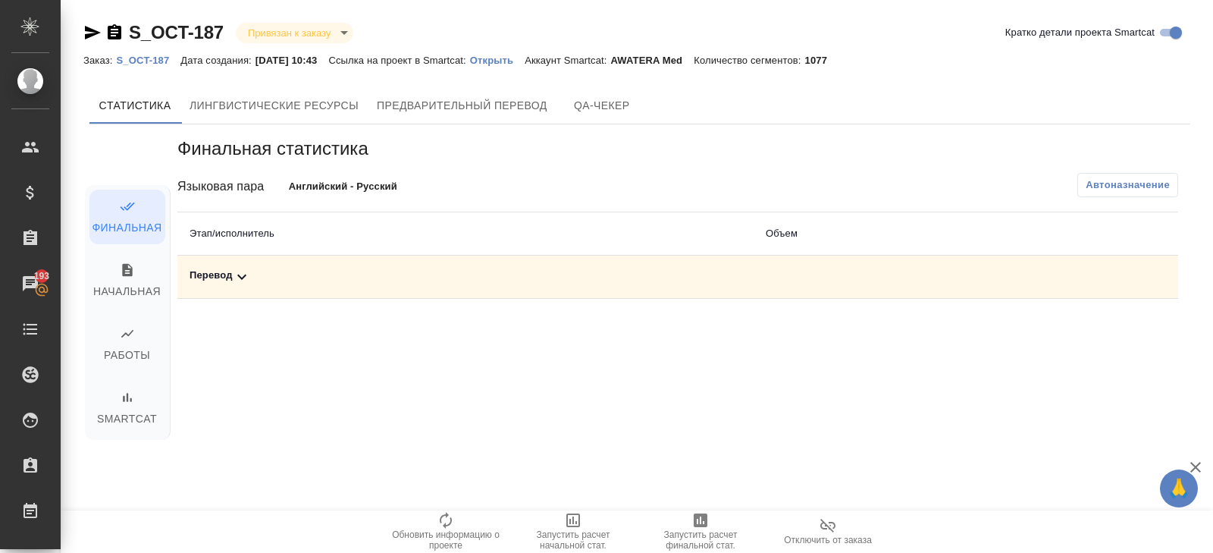
click at [704, 533] on span "Запустить расчет финальной стат." at bounding box center [700, 539] width 109 height 21
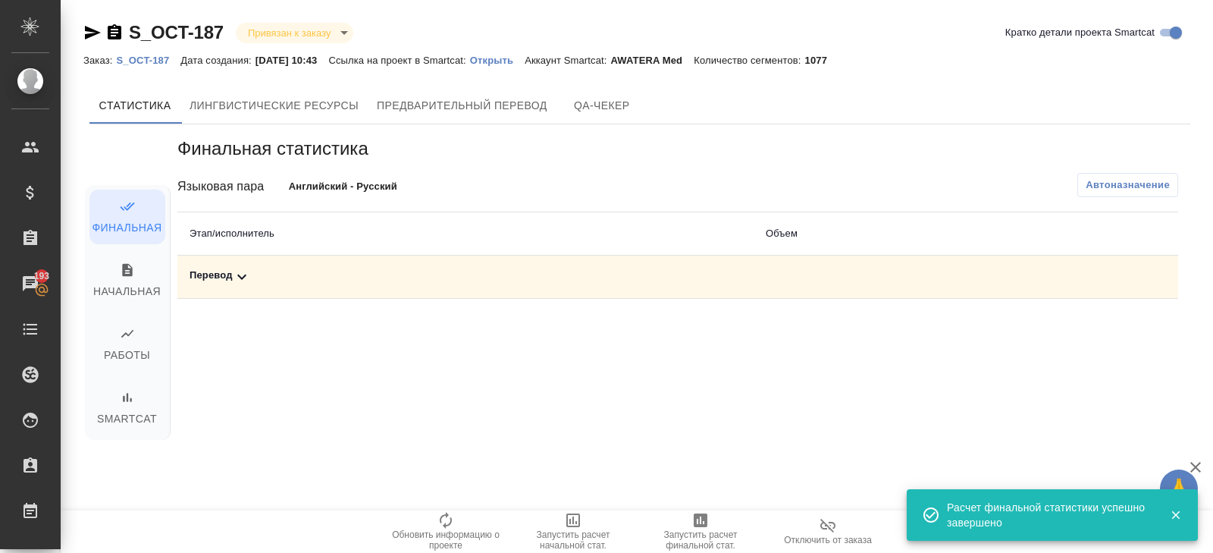
click at [241, 275] on icon at bounding box center [242, 277] width 18 height 18
click at [1106, 327] on icon "button" at bounding box center [1111, 329] width 18 height 18
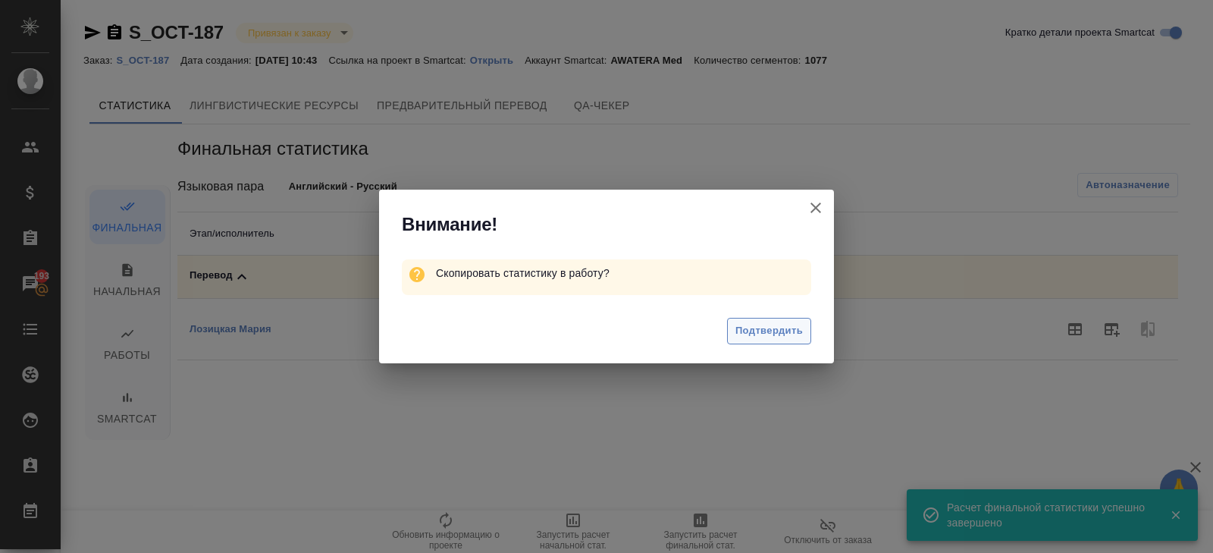
click at [766, 330] on span "Подтвердить" at bounding box center [768, 330] width 67 height 17
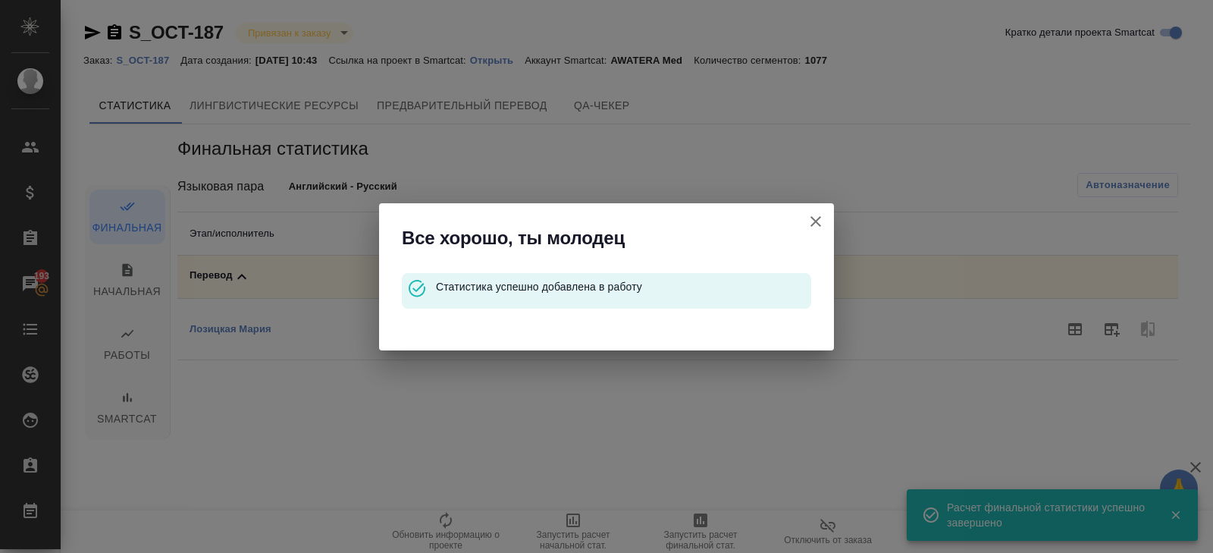
click at [816, 218] on icon "button" at bounding box center [815, 221] width 11 height 11
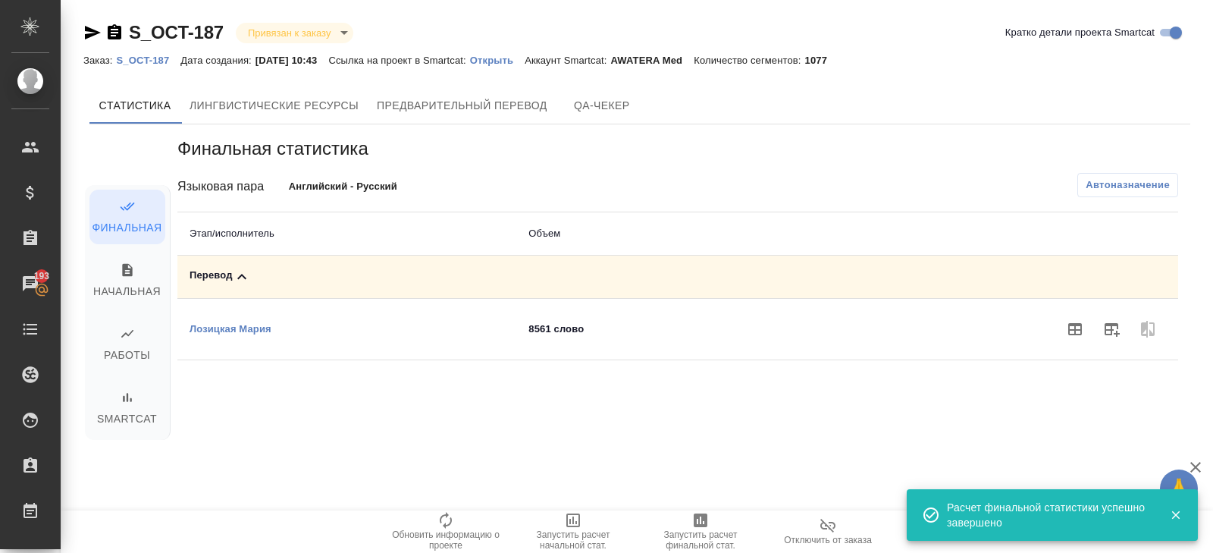
click at [155, 59] on p "S_OCT-187" at bounding box center [148, 60] width 64 height 11
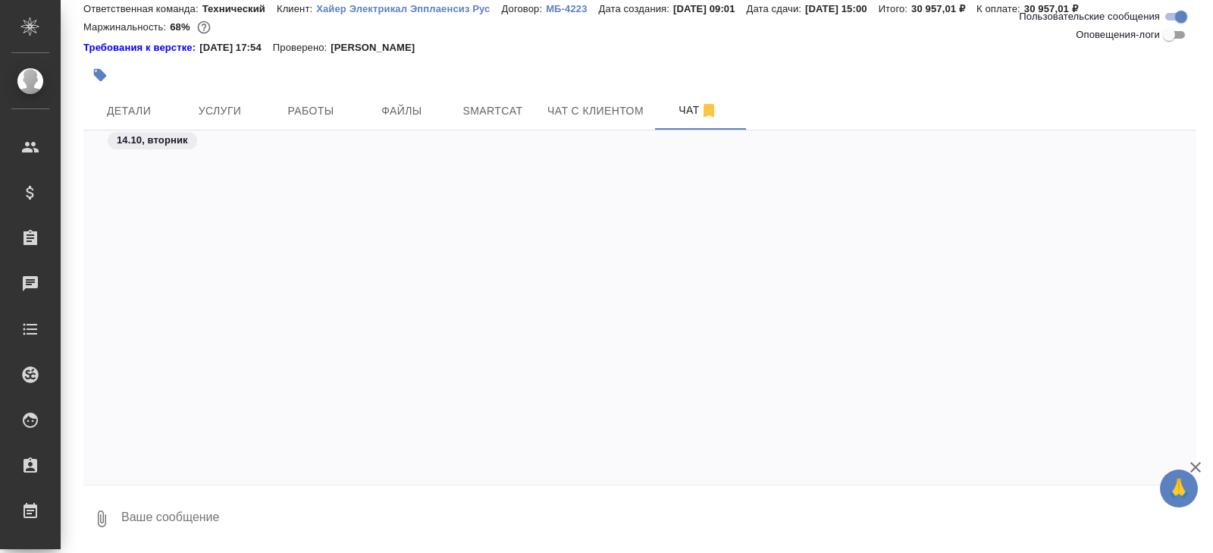
scroll to position [7392, 0]
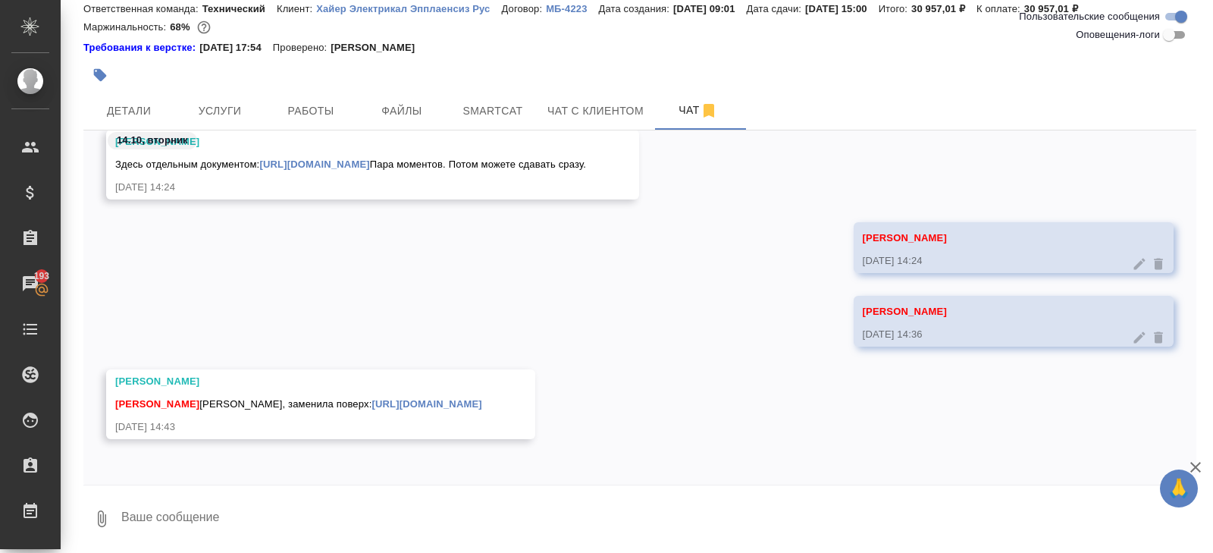
click at [288, 509] on textarea at bounding box center [658, 519] width 1076 height 52
type textarea "спасибо!"
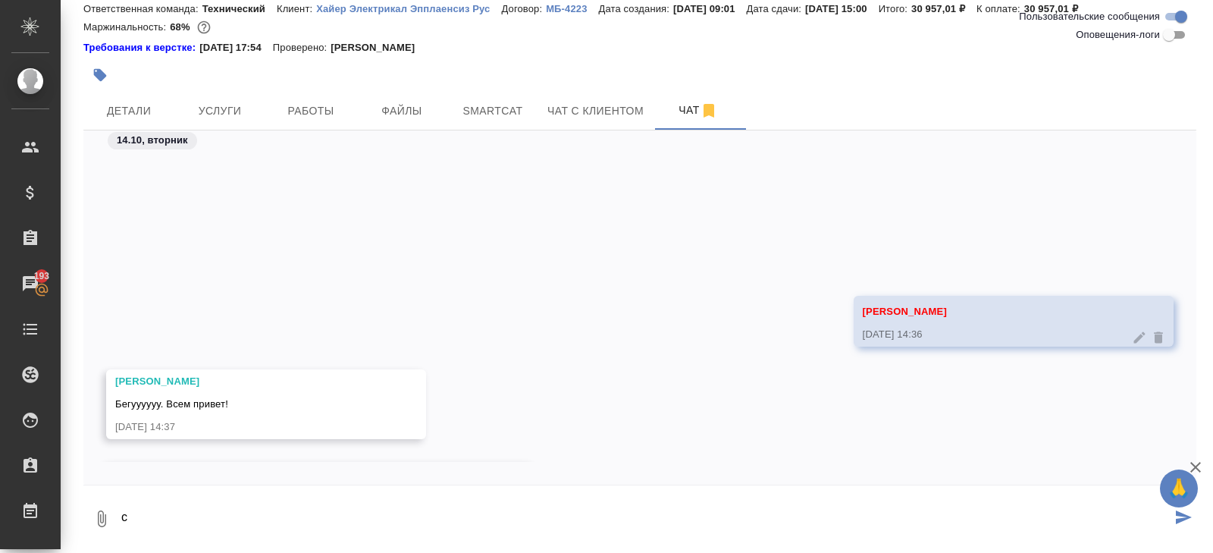
scroll to position [7558, 0]
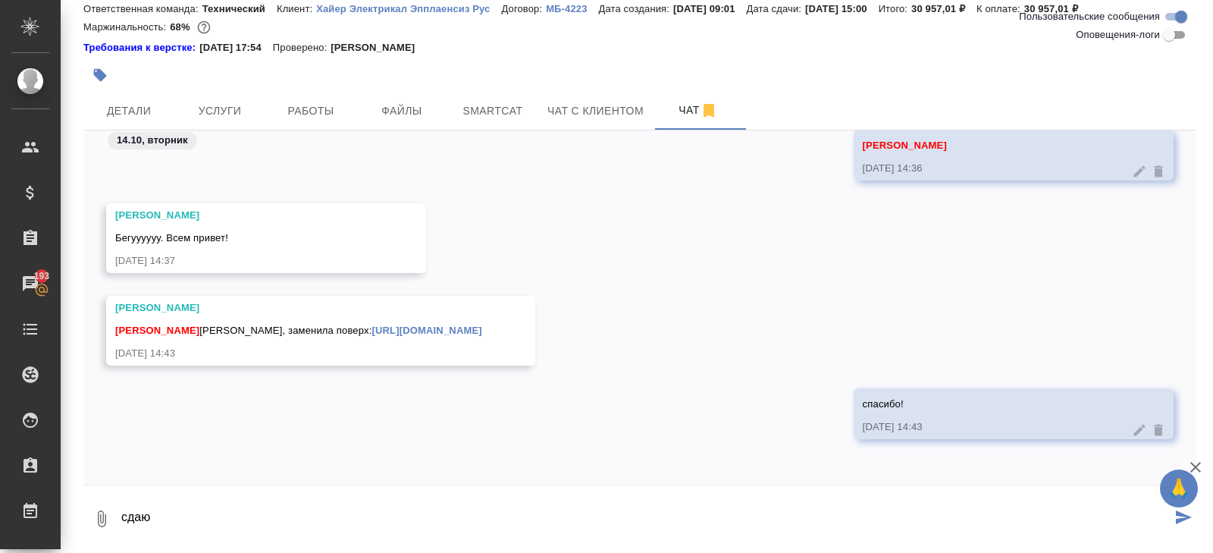
type textarea "сдаю"
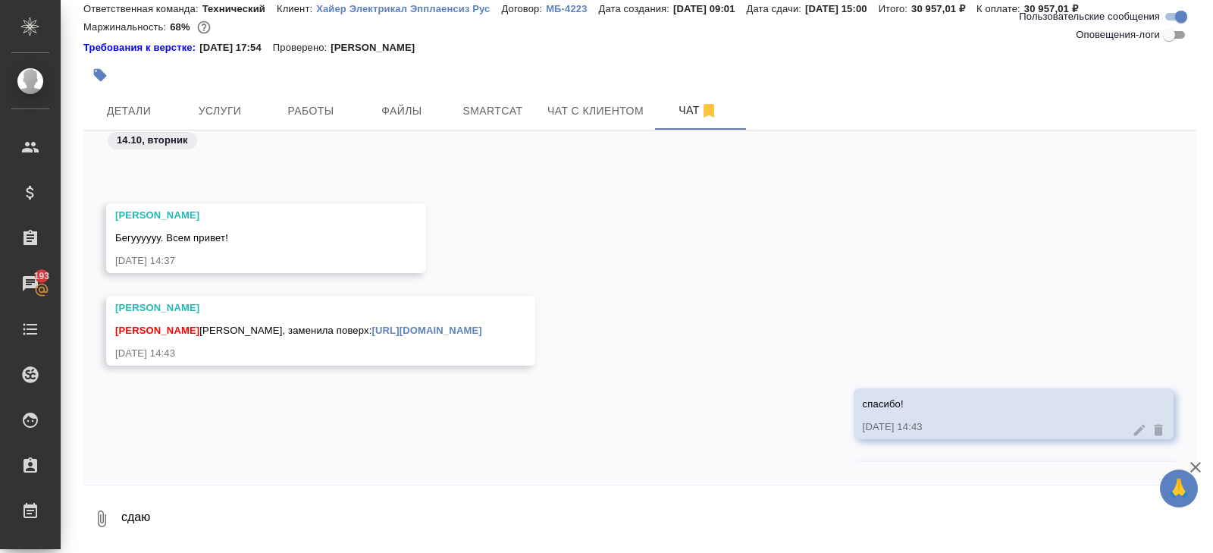
scroll to position [7631, 0]
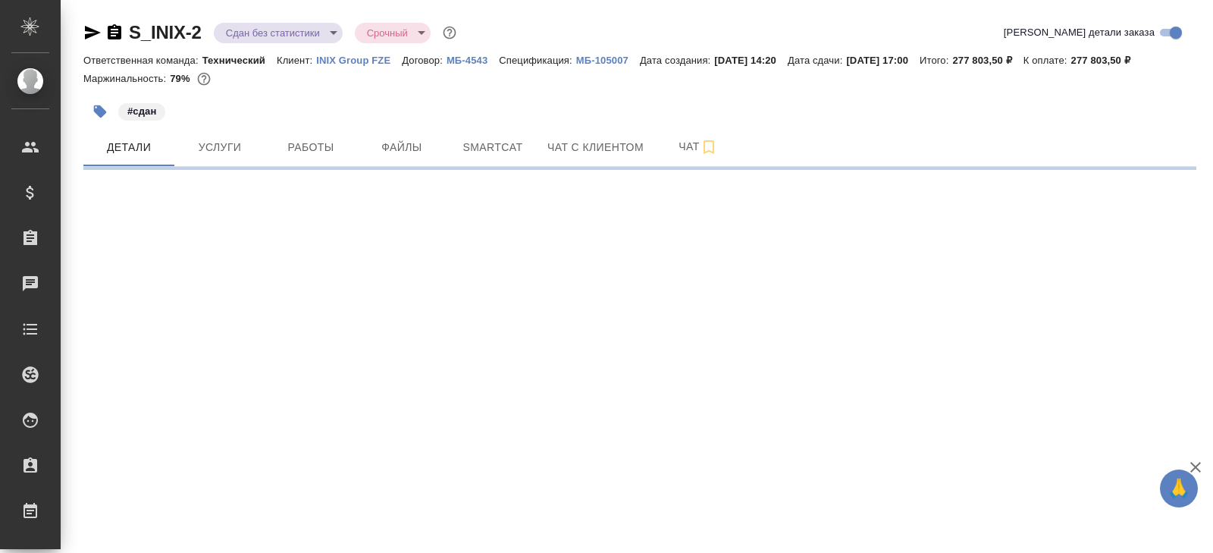
select select "RU"
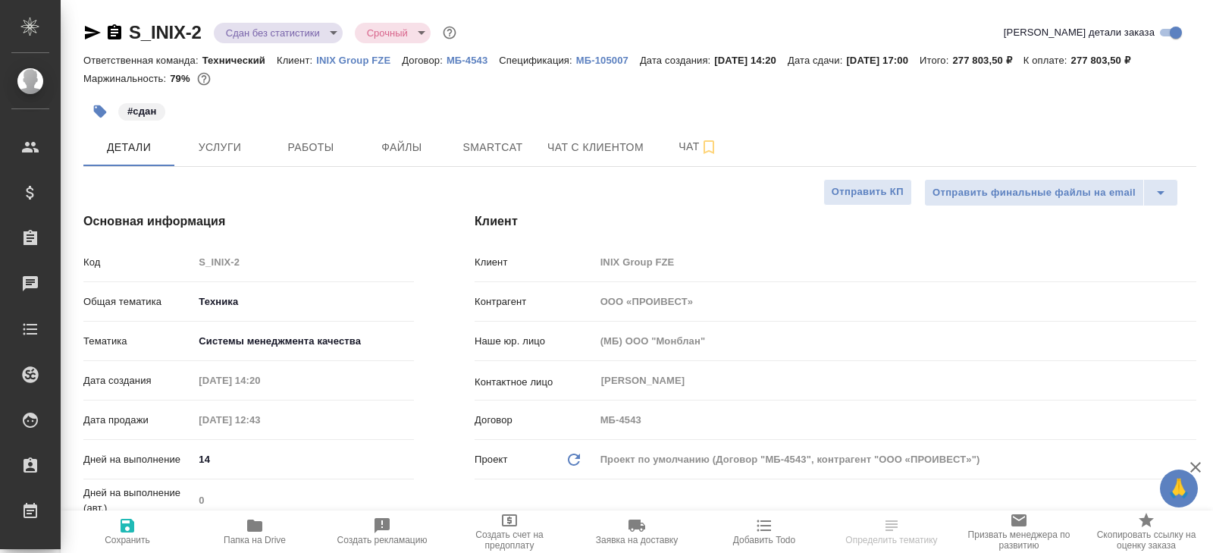
type textarea "x"
click at [328, 143] on span "Работы" at bounding box center [310, 147] width 73 height 19
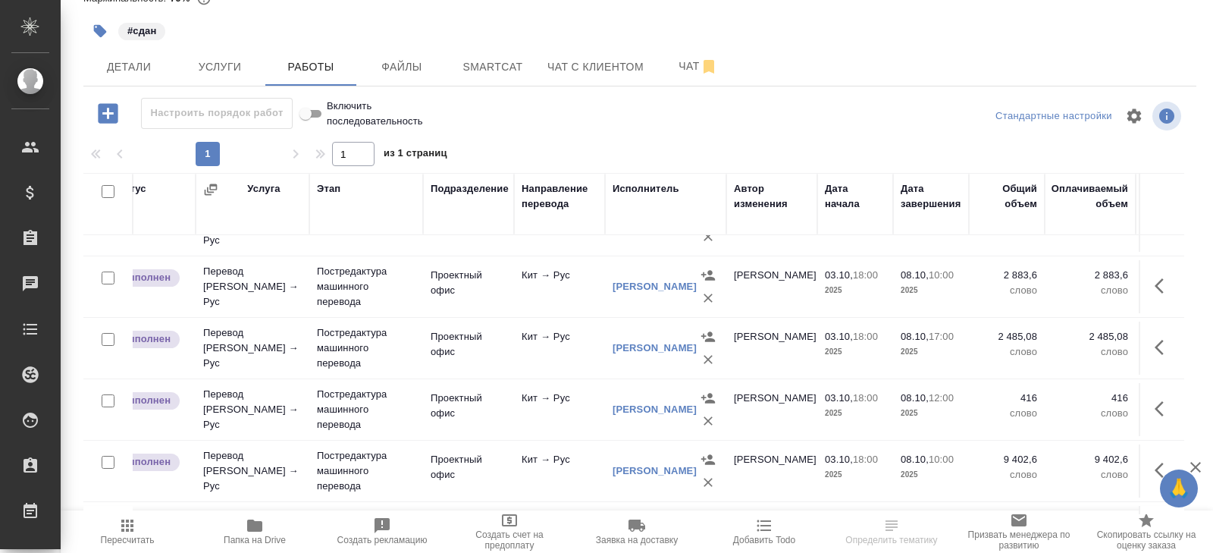
scroll to position [287, 170]
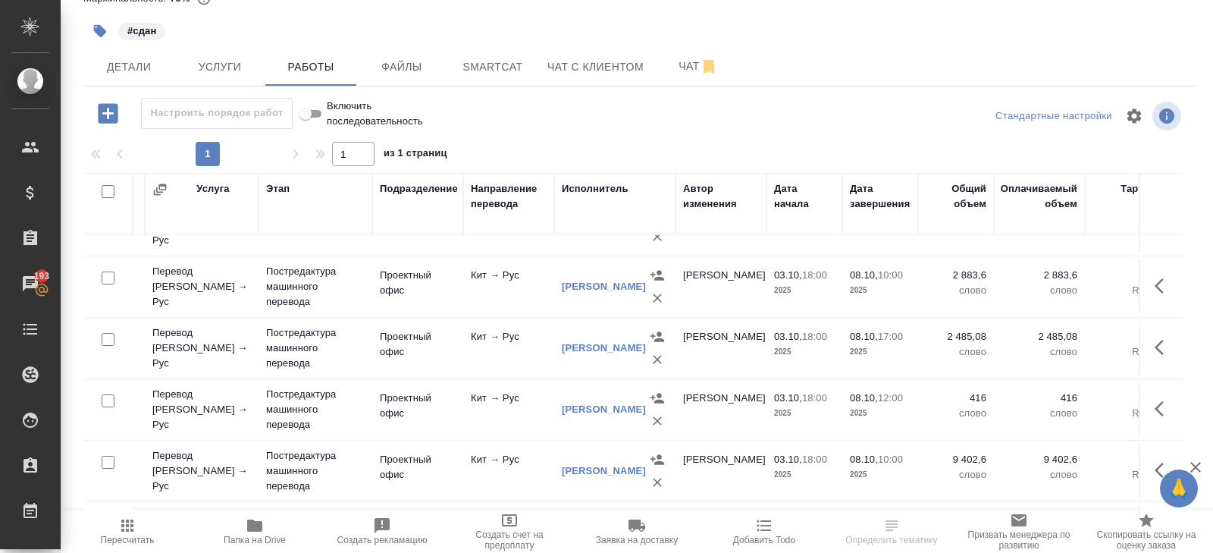
click at [127, 532] on icon "button" at bounding box center [127, 525] width 18 height 18
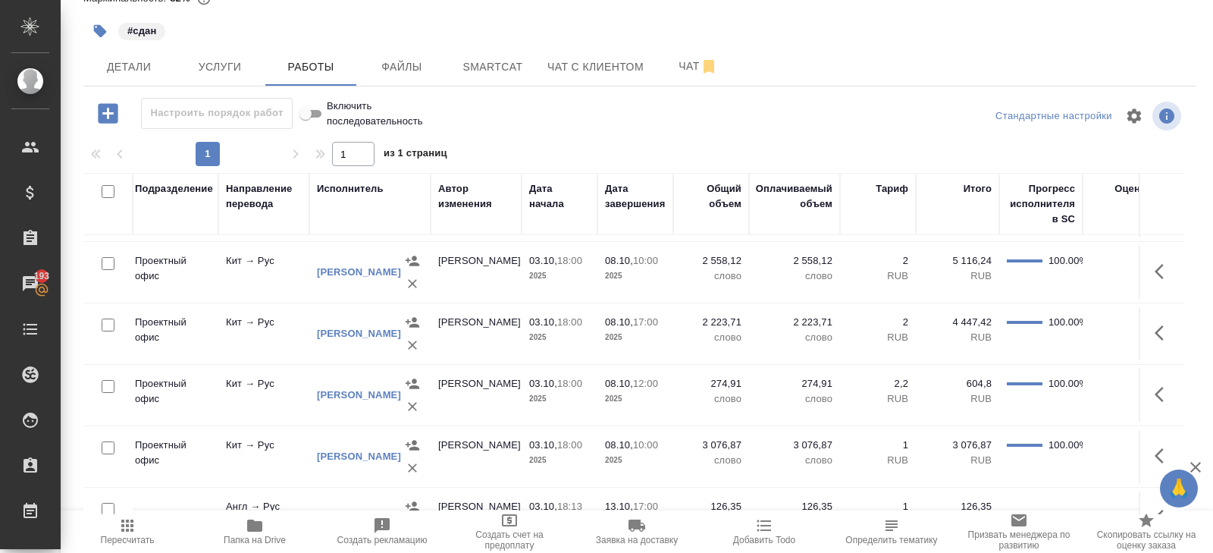
scroll to position [301, 0]
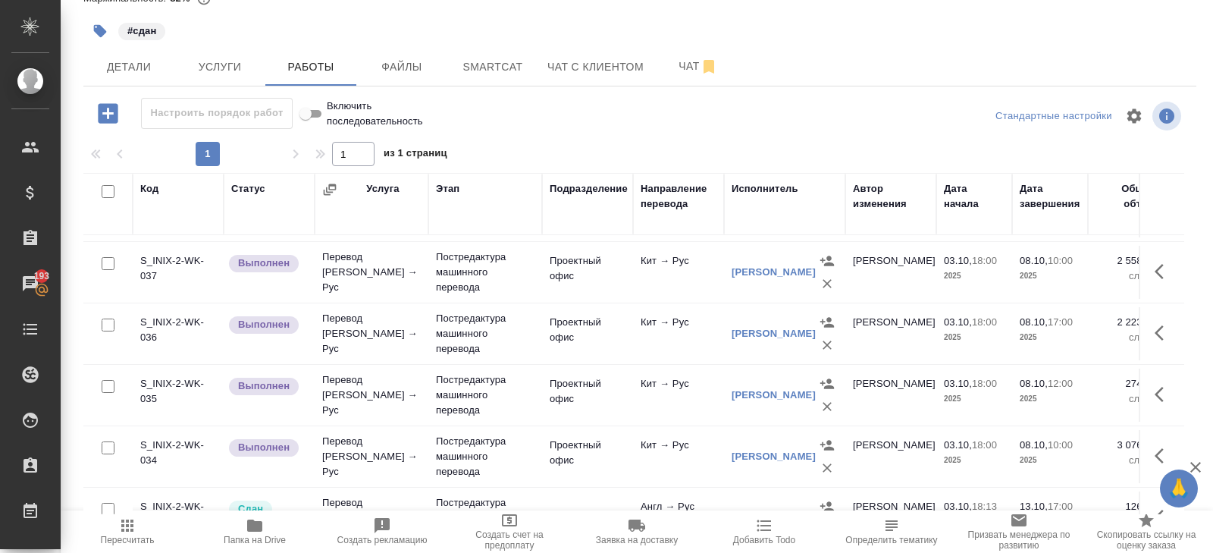
click at [108, 443] on input "checkbox" at bounding box center [108, 447] width 13 height 13
checkbox input "true"
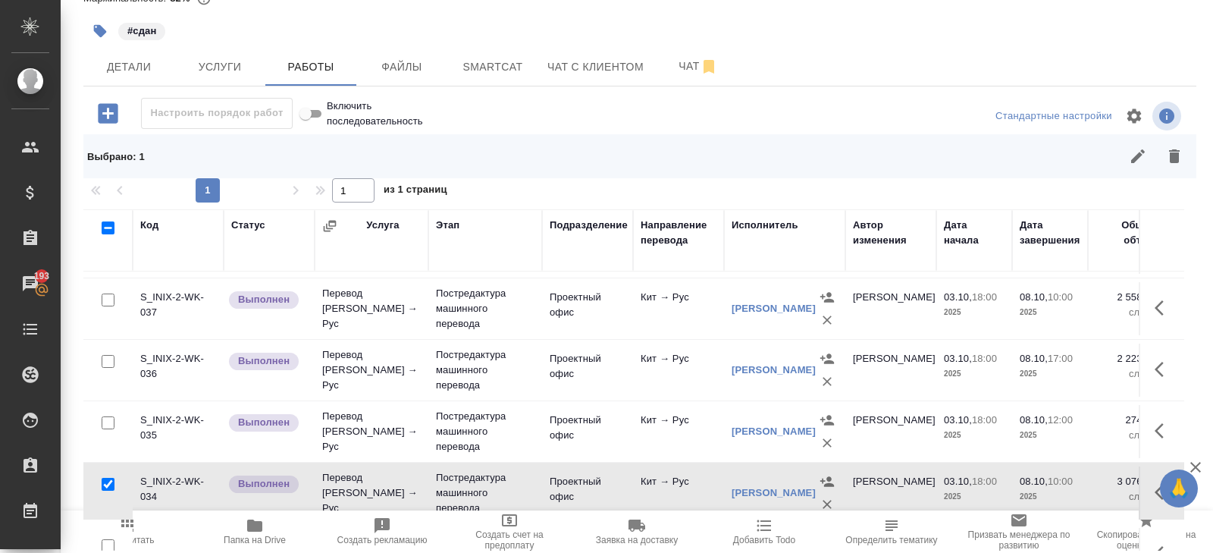
click at [109, 419] on input "checkbox" at bounding box center [108, 422] width 13 height 13
checkbox input "true"
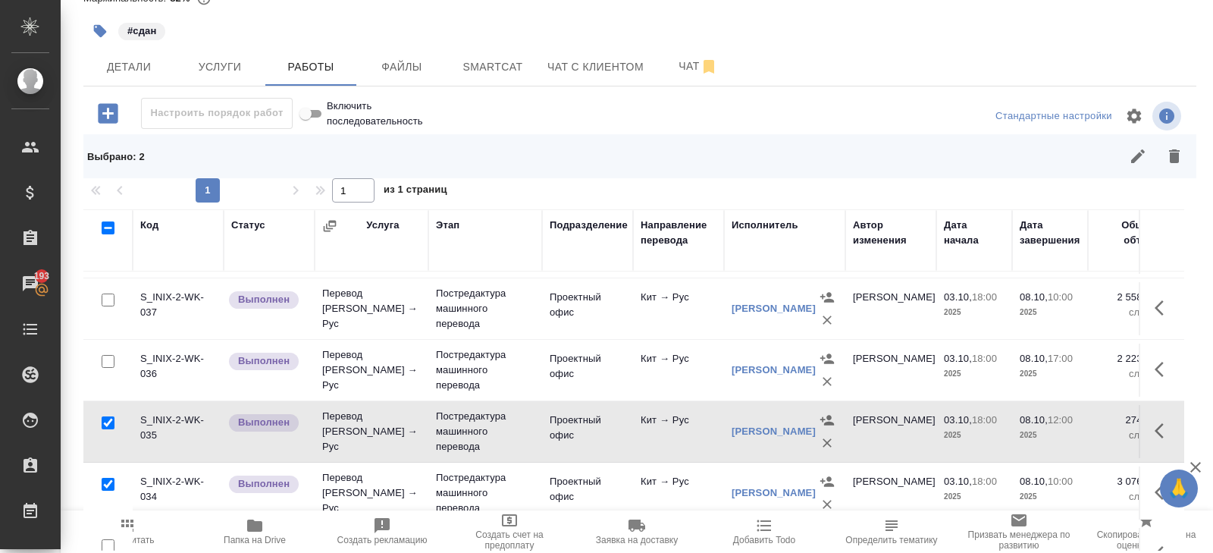
click at [108, 363] on input "checkbox" at bounding box center [108, 361] width 13 height 13
checkbox input "true"
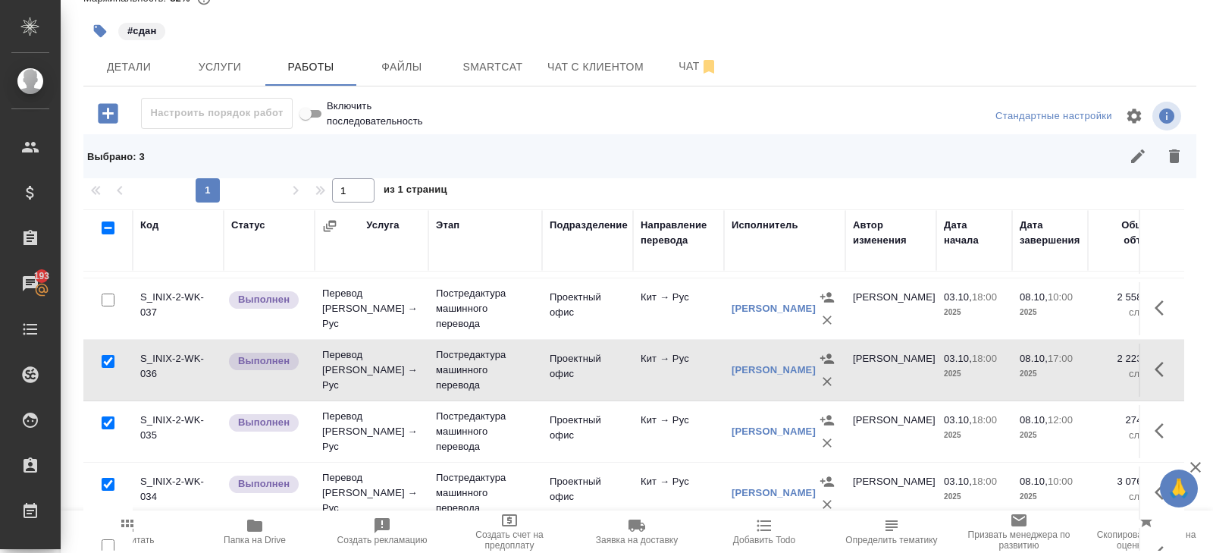
click at [108, 298] on input "checkbox" at bounding box center [108, 299] width 13 height 13
checkbox input "true"
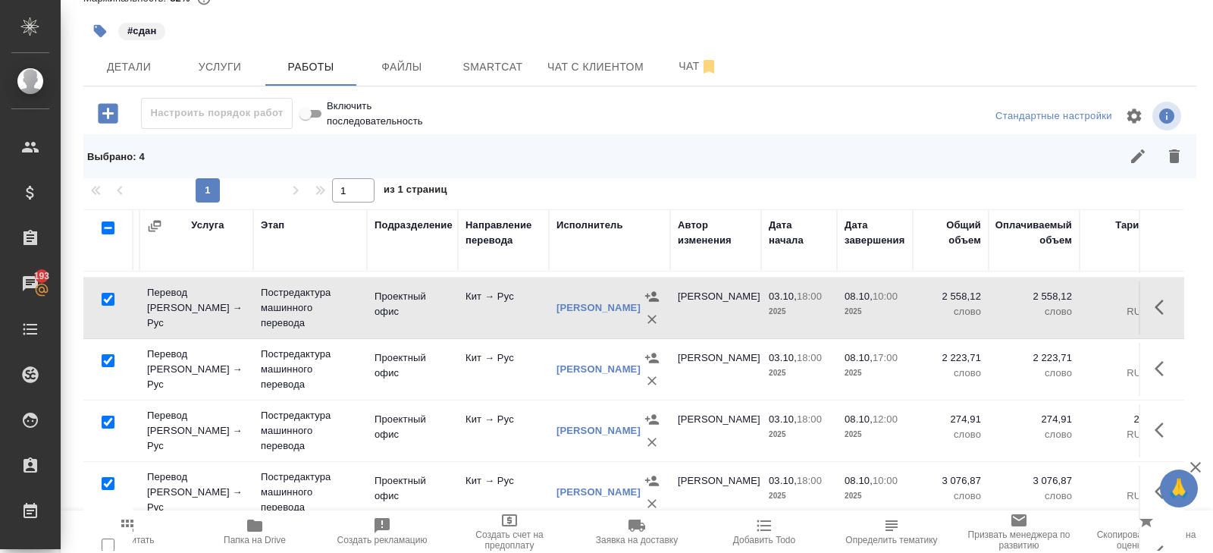
scroll to position [315, 175]
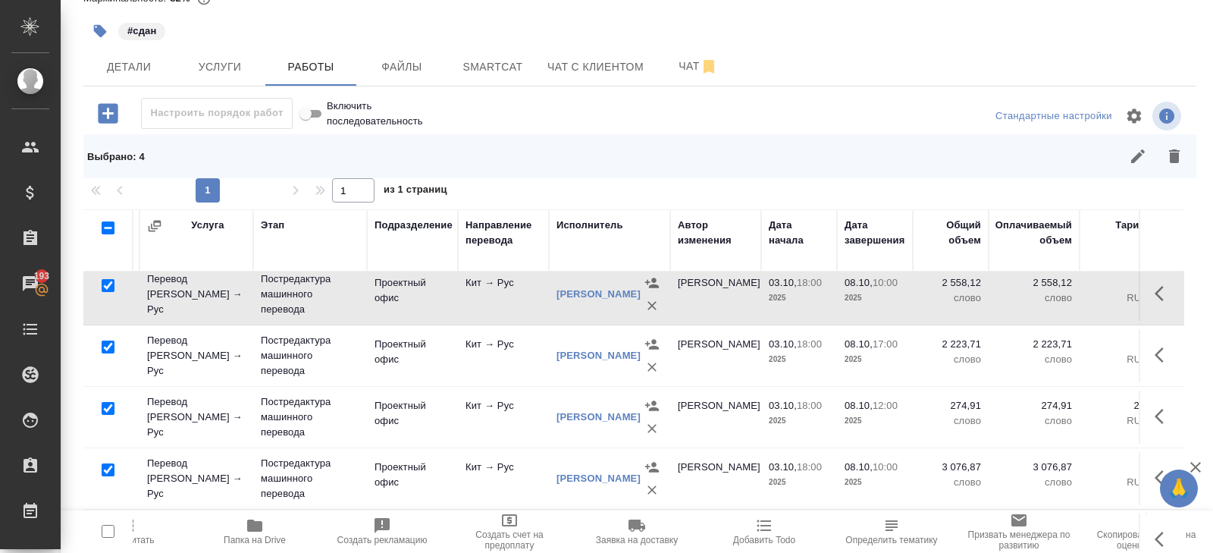
click at [1136, 161] on icon "button" at bounding box center [1138, 156] width 18 height 18
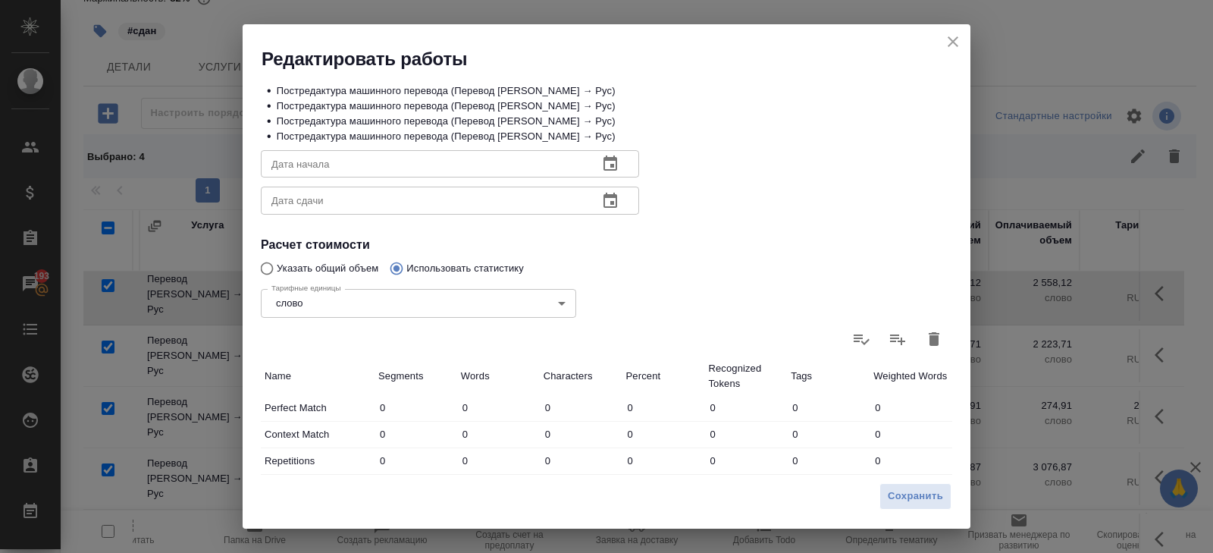
scroll to position [275, 0]
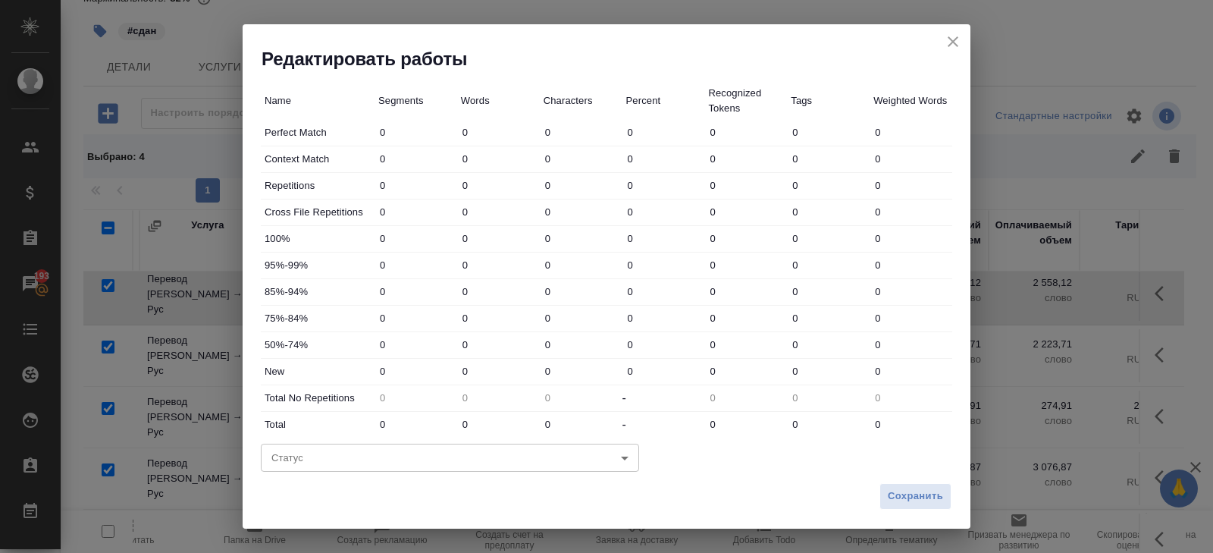
click at [309, 449] on body "🙏 .cls-1 fill:#fff; AWATERA Belyakova Yulia Клиенты Спецификации Заказы 193 Чат…" at bounding box center [606, 276] width 1213 height 553
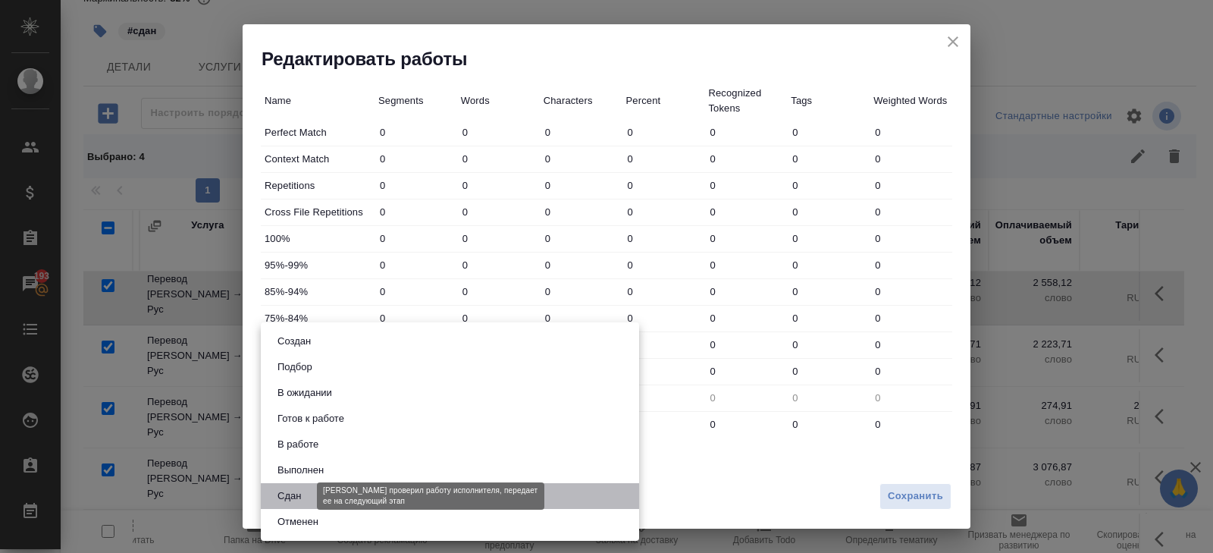
click at [304, 498] on button "Сдан" at bounding box center [289, 495] width 33 height 17
type input "closed"
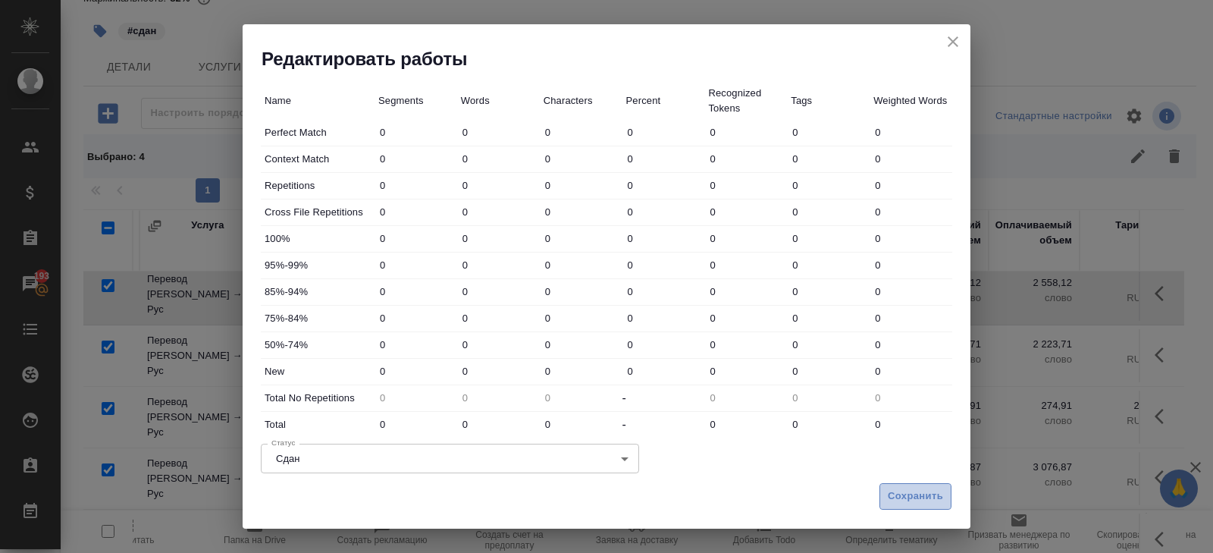
click at [916, 500] on span "Сохранить" at bounding box center [915, 495] width 55 height 17
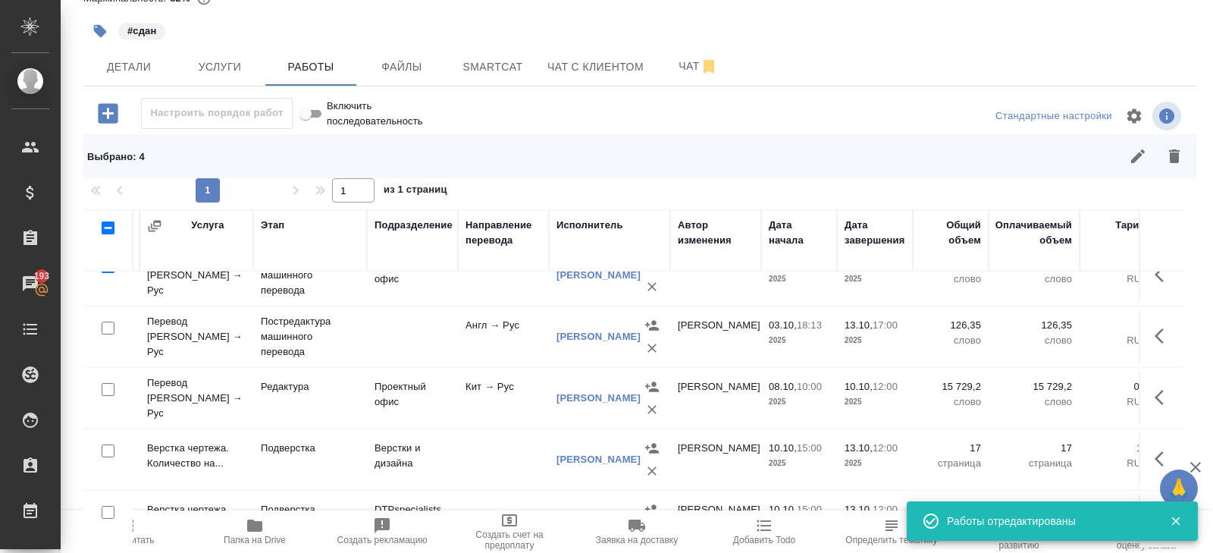
scroll to position [518, 0]
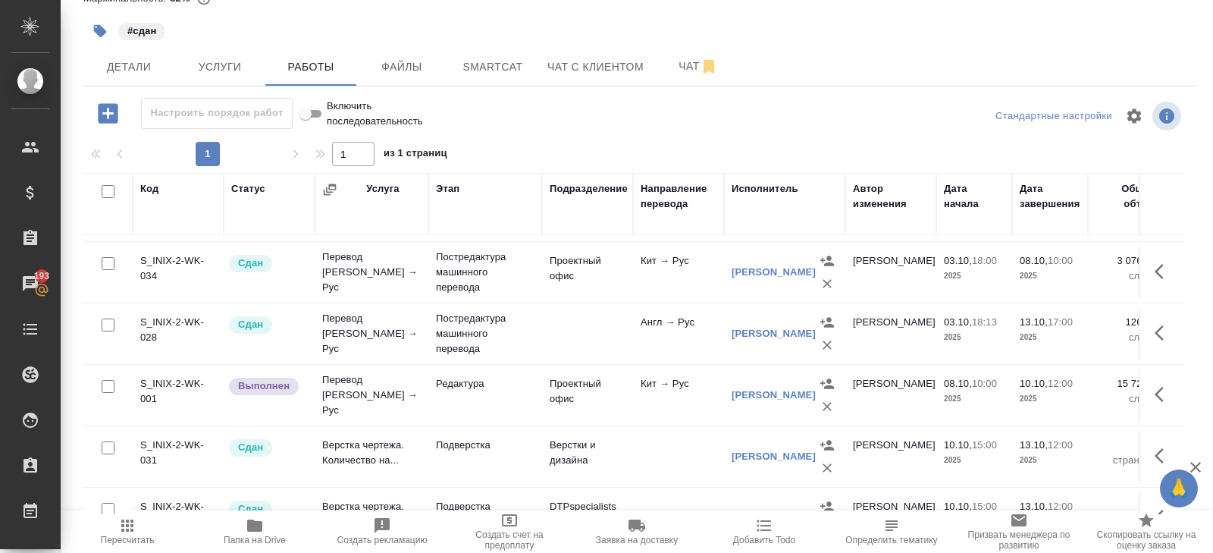
scroll to position [538, 0]
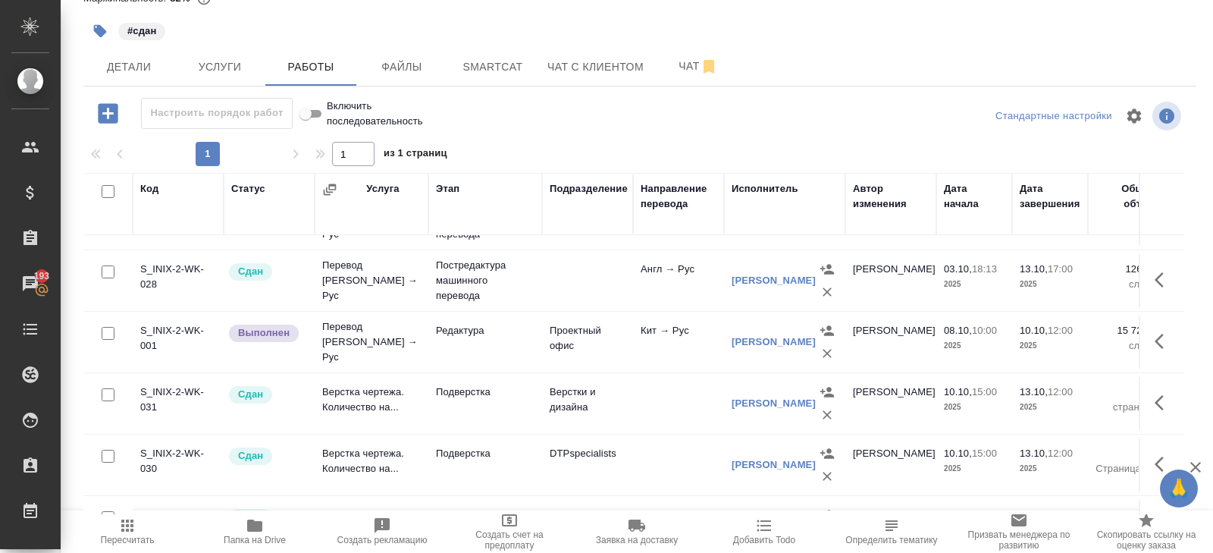
drag, startPoint x: 815, startPoint y: 362, endPoint x: 831, endPoint y: 362, distance: 15.9
click at [815, 362] on td "Корешков Алексей" at bounding box center [784, 342] width 121 height 61
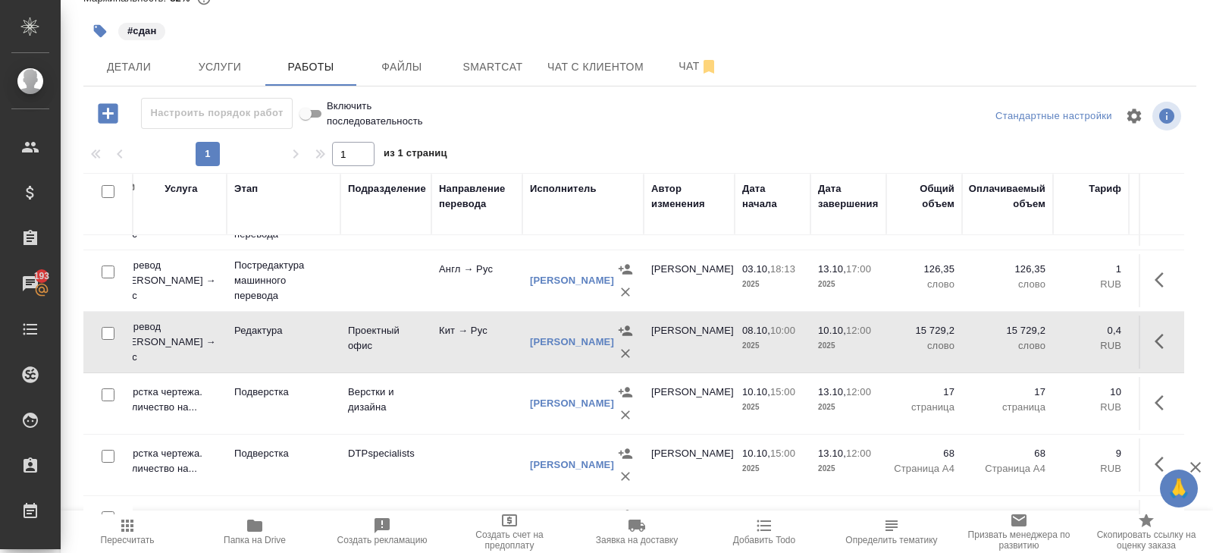
scroll to position [538, 213]
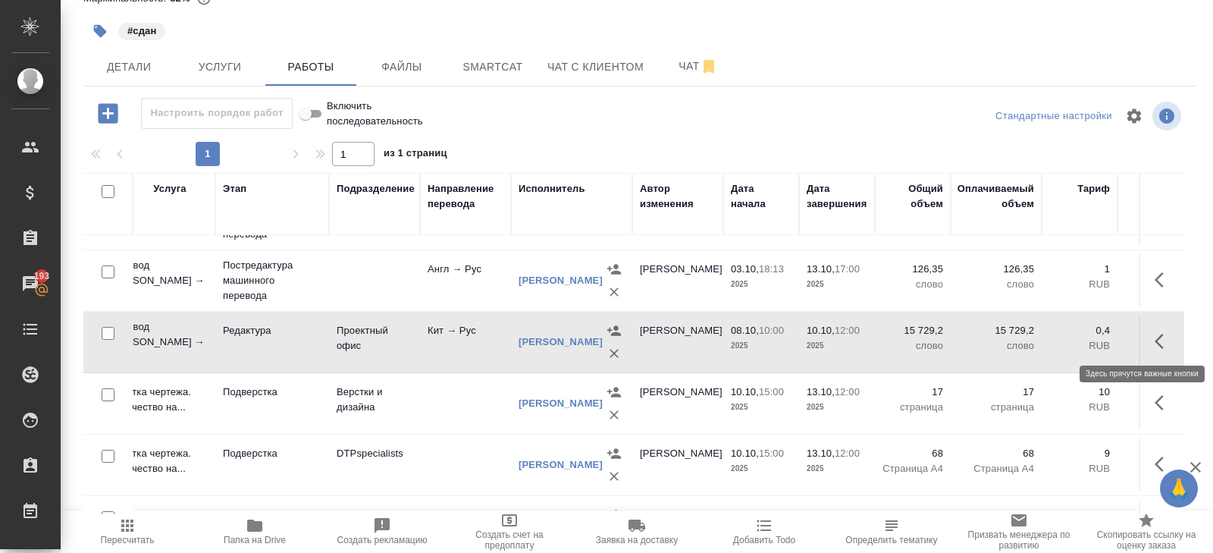
click at [1168, 340] on icon "button" at bounding box center [1163, 341] width 18 height 18
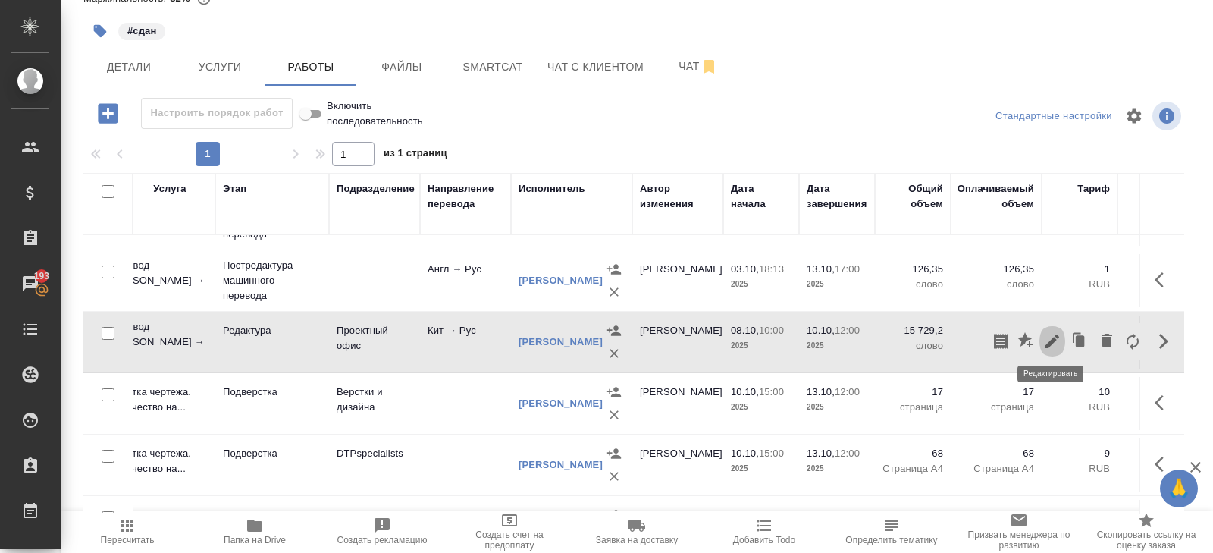
click at [1040, 338] on button "button" at bounding box center [1052, 341] width 26 height 36
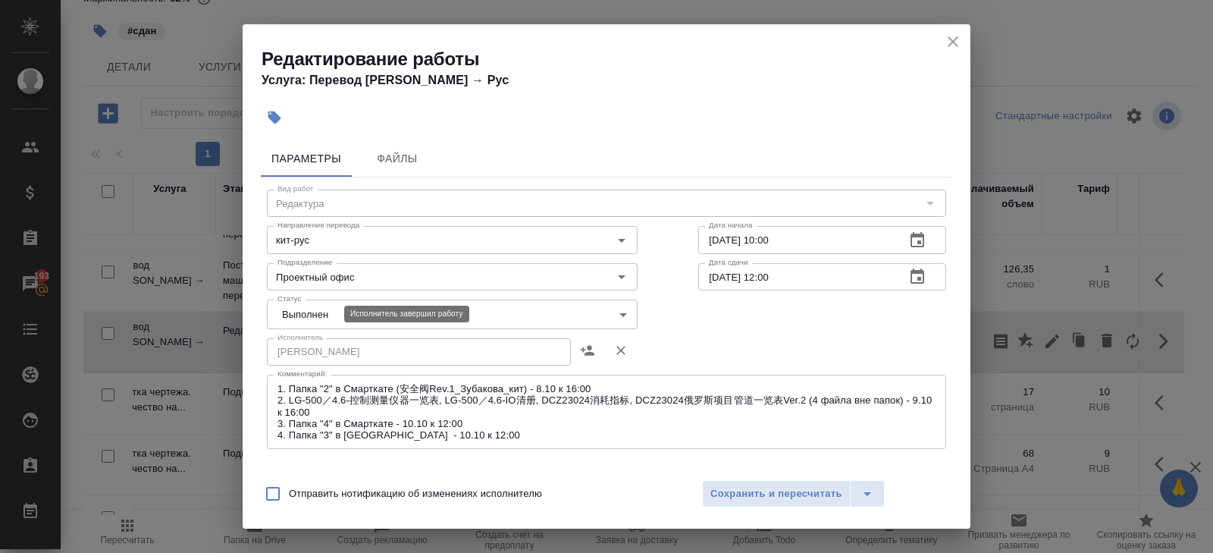
click at [314, 315] on body "🙏 .cls-1 fill:#fff; AWATERA Belyakova Yulia Клиенты Спецификации Заказы 193 Чат…" at bounding box center [606, 276] width 1213 height 553
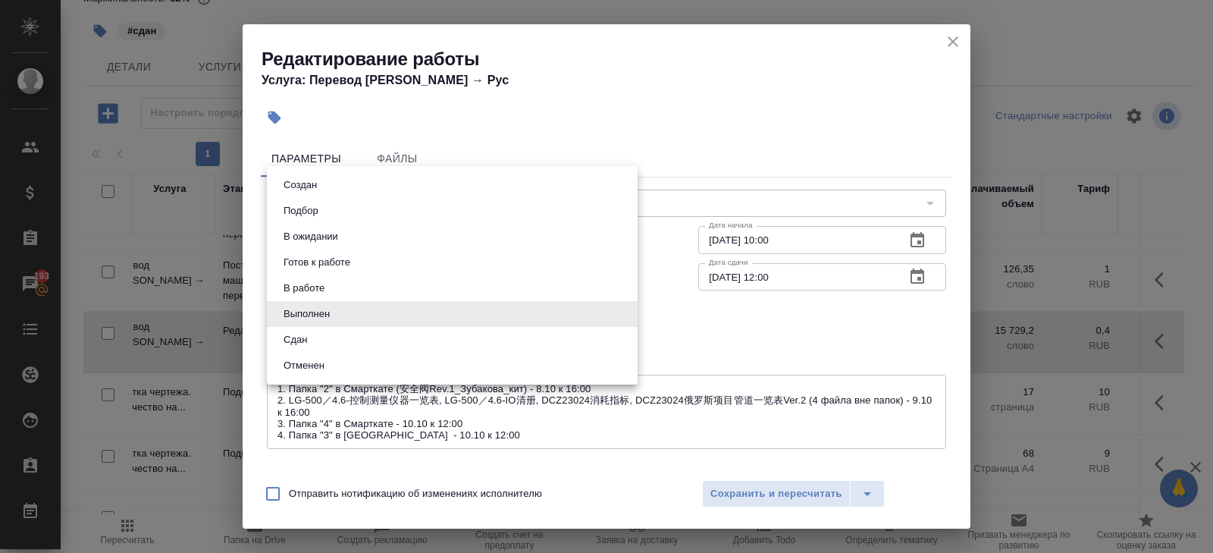
click at [312, 340] on li "Сдан" at bounding box center [452, 340] width 371 height 26
type input "closed"
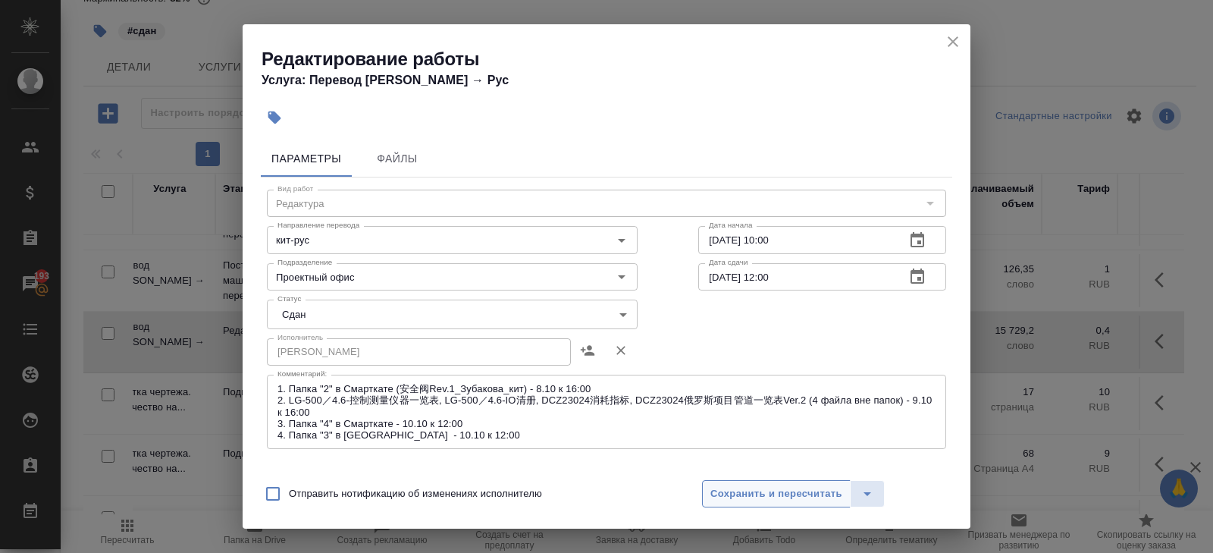
click at [739, 490] on span "Сохранить и пересчитать" at bounding box center [776, 493] width 132 height 17
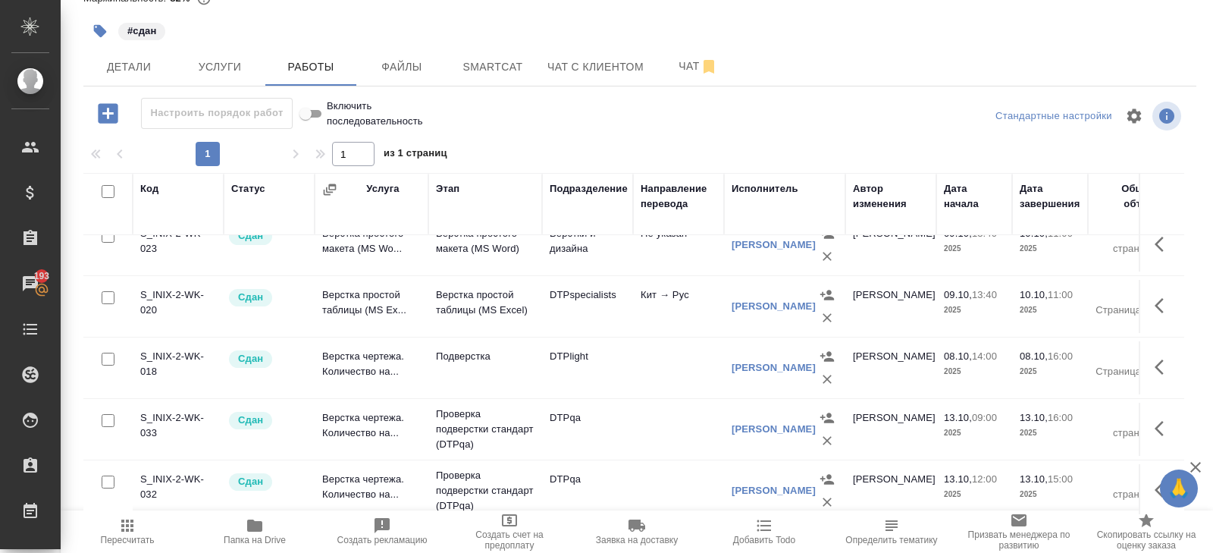
scroll to position [0, 0]
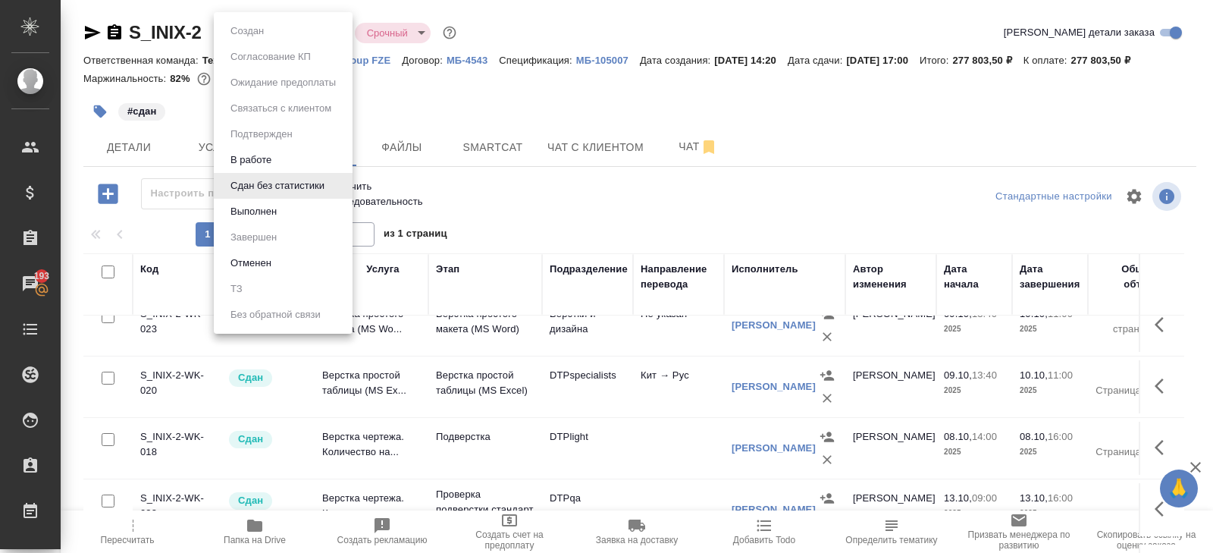
click at [247, 34] on body "🙏 .cls-1 fill:#fff; AWATERA Belyakova Yulia Клиенты Спецификации Заказы 193 Чат…" at bounding box center [606, 276] width 1213 height 553
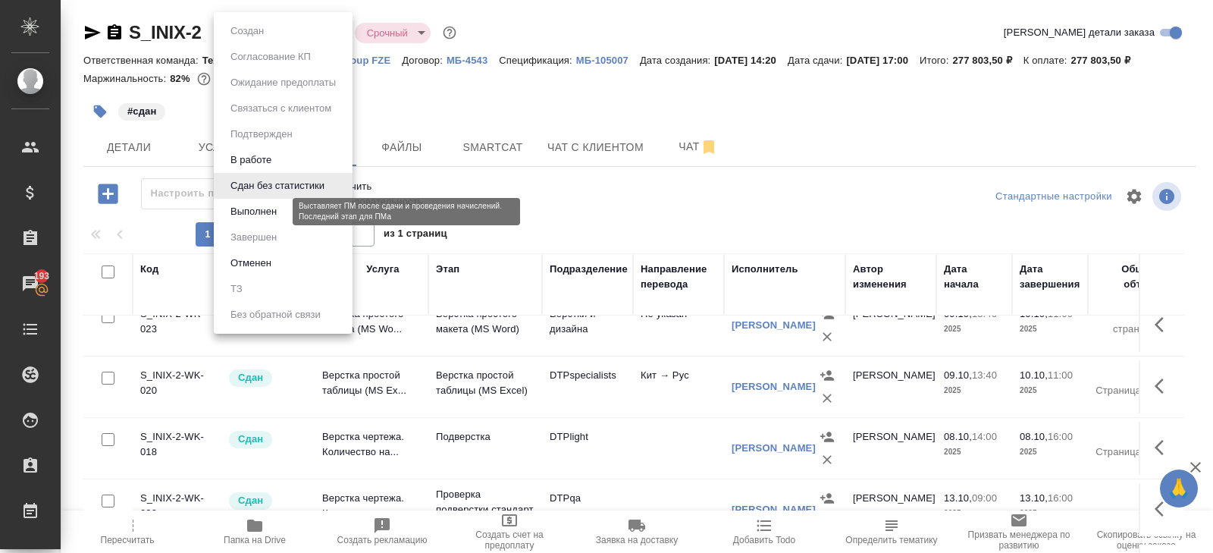
click at [258, 211] on button "Выполнен" at bounding box center [253, 211] width 55 height 17
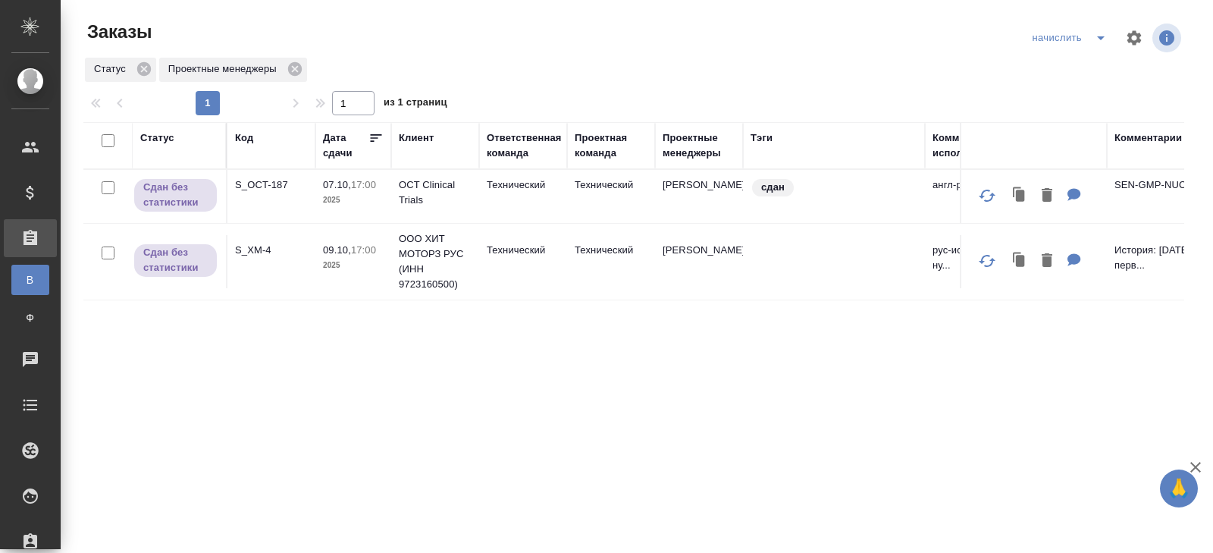
click at [1098, 36] on icon "split button" at bounding box center [1101, 38] width 18 height 18
click at [1069, 98] on li "ПМ" at bounding box center [1070, 92] width 89 height 24
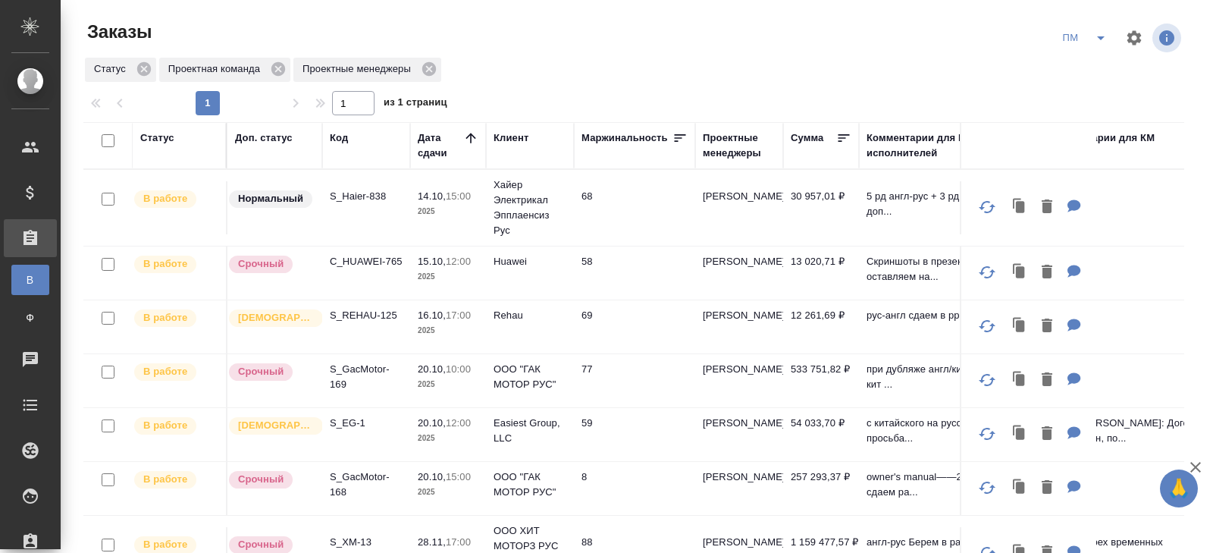
scroll to position [124, 0]
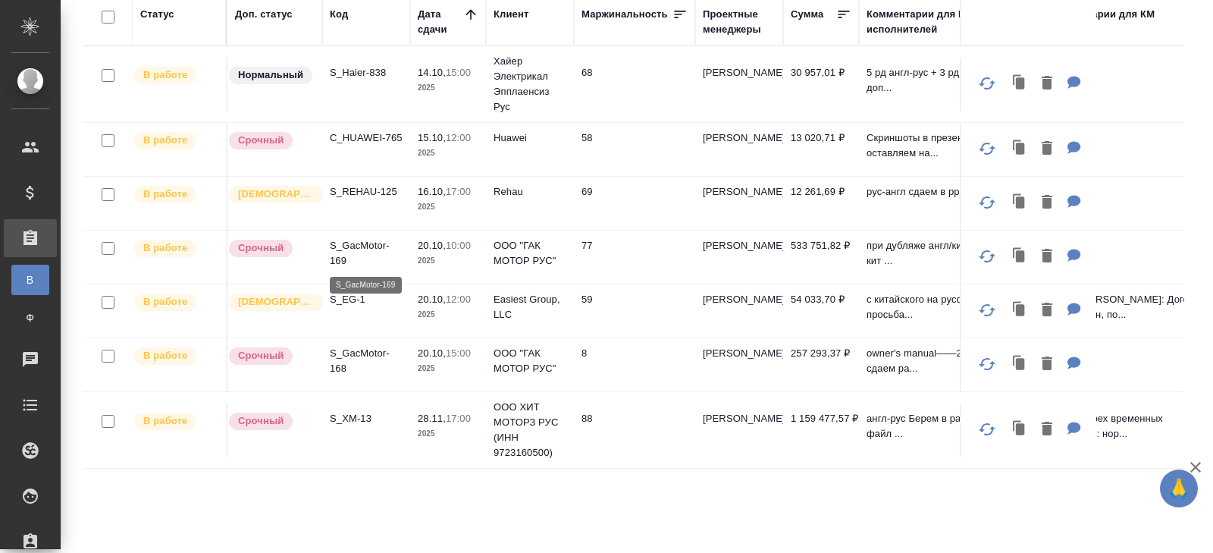
click at [335, 252] on p "S_GacMotor-169" at bounding box center [366, 253] width 73 height 30
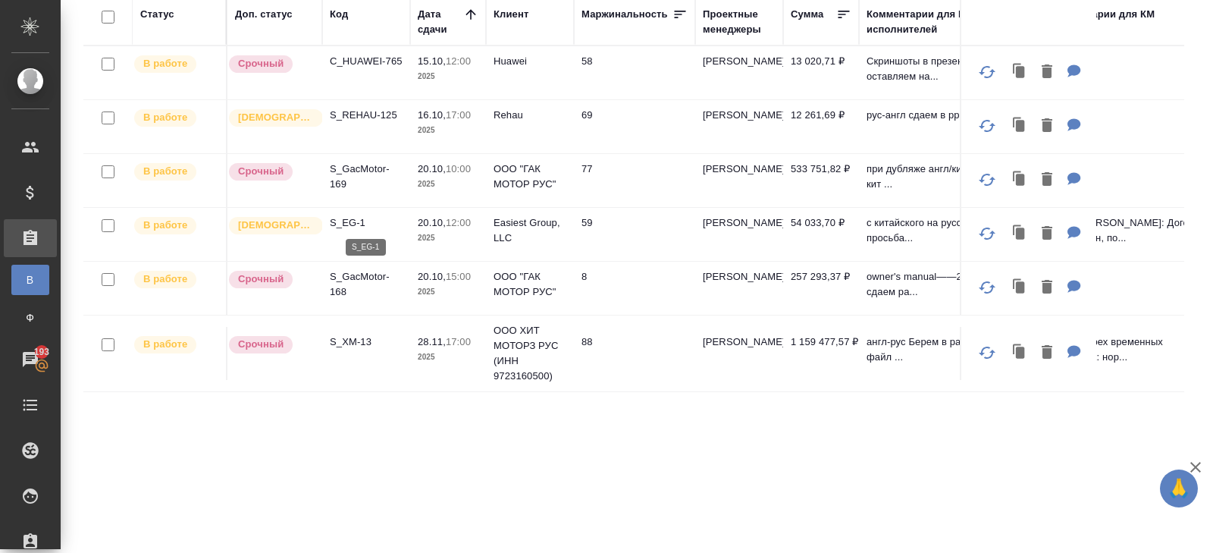
click at [339, 223] on p "S_EG-1" at bounding box center [366, 222] width 73 height 15
click at [338, 290] on p "S_GacMotor-168" at bounding box center [366, 284] width 73 height 30
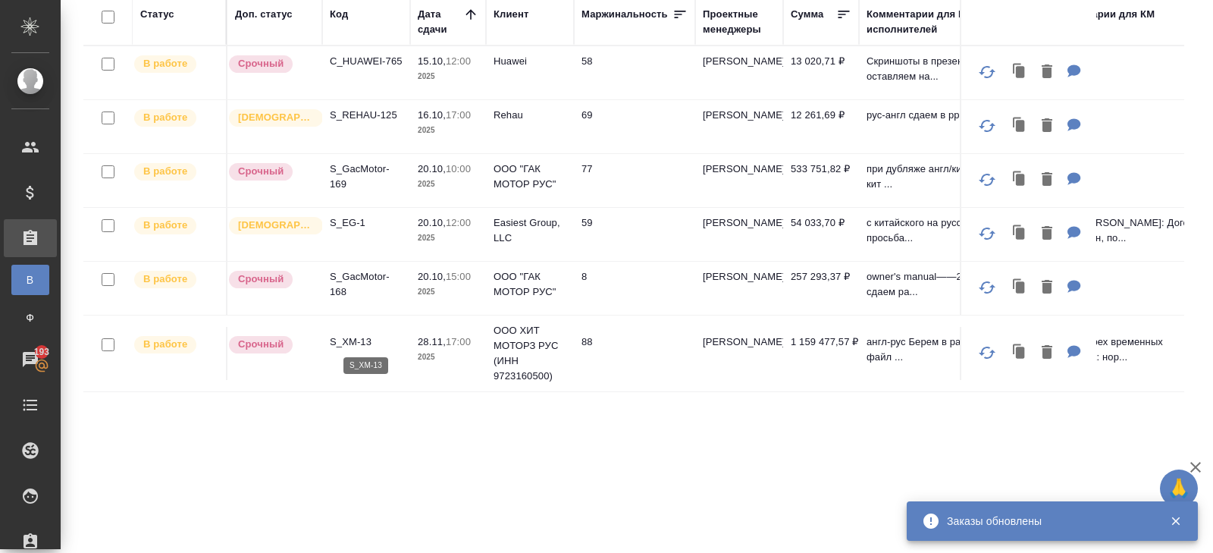
click at [339, 338] on p "S_XM-13" at bounding box center [366, 341] width 73 height 15
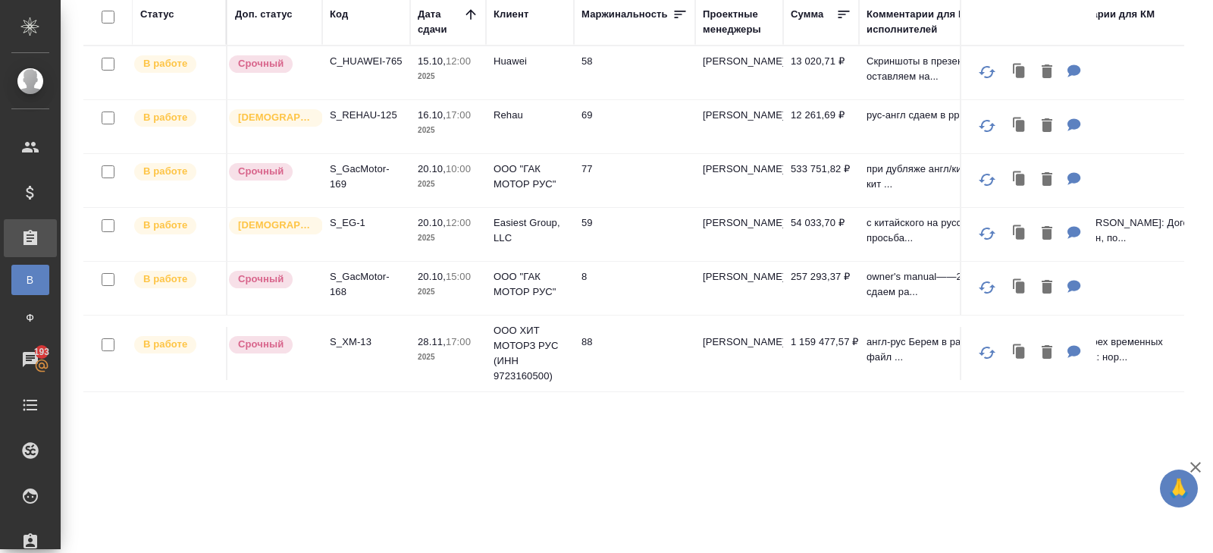
scroll to position [0, 0]
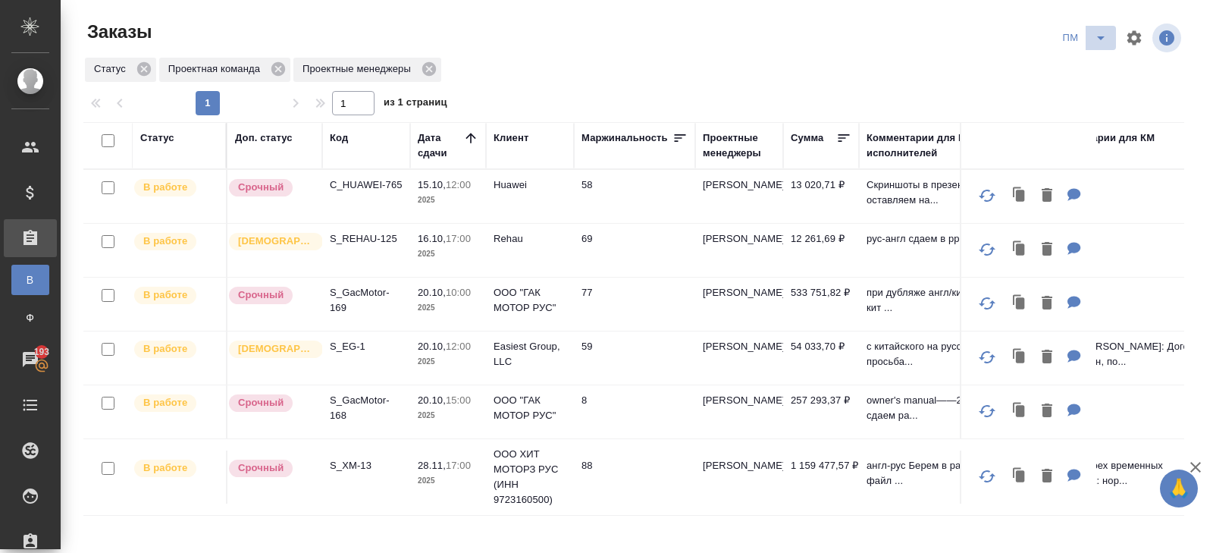
click at [1105, 36] on icon "split button" at bounding box center [1101, 38] width 18 height 18
click at [1099, 64] on li "В работу!" at bounding box center [1085, 68] width 77 height 24
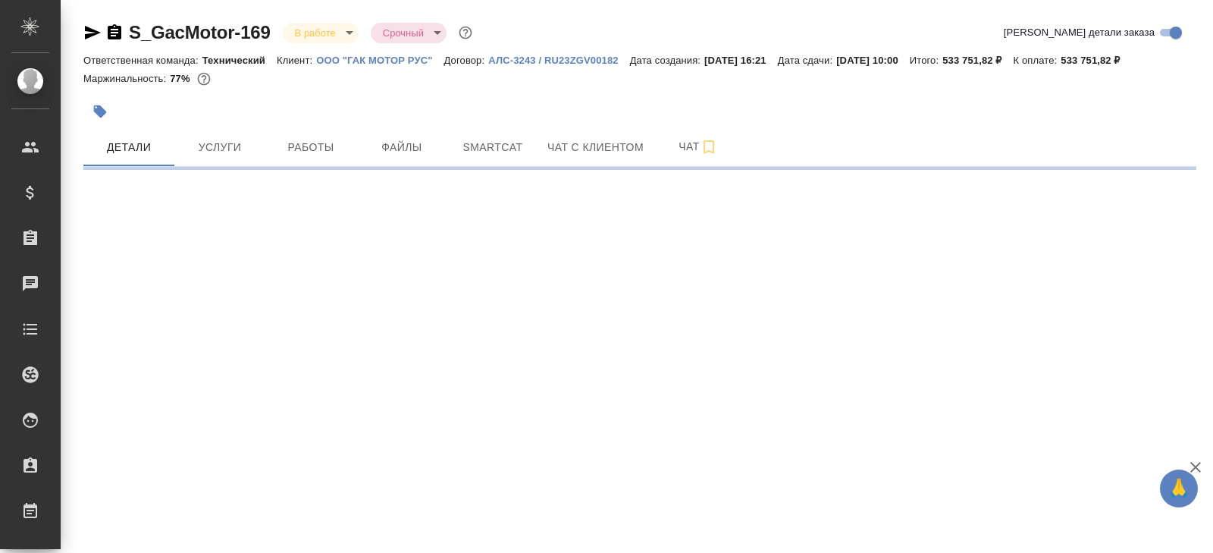
select select "RU"
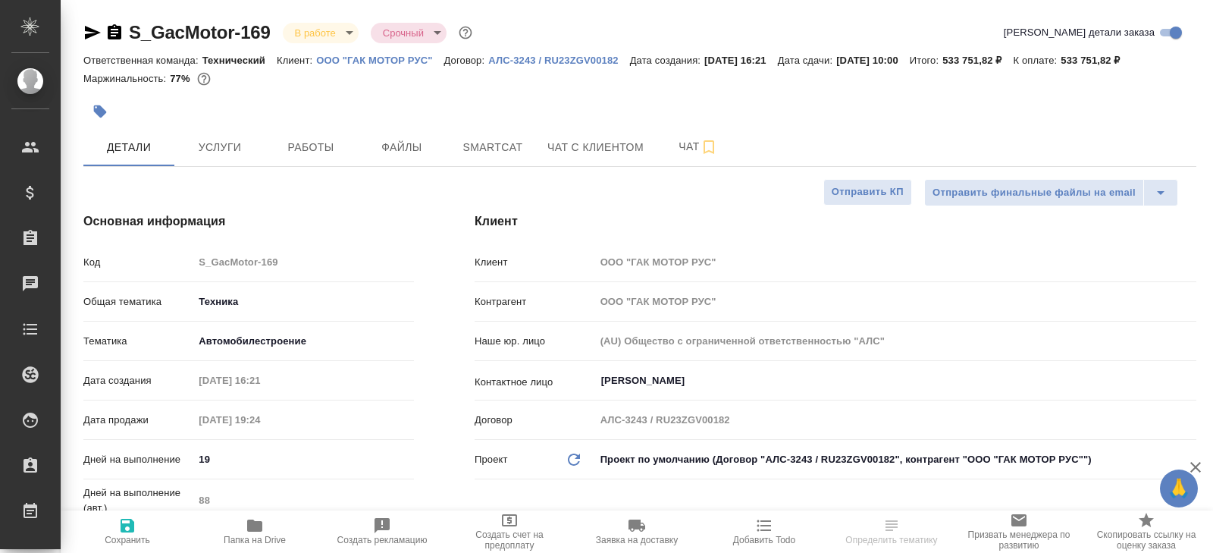
type textarea "x"
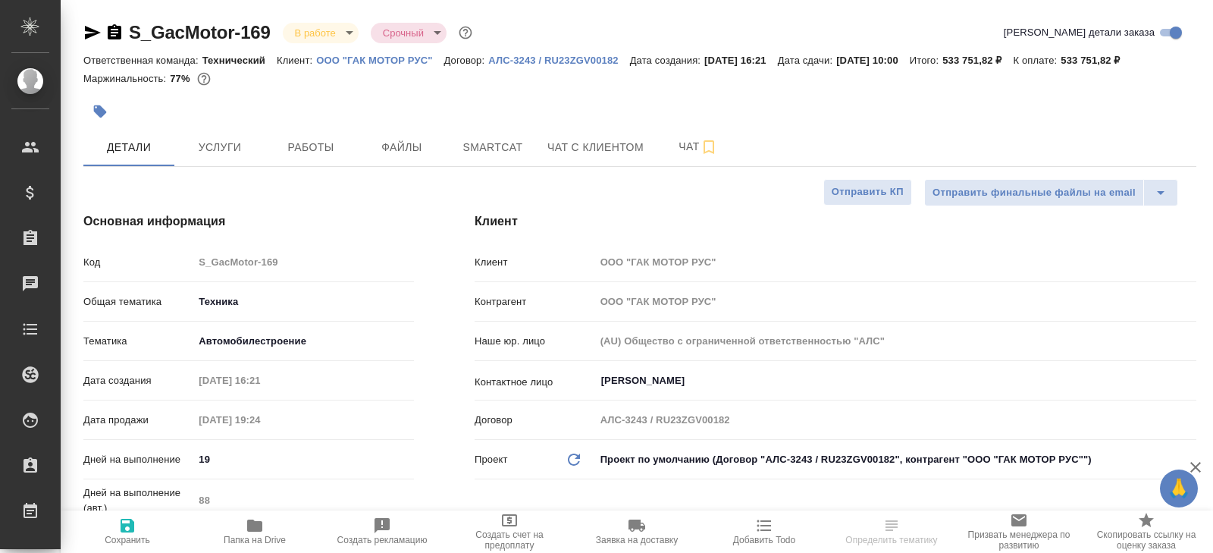
type textarea "x"
click at [110, 33] on icon "button" at bounding box center [115, 31] width 14 height 15
type textarea "x"
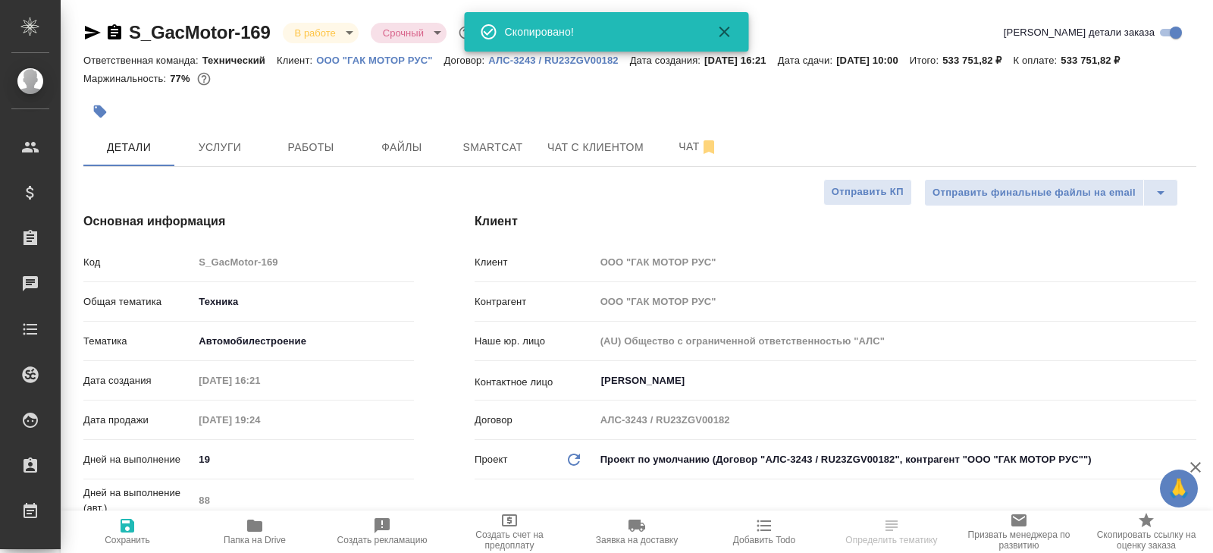
type textarea "x"
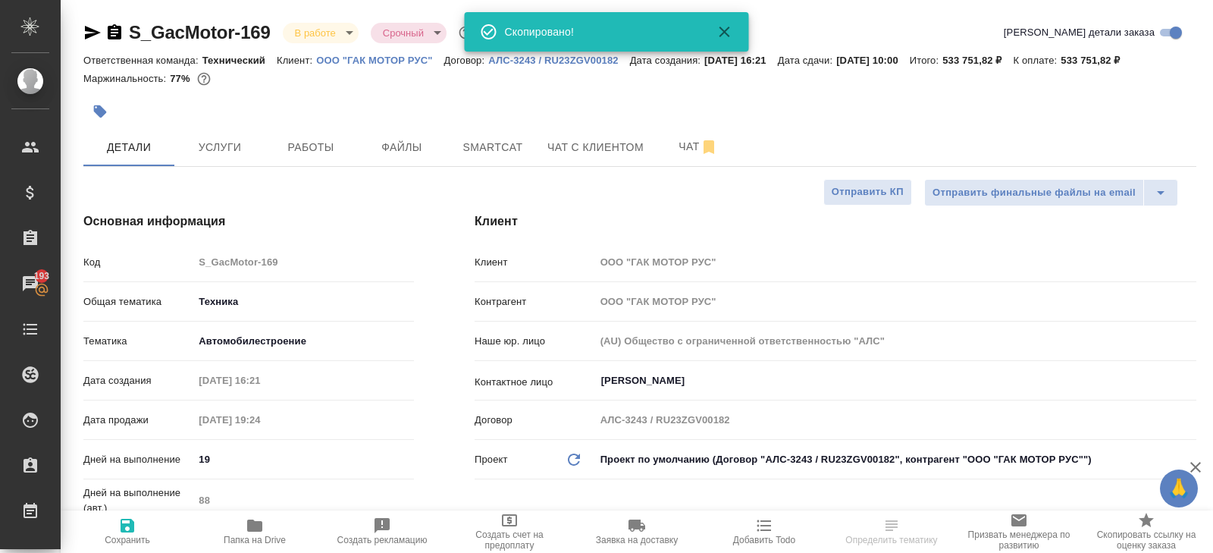
type textarea "x"
select select "RU"
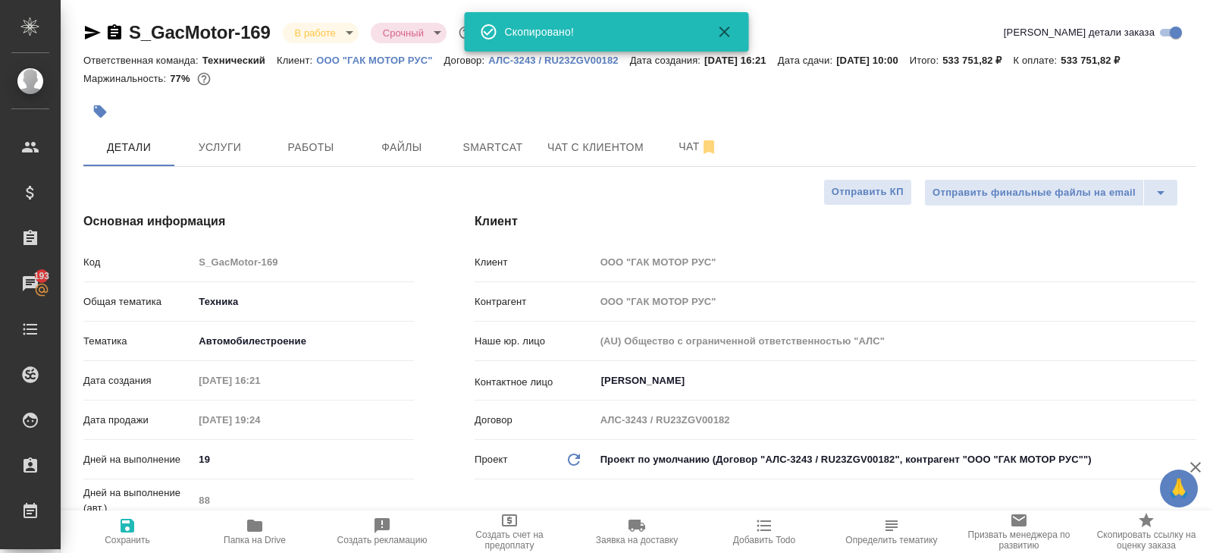
type textarea "x"
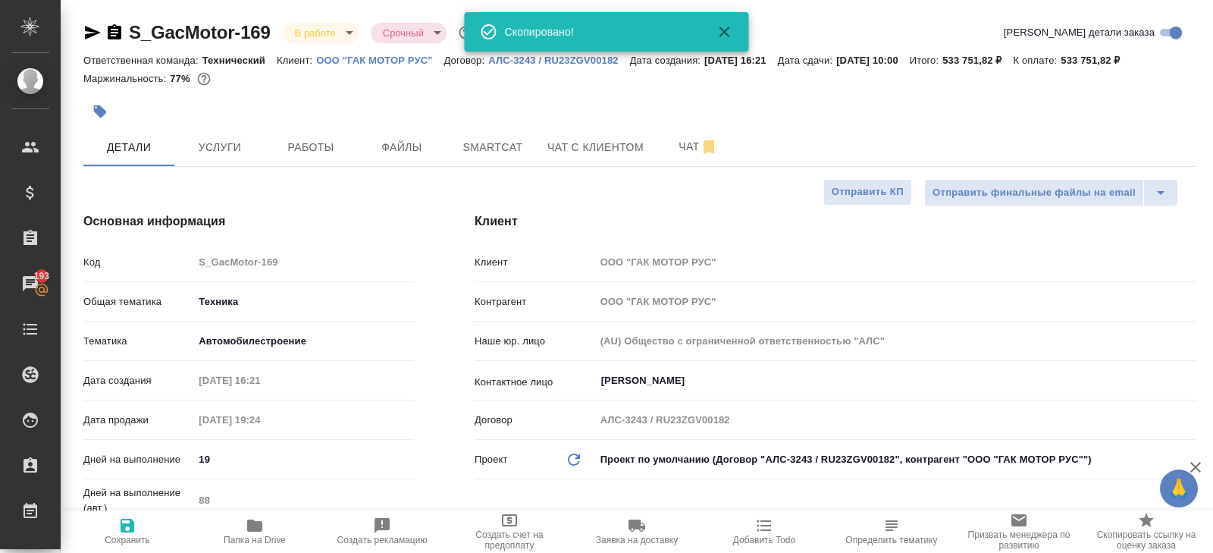
type textarea "x"
click at [285, 130] on button "Работы" at bounding box center [310, 147] width 91 height 38
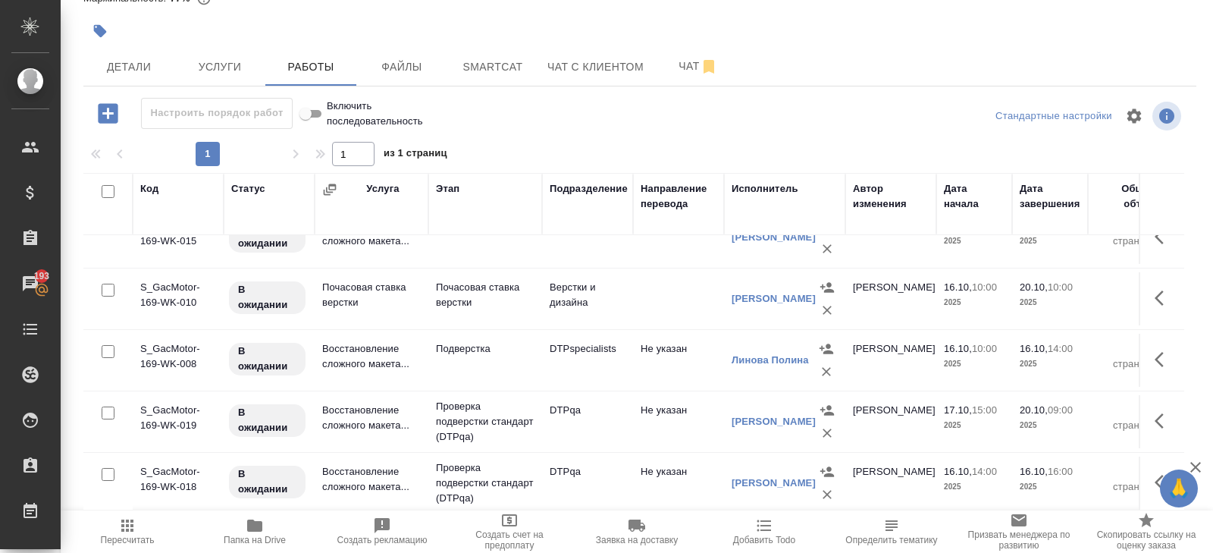
scroll to position [419, 0]
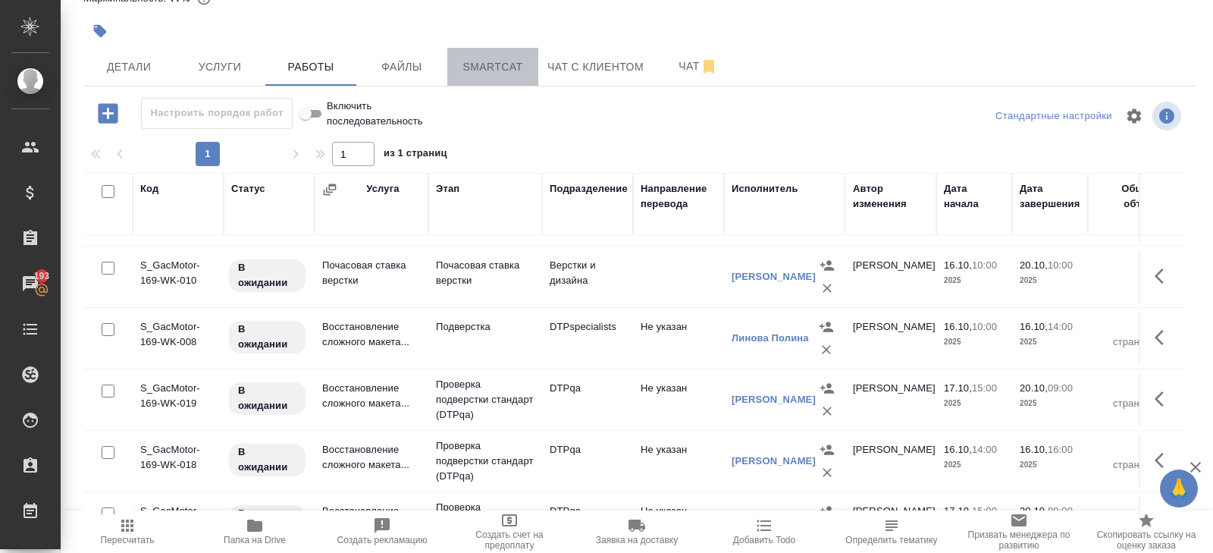
click at [486, 69] on span "Smartcat" at bounding box center [492, 67] width 73 height 19
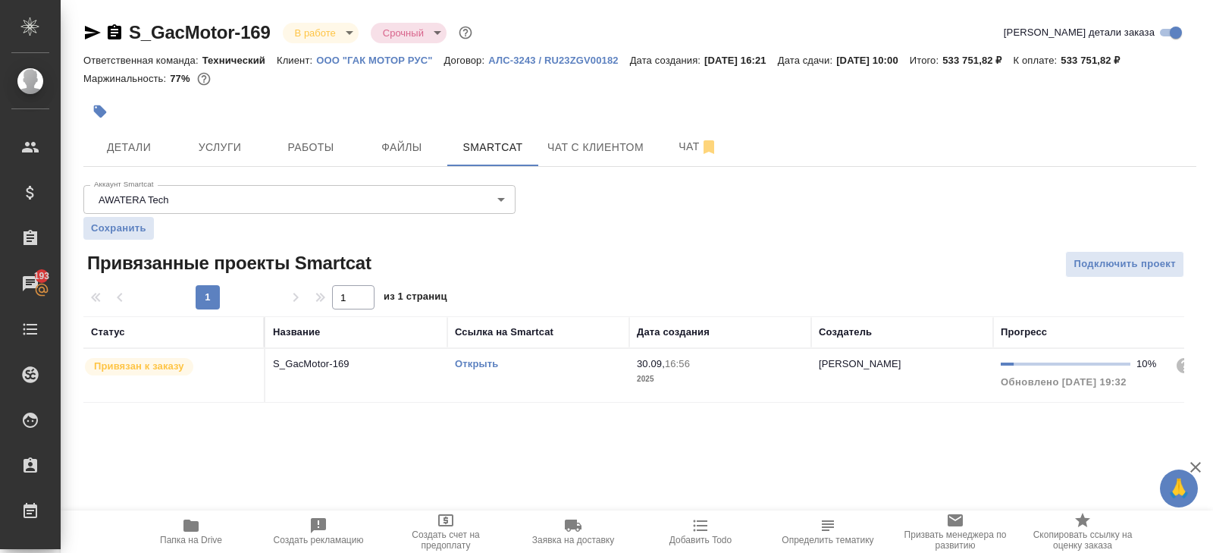
click at [485, 361] on link "Открыть" at bounding box center [476, 363] width 43 height 11
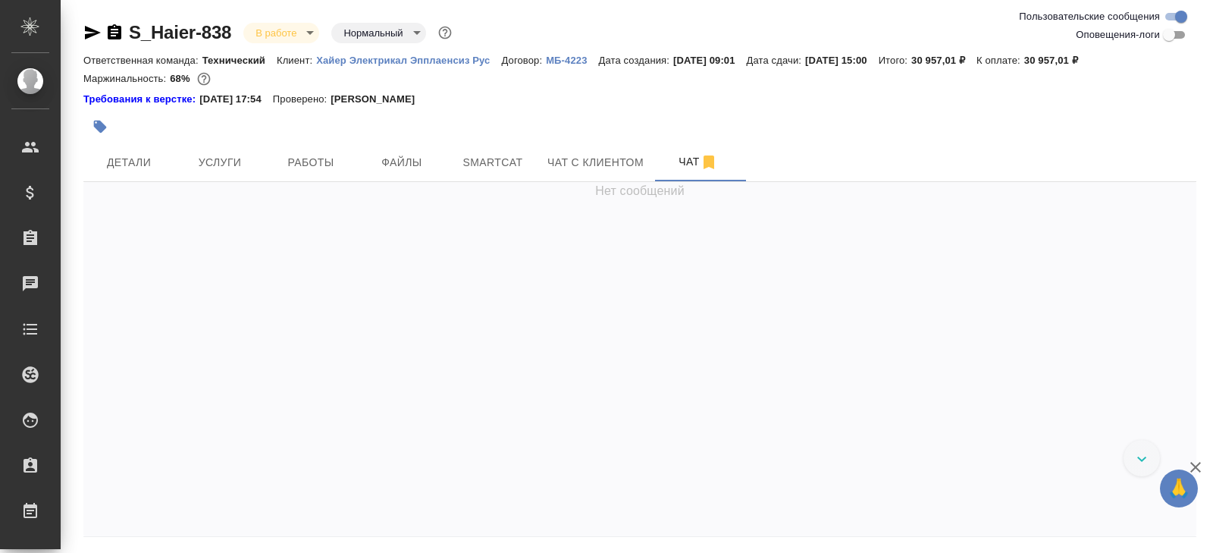
click at [87, 26] on icon "button" at bounding box center [92, 32] width 18 height 18
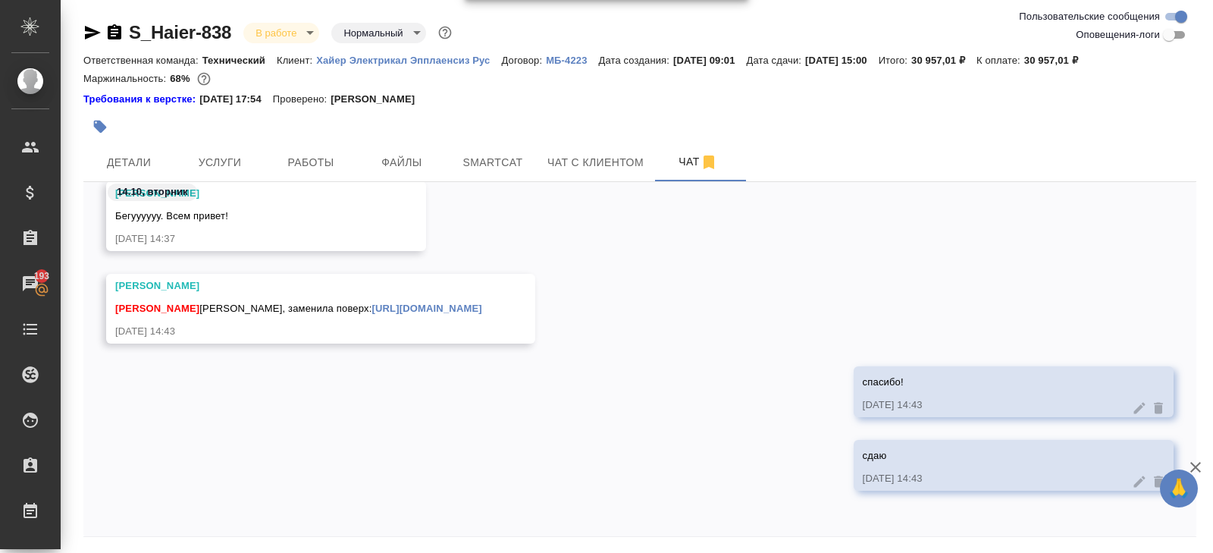
click at [421, 305] on link "[URL][DOMAIN_NAME]" at bounding box center [426, 307] width 110 height 11
click at [92, 30] on icon "button" at bounding box center [93, 33] width 16 height 14
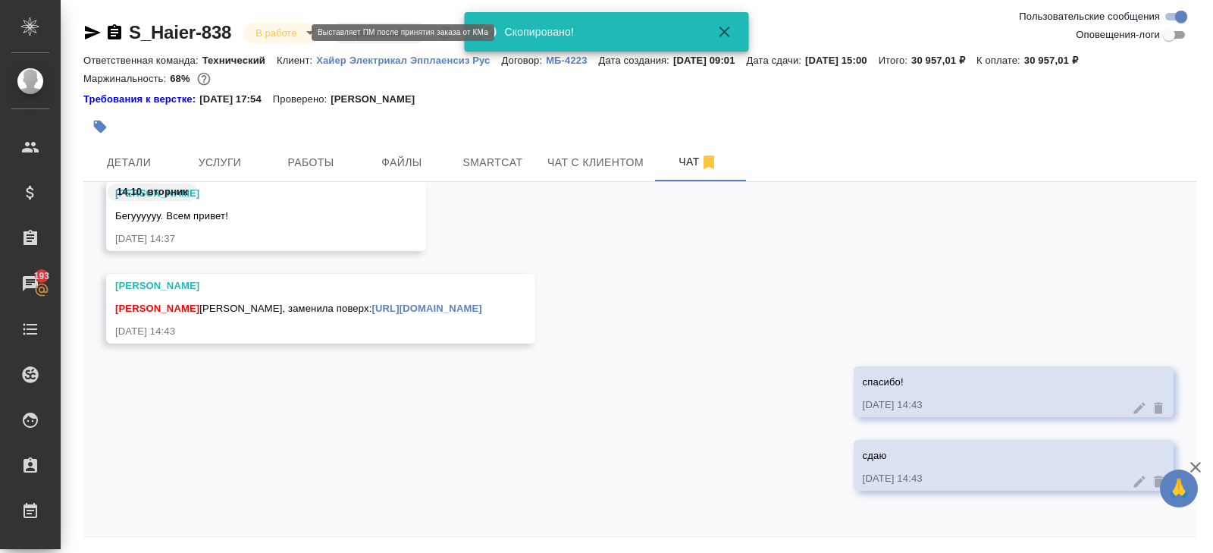
click at [273, 36] on body "🙏 .cls-1 fill:#fff; AWATERA [PERSON_NAME] Спецификации Заказы 193 Чаты Todo Про…" at bounding box center [606, 276] width 1213 height 553
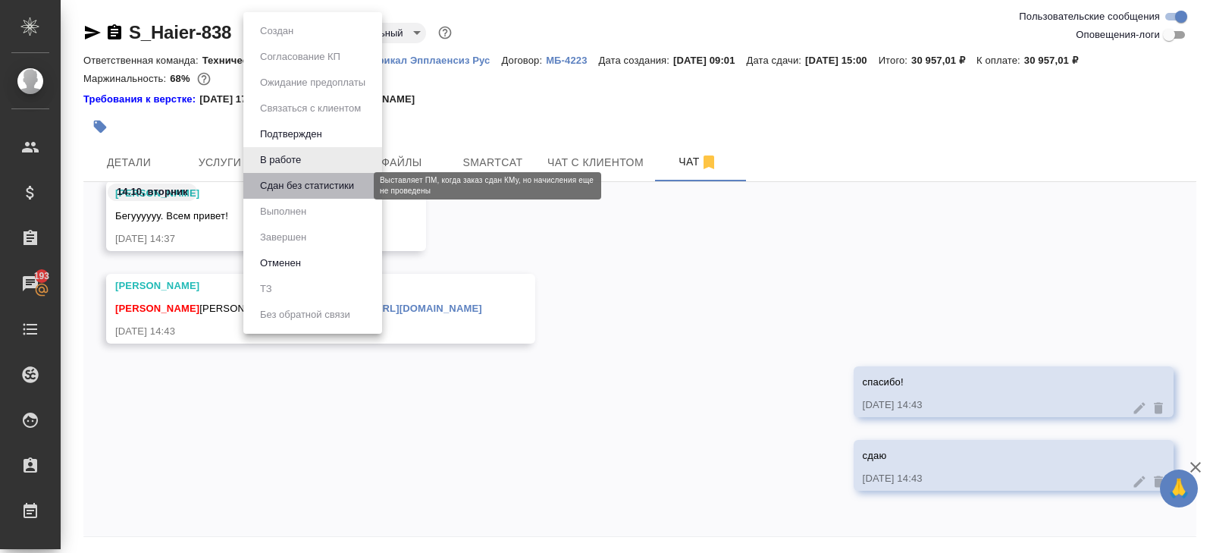
click at [286, 183] on button "Сдан без статистики" at bounding box center [306, 185] width 103 height 17
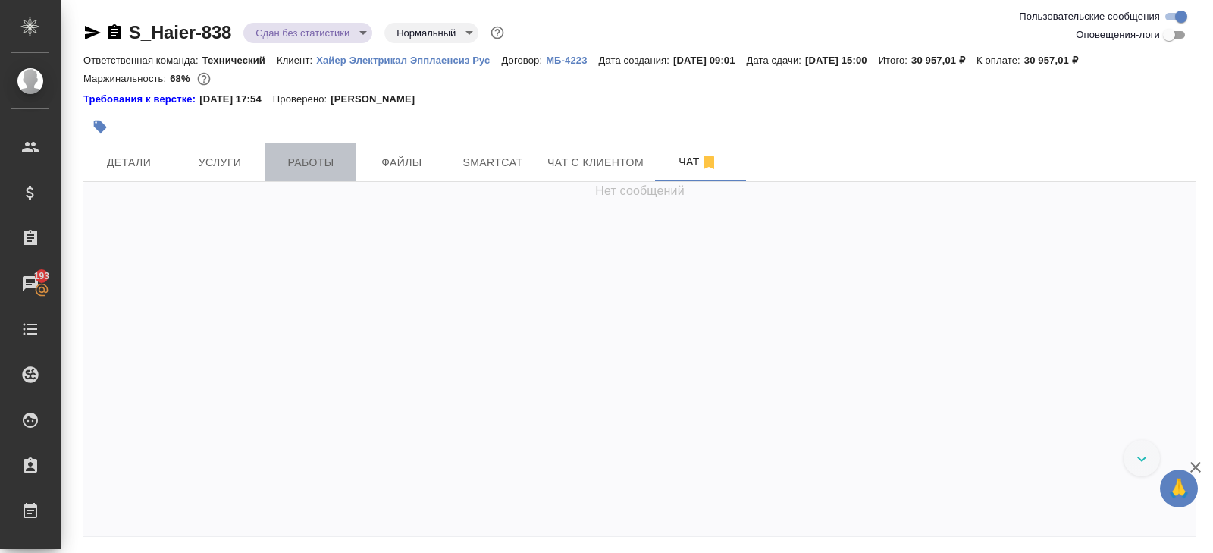
click at [311, 168] on span "Работы" at bounding box center [310, 162] width 73 height 19
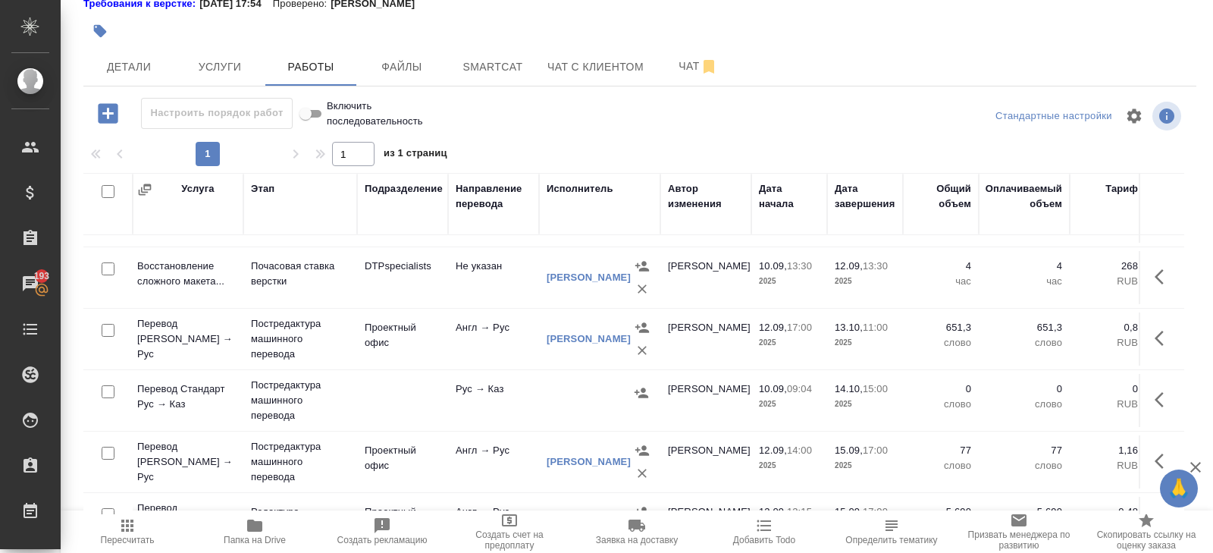
scroll to position [173, 70]
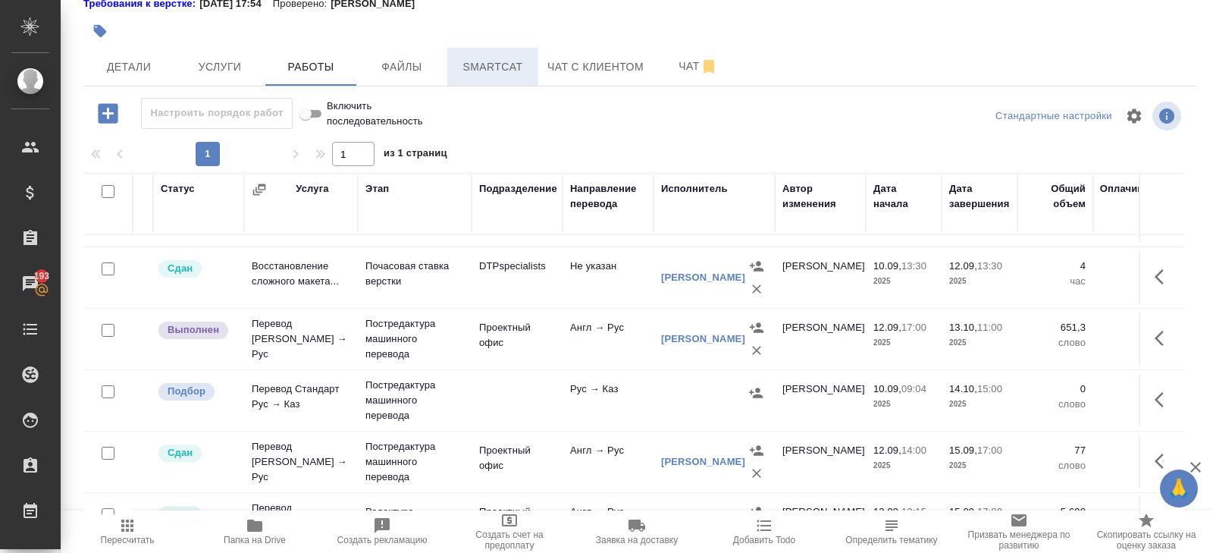
click at [480, 74] on span "Smartcat" at bounding box center [492, 67] width 73 height 19
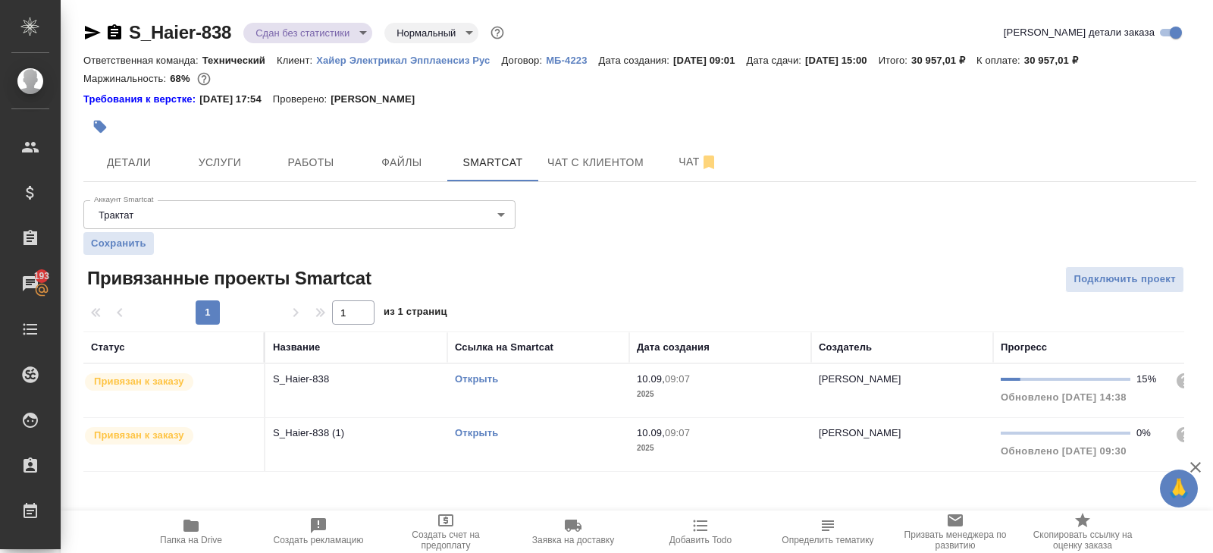
click at [543, 382] on div "Открыть" at bounding box center [538, 378] width 167 height 15
click at [330, 157] on span "Работы" at bounding box center [310, 162] width 73 height 19
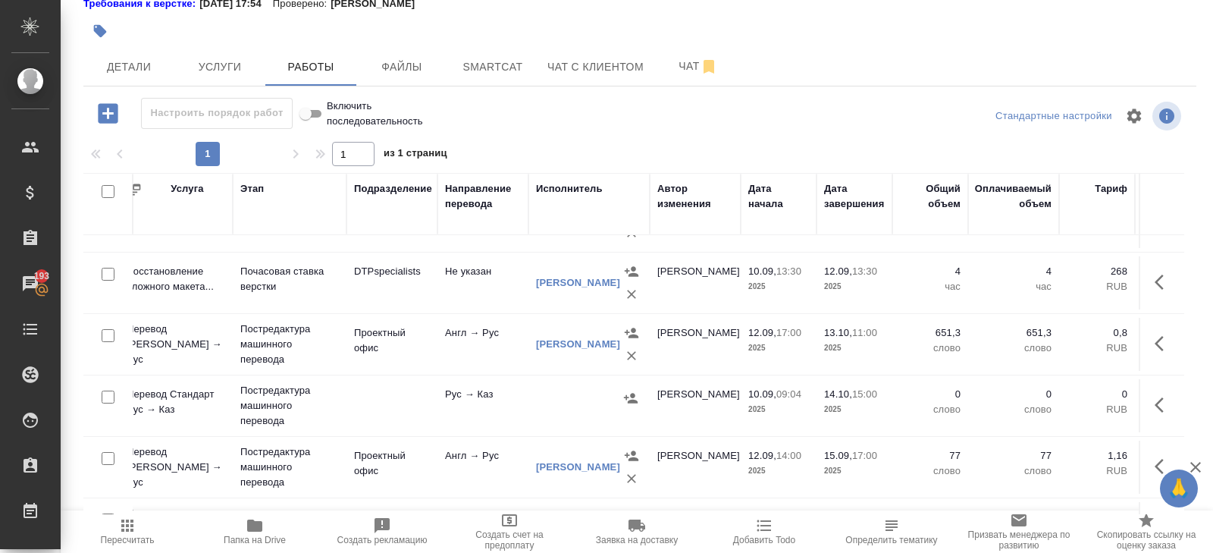
scroll to position [168, 196]
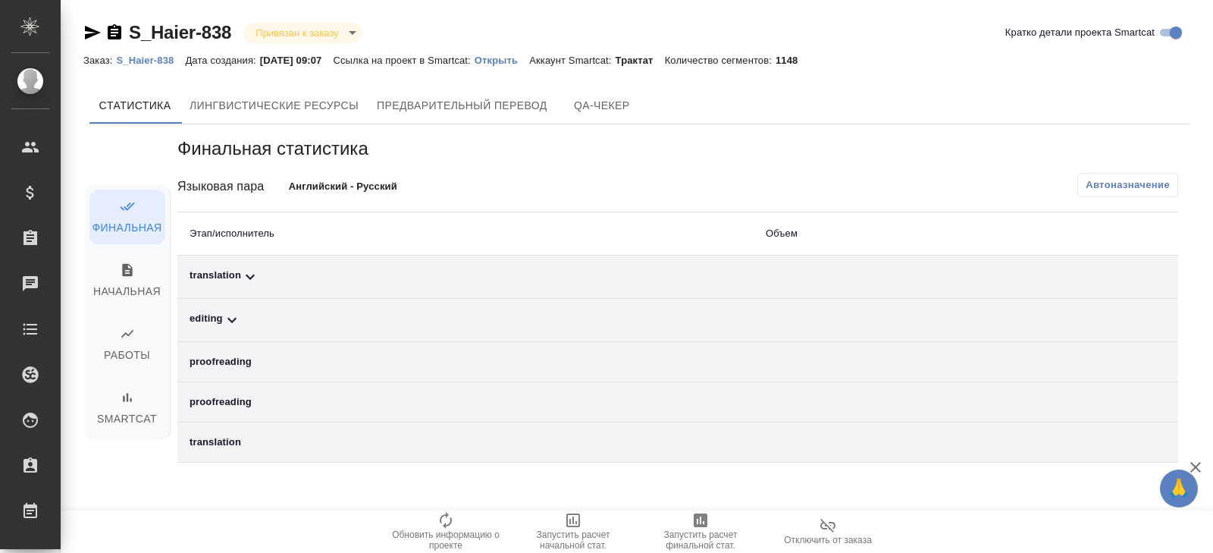
click at [252, 284] on icon at bounding box center [250, 277] width 18 height 18
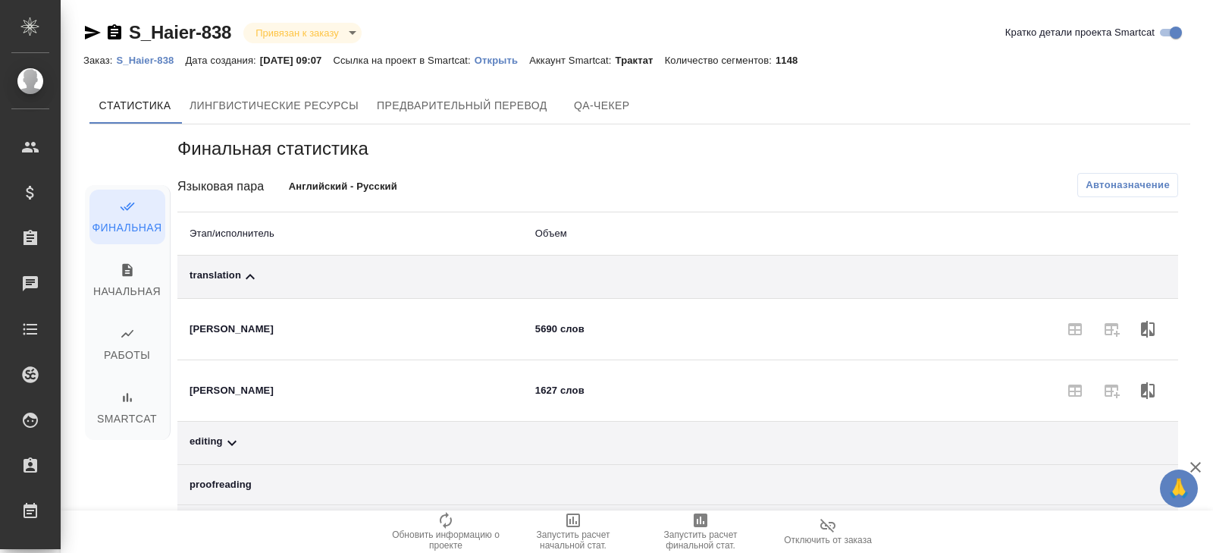
click at [1136, 168] on div "Финальная статистика Языковая пара Английский - Русский Автоназначение Этап/исп…" at bounding box center [677, 360] width 1001 height 449
click at [1132, 189] on span "Автоназначение" at bounding box center [1127, 184] width 84 height 15
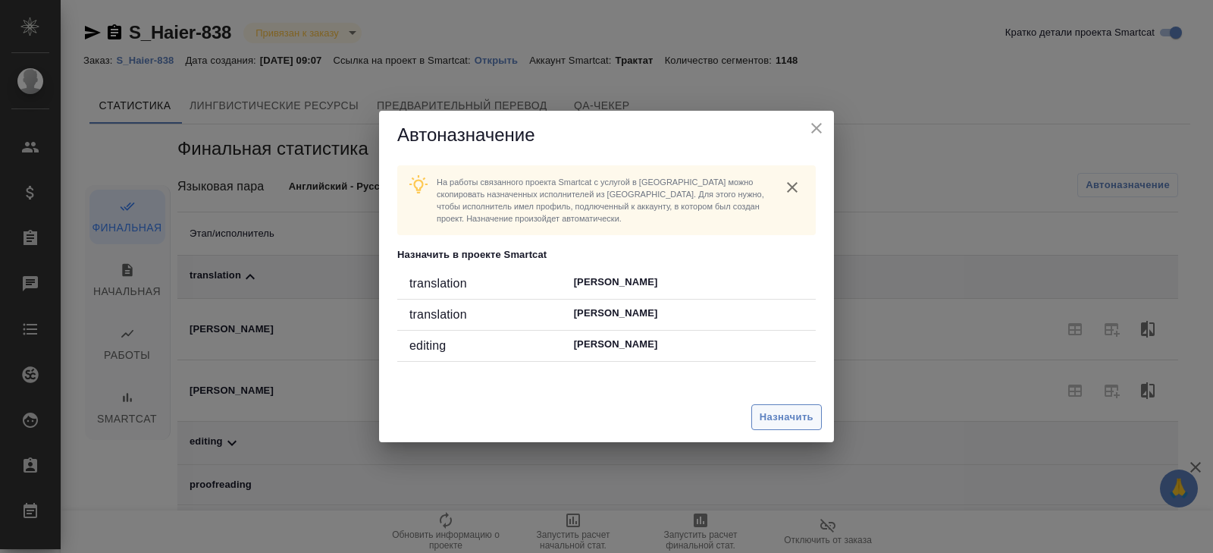
click at [772, 414] on span "Назначить" at bounding box center [787, 417] width 54 height 17
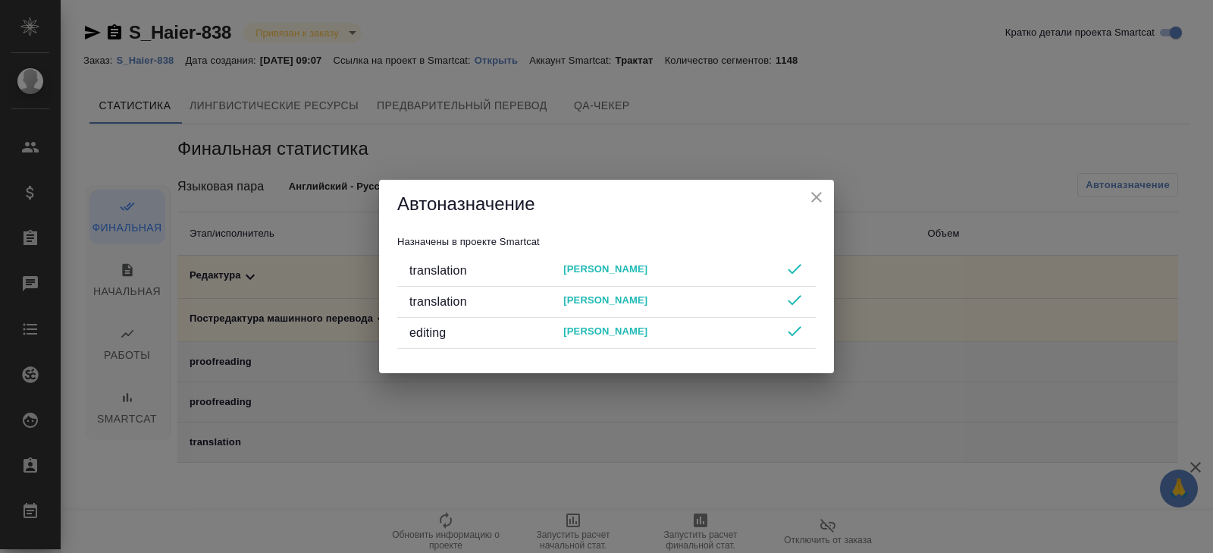
click at [772, 414] on div "Автоназначение Назначены в проекте Smartcat translation [PERSON_NAME] translati…" at bounding box center [606, 276] width 1213 height 553
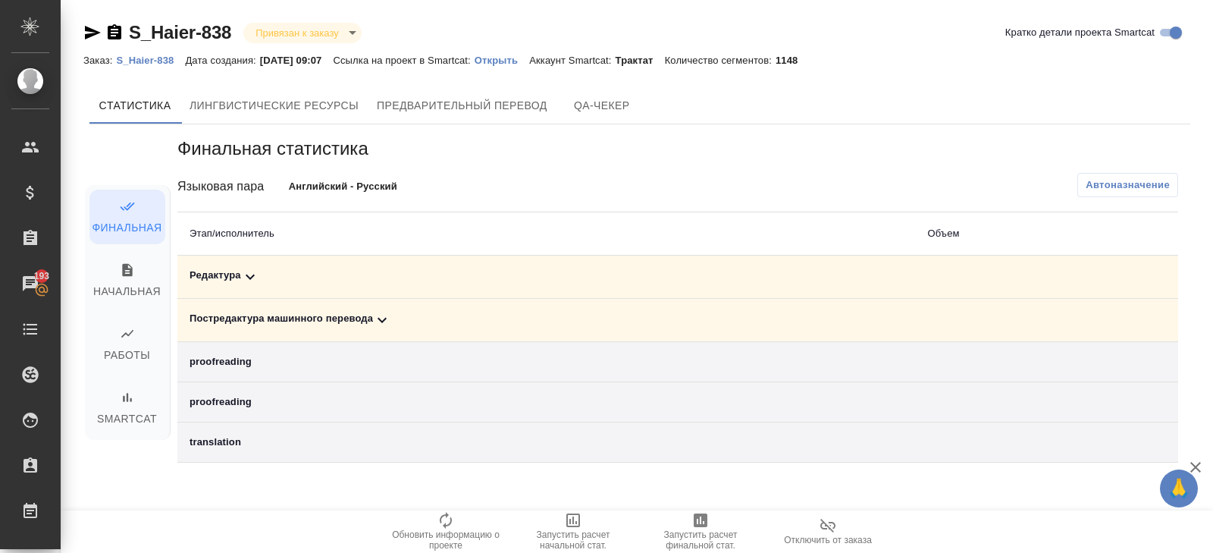
click at [696, 513] on icon "button" at bounding box center [701, 520] width 14 height 14
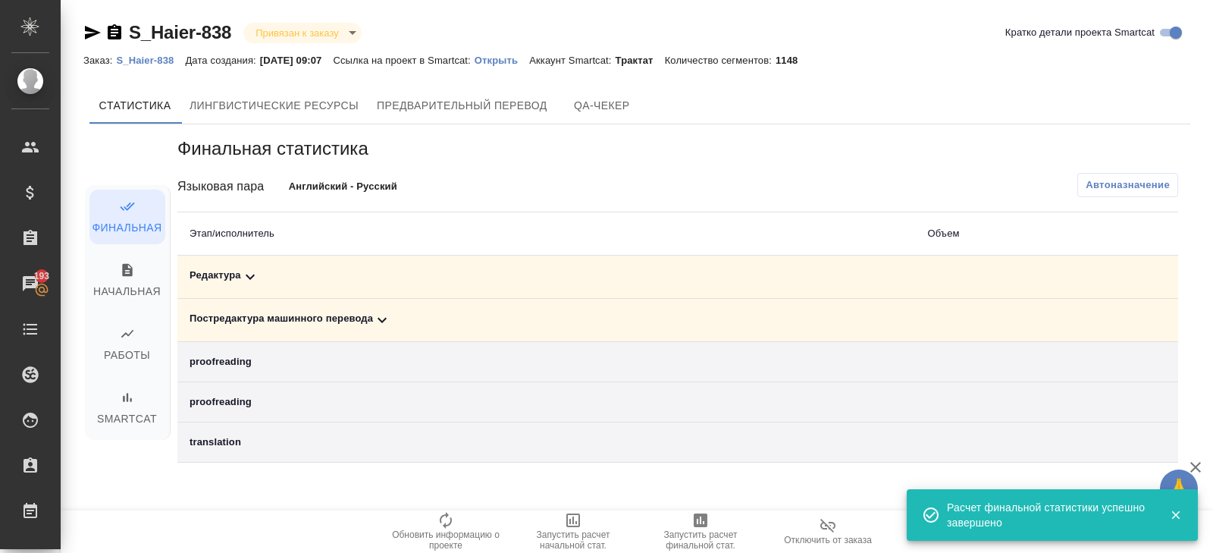
click at [373, 335] on td "Постредактура машинного перевода" at bounding box center [546, 320] width 738 height 43
click at [387, 319] on icon at bounding box center [382, 320] width 18 height 18
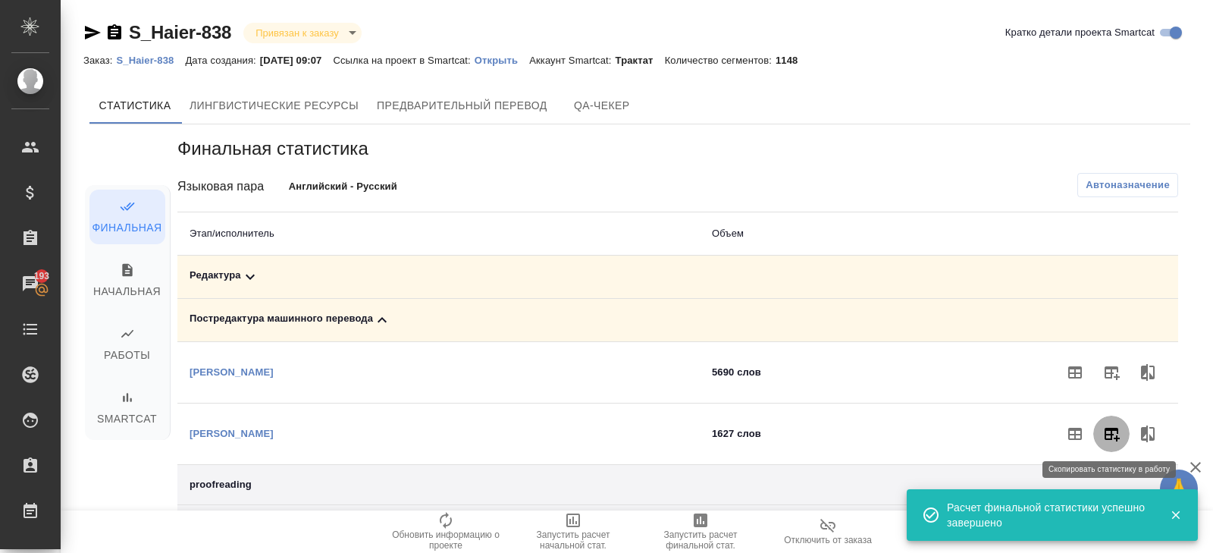
click at [1111, 418] on button "button" at bounding box center [1111, 433] width 36 height 36
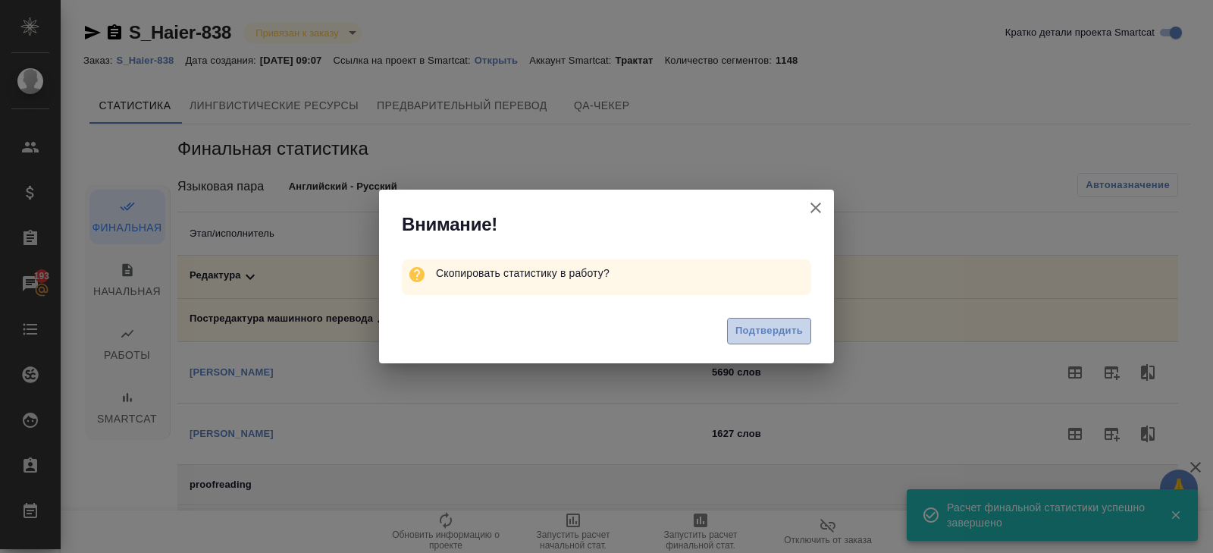
click at [778, 327] on span "Подтвердить" at bounding box center [768, 330] width 67 height 17
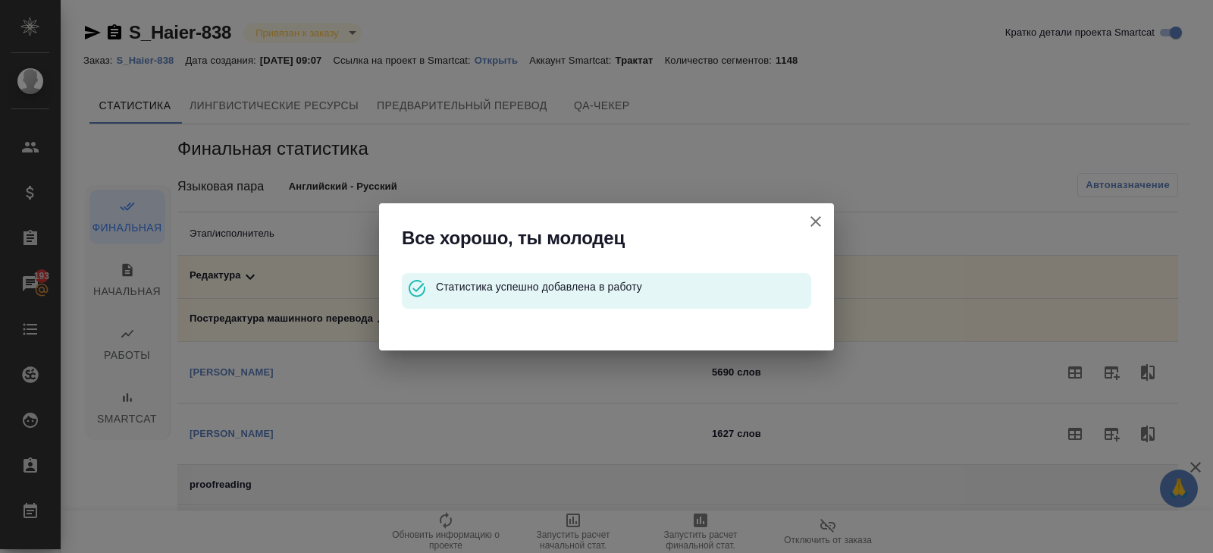
click at [816, 224] on icon "button" at bounding box center [816, 221] width 18 height 18
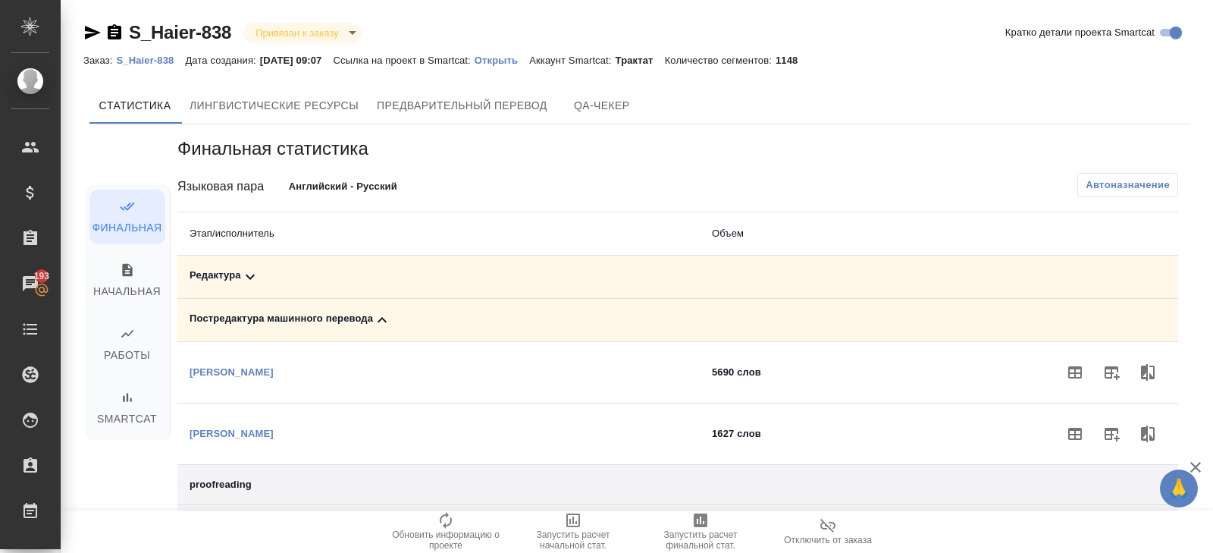
click at [146, 66] on link "S_Haier-838" at bounding box center [150, 59] width 69 height 13
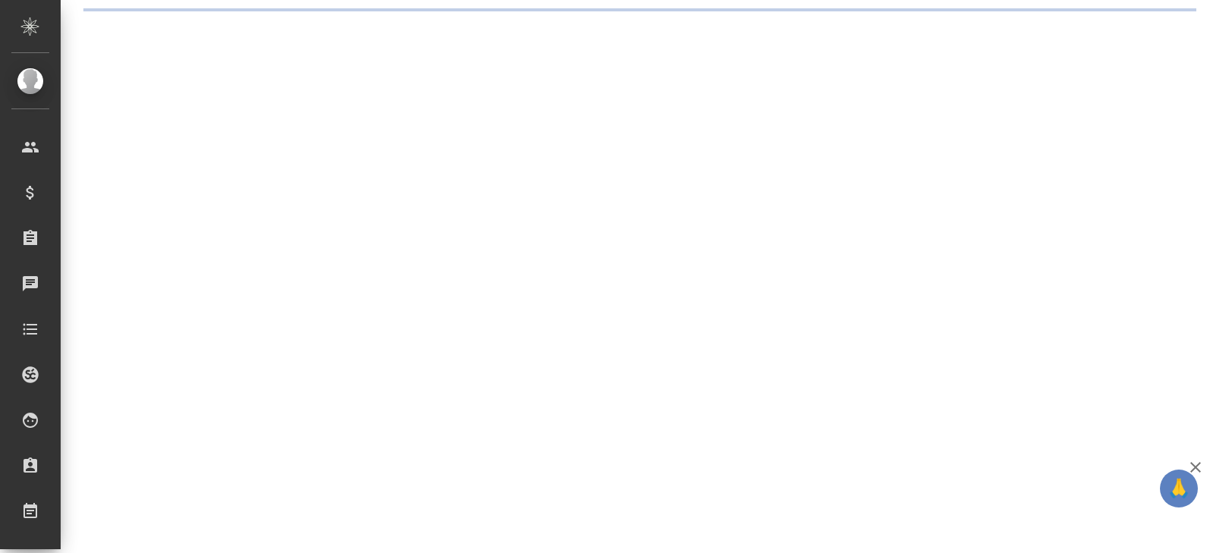
select select "RU"
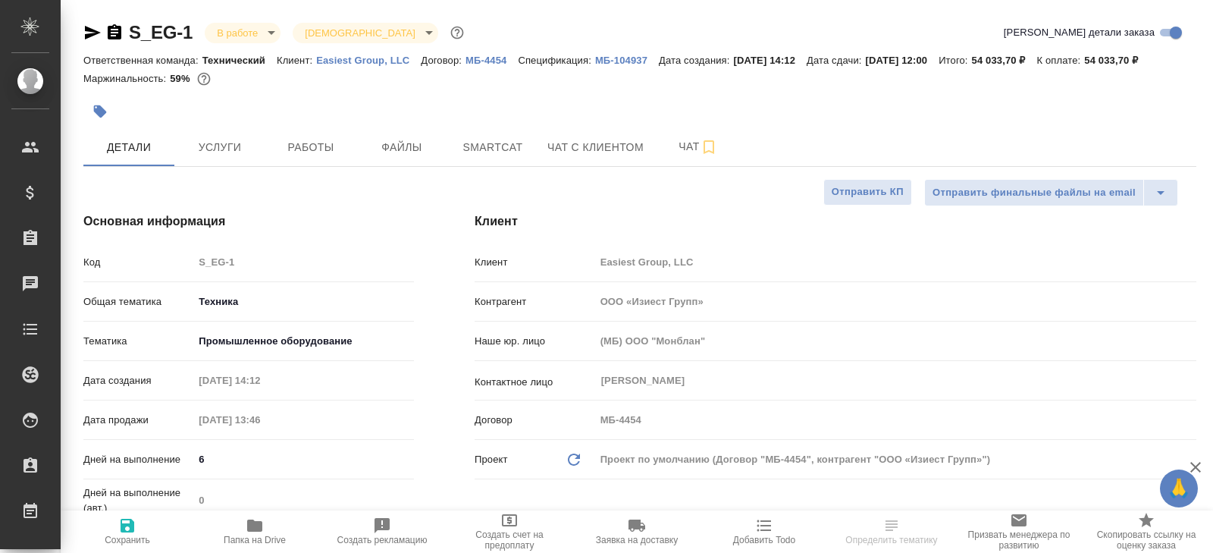
type textarea "x"
click at [114, 33] on icon "button" at bounding box center [115, 31] width 14 height 15
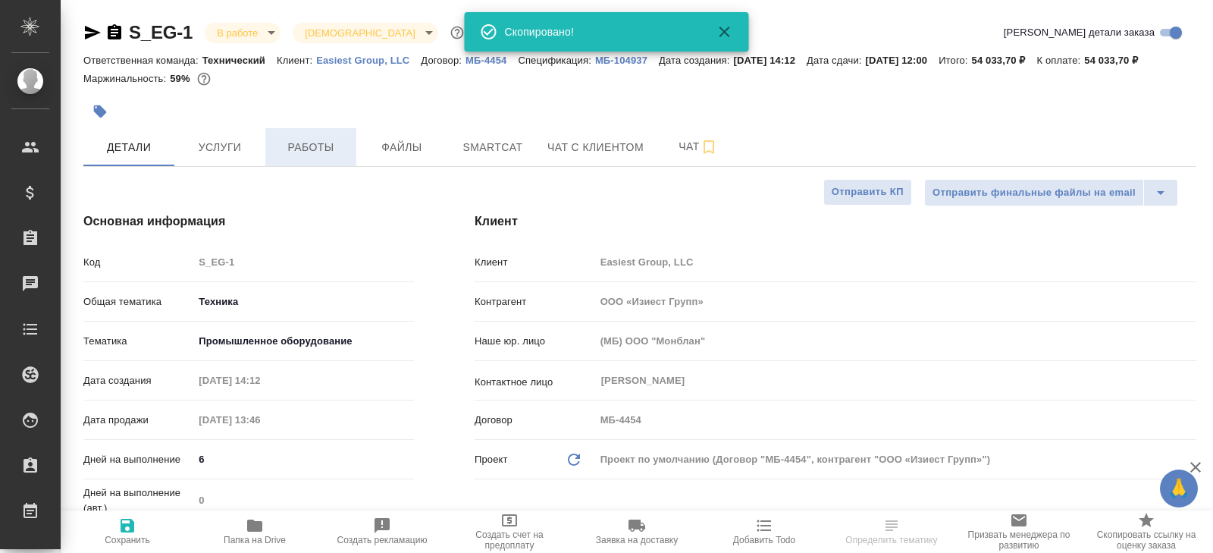
type textarea "x"
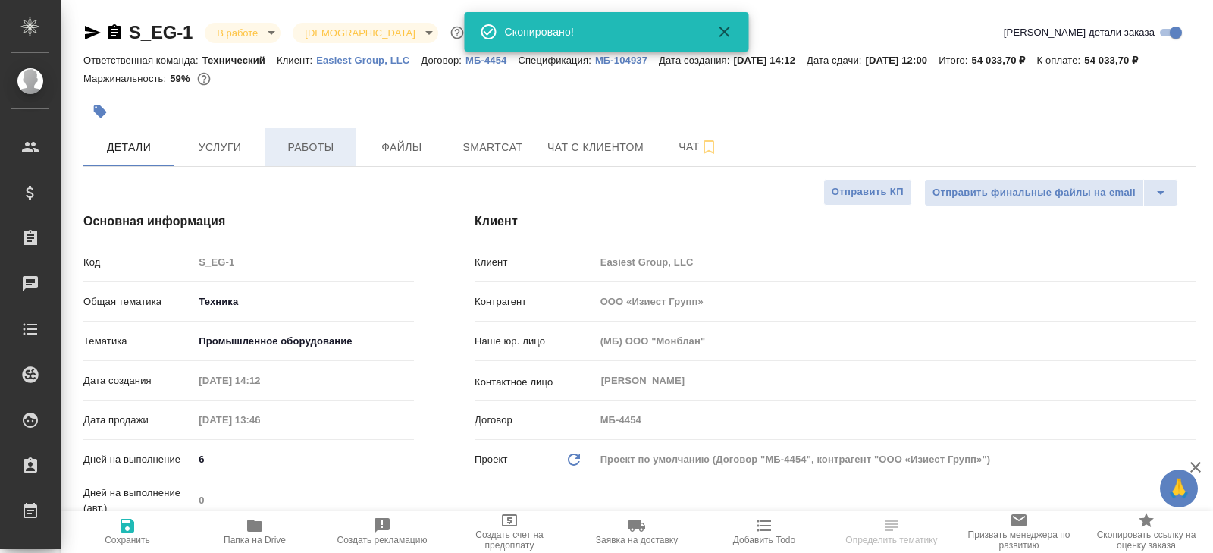
type textarea "x"
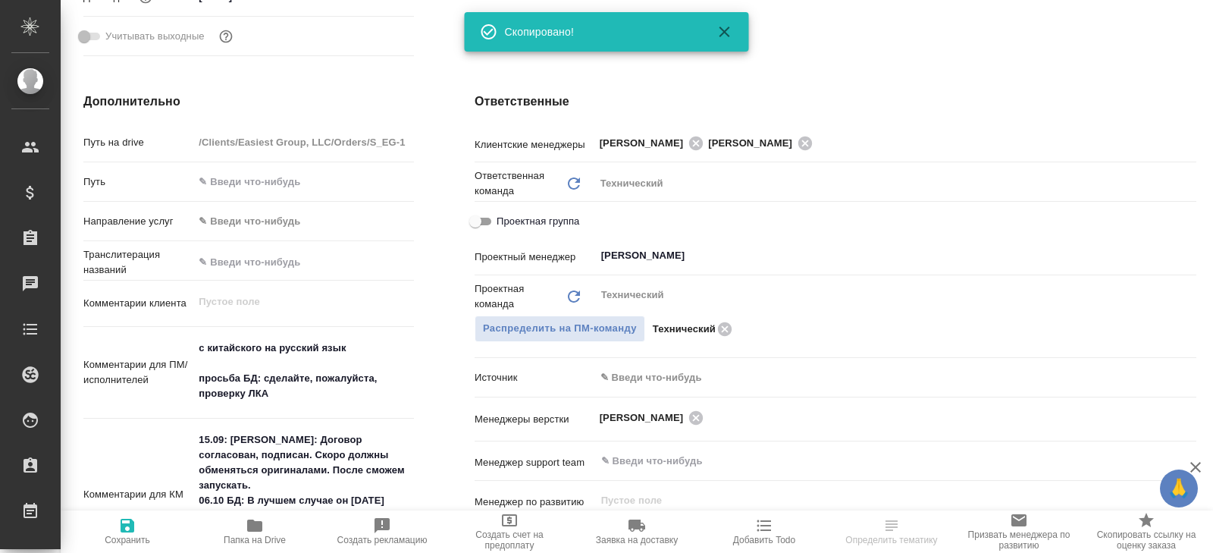
scroll to position [540, 0]
type textarea "x"
select select "RU"
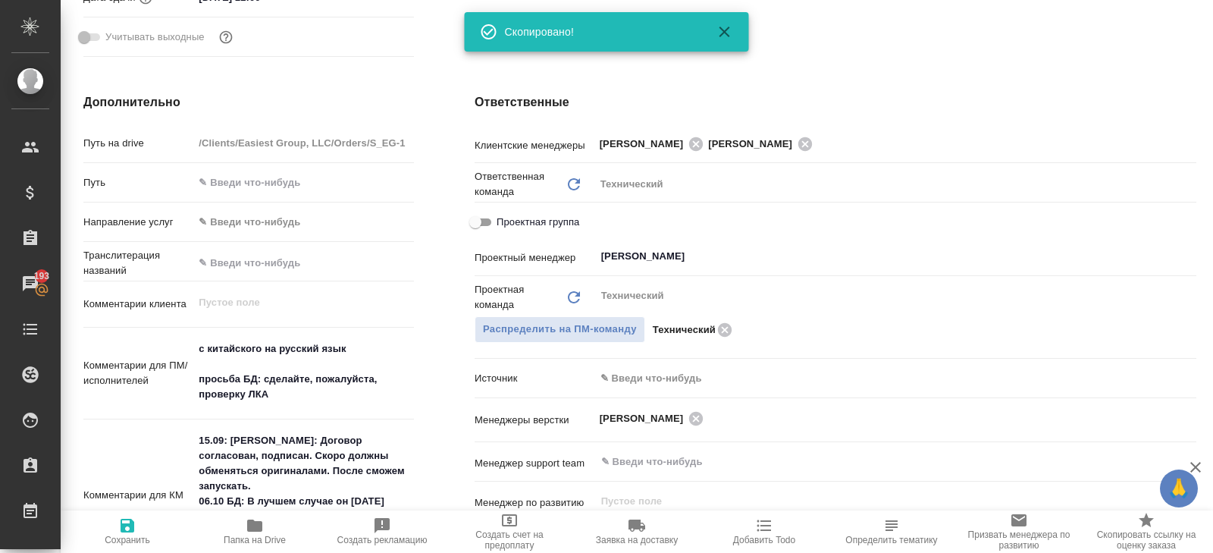
type textarea "x"
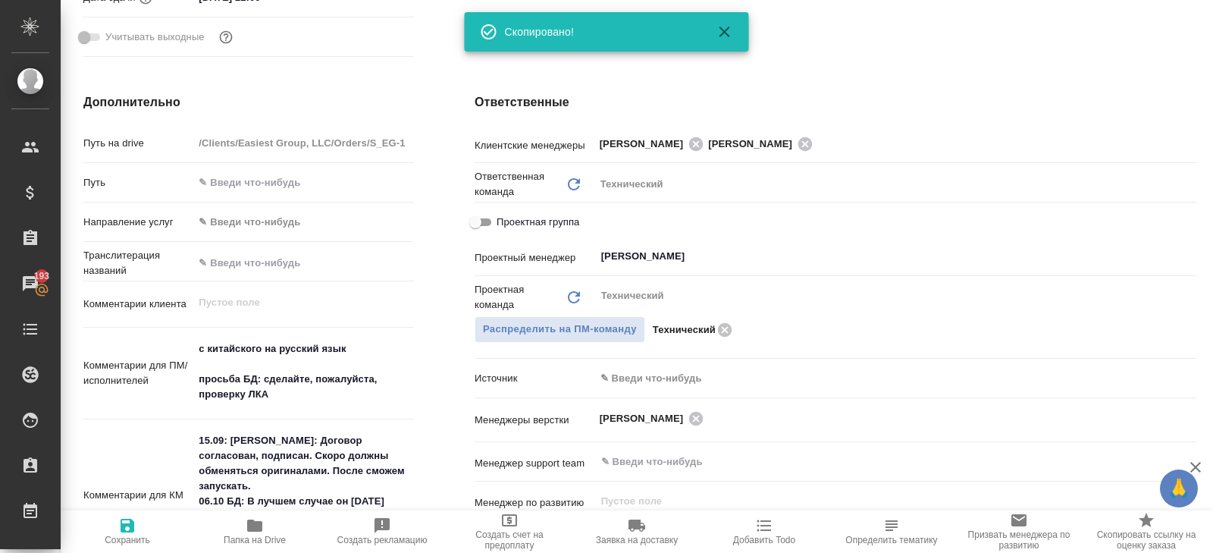
type textarea "x"
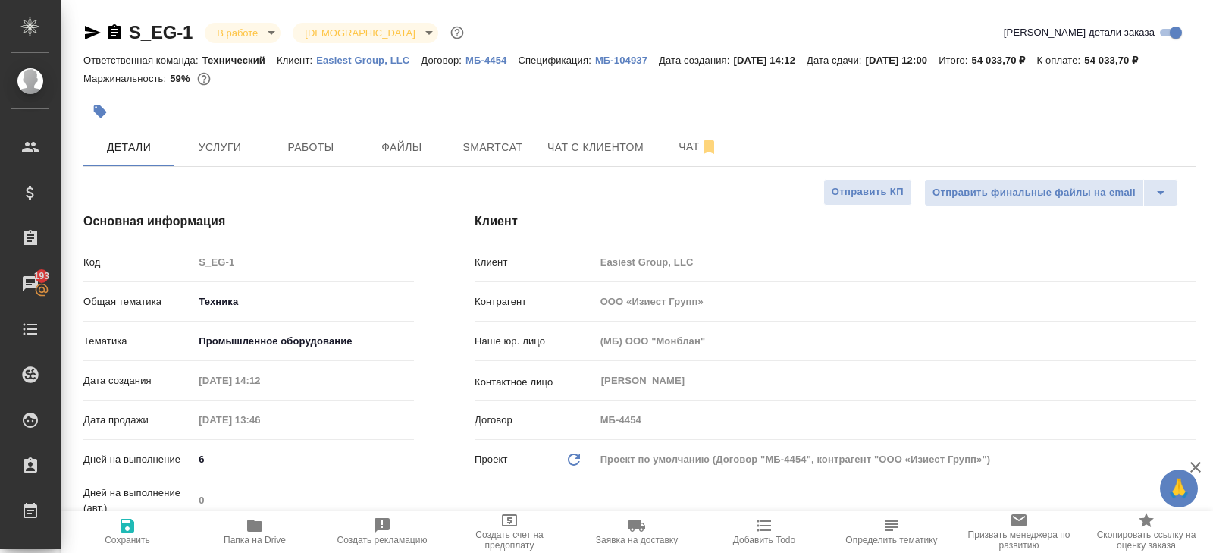
type textarea "x"
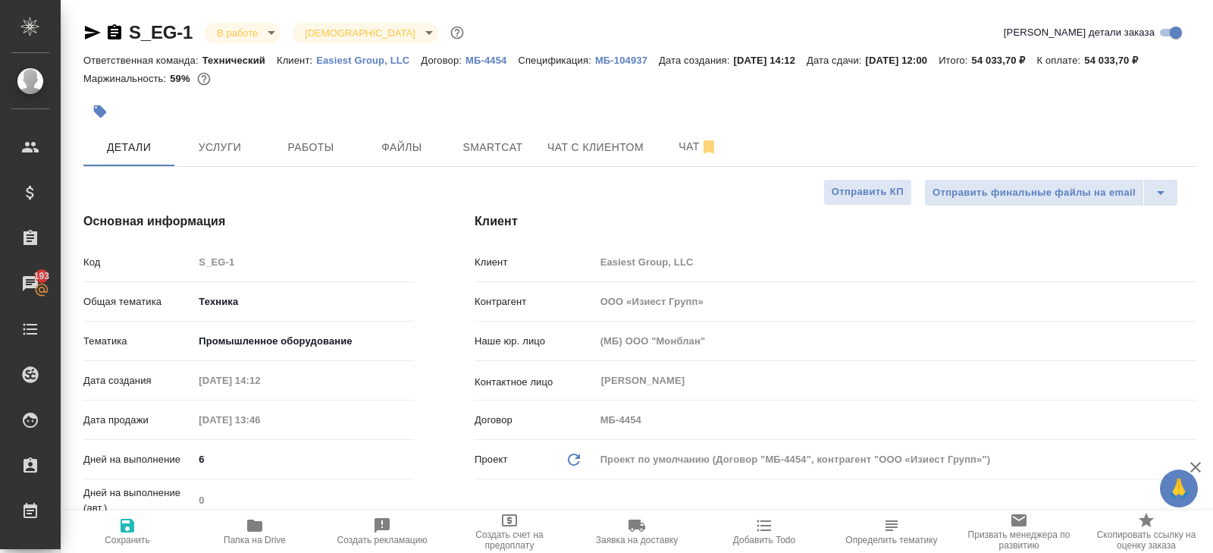
type textarea "x"
click at [311, 157] on span "Работы" at bounding box center [310, 147] width 73 height 19
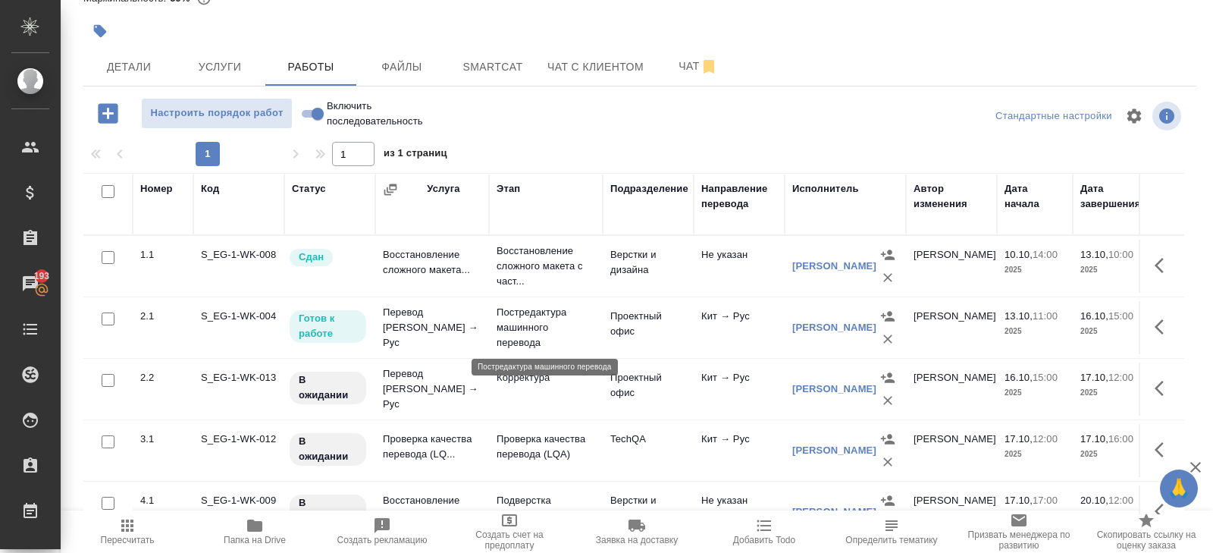
scroll to position [26, 0]
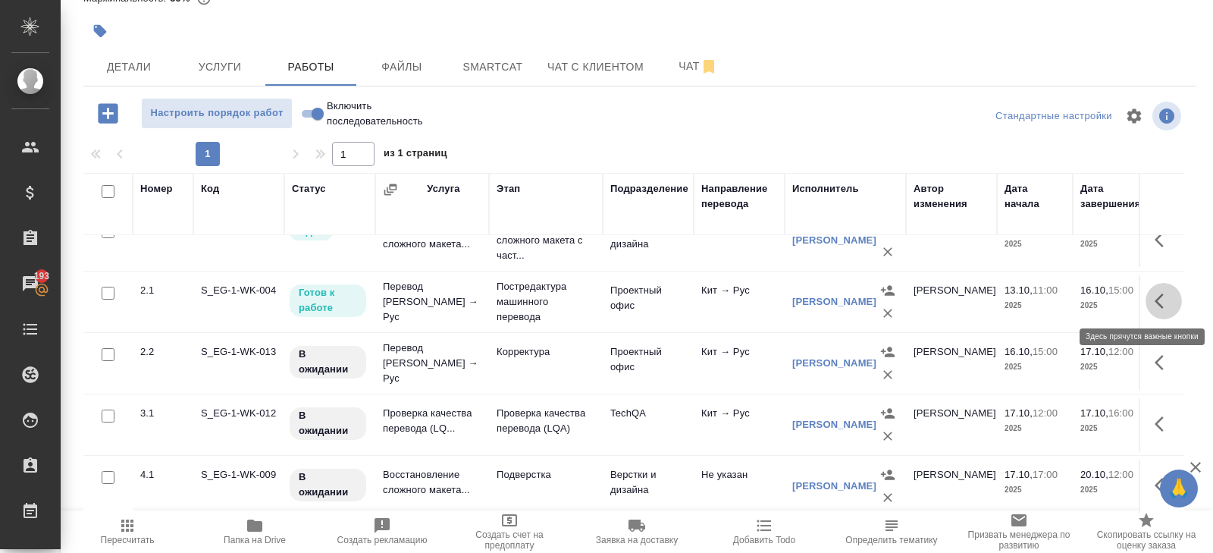
click at [1152, 300] on button "button" at bounding box center [1163, 301] width 36 height 36
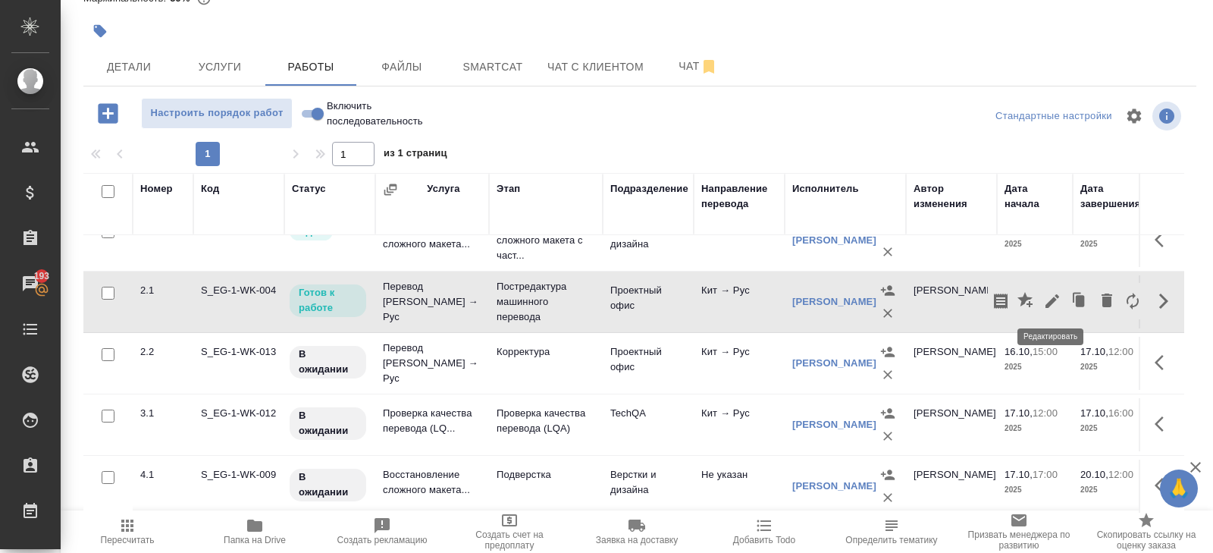
click at [1054, 298] on icon "button" at bounding box center [1052, 301] width 14 height 14
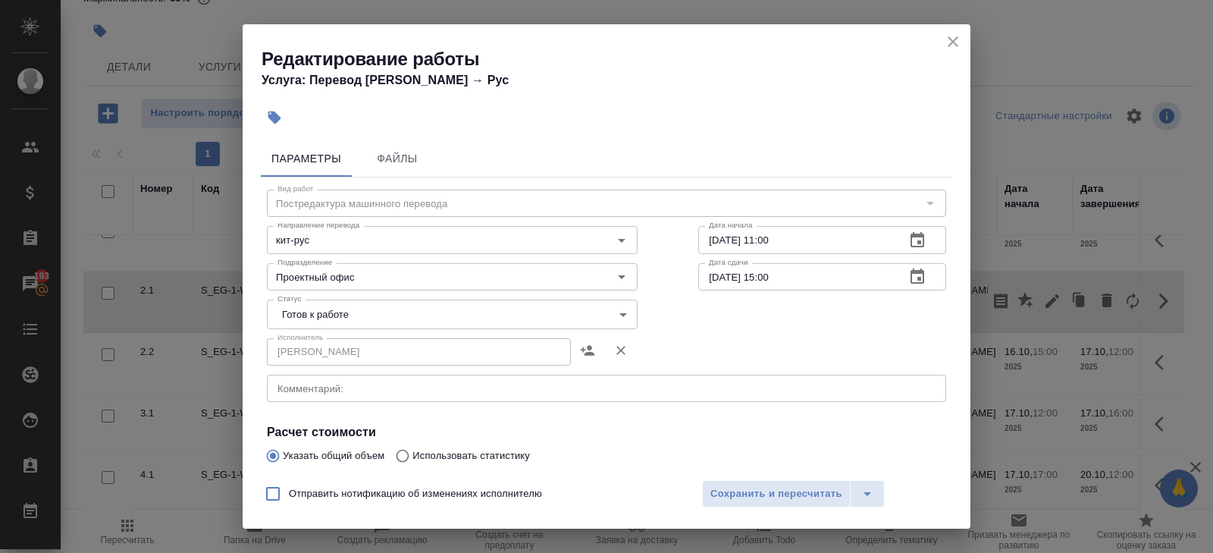
click at [951, 43] on icon "close" at bounding box center [953, 42] width 18 height 18
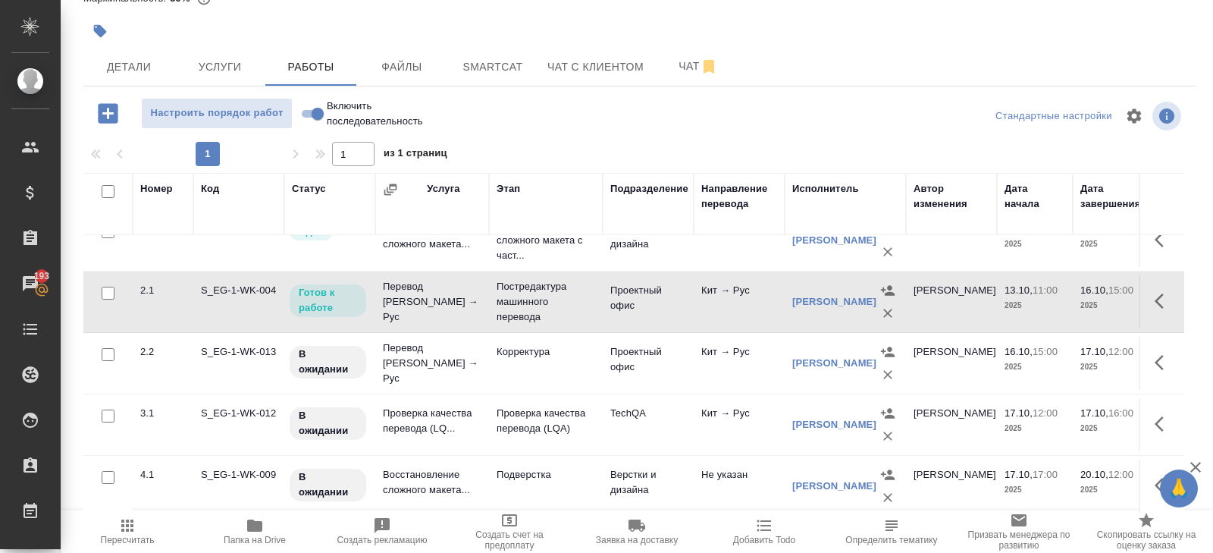
click at [575, 89] on div "S_EG-1 В работе inProgress Святая троица holyTrinity Кратко детали заказа Ответ…" at bounding box center [639, 236] width 1129 height 633
click at [464, 65] on span "Smartcat" at bounding box center [492, 67] width 73 height 19
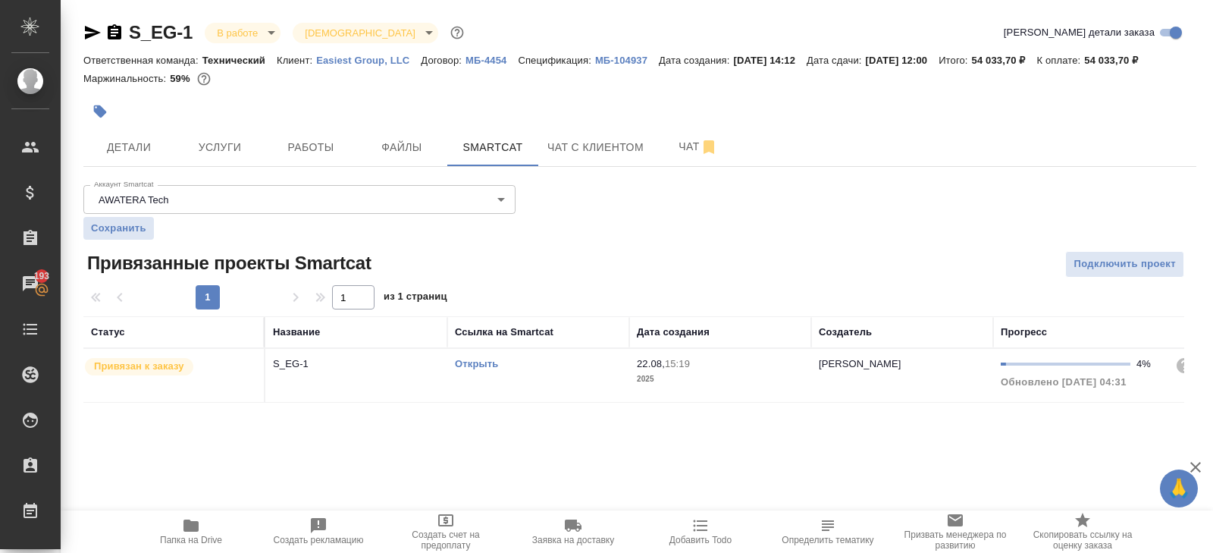
click at [488, 369] on link "Открыть" at bounding box center [476, 363] width 43 height 11
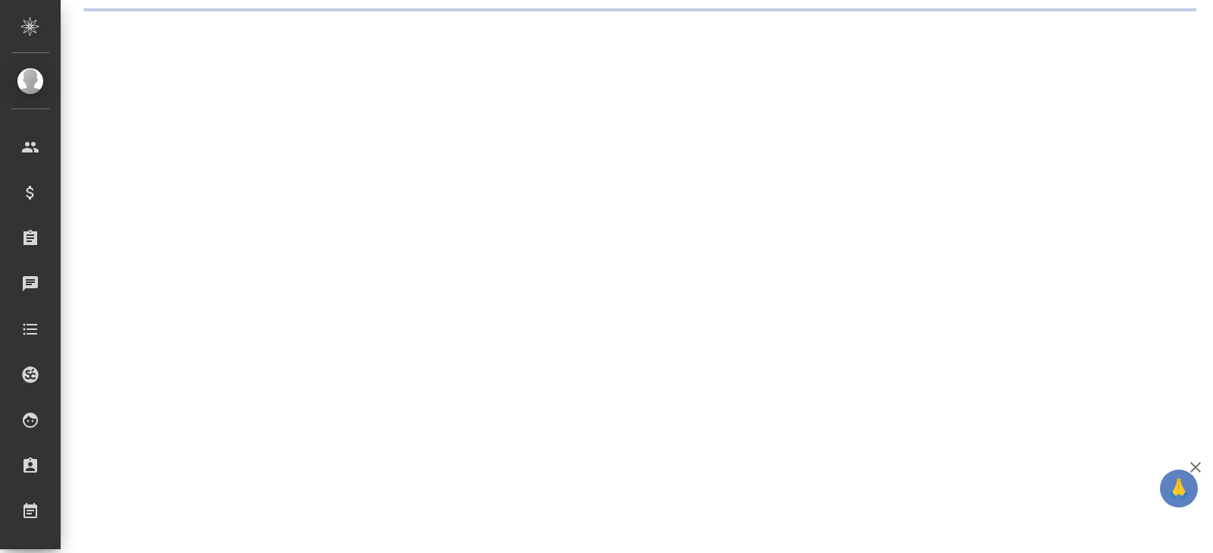
select select "RU"
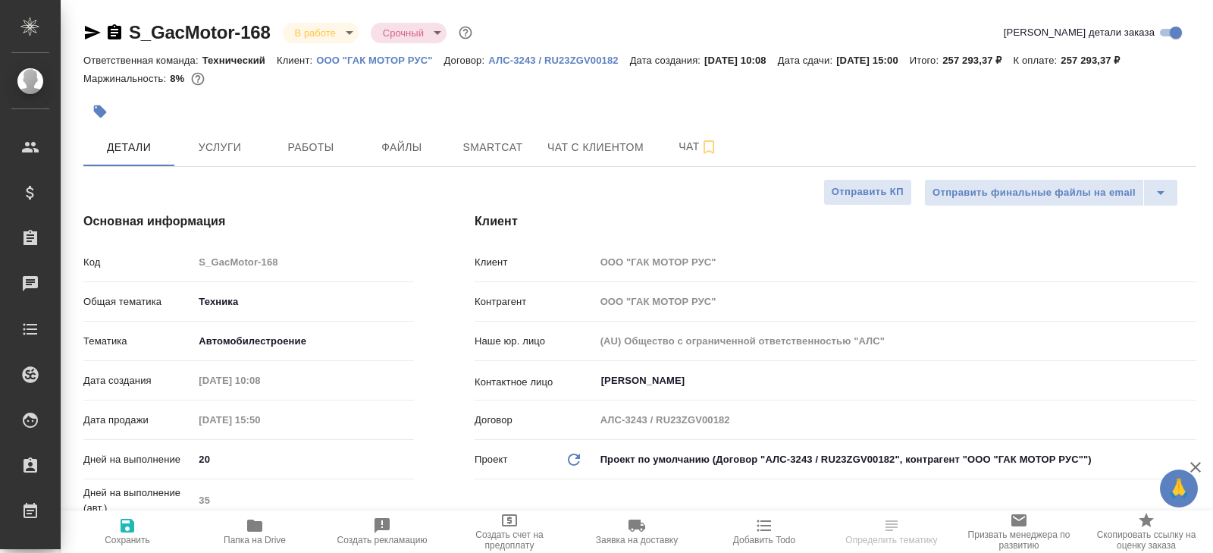
type textarea "x"
click at [114, 33] on icon "button" at bounding box center [114, 32] width 18 height 18
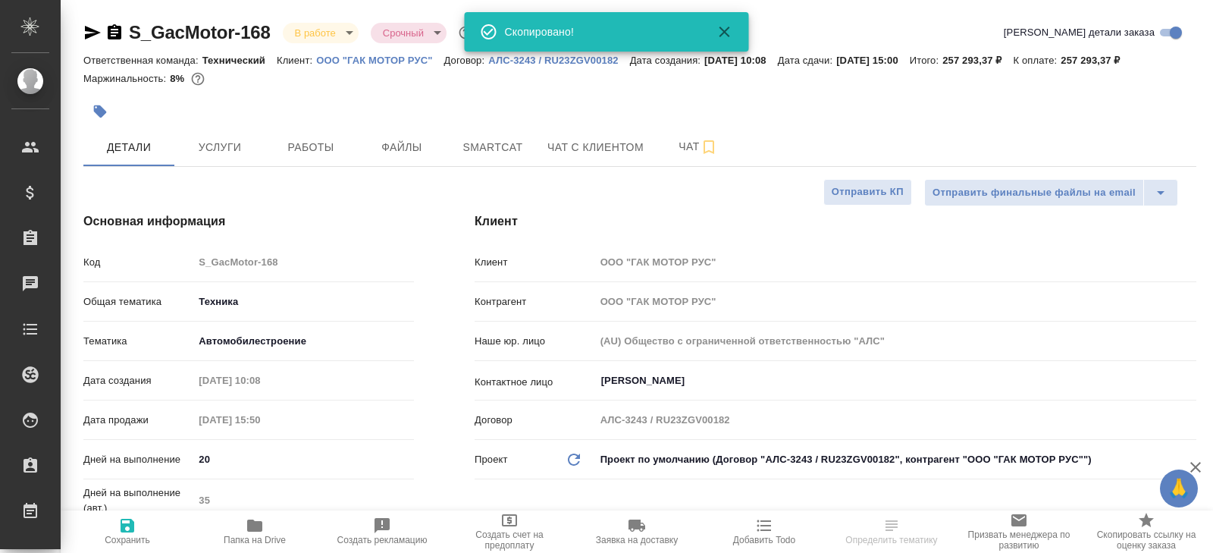
type textarea "x"
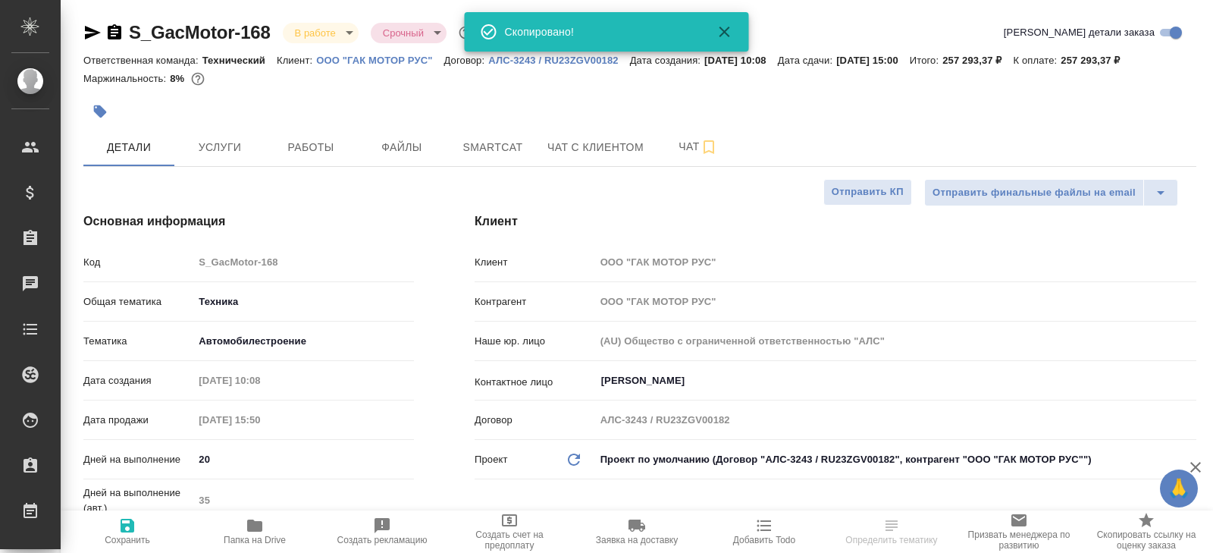
type textarea "x"
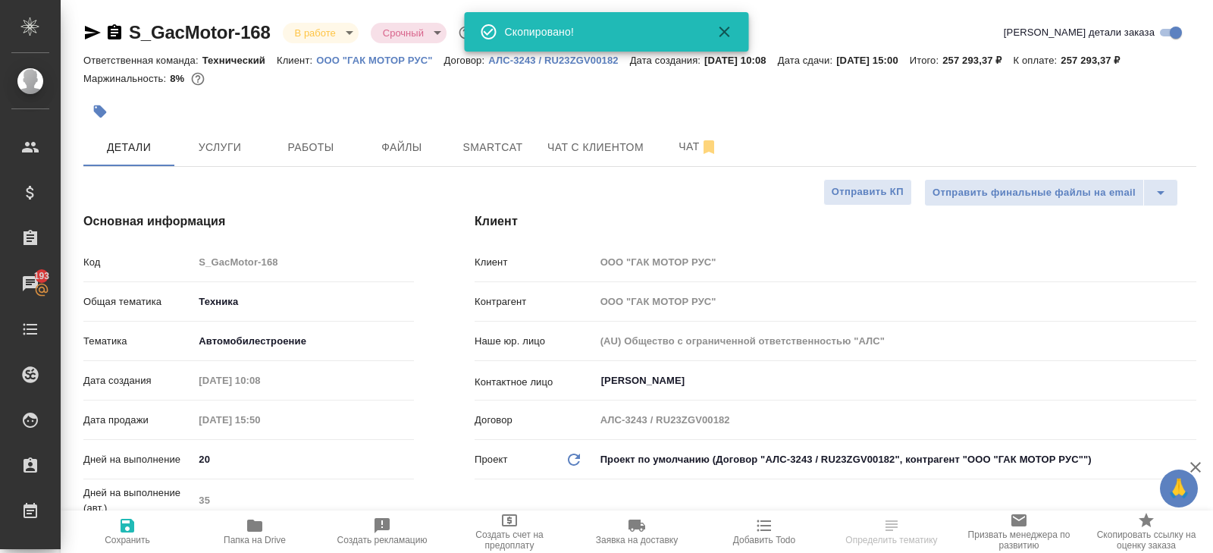
type textarea "x"
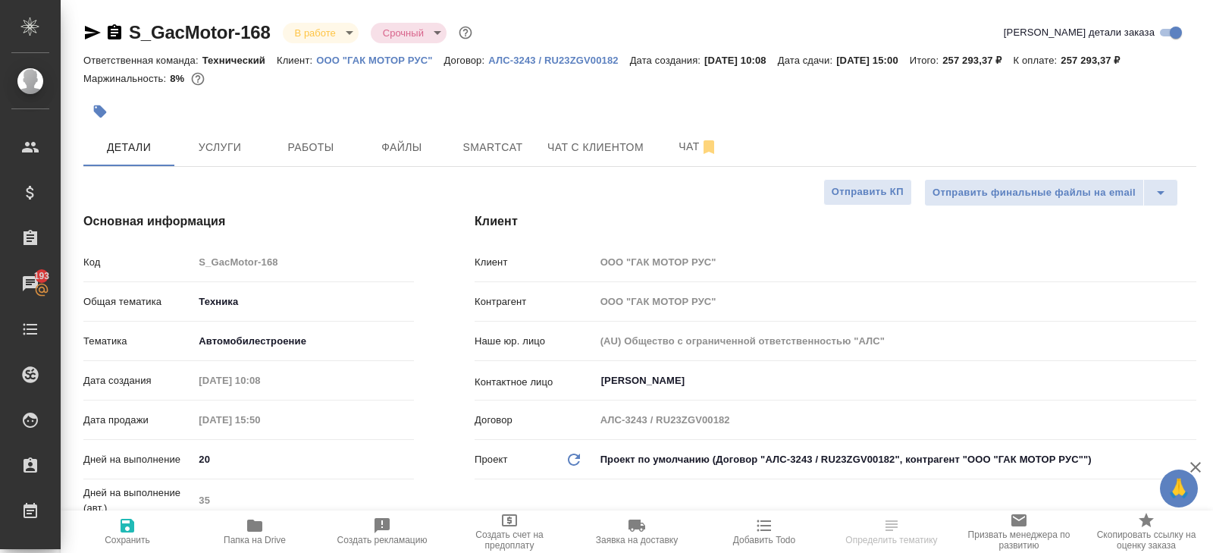
select select "RU"
type textarea "x"
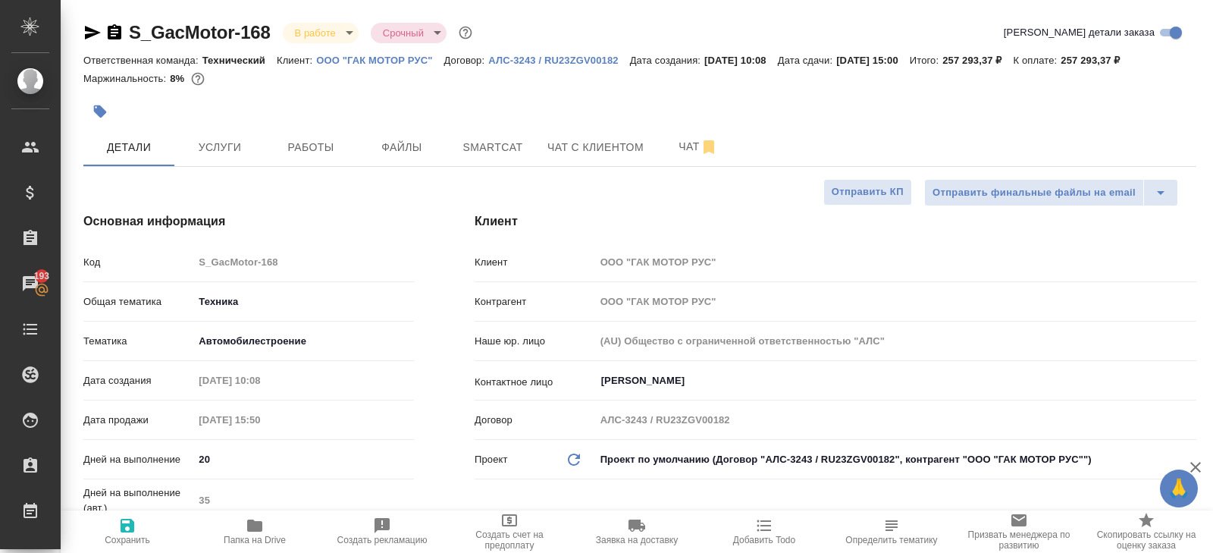
type textarea "x"
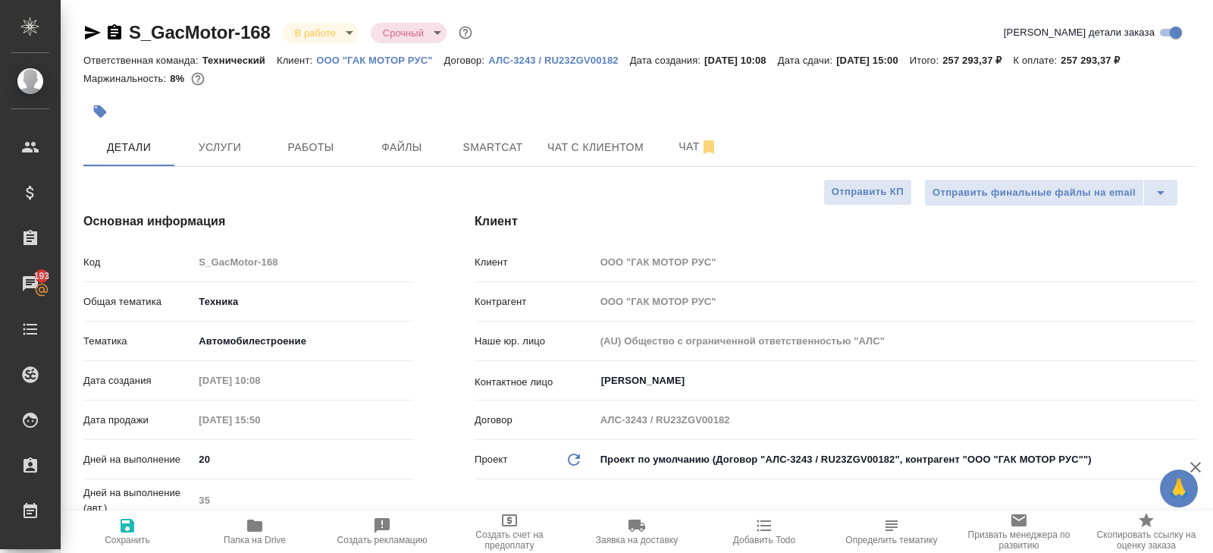
type textarea "x"
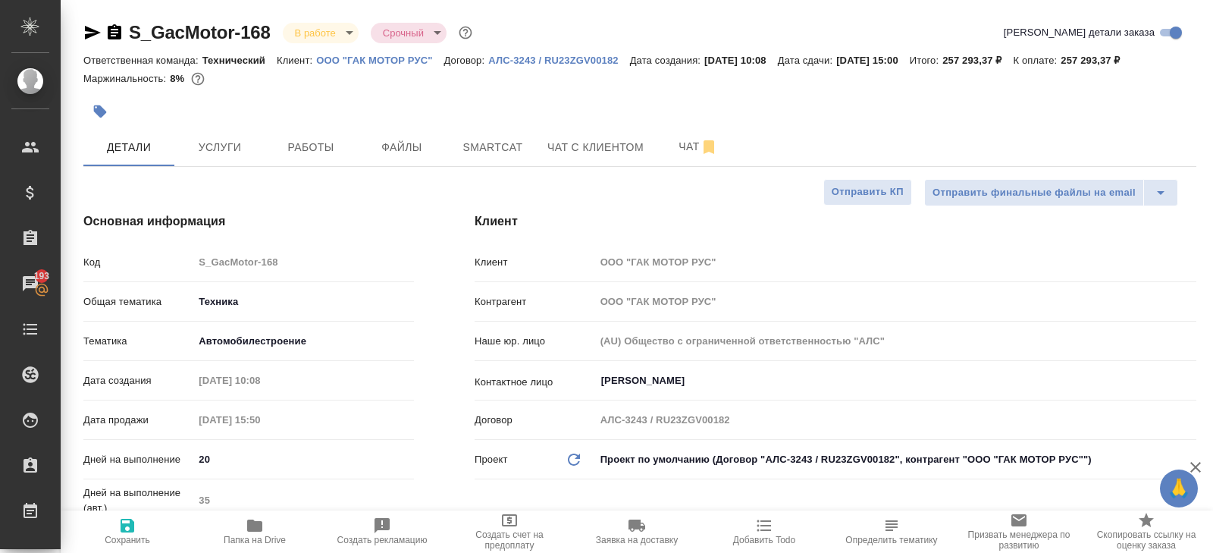
type textarea "x"
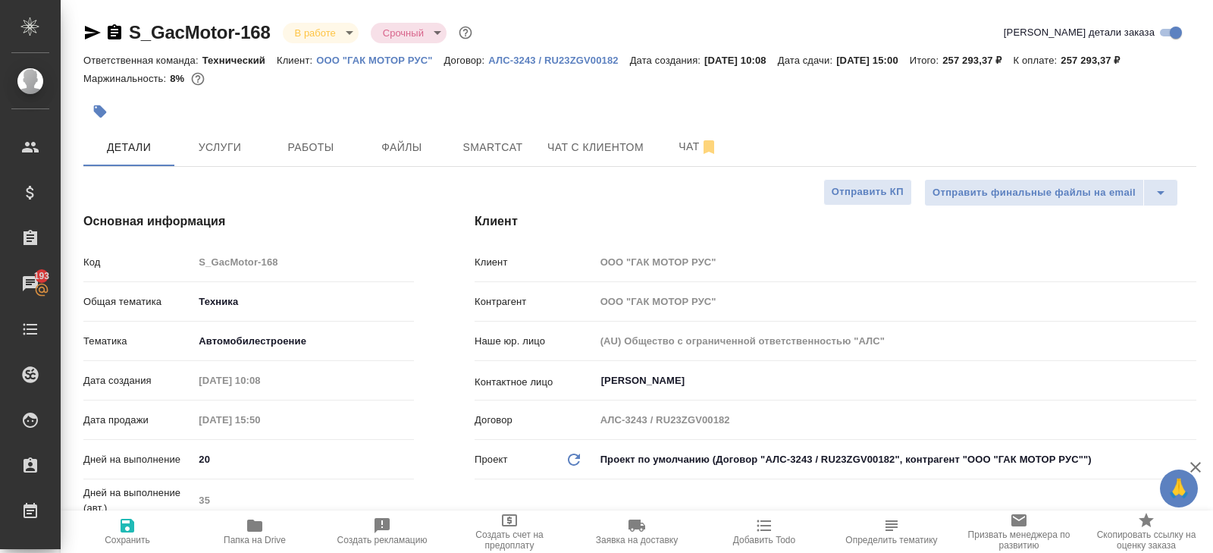
type textarea "x"
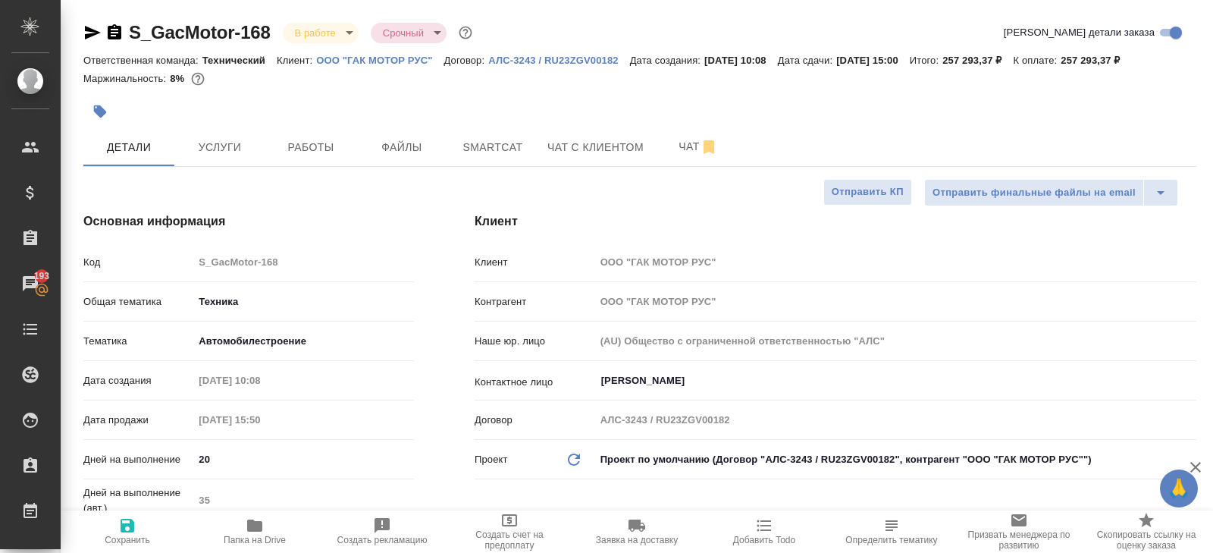
click at [490, 144] on span "Smartcat" at bounding box center [492, 147] width 73 height 19
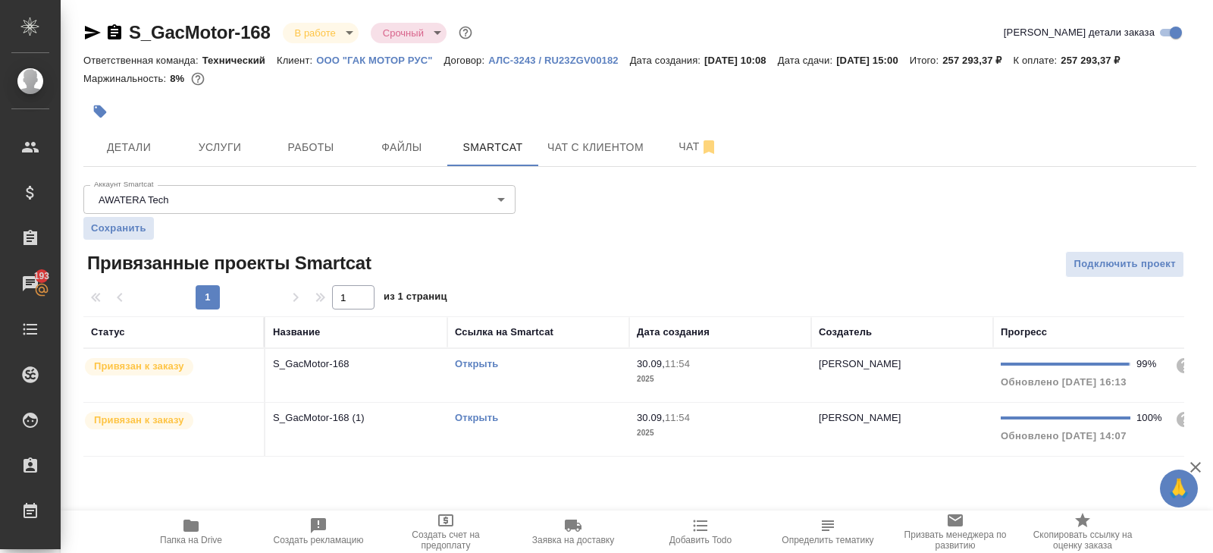
click at [468, 363] on link "Открыть" at bounding box center [476, 363] width 43 height 11
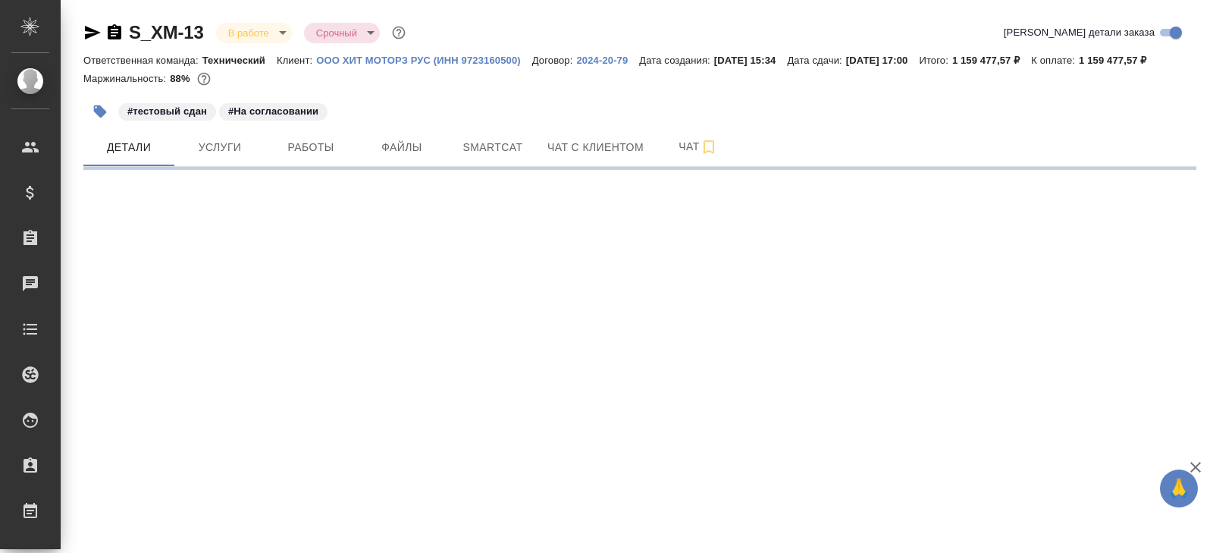
select select "RU"
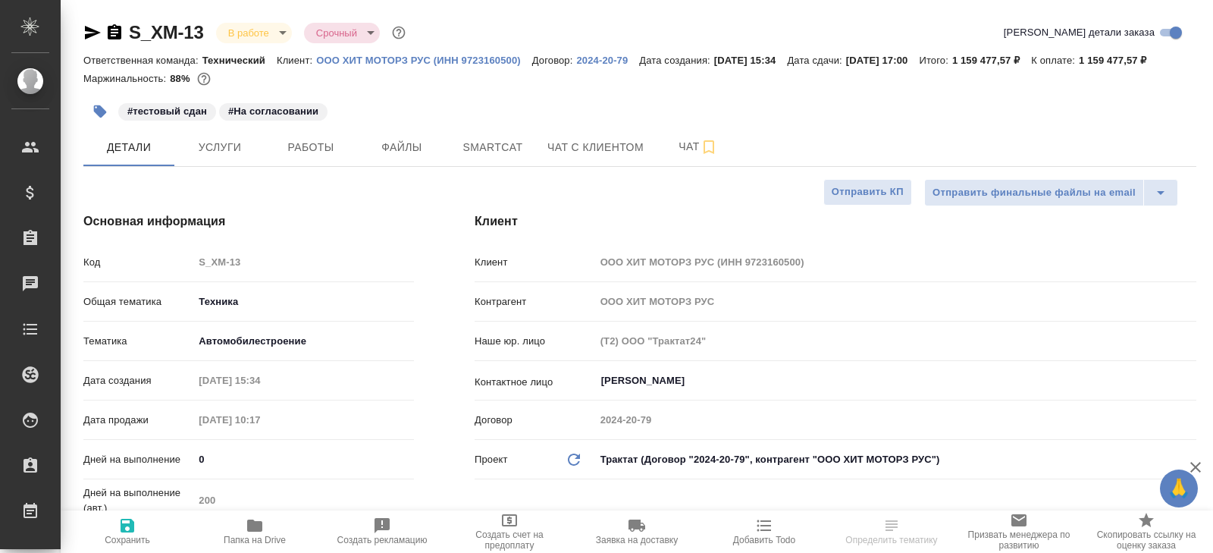
type textarea "x"
click at [114, 32] on icon "button" at bounding box center [114, 32] width 18 height 18
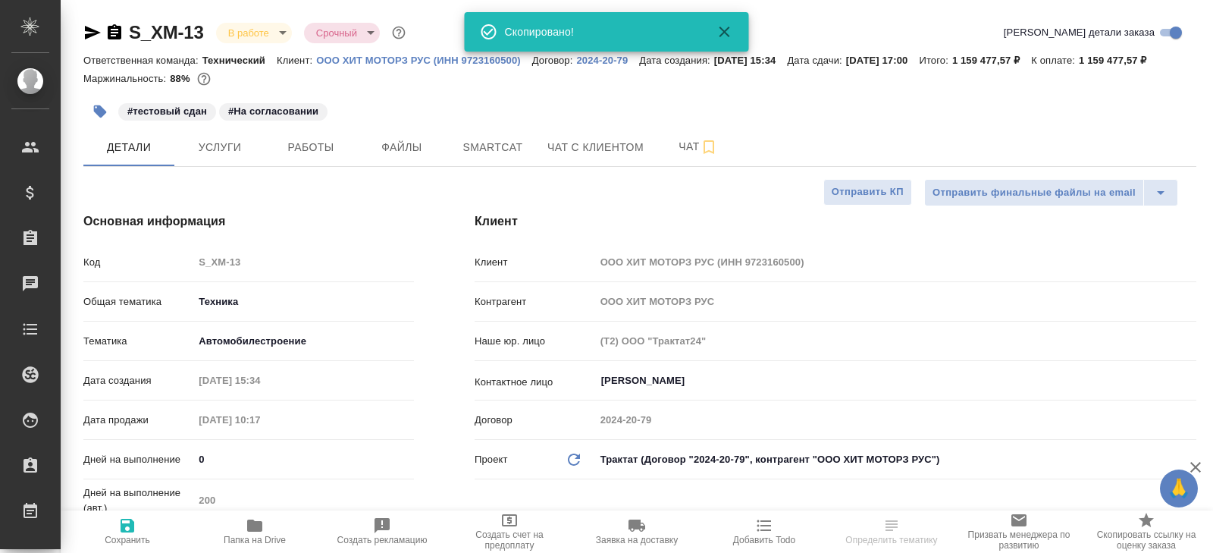
type textarea "x"
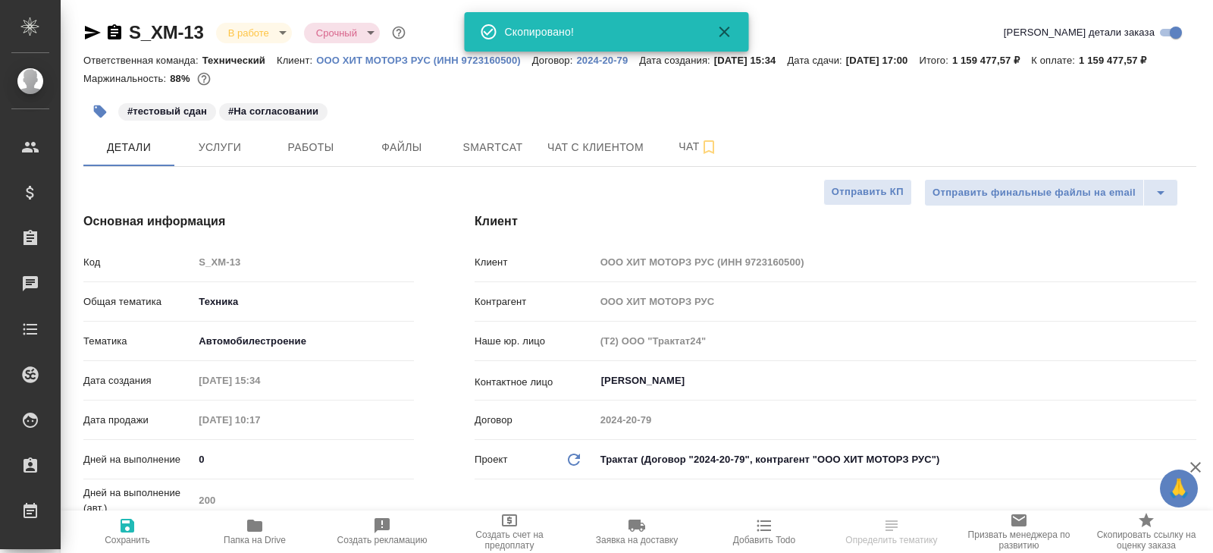
type textarea "x"
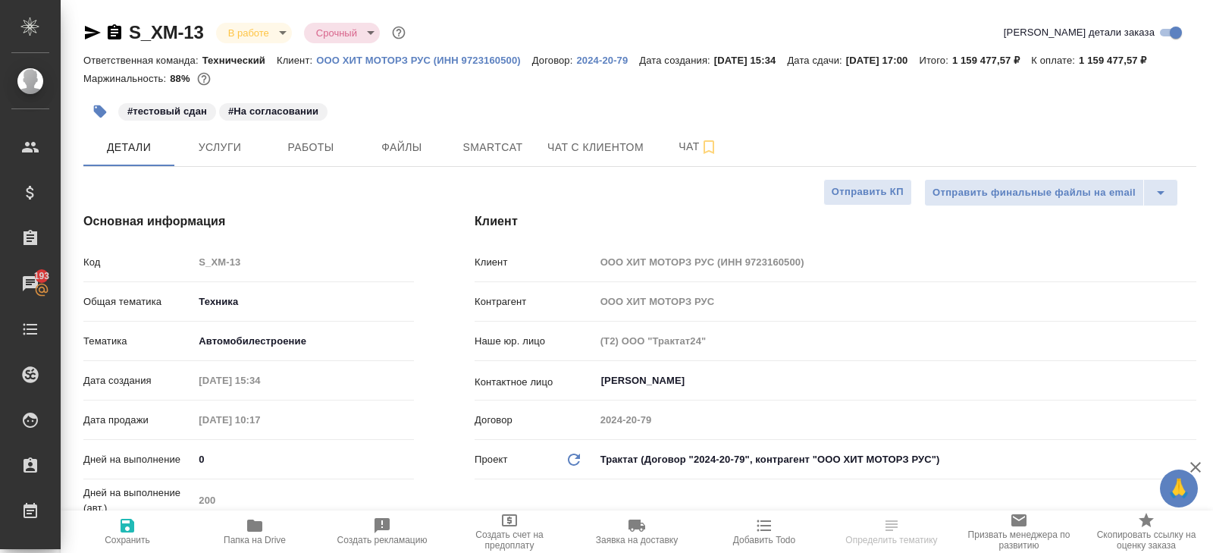
type textarea "x"
select select "RU"
type textarea "x"
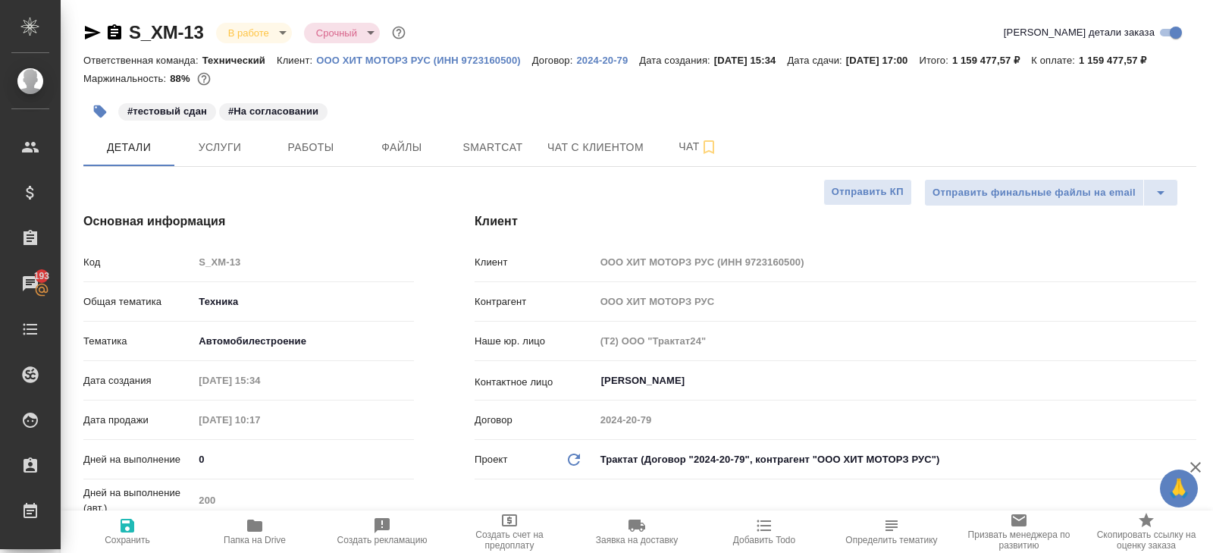
type textarea "x"
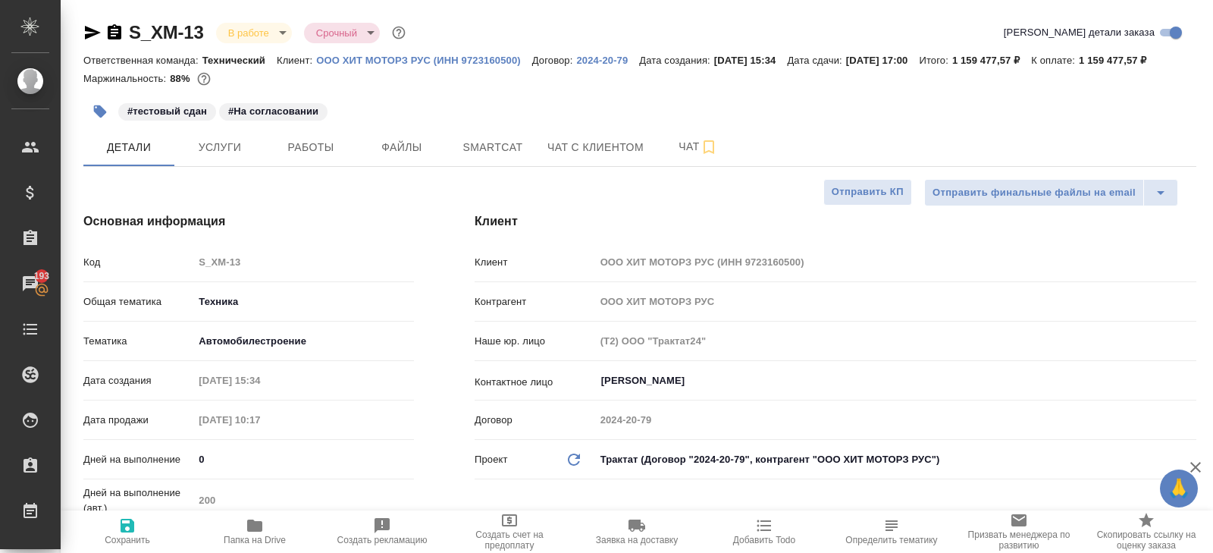
type textarea "x"
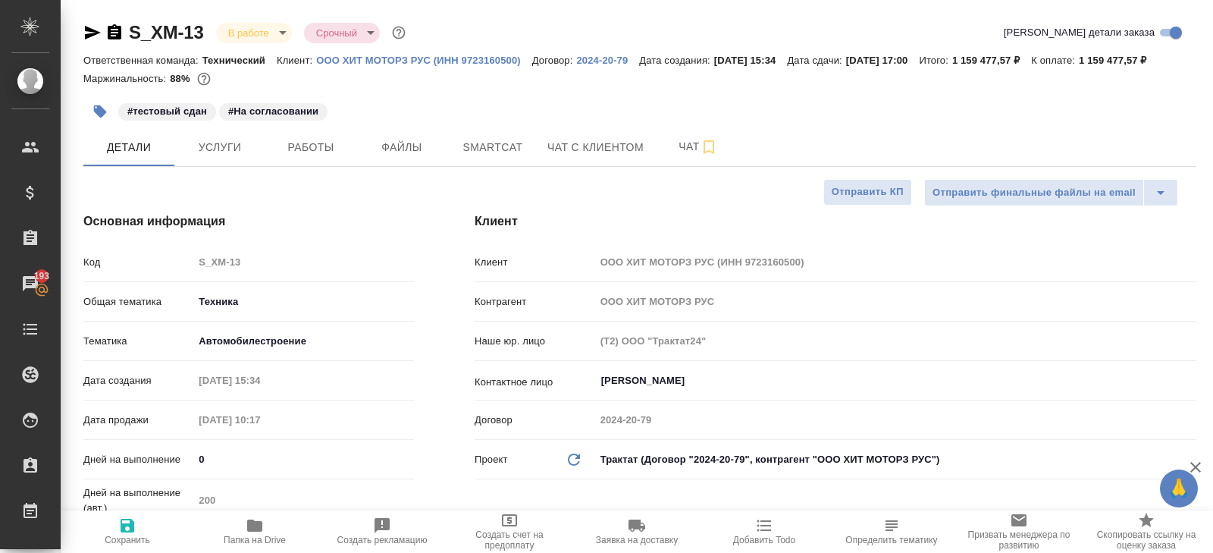
type textarea "x"
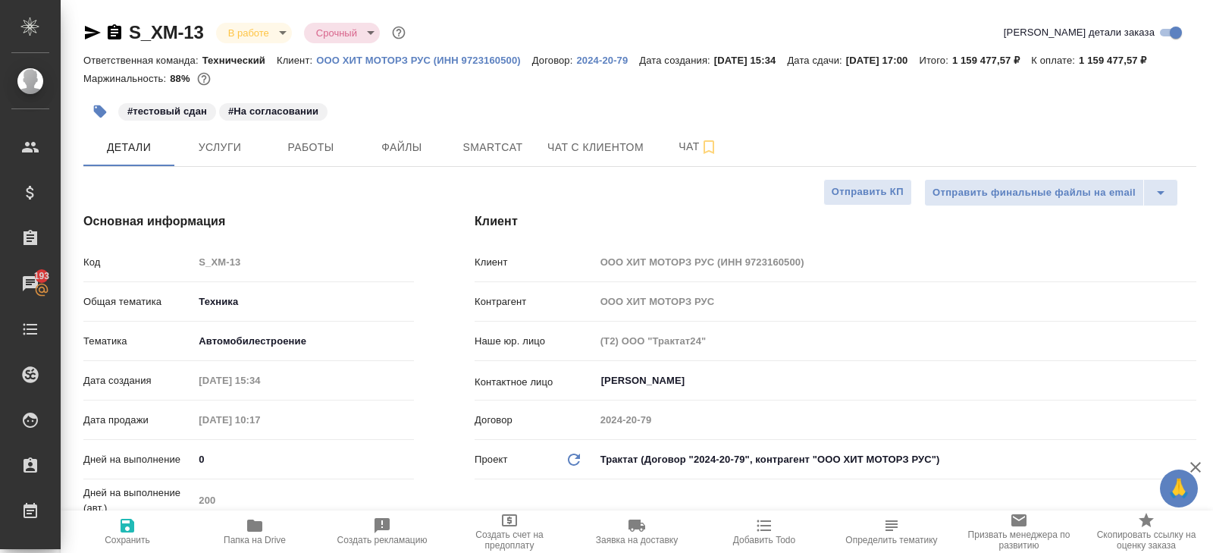
type textarea "x"
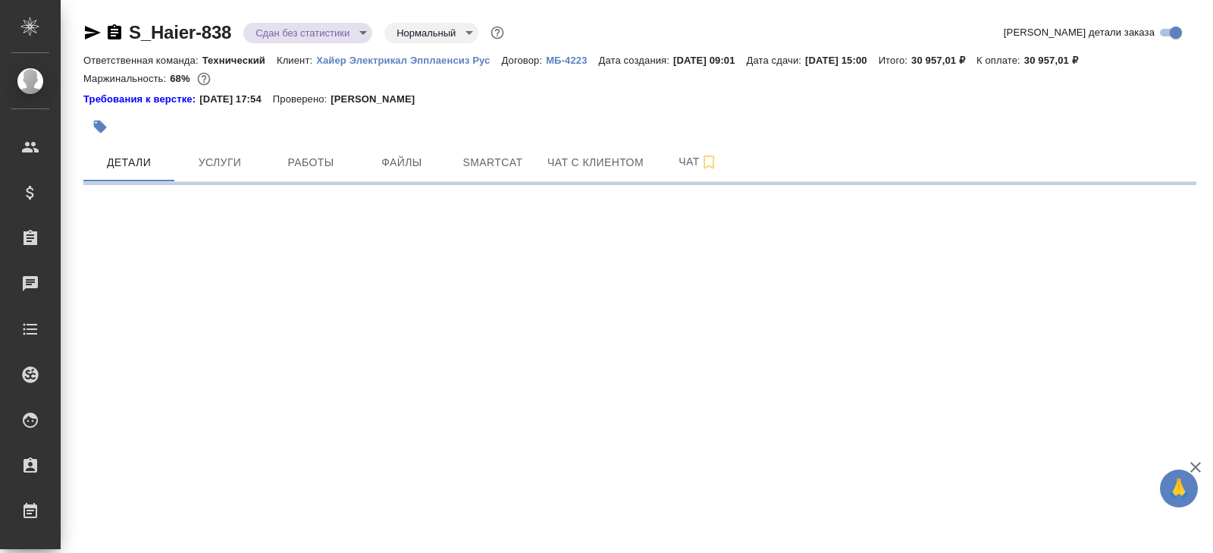
select select "RU"
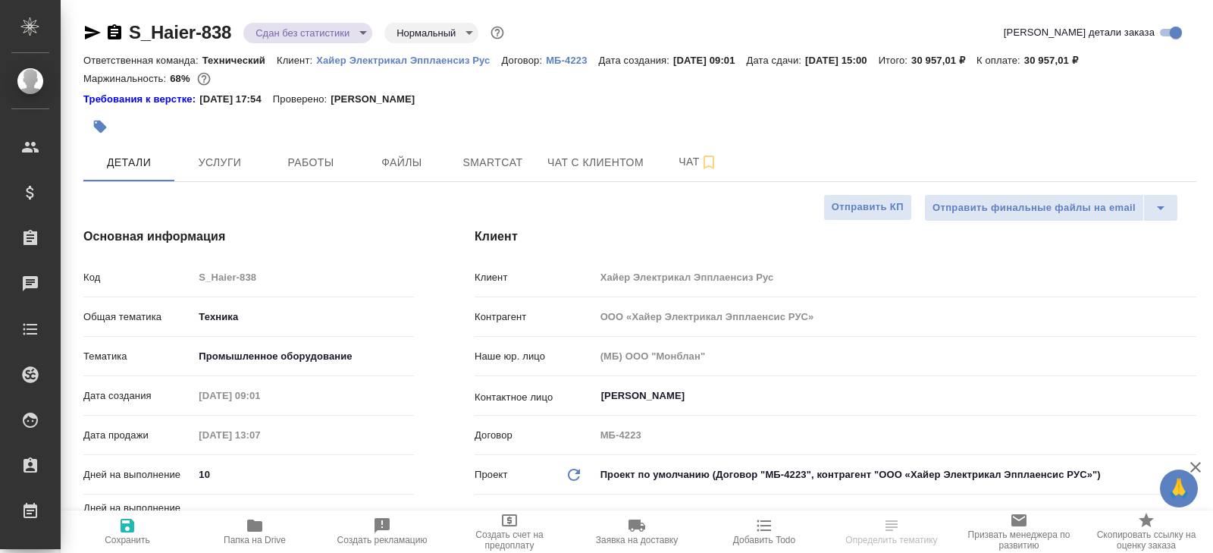
type textarea "x"
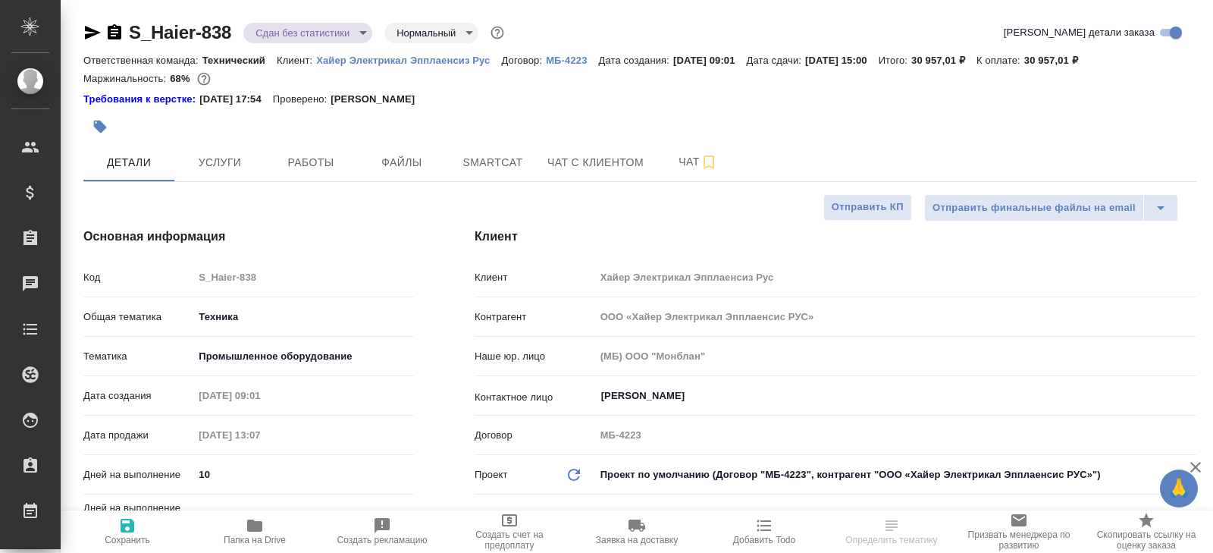
type textarea "x"
click at [280, 199] on div "Основная информация Код S_Haier-838 Общая тематика Техника tech Тематика Промыш…" at bounding box center [248, 423] width 391 height 452
type textarea "x"
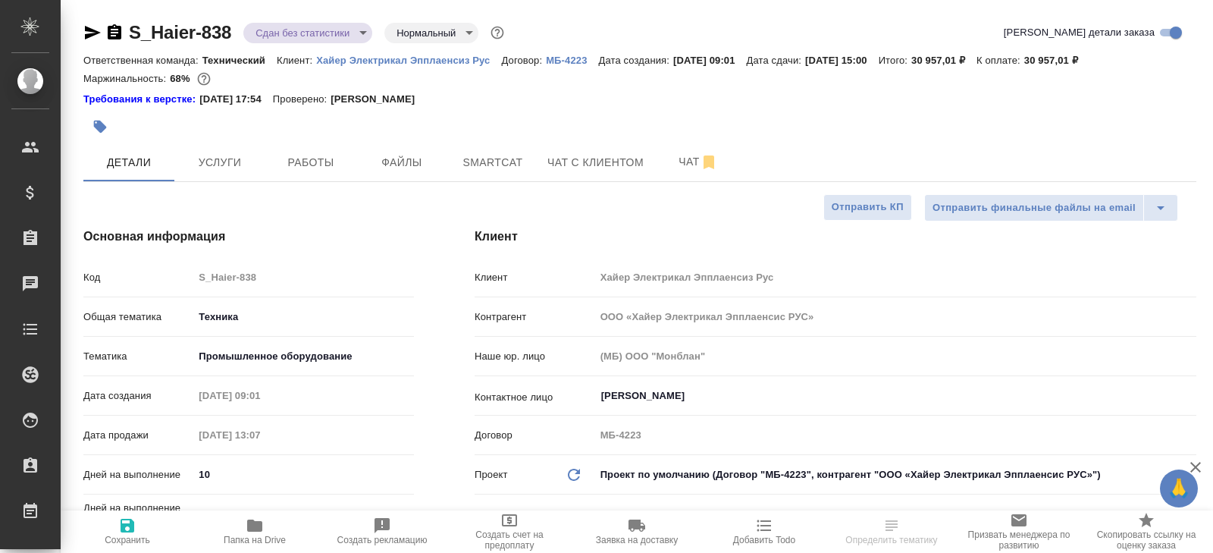
click at [291, 181] on hr at bounding box center [639, 181] width 1113 height 1
click at [299, 171] on button "Работы" at bounding box center [310, 162] width 91 height 38
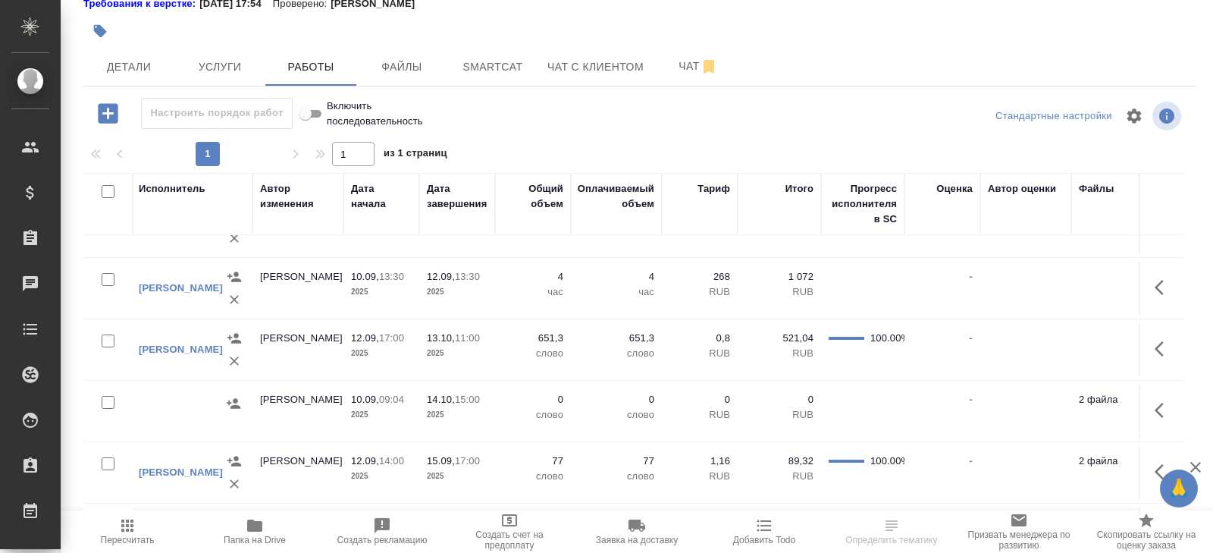
scroll to position [162, 616]
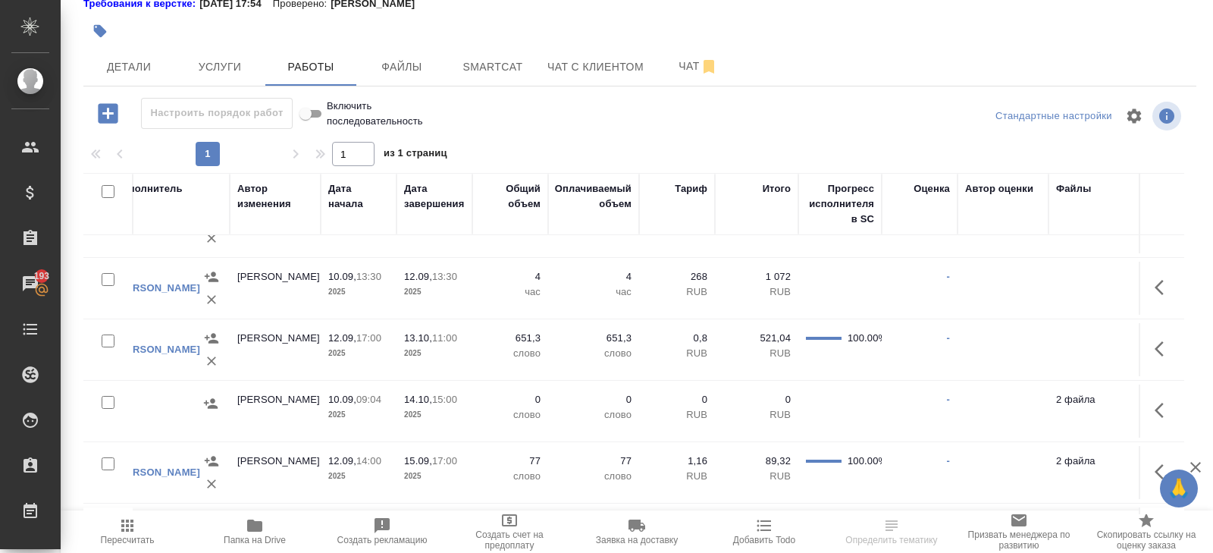
click at [132, 539] on span "Пересчитать" at bounding box center [128, 539] width 54 height 11
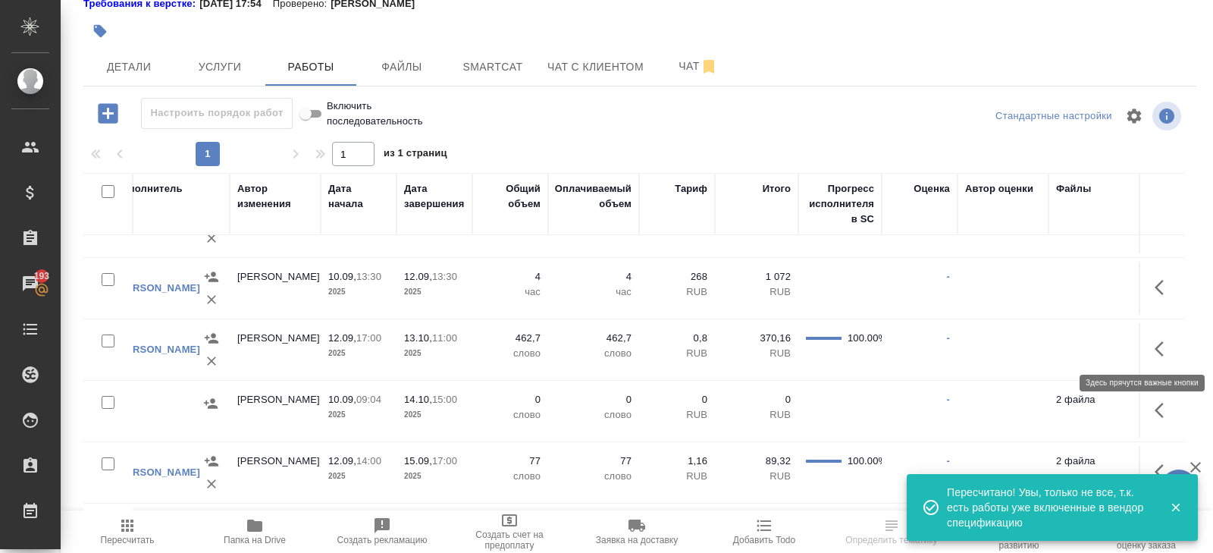
click at [1157, 347] on icon "button" at bounding box center [1158, 348] width 9 height 15
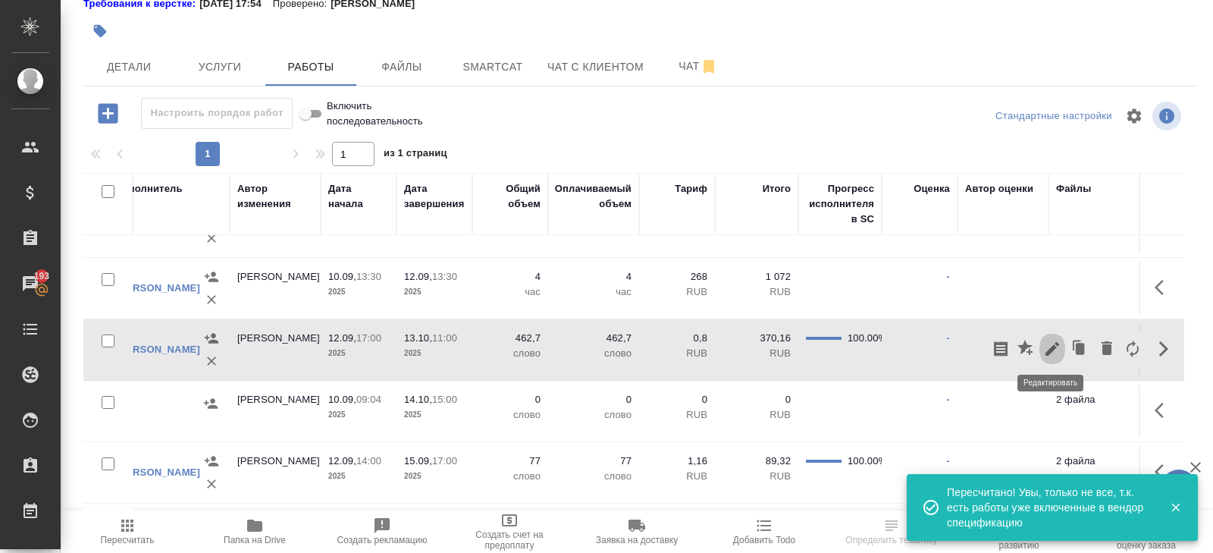
click at [1052, 348] on icon "button" at bounding box center [1052, 349] width 18 height 18
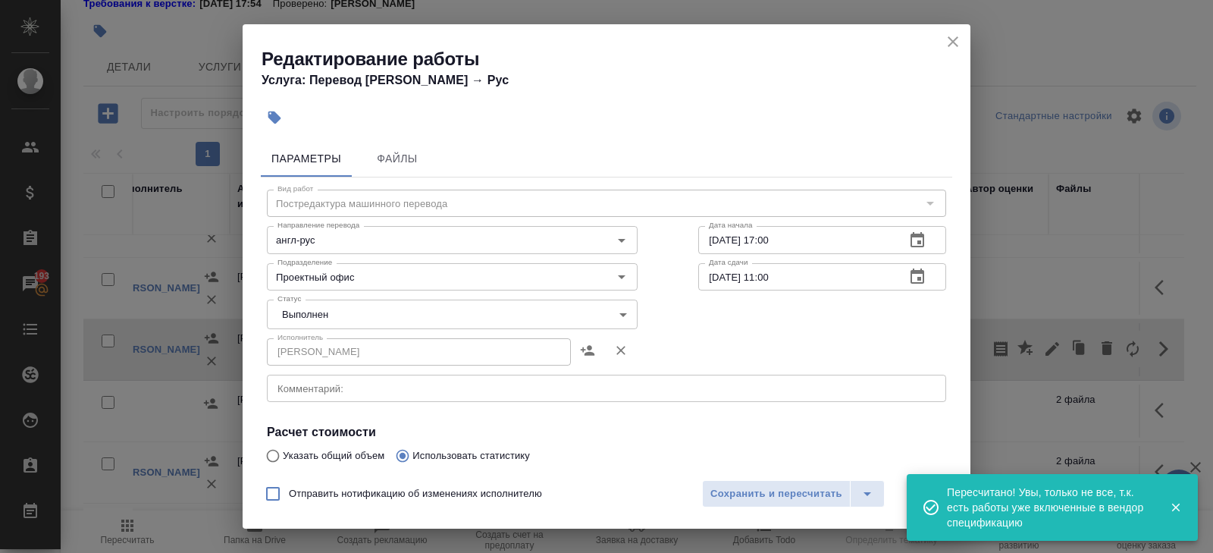
click at [337, 312] on body "🙏 .cls-1 fill:#fff; AWATERA Belyakova Yulia Клиенты Спецификации Заказы 193 Чат…" at bounding box center [606, 276] width 1213 height 553
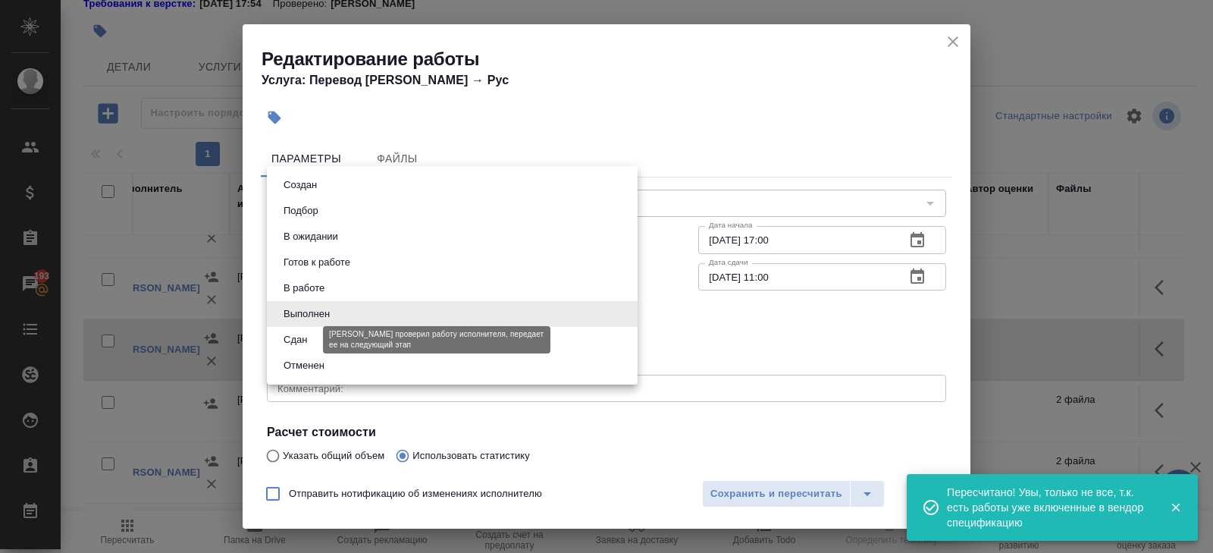
click at [303, 340] on button "Сдан" at bounding box center [295, 339] width 33 height 17
type input "closed"
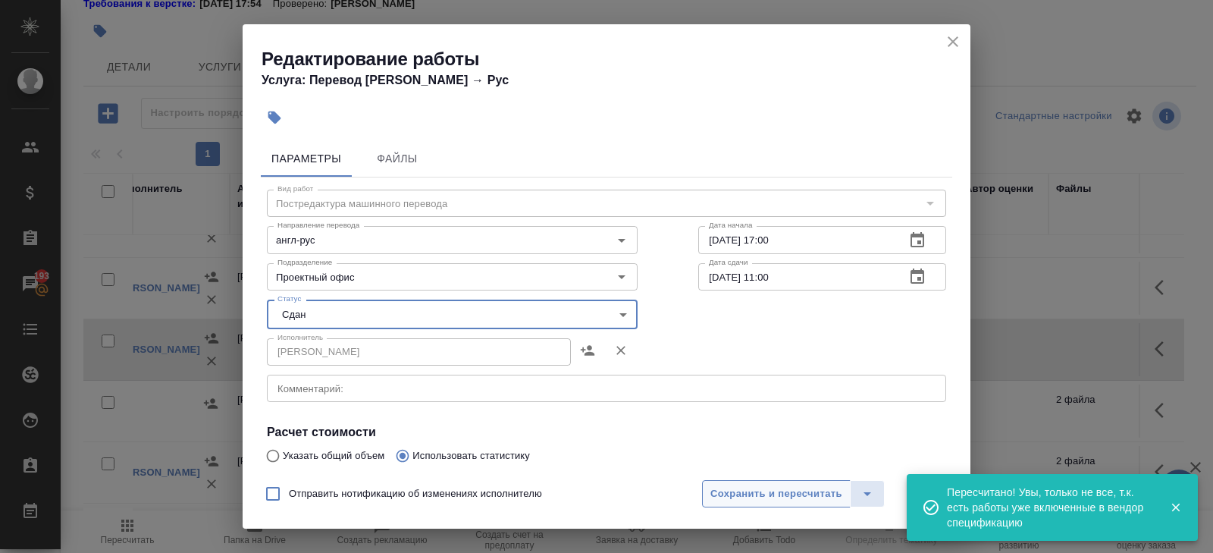
click at [737, 499] on span "Сохранить и пересчитать" at bounding box center [776, 493] width 132 height 17
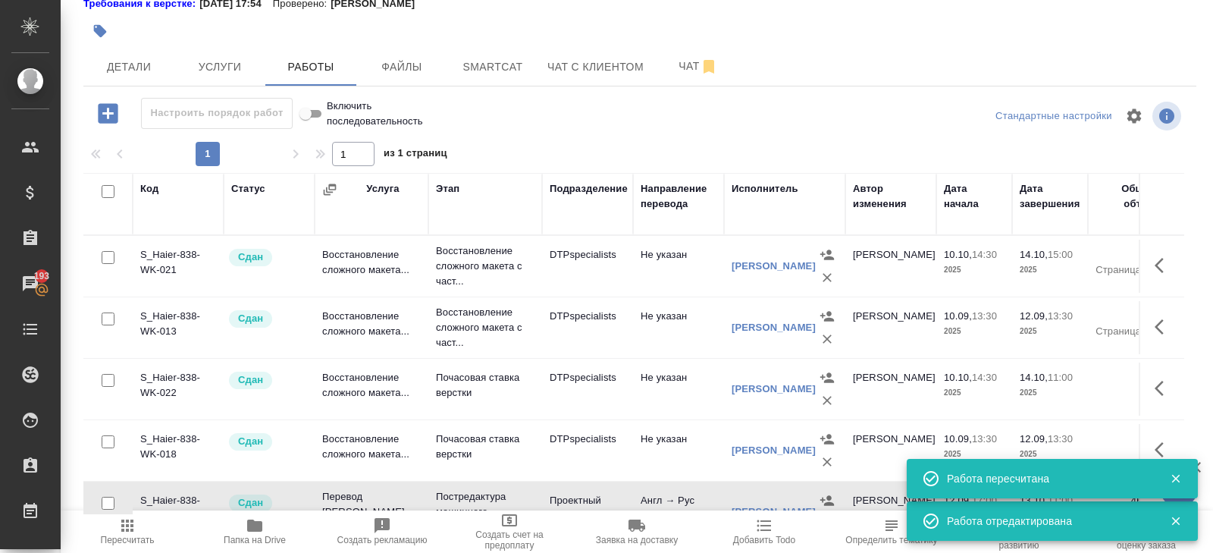
scroll to position [0, 0]
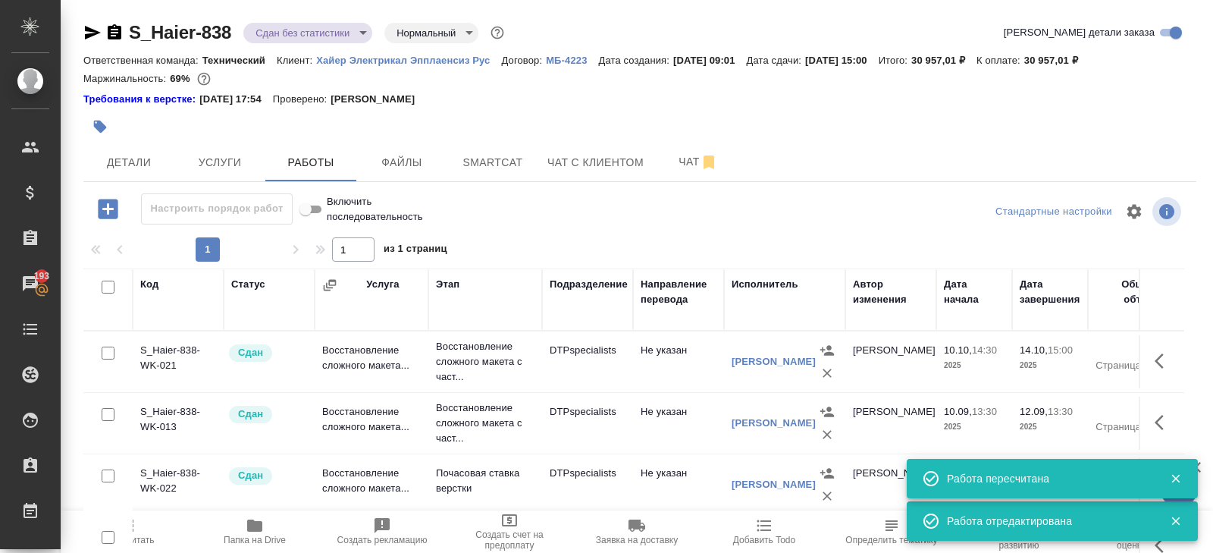
click at [292, 36] on body "🙏 .cls-1 fill:#fff; AWATERA Belyakova Yulia Клиенты Спецификации Заказы 193 Чат…" at bounding box center [606, 276] width 1213 height 553
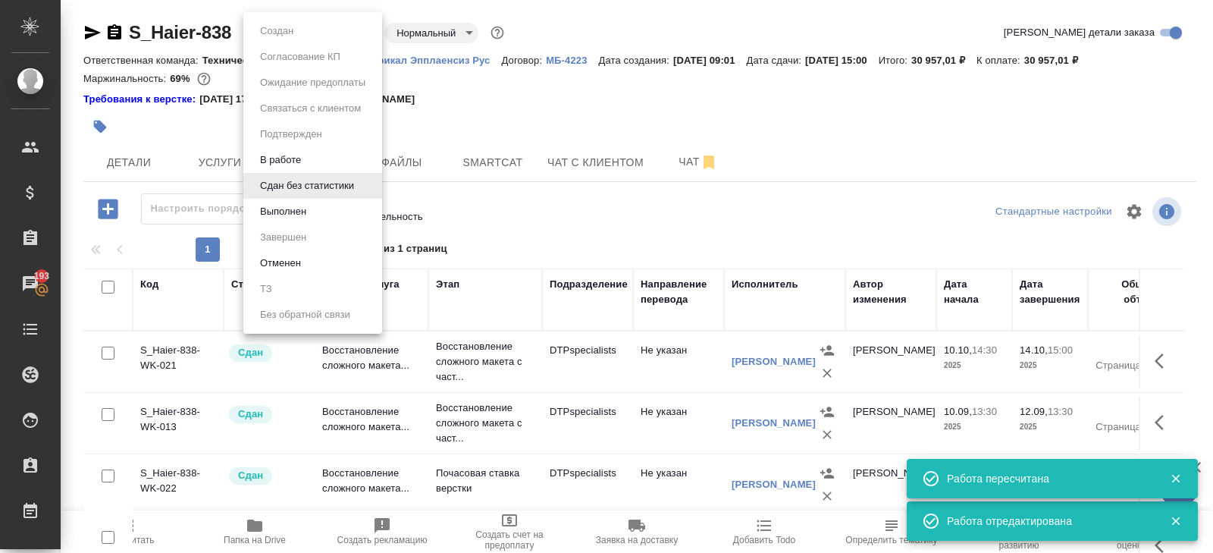
click at [280, 210] on button "Выполнен" at bounding box center [282, 211] width 55 height 17
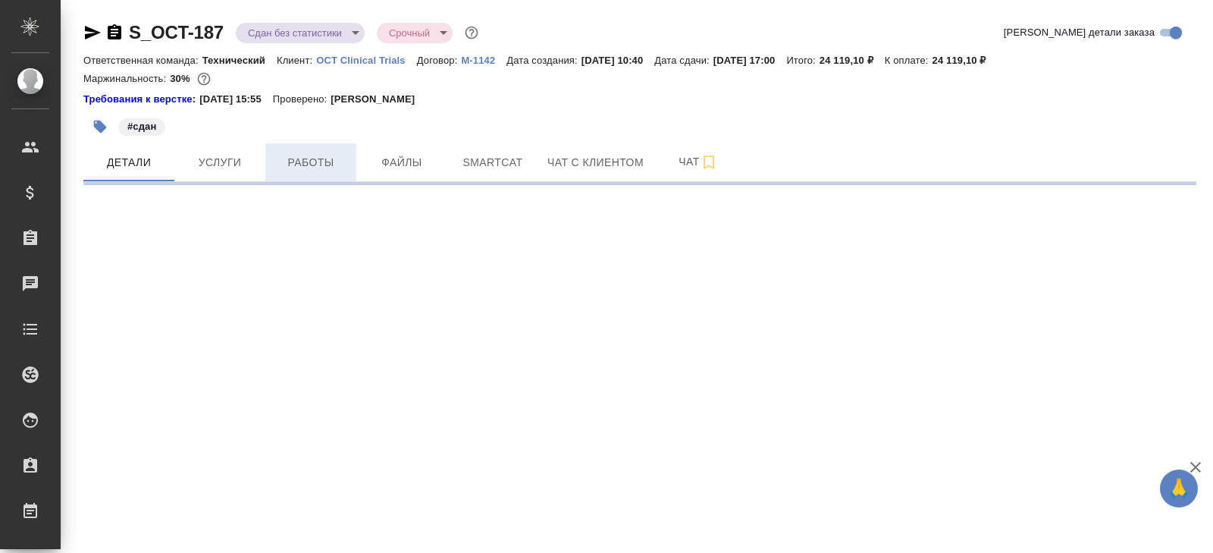
select select "RU"
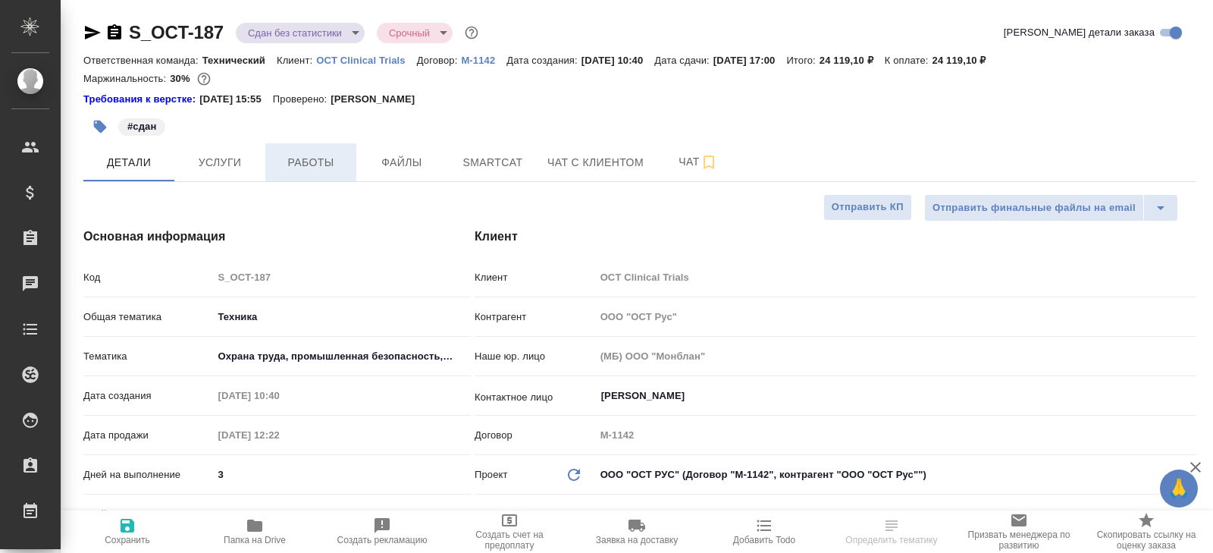
type textarea "x"
click at [322, 167] on span "Работы" at bounding box center [310, 162] width 73 height 19
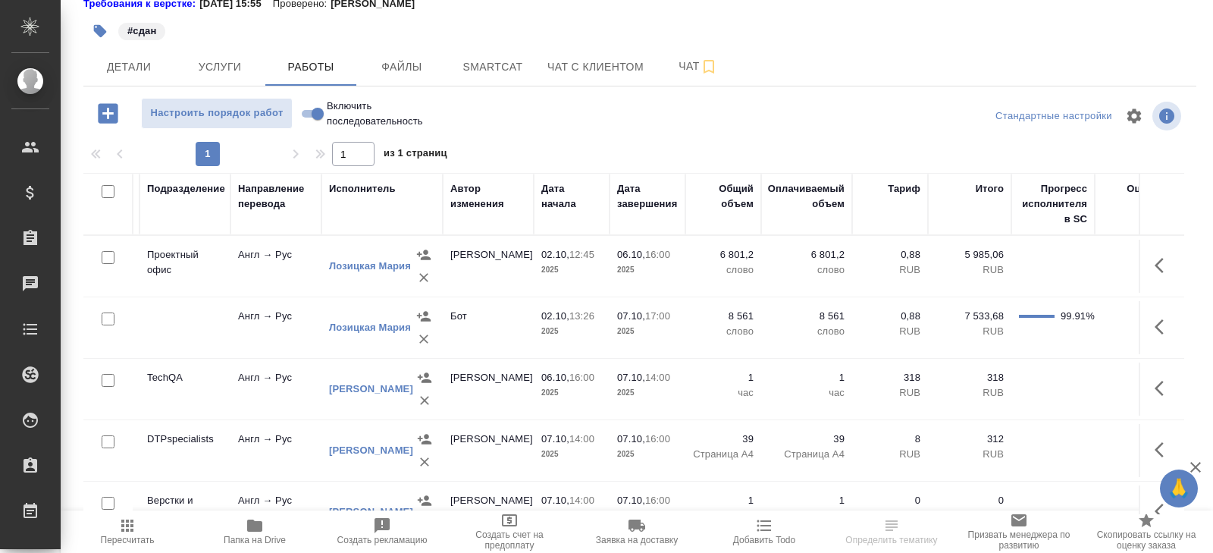
scroll to position [0, 676]
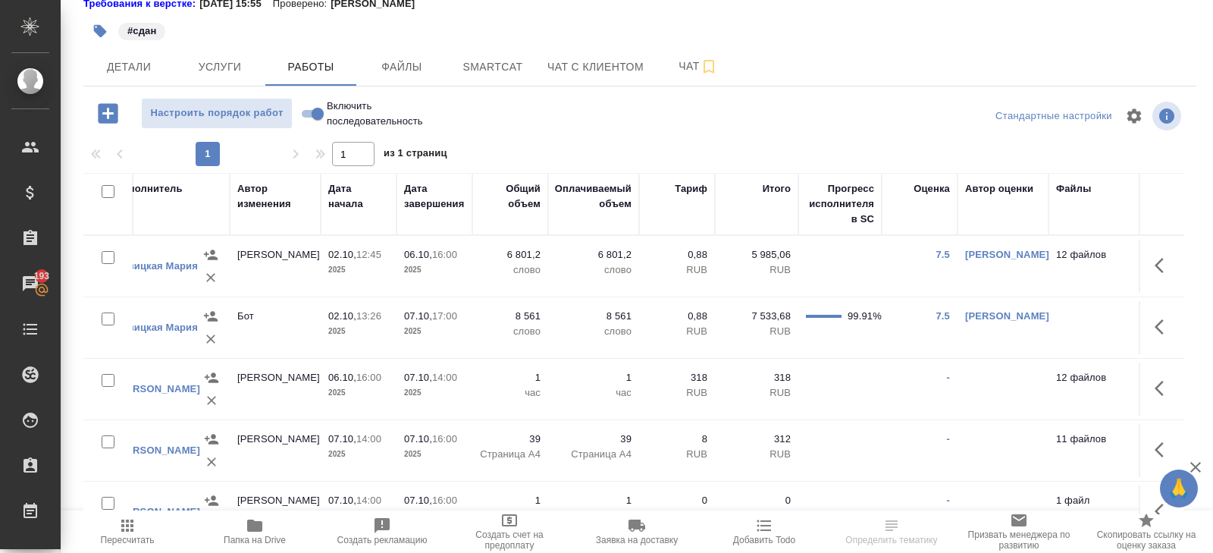
click at [131, 525] on icon "button" at bounding box center [127, 525] width 12 height 12
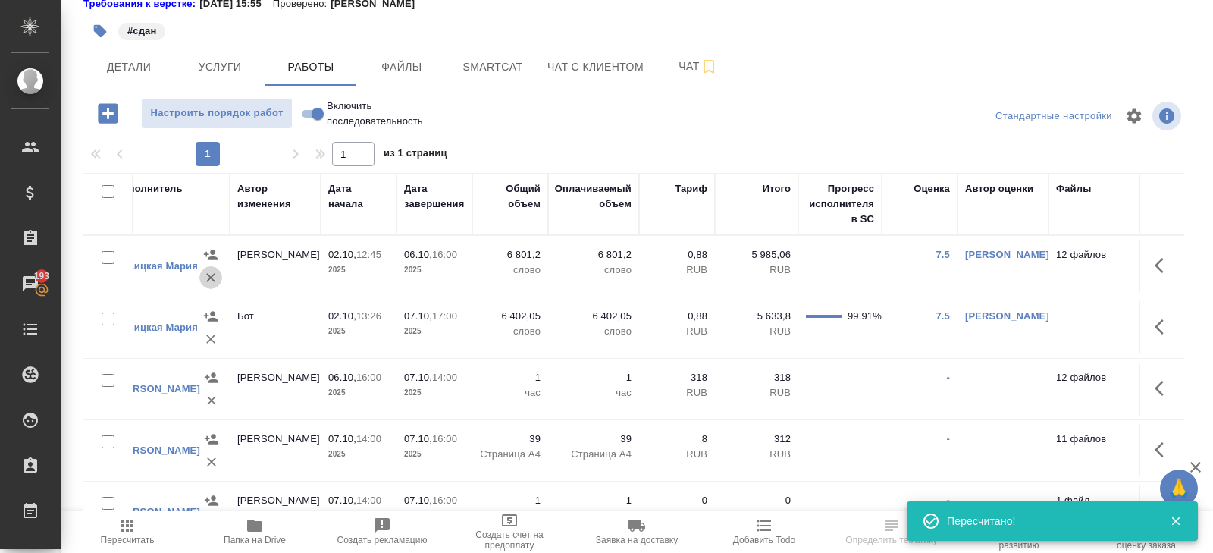
click at [207, 276] on icon "button" at bounding box center [210, 277] width 15 height 15
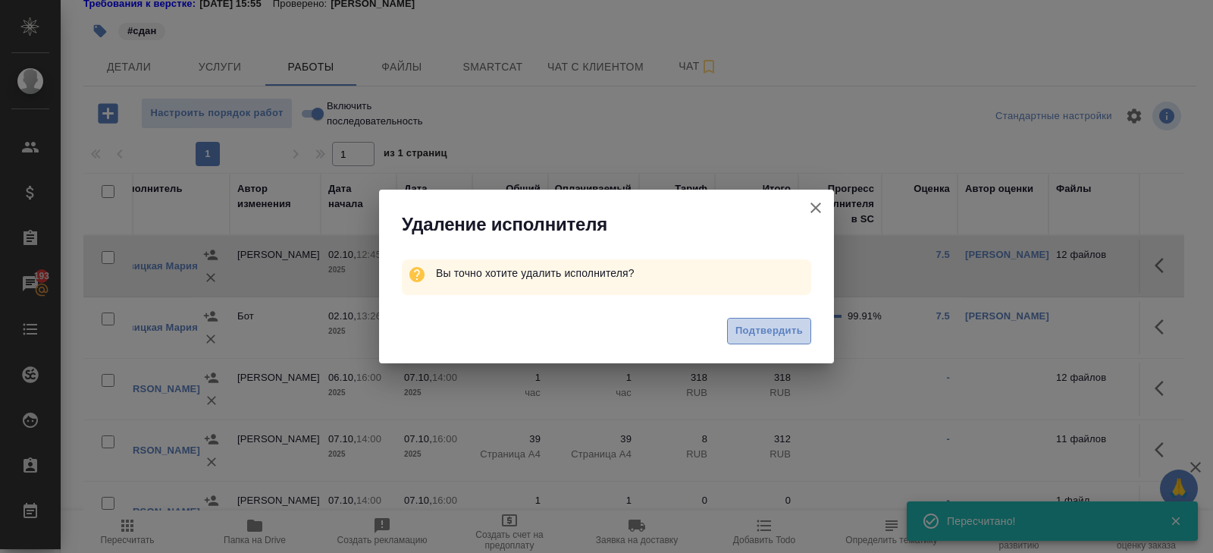
click at [746, 332] on span "Подтвердить" at bounding box center [768, 330] width 67 height 17
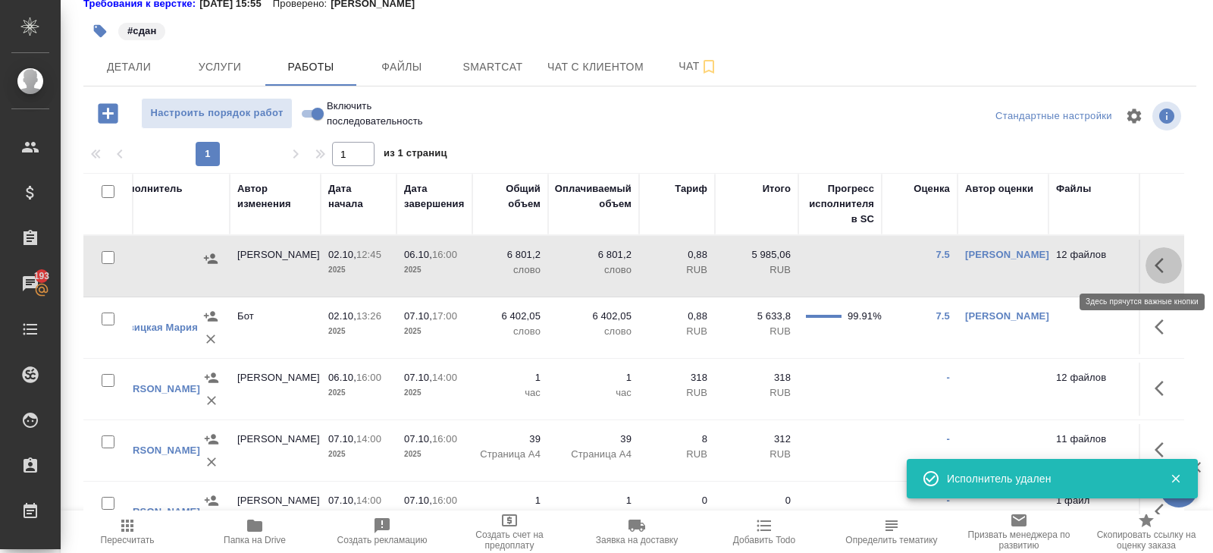
click at [1161, 266] on icon "button" at bounding box center [1163, 265] width 18 height 18
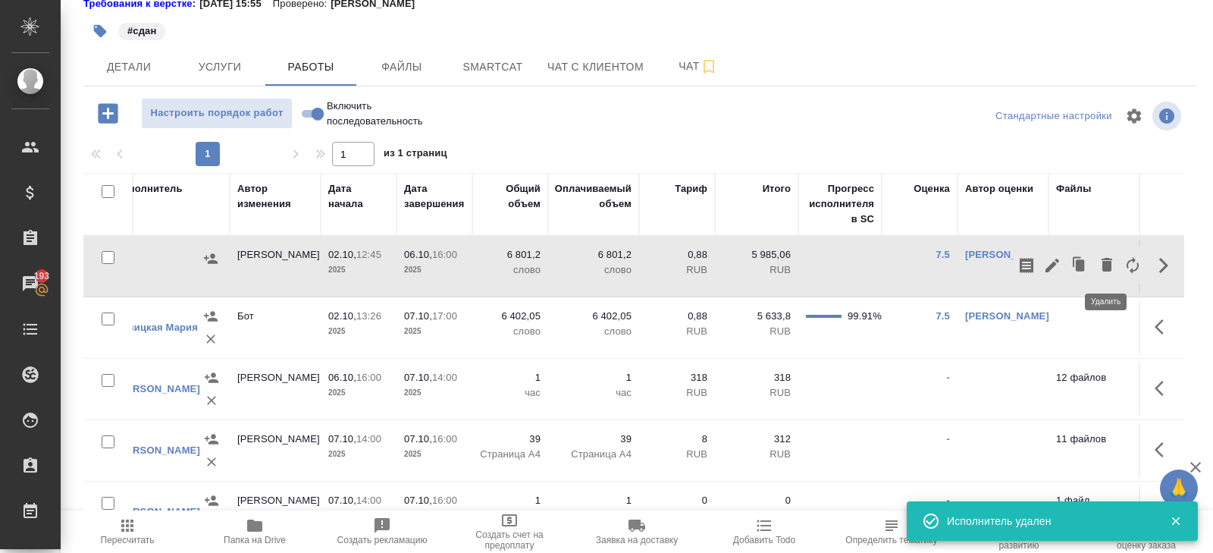
click at [1101, 267] on icon "button" at bounding box center [1107, 264] width 18 height 18
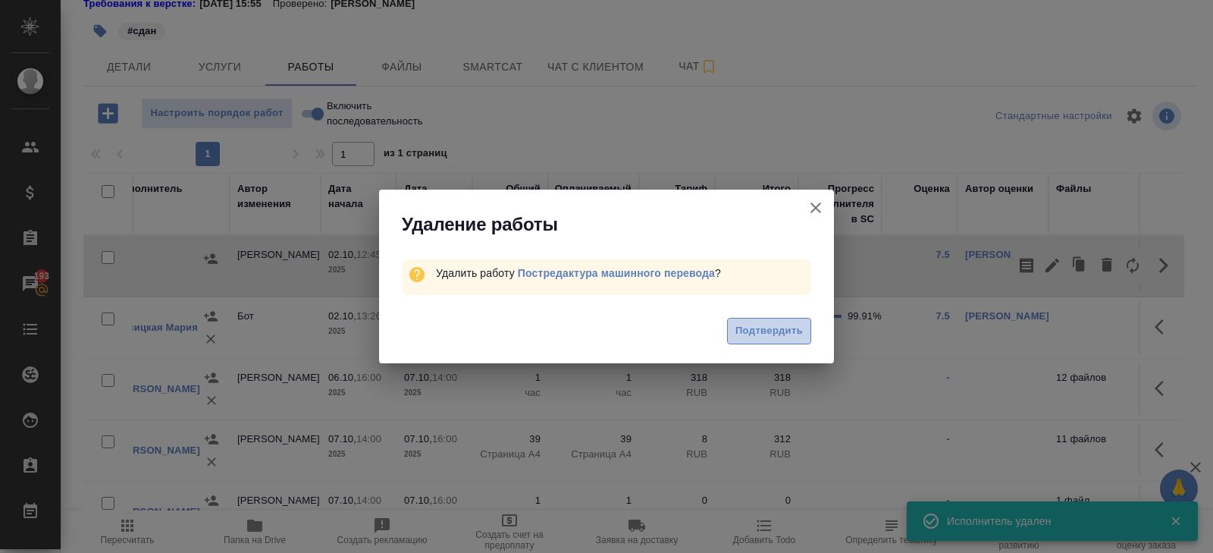
click at [738, 329] on span "Подтвердить" at bounding box center [768, 330] width 67 height 17
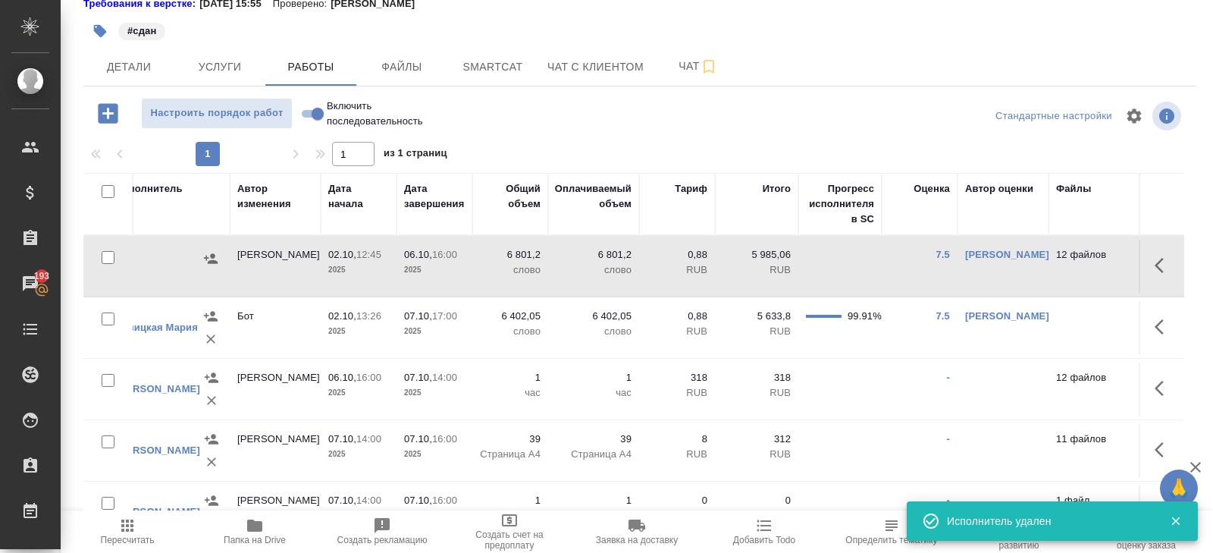
click at [1154, 325] on icon "button" at bounding box center [1163, 327] width 18 height 18
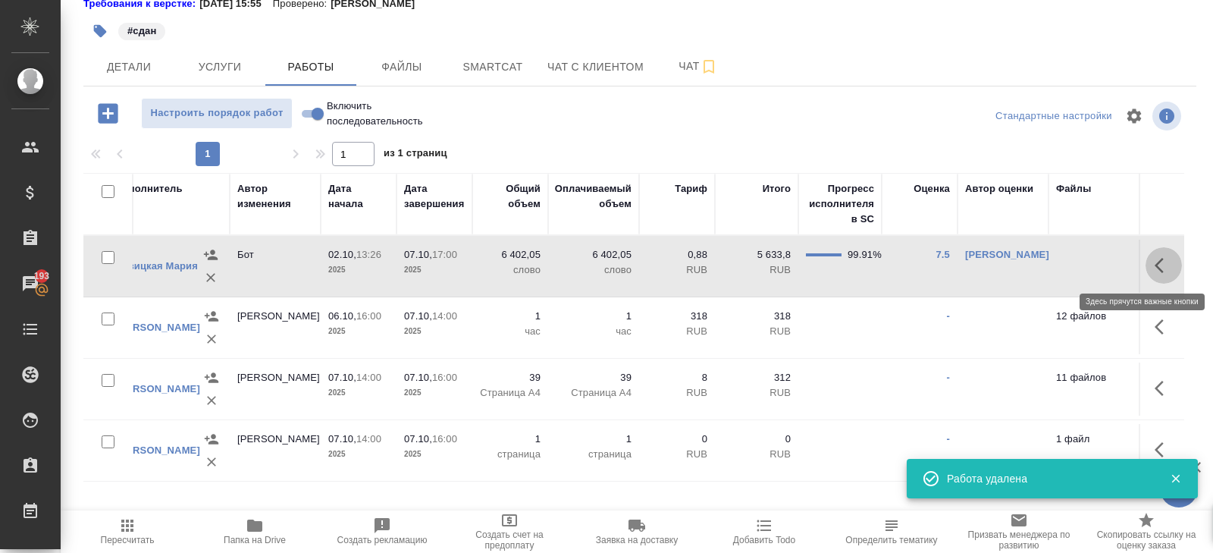
click at [1164, 269] on icon "button" at bounding box center [1163, 265] width 18 height 18
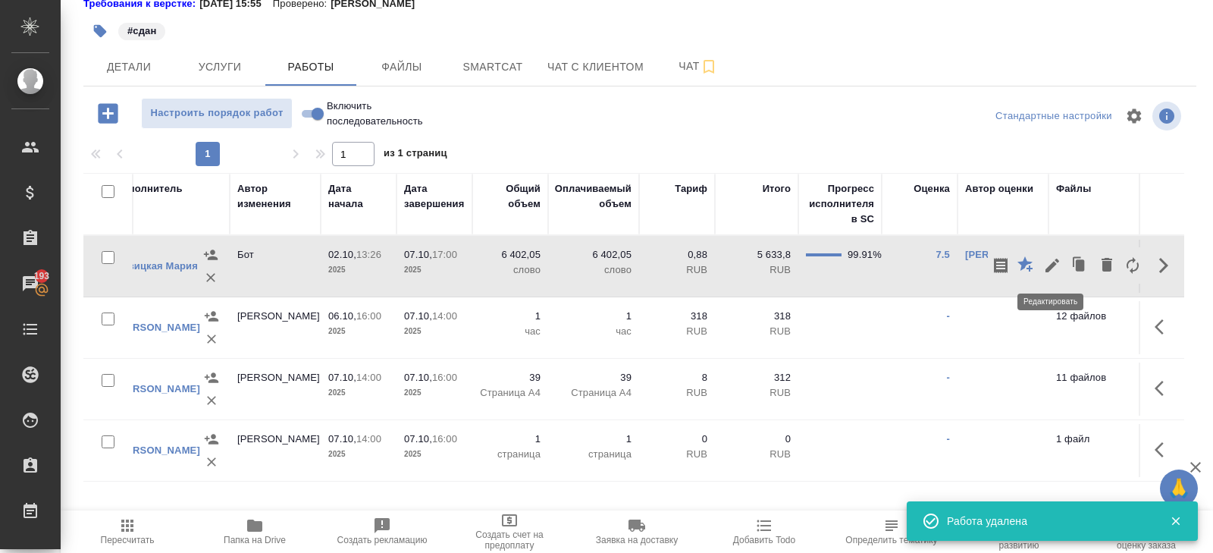
click at [1049, 262] on icon "button" at bounding box center [1052, 265] width 18 height 18
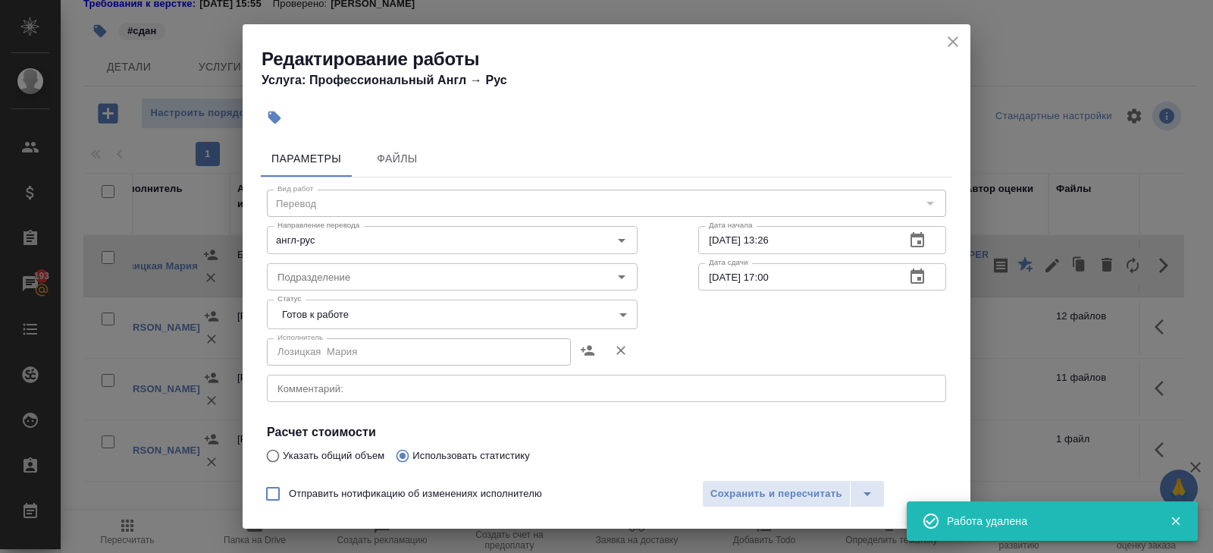
click at [303, 303] on body "🙏 .cls-1 fill:#fff; AWATERA Belyakova Yulia Клиенты Спецификации Заказы 193 Чат…" at bounding box center [606, 276] width 1213 height 553
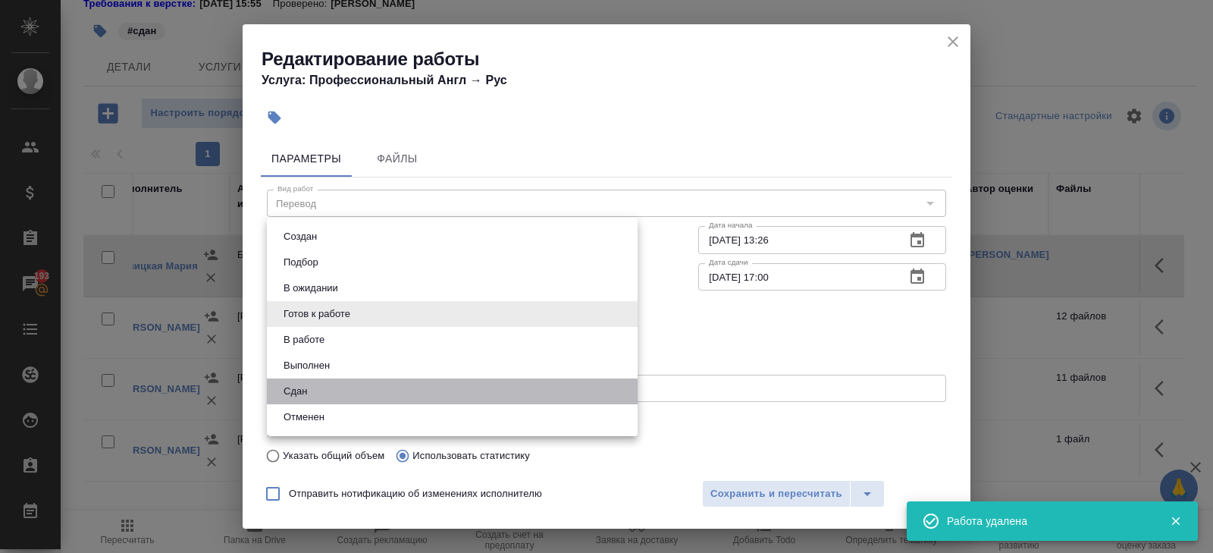
click at [301, 379] on li "Сдан" at bounding box center [452, 391] width 371 height 26
type input "closed"
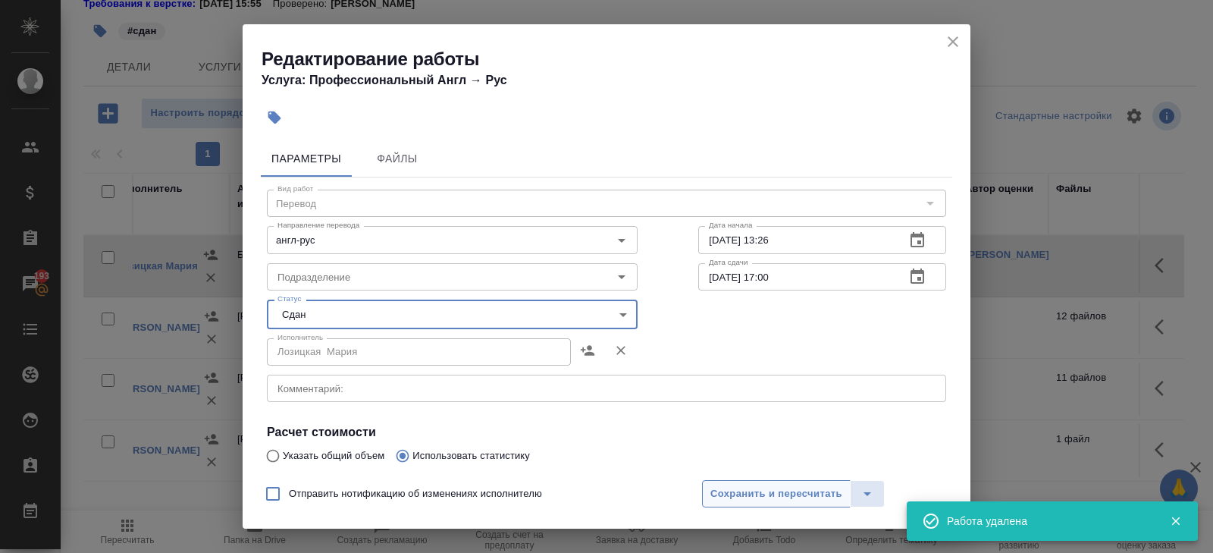
click at [741, 500] on span "Сохранить и пересчитать" at bounding box center [776, 493] width 132 height 17
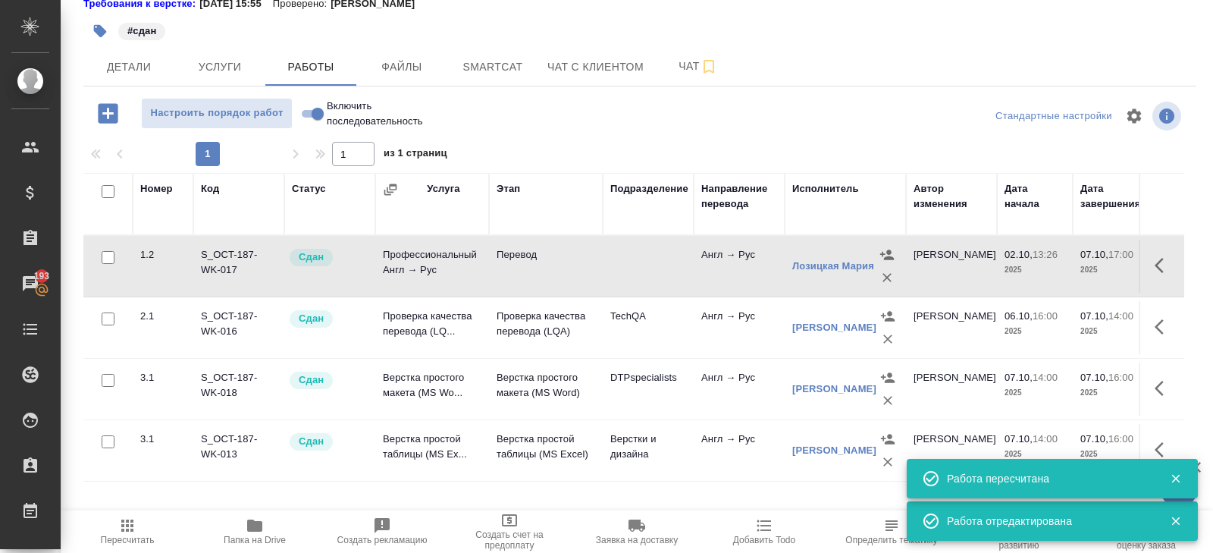
scroll to position [0, 0]
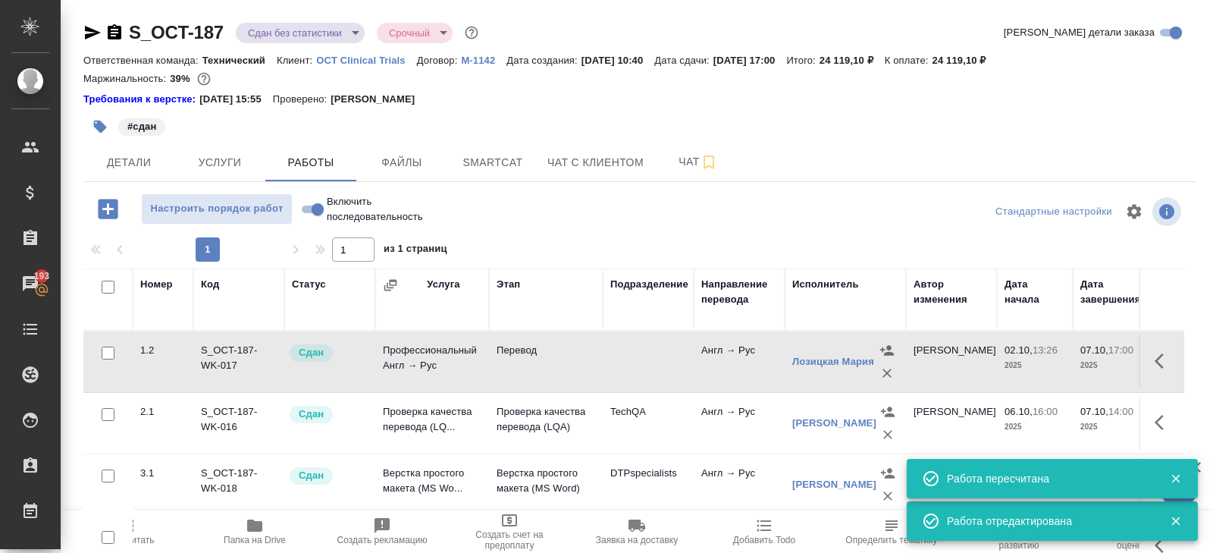
click at [133, 532] on icon "button" at bounding box center [127, 525] width 18 height 18
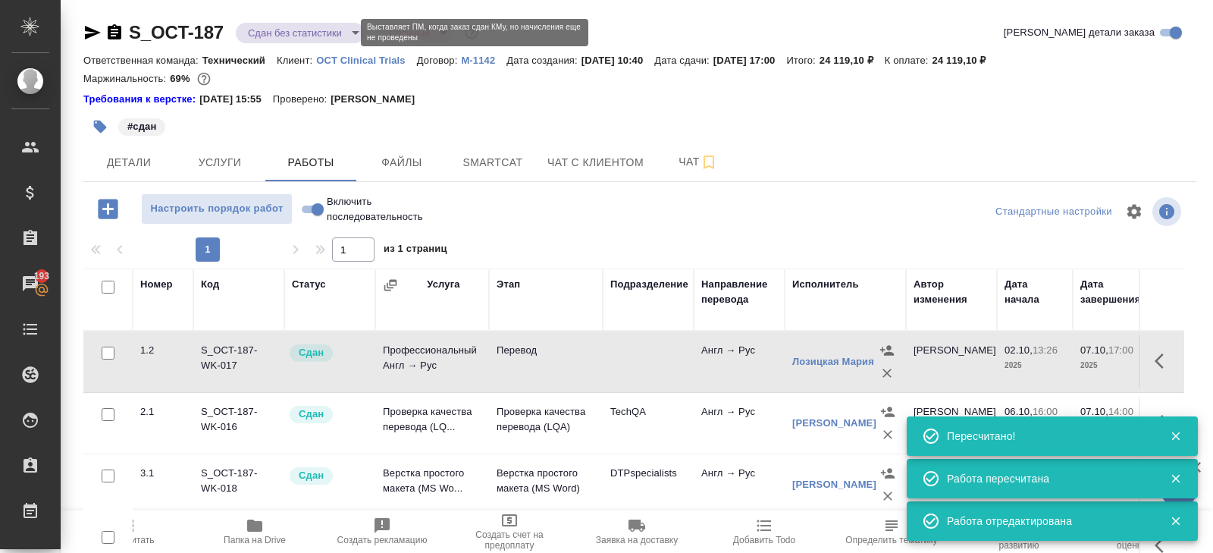
click at [312, 31] on body "🙏 .cls-1 fill:#fff; AWATERA Belyakova Yulia Клиенты Спецификации Заказы 193 Чат…" at bounding box center [606, 276] width 1213 height 553
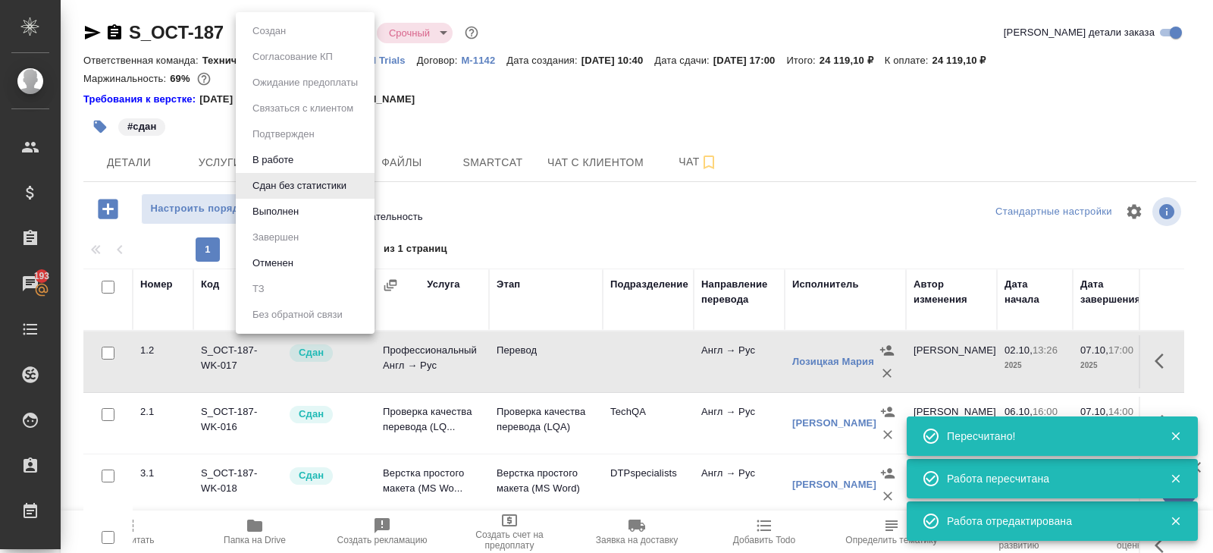
click at [261, 222] on li "Выполнен" at bounding box center [305, 212] width 139 height 26
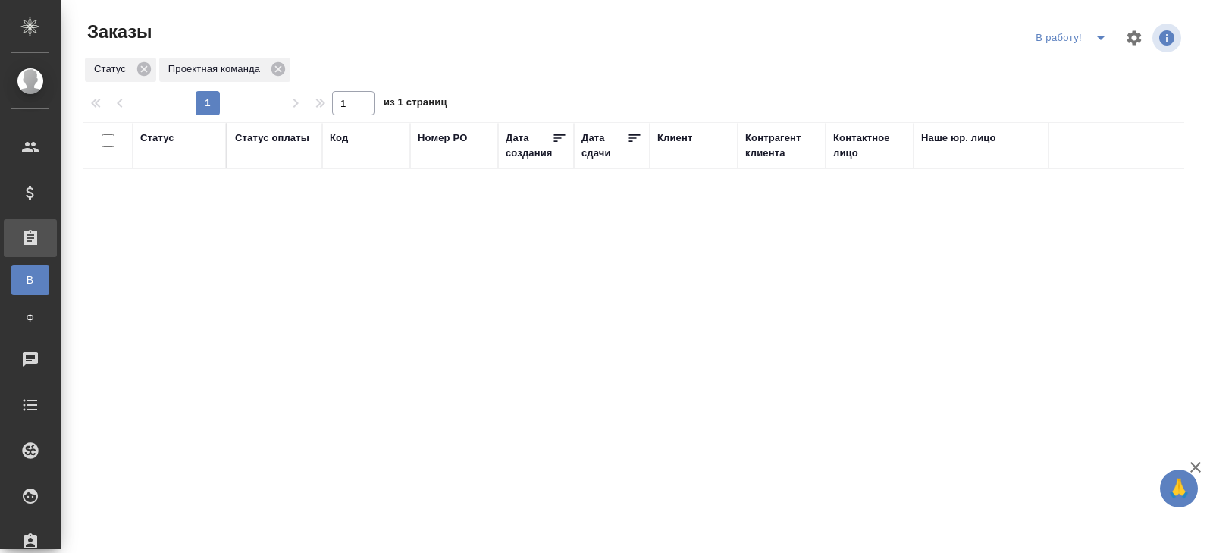
click at [1101, 40] on icon "split button" at bounding box center [1101, 38] width 18 height 18
click at [1093, 64] on li "ПМ" at bounding box center [1073, 68] width 84 height 24
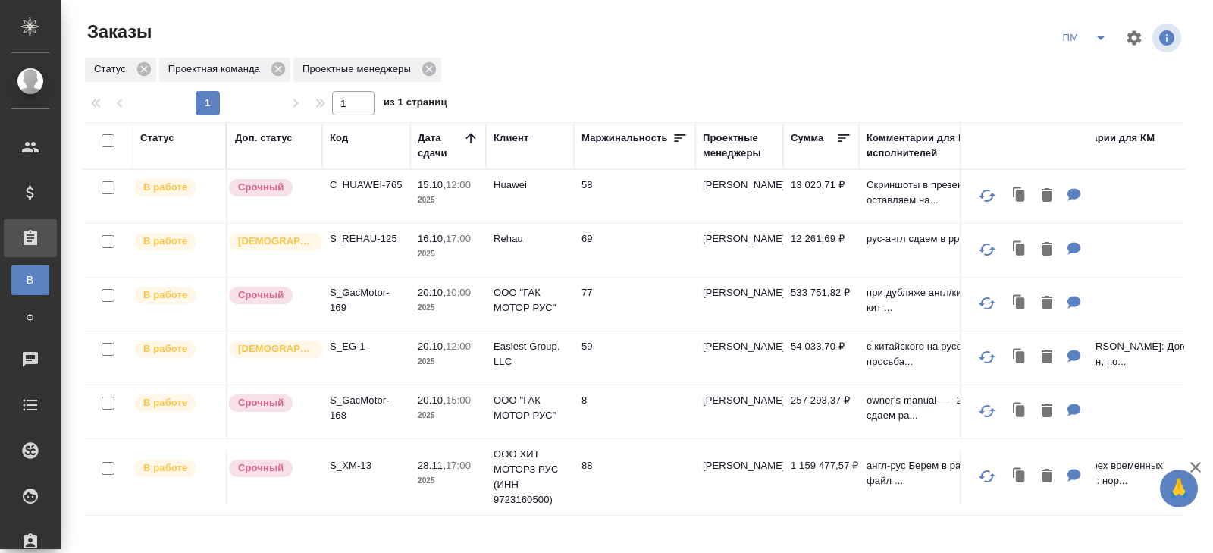
click at [1101, 36] on icon "split button" at bounding box center [1101, 38] width 8 height 4
click at [1078, 91] on li "начислить" at bounding box center [1085, 92] width 77 height 24
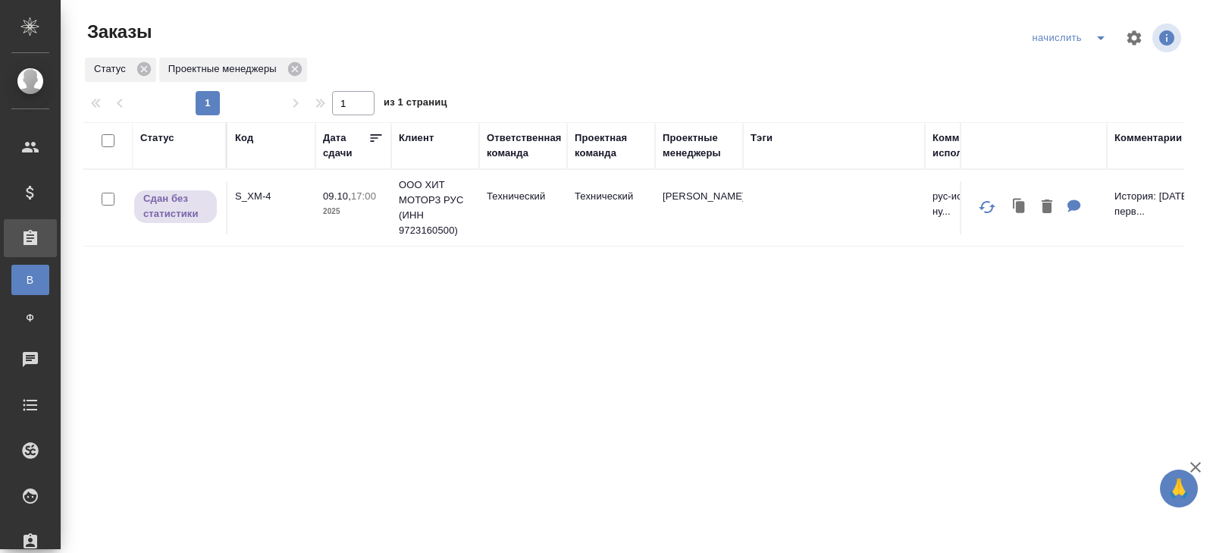
click at [1098, 39] on icon "split button" at bounding box center [1101, 38] width 18 height 18
click at [1082, 91] on li "ПМ" at bounding box center [1070, 92] width 89 height 24
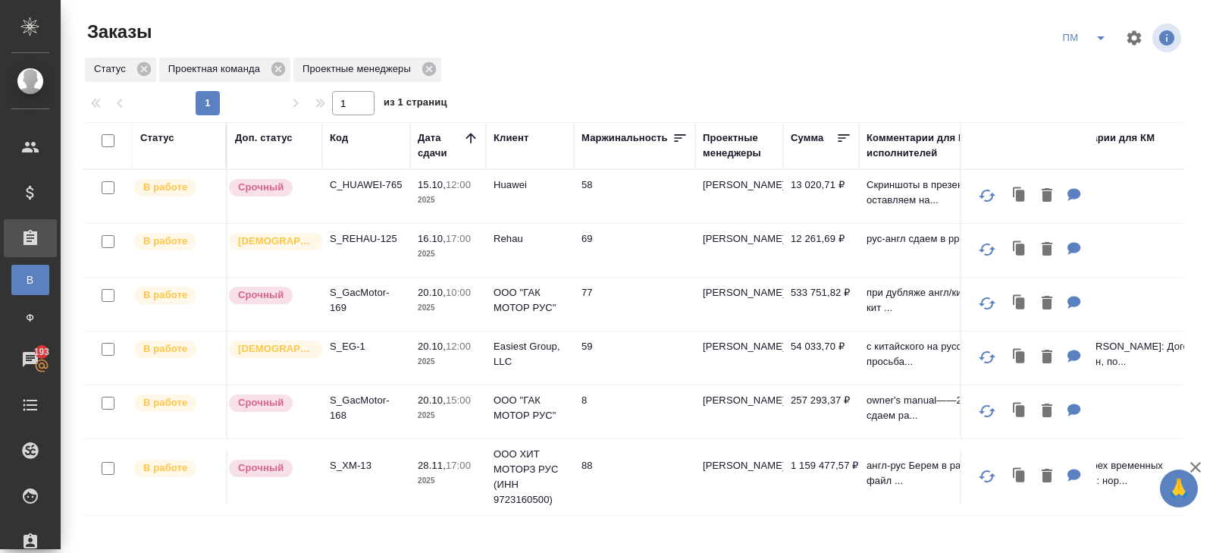
click at [1095, 39] on icon "split button" at bounding box center [1101, 38] width 18 height 18
click at [1087, 97] on li "начислить" at bounding box center [1085, 92] width 77 height 24
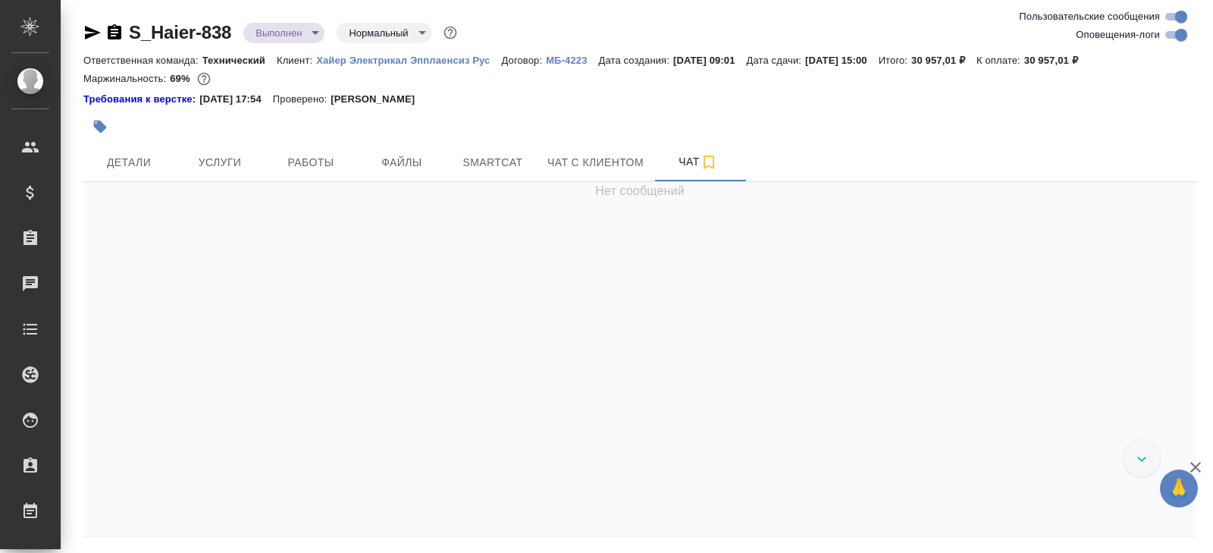
click at [272, 36] on body "🙏 .cls-1 fill:#fff; AWATERA [PERSON_NAME] Спецификации Заказы Чаты Todo Проекты…" at bounding box center [606, 276] width 1213 height 553
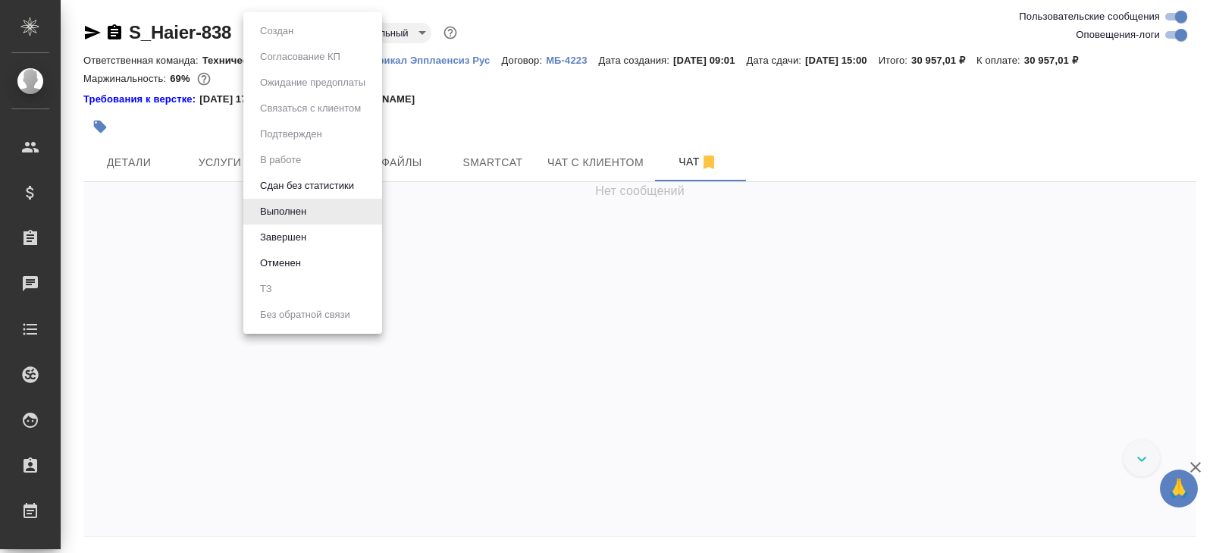
scroll to position [47731, 0]
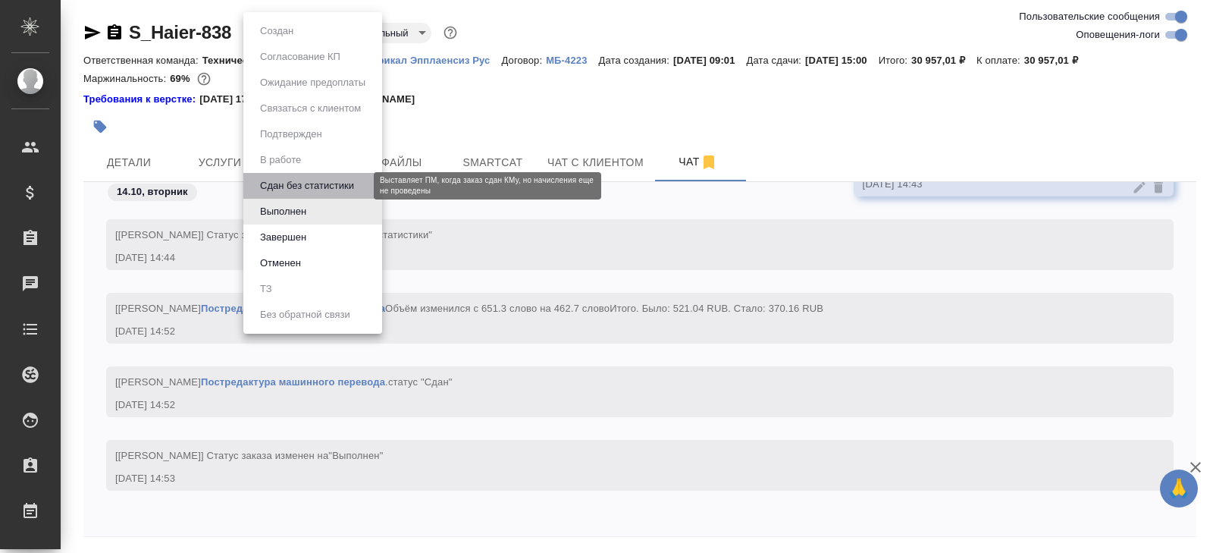
click at [284, 181] on button "Сдан без статистики" at bounding box center [306, 185] width 103 height 17
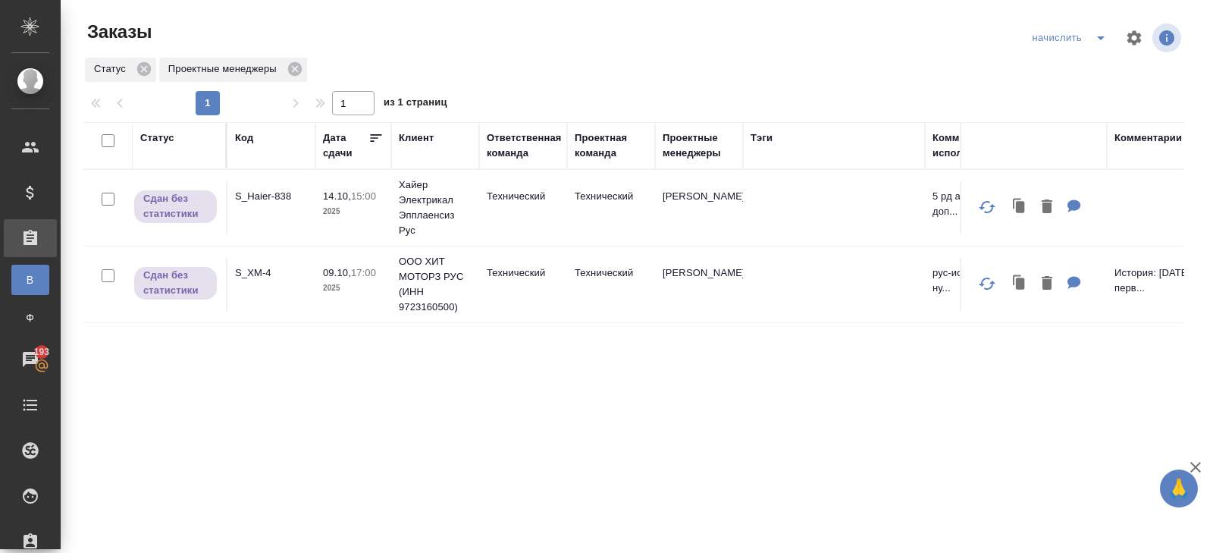
click at [1106, 34] on icon "split button" at bounding box center [1101, 38] width 18 height 18
click at [1098, 62] on li "В работу!" at bounding box center [1070, 68] width 89 height 24
drag, startPoint x: 1098, startPoint y: 62, endPoint x: 584, endPoint y: 59, distance: 514.7
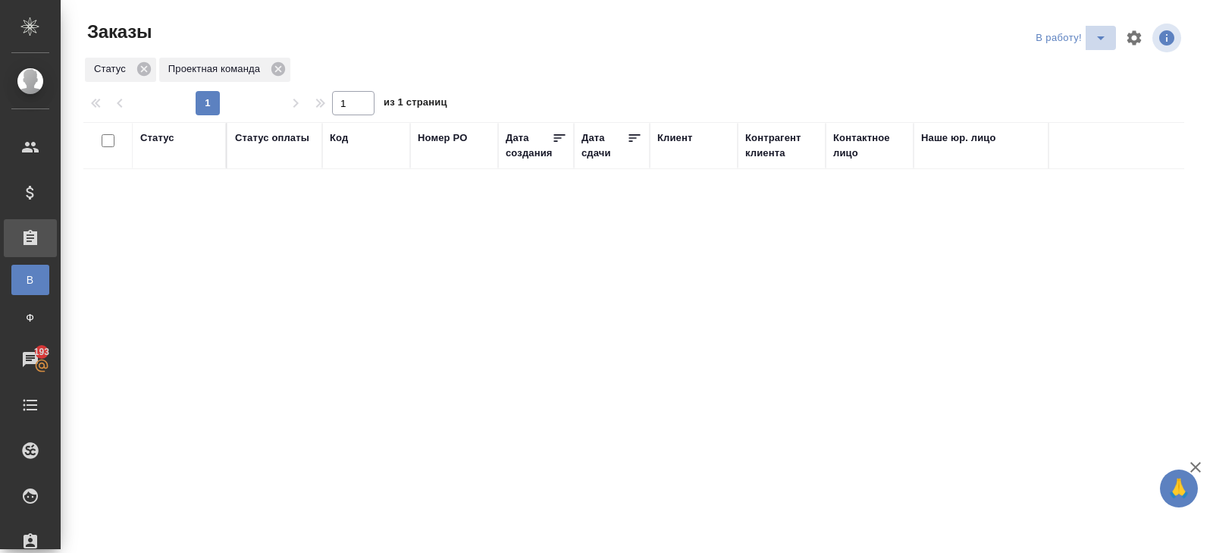
click at [1100, 41] on icon "split button" at bounding box center [1101, 38] width 18 height 18
click at [1085, 68] on li "ПМ" at bounding box center [1073, 68] width 84 height 24
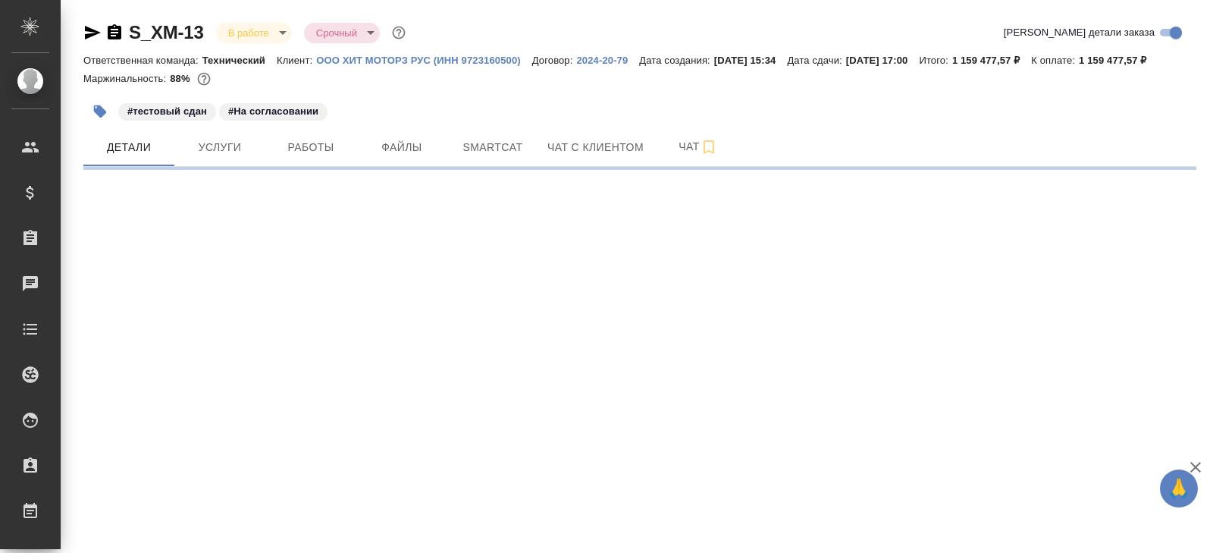
select select "RU"
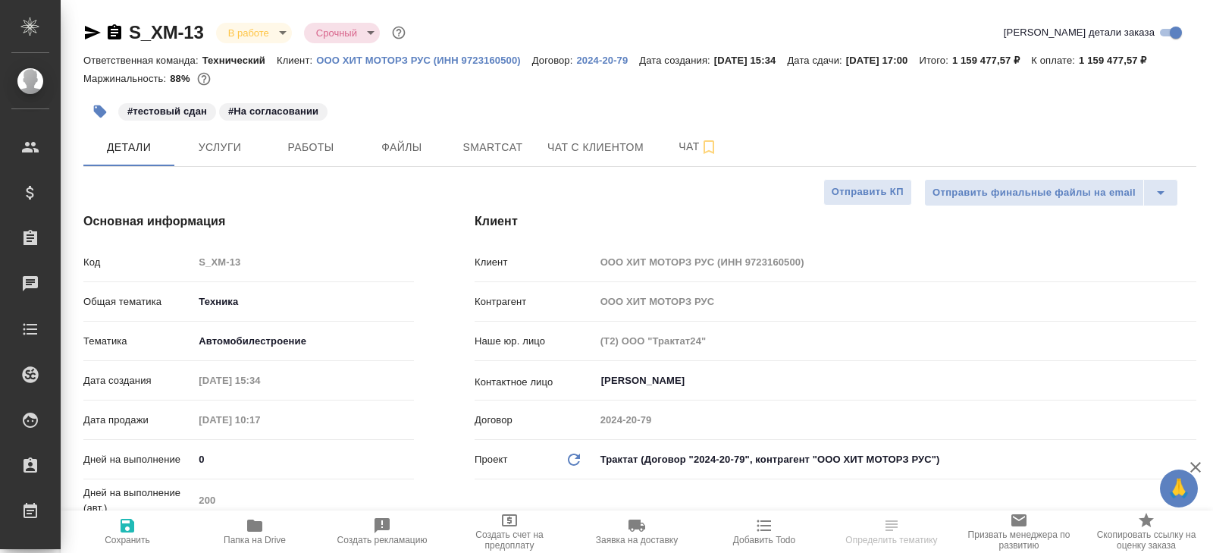
type textarea "x"
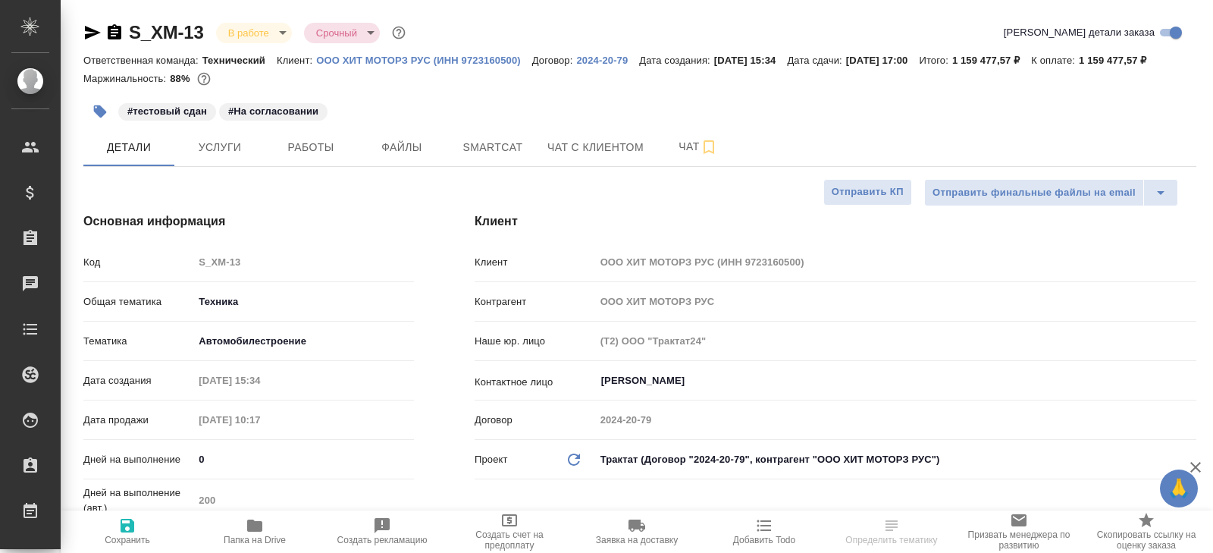
type textarea "x"
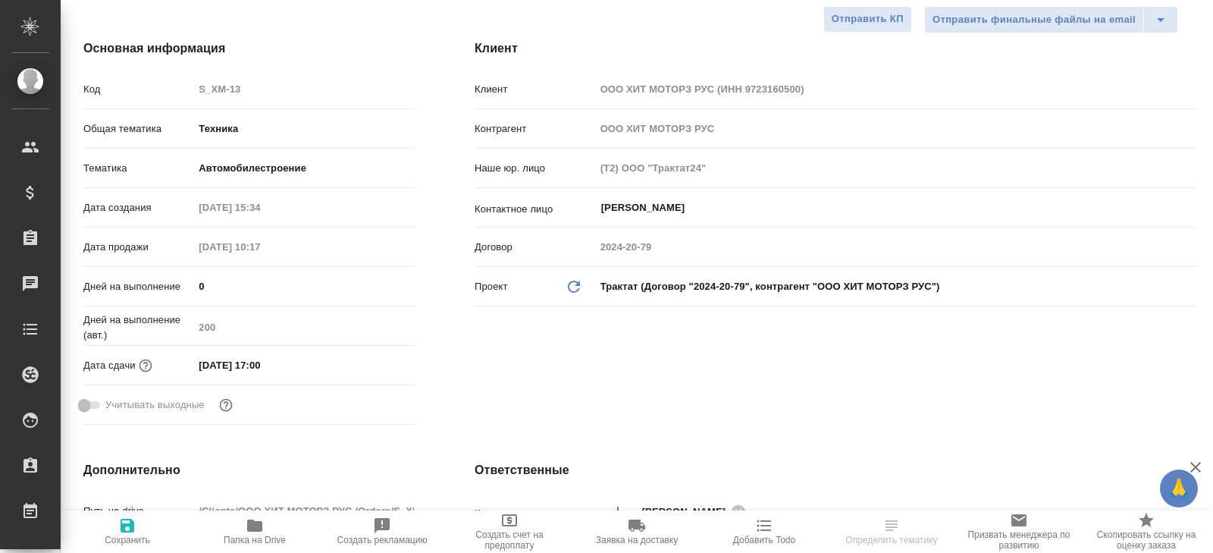
scroll to position [172, 0]
click at [299, 374] on input "28.11.2025 17:00" at bounding box center [259, 366] width 133 height 22
click at [359, 377] on div "28.11.2025 17:00" at bounding box center [303, 366] width 221 height 22
click at [370, 372] on icon "button" at bounding box center [370, 364] width 14 height 15
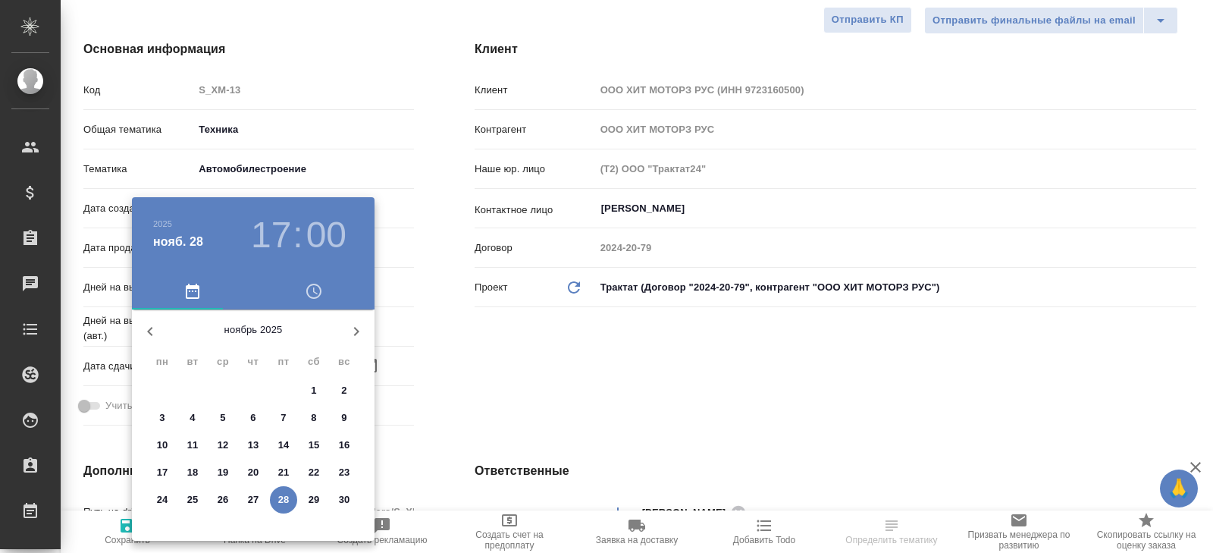
click at [284, 496] on p "28" at bounding box center [283, 499] width 11 height 15
type textarea "x"
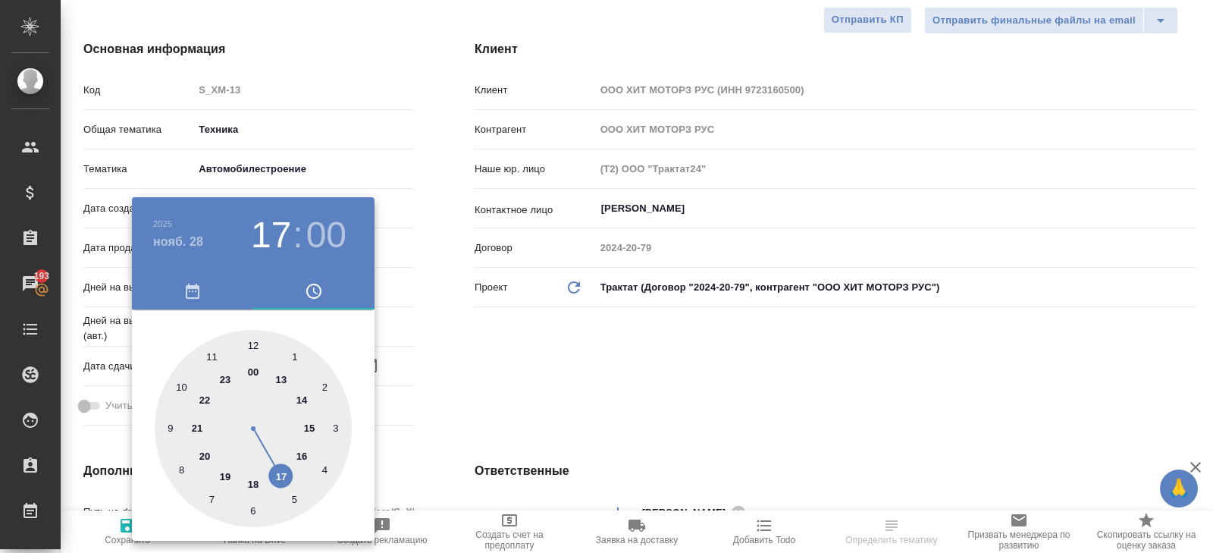
click at [202, 294] on span "button" at bounding box center [192, 291] width 103 height 18
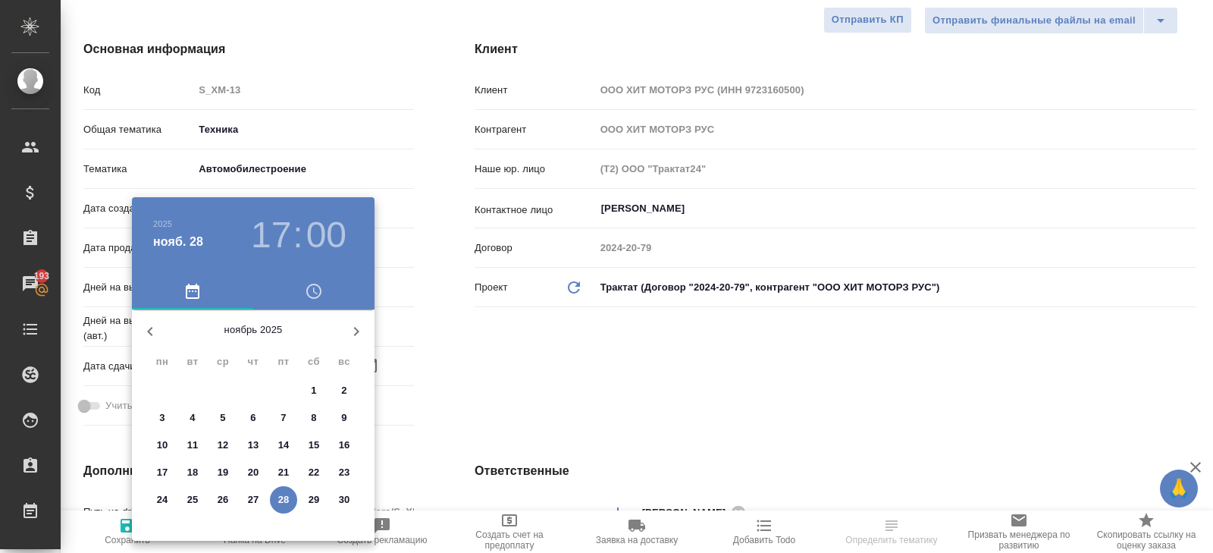
click at [356, 324] on icon "button" at bounding box center [356, 331] width 18 height 18
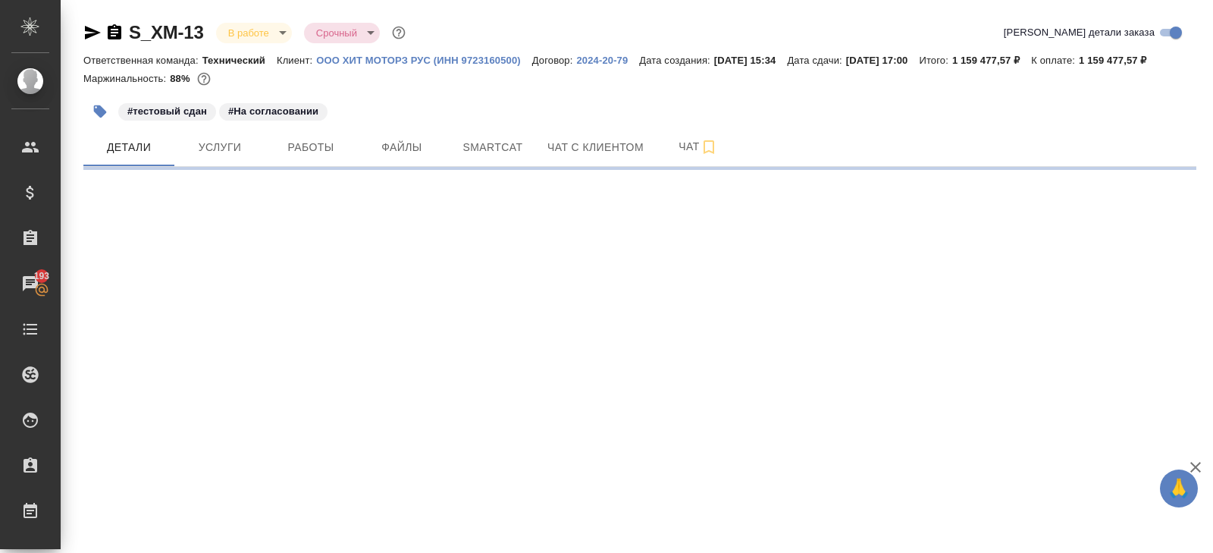
scroll to position [0, 0]
select select "RU"
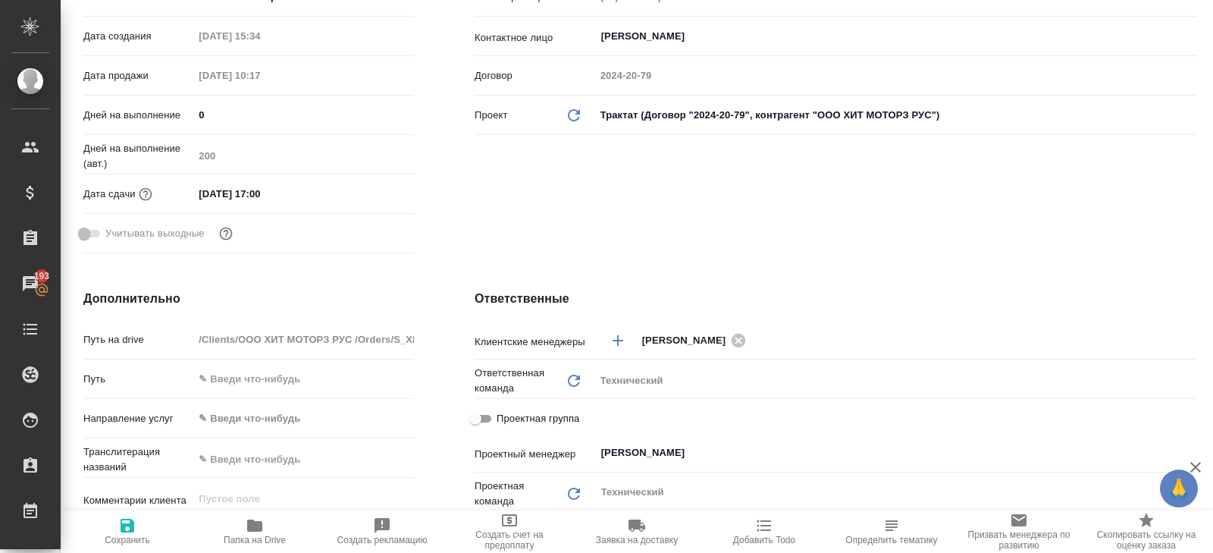
scroll to position [352, 0]
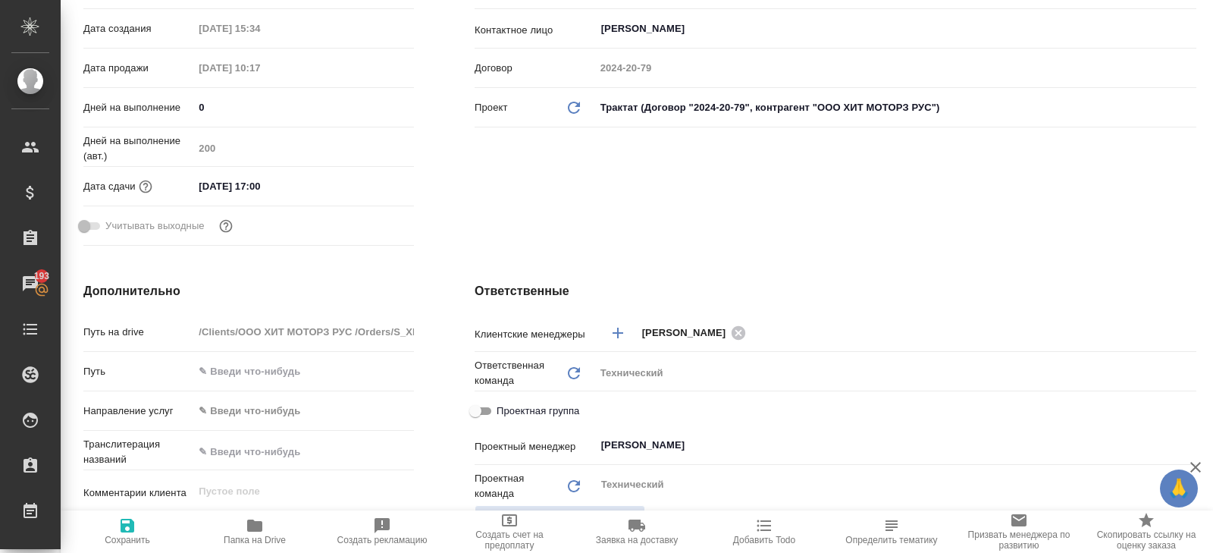
click at [289, 196] on input "28.11.2025 17:00" at bounding box center [259, 186] width 133 height 22
click at [374, 194] on icon "button" at bounding box center [370, 185] width 18 height 18
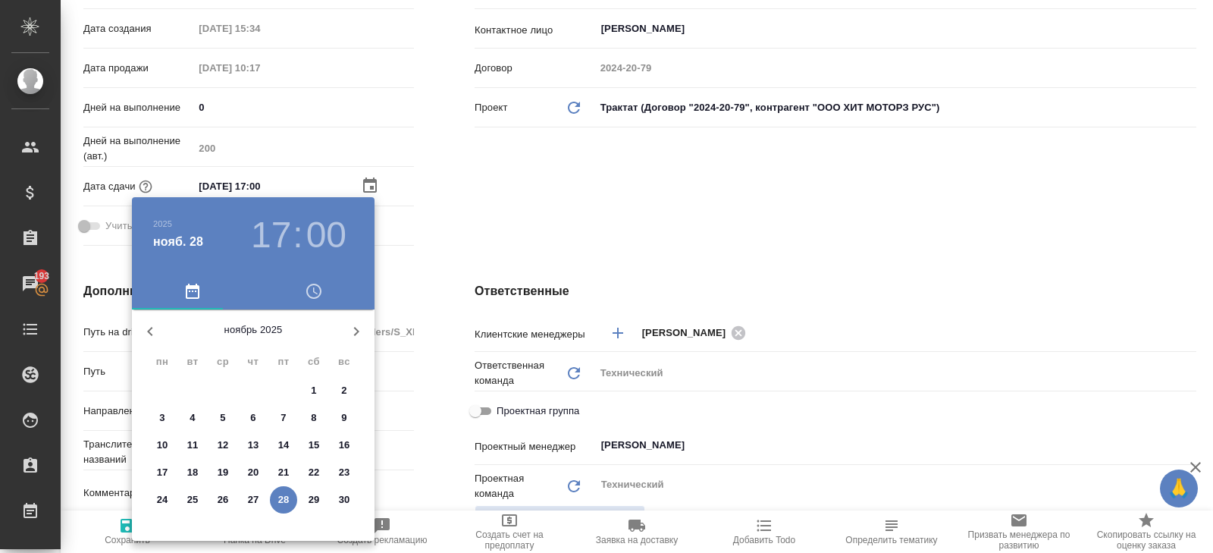
click at [348, 322] on icon "button" at bounding box center [356, 331] width 18 height 18
click at [286, 476] on p "26" at bounding box center [283, 472] width 11 height 15
type input "26.12.2025 17:00"
type textarea "x"
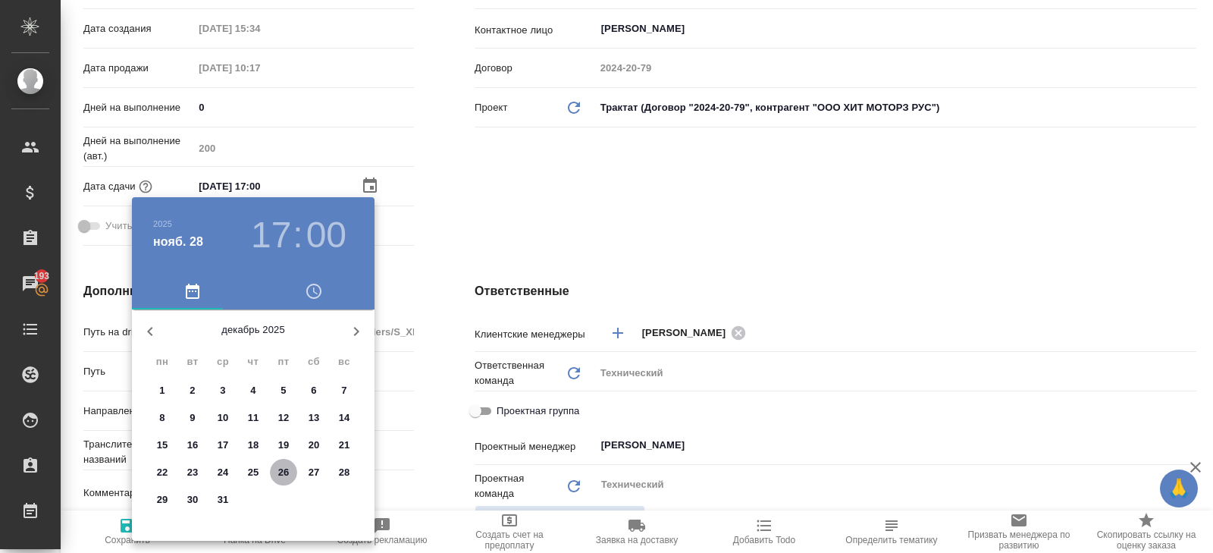
type textarea "x"
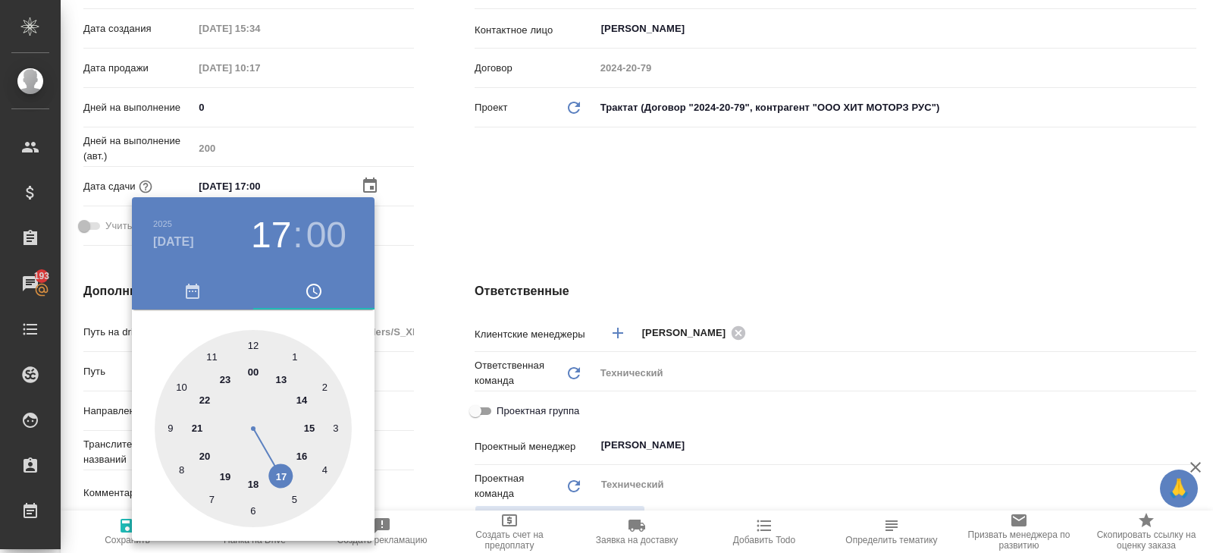
click at [456, 356] on div at bounding box center [606, 276] width 1213 height 553
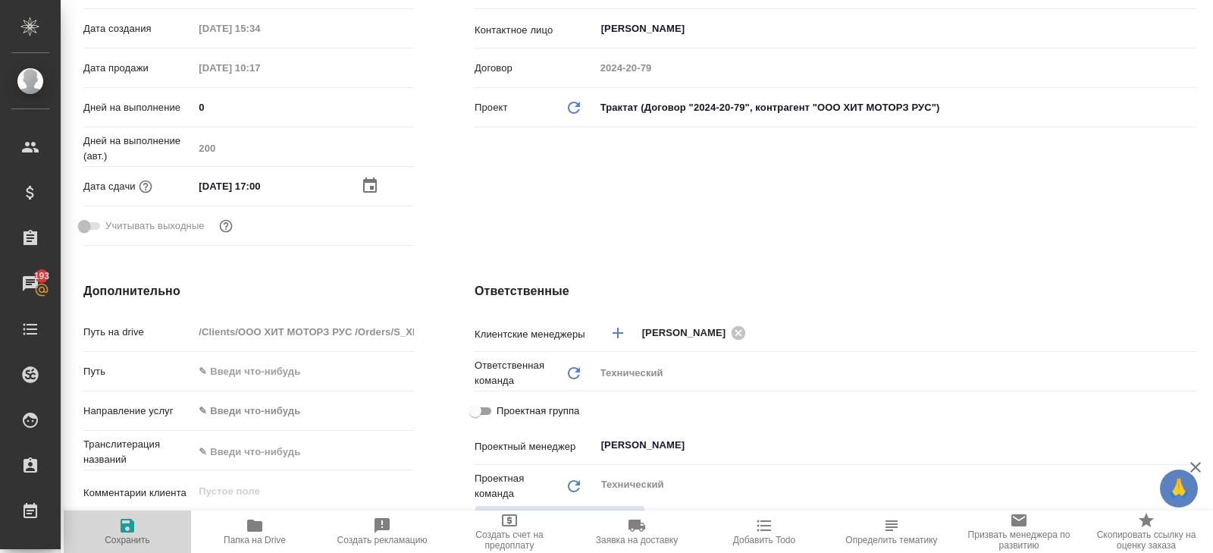
click at [144, 538] on span "Сохранить" at bounding box center [127, 539] width 45 height 11
type textarea "x"
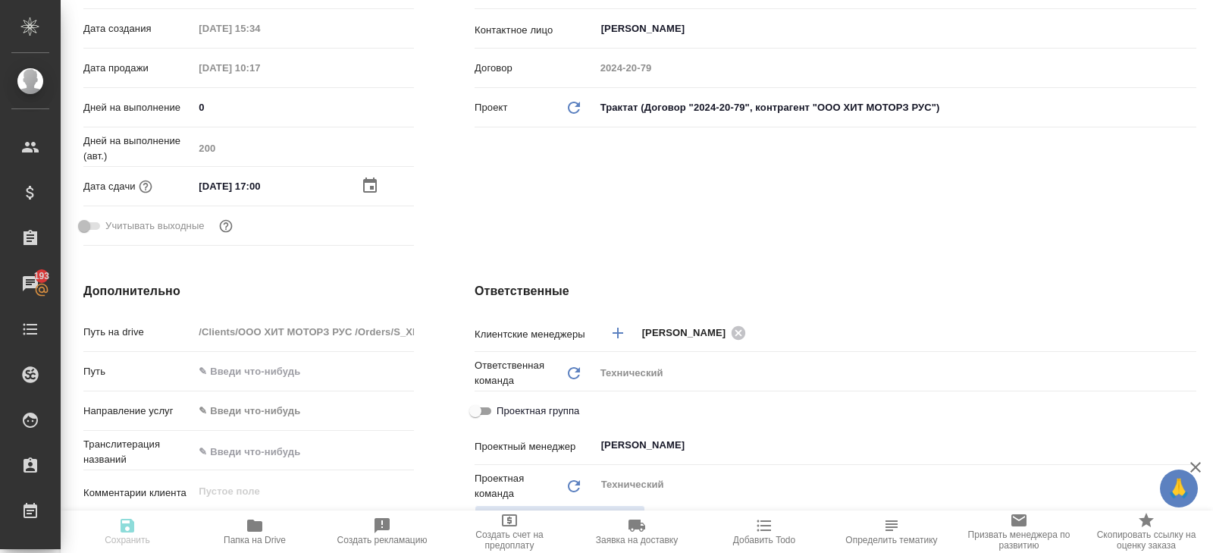
type textarea "x"
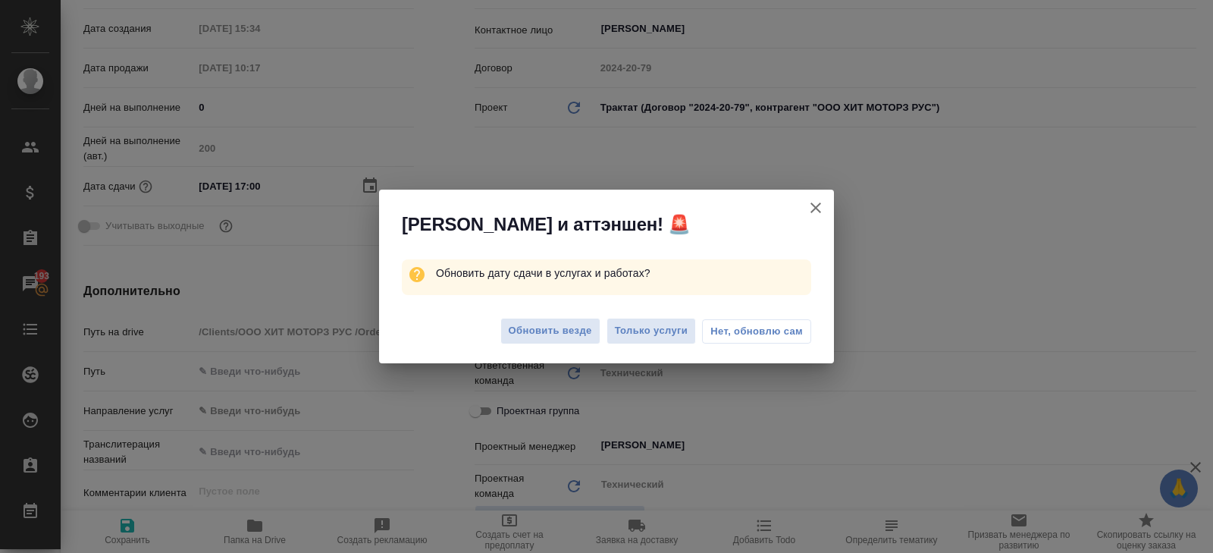
type textarea "x"
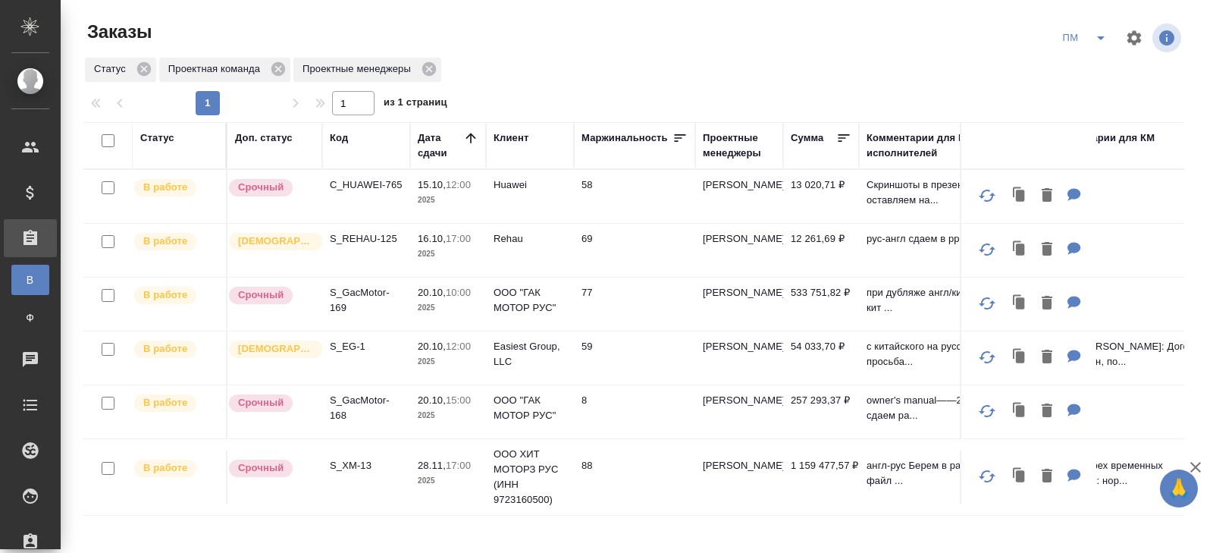
click at [365, 234] on p "S_REHAU-125" at bounding box center [366, 238] width 73 height 15
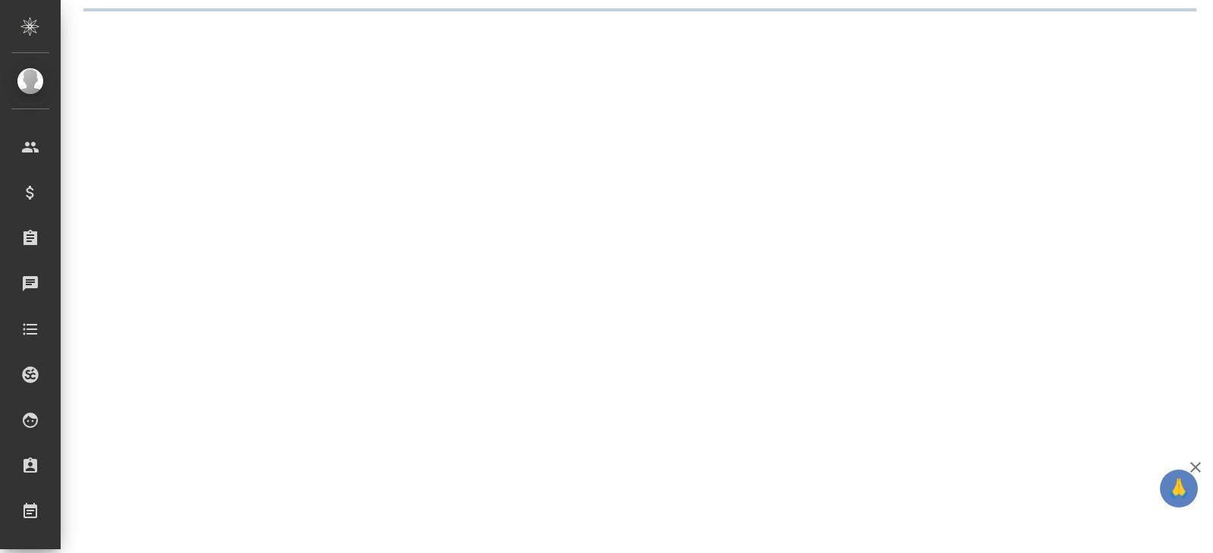
select select "RU"
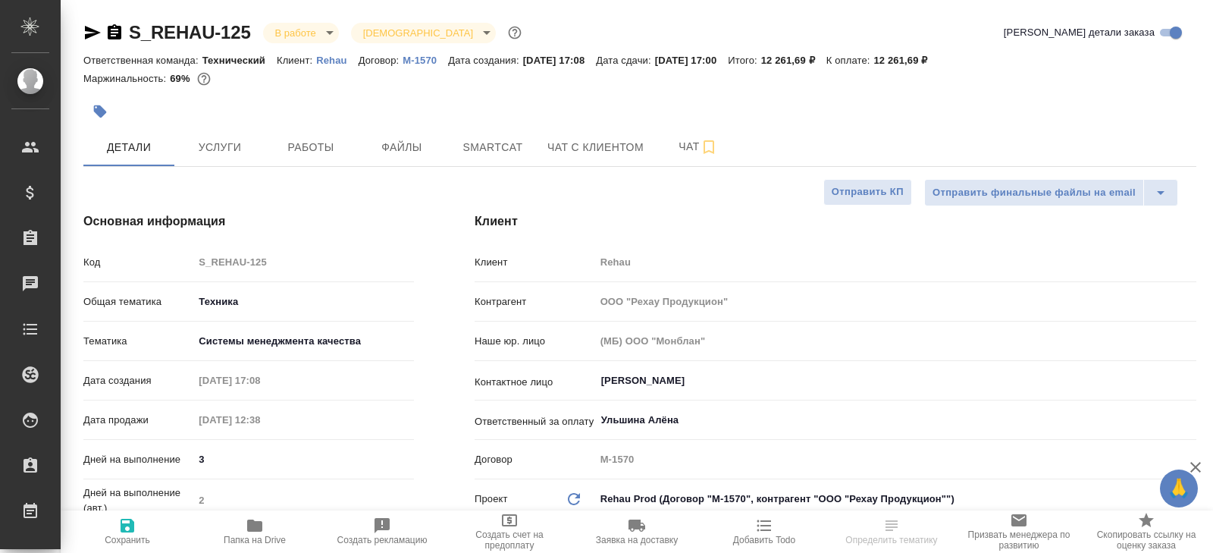
type textarea "x"
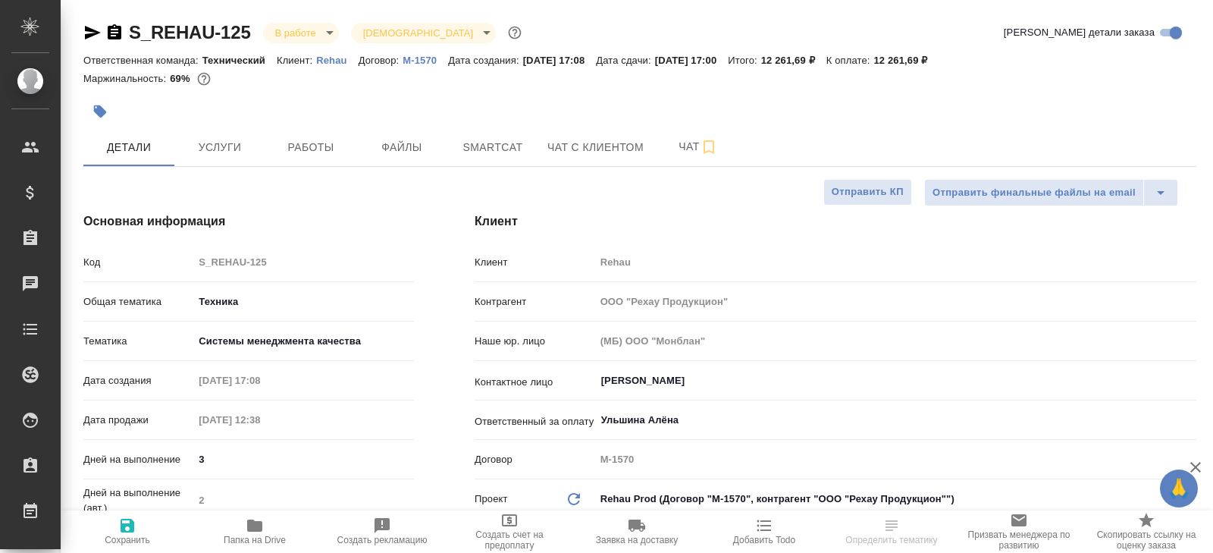
type textarea "x"
click at [86, 32] on icon "button" at bounding box center [92, 32] width 18 height 18
type textarea "x"
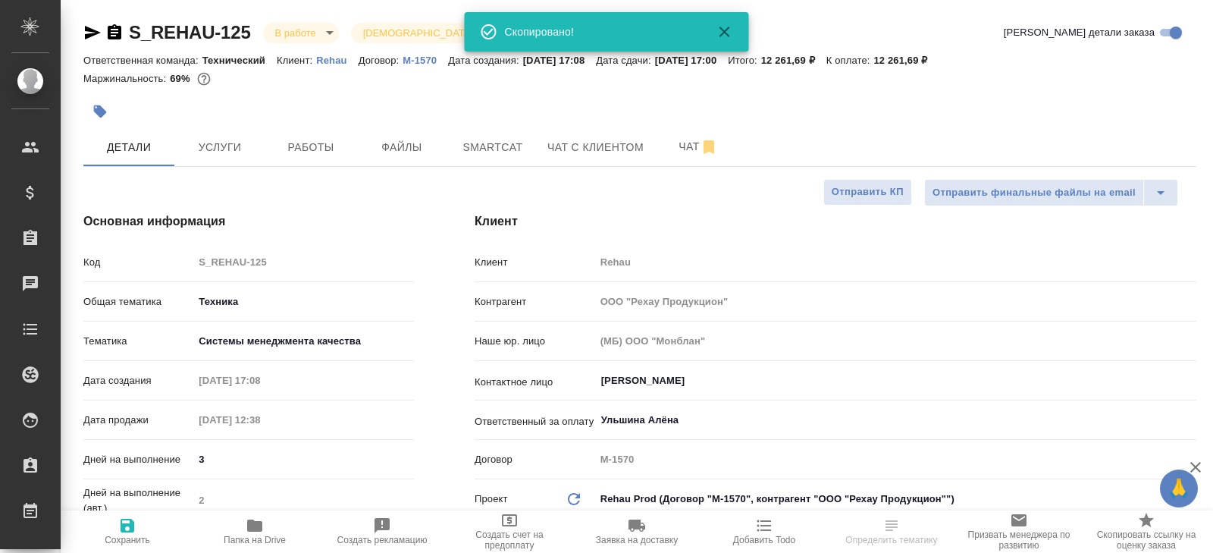
type textarea "x"
select select "RU"
type textarea "x"
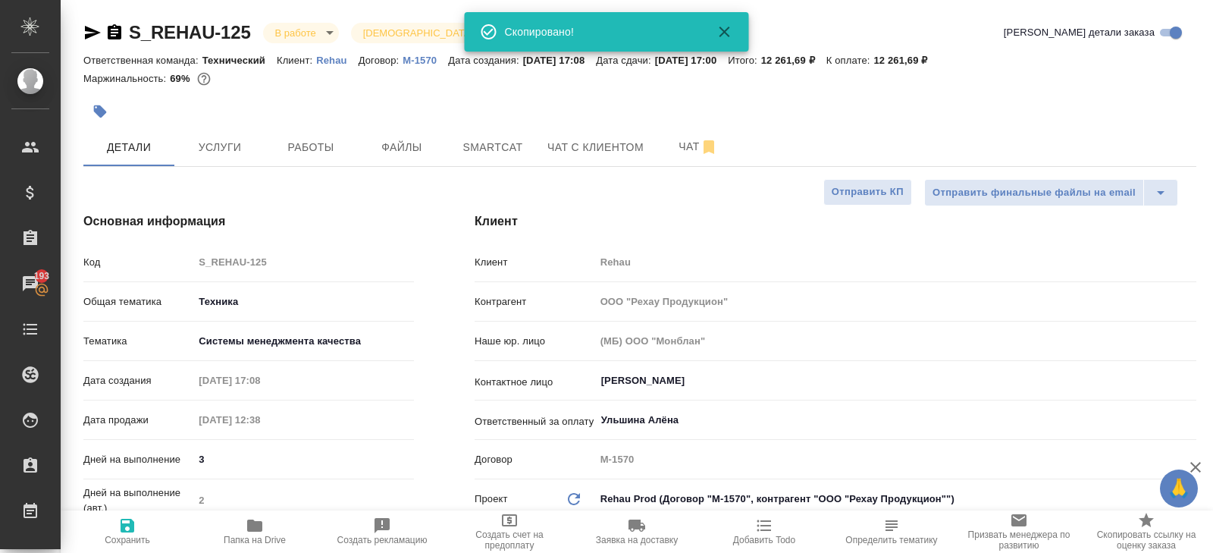
type textarea "x"
